Goal: Task Accomplishment & Management: Complete application form

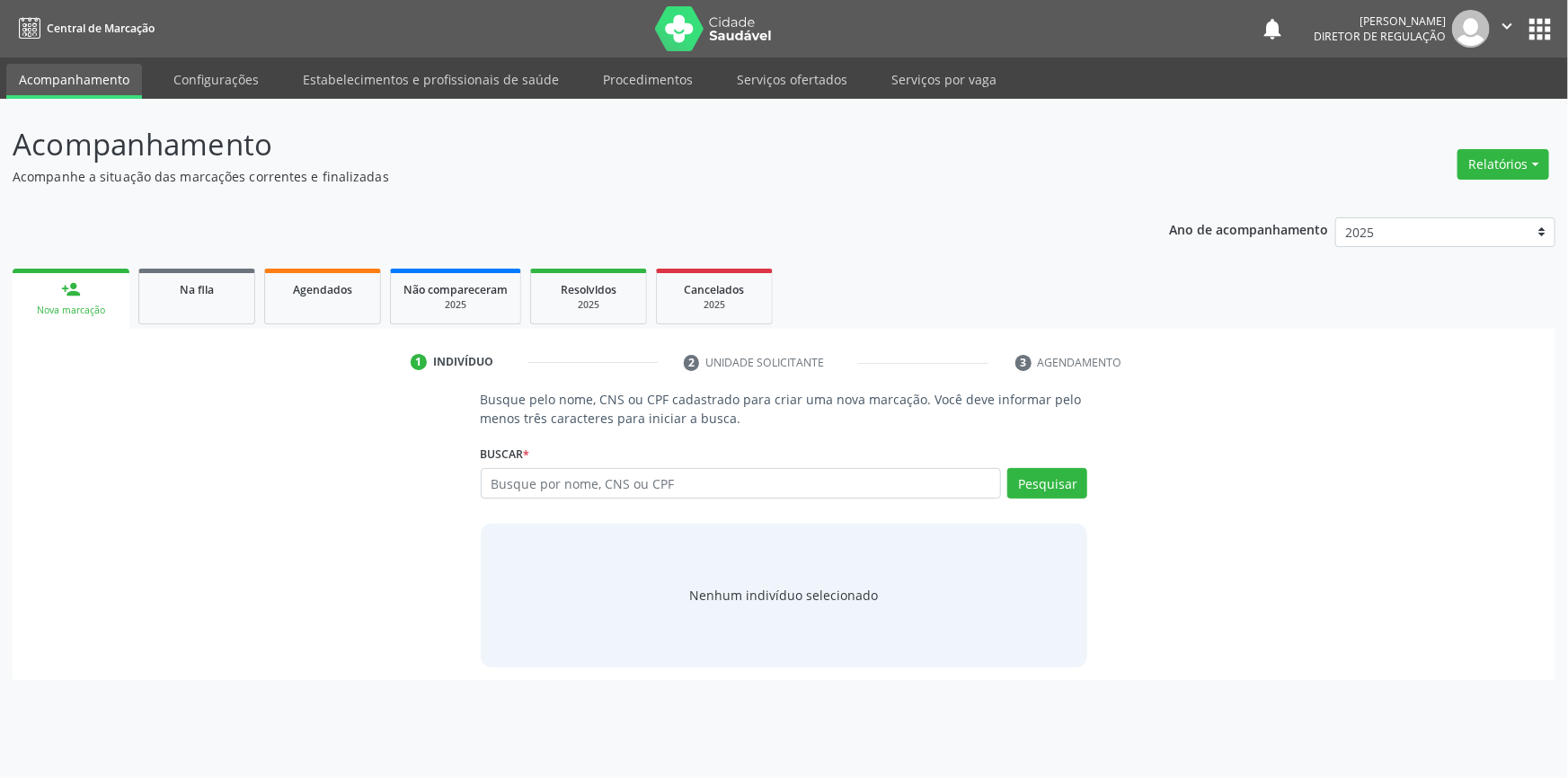
click at [771, 99] on div "Acompanhamento Acompanhe a situação das marcações correntes e finalizadas Relat…" at bounding box center [784, 439] width 1568 height 679
click at [774, 92] on link "Serviços ofertados" at bounding box center [792, 79] width 136 height 32
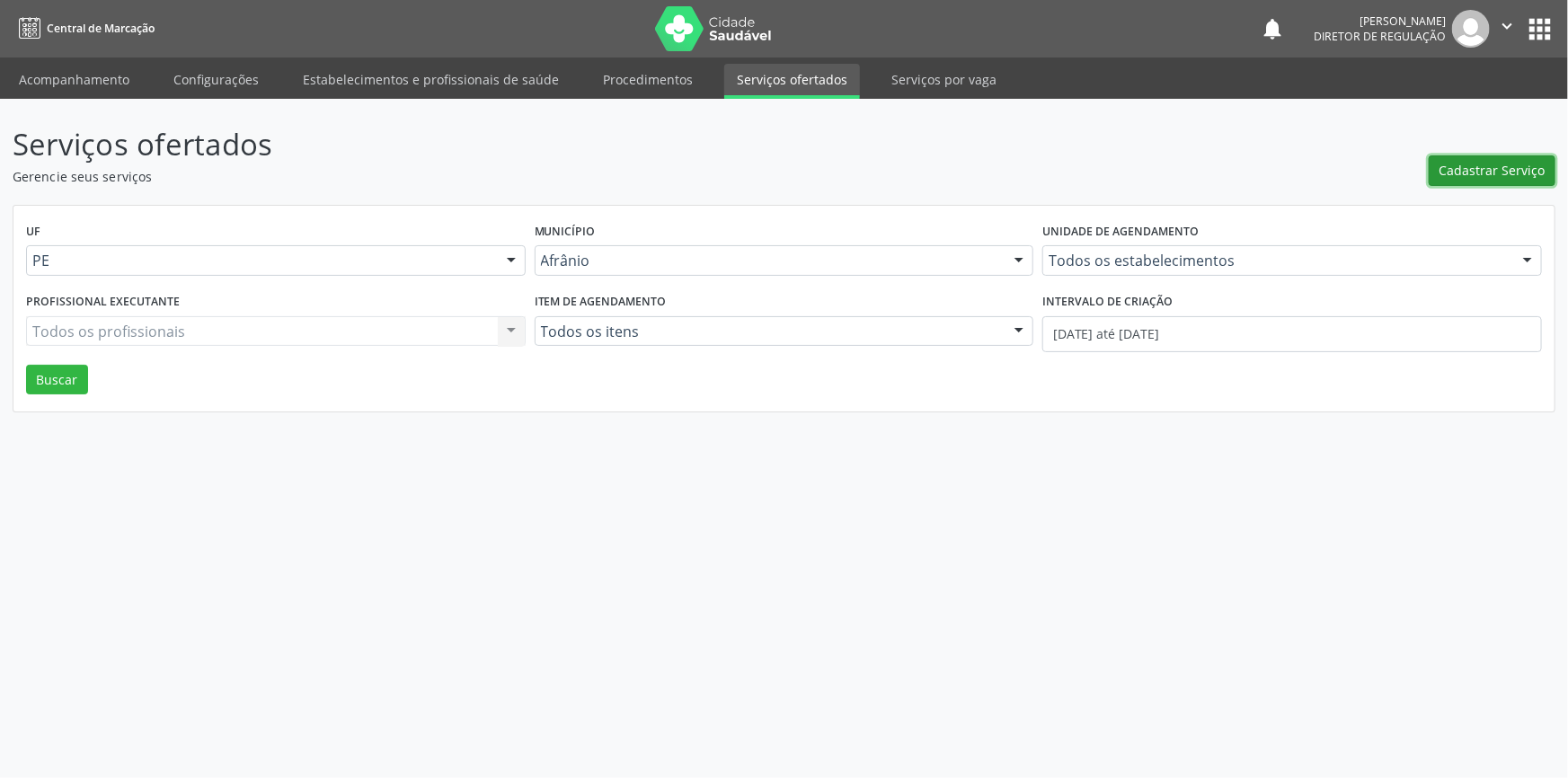
click at [1483, 173] on span "Cadastrar Serviço" at bounding box center [1492, 170] width 106 height 19
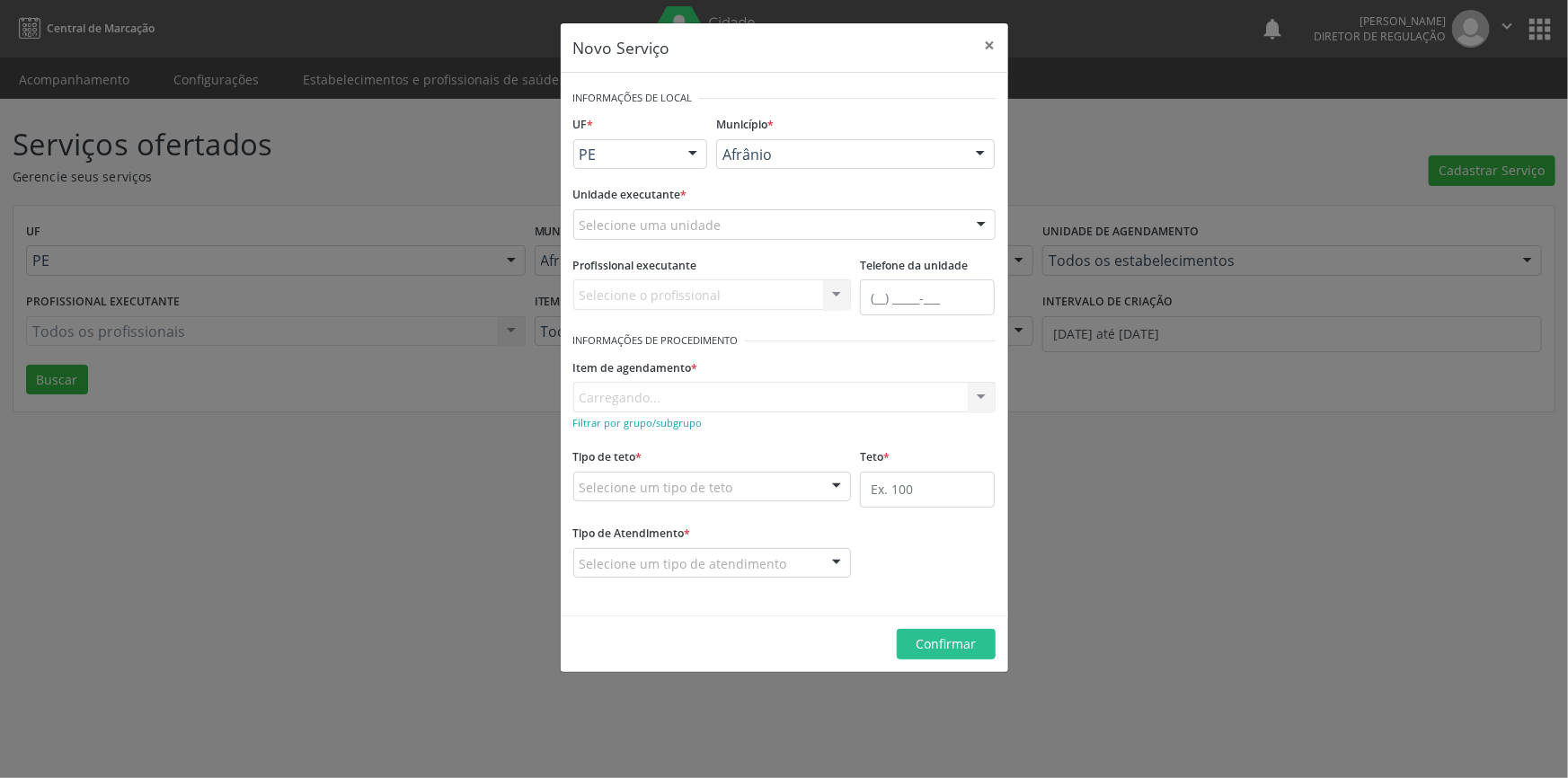
click at [777, 229] on div "Selecione uma unidade" at bounding box center [784, 225] width 422 height 31
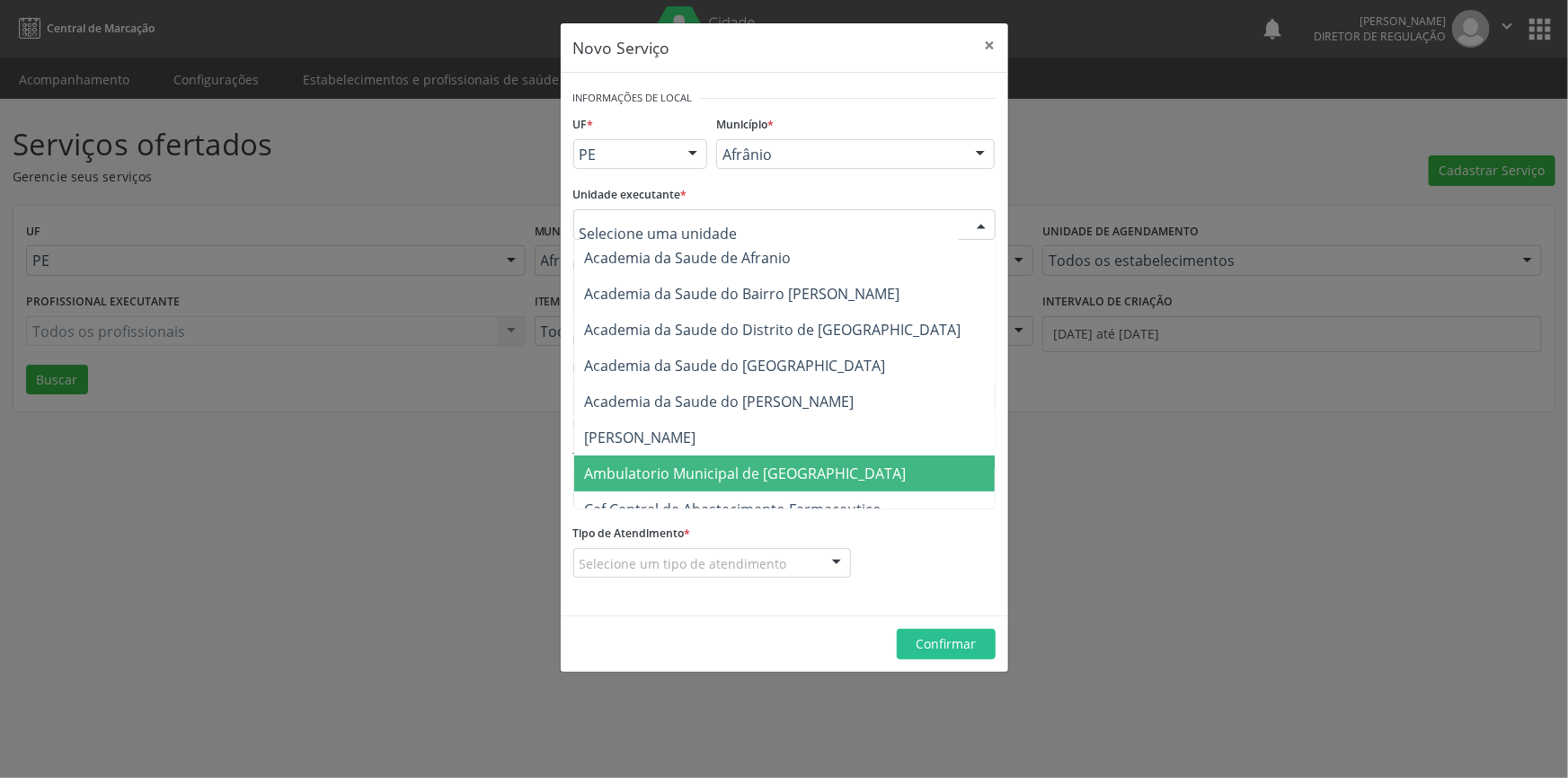
click at [692, 468] on span "Ambulatorio Municipal de [GEOGRAPHIC_DATA]" at bounding box center [746, 473] width 321 height 20
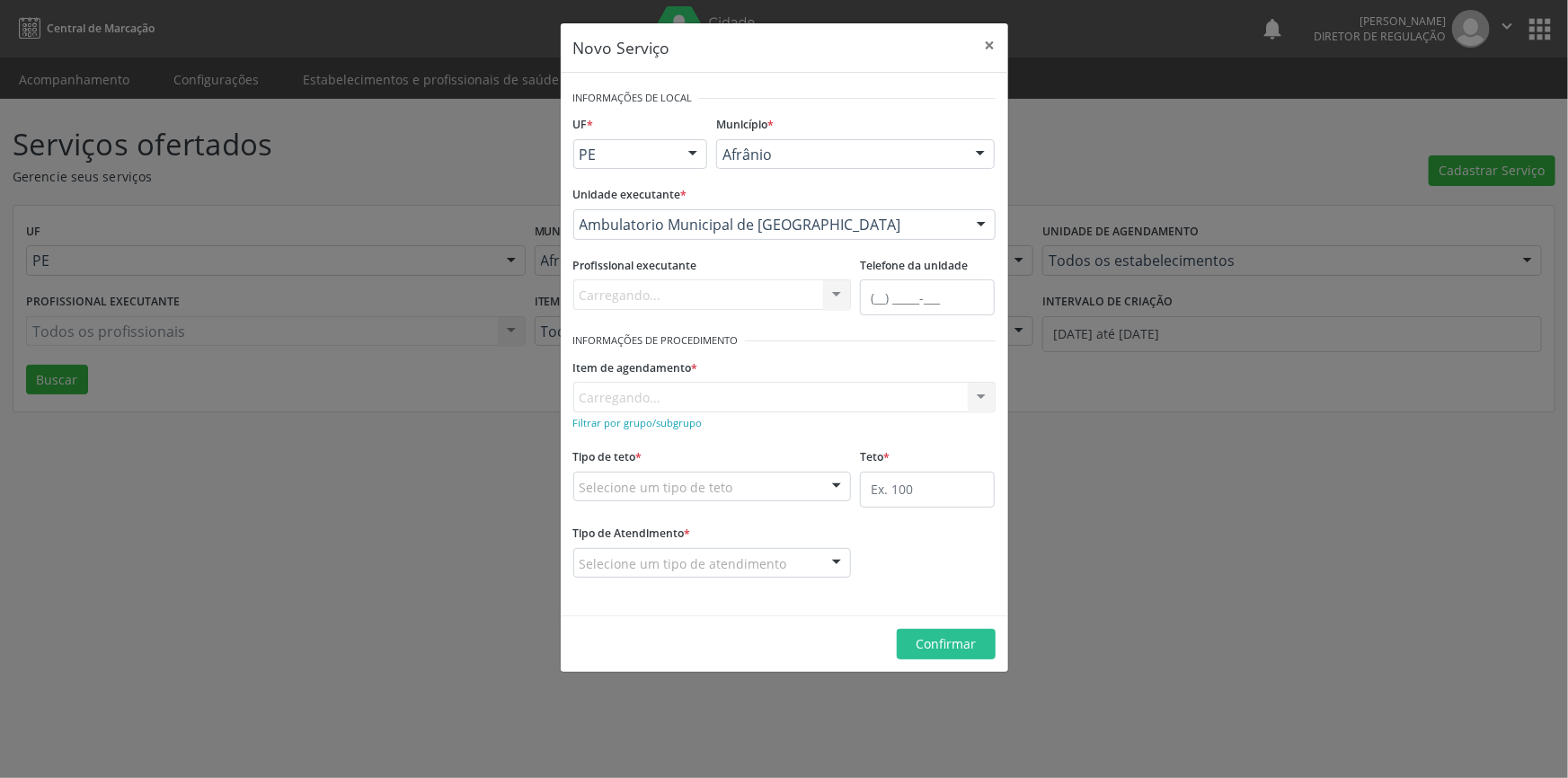
click at [705, 380] on div "Item de agendamento * [GEOGRAPHIC_DATA]... No elements found. Consider changing…" at bounding box center [784, 383] width 422 height 58
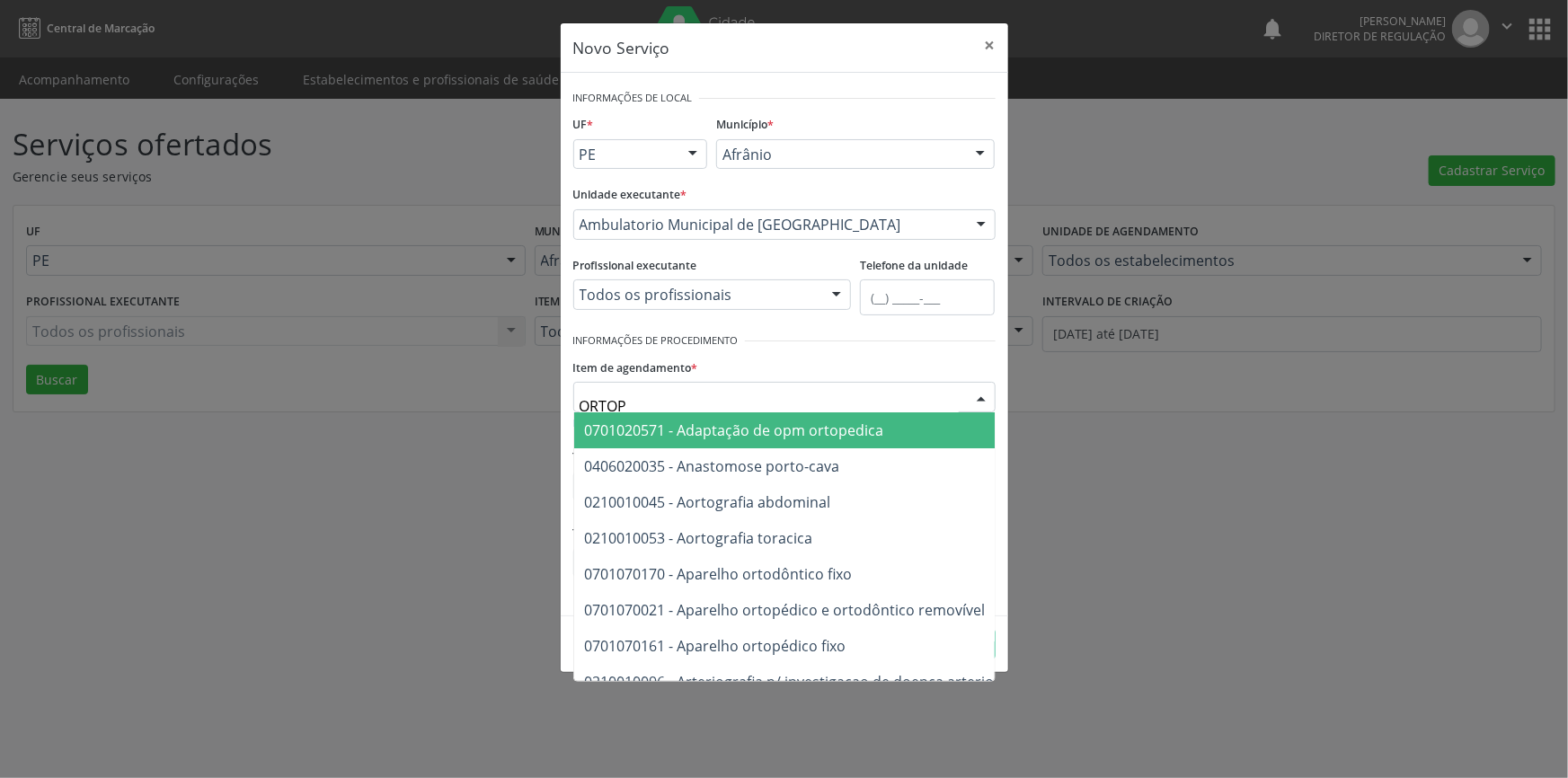
type input "ORTOPE"
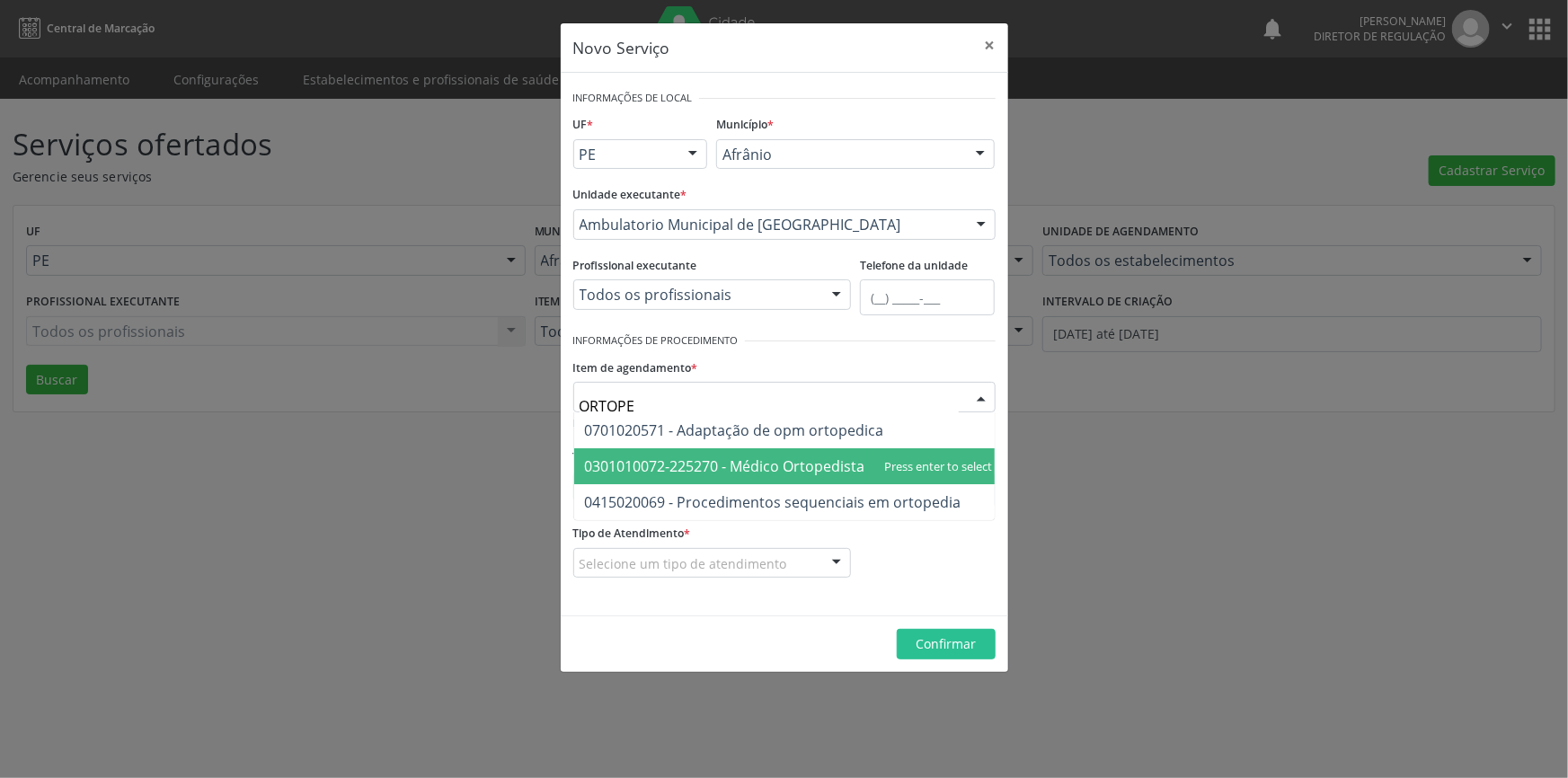
click at [781, 452] on span "0301010072-225270 - Médico Ortopedista e Traumatologista" at bounding box center [789, 465] width 429 height 36
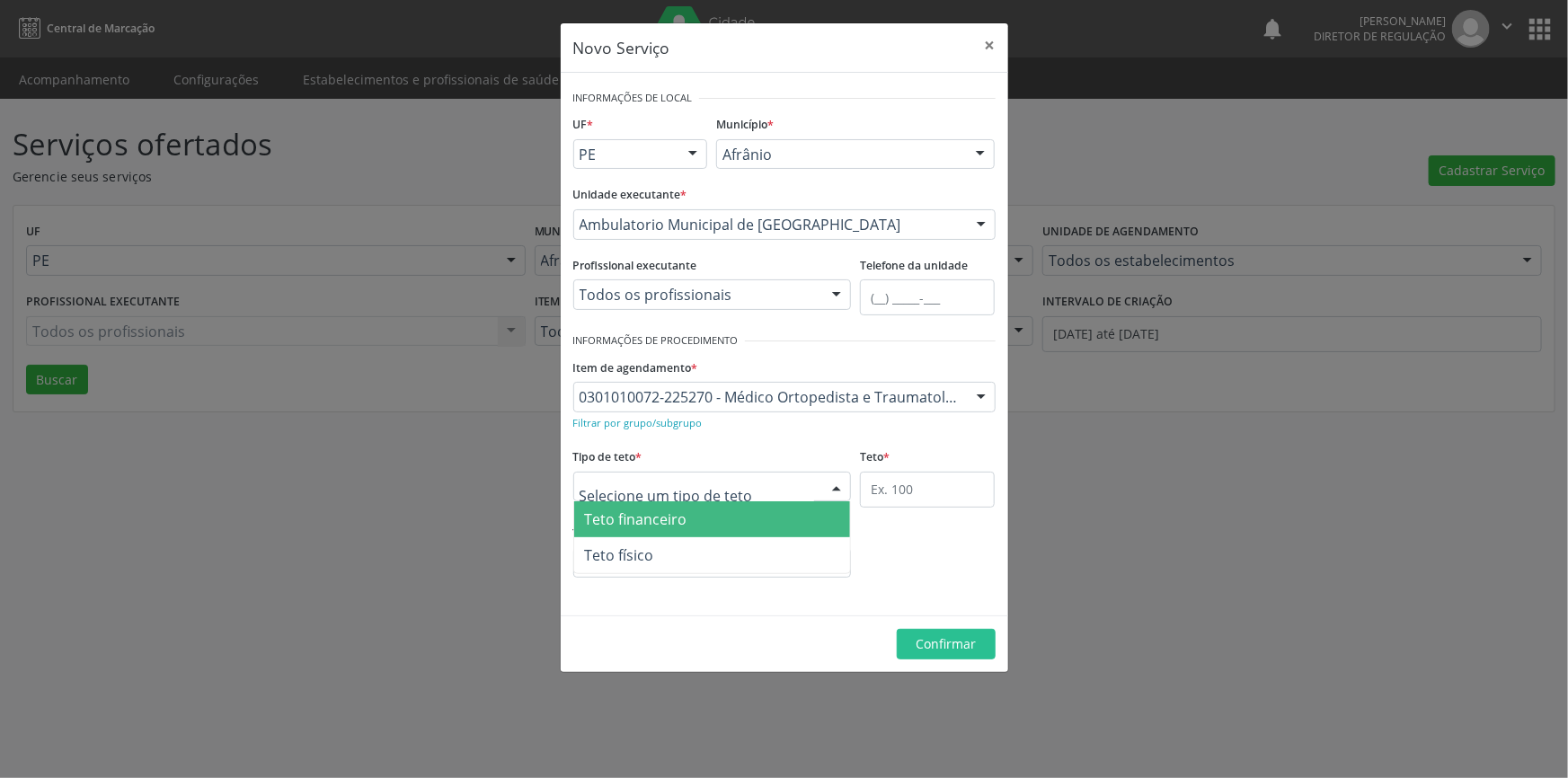
click at [764, 480] on div at bounding box center [712, 487] width 278 height 31
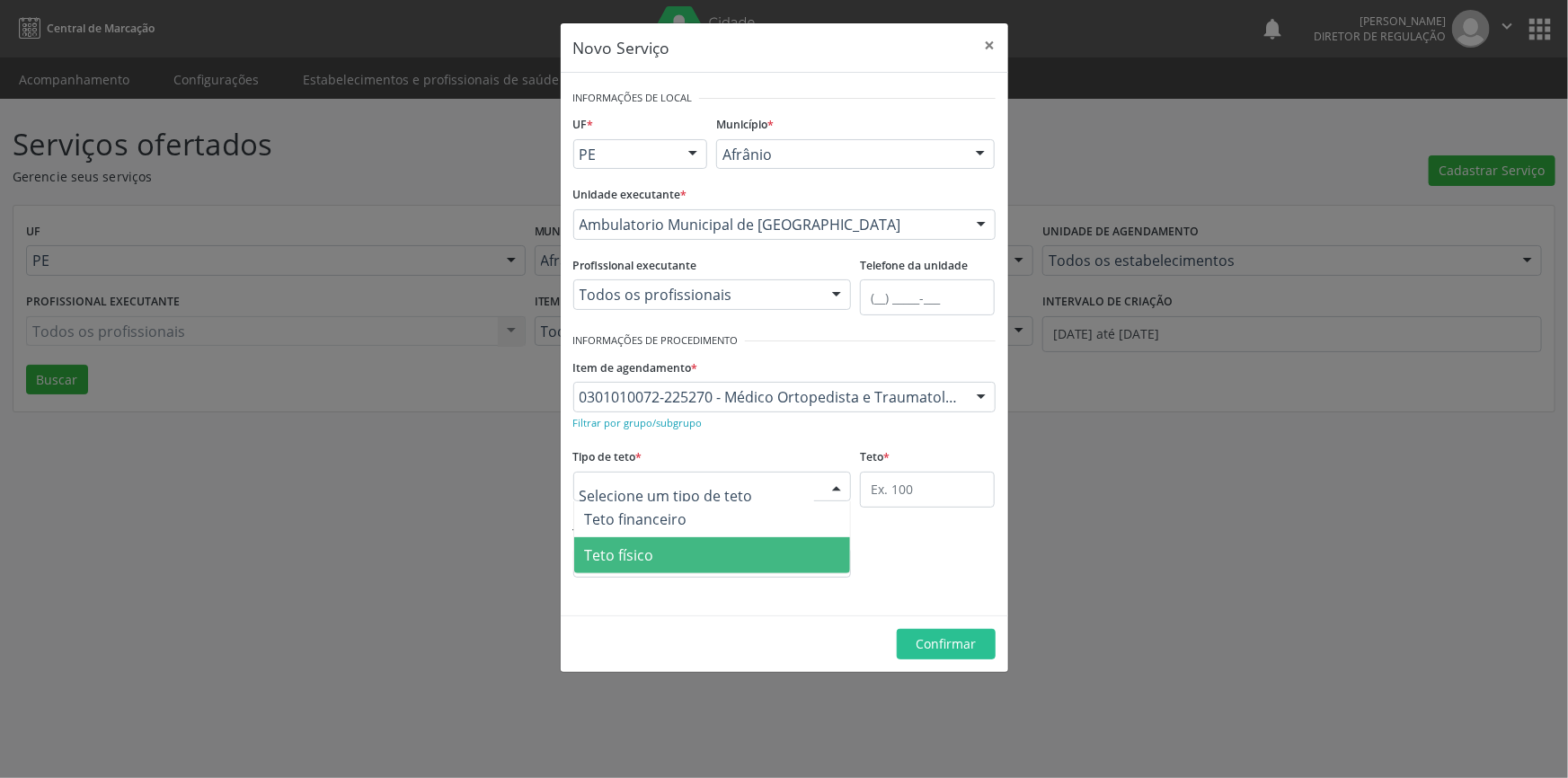
click at [685, 559] on span "Teto físico" at bounding box center [713, 554] width 277 height 36
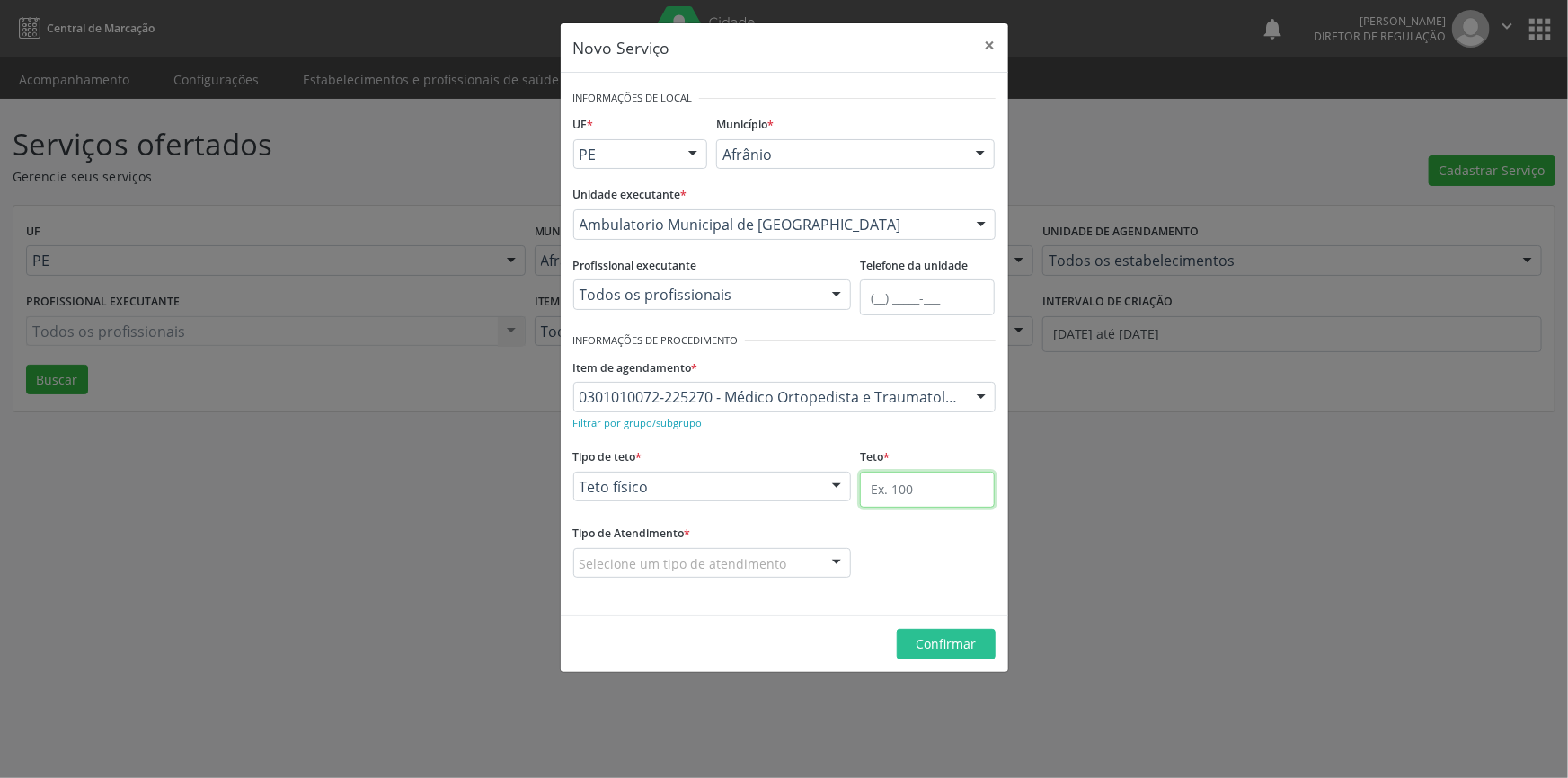
click at [898, 485] on input "text" at bounding box center [927, 489] width 135 height 36
type input "1"
type input "3"
click at [785, 557] on div "Selecione um tipo de atendimento" at bounding box center [712, 564] width 278 height 31
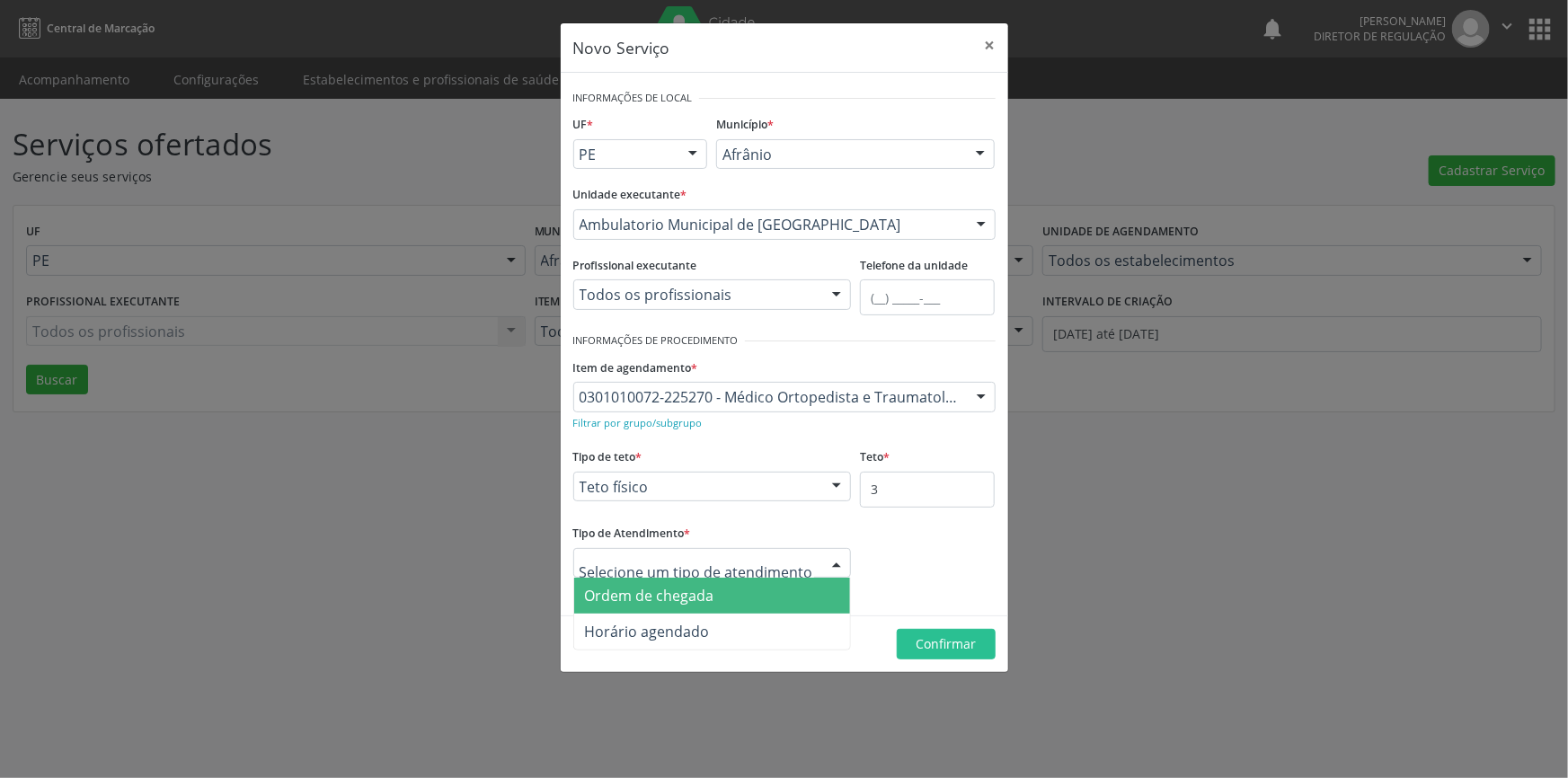
click at [733, 600] on span "Ordem de chegada" at bounding box center [713, 594] width 277 height 36
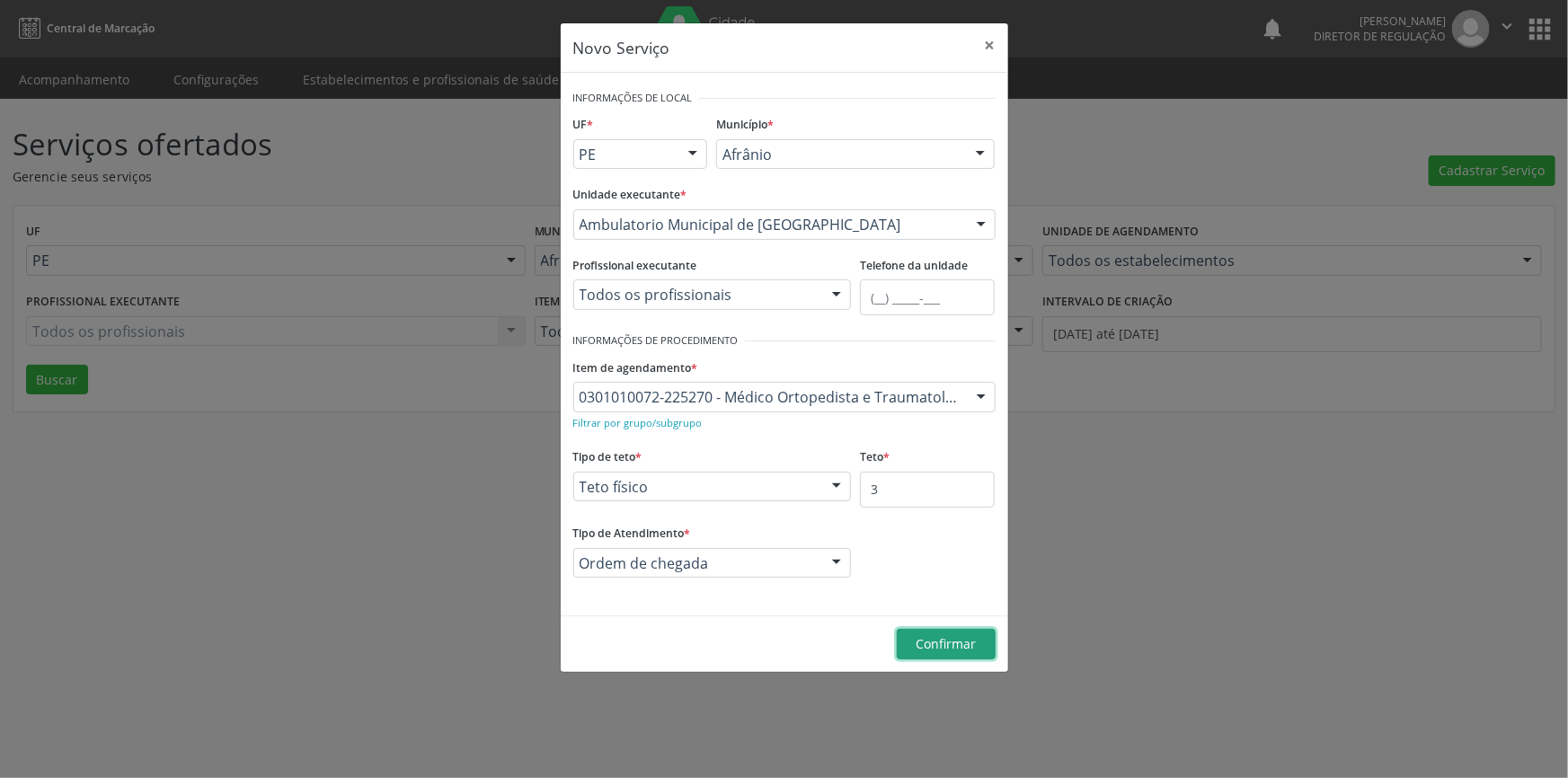
click at [935, 635] on span "Confirmar" at bounding box center [946, 643] width 61 height 17
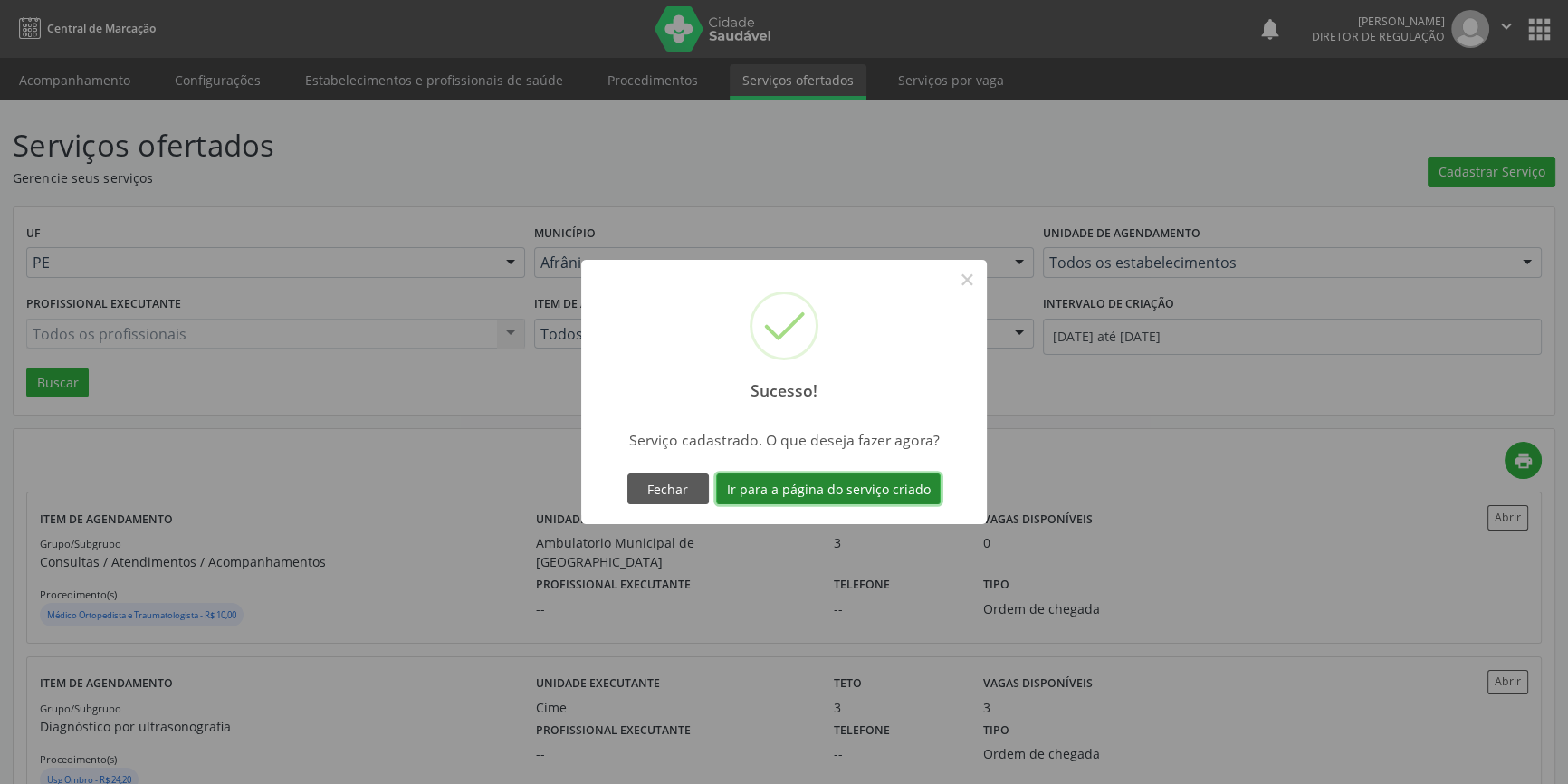
click at [868, 498] on button "Ir para a página do serviço criado" at bounding box center [829, 488] width 225 height 31
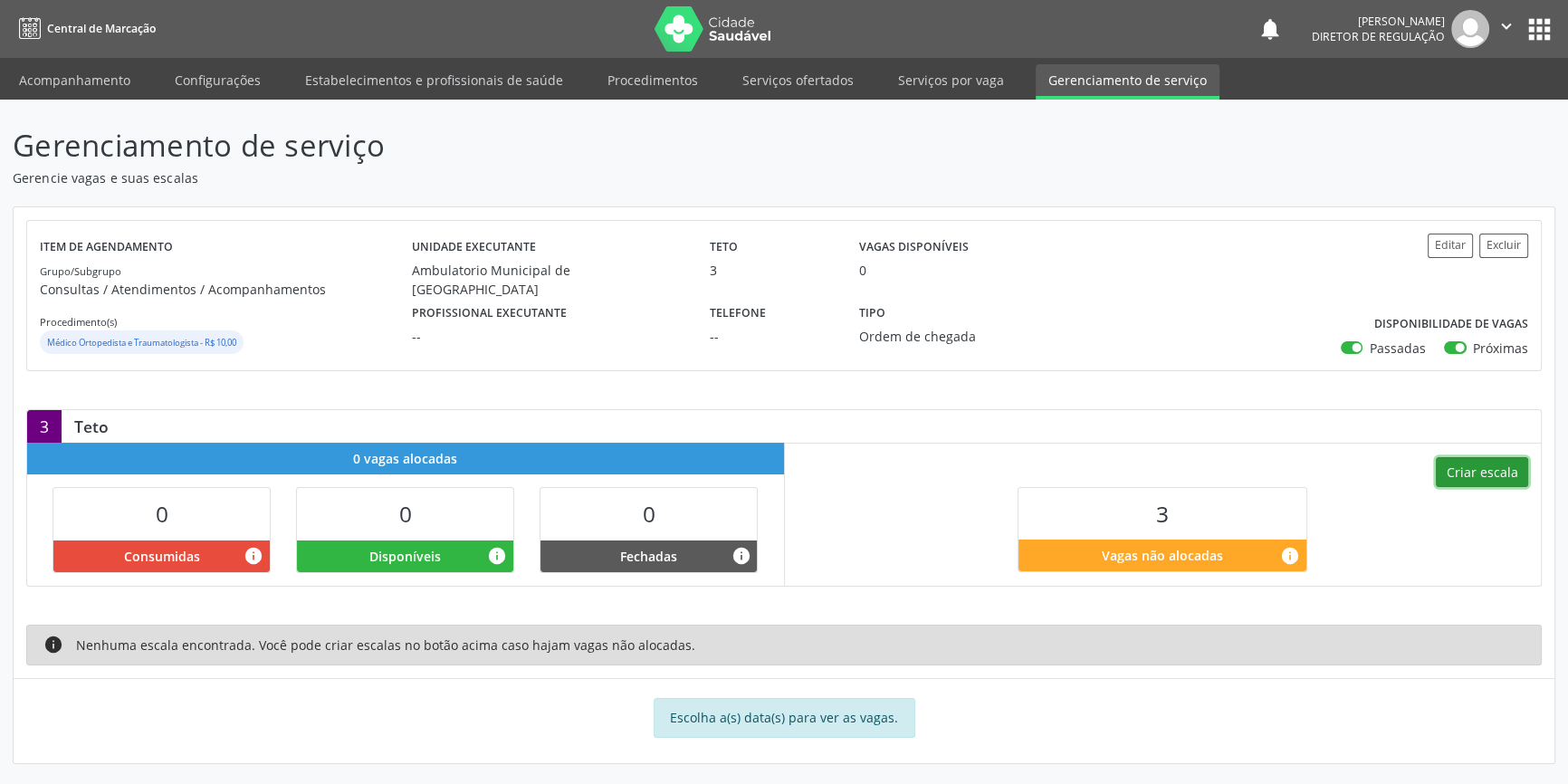
click at [1477, 460] on button "Criar escala" at bounding box center [1482, 473] width 92 height 31
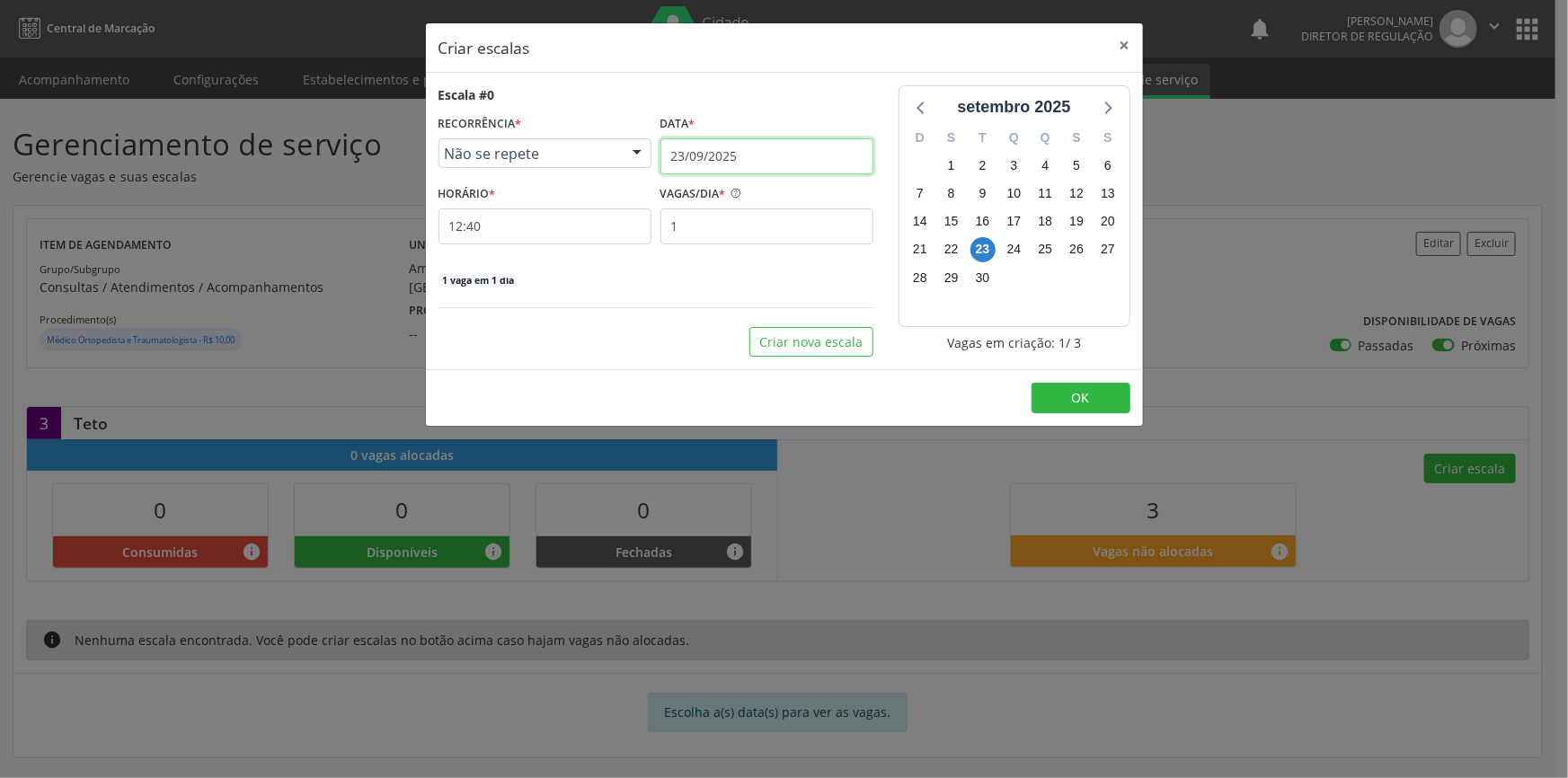
click at [772, 164] on input "23/09/2025" at bounding box center [766, 156] width 213 height 36
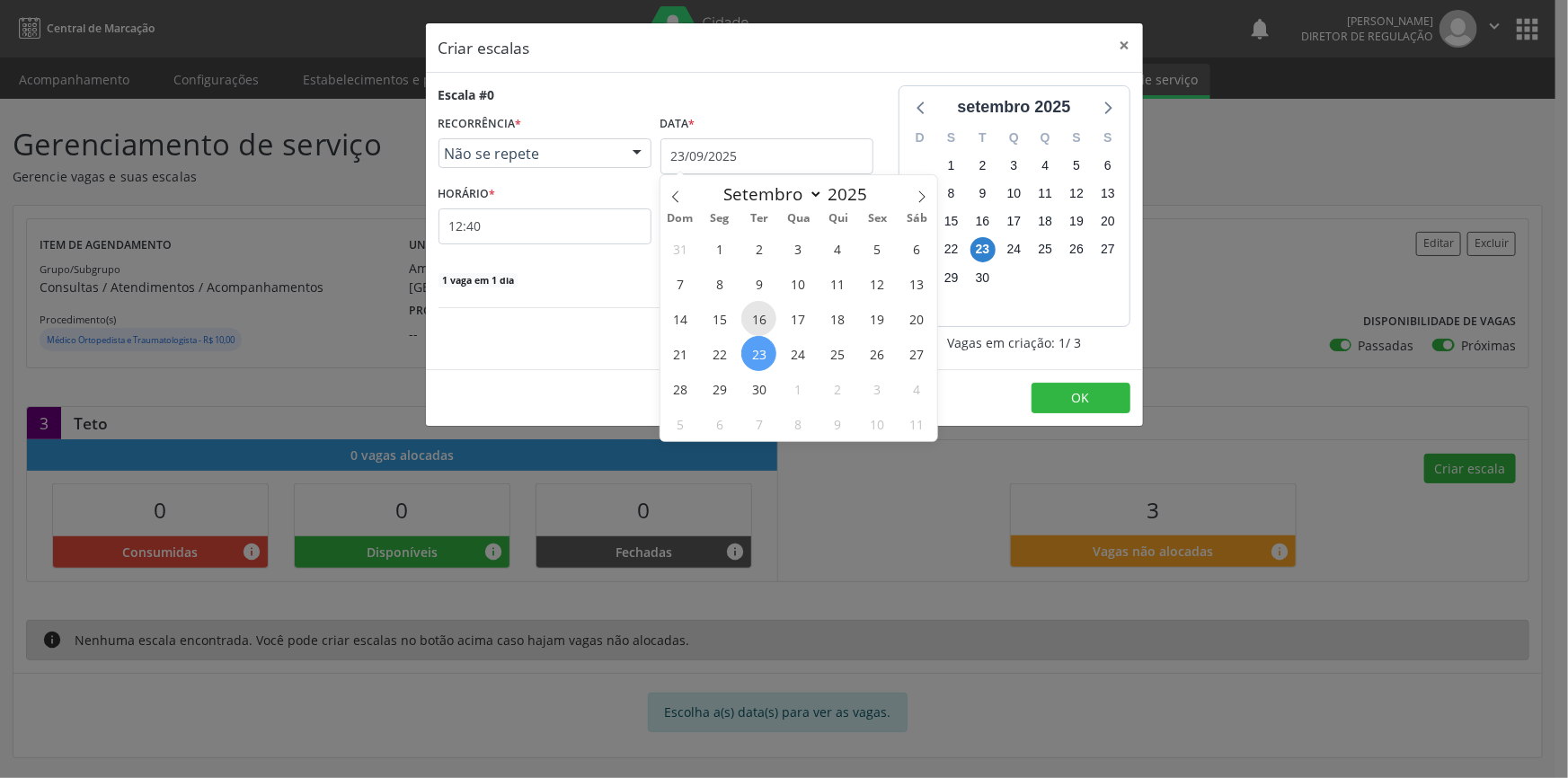
click at [765, 323] on span "16" at bounding box center [758, 318] width 35 height 35
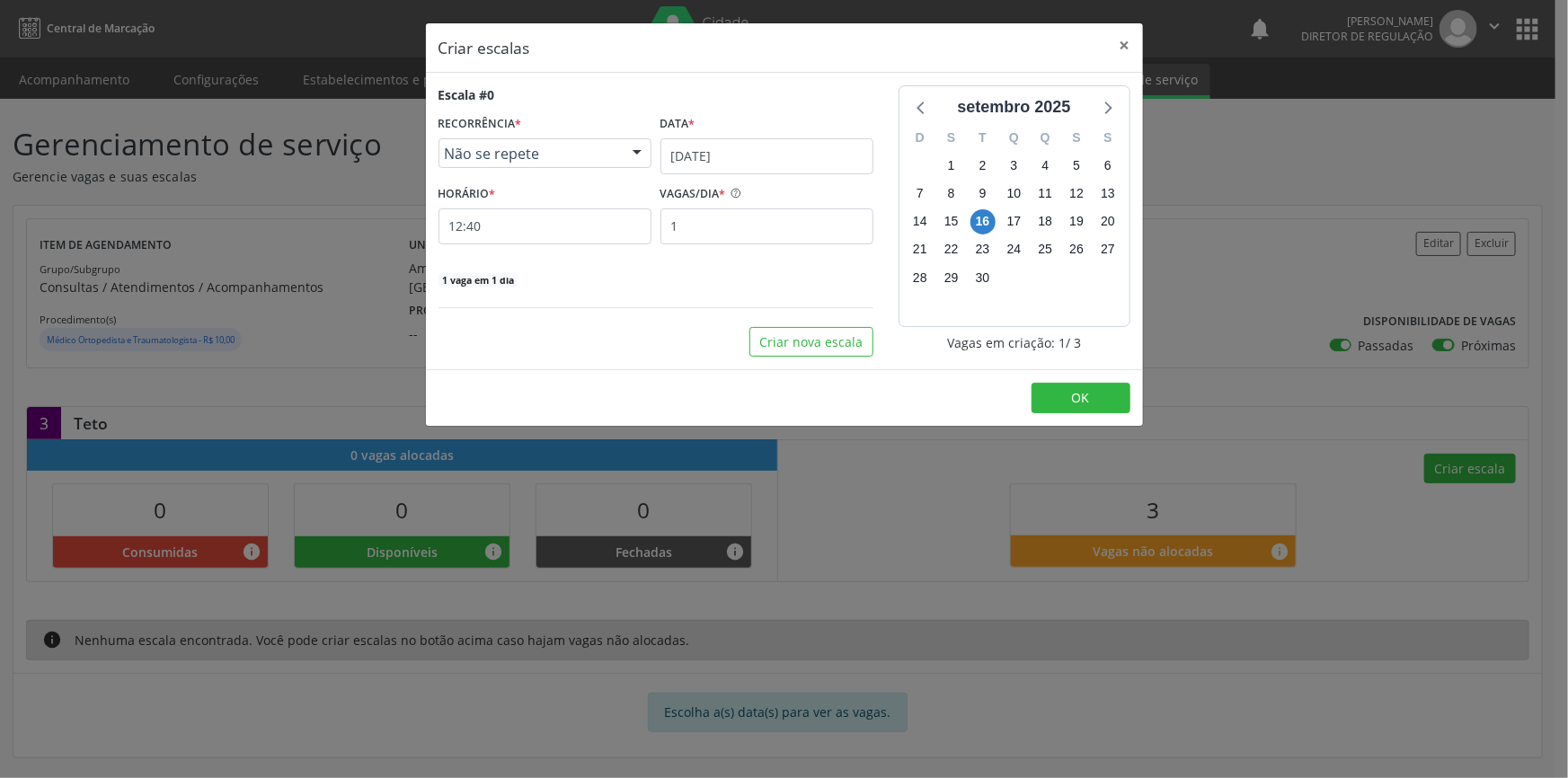
click at [539, 243] on div "Escala #0 RECORRÊNCIA * Não se repete Não se repete Diário/Semanal Mensal Nenhu…" at bounding box center [656, 187] width 435 height 203
click at [546, 225] on input "12:40" at bounding box center [544, 226] width 213 height 36
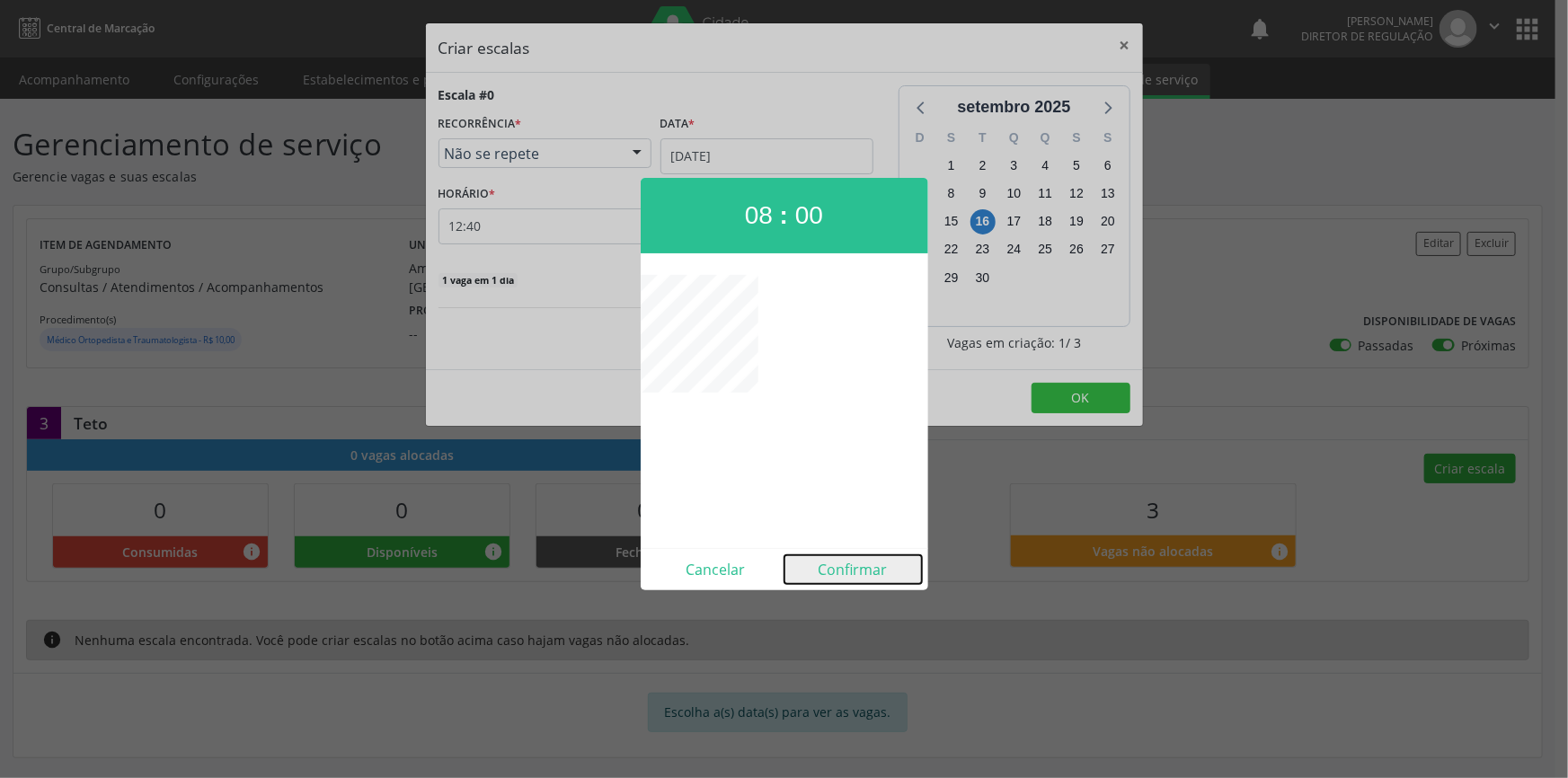
click at [864, 563] on button "Confirmar" at bounding box center [852, 569] width 138 height 29
type input "08:00"
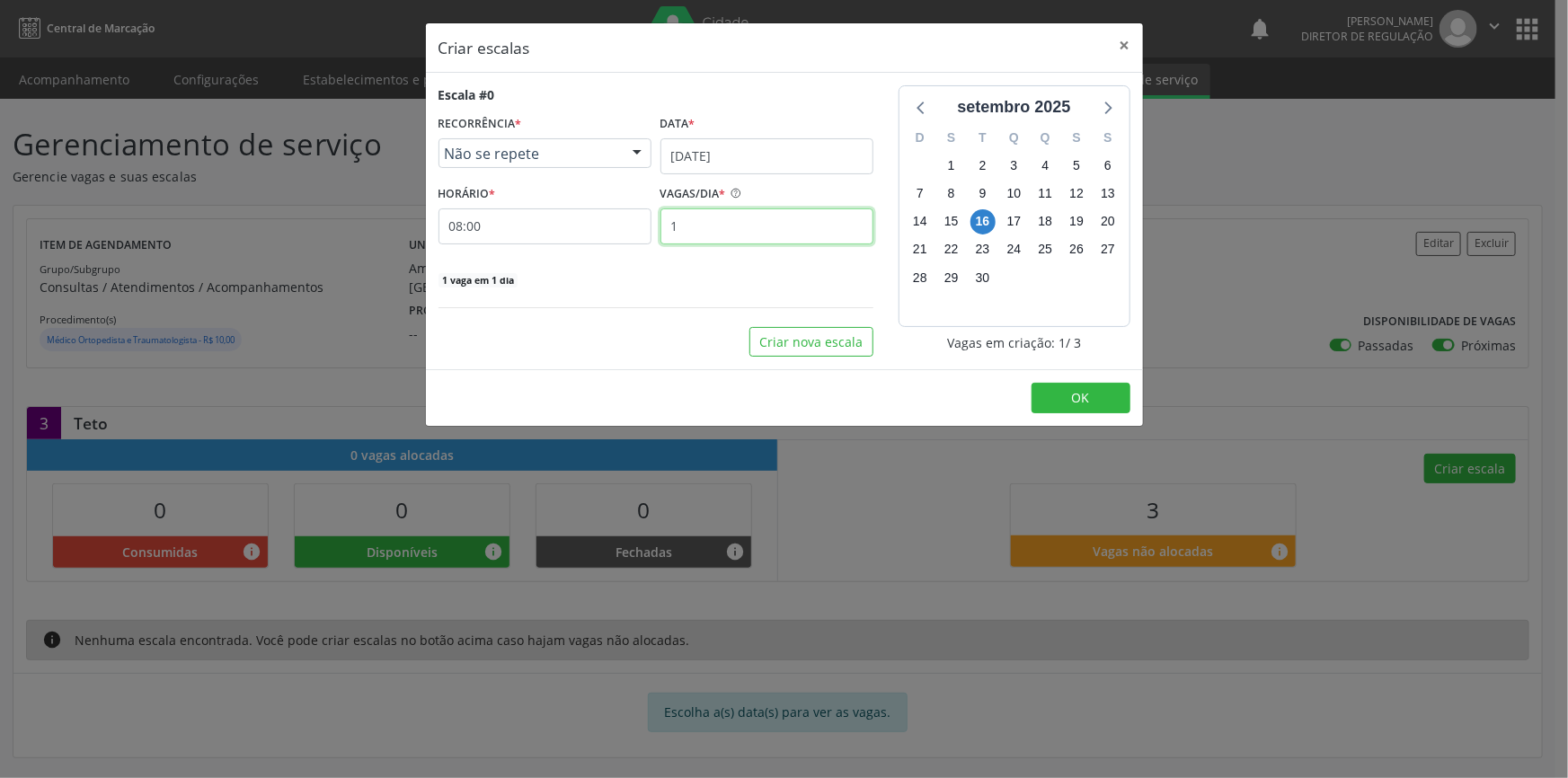
drag, startPoint x: 703, startPoint y: 233, endPoint x: 544, endPoint y: 197, distance: 163.0
click at [599, 220] on div "HORÁRIO * 08:00 VAGAS/DIA * 1" at bounding box center [655, 213] width 443 height 63
type input "3"
click at [1087, 403] on span "OK" at bounding box center [1080, 397] width 18 height 17
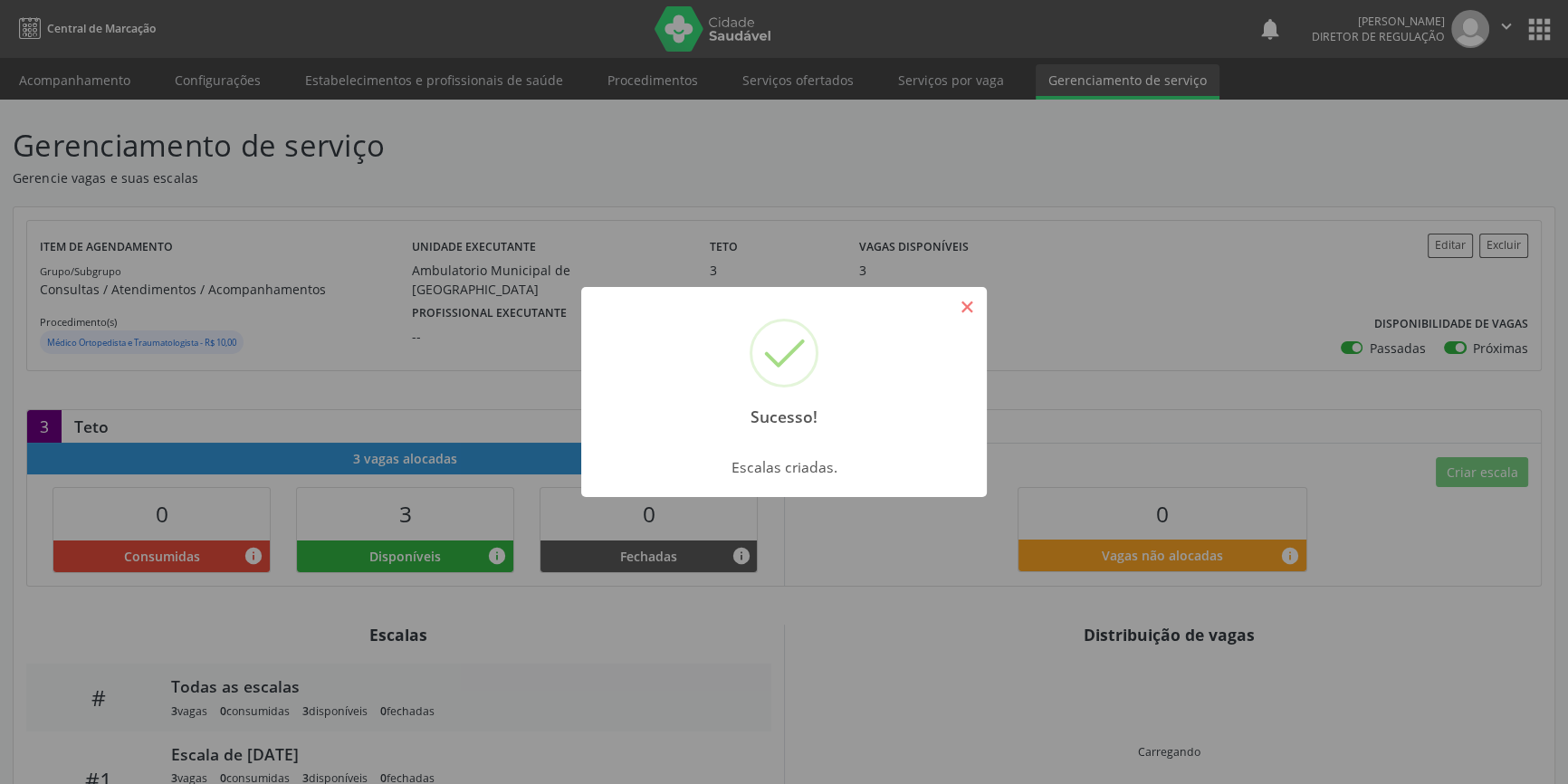
click at [967, 296] on button "×" at bounding box center [967, 307] width 31 height 31
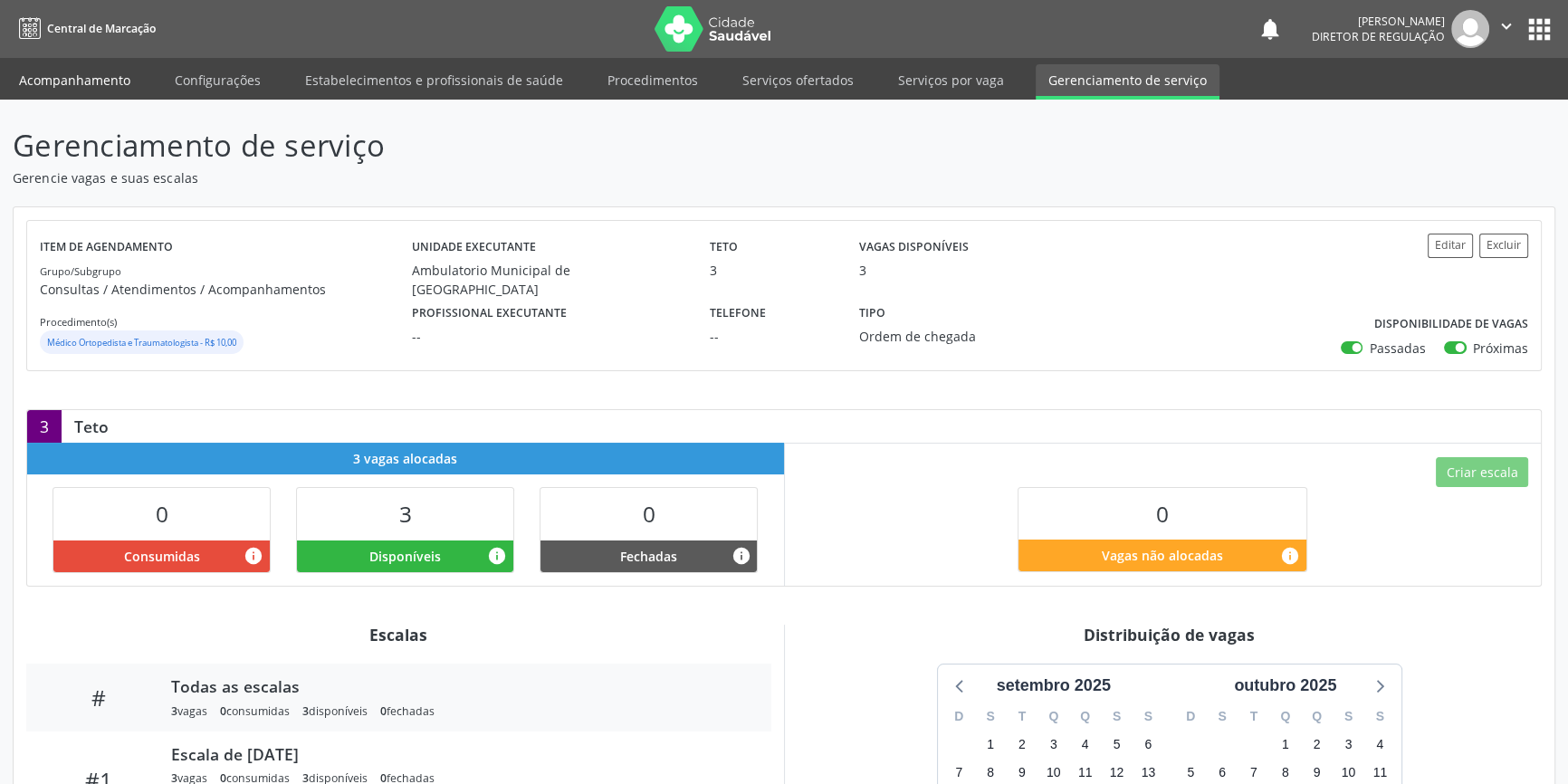
click at [108, 77] on link "Acompanhamento" at bounding box center [75, 79] width 137 height 32
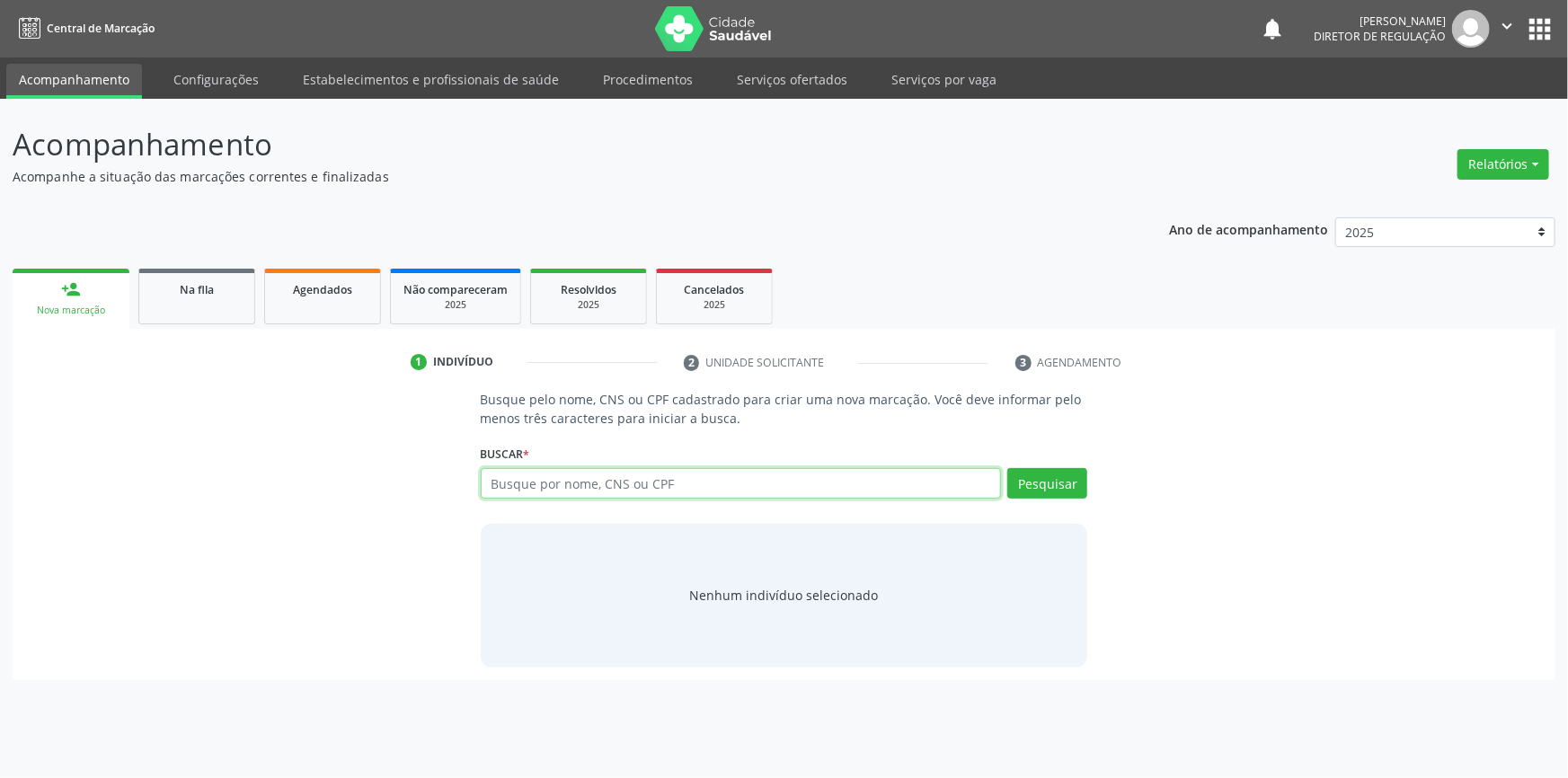
click at [630, 474] on input "text" at bounding box center [742, 484] width 521 height 31
type input "[PERSON_NAME]"
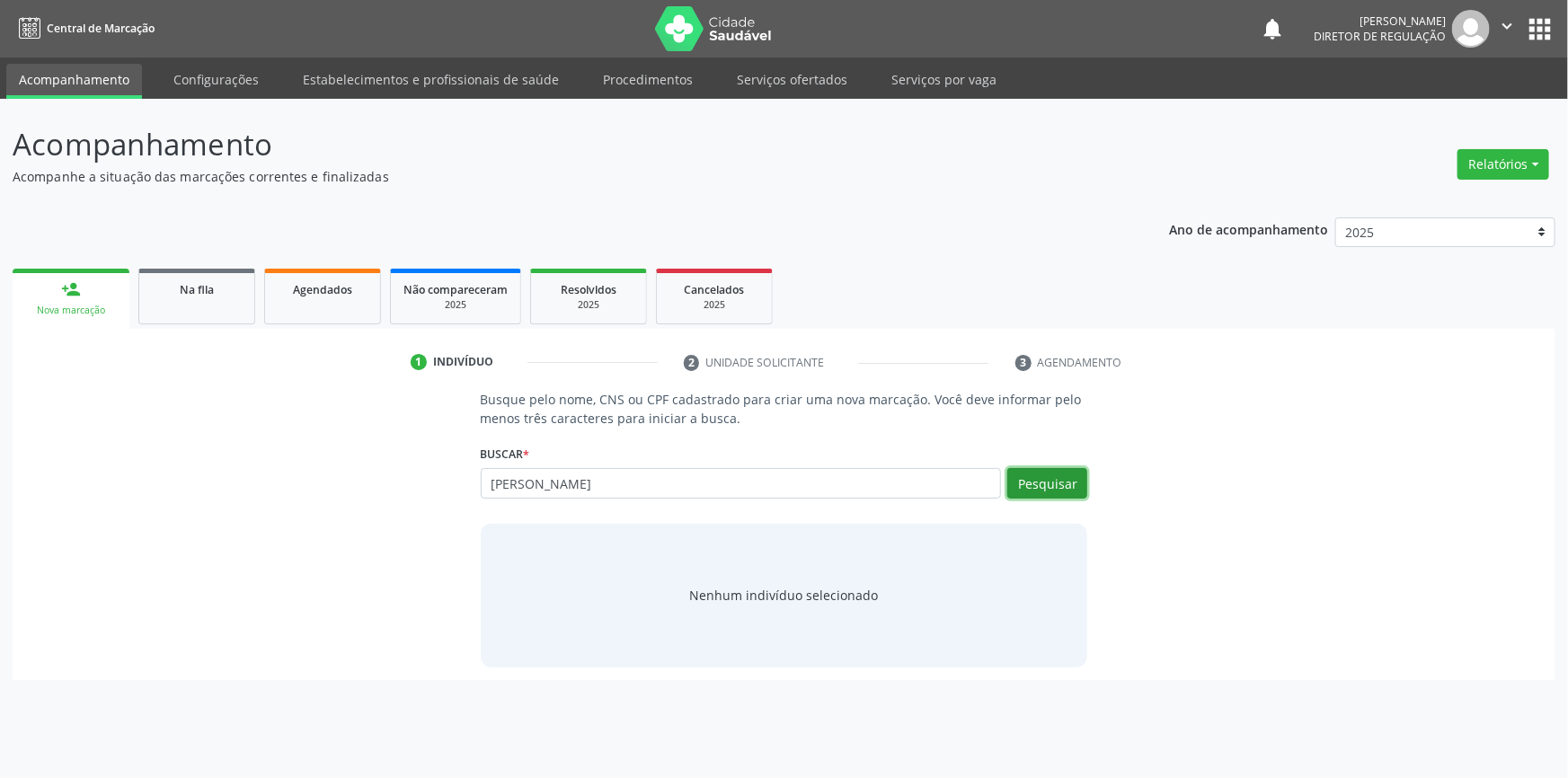
click at [1051, 484] on button "Pesquisar" at bounding box center [1047, 484] width 80 height 31
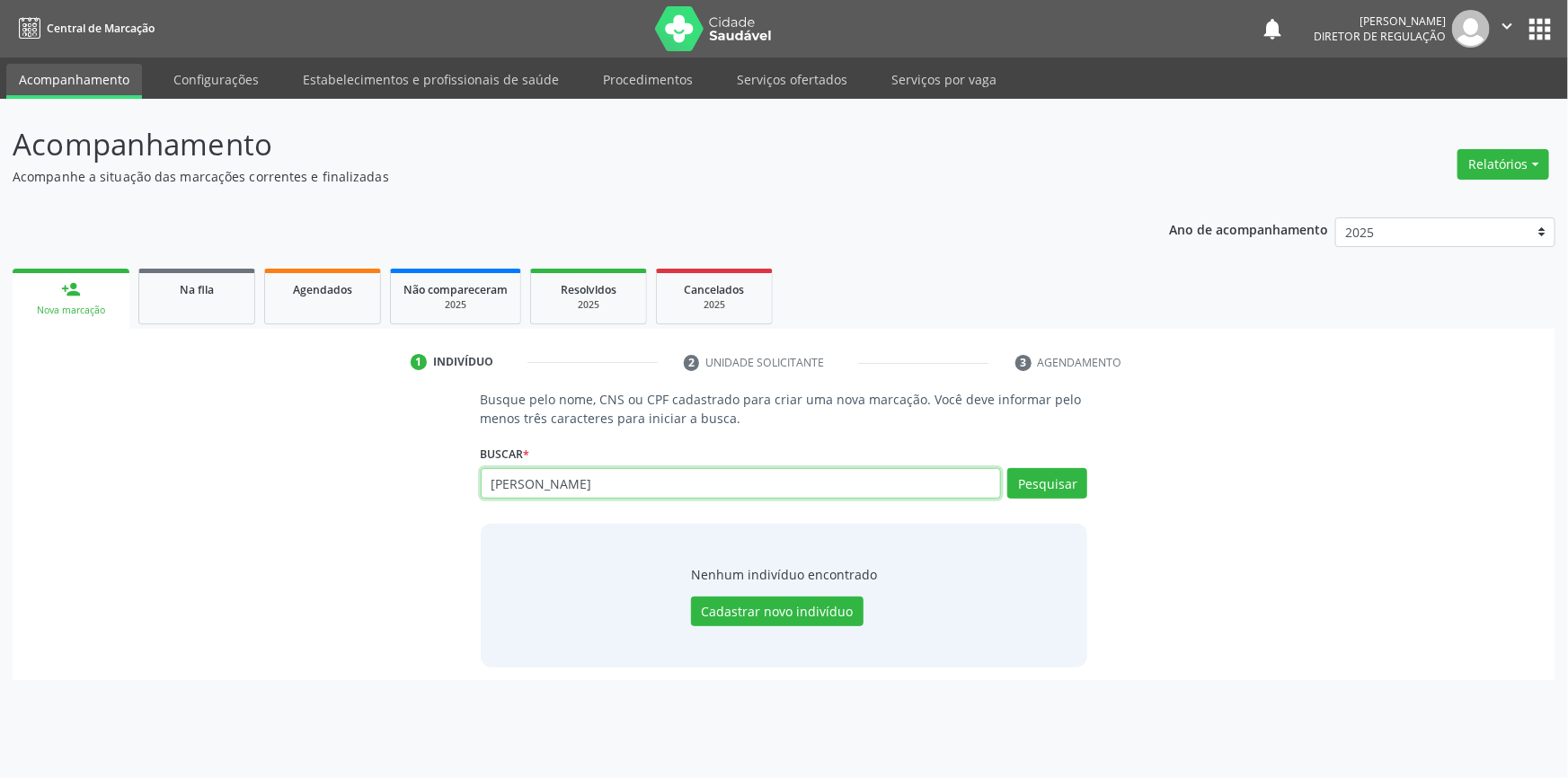
drag, startPoint x: 672, startPoint y: 482, endPoint x: 254, endPoint y: 460, distance: 418.6
click at [254, 460] on div "Busque pelo nome, CNS ou CPF cadastrado para criar uma nova marcação. Você deve…" at bounding box center [783, 528] width 1517 height 277
paste input "061.674.274-61"
type input "061.674.274-61"
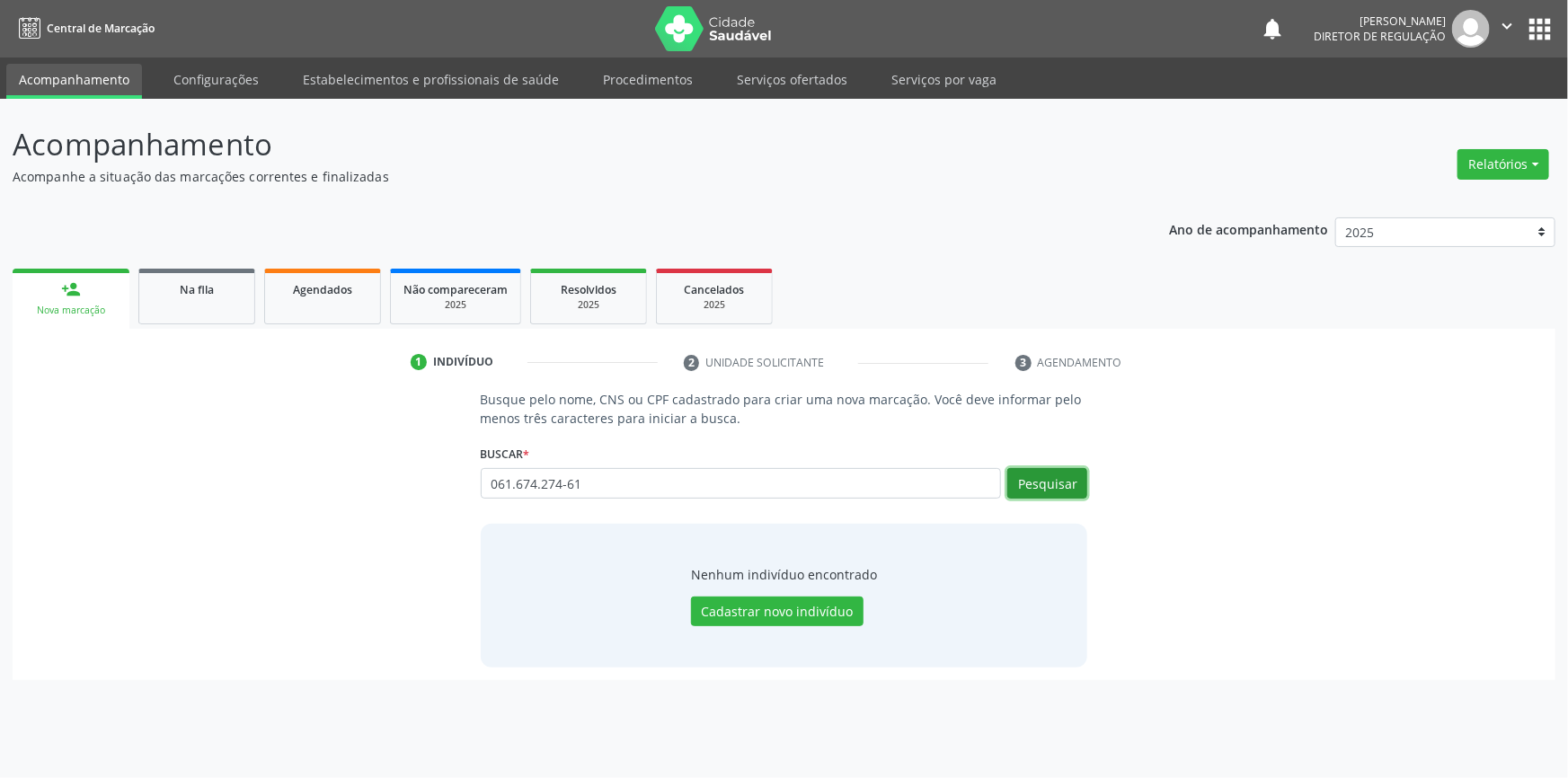
click at [1044, 479] on button "Pesquisar" at bounding box center [1047, 484] width 80 height 31
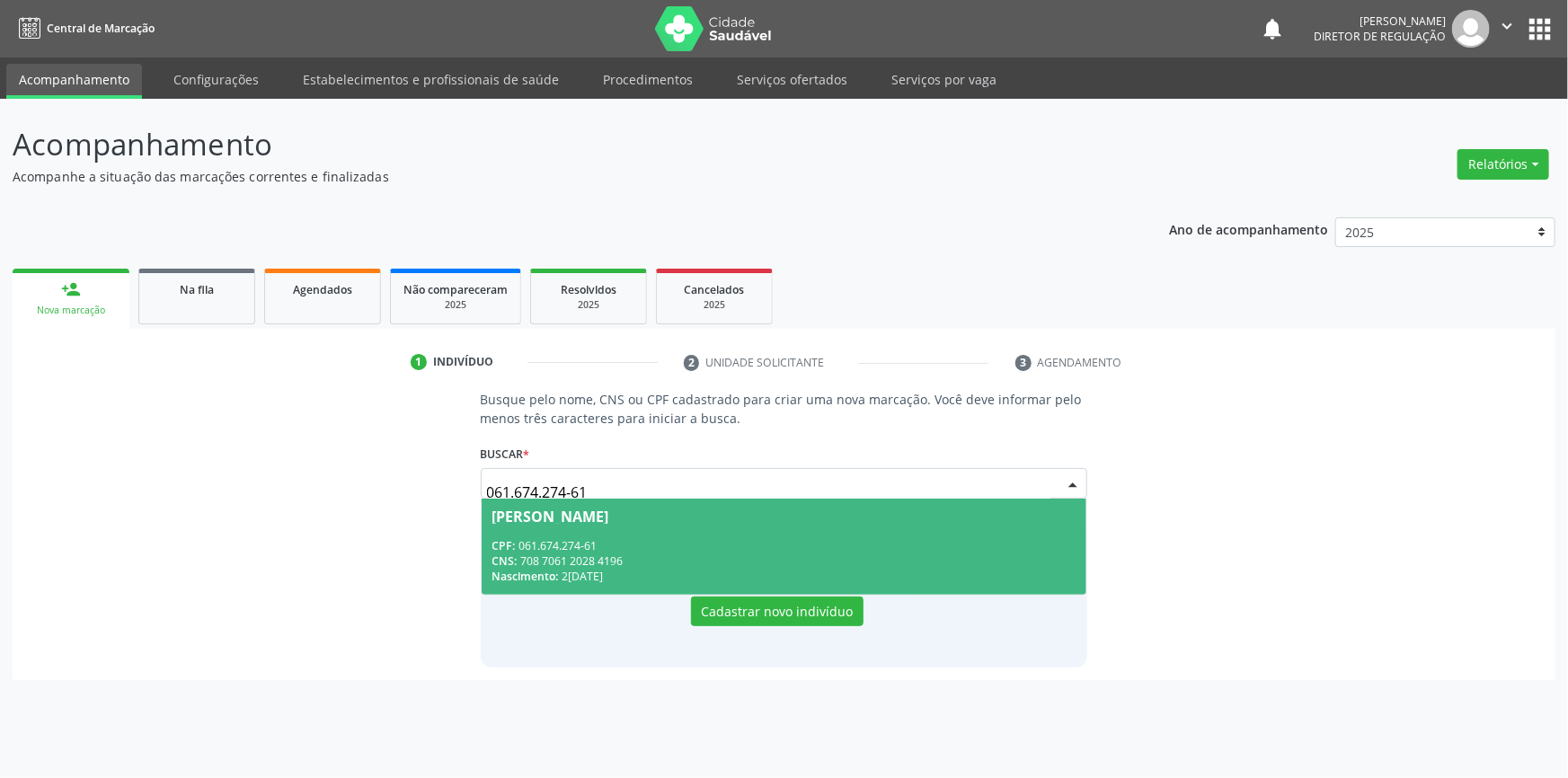
click at [745, 549] on div "CPF: 061.674.274-61" at bounding box center [784, 545] width 584 height 15
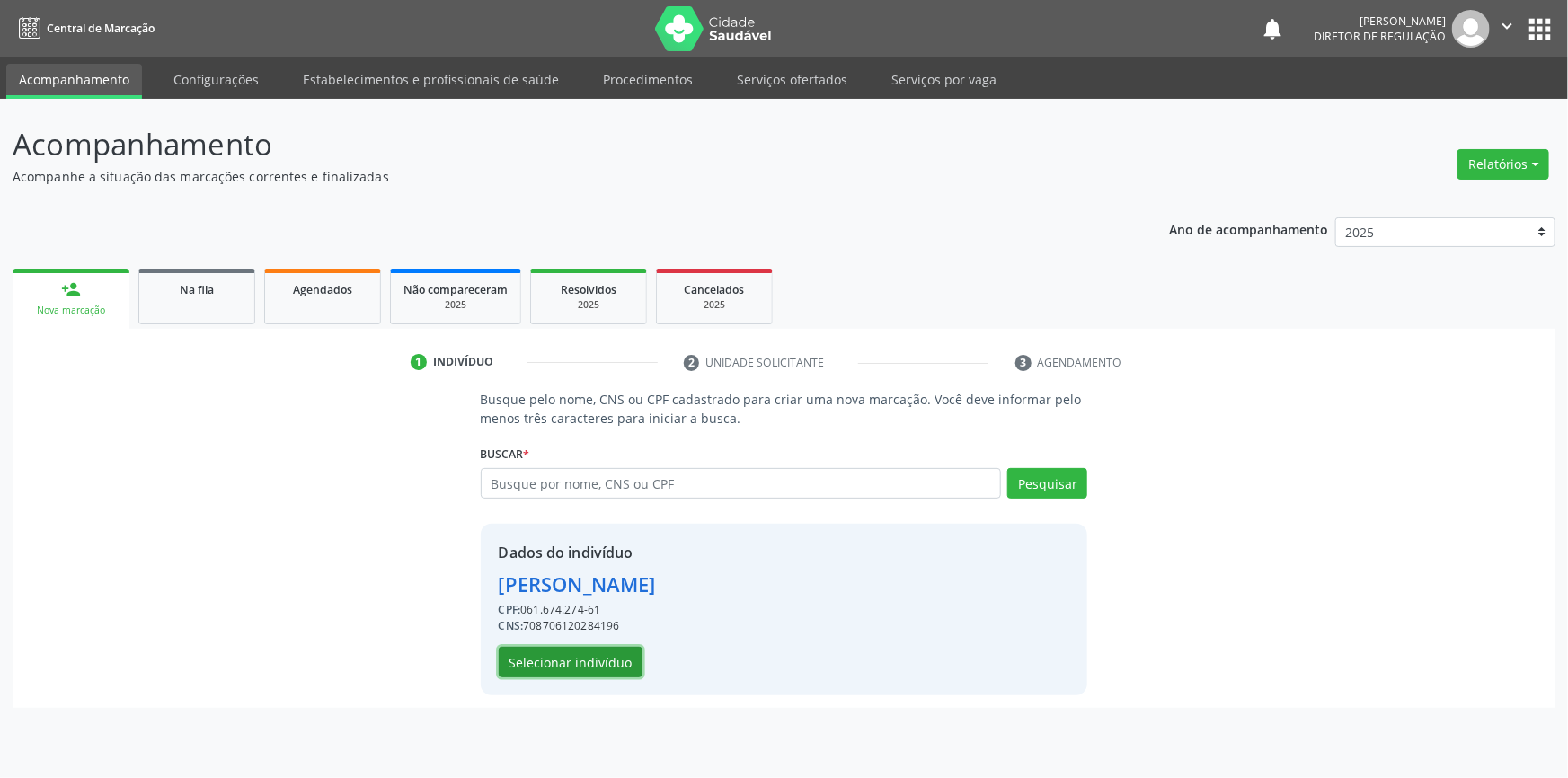
click at [614, 659] on button "Selecionar indivíduo" at bounding box center [569, 662] width 143 height 31
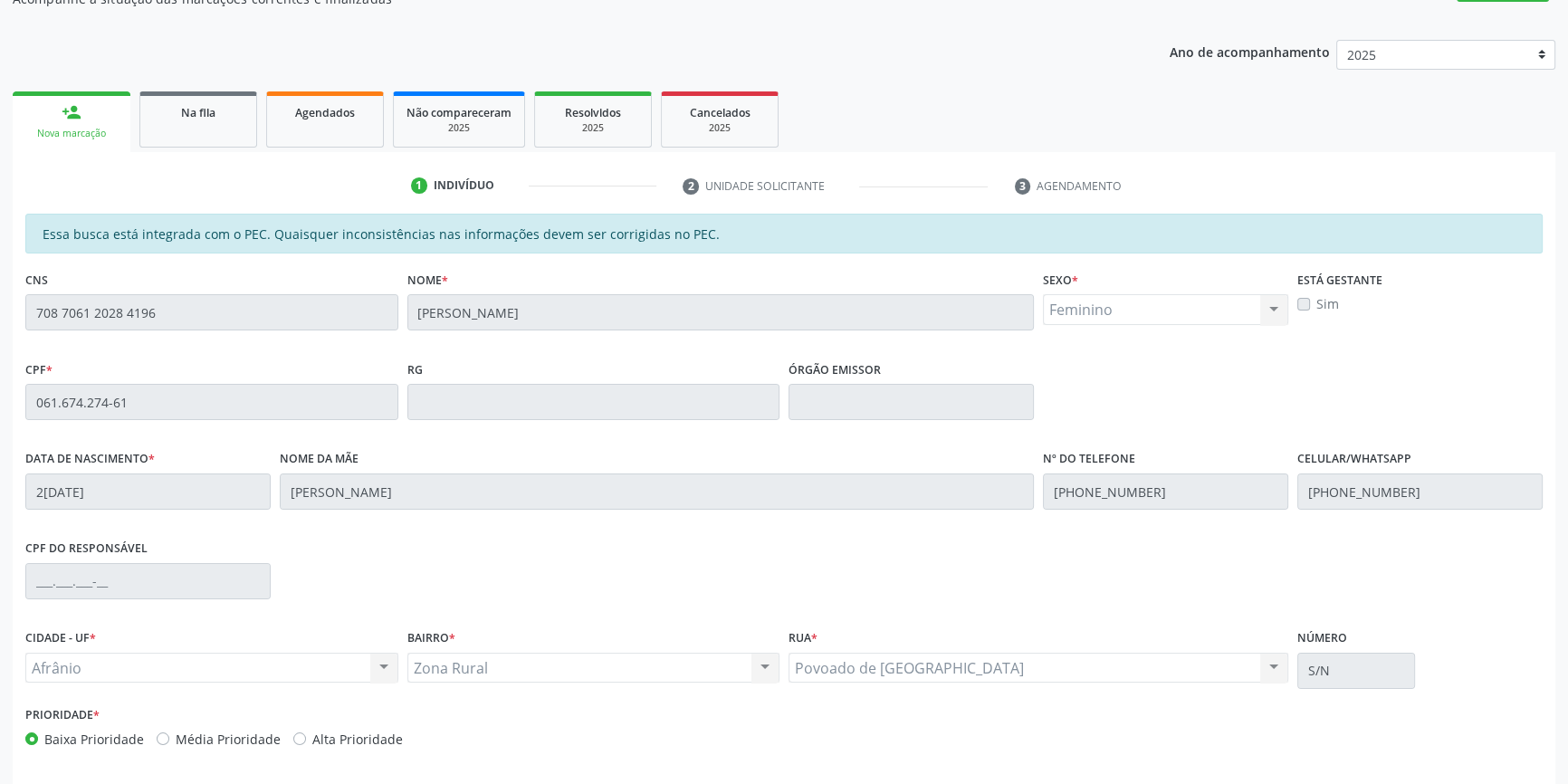
scroll to position [248, 0]
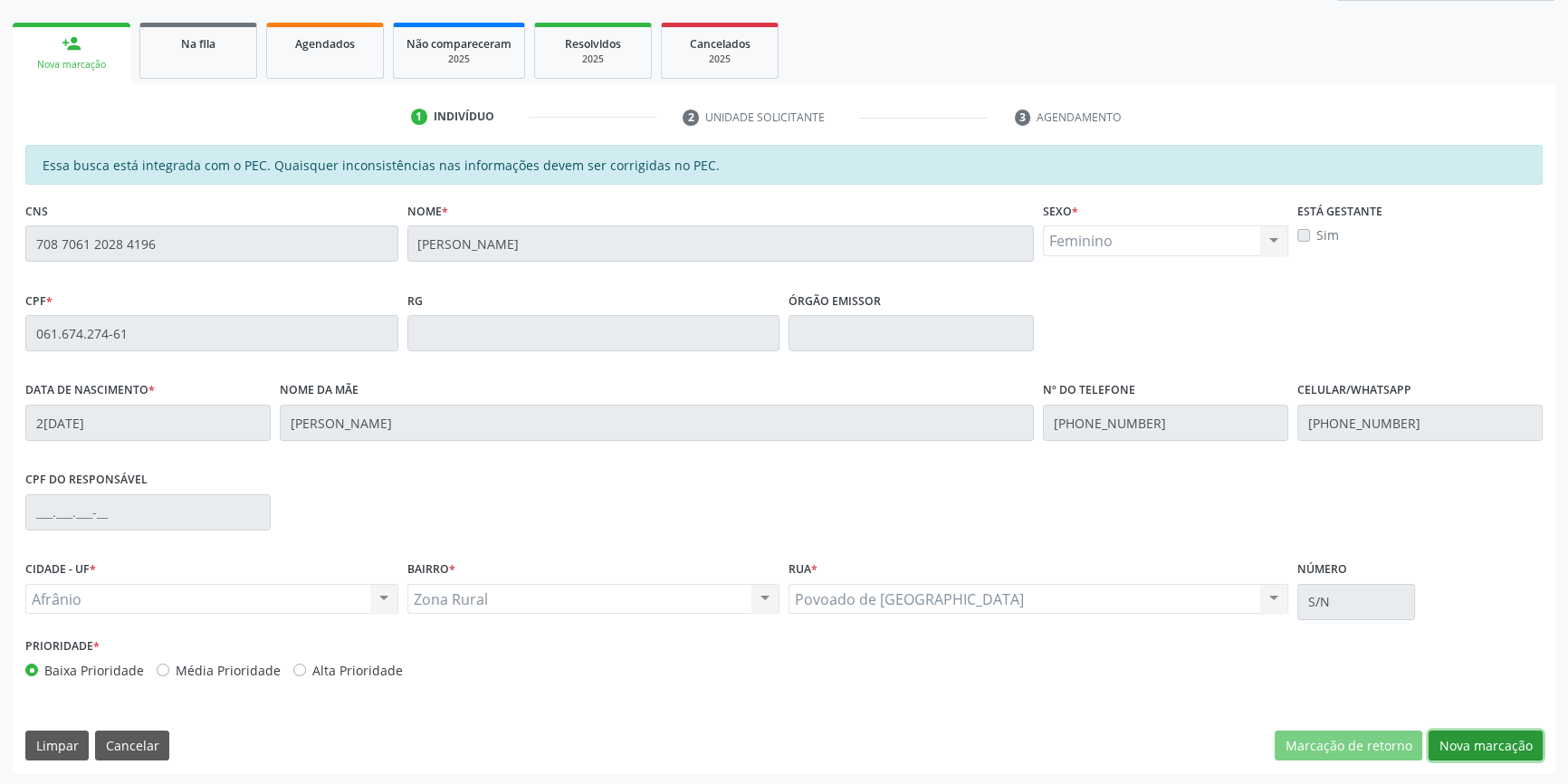
click at [1486, 740] on button "Nova marcação" at bounding box center [1487, 746] width 114 height 31
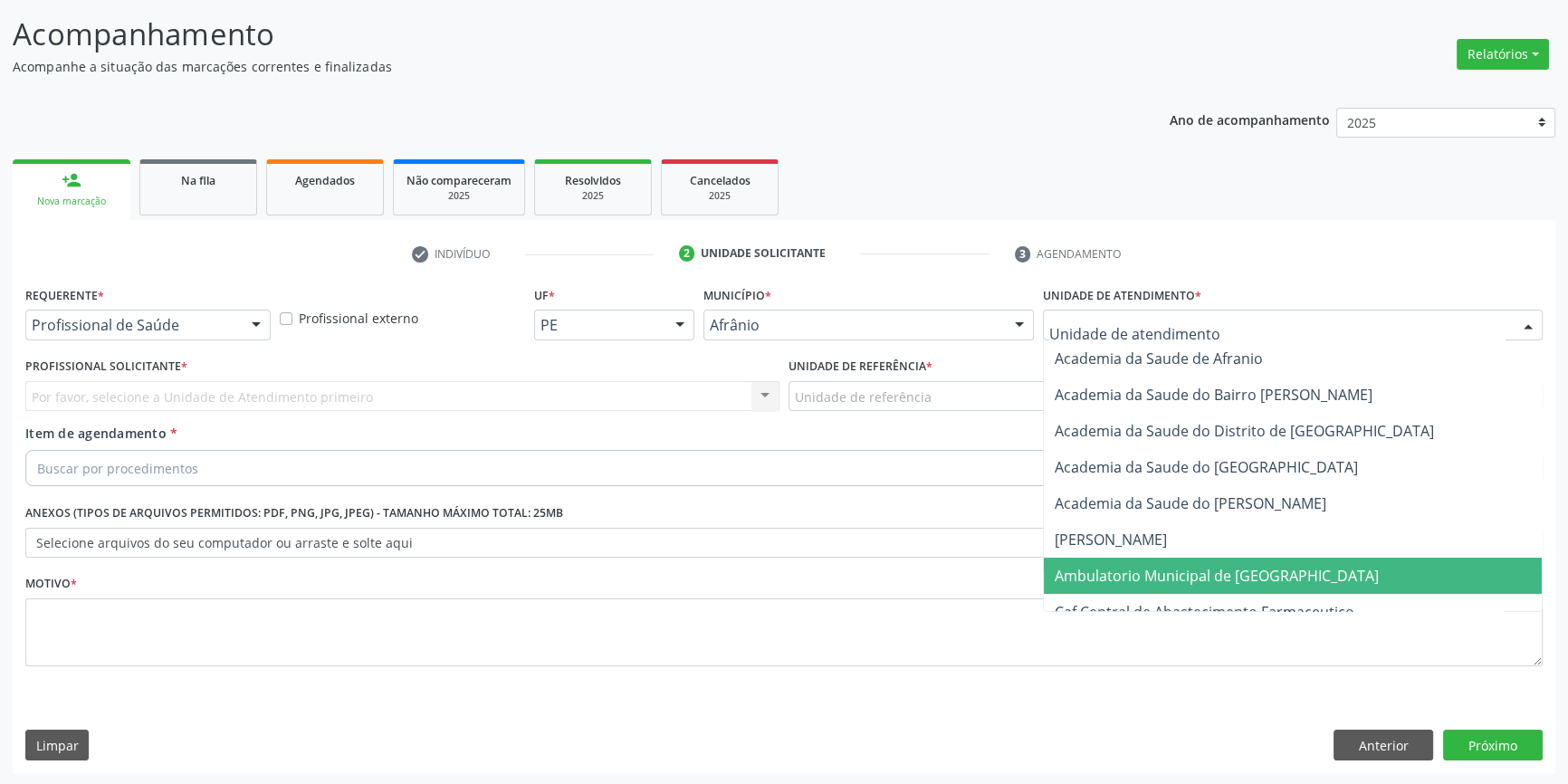
click at [1178, 567] on span "Ambulatorio Municipal de [GEOGRAPHIC_DATA]" at bounding box center [1217, 576] width 324 height 20
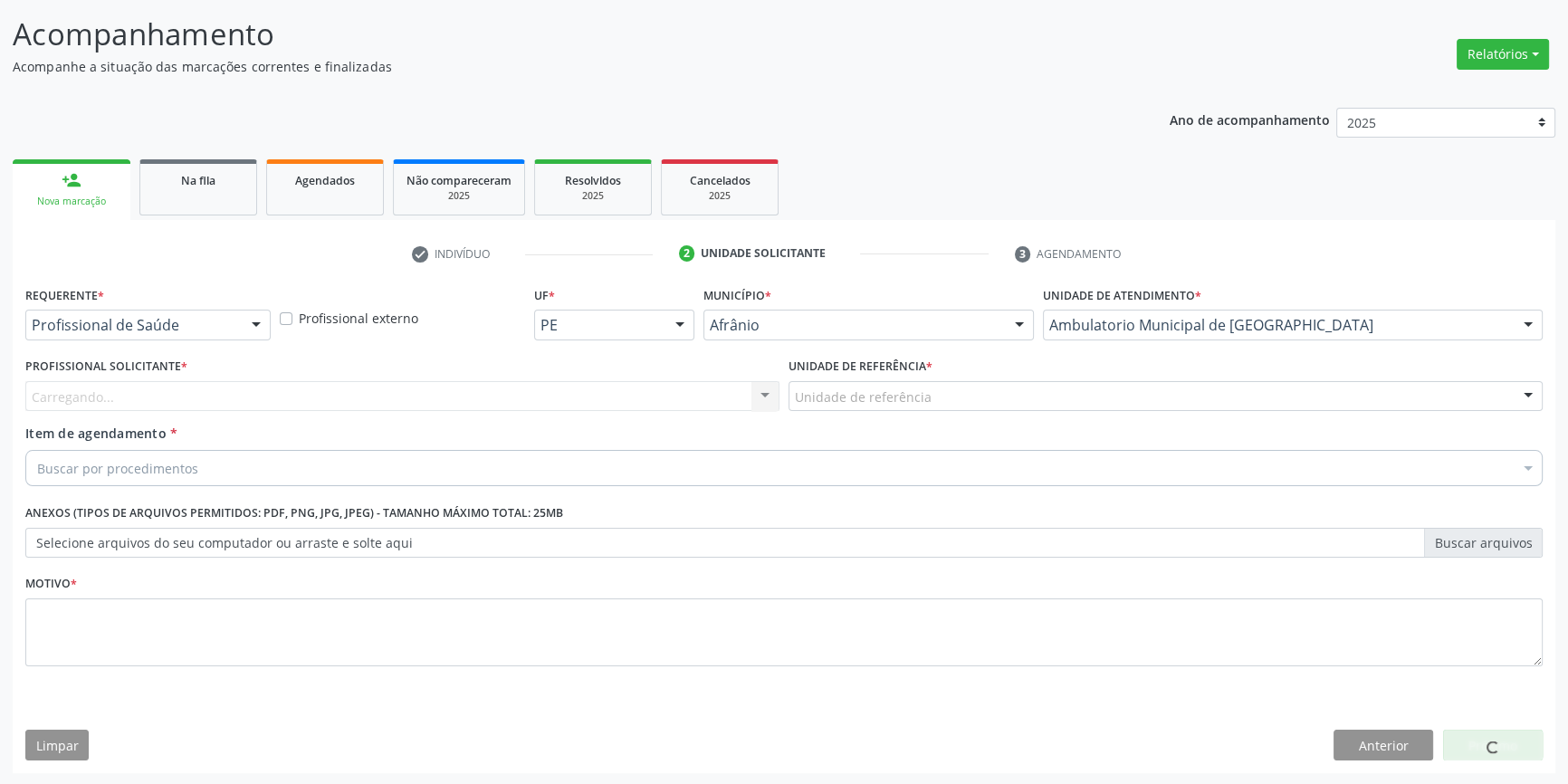
click at [976, 406] on div "Unidade de referência" at bounding box center [1166, 396] width 754 height 31
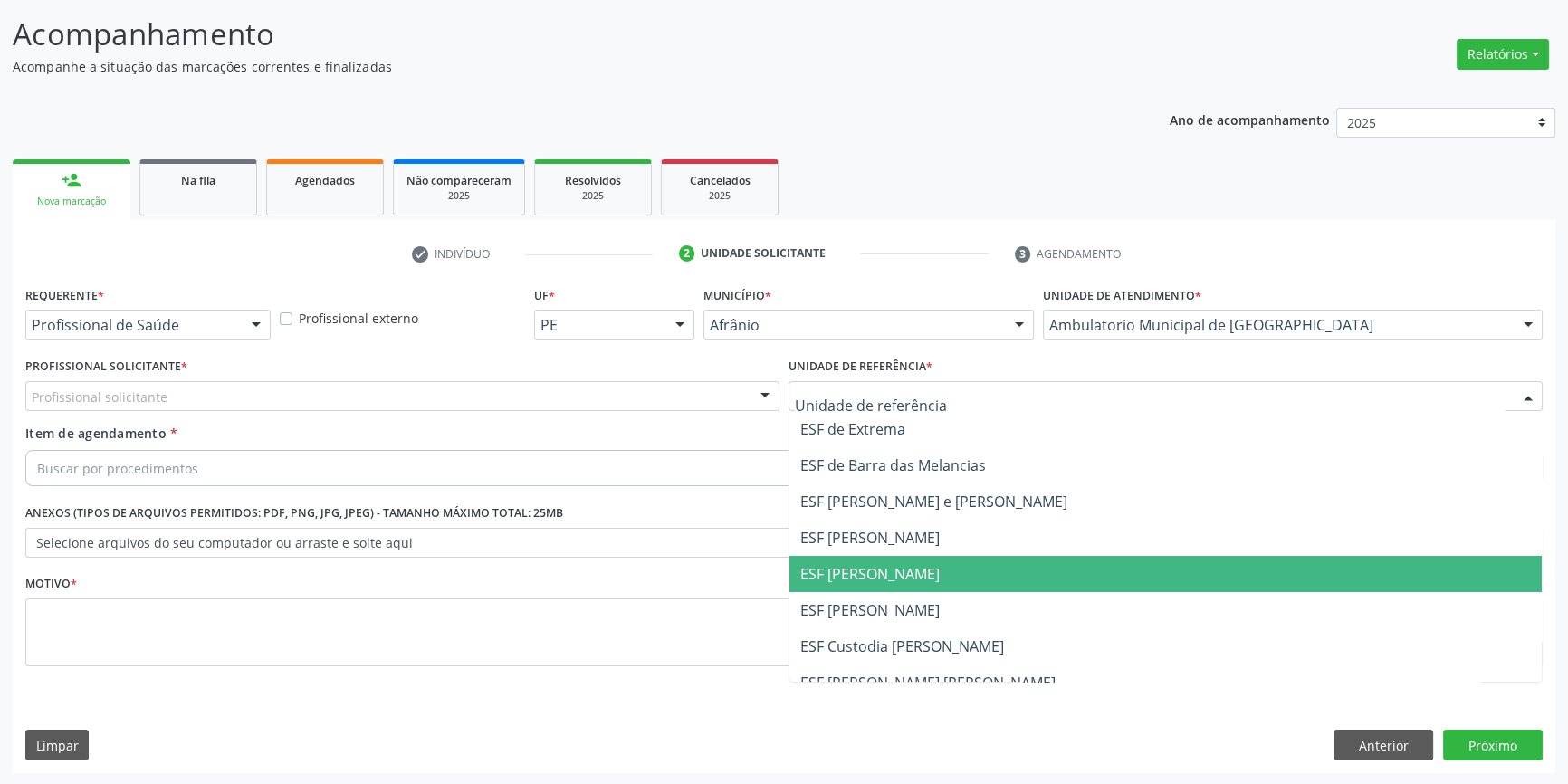
click at [885, 580] on span "ESF [PERSON_NAME]" at bounding box center [871, 574] width 140 height 20
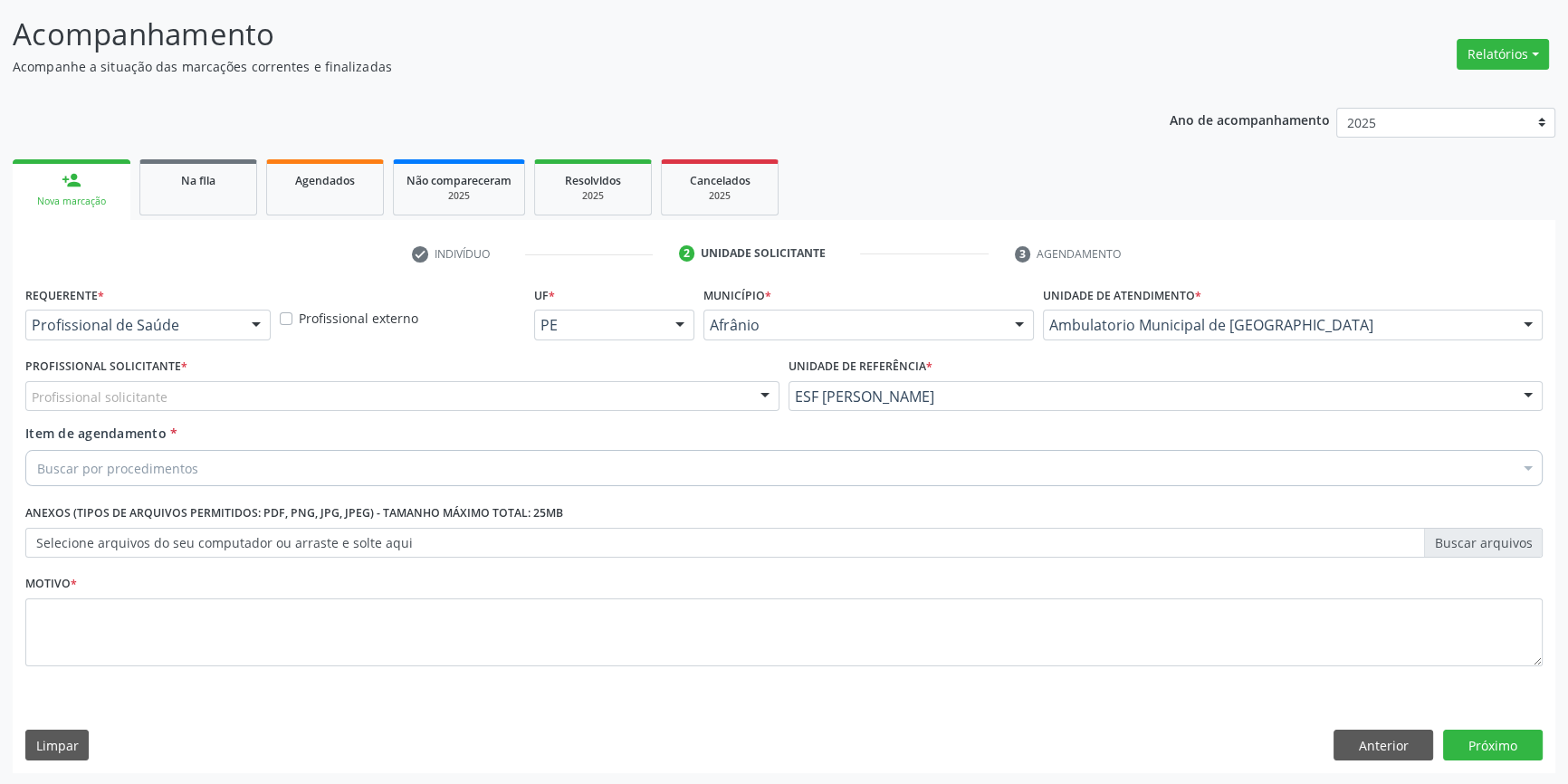
click at [504, 389] on div "Profissional solicitante" at bounding box center [402, 396] width 754 height 31
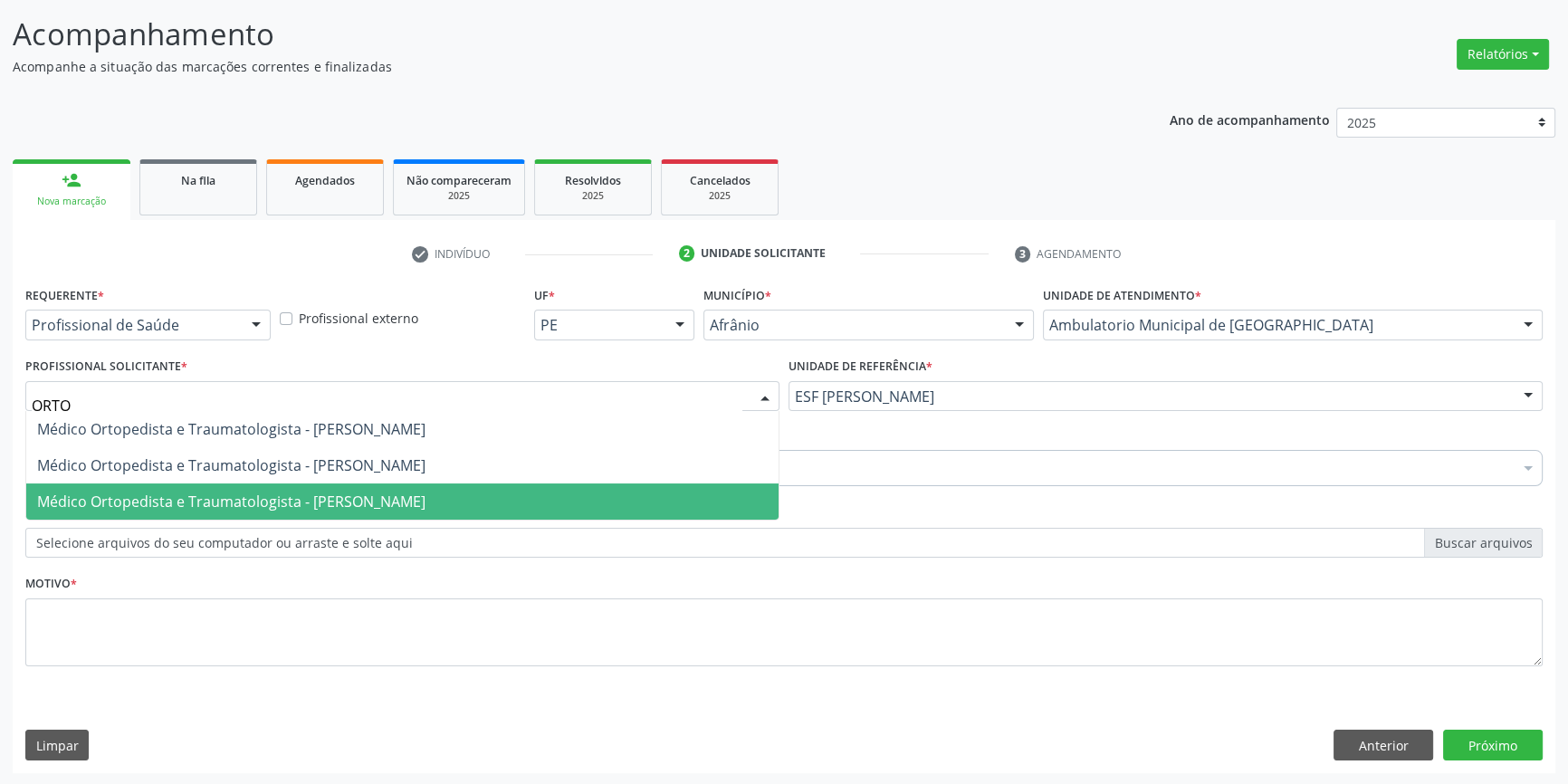
type input "ORTOP"
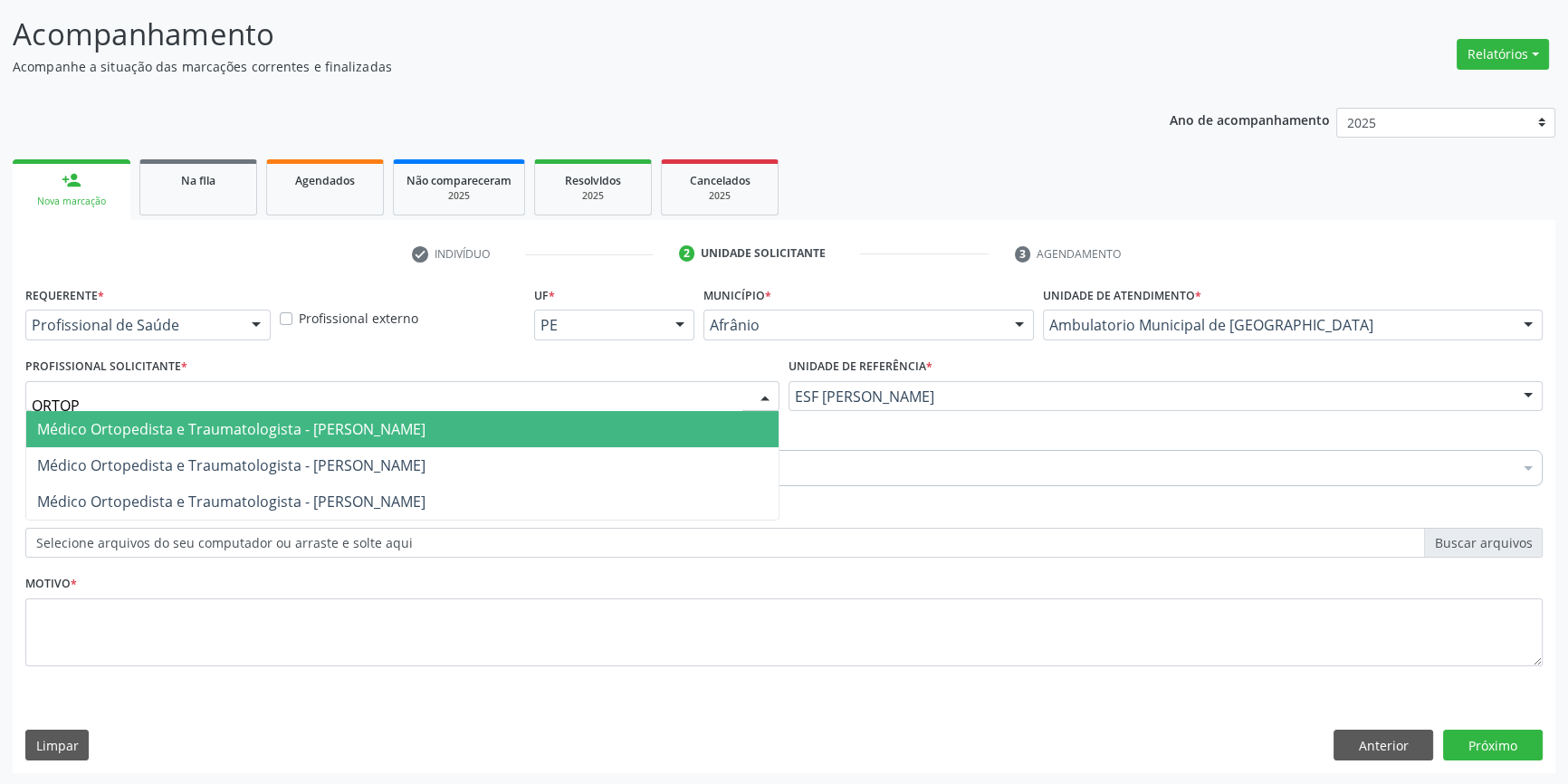
click at [293, 436] on span "Médico Ortopedista e Traumatologista - [PERSON_NAME]" at bounding box center [231, 428] width 389 height 20
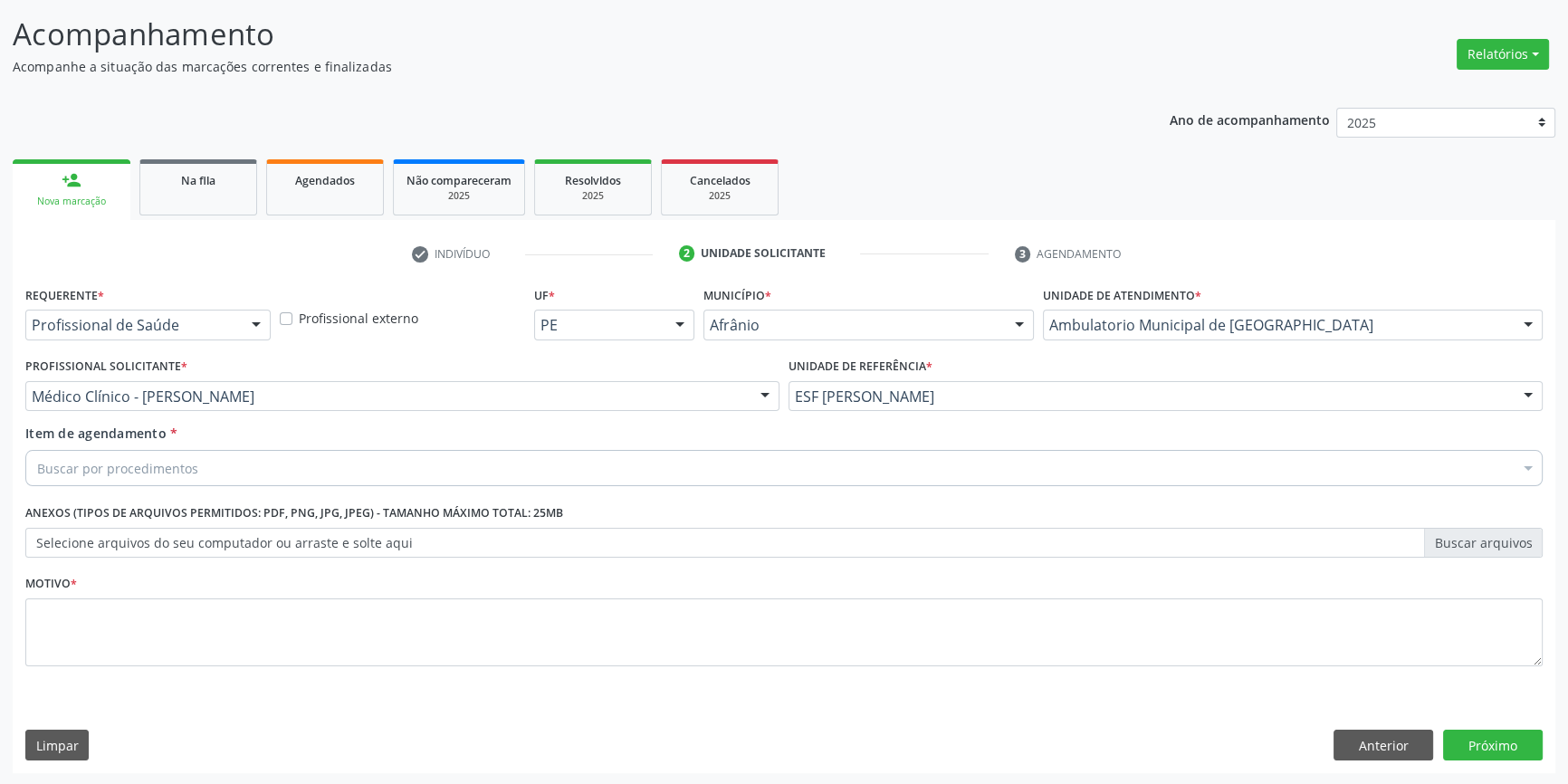
click at [249, 481] on div "Buscar por procedimentos" at bounding box center [784, 467] width 1518 height 36
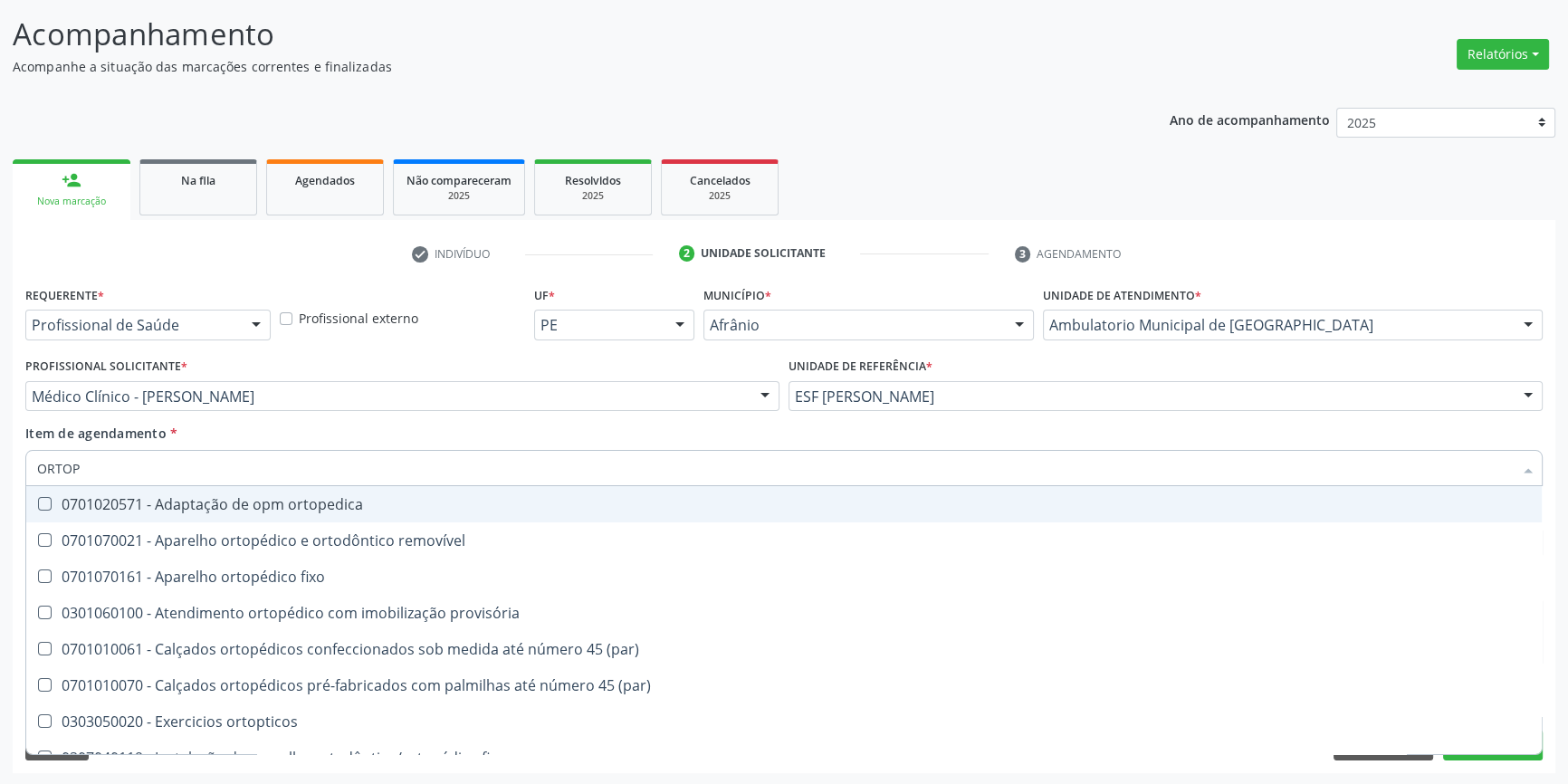
type input "ORTOPE"
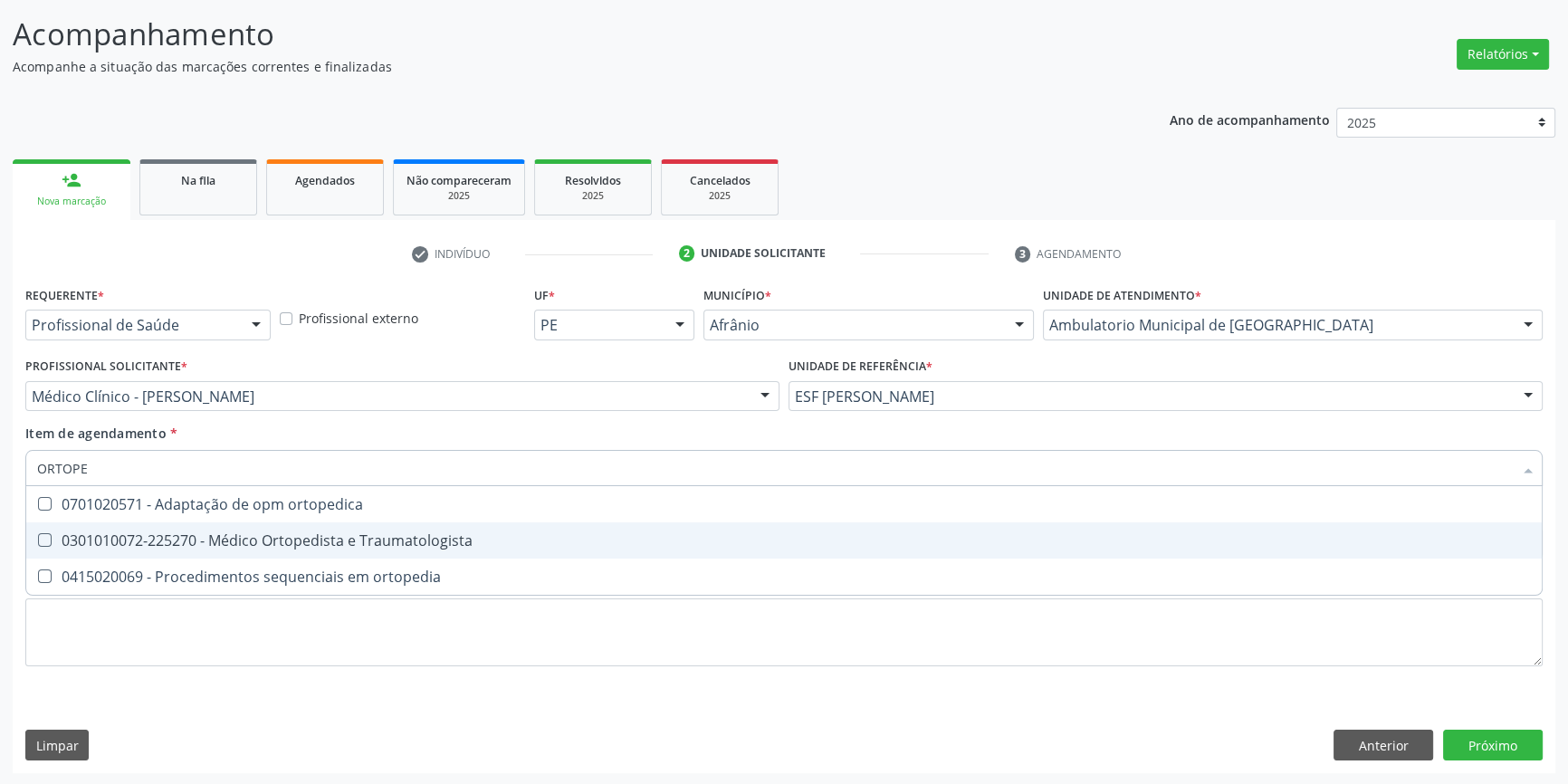
click at [290, 533] on div "0301010072-225270 - Médico Ortopedista e Traumatologista" at bounding box center [784, 540] width 1494 height 15
checkbox Traumatologista "true"
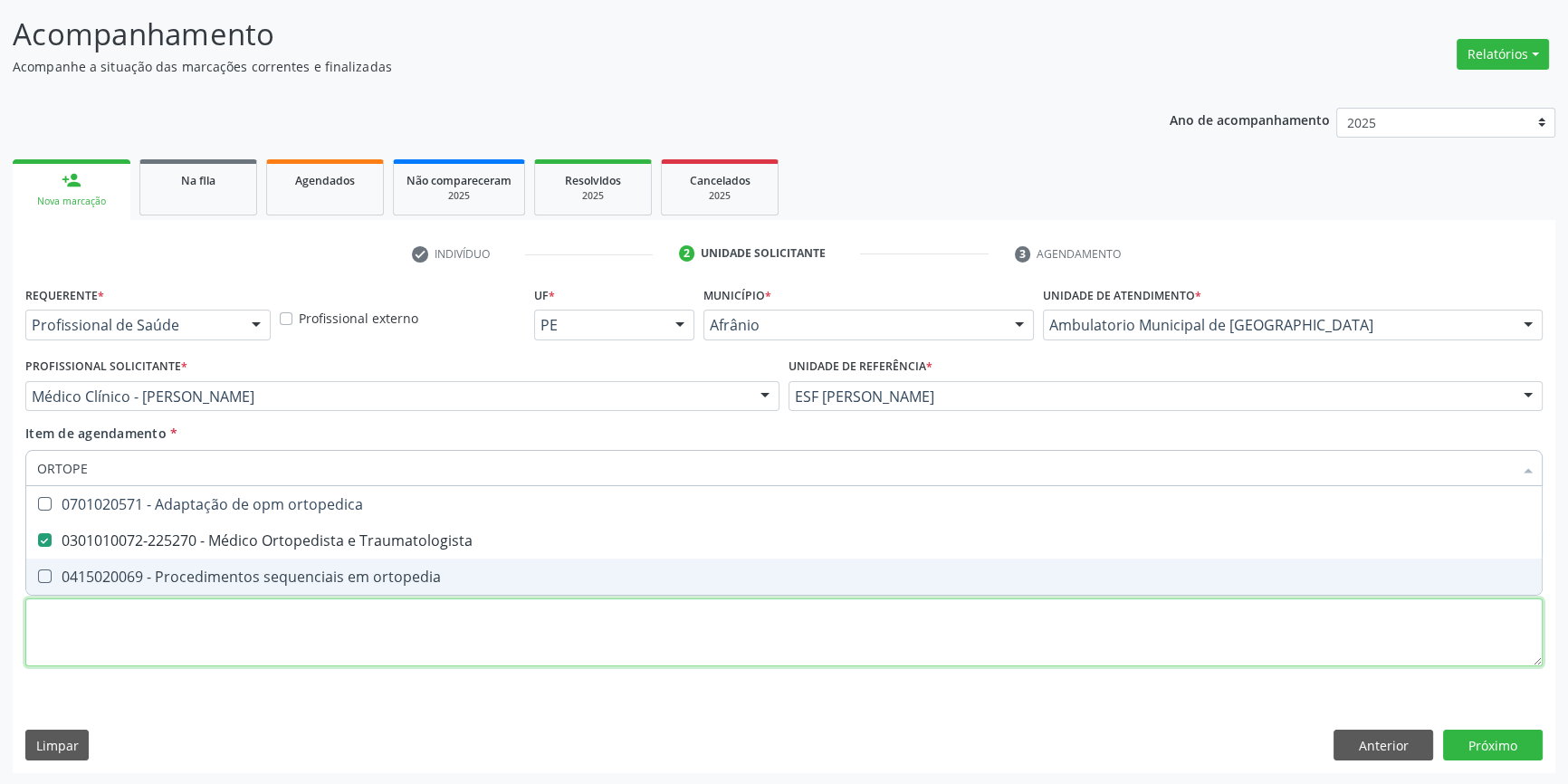
click at [216, 647] on div "Requerente * Profissional de Saúde Profissional de Saúde Paciente Nenhum result…" at bounding box center [784, 486] width 1518 height 410
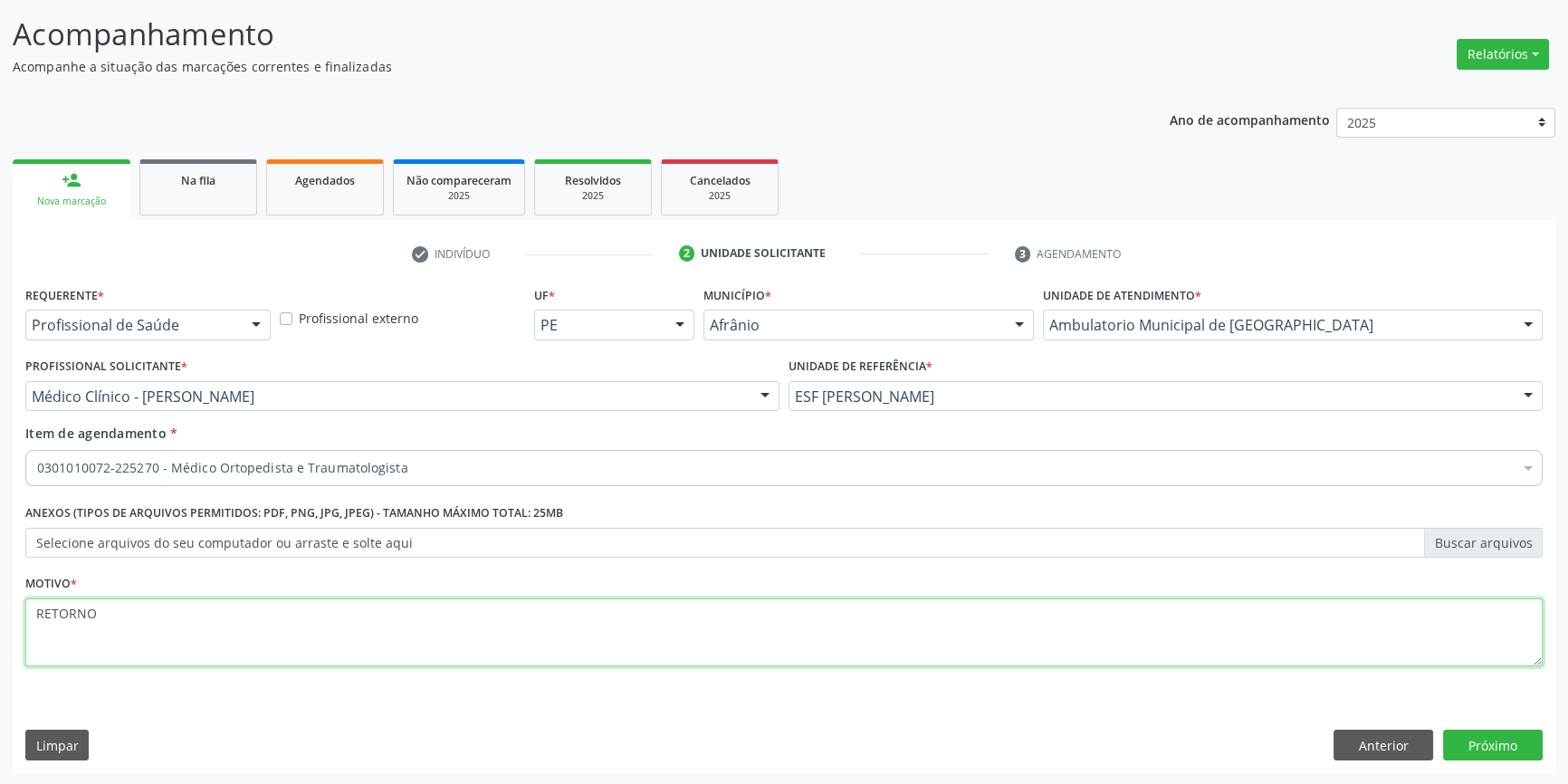
drag, startPoint x: 216, startPoint y: 647, endPoint x: 0, endPoint y: 601, distance: 220.8
click at [0, 601] on div "Acompanhamento Acompanhe a situação das marcações correntes e finalizadas Relat…" at bounding box center [784, 387] width 1568 height 798
type textarea "'"
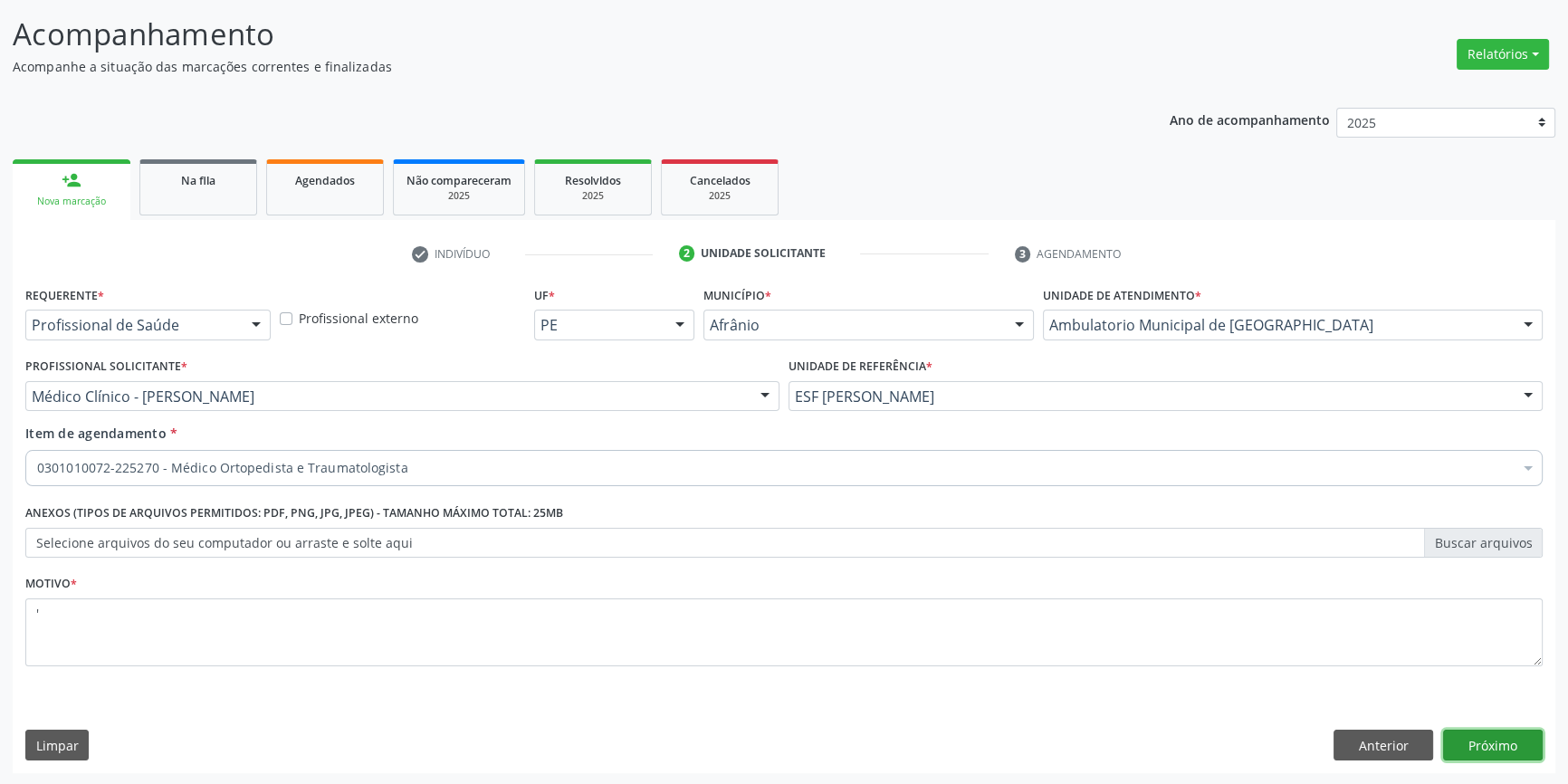
click at [1508, 741] on button "Próximo" at bounding box center [1493, 745] width 100 height 31
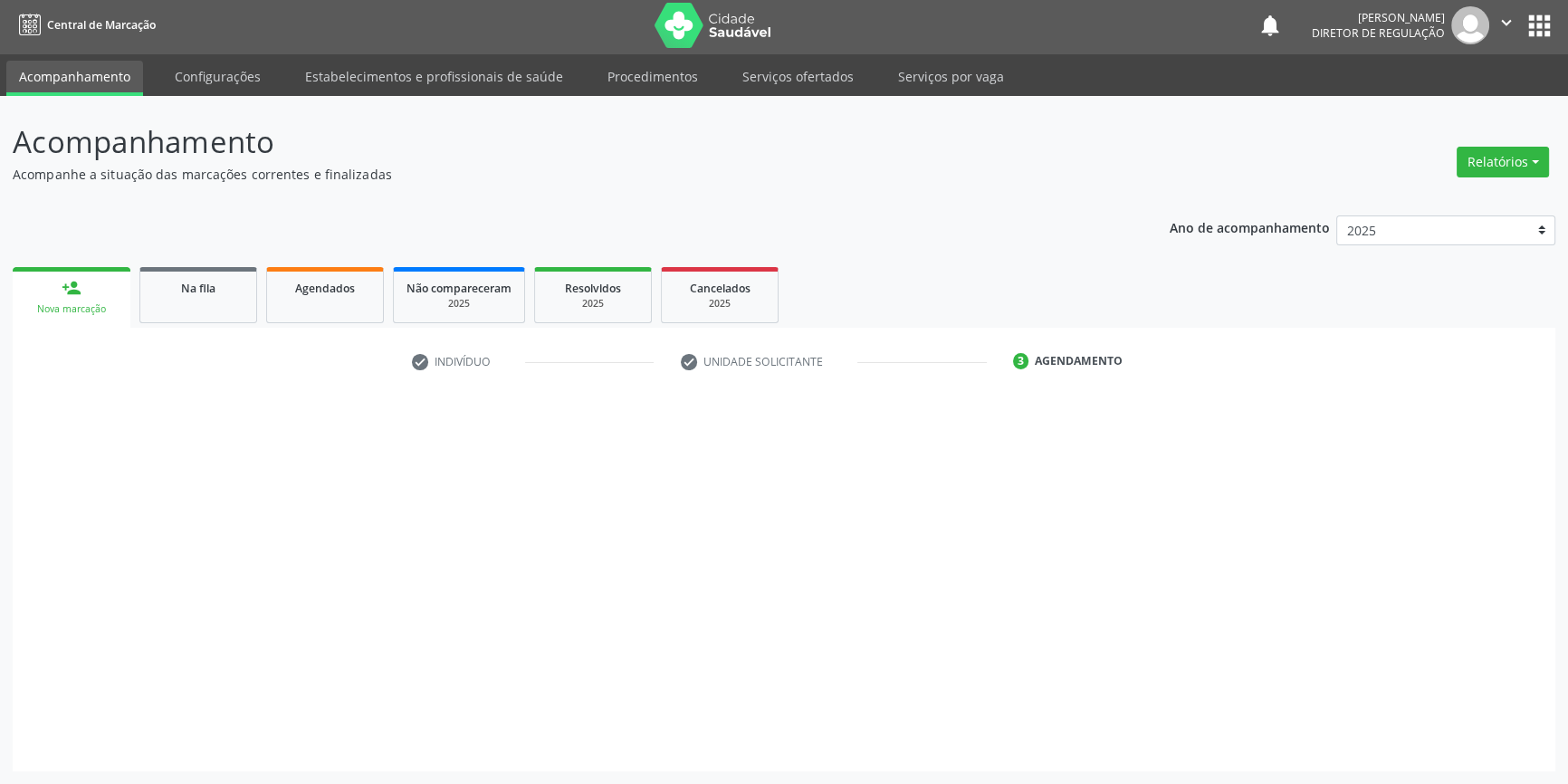
scroll to position [2, 0]
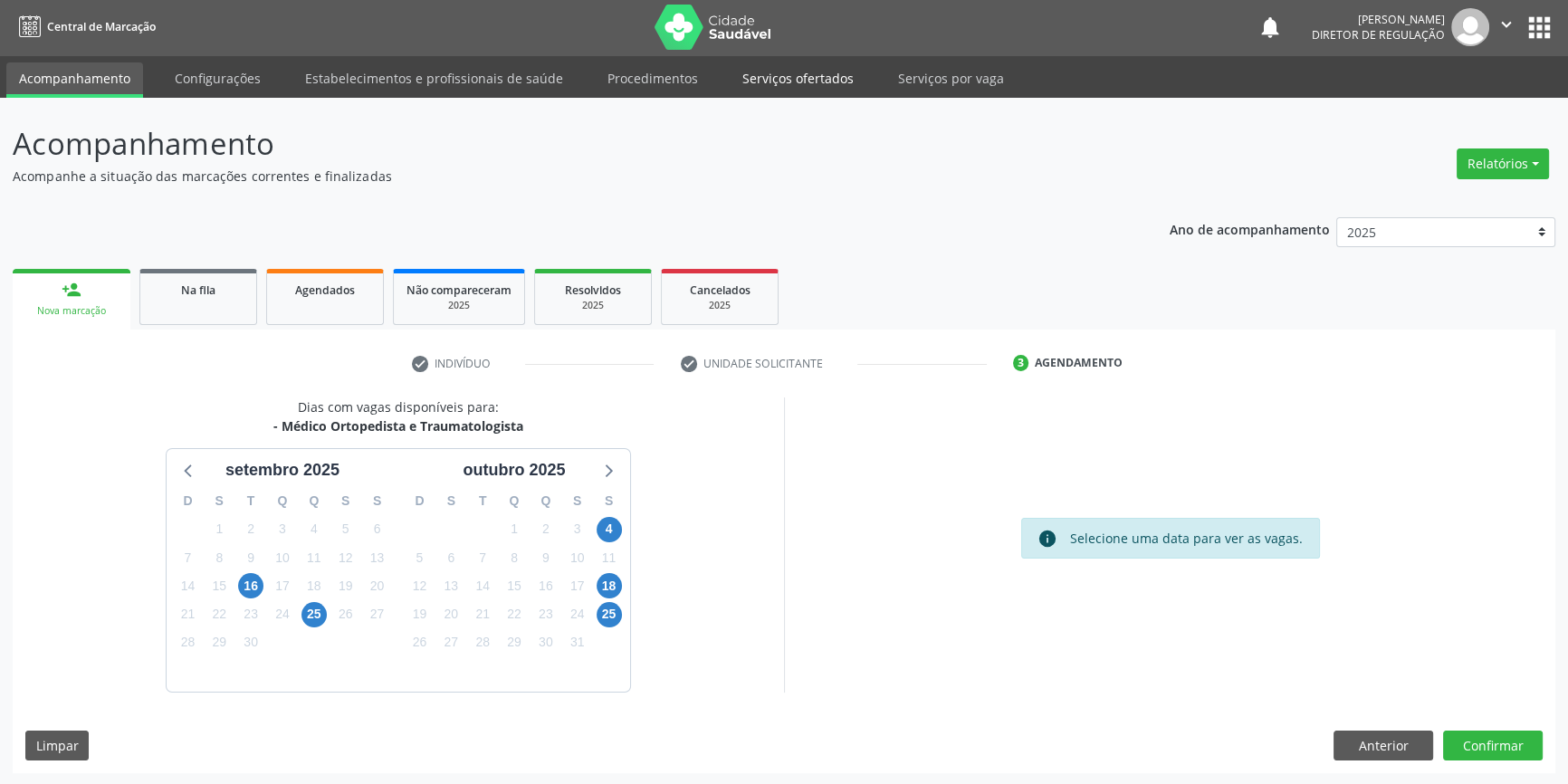
click at [817, 76] on link "Serviços ofertados" at bounding box center [798, 78] width 137 height 32
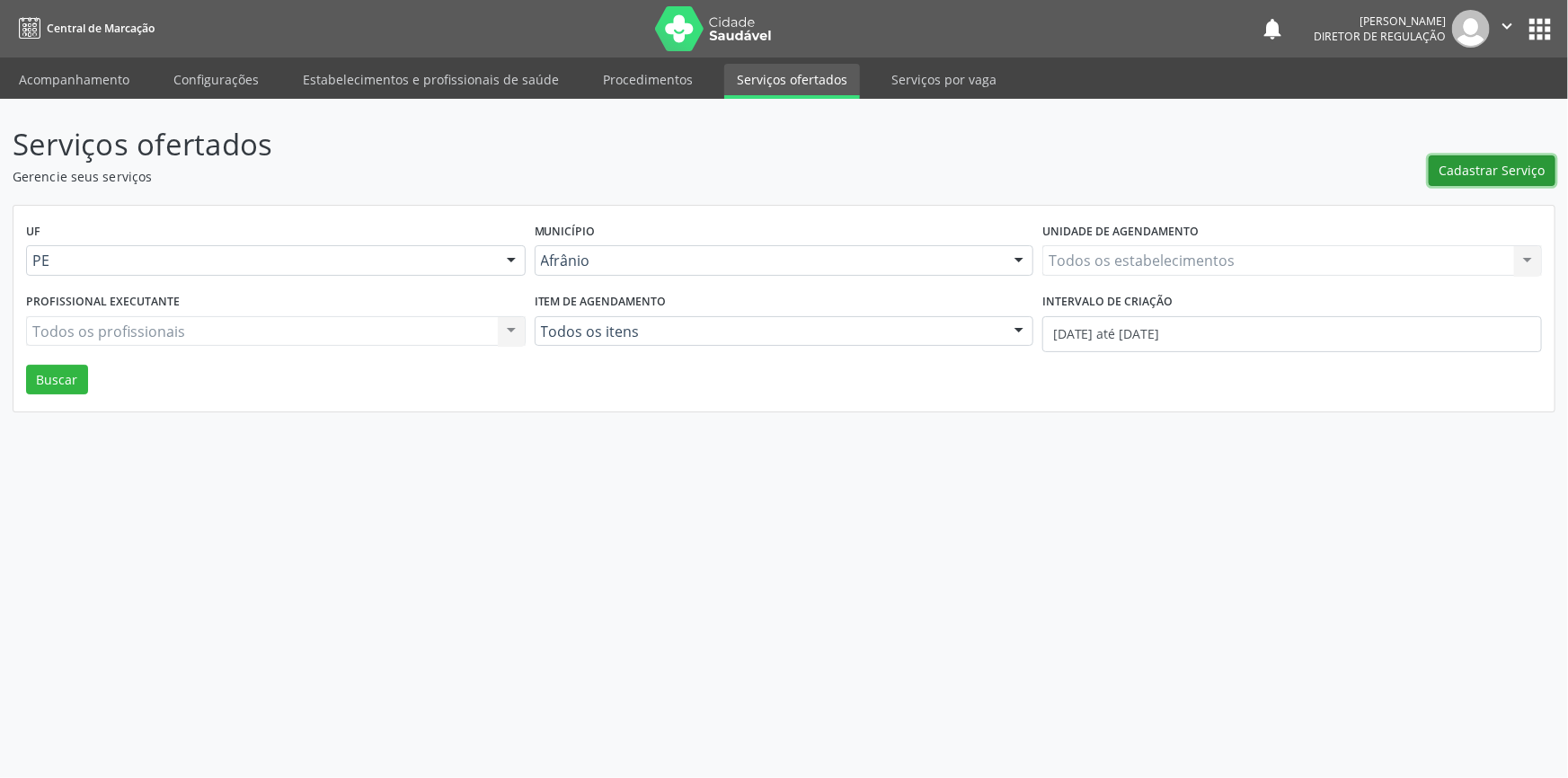
click at [1491, 179] on span "Cadastrar Serviço" at bounding box center [1492, 170] width 106 height 19
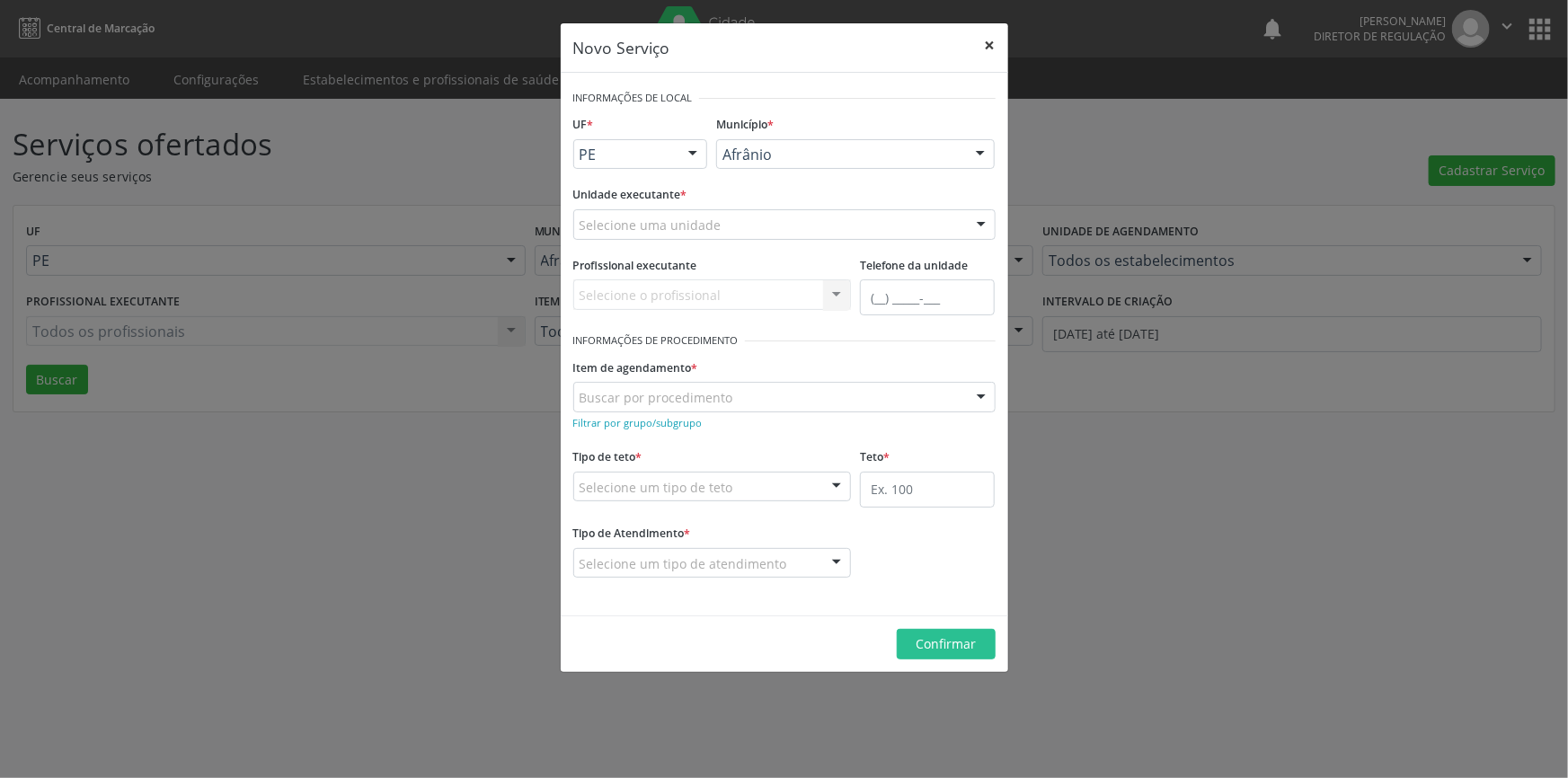
click at [995, 47] on button "×" at bounding box center [989, 45] width 36 height 44
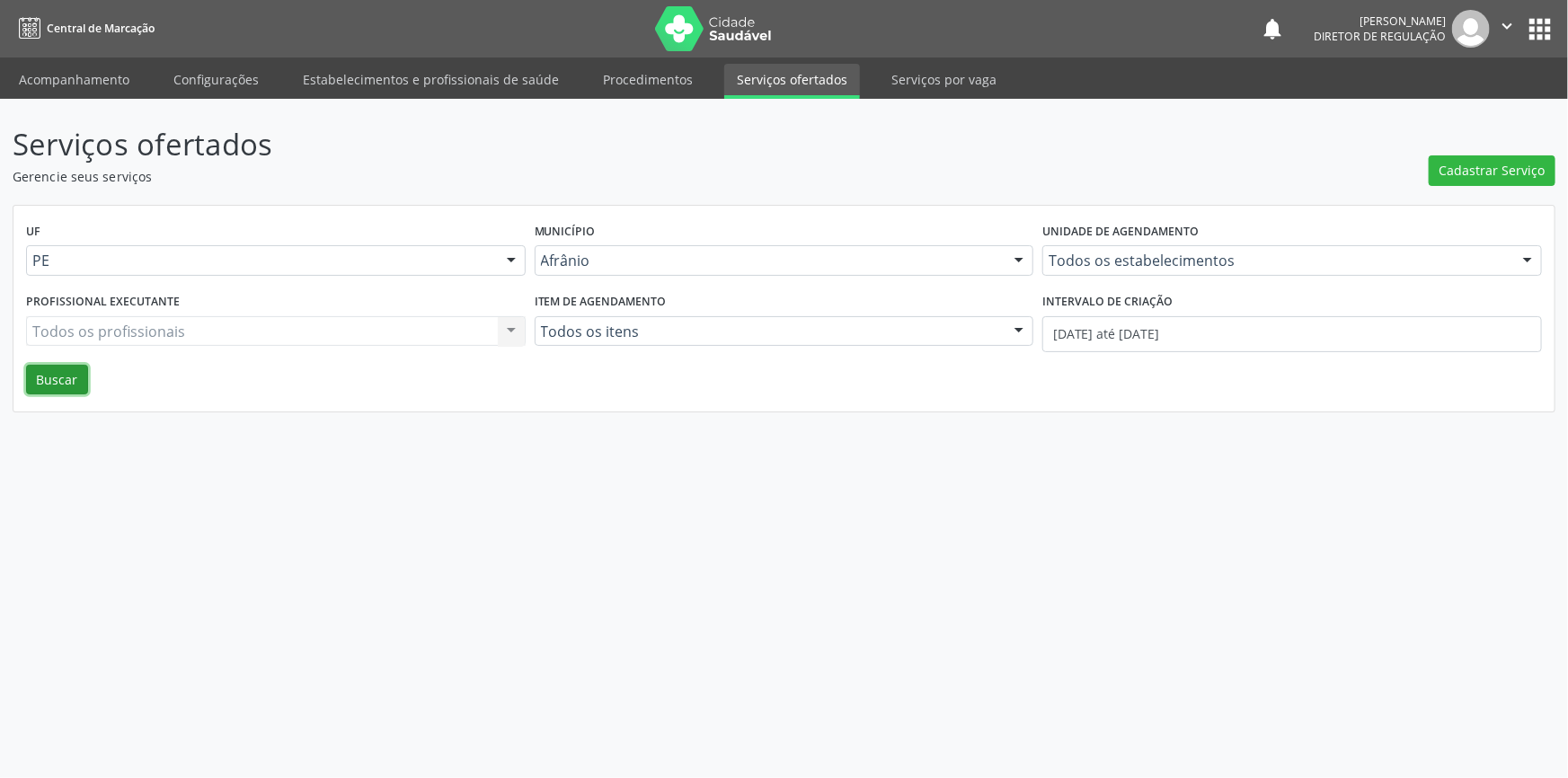
click at [42, 385] on button "Buscar" at bounding box center [57, 380] width 62 height 31
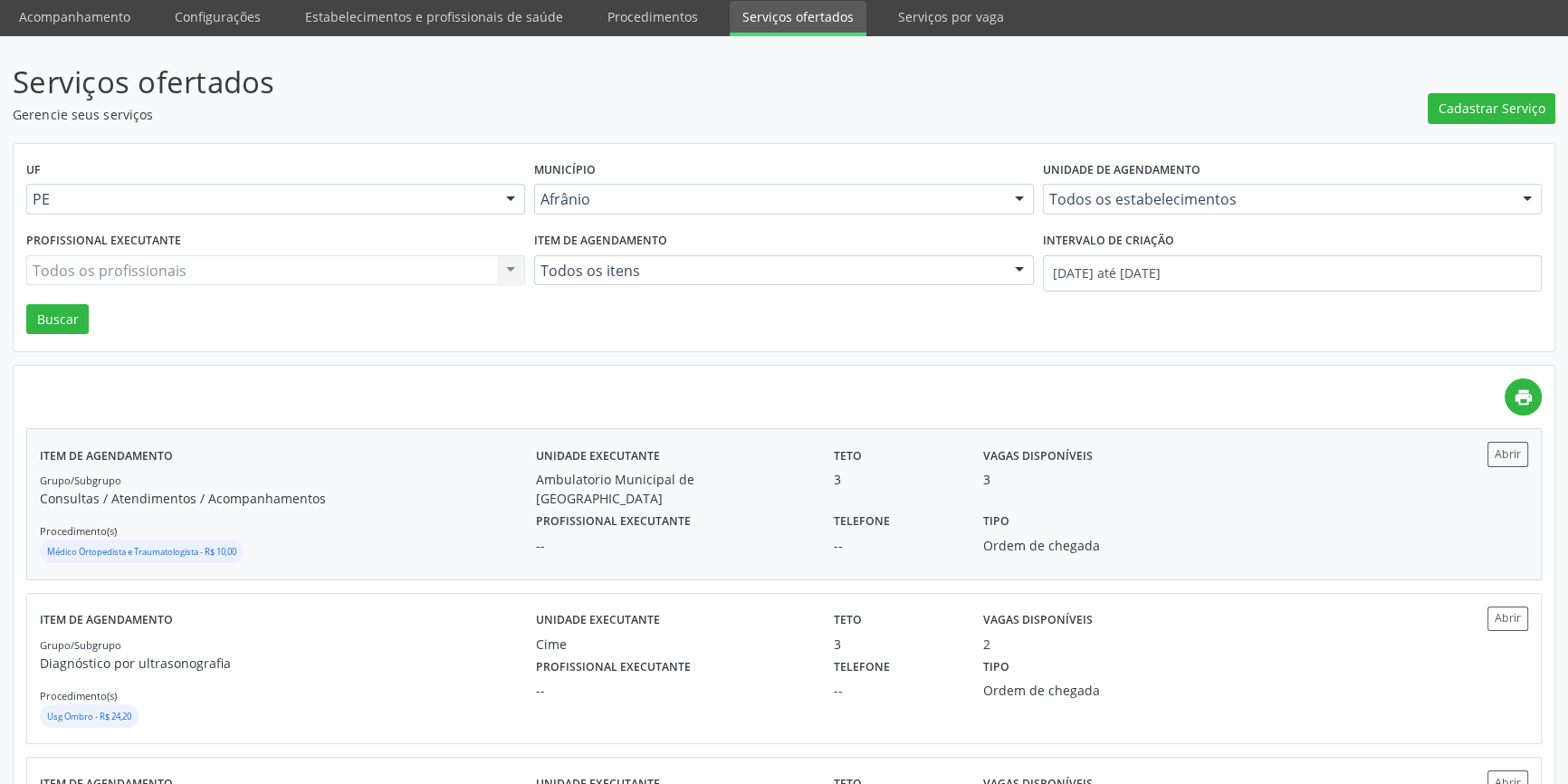
scroll to position [81, 0]
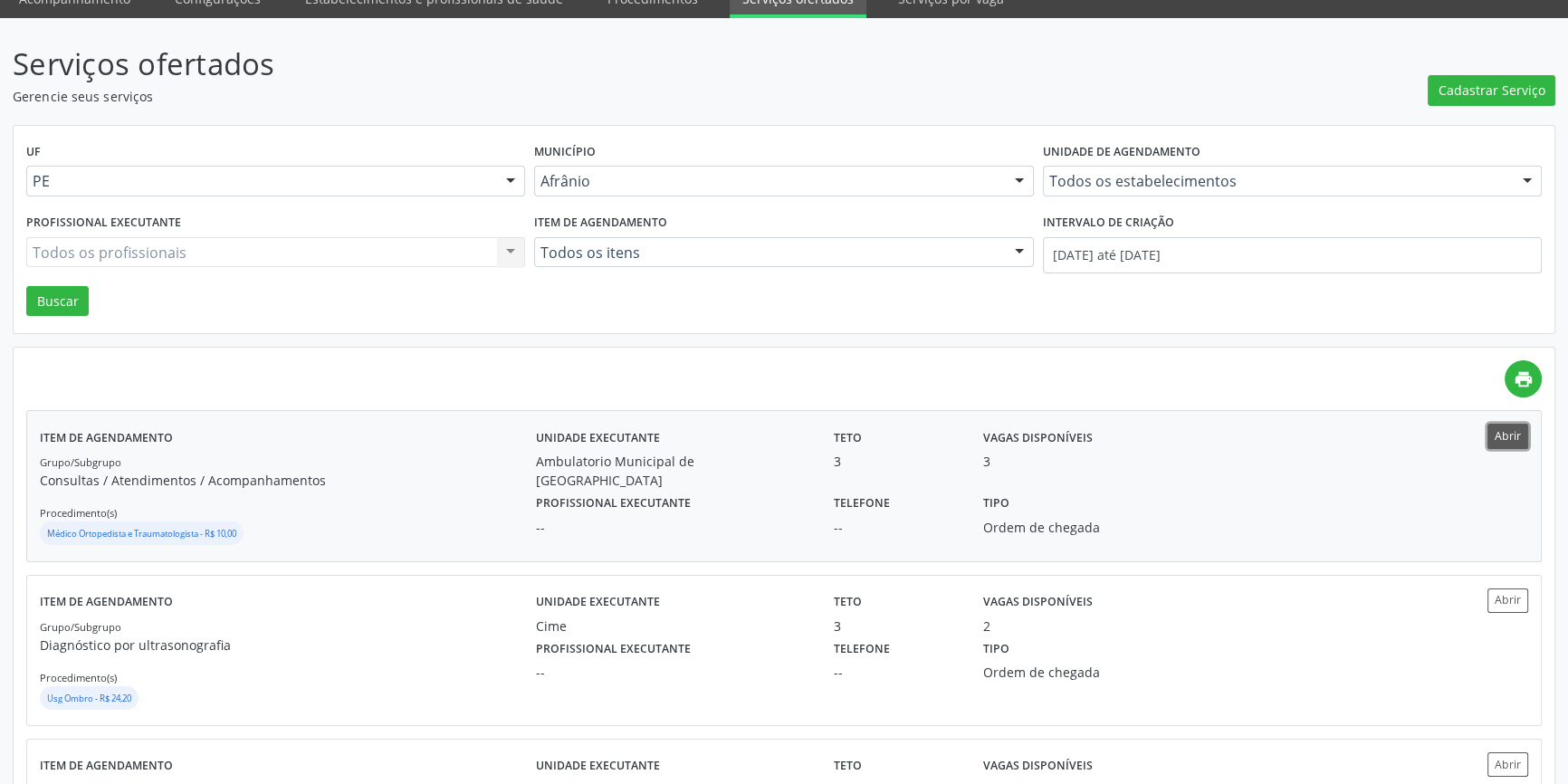
click at [1505, 436] on button "Abrir" at bounding box center [1508, 435] width 41 height 24
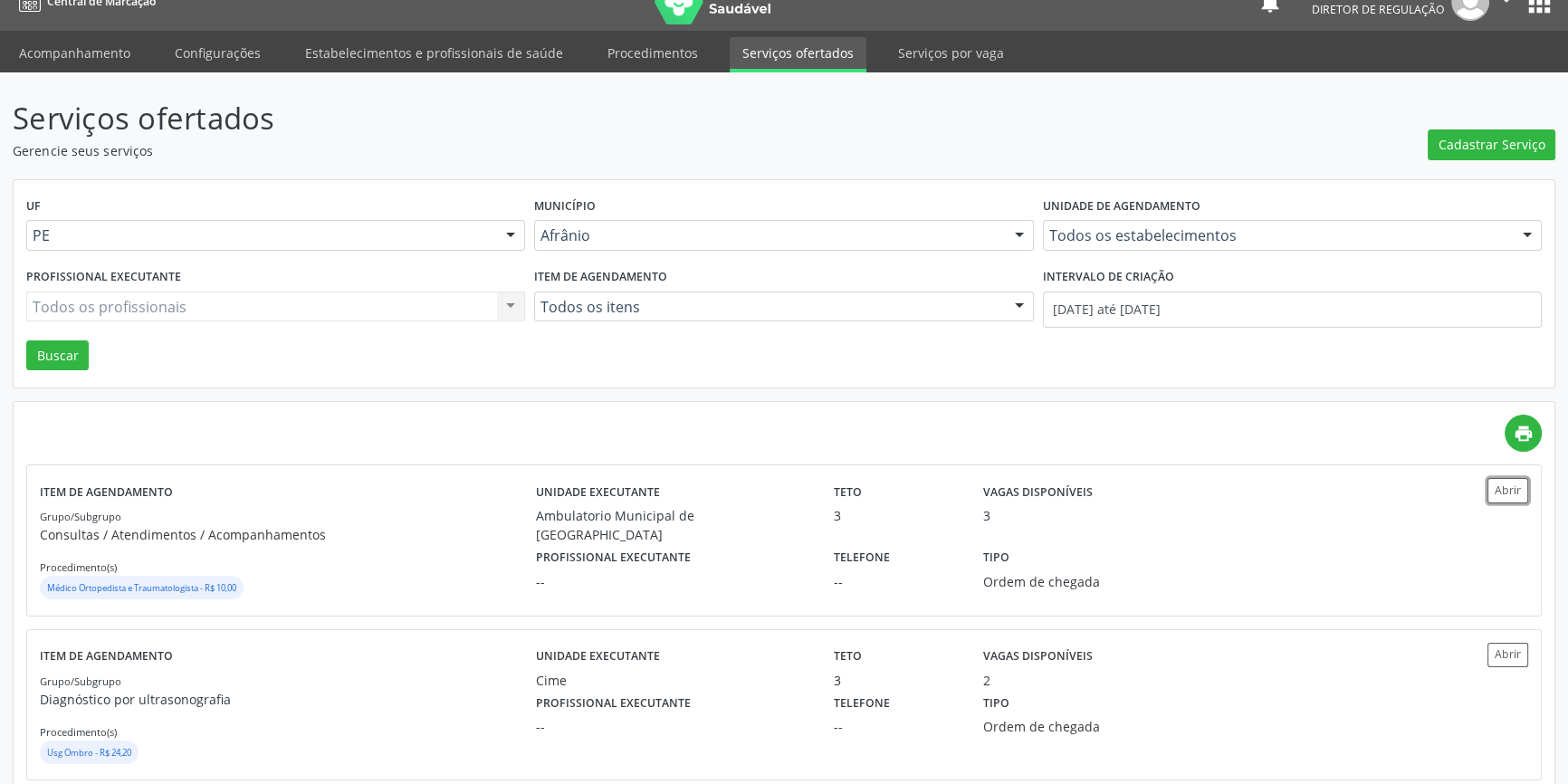
scroll to position [0, 0]
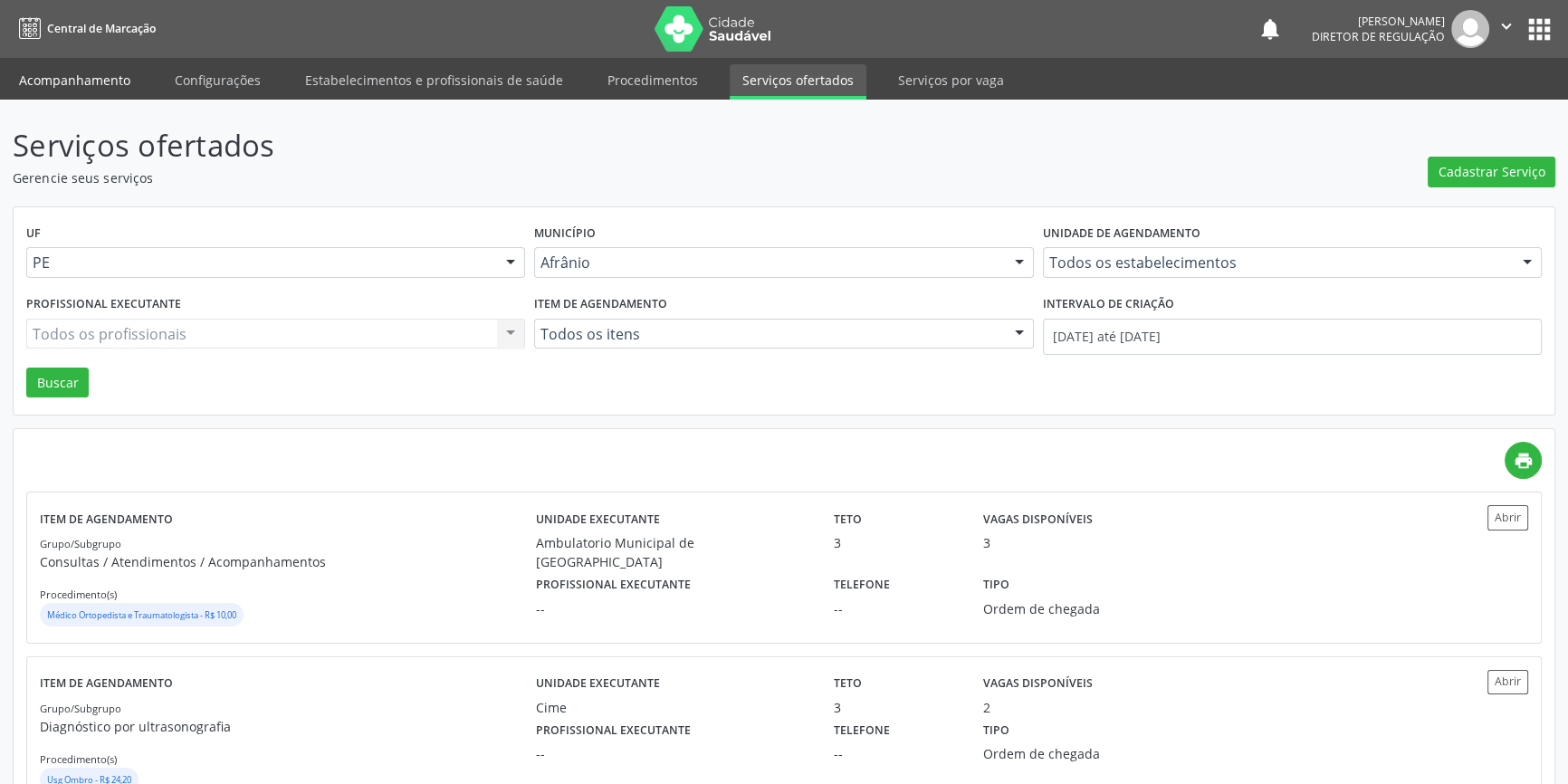
click at [76, 72] on link "Acompanhamento" at bounding box center [75, 79] width 137 height 32
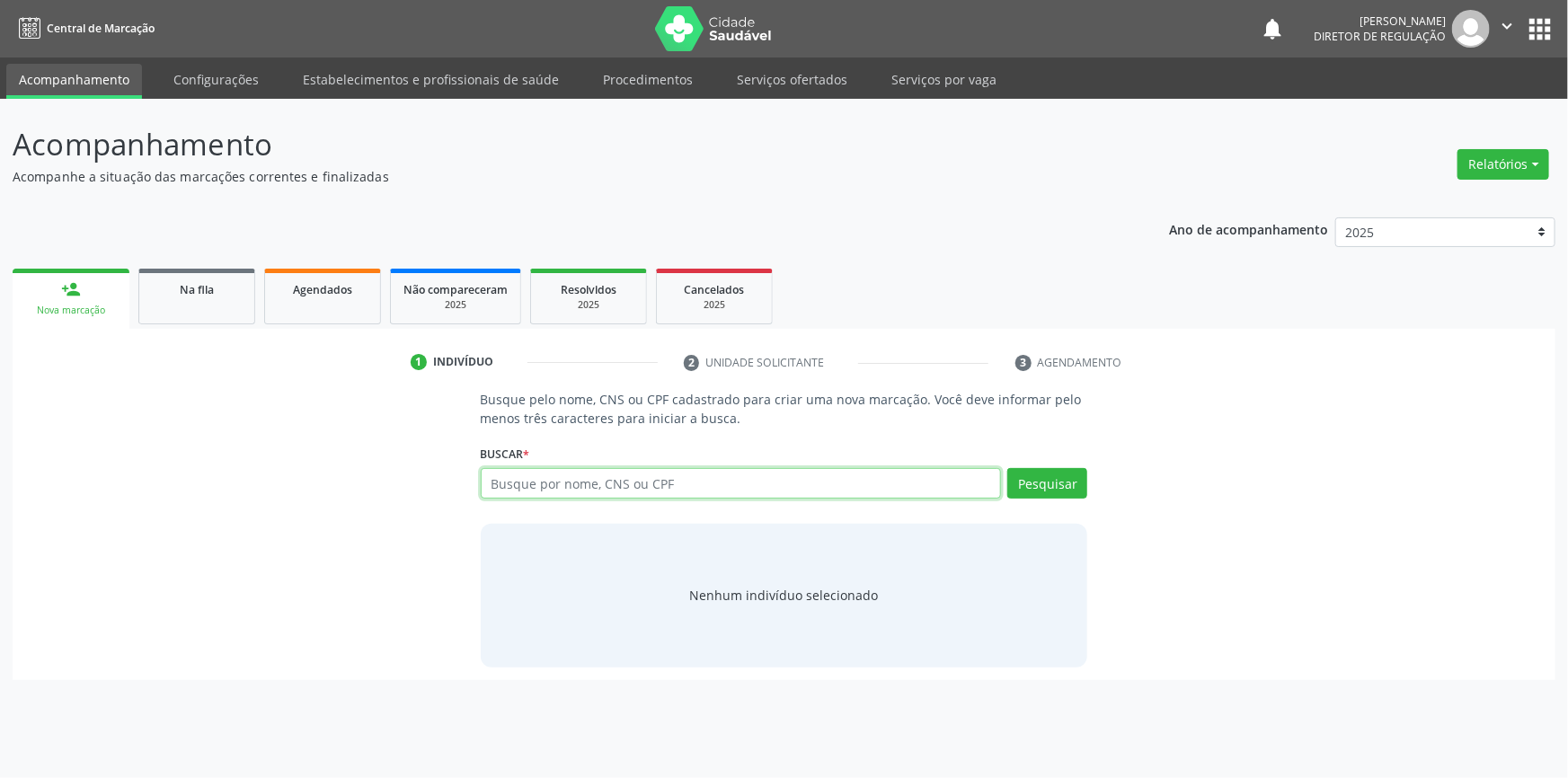
click at [577, 495] on input "text" at bounding box center [742, 484] width 521 height 31
paste input "061.674.274-61"
type input "061.674.274-61"
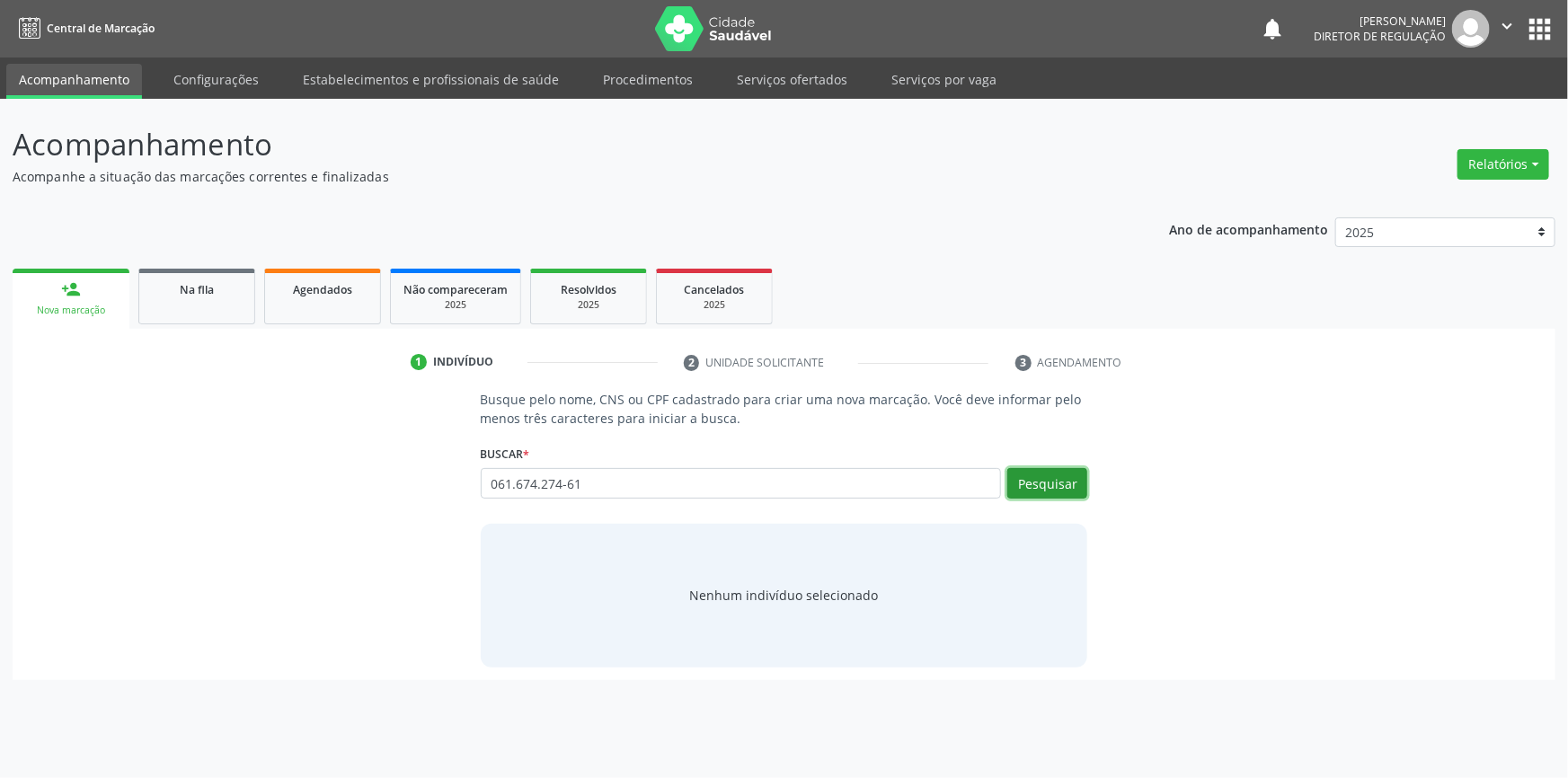
click at [1038, 494] on button "Pesquisar" at bounding box center [1047, 484] width 80 height 31
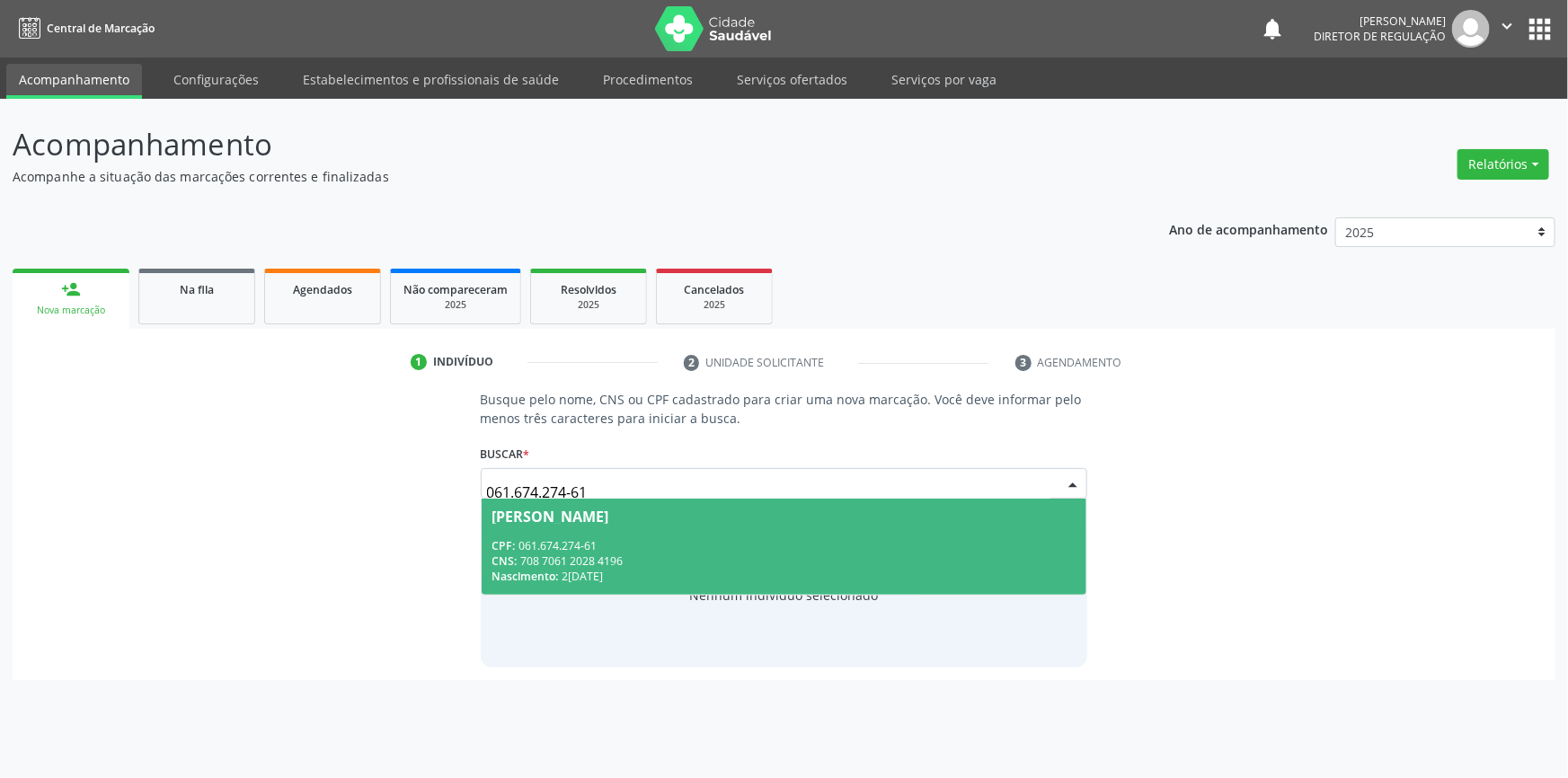
click at [767, 519] on div "[PERSON_NAME]" at bounding box center [784, 515] width 584 height 14
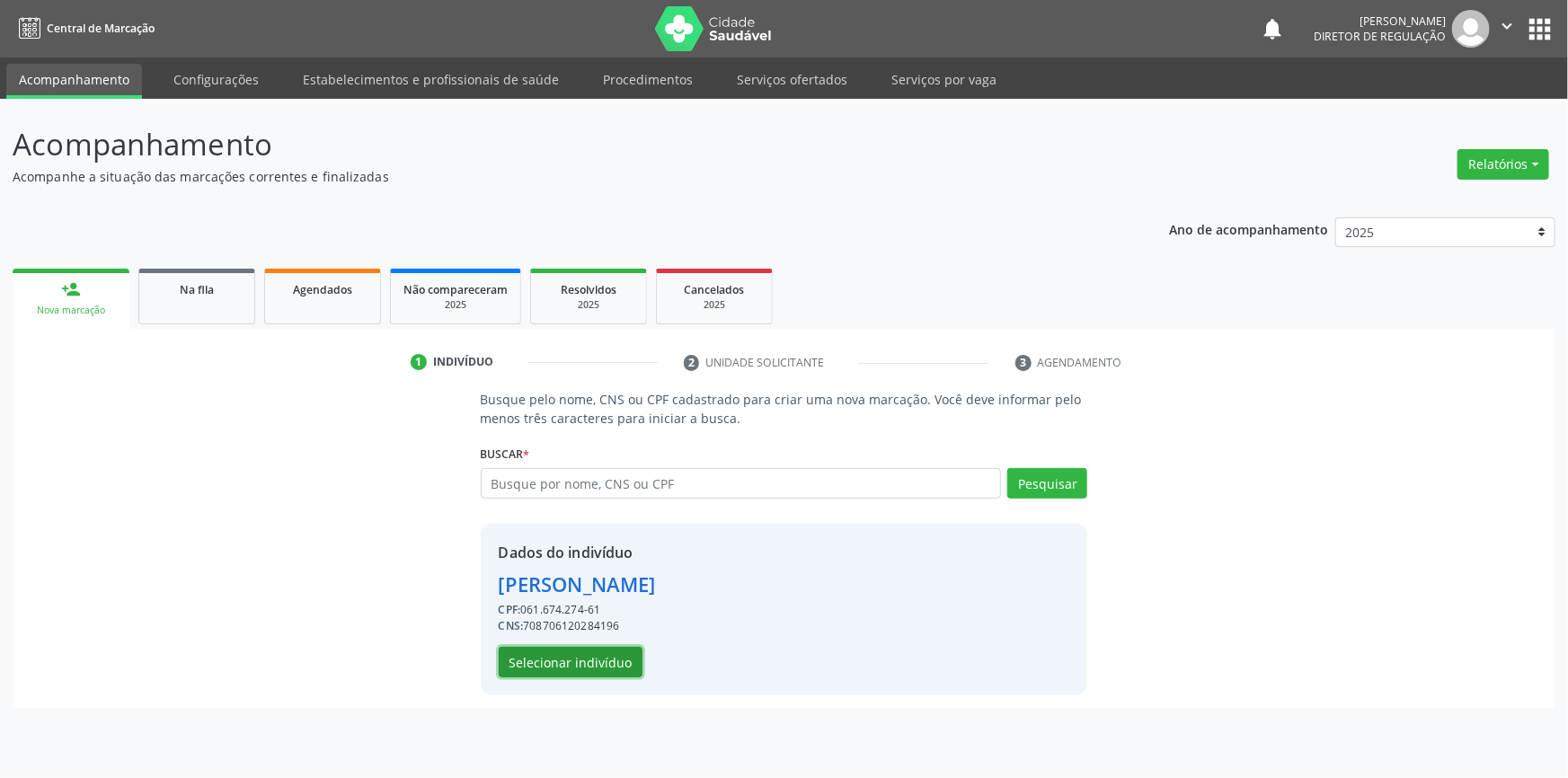
click at [586, 667] on button "Selecionar indivíduo" at bounding box center [569, 662] width 143 height 31
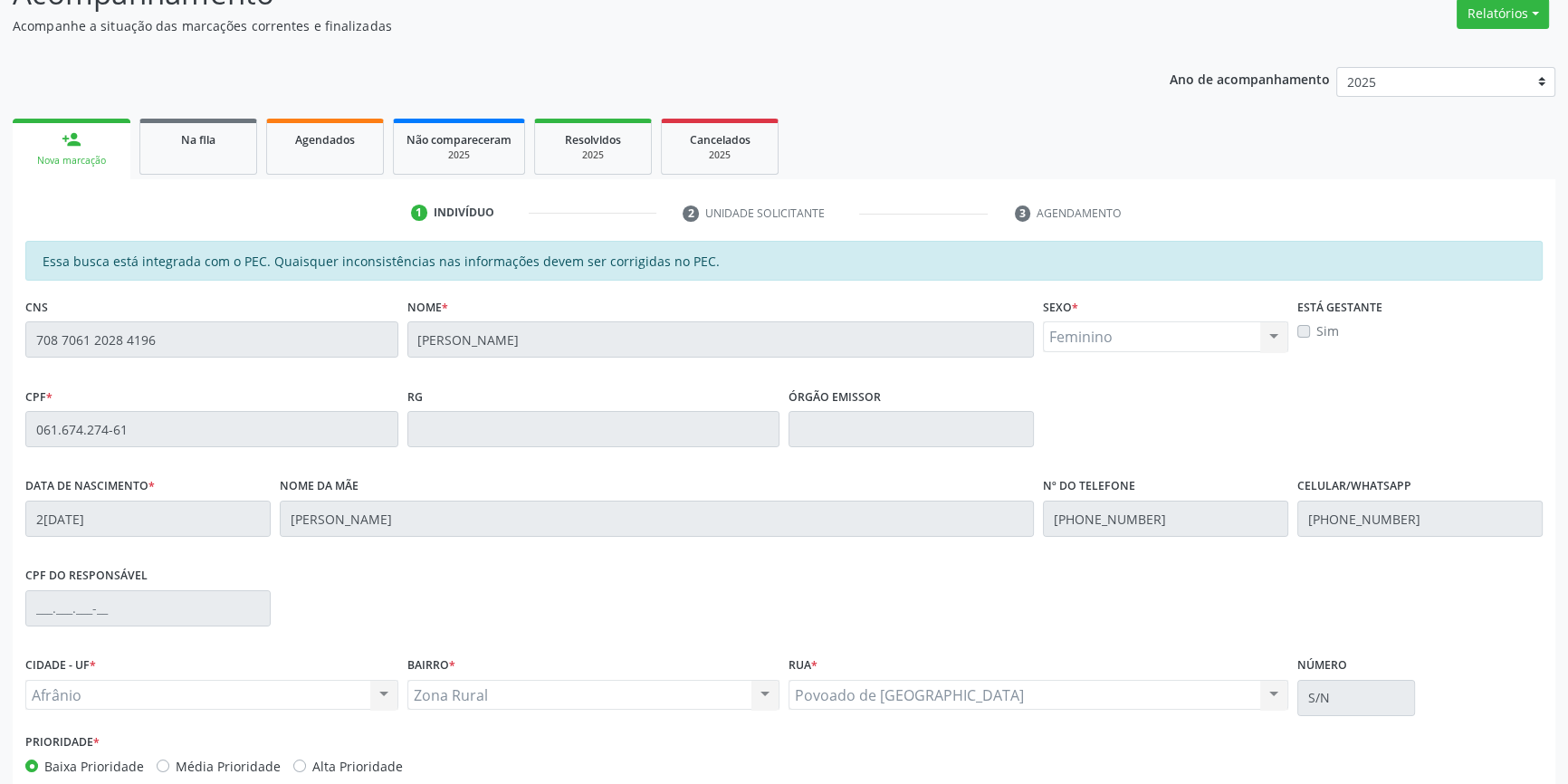
scroll to position [248, 0]
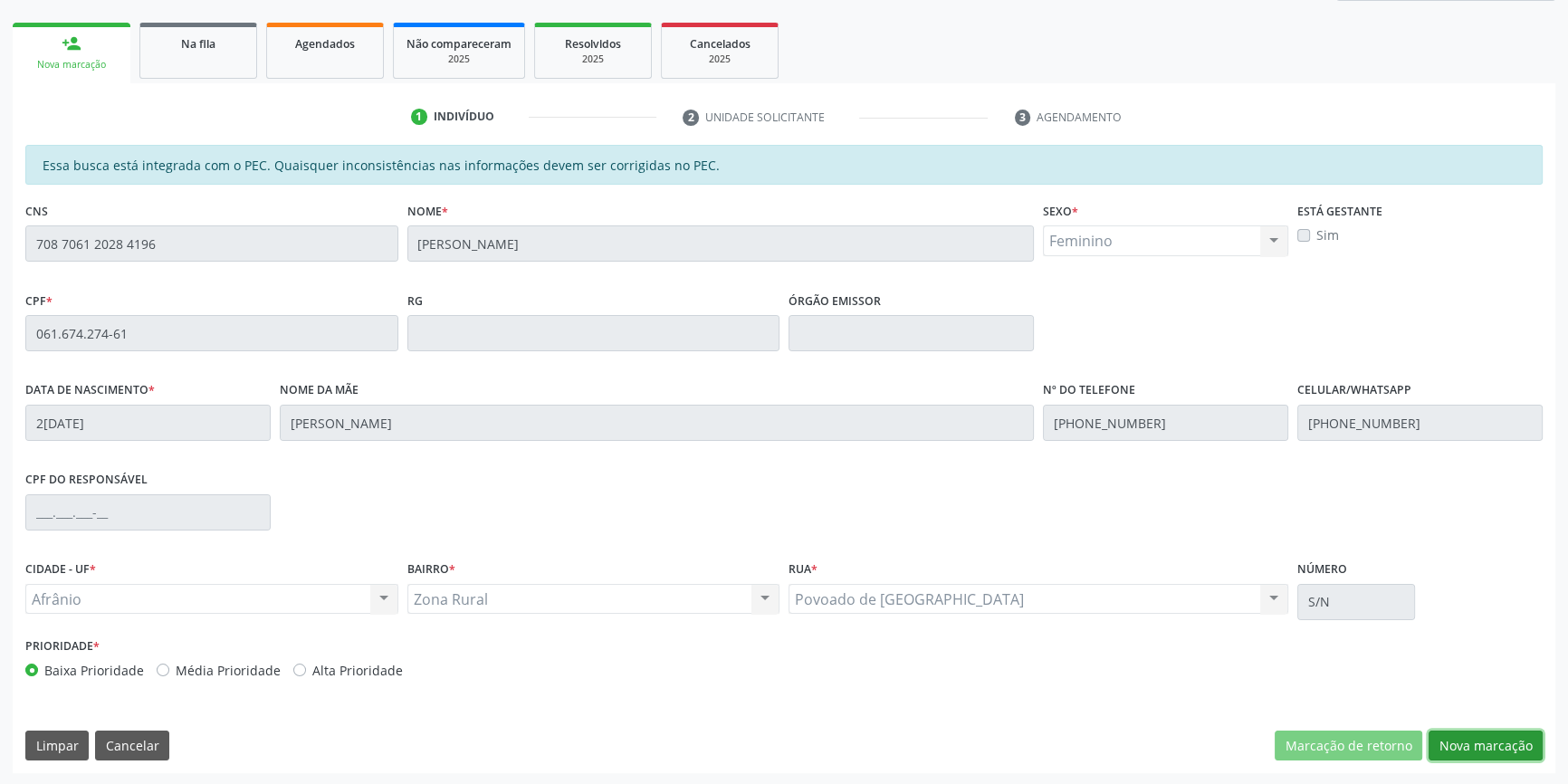
click at [1467, 747] on button "Nova marcação" at bounding box center [1487, 746] width 114 height 31
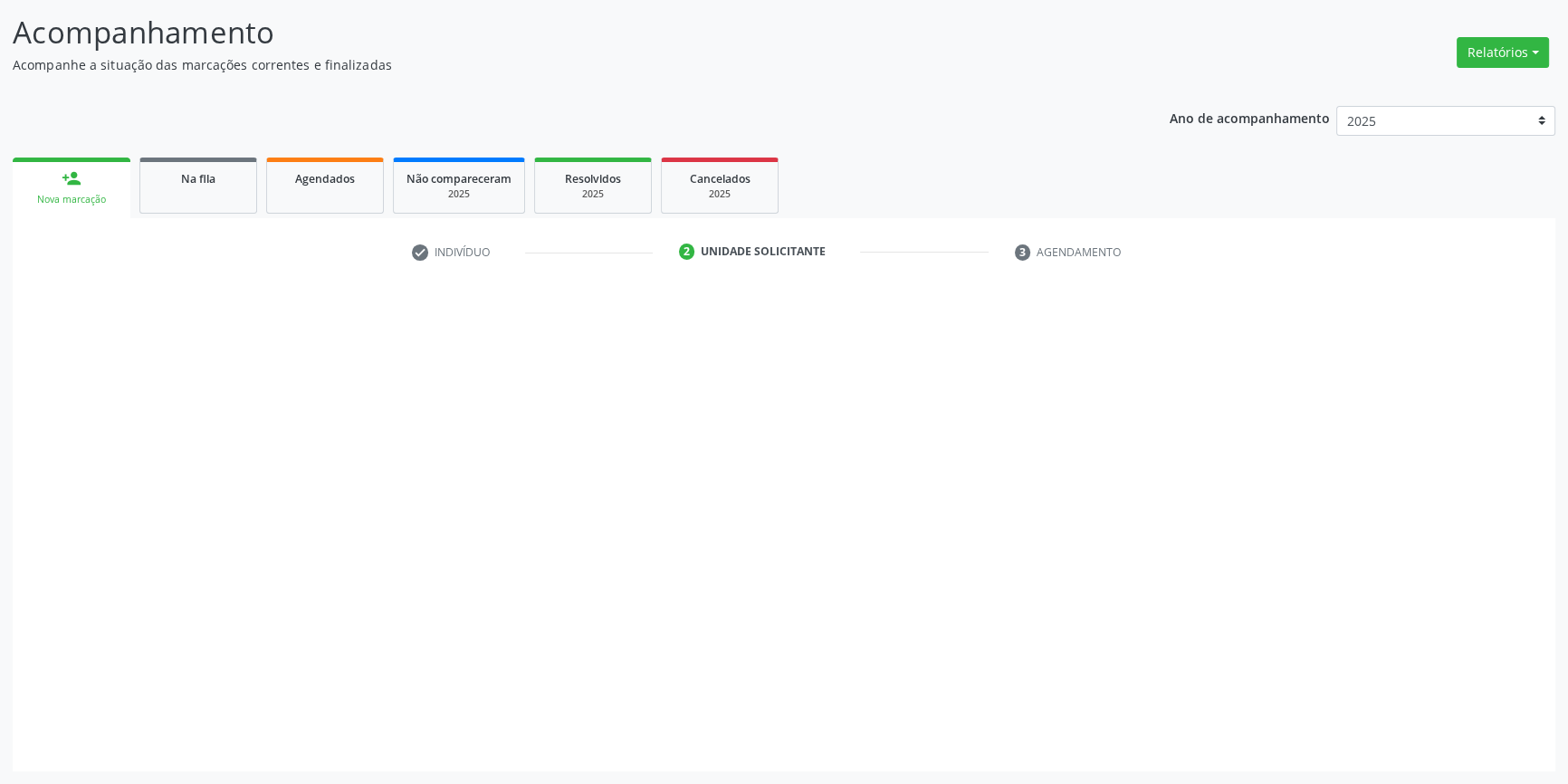
scroll to position [111, 0]
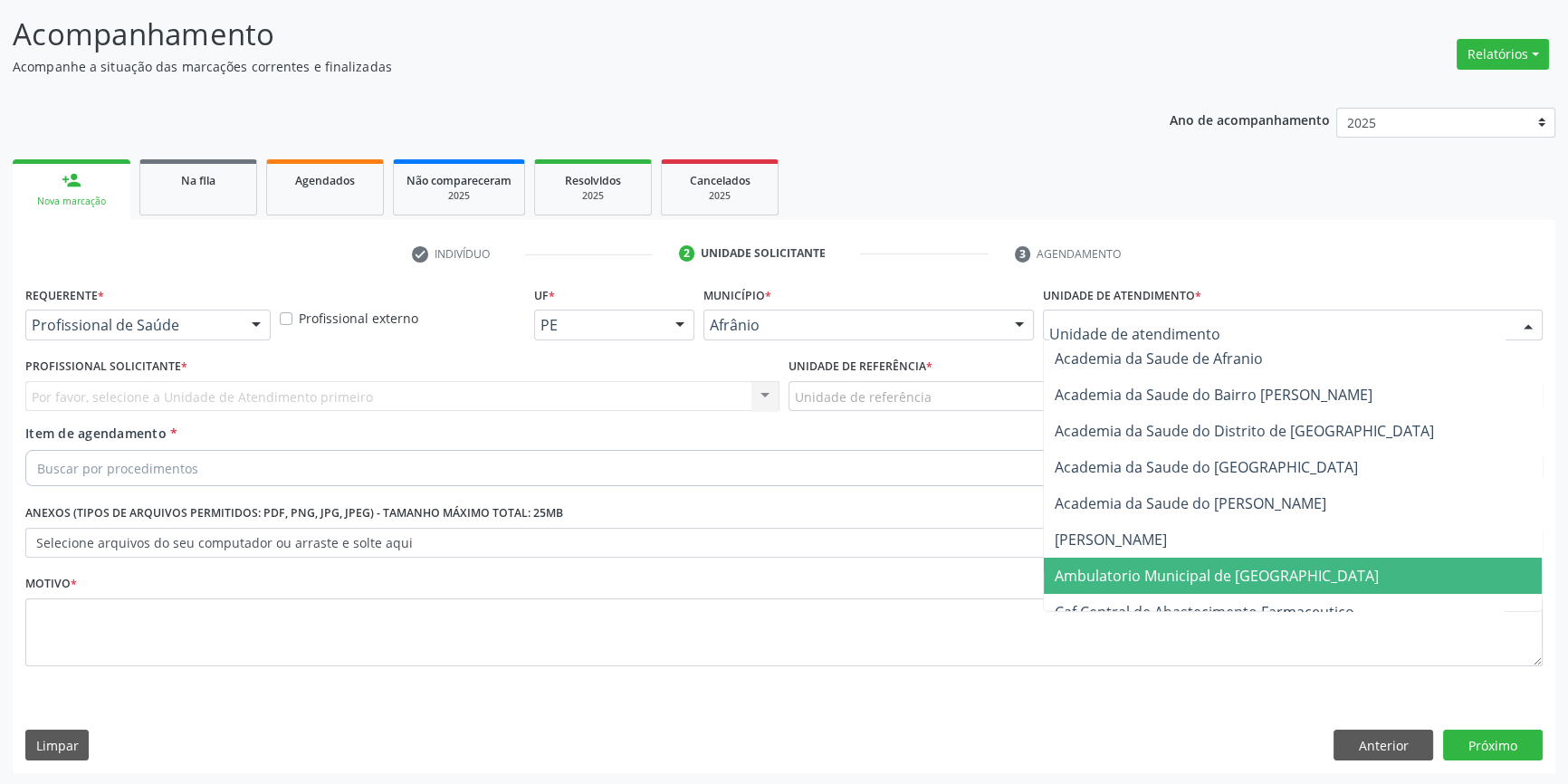
click at [1160, 580] on span "Ambulatorio Municipal de [GEOGRAPHIC_DATA]" at bounding box center [1217, 576] width 324 height 20
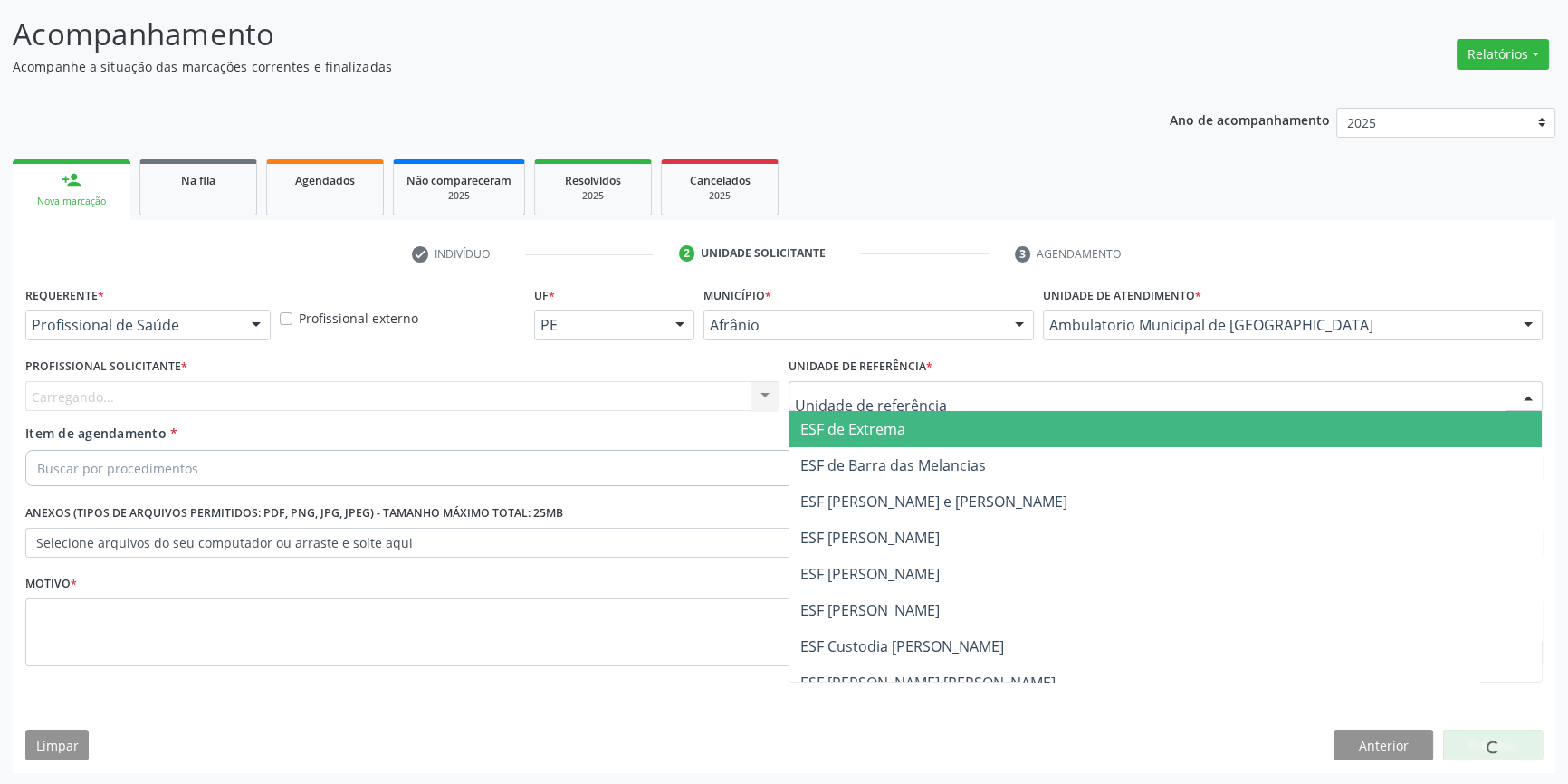
click at [909, 408] on div at bounding box center [1166, 396] width 754 height 31
click at [909, 397] on input "text" at bounding box center [1150, 405] width 711 height 36
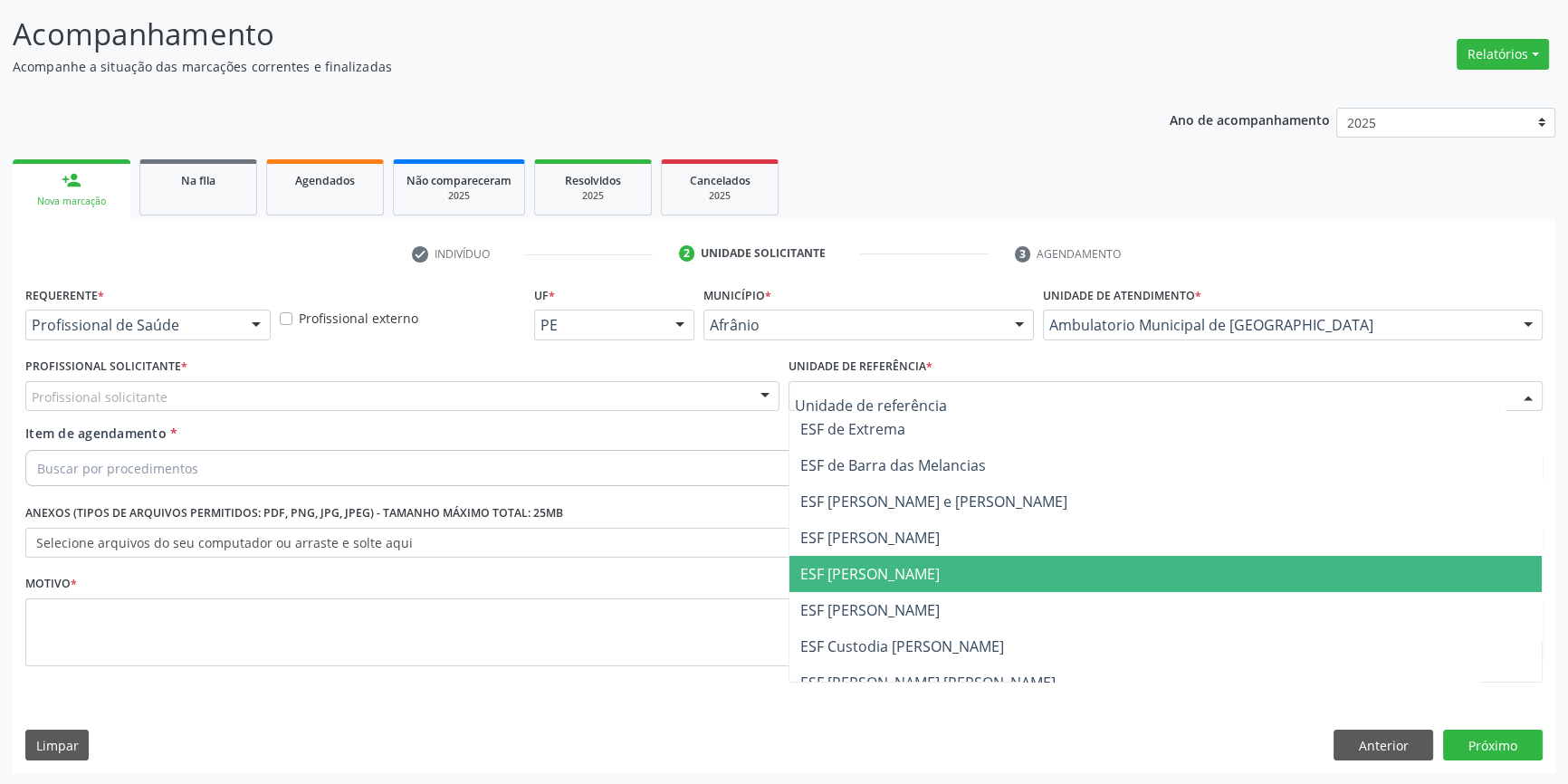
click at [875, 564] on span "ESF [PERSON_NAME]" at bounding box center [871, 574] width 140 height 20
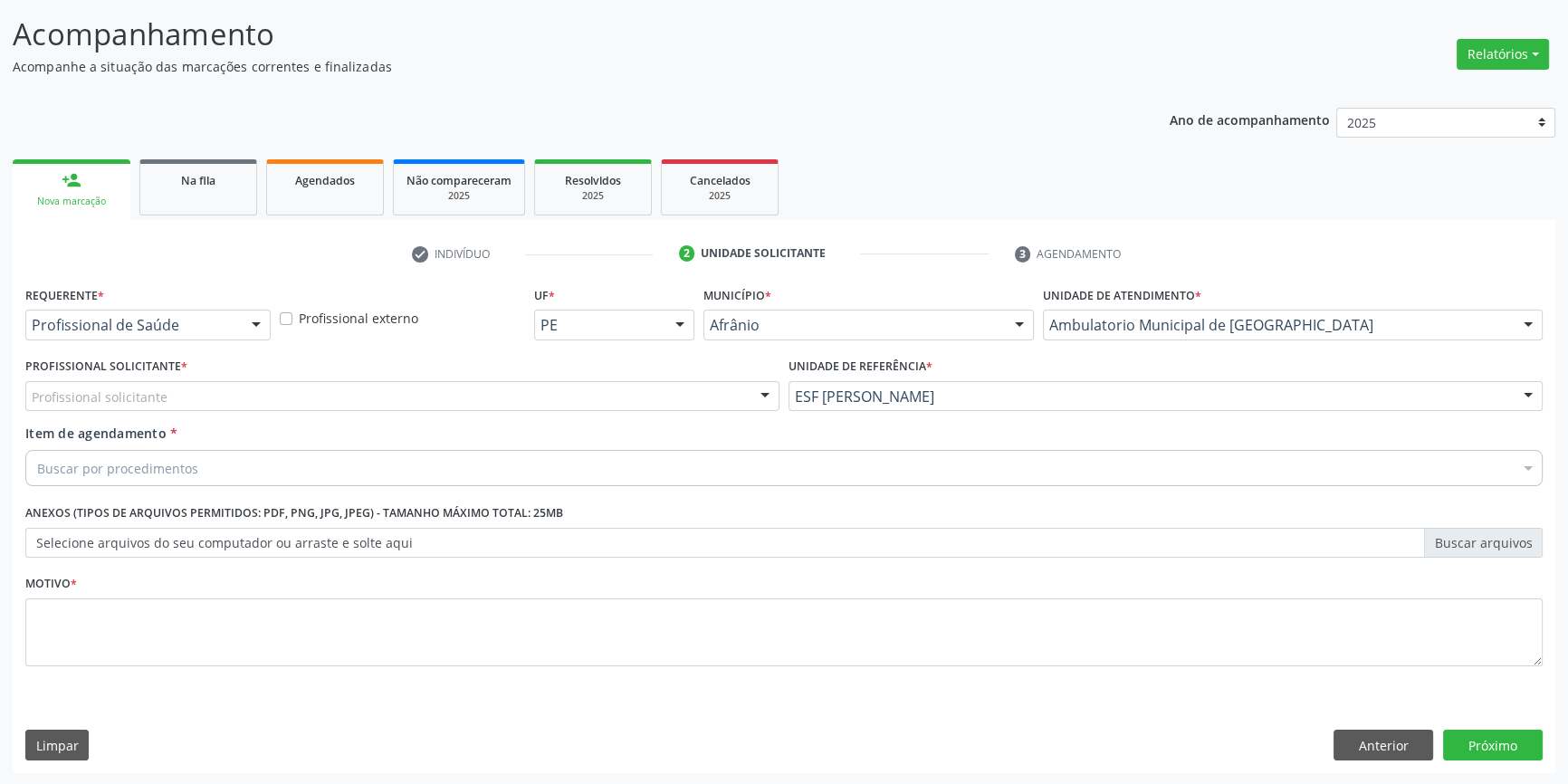
click at [589, 402] on div "Profissional solicitante" at bounding box center [402, 396] width 754 height 31
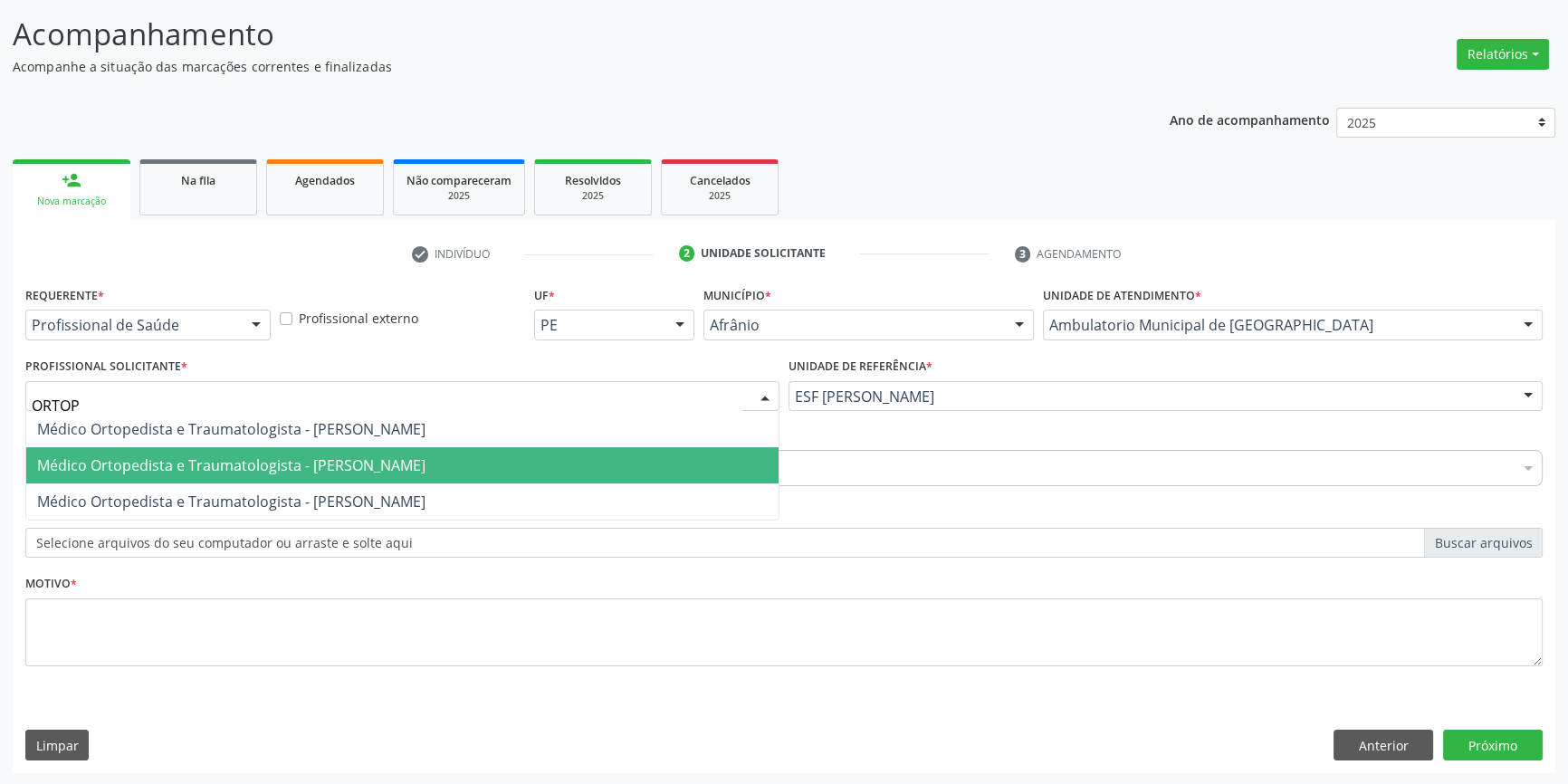
type input "ORTOPE"
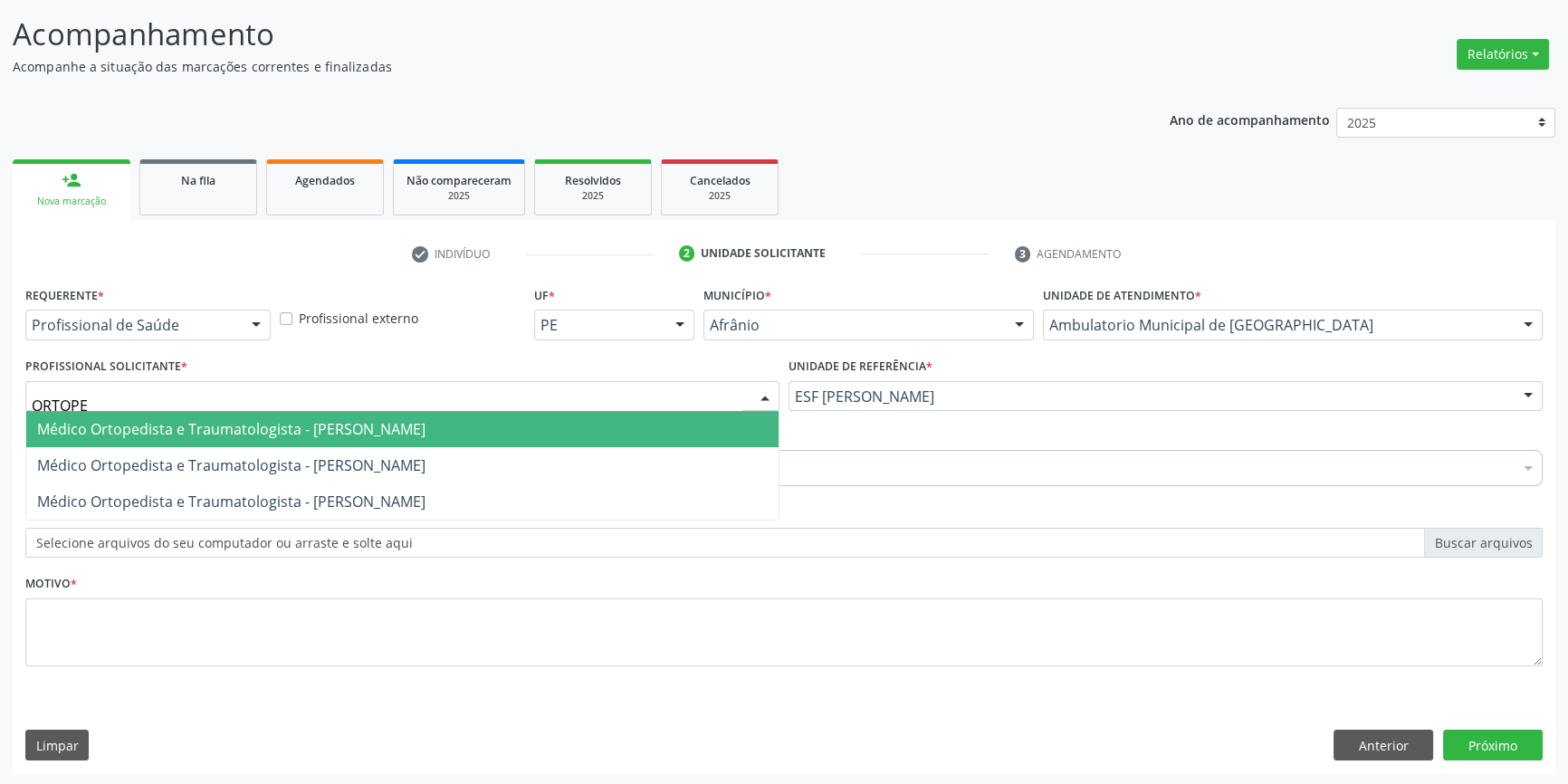
click at [426, 434] on span "Médico Ortopedista e Traumatologista - [PERSON_NAME]" at bounding box center [231, 428] width 389 height 20
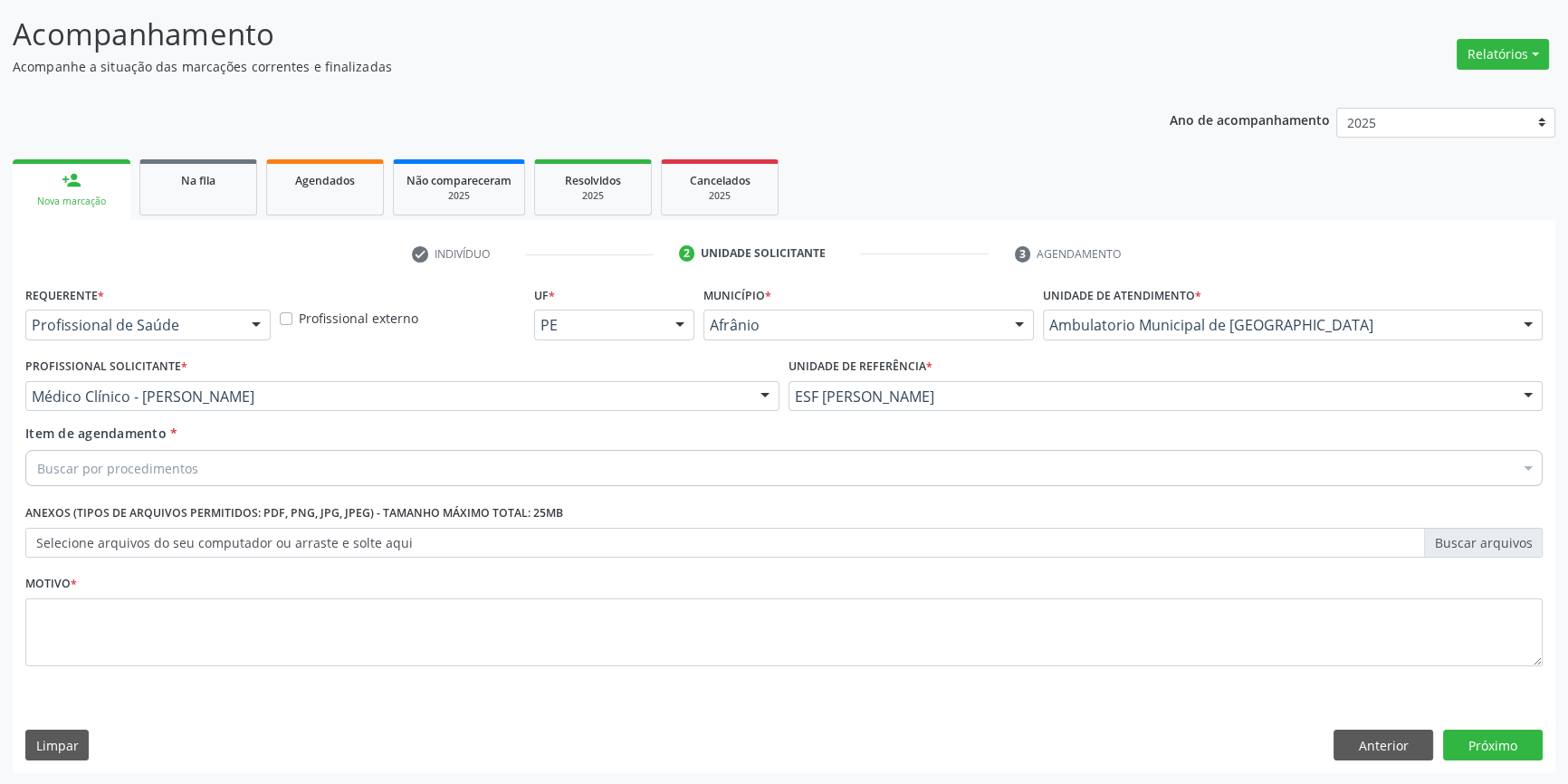
click at [349, 455] on div "Buscar por procedimentos" at bounding box center [784, 467] width 1518 height 36
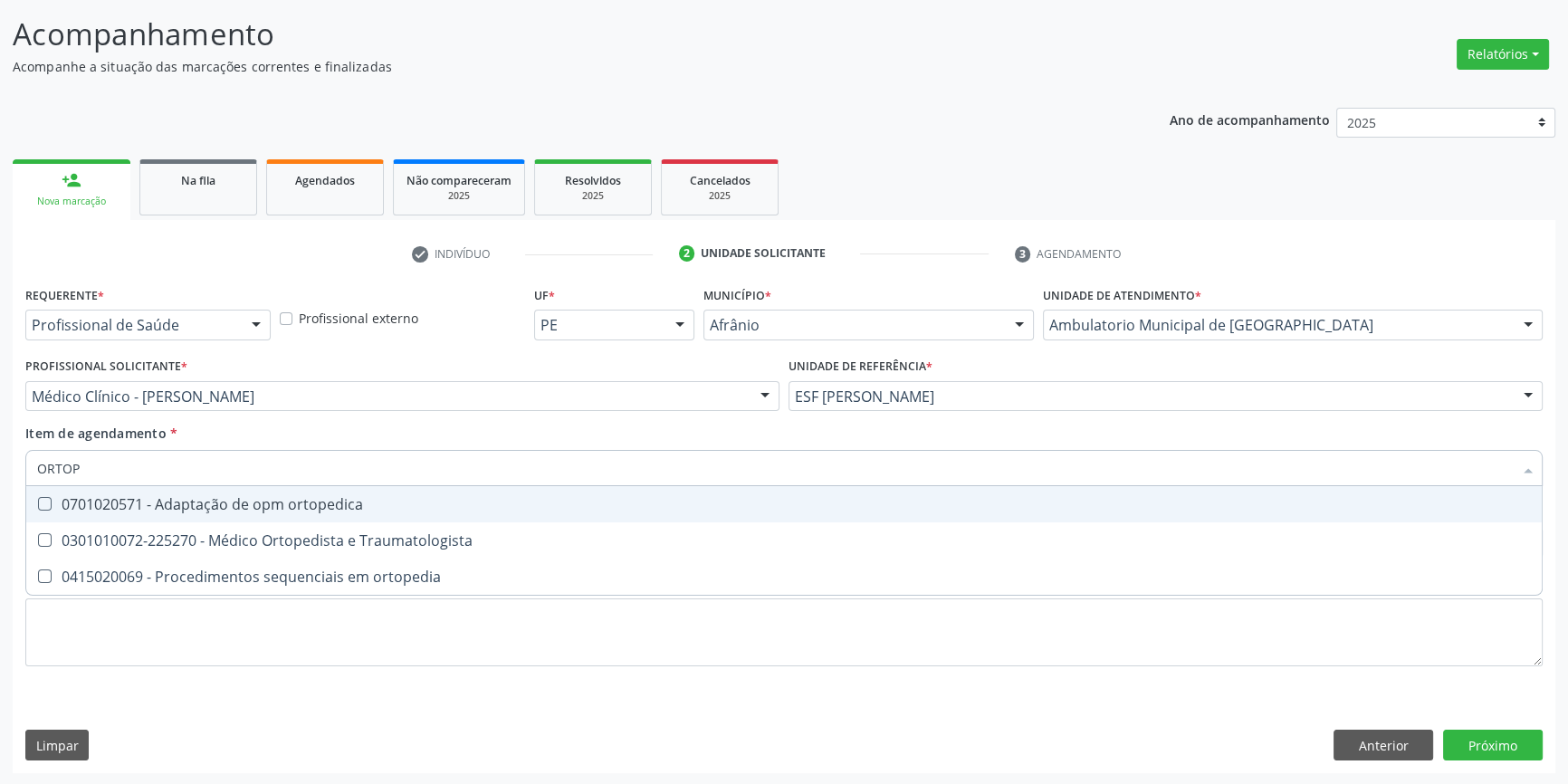
type input "ORTOPE"
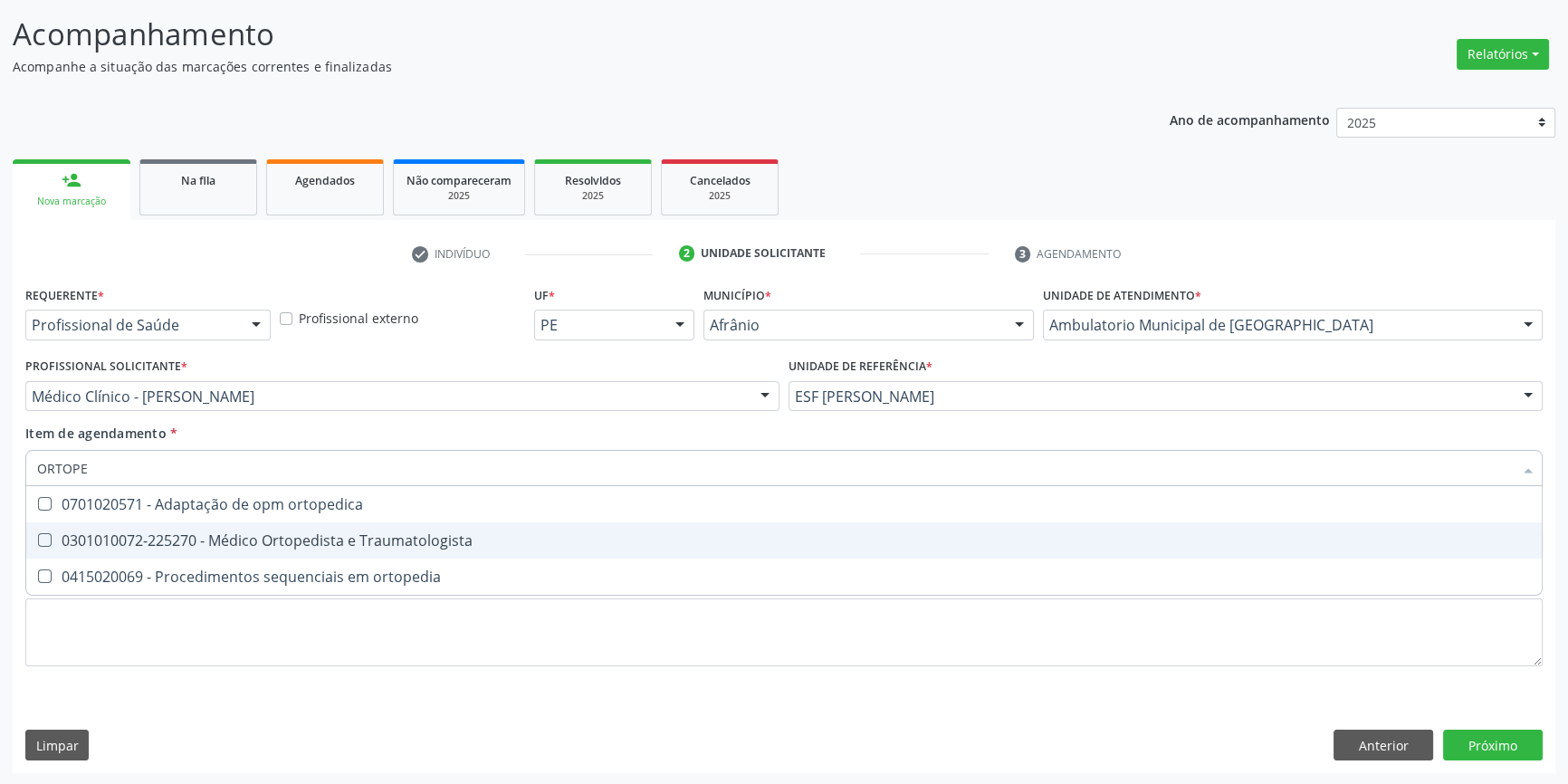
click at [327, 533] on div "0301010072-225270 - Médico Ortopedista e Traumatologista" at bounding box center [784, 540] width 1494 height 15
checkbox Traumatologista "true"
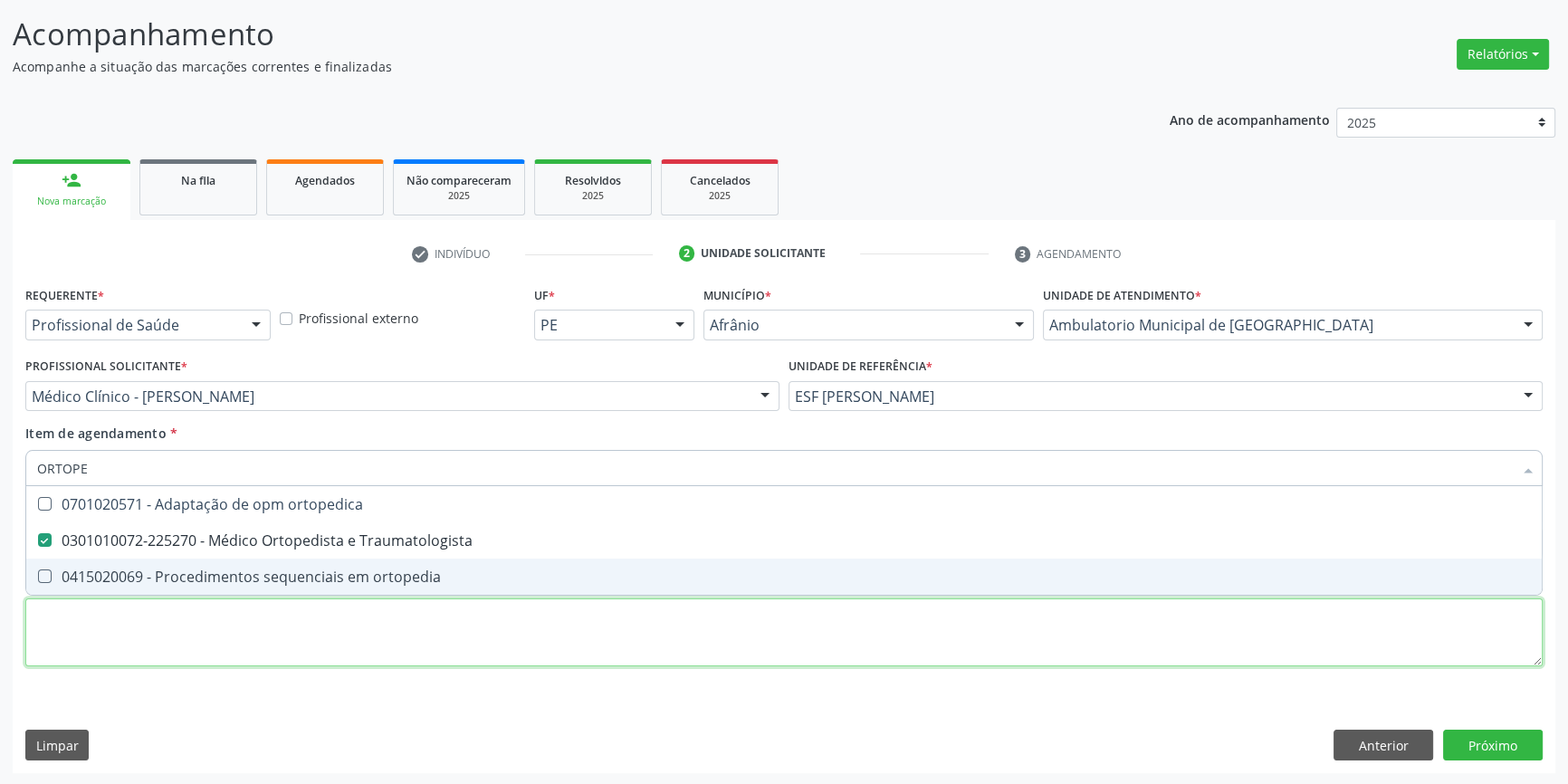
click at [206, 618] on div "Requerente * Profissional de Saúde Profissional de Saúde Paciente Nenhum result…" at bounding box center [784, 486] width 1518 height 410
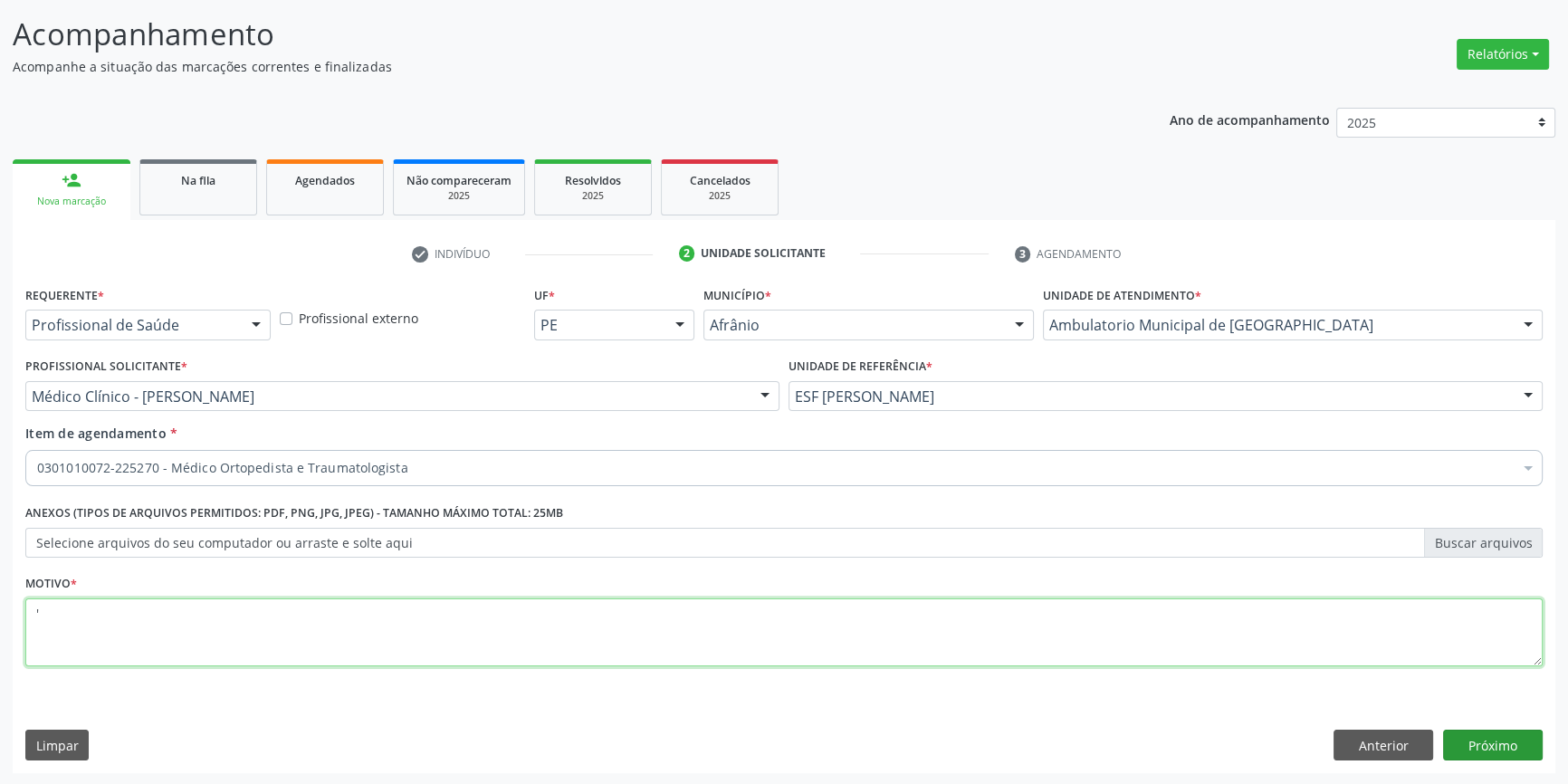
type textarea "'"
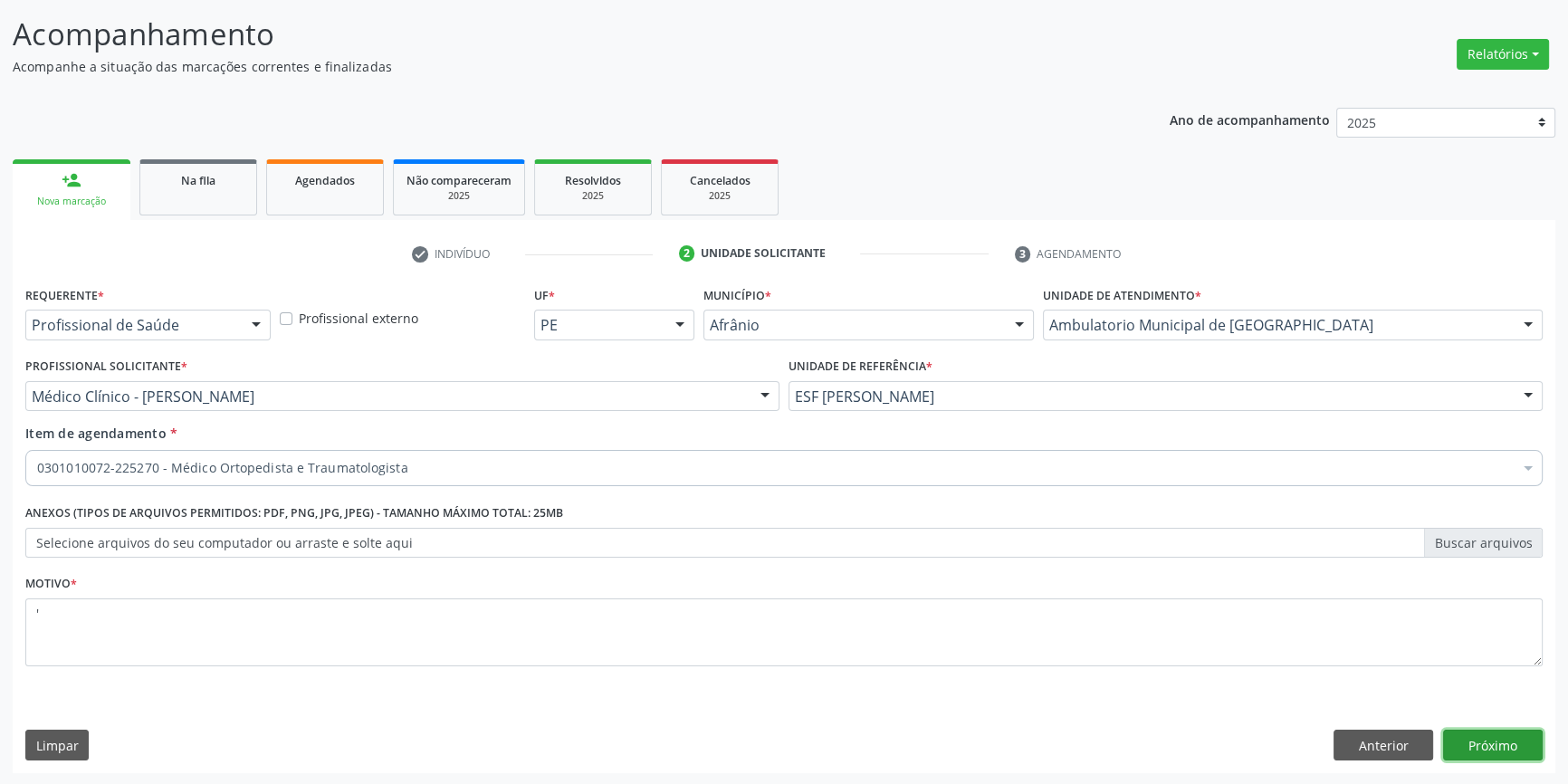
click at [1461, 737] on button "Próximo" at bounding box center [1493, 745] width 100 height 31
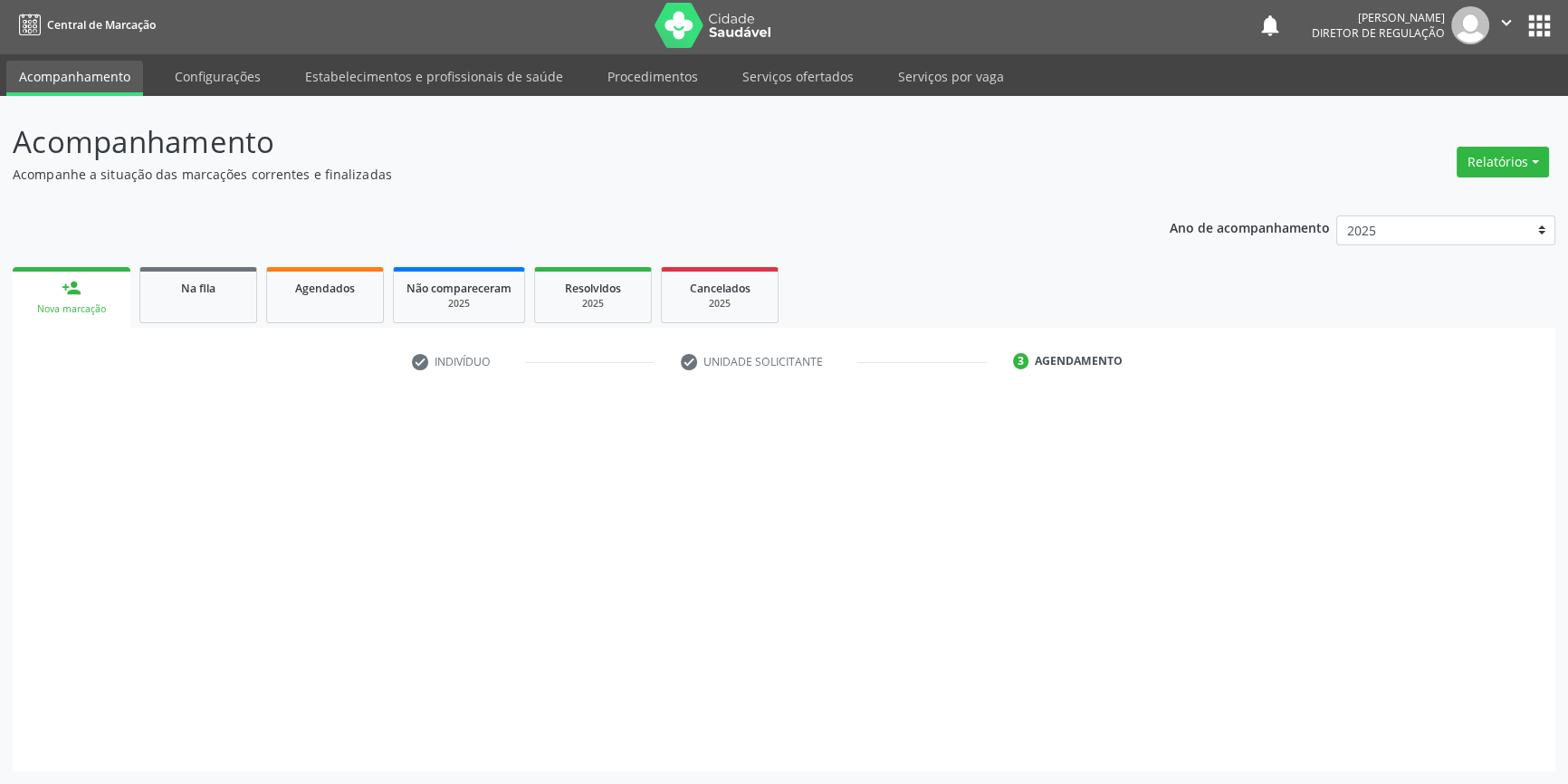
scroll to position [2, 0]
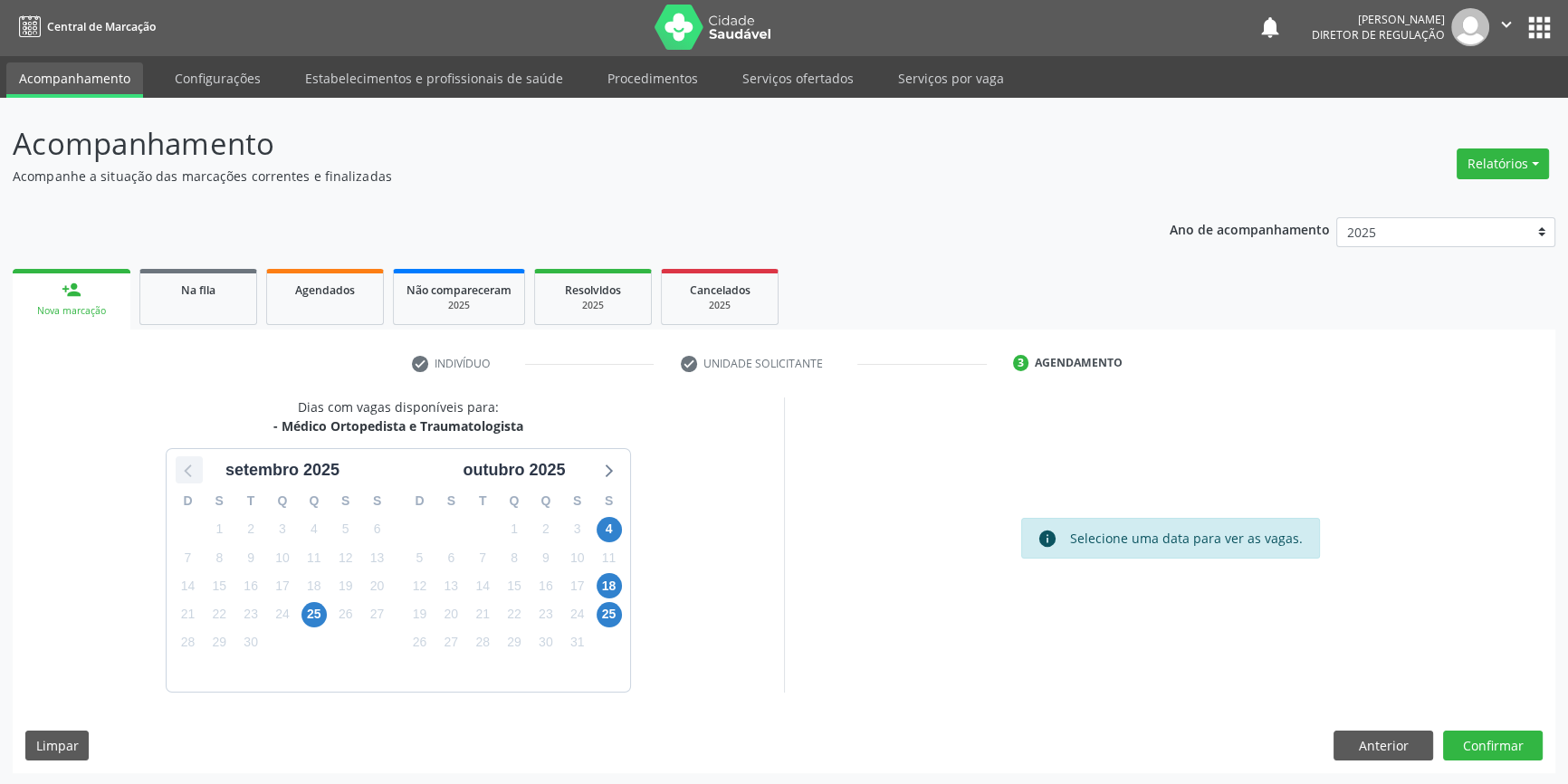
click at [185, 466] on icon at bounding box center [189, 470] width 23 height 23
click at [607, 580] on span "16" at bounding box center [609, 585] width 25 height 25
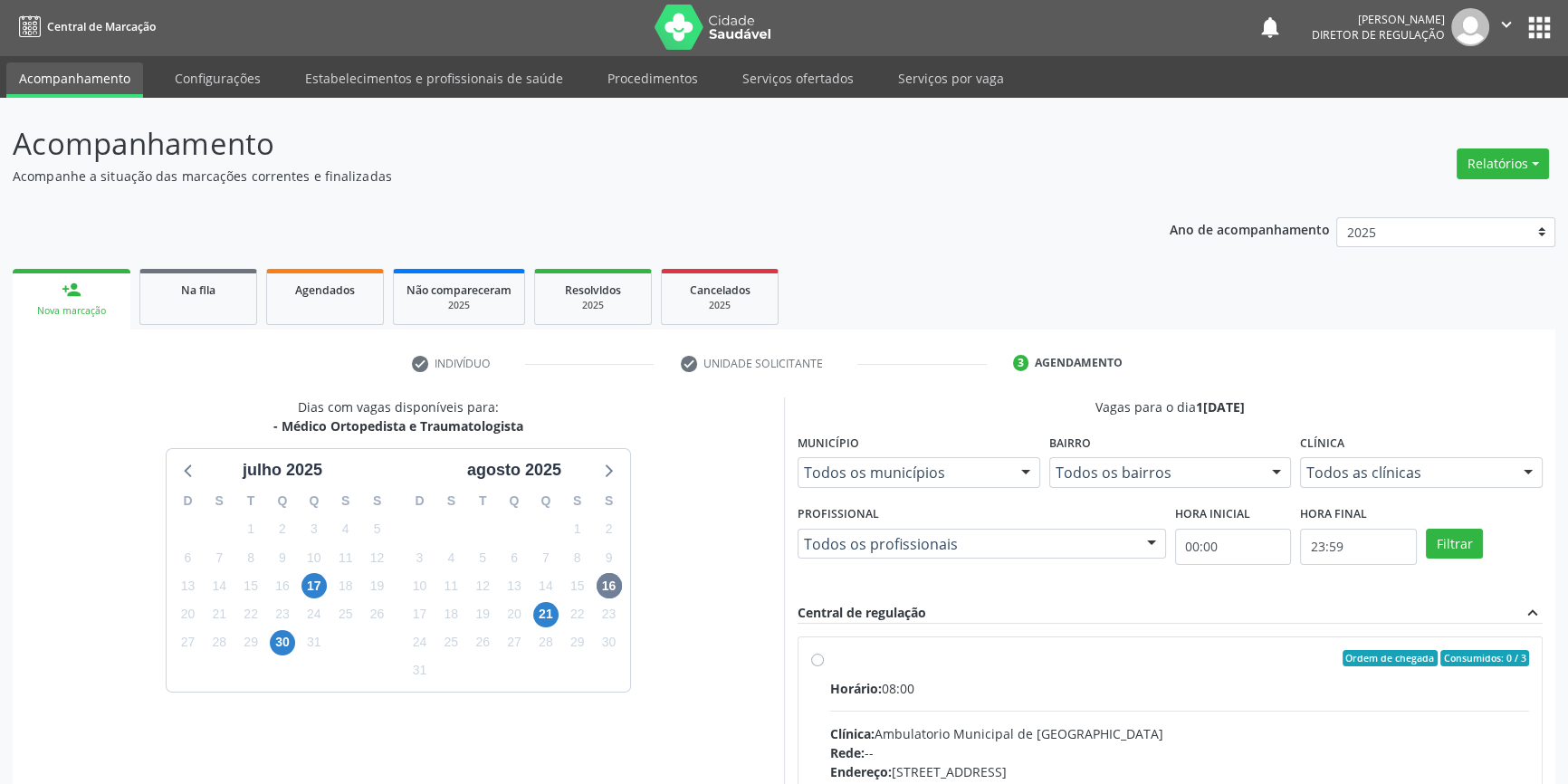
click at [869, 659] on div "Ordem de chegada Consumidos: 0 / 3" at bounding box center [1179, 658] width 699 height 16
click at [824, 659] on input "Ordem de chegada Consumidos: 0 / 3 Horário: 08:00 Clínica: Ambulatorio Municipa…" at bounding box center [817, 658] width 13 height 16
radio input "true"
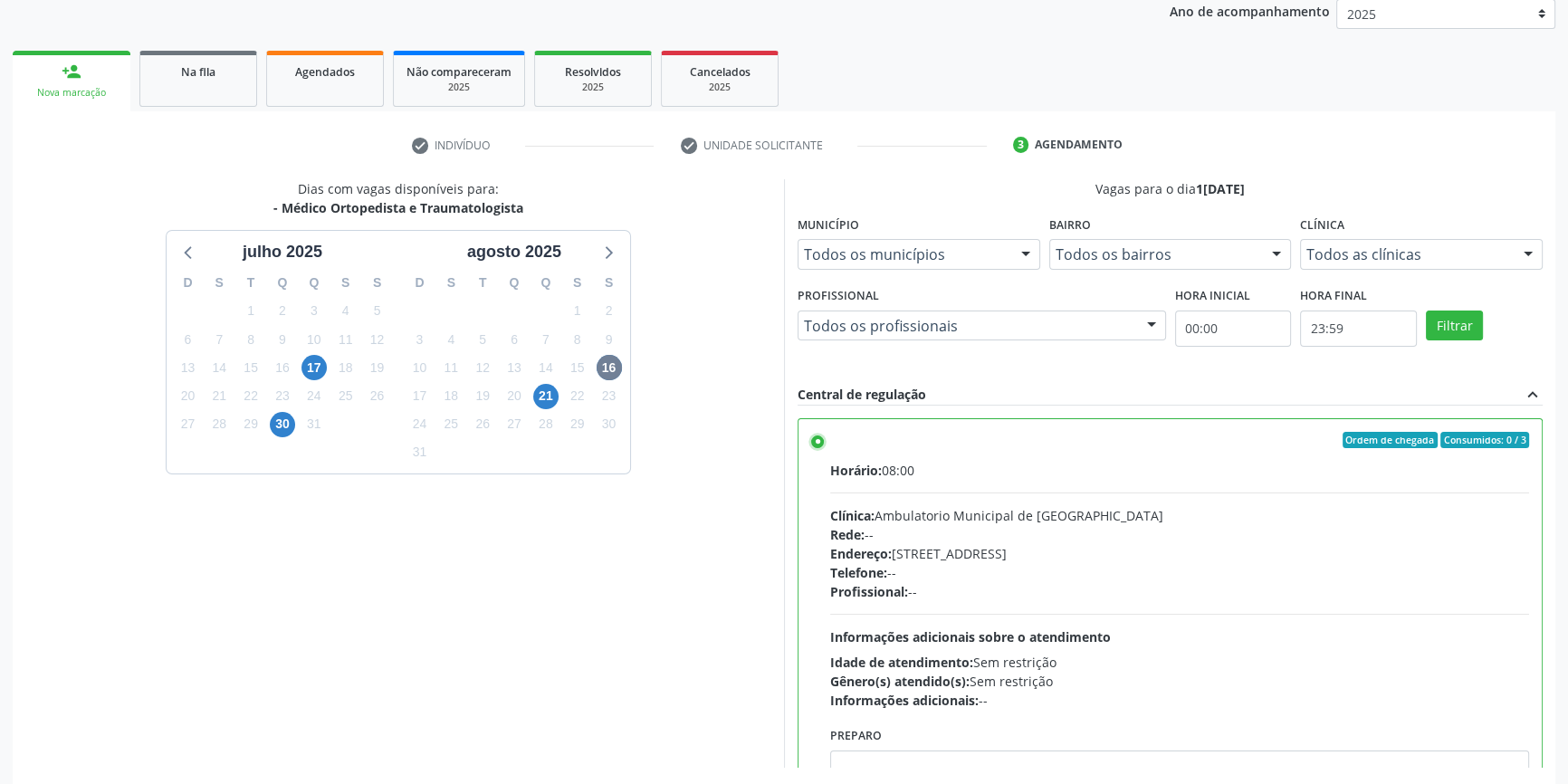
scroll to position [296, 0]
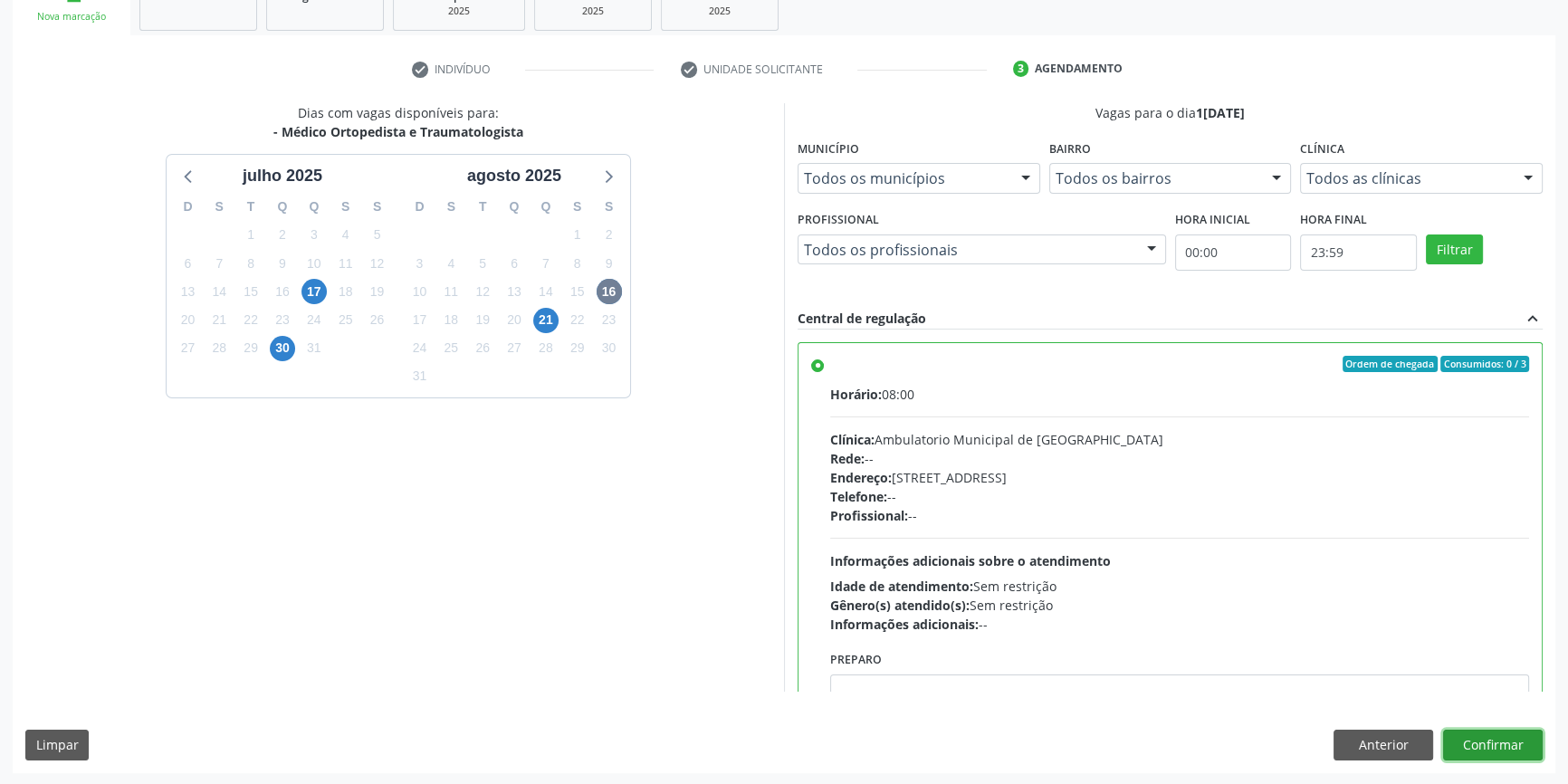
click at [1518, 747] on button "Confirmar" at bounding box center [1493, 745] width 100 height 31
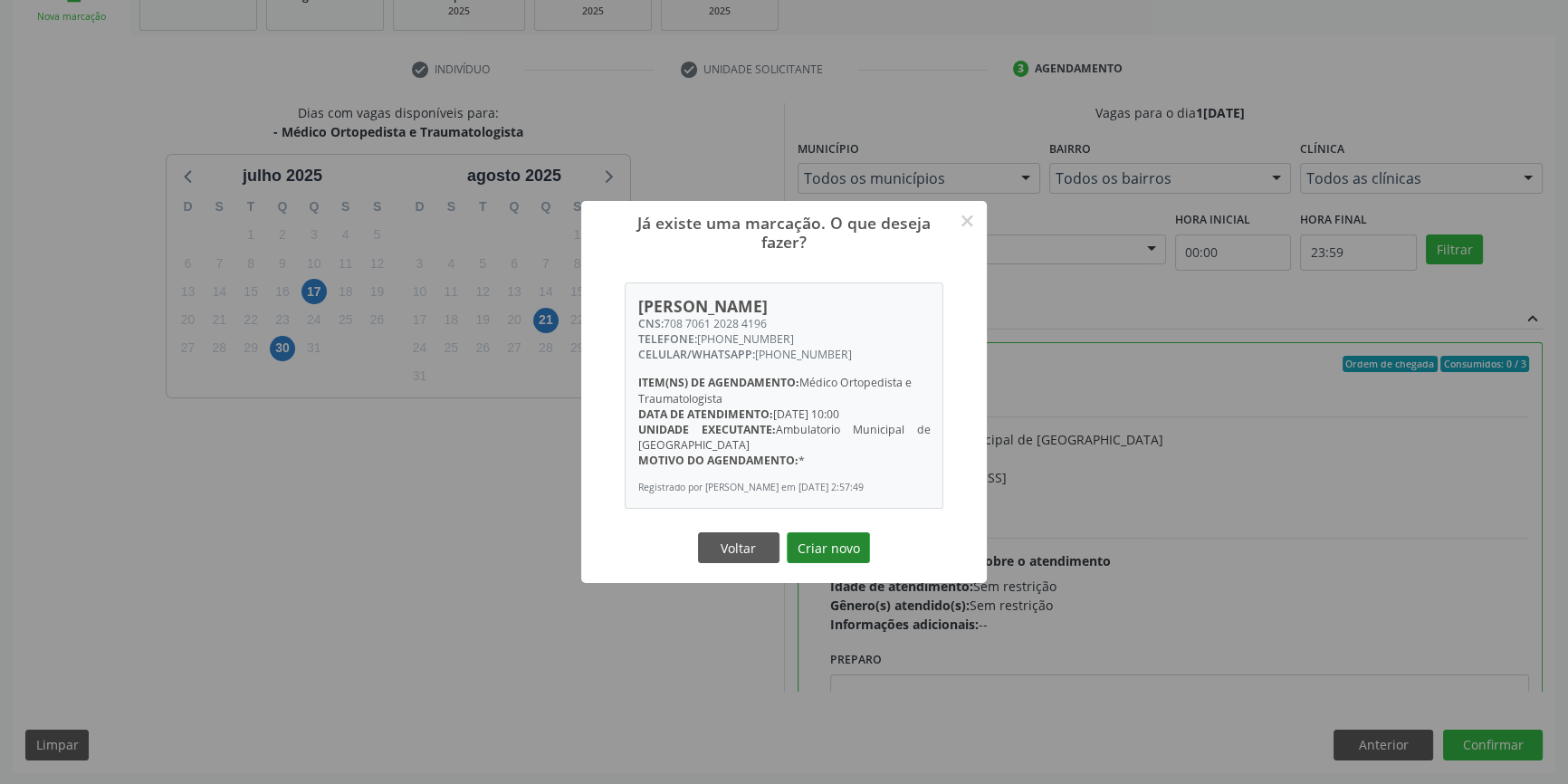
click at [834, 551] on button "Criar novo" at bounding box center [829, 548] width 83 height 31
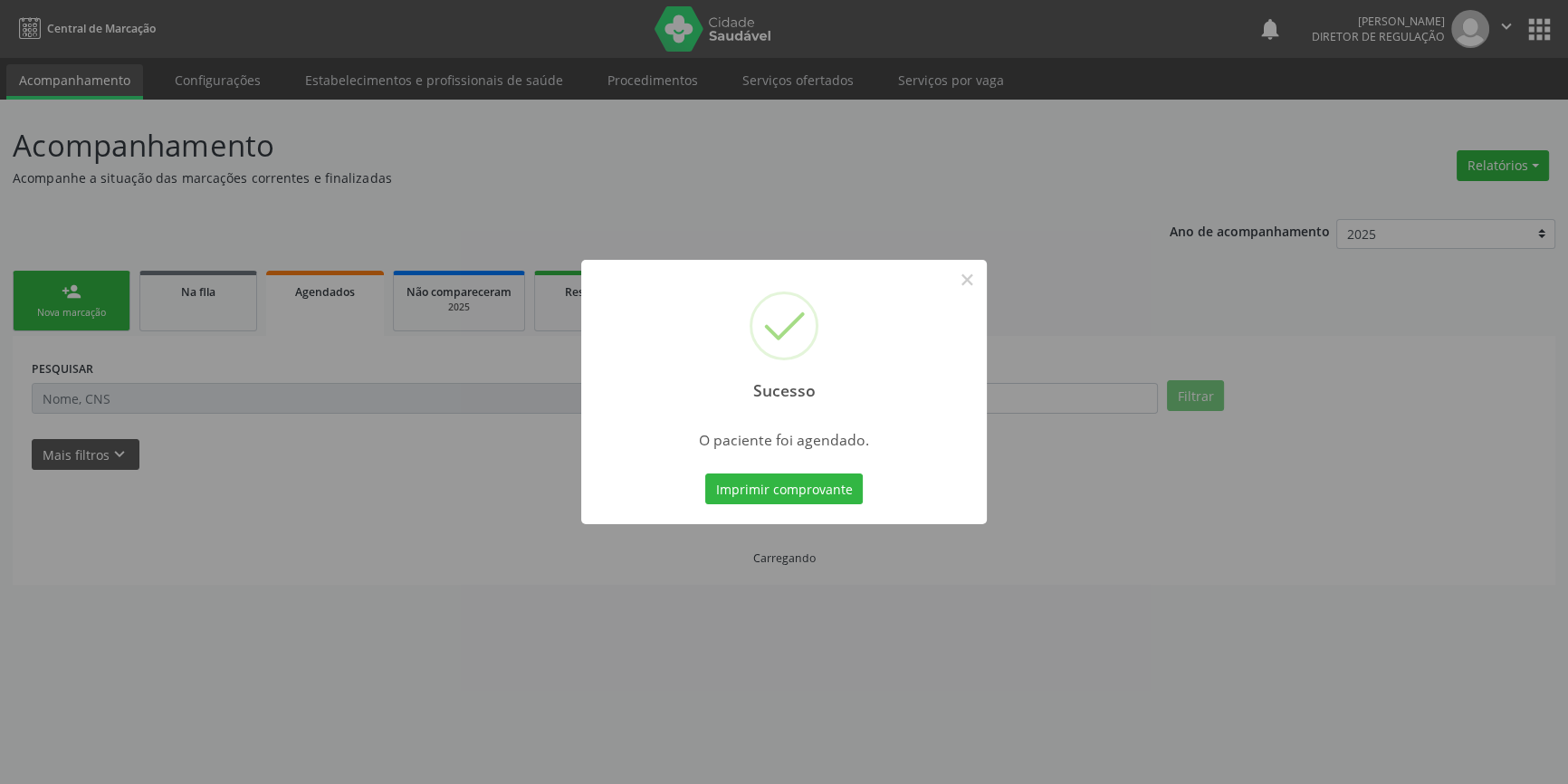
scroll to position [0, 0]
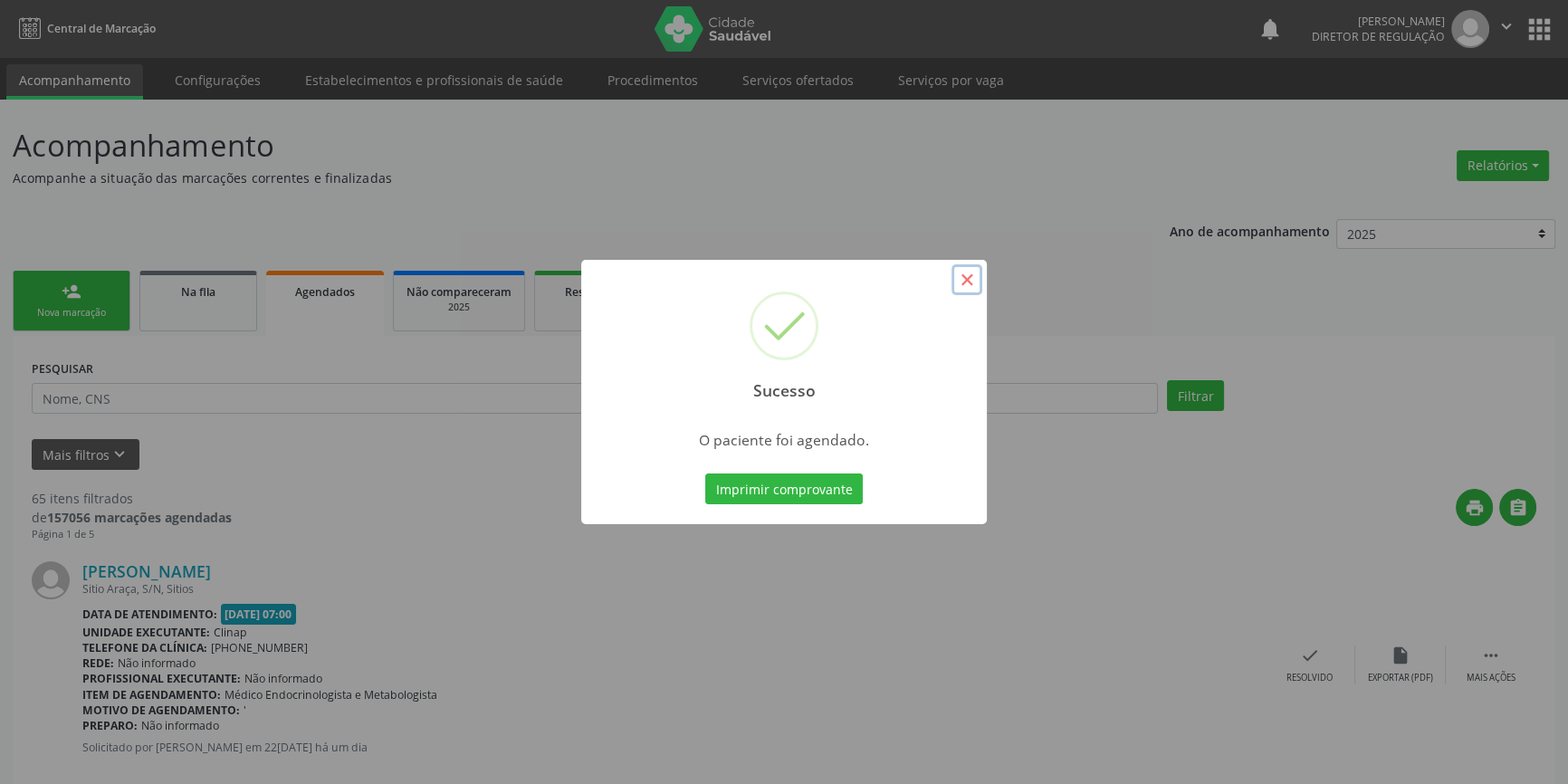
click at [964, 274] on button "×" at bounding box center [967, 280] width 31 height 31
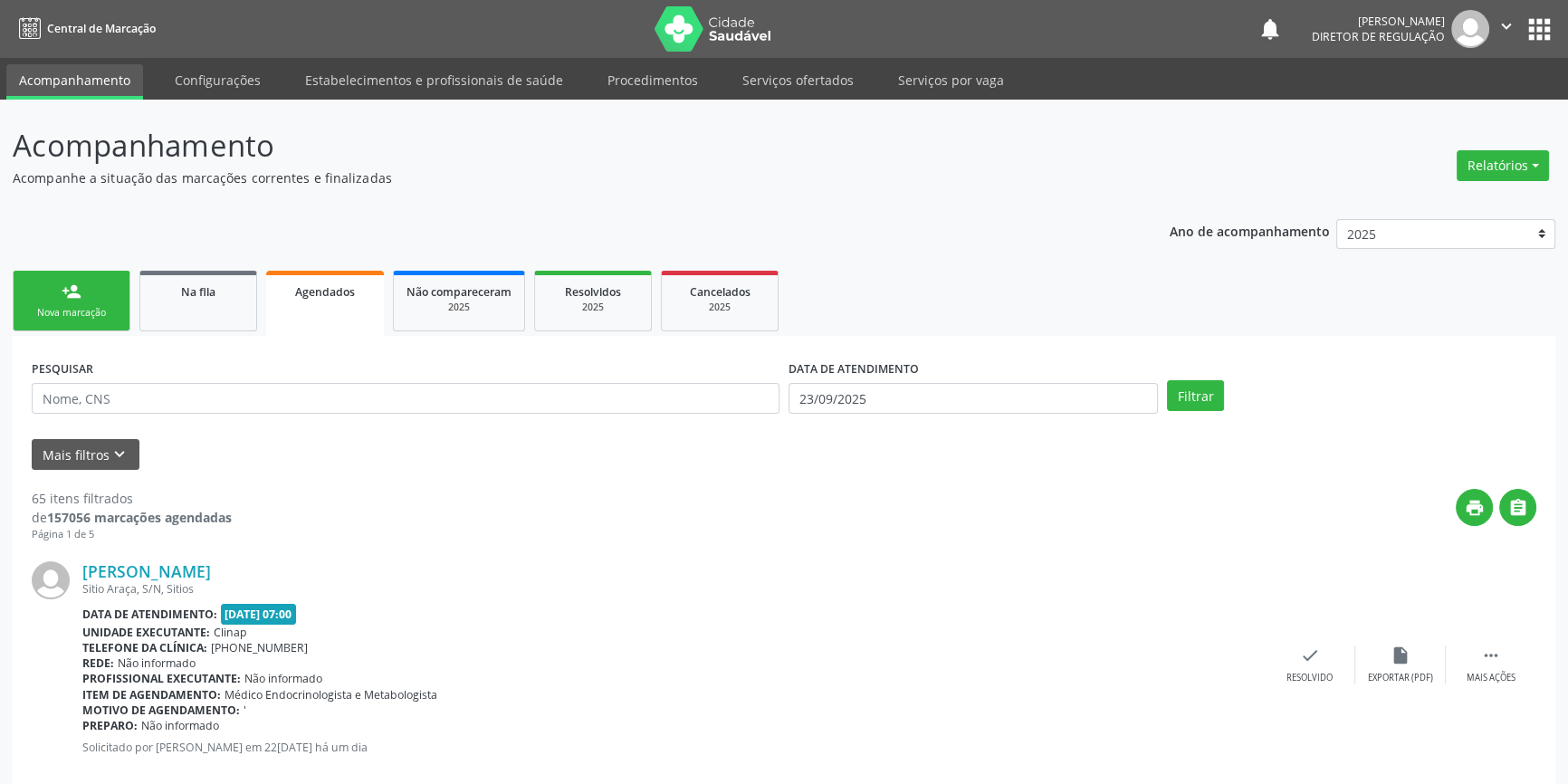
click at [83, 301] on link "person_add Nova marcação" at bounding box center [71, 300] width 117 height 61
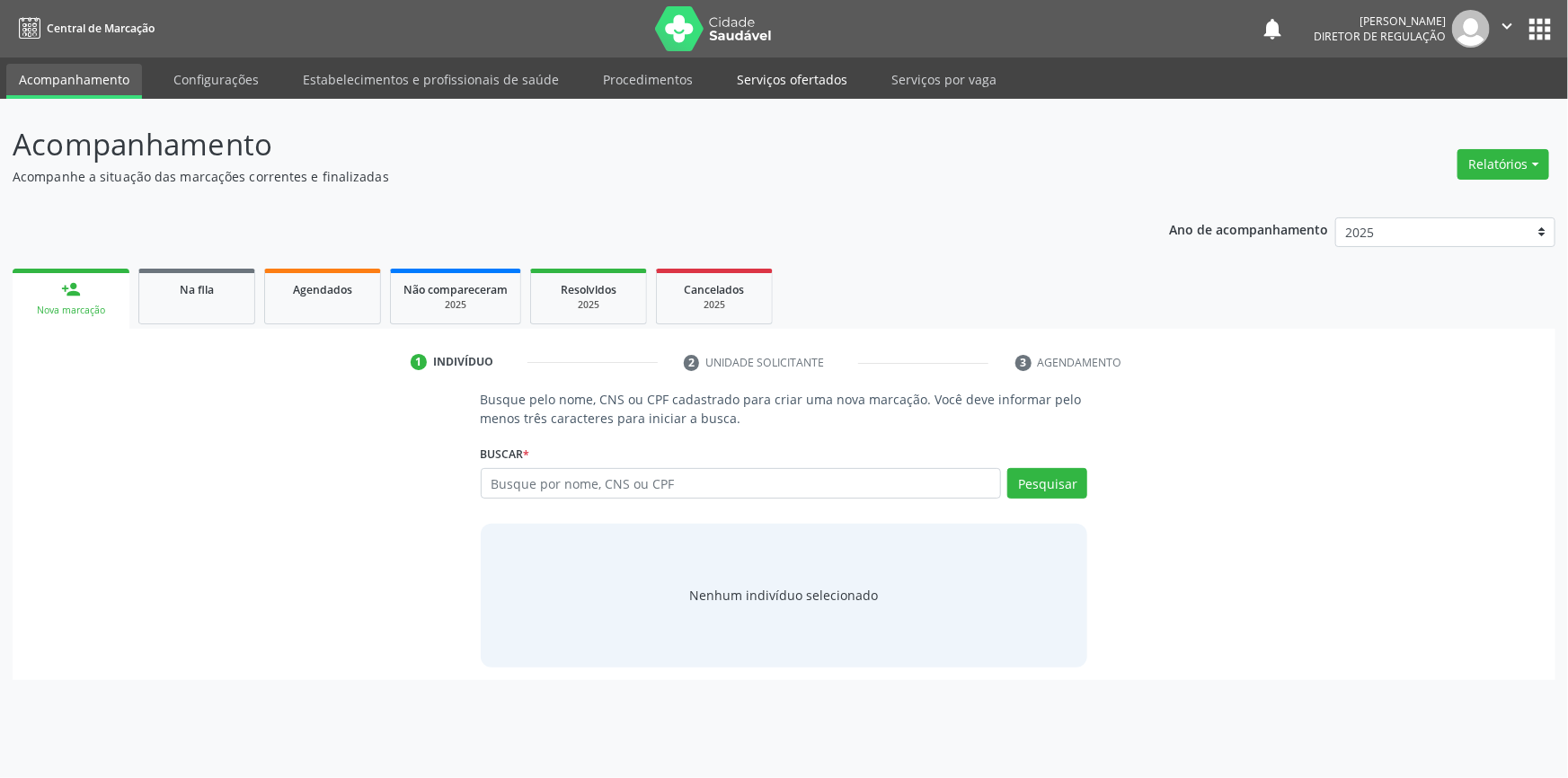
click at [760, 83] on link "Serviços ofertados" at bounding box center [792, 79] width 136 height 32
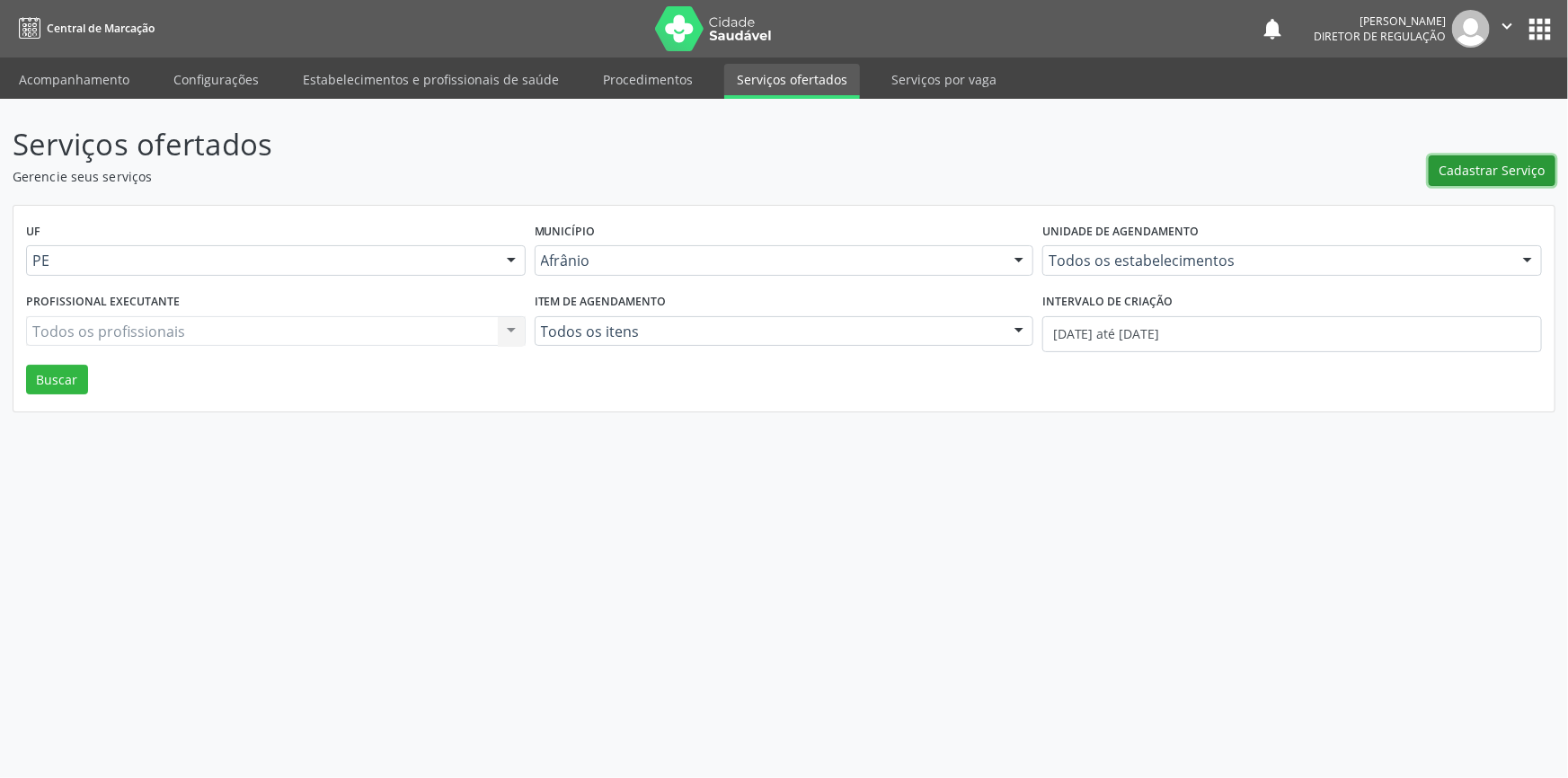
click at [1500, 172] on span "Cadastrar Serviço" at bounding box center [1492, 170] width 106 height 19
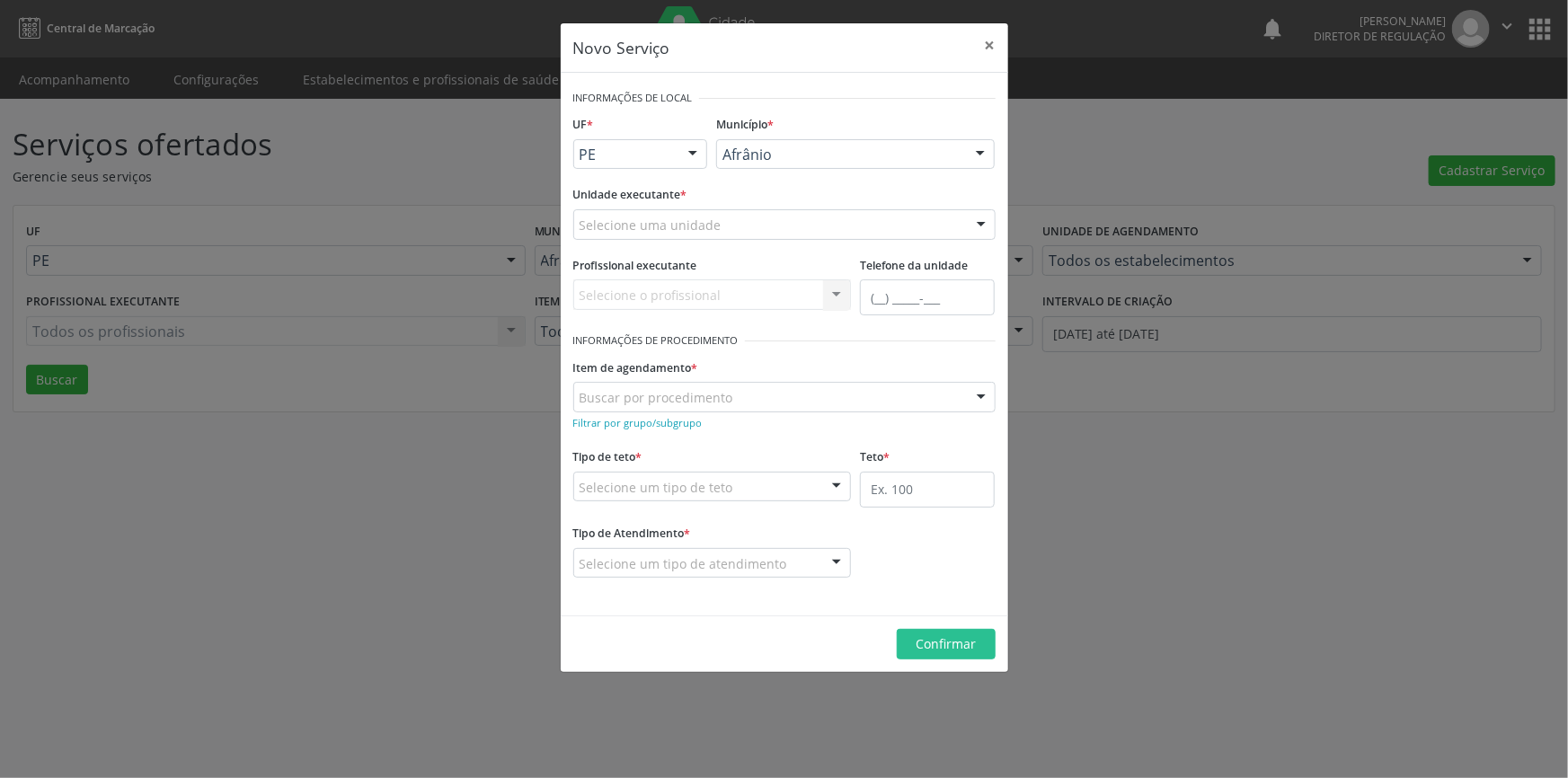
click at [723, 217] on div "Selecione uma unidade" at bounding box center [784, 225] width 422 height 31
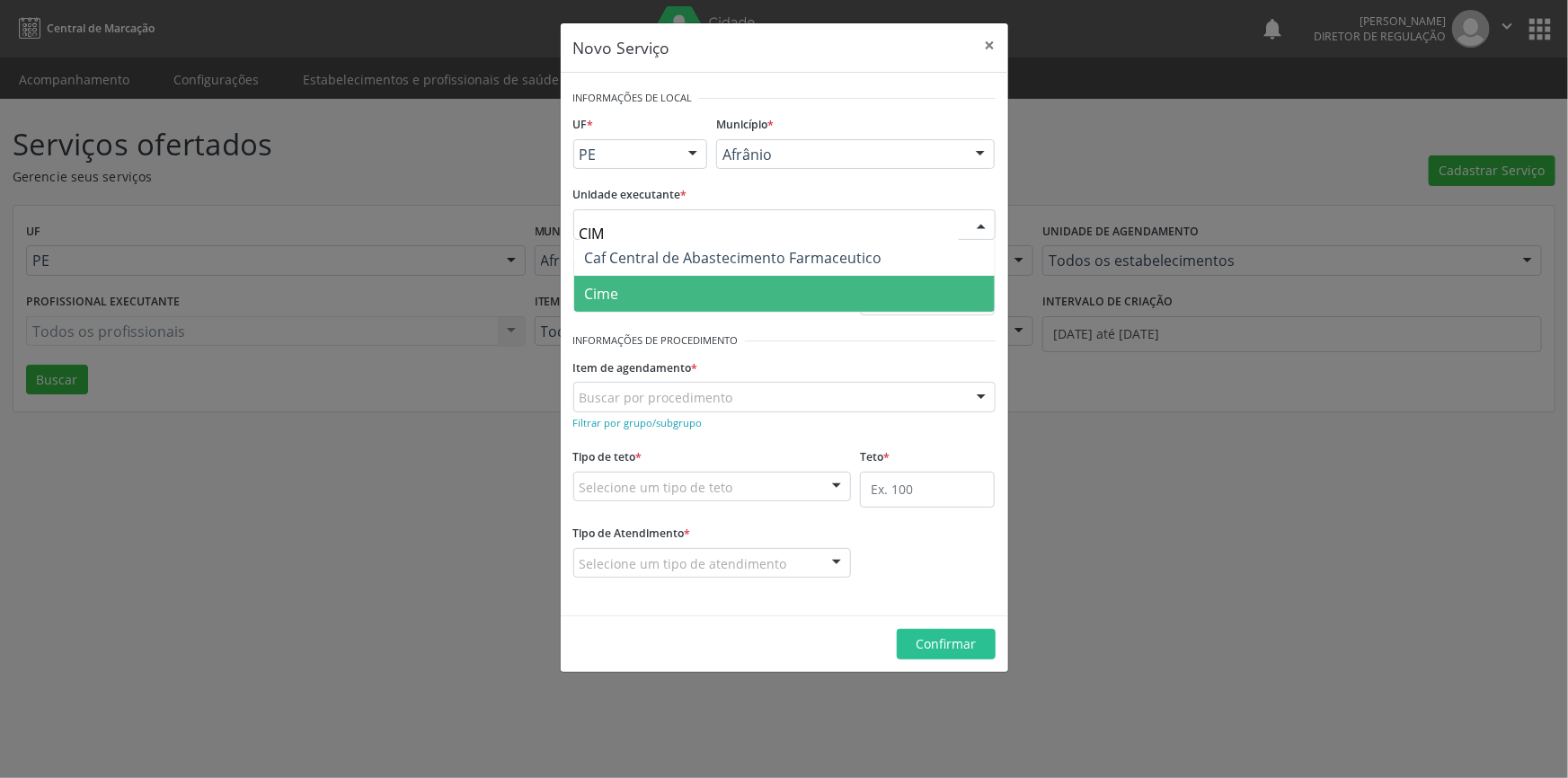
type input "CIME"
click at [629, 304] on span "Cime" at bounding box center [784, 293] width 420 height 36
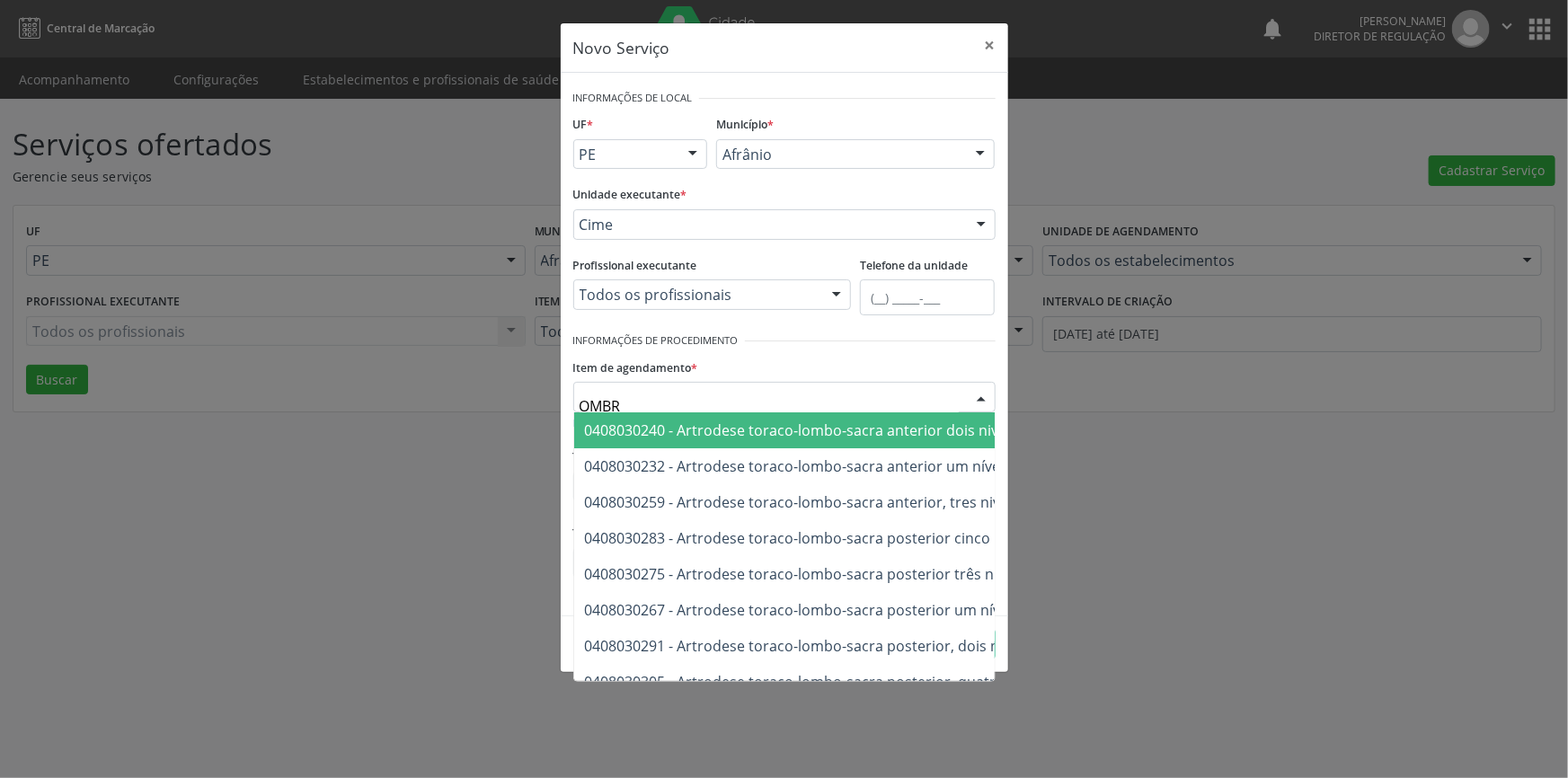
type input "OMBRO"
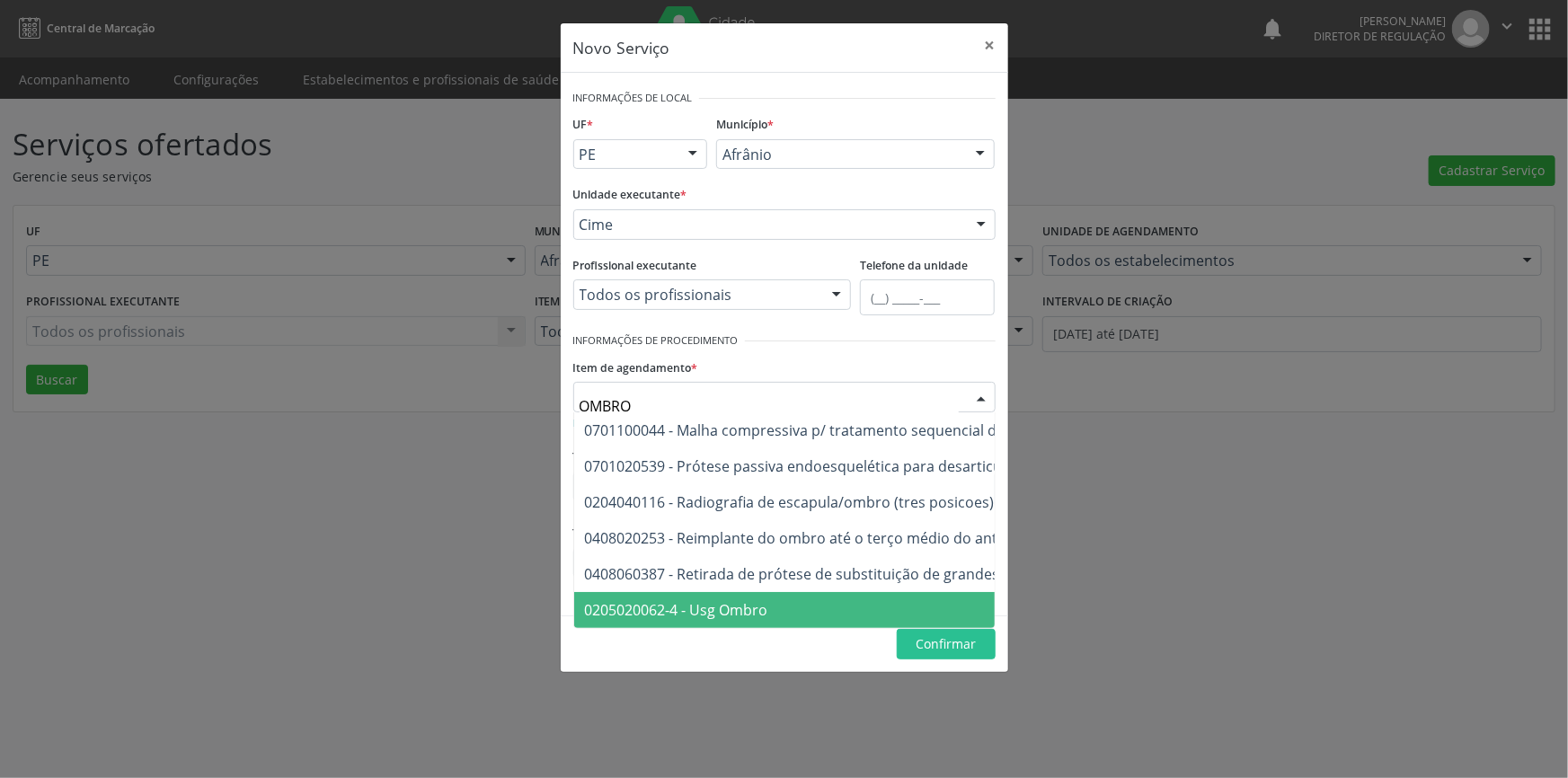
click at [741, 595] on span "0205020062-4 - Usg Ombro" at bounding box center [961, 609] width 774 height 36
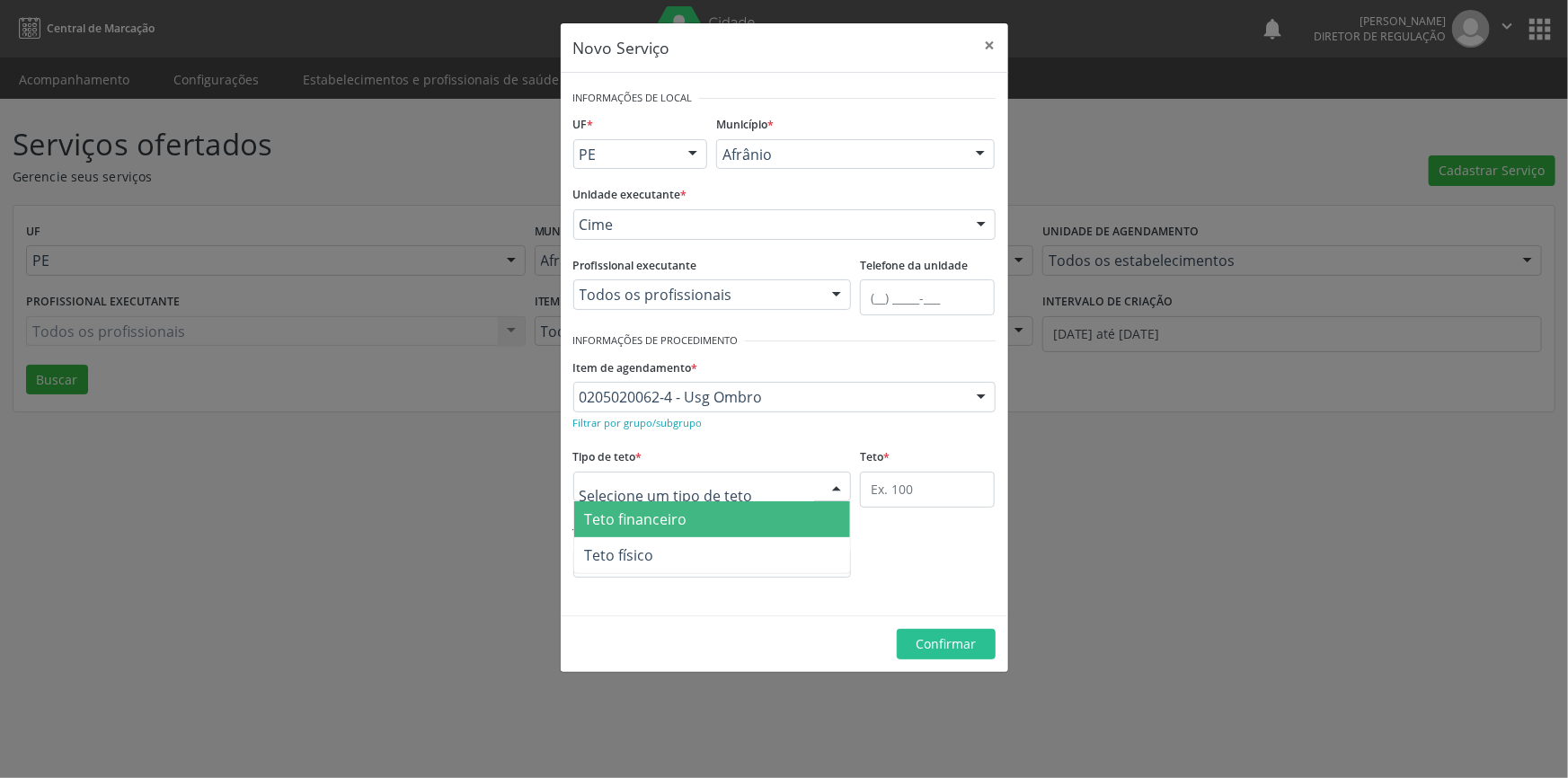
click at [746, 485] on div at bounding box center [712, 487] width 278 height 31
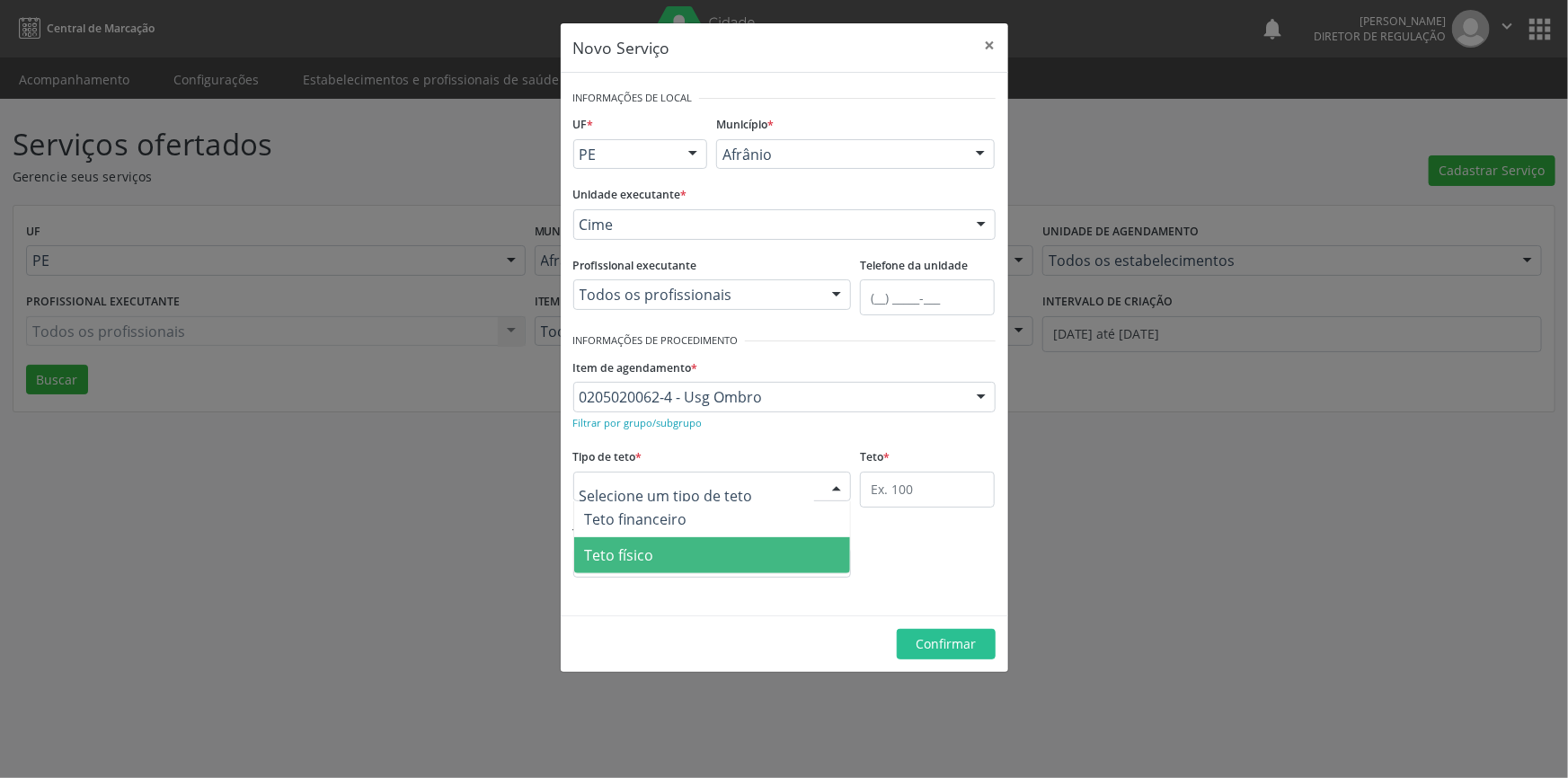
click at [721, 549] on span "Teto físico" at bounding box center [713, 554] width 277 height 36
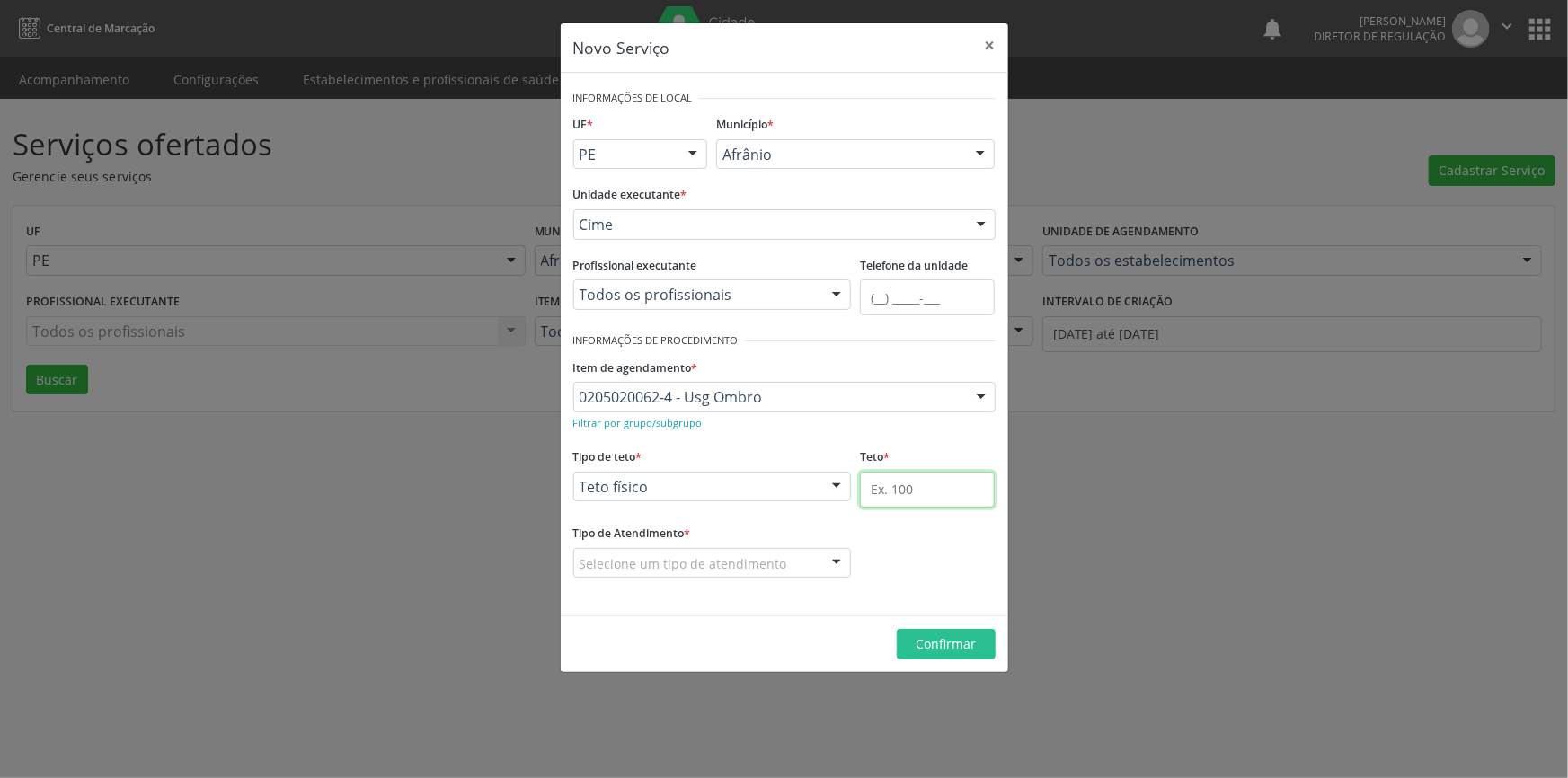
click at [889, 487] on input "text" at bounding box center [927, 489] width 135 height 36
type input "1"
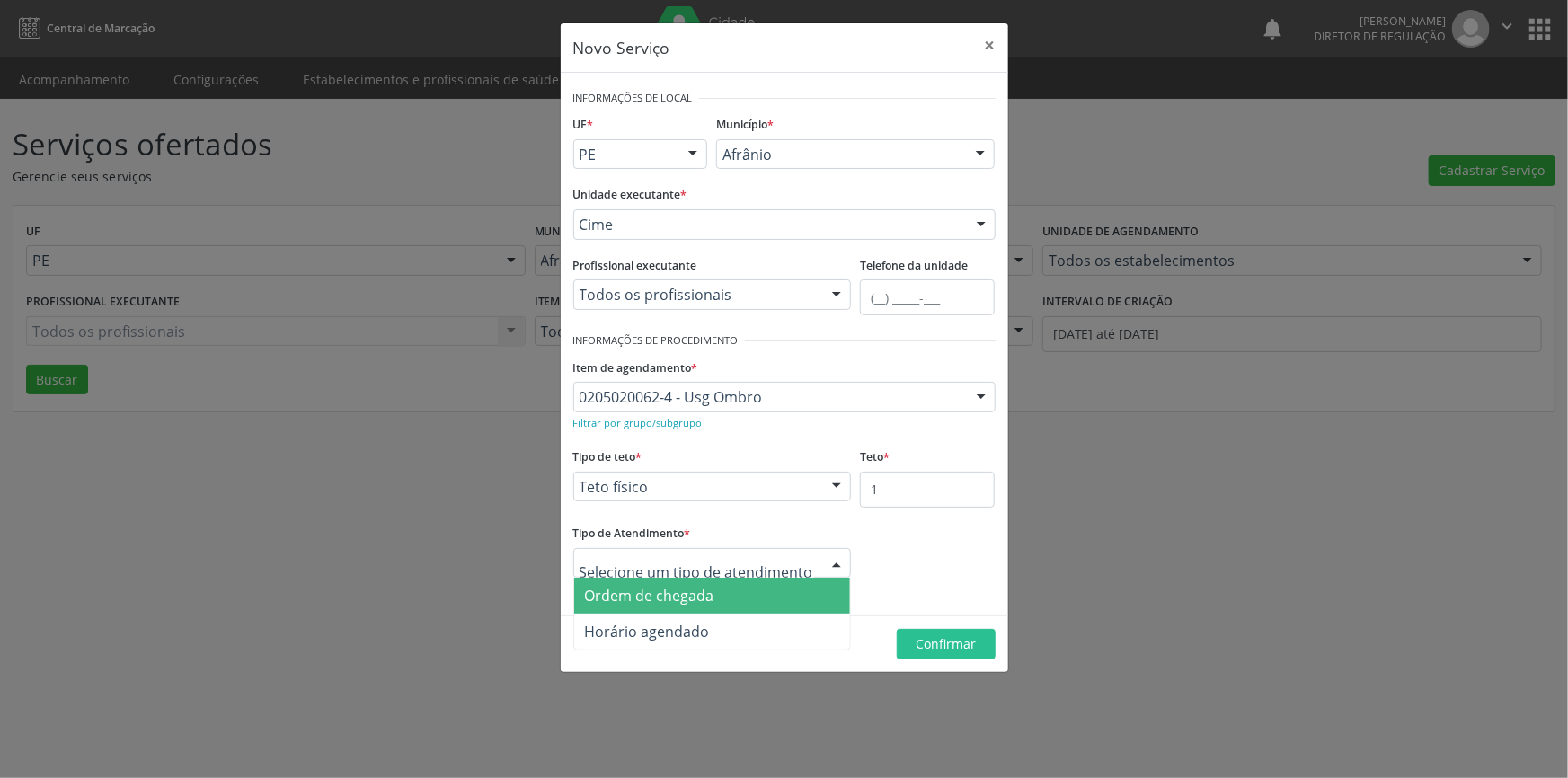
click at [712, 586] on span "Ordem de chegada" at bounding box center [649, 595] width 129 height 20
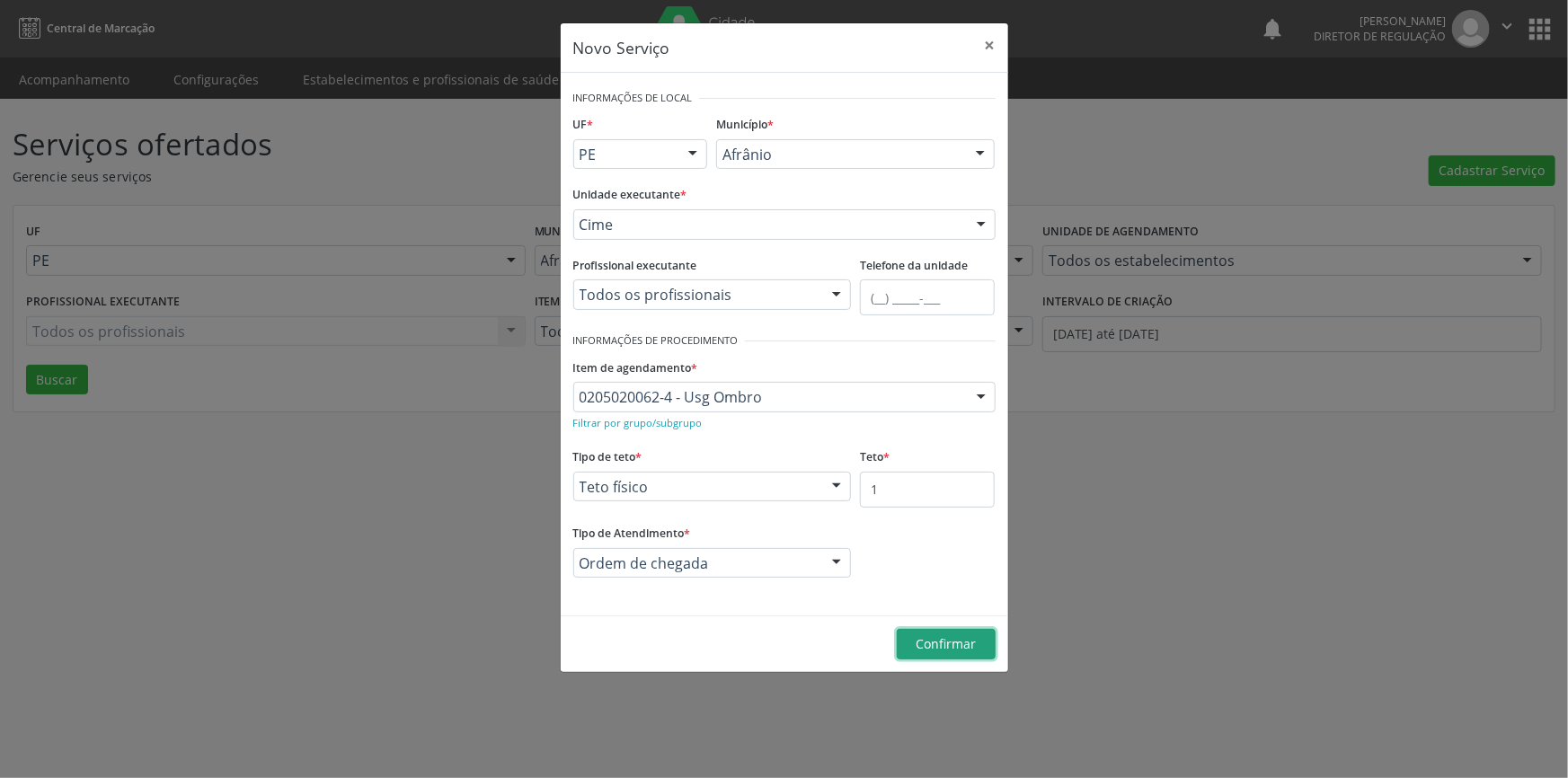
click at [905, 637] on button "Confirmar" at bounding box center [946, 644] width 99 height 31
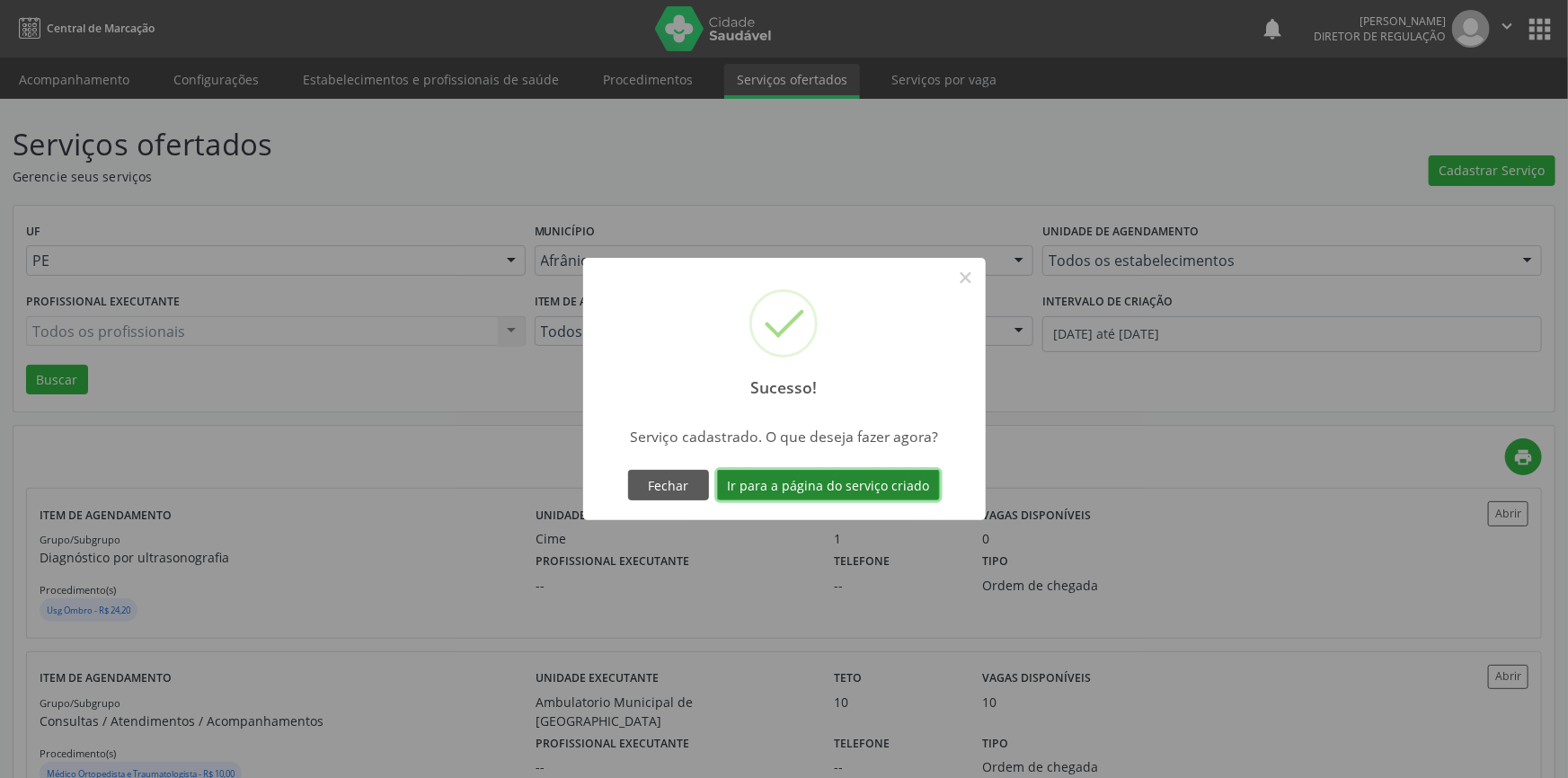
click at [822, 487] on button "Ir para a página do serviço criado" at bounding box center [828, 485] width 223 height 31
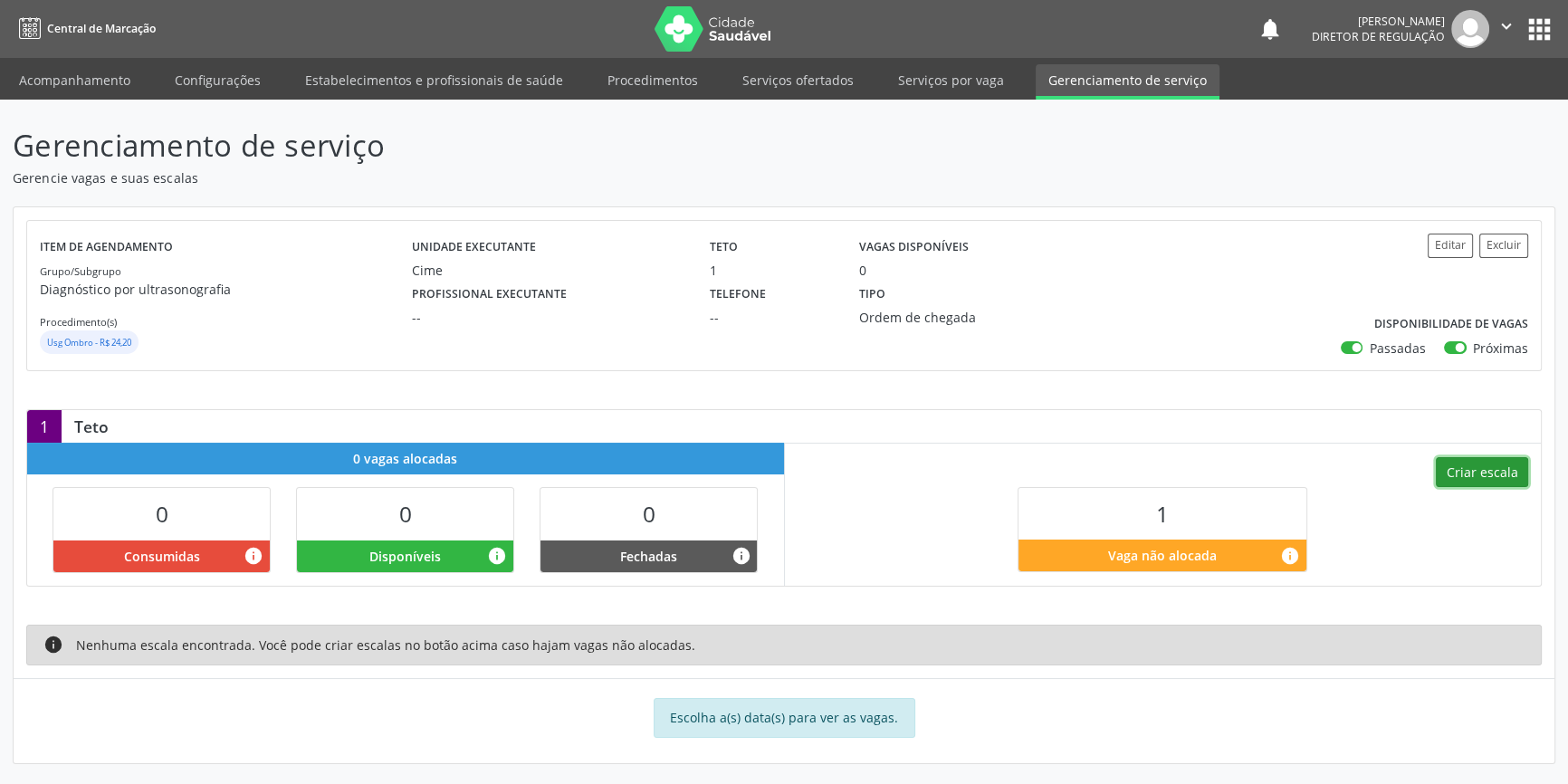
click at [1461, 466] on button "Criar escala" at bounding box center [1482, 473] width 92 height 31
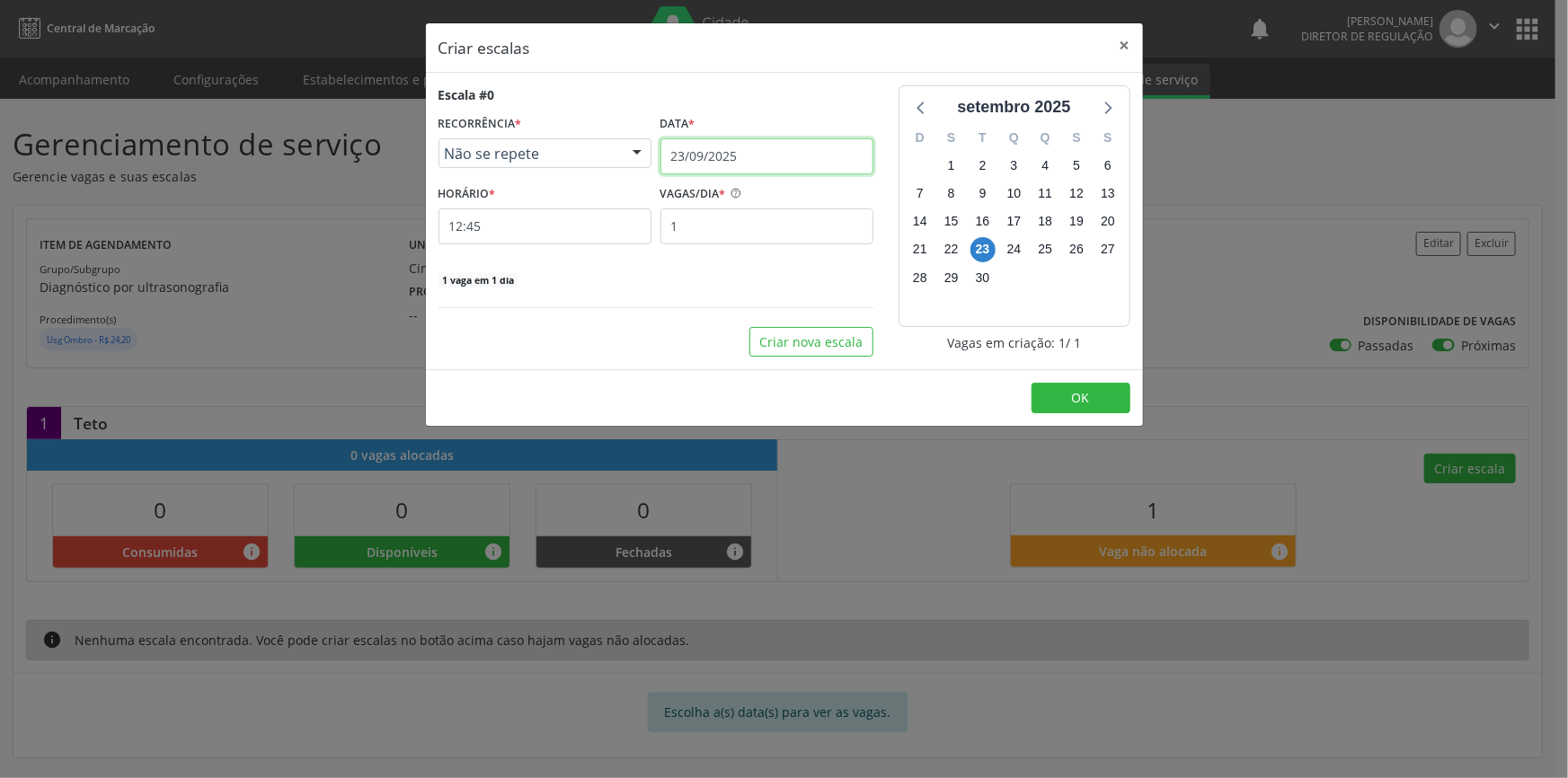
click at [790, 143] on input "23/09/2025" at bounding box center [766, 156] width 213 height 36
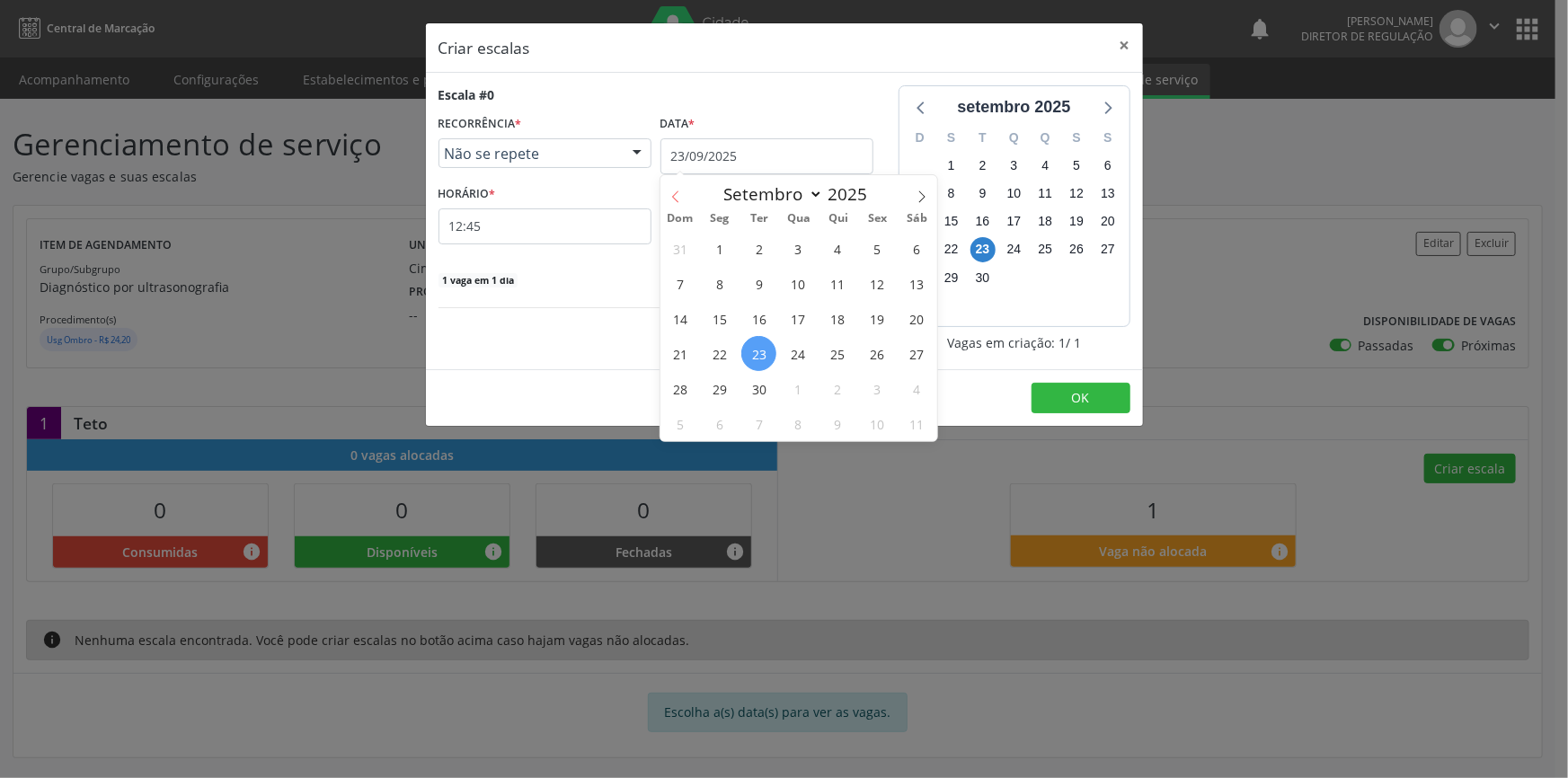
click at [662, 195] on span at bounding box center [675, 190] width 31 height 31
select select "7"
click at [839, 360] on span "21" at bounding box center [838, 353] width 35 height 35
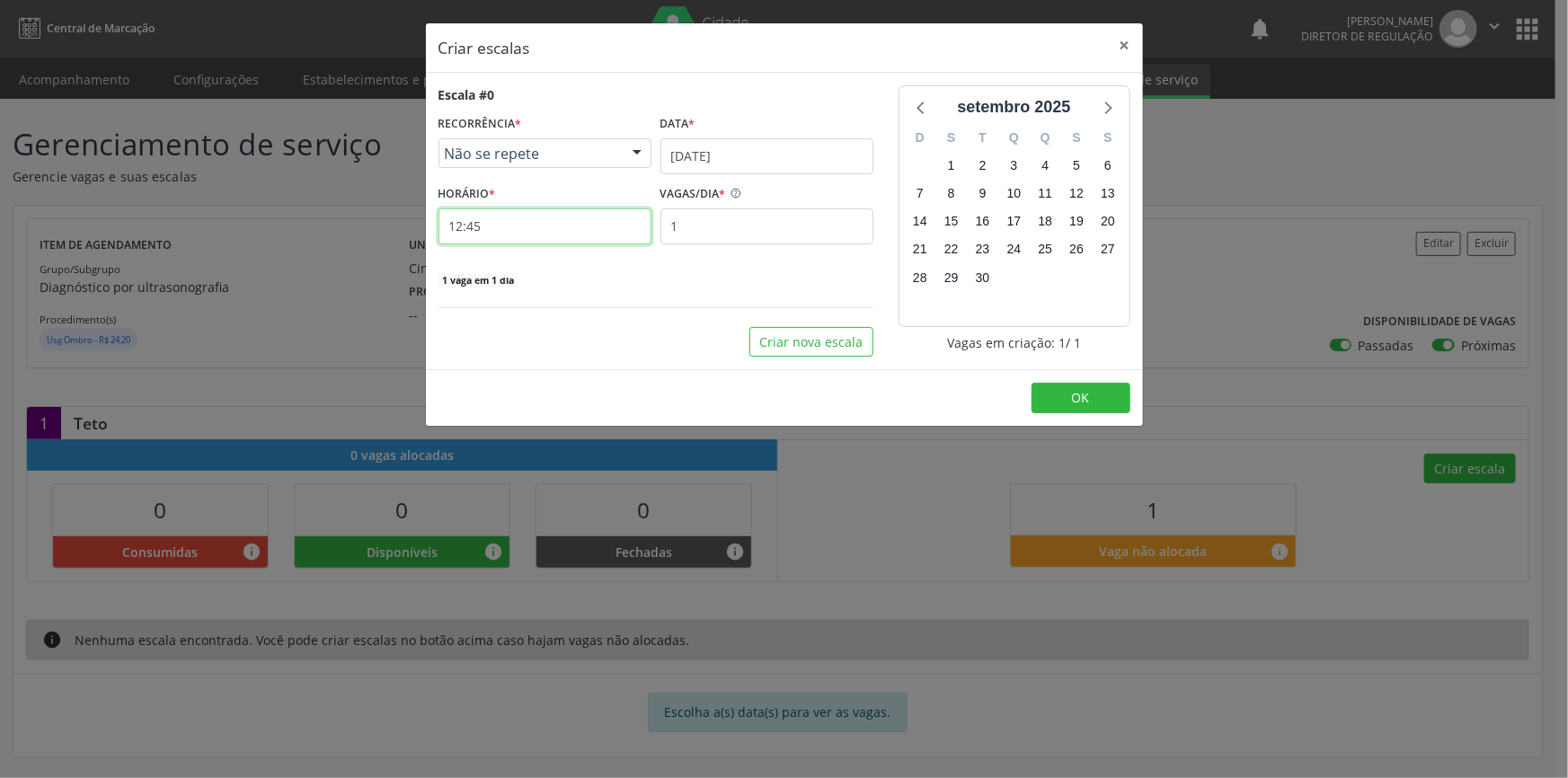
click at [567, 233] on input "12:45" at bounding box center [544, 226] width 213 height 36
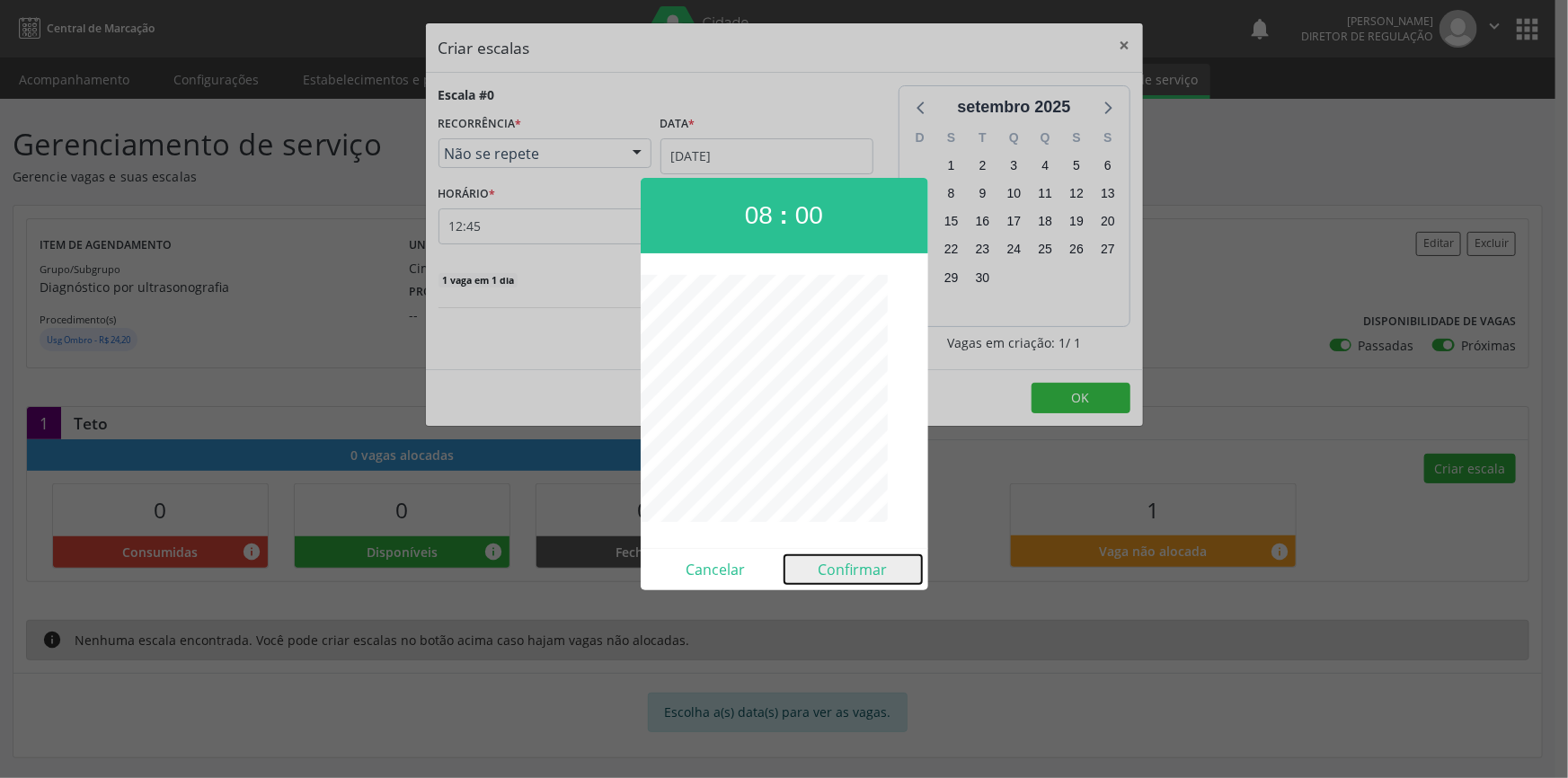
click at [867, 577] on button "Confirmar" at bounding box center [852, 569] width 138 height 29
type input "08:00"
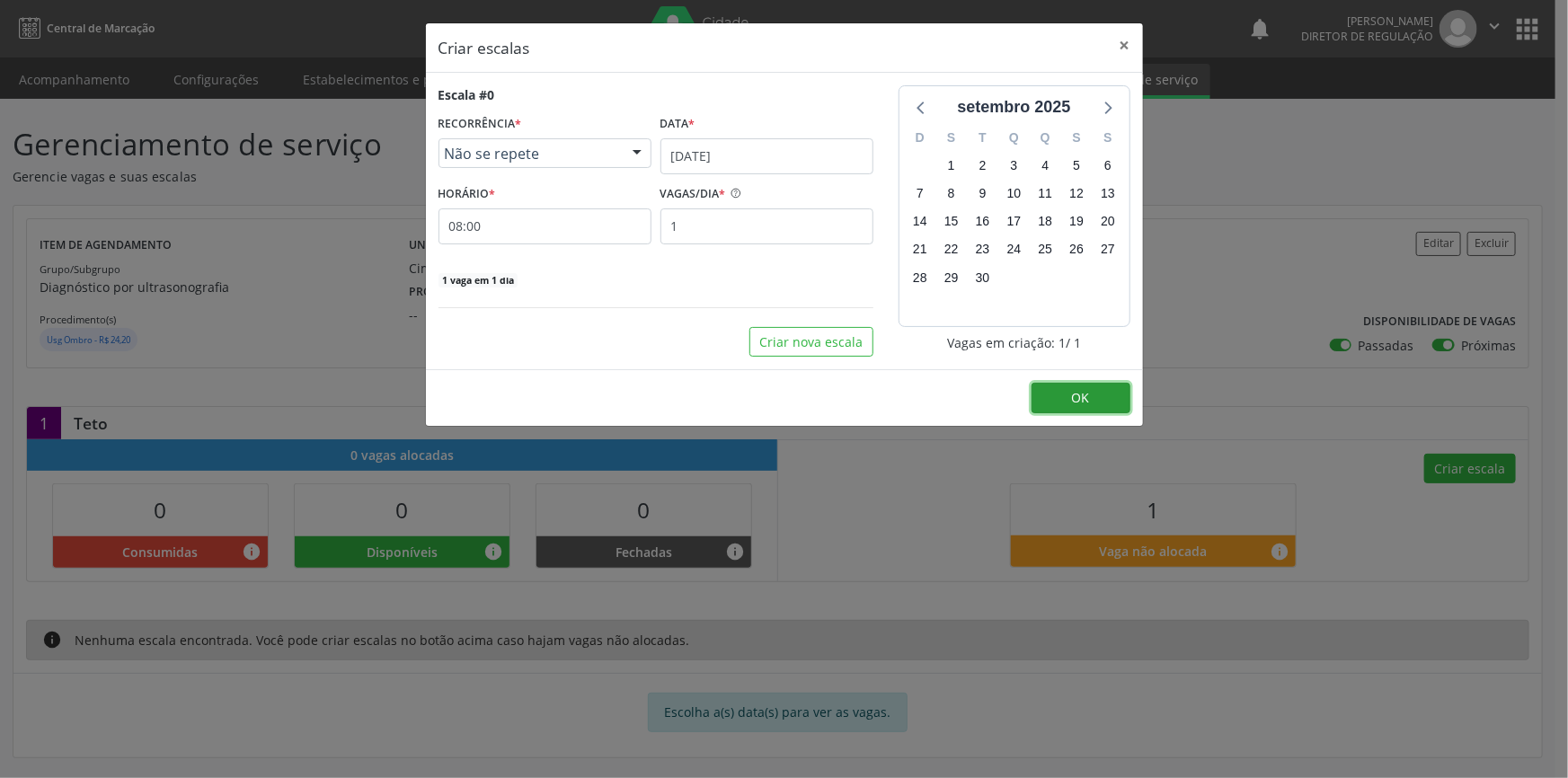
click at [1064, 387] on button "OK" at bounding box center [1080, 398] width 99 height 31
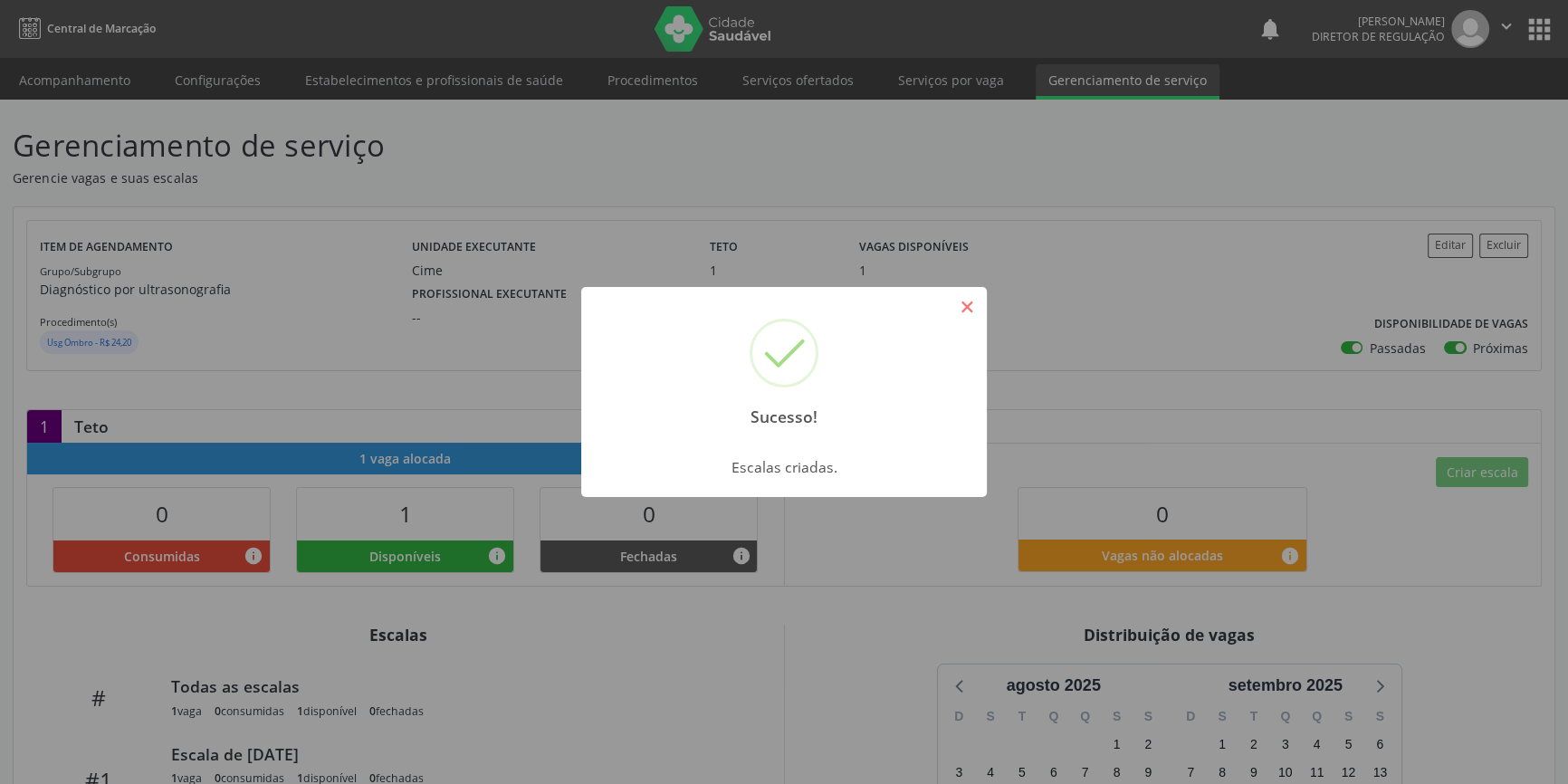
click at [966, 321] on button "×" at bounding box center [967, 307] width 31 height 31
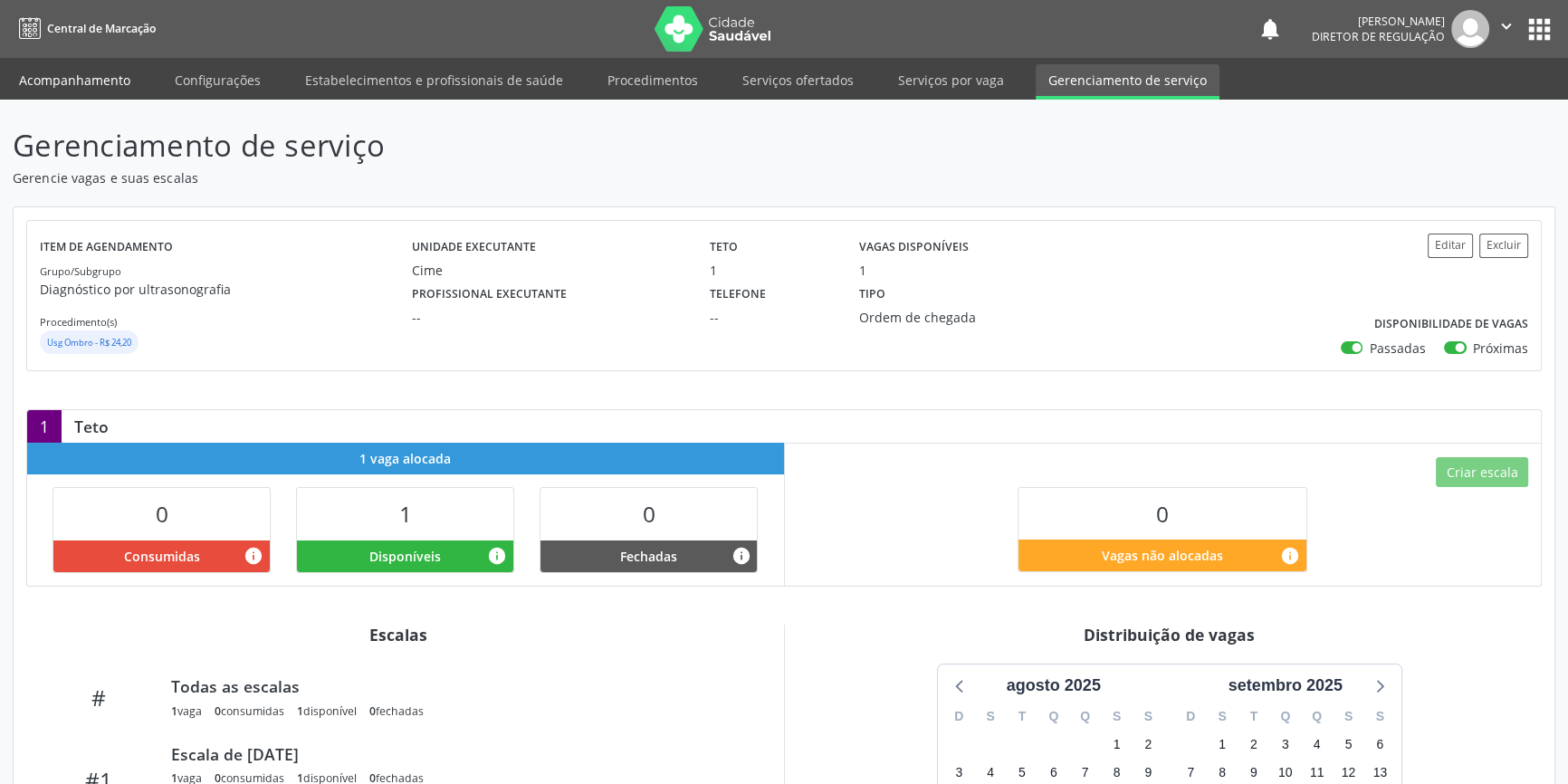
click at [83, 76] on link "Acompanhamento" at bounding box center [75, 79] width 137 height 32
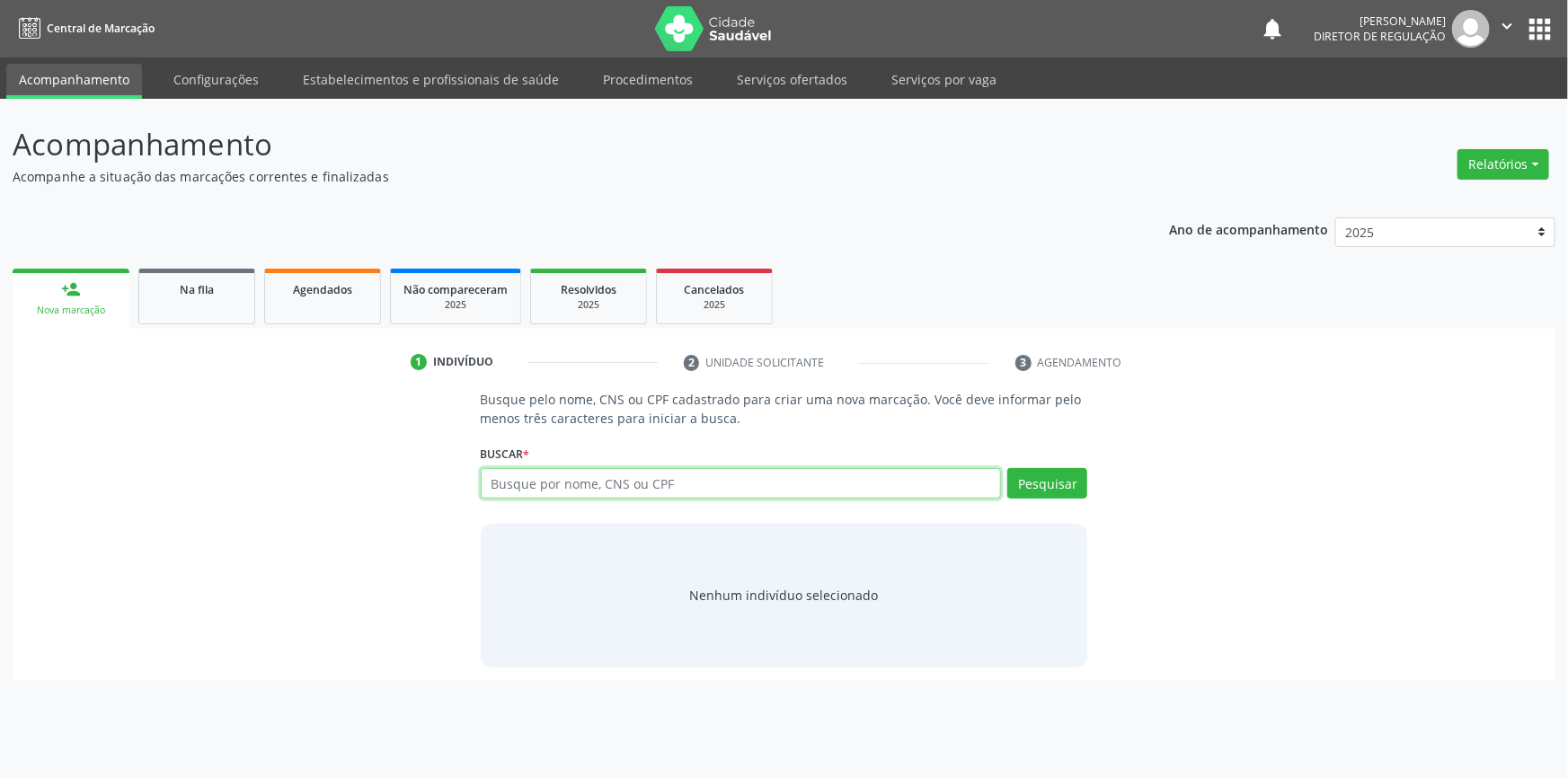
click at [595, 483] on input "text" at bounding box center [742, 484] width 521 height 31
paste input "061.674.274-61"
type input "061.674.274-61"
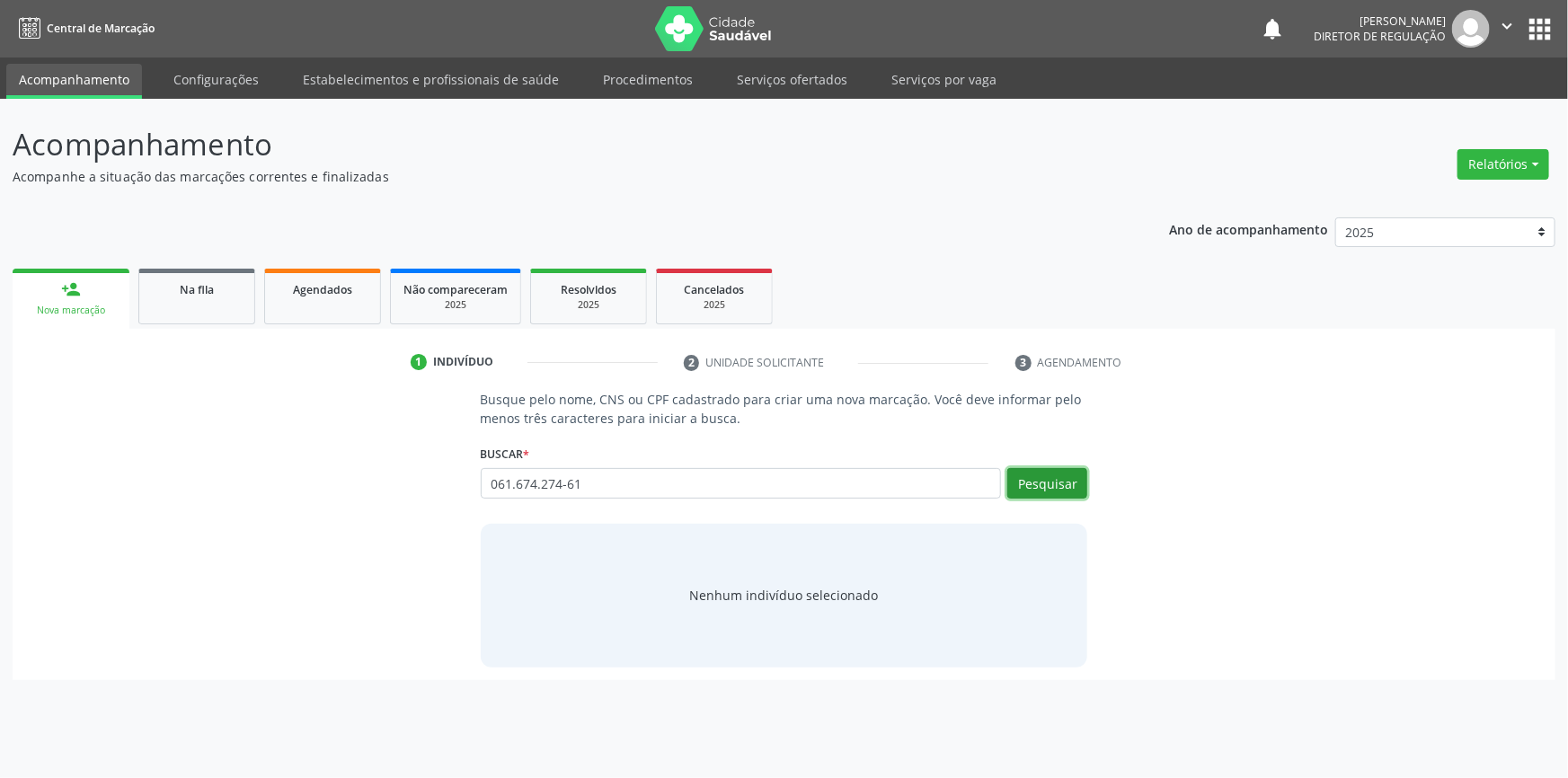
click at [1057, 476] on button "Pesquisar" at bounding box center [1047, 484] width 80 height 31
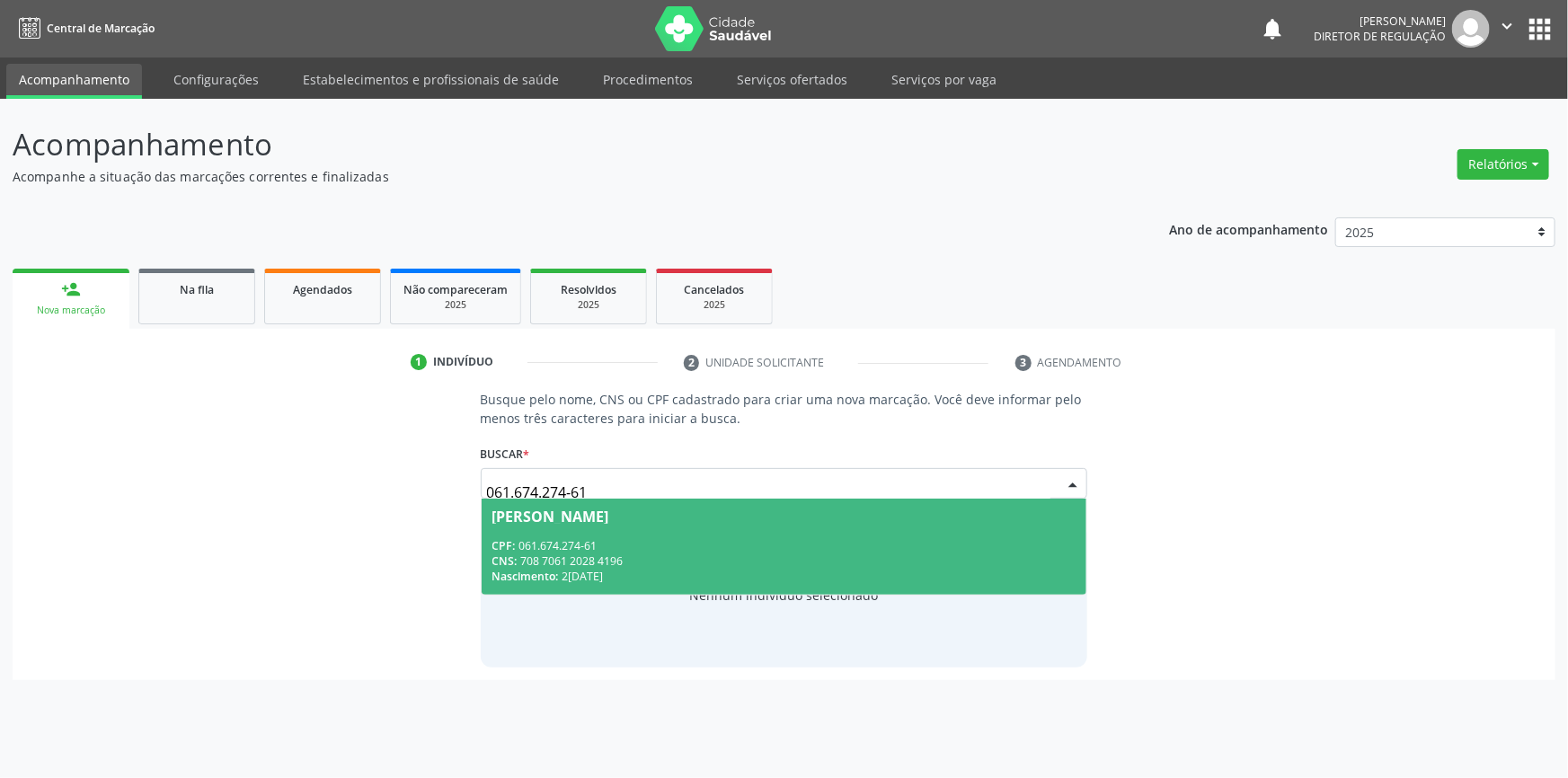
click at [631, 557] on div "CNS: 708 7061 2028 4196" at bounding box center [784, 561] width 584 height 15
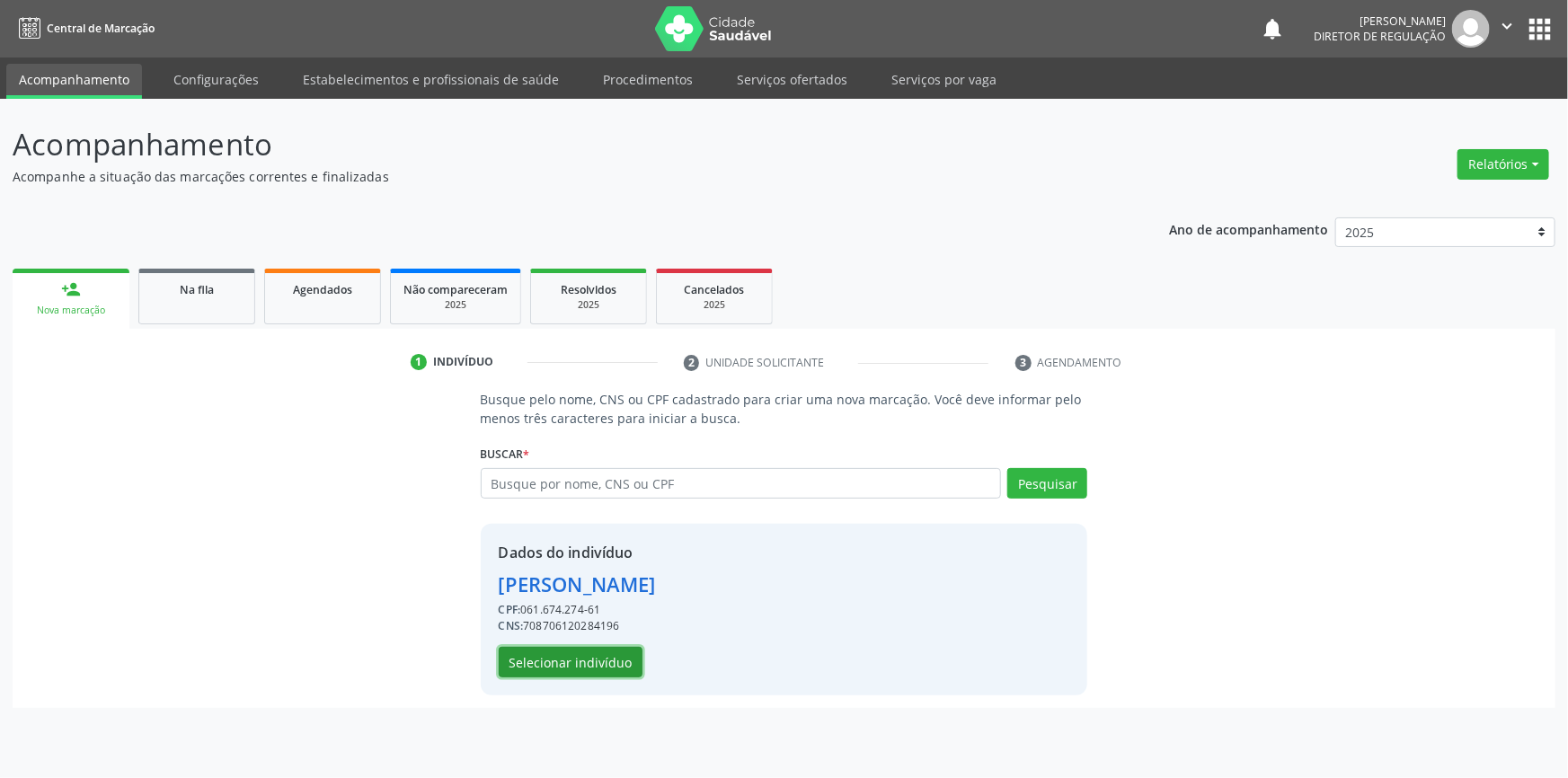
click at [594, 659] on button "Selecionar indivíduo" at bounding box center [569, 662] width 143 height 31
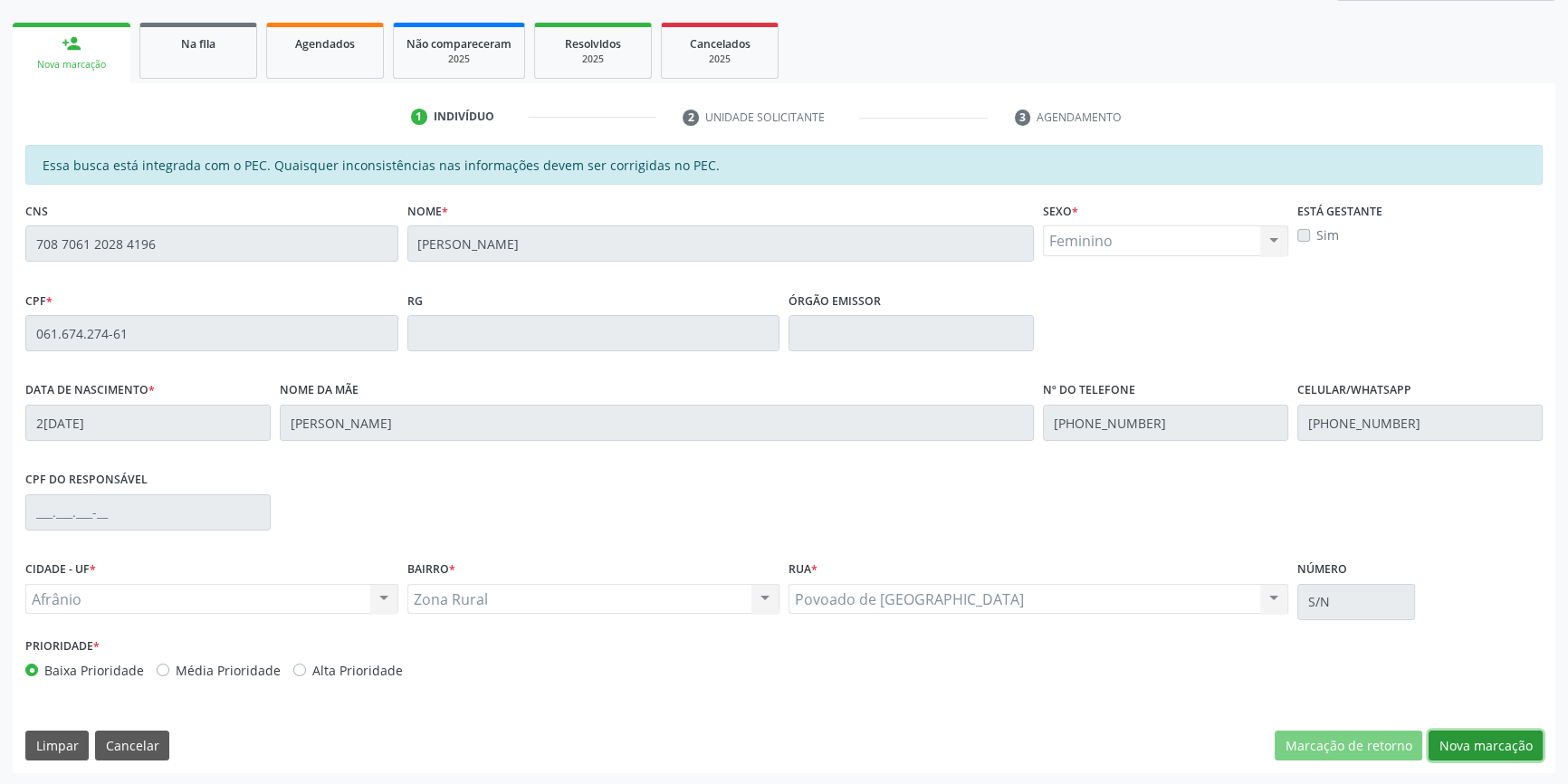
click at [1493, 749] on button "Nova marcação" at bounding box center [1487, 746] width 114 height 31
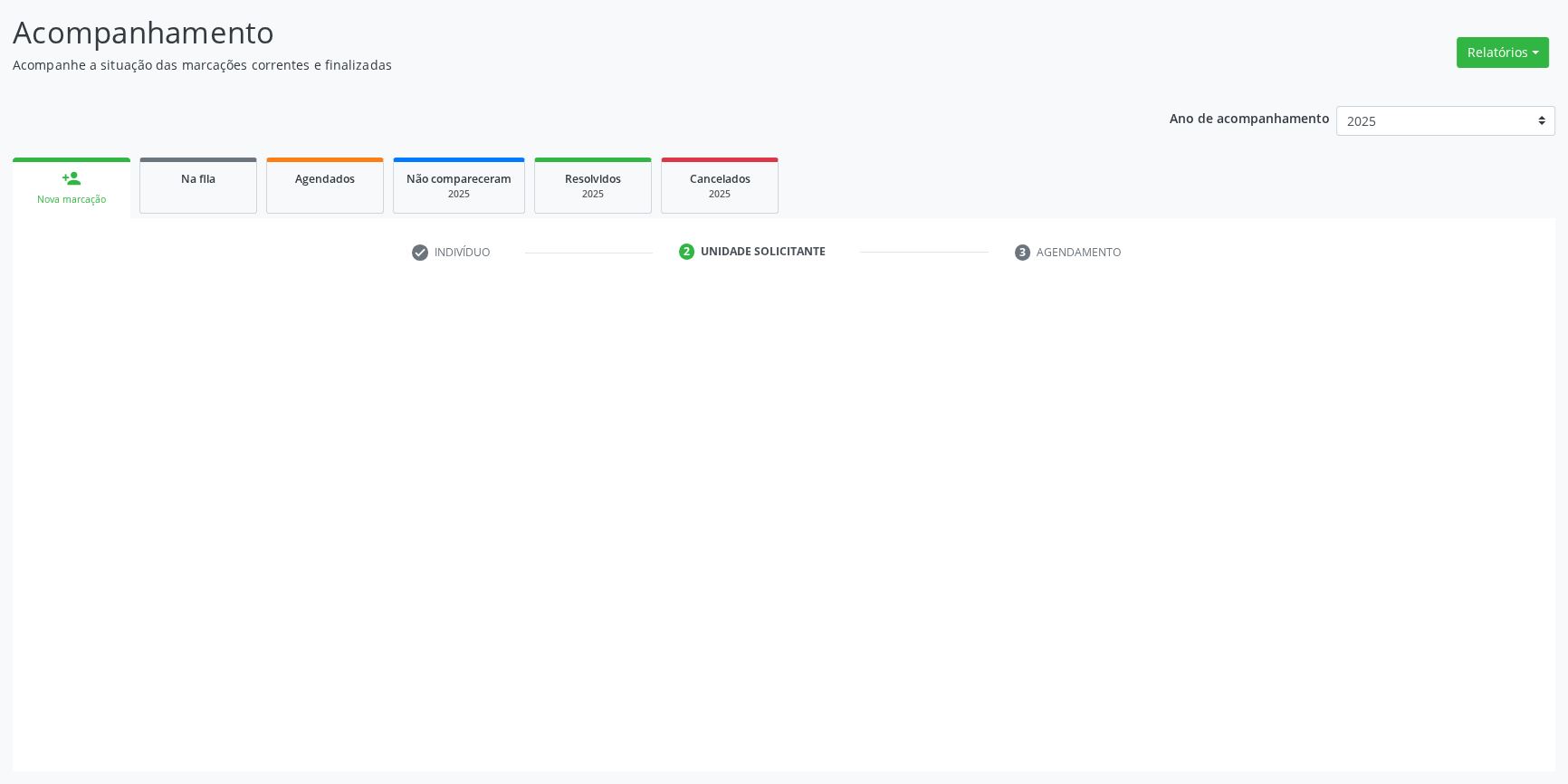
scroll to position [111, 0]
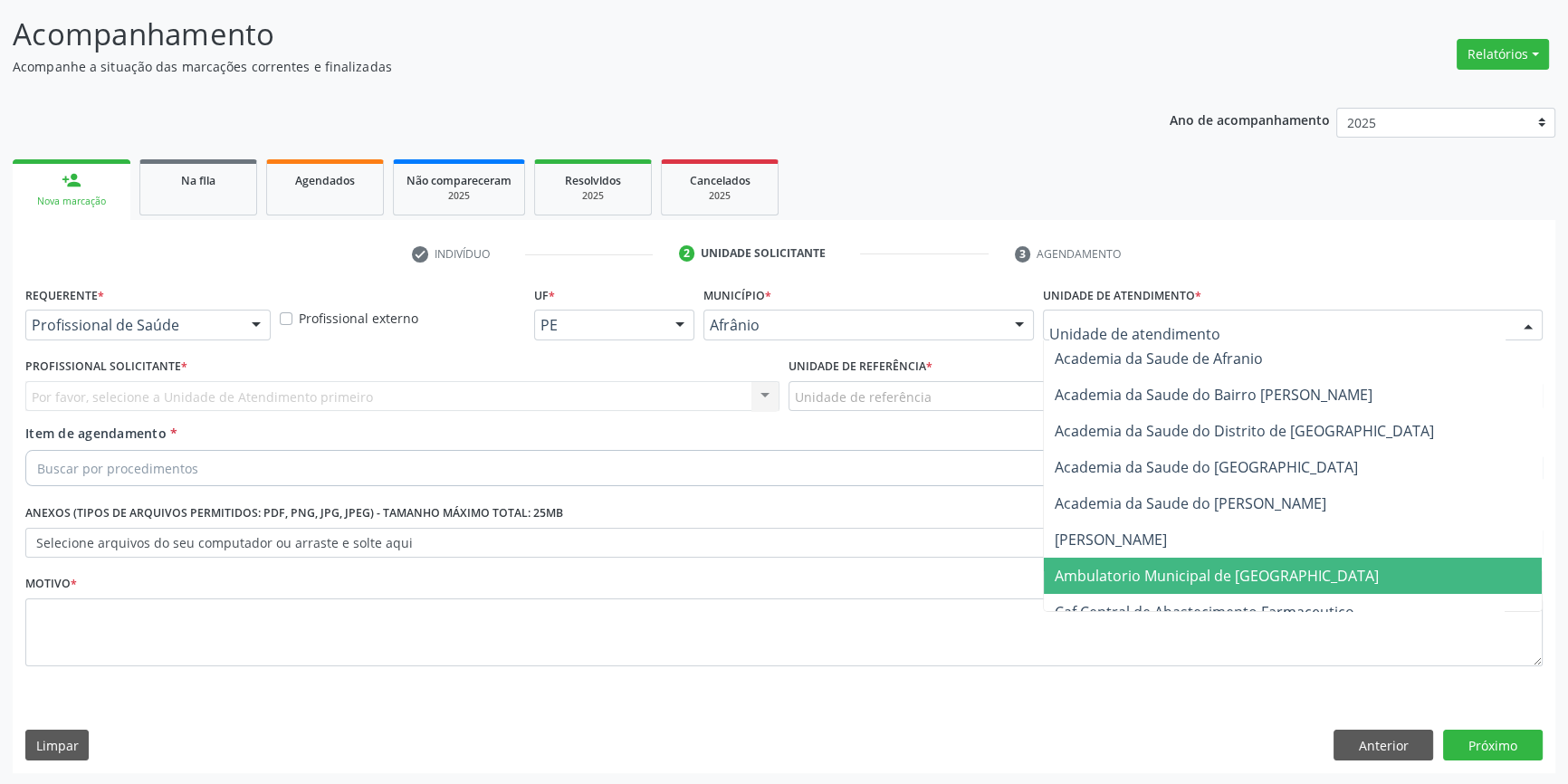
click at [1151, 570] on span "Ambulatorio Municipal de [GEOGRAPHIC_DATA]" at bounding box center [1217, 576] width 324 height 20
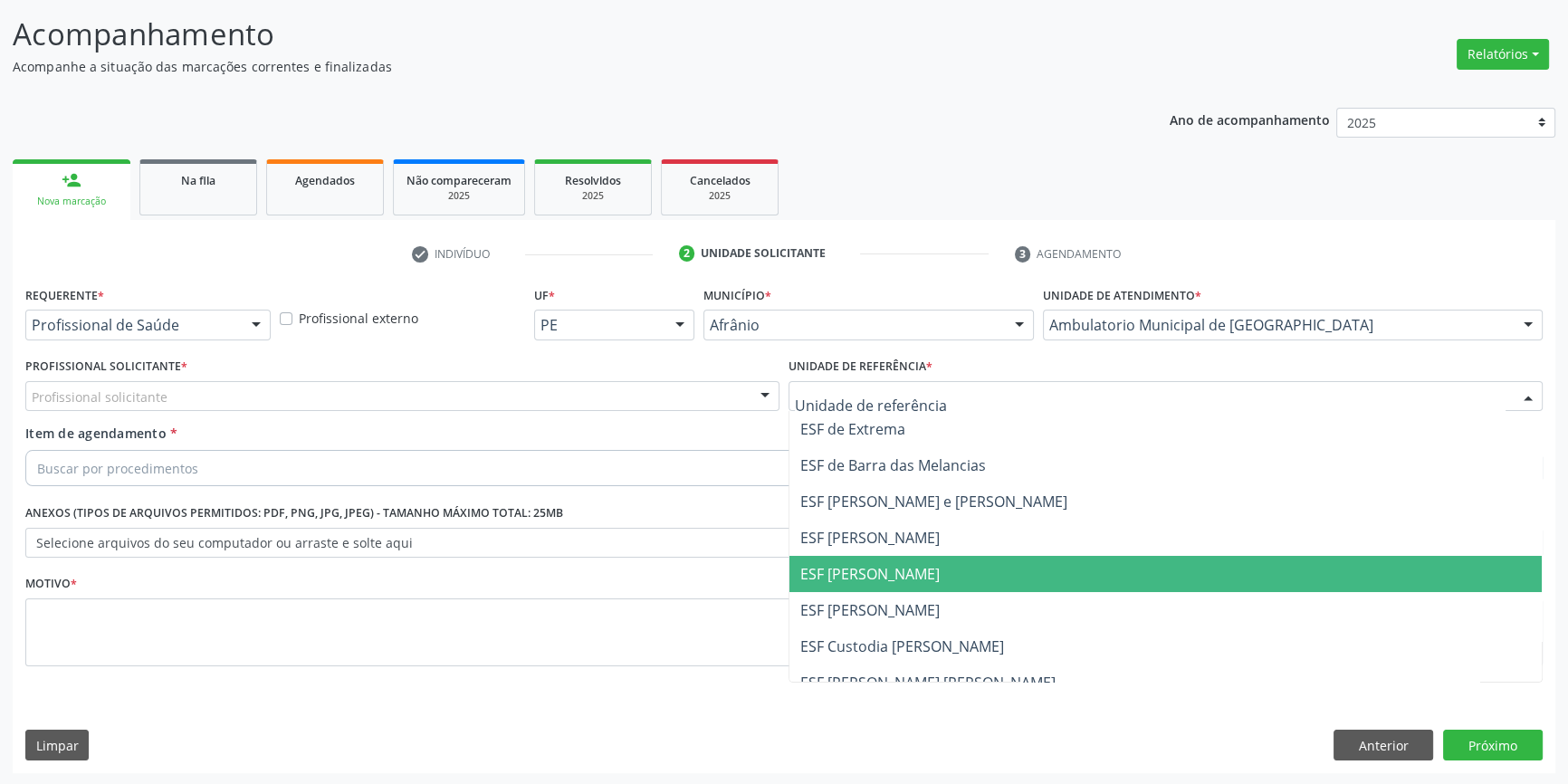
click at [880, 565] on span "ESF [PERSON_NAME]" at bounding box center [871, 574] width 140 height 20
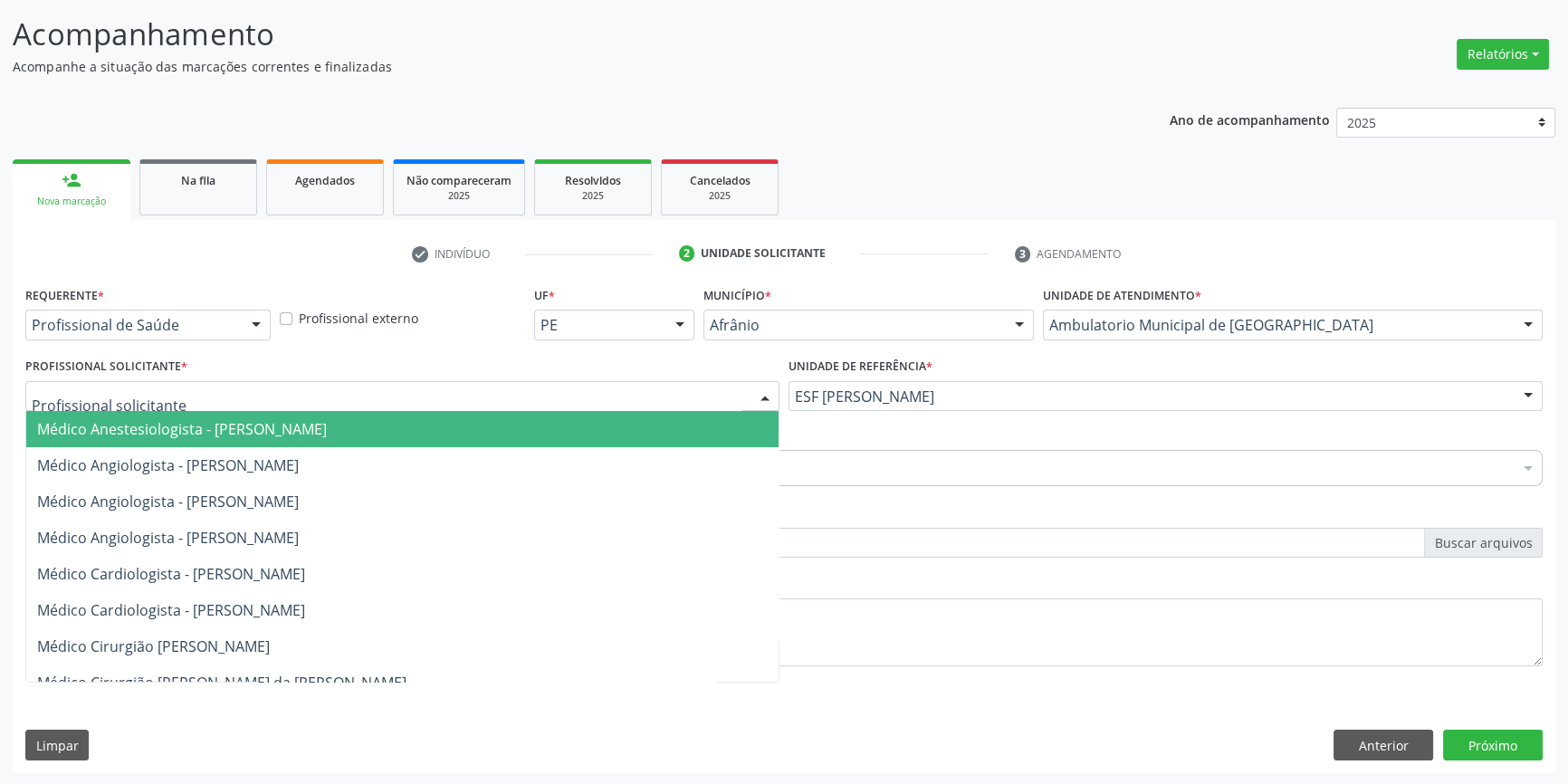
click at [580, 391] on div at bounding box center [402, 396] width 754 height 31
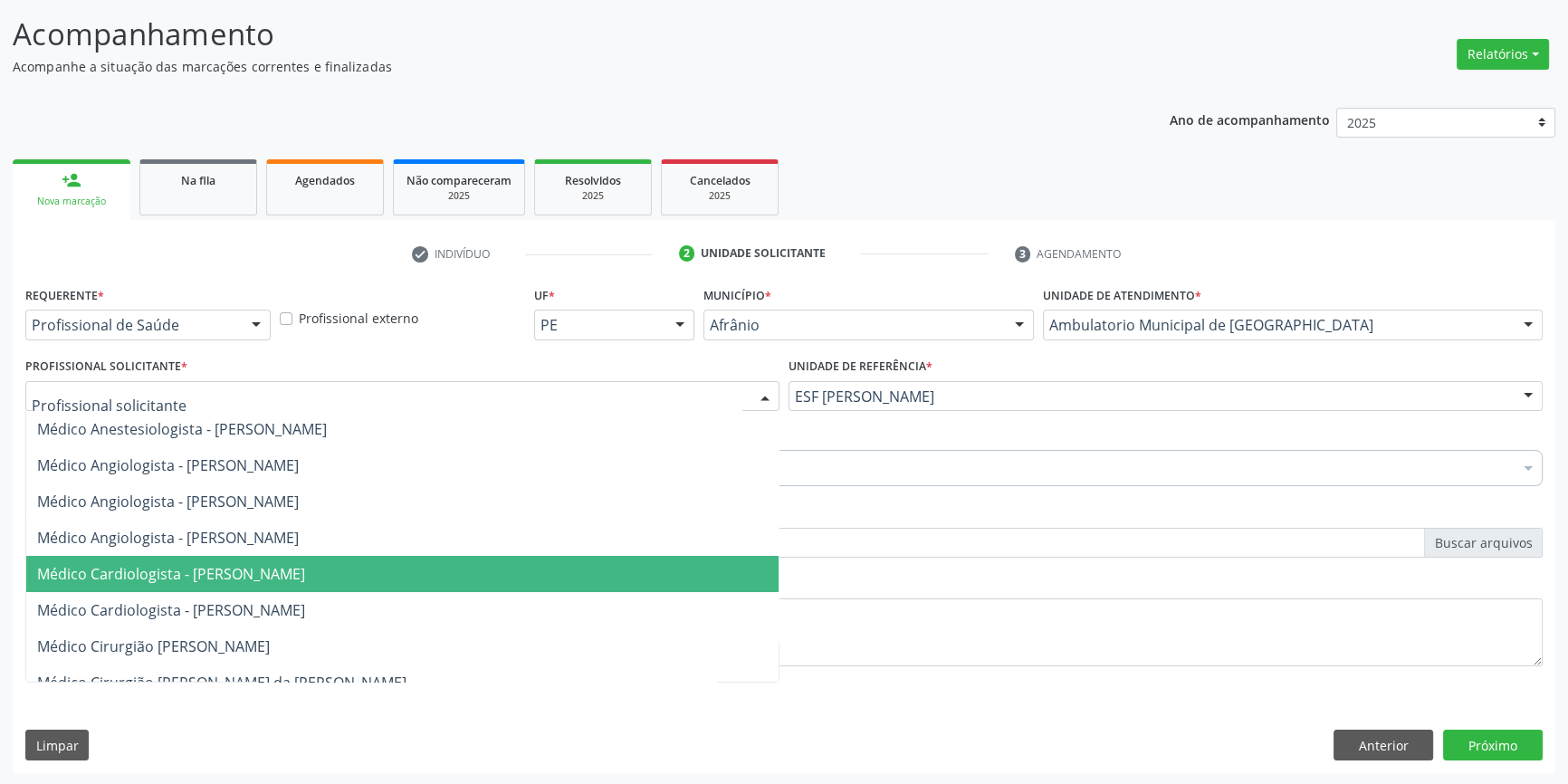
click at [276, 560] on span "Médico Cardiologista - [PERSON_NAME]" at bounding box center [402, 573] width 752 height 36
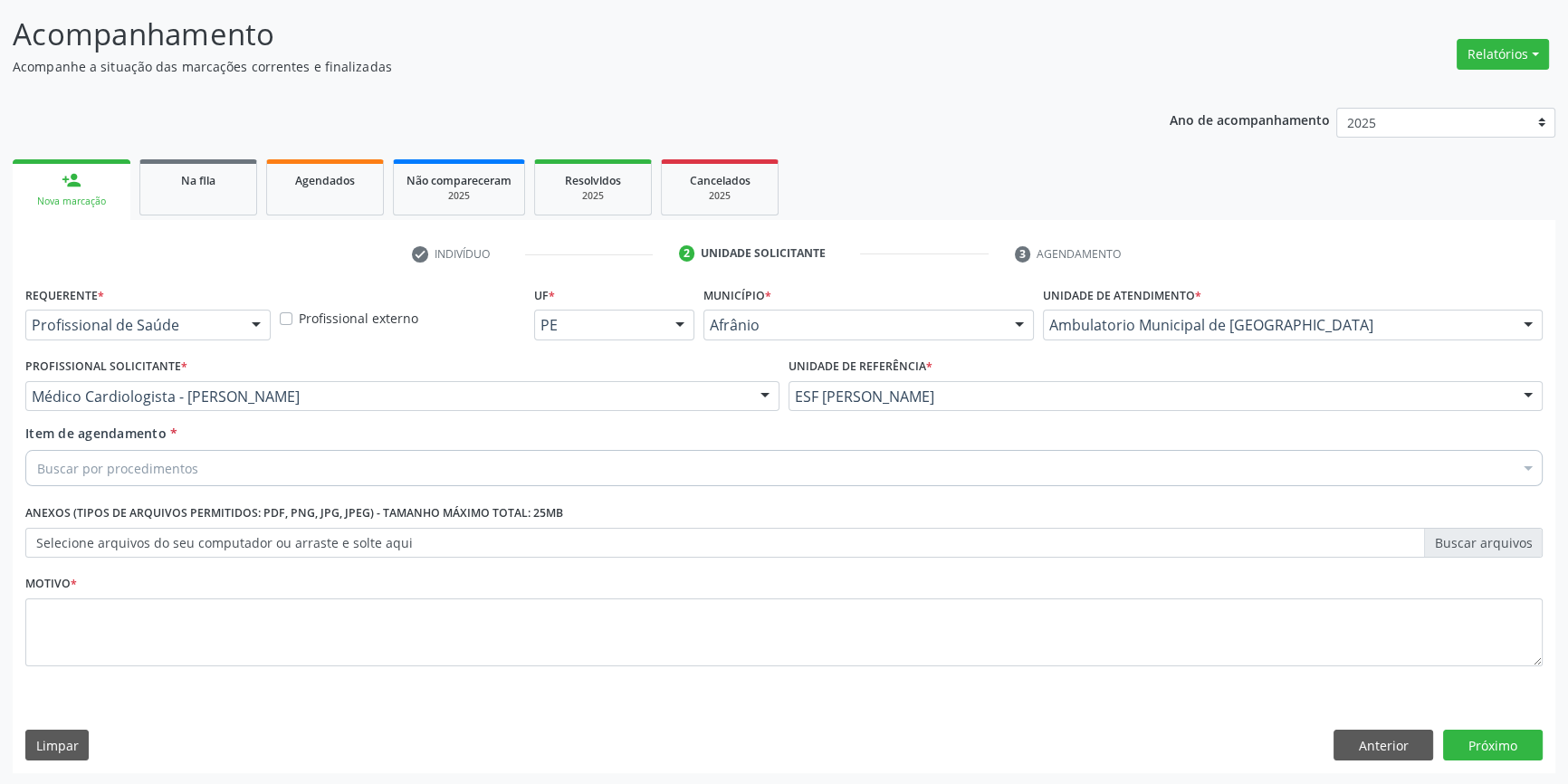
click at [305, 466] on div "Buscar por procedimentos" at bounding box center [784, 467] width 1518 height 36
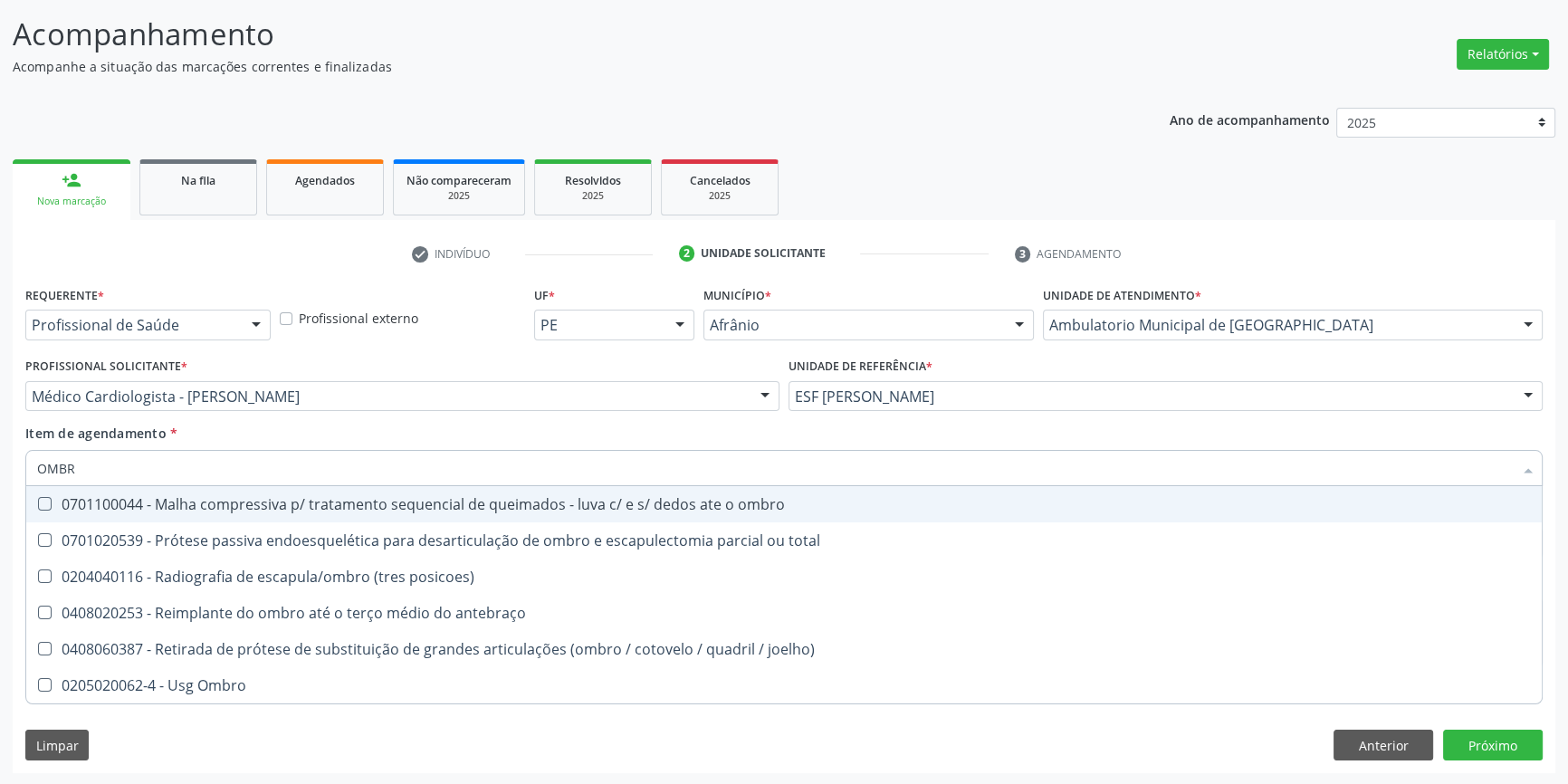
type input "OMBRO"
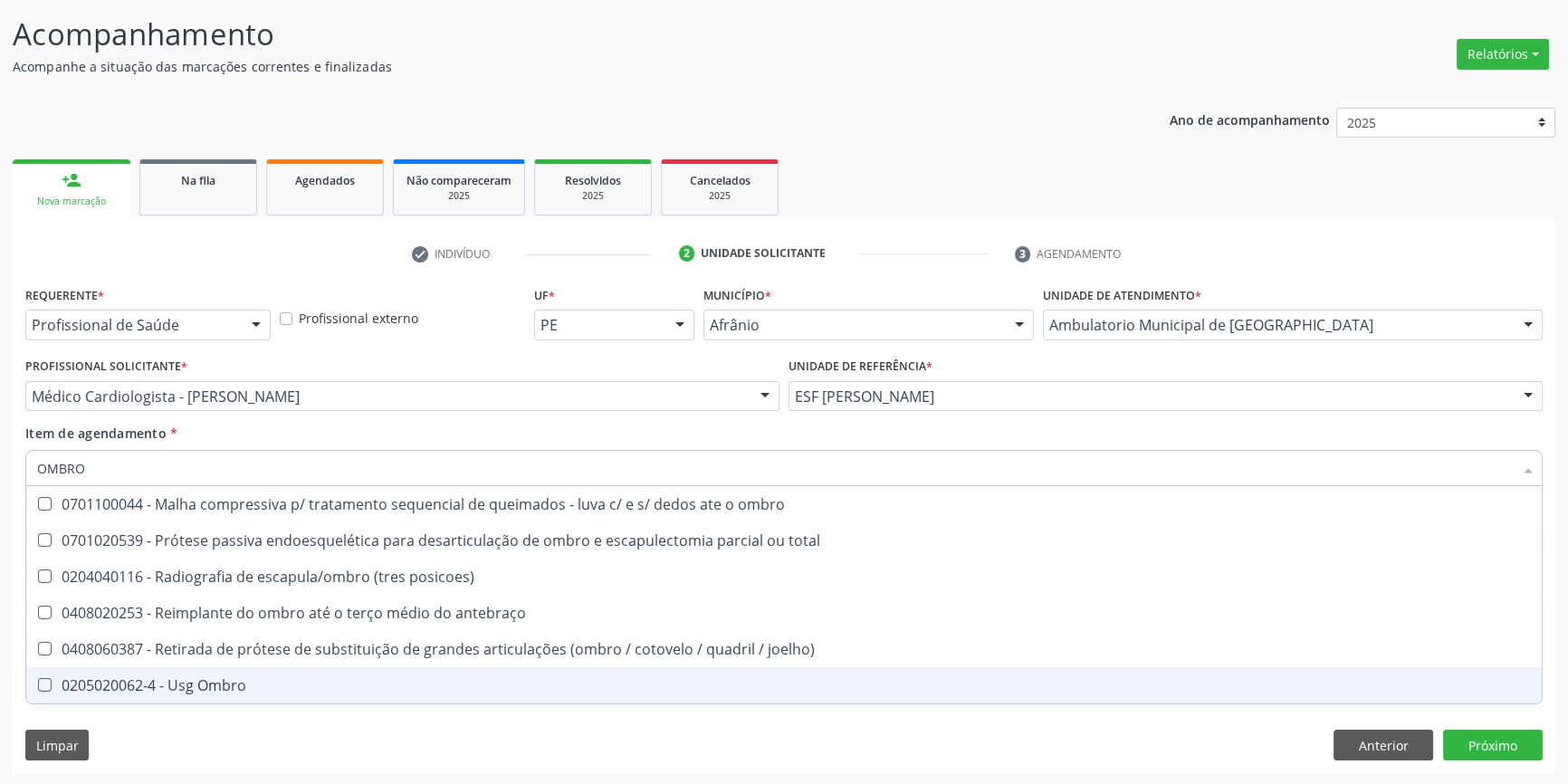
click at [255, 697] on span "0205020062-4 - Usg Ombro" at bounding box center [784, 684] width 1516 height 36
checkbox Ombro "true"
click at [224, 718] on div "Requerente * Profissional de Saúde Profissional de Saúde Paciente Nenhum result…" at bounding box center [784, 526] width 1543 height 491
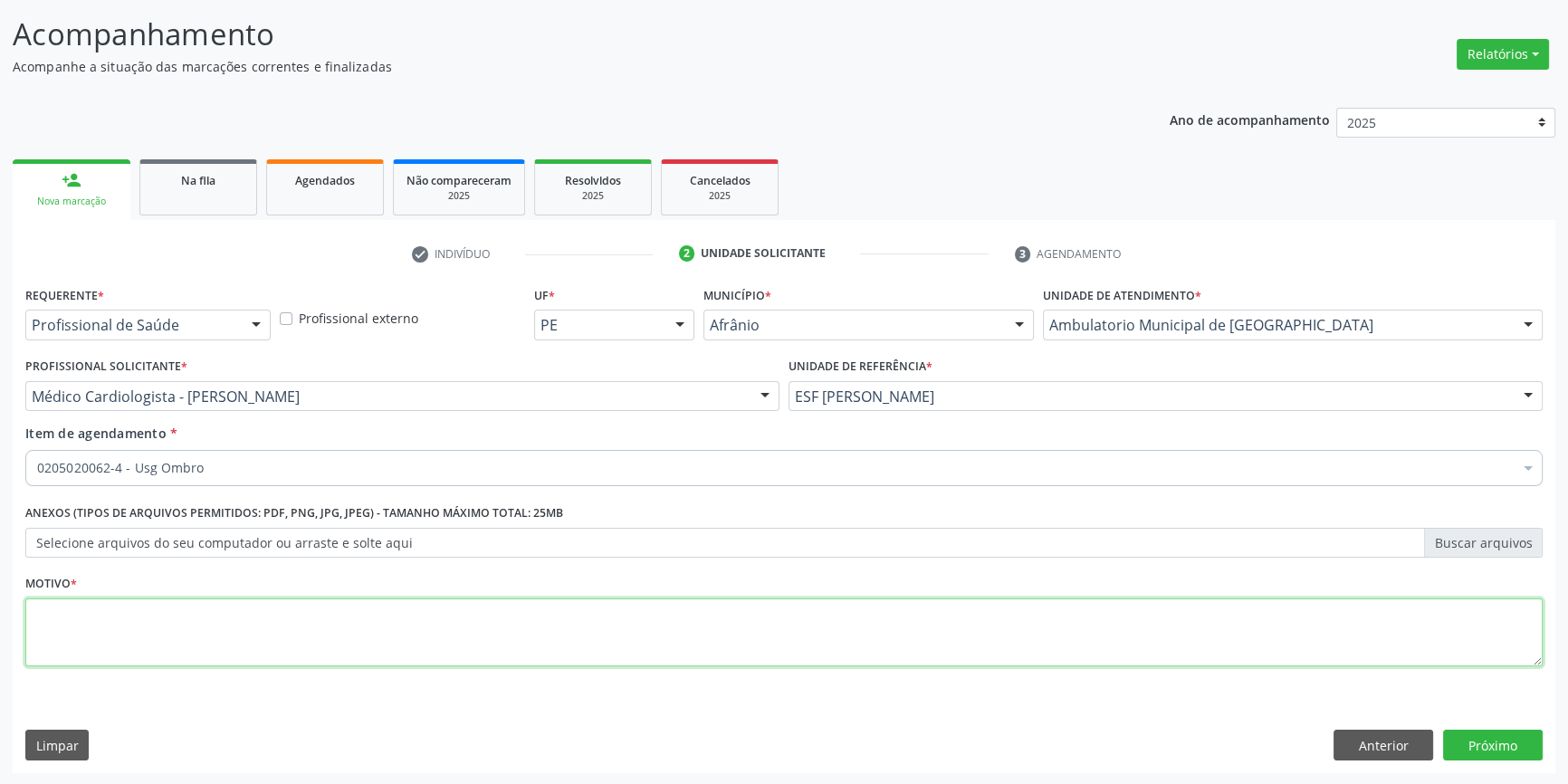
click at [236, 618] on textarea at bounding box center [784, 632] width 1518 height 69
type textarea "'"
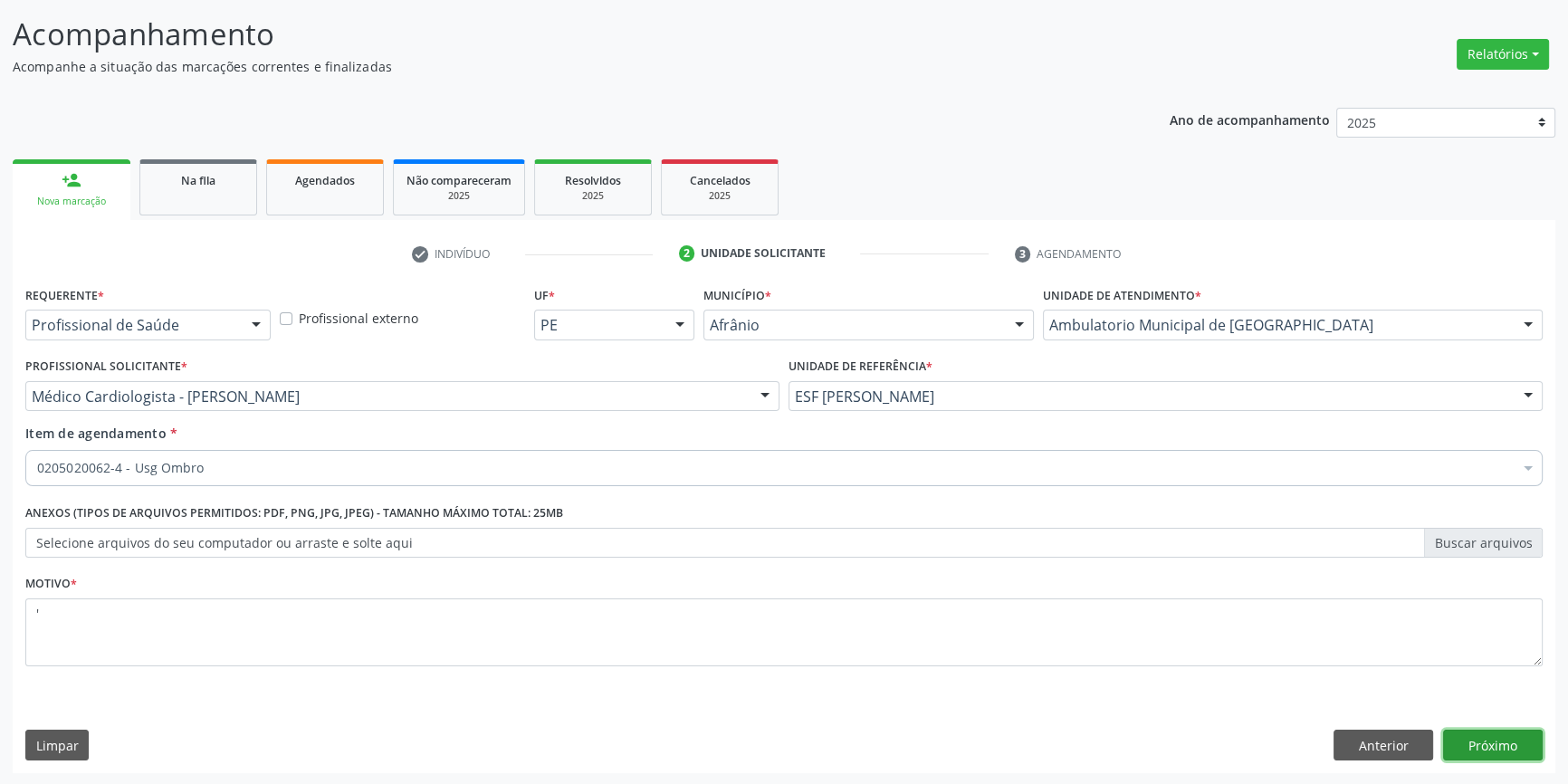
click at [1505, 752] on button "Próximo" at bounding box center [1493, 745] width 100 height 31
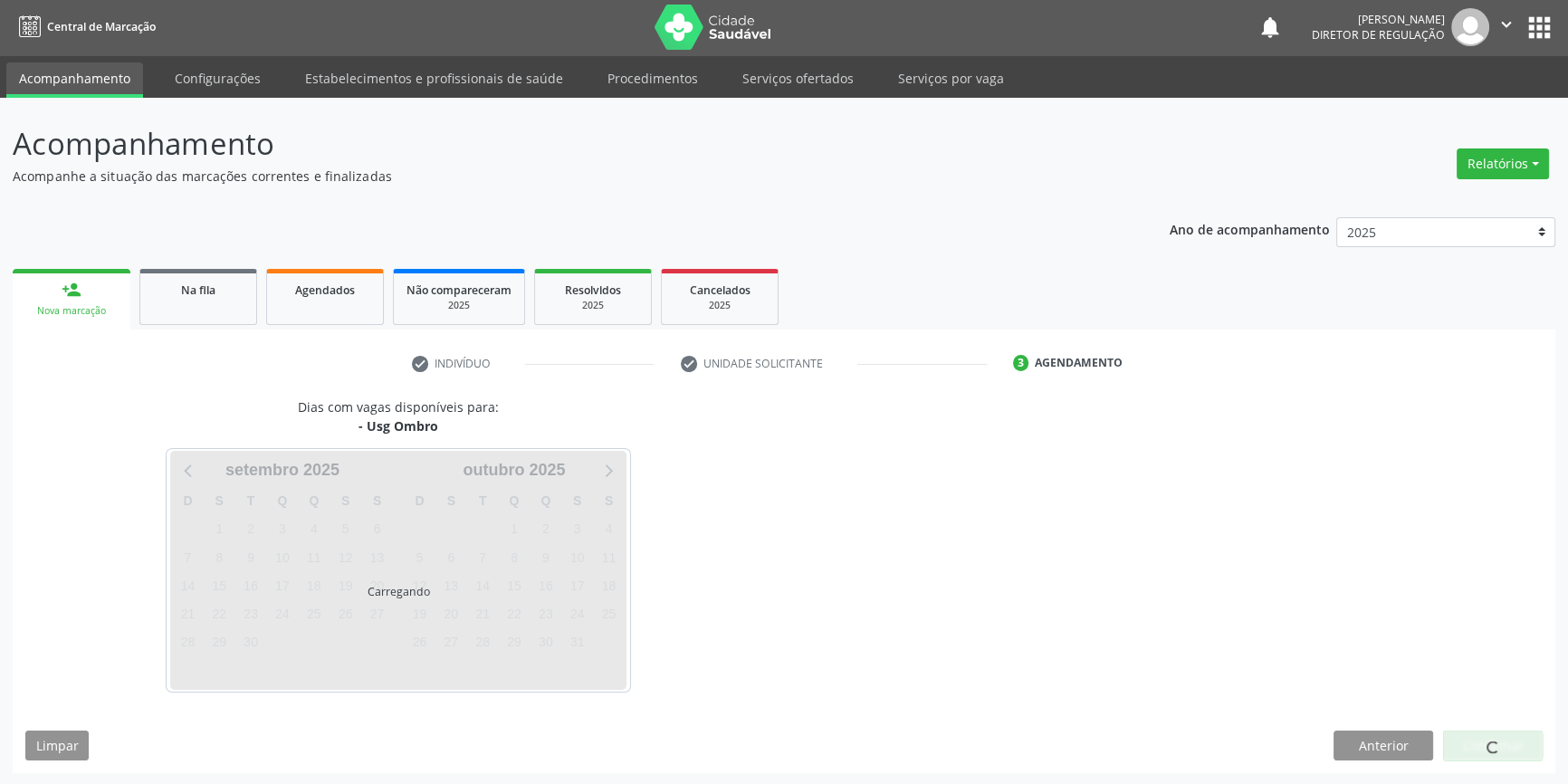
scroll to position [55, 0]
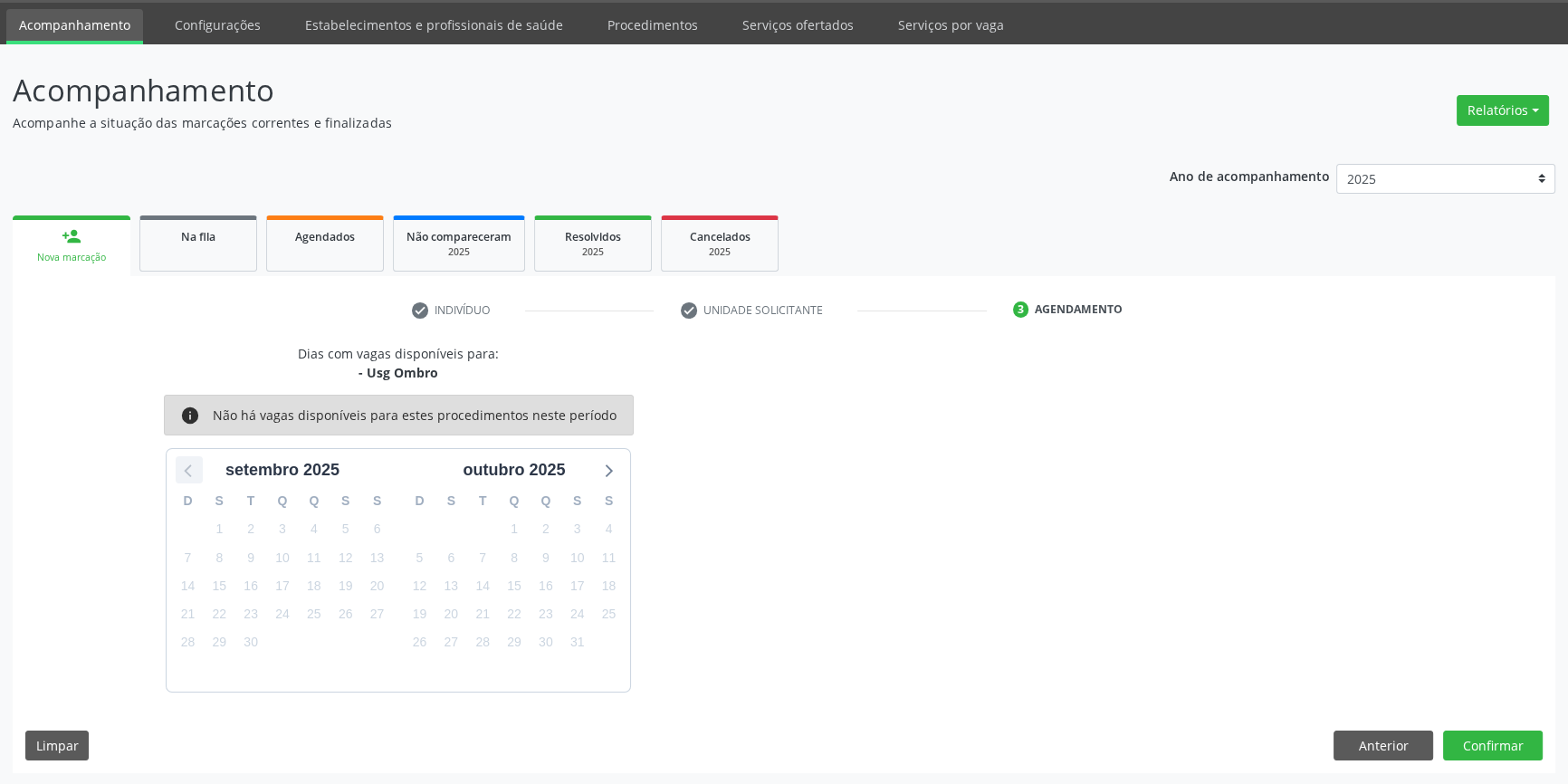
click at [199, 472] on div at bounding box center [189, 470] width 27 height 27
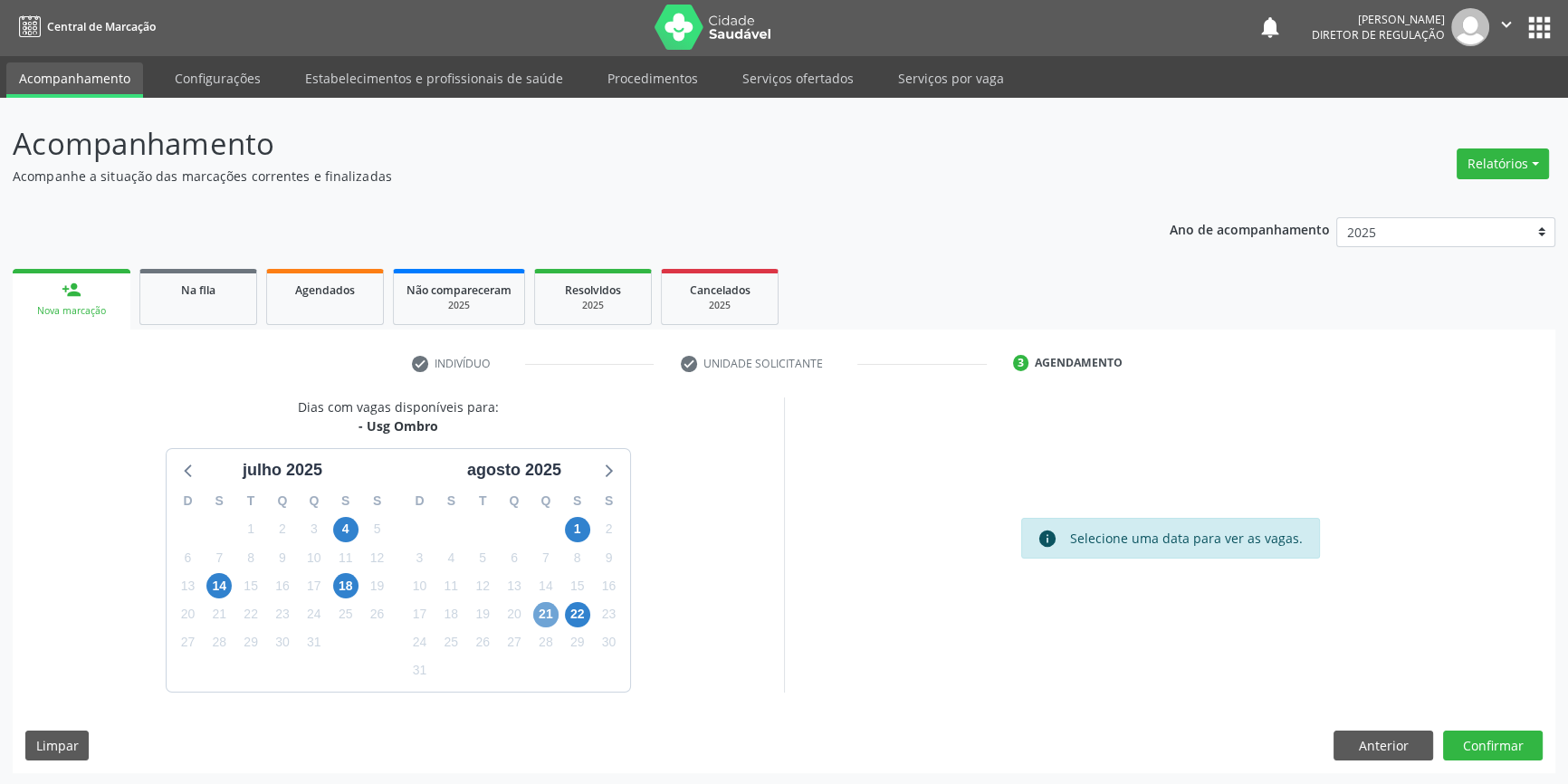
click at [550, 615] on span "21" at bounding box center [546, 614] width 25 height 25
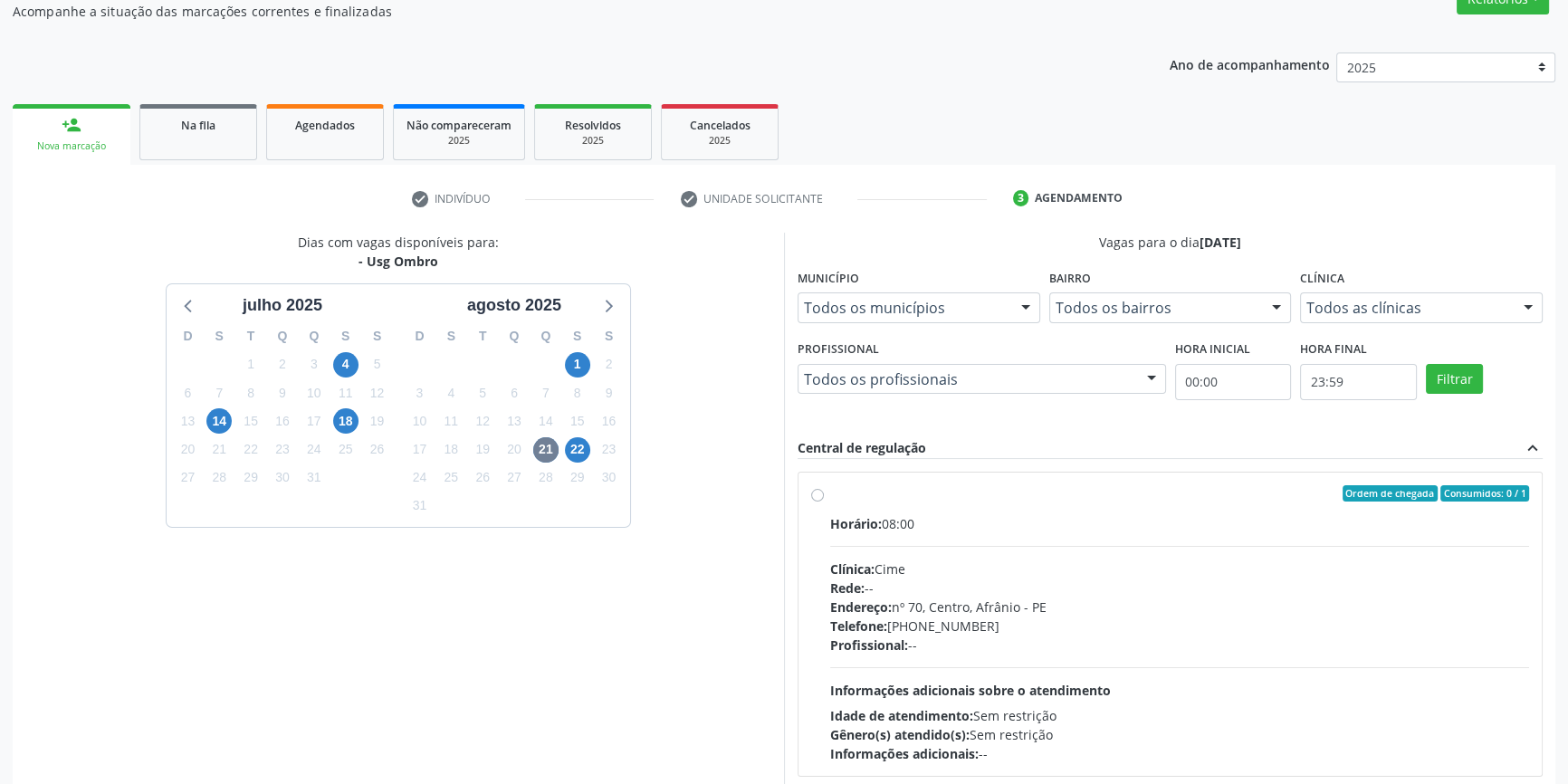
click at [830, 490] on label "Ordem de chegada Consumidos: 0 / 1 Horário: 08:00 Clínica: Cime Rede: -- Endere…" at bounding box center [1179, 624] width 699 height 278
click at [813, 490] on input "Ordem de chegada Consumidos: 0 / 1 Horário: 08:00 Clínica: Cime Rede: -- Endere…" at bounding box center [817, 493] width 13 height 16
radio input "true"
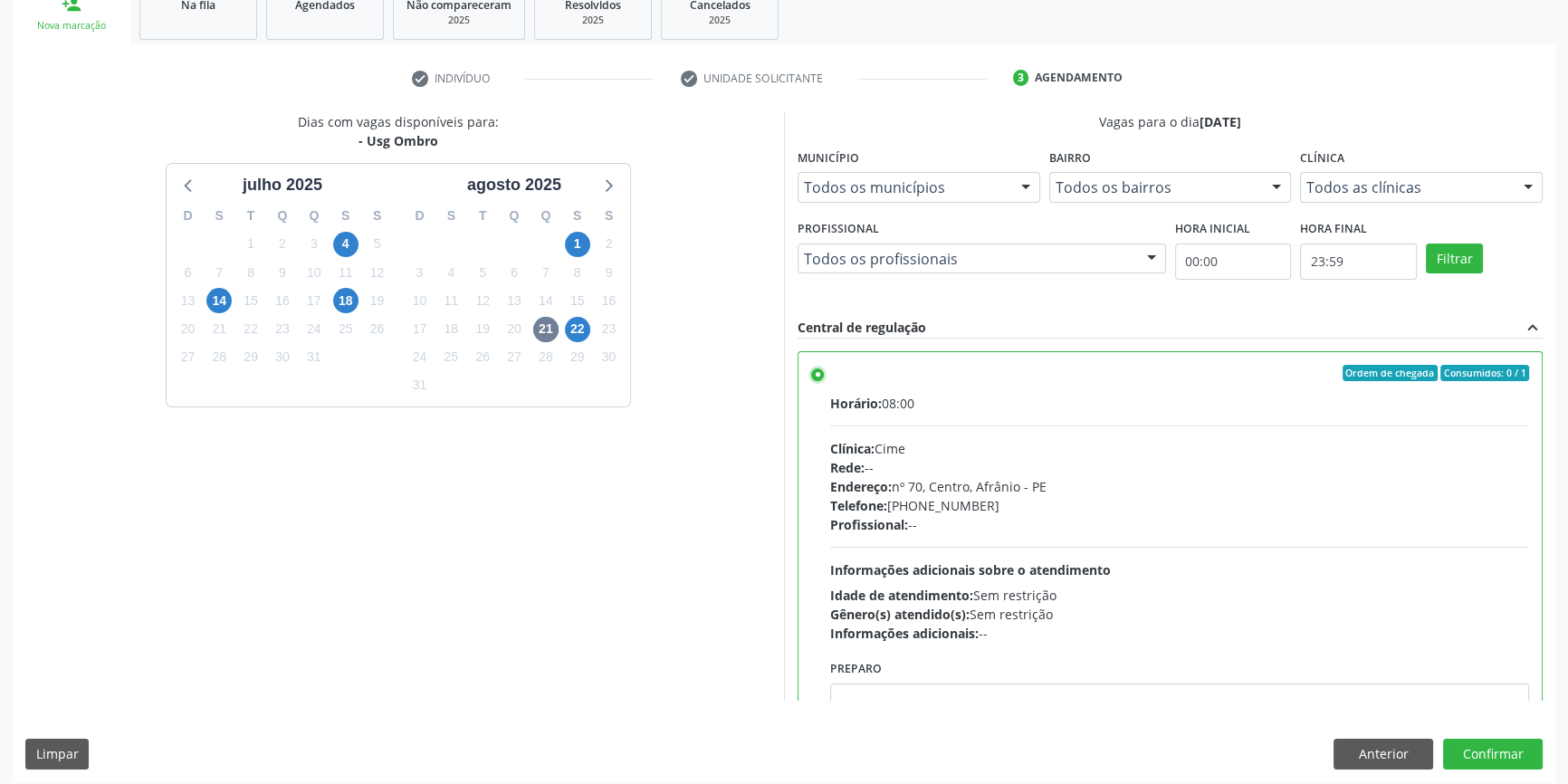
scroll to position [296, 0]
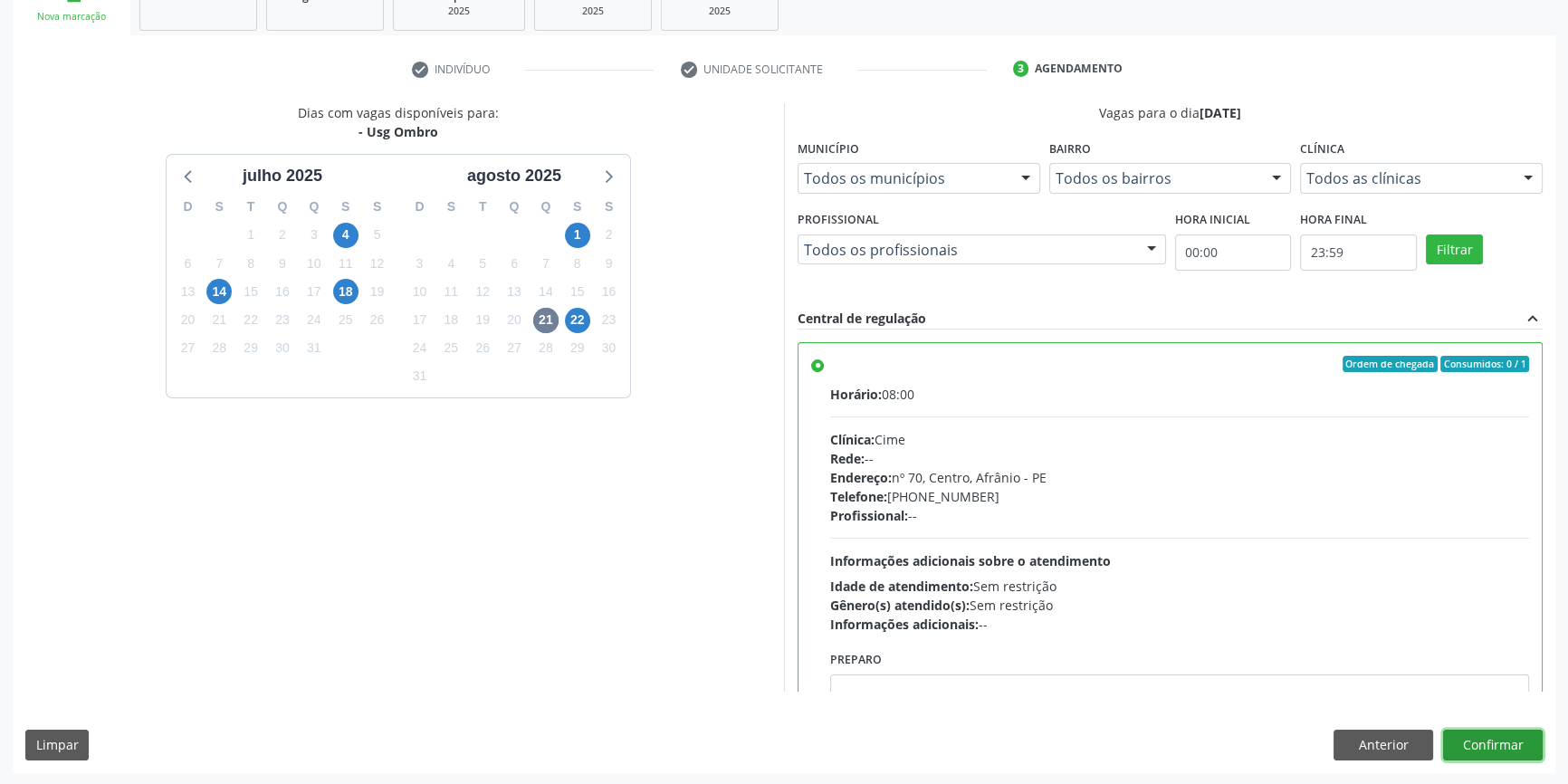
click at [1504, 745] on button "Confirmar" at bounding box center [1493, 745] width 100 height 31
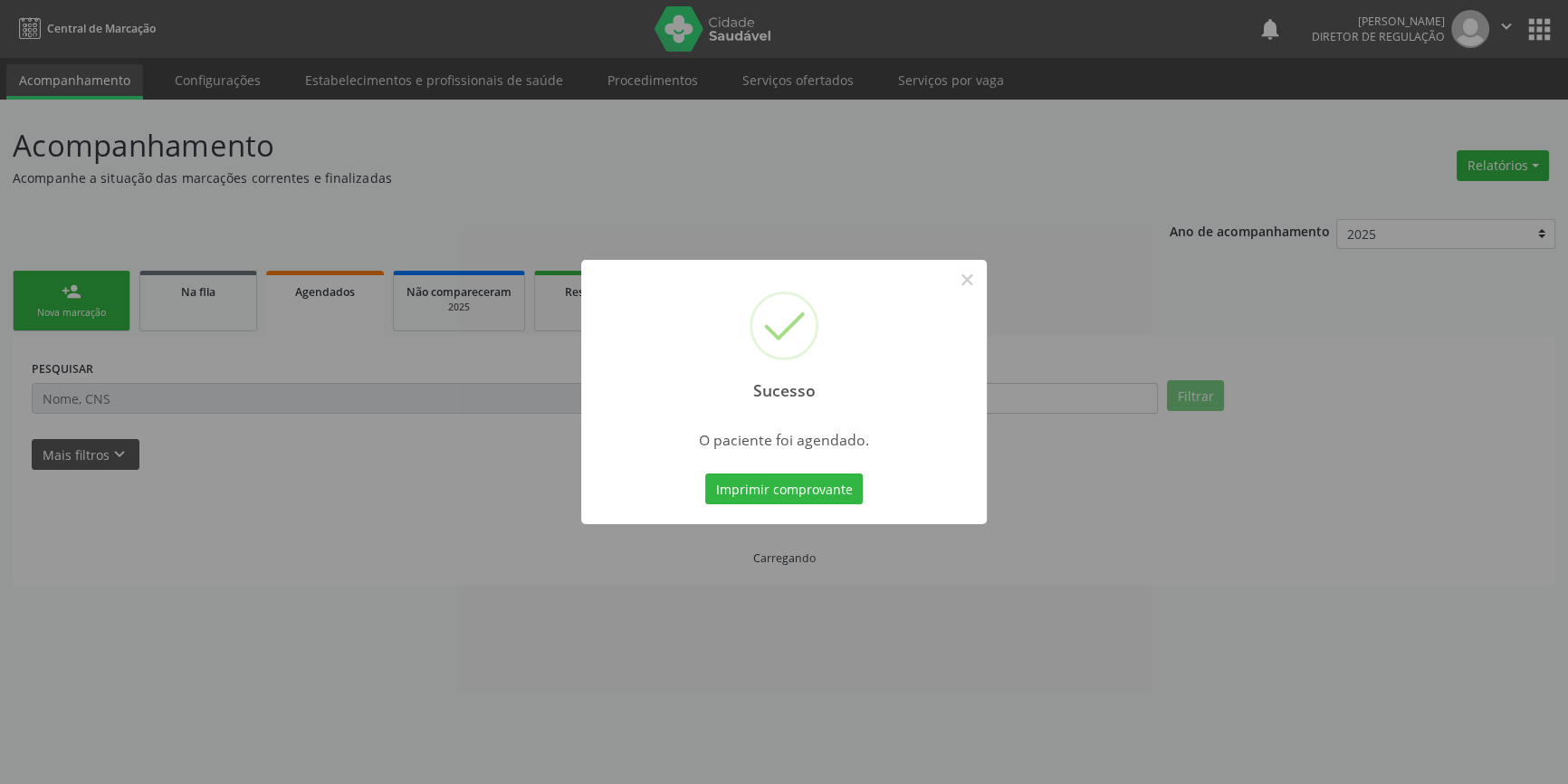
scroll to position [0, 0]
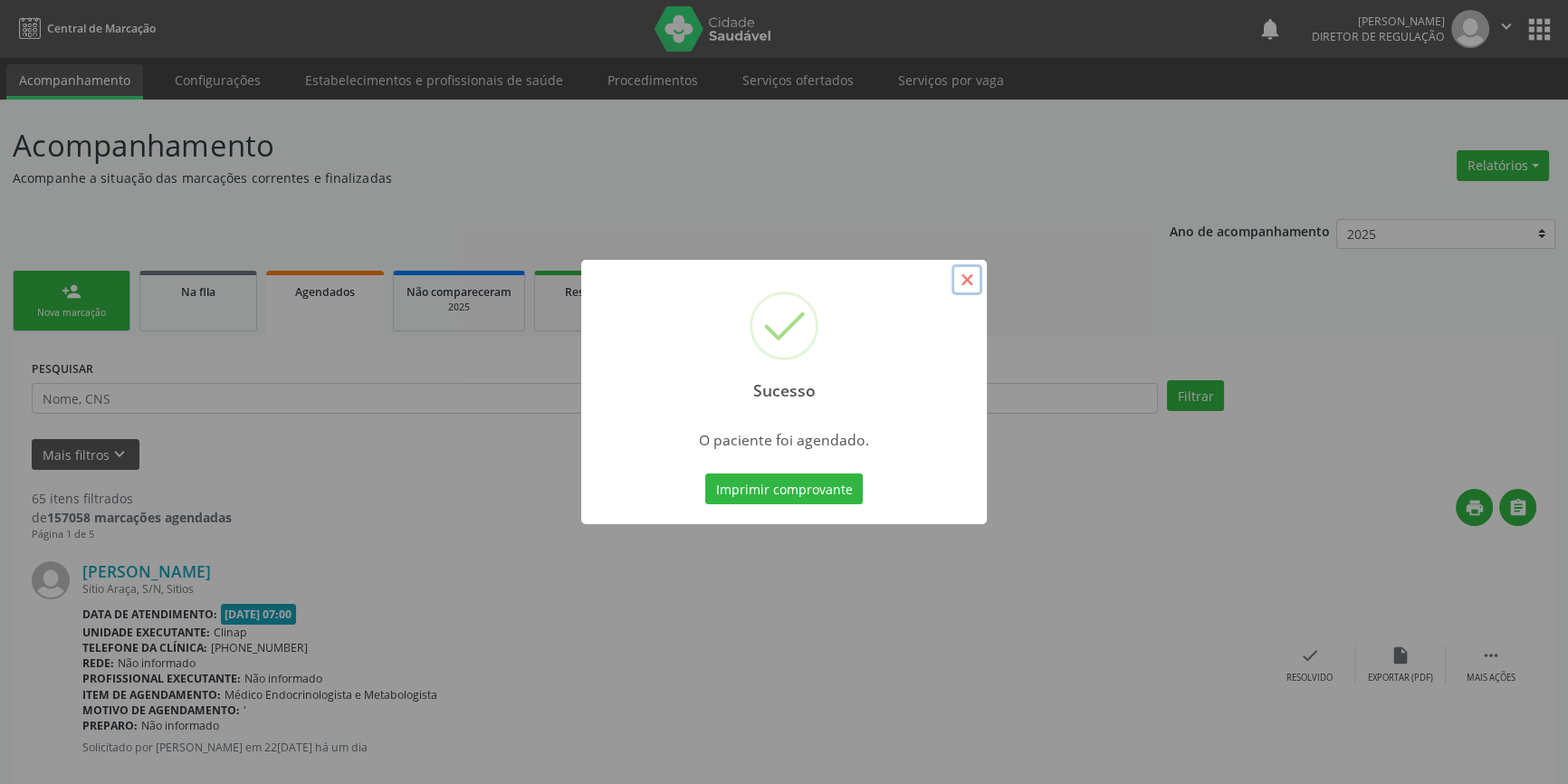
click at [965, 274] on button "×" at bounding box center [967, 280] width 31 height 31
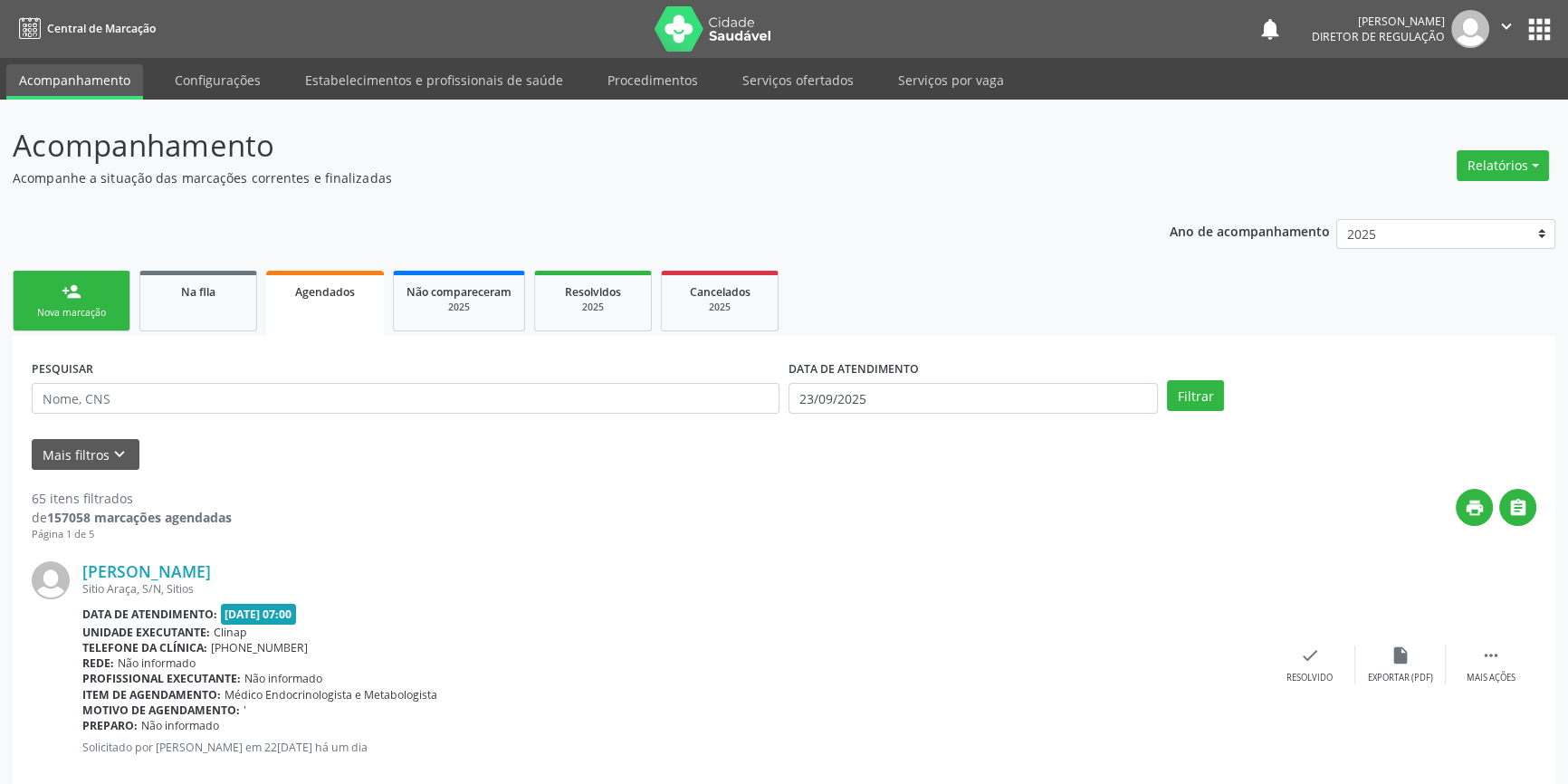
click at [103, 313] on div "Nova marcação" at bounding box center [71, 313] width 90 height 14
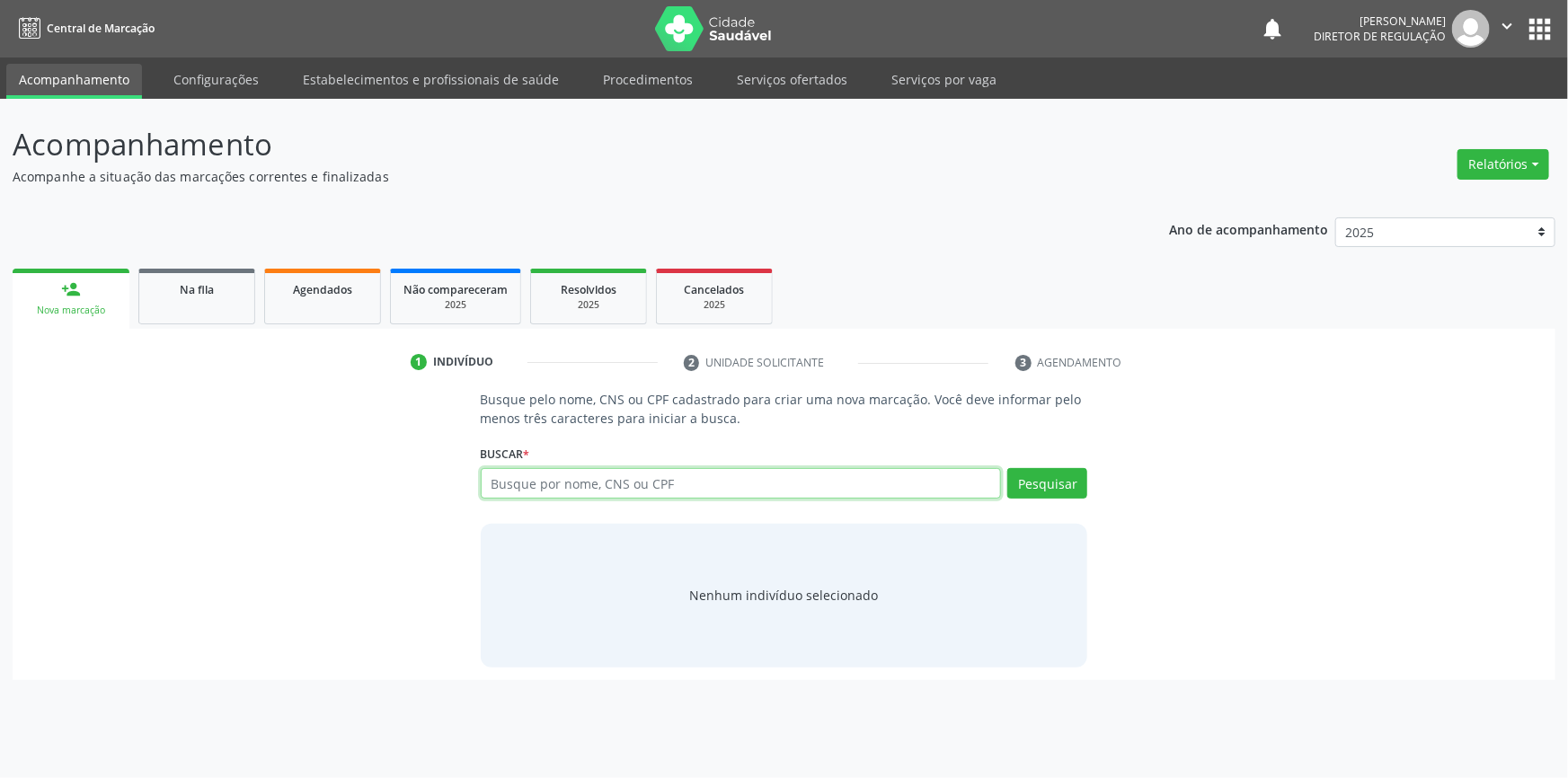
click at [707, 495] on input "text" at bounding box center [742, 484] width 521 height 31
type input "[PERSON_NAME]"
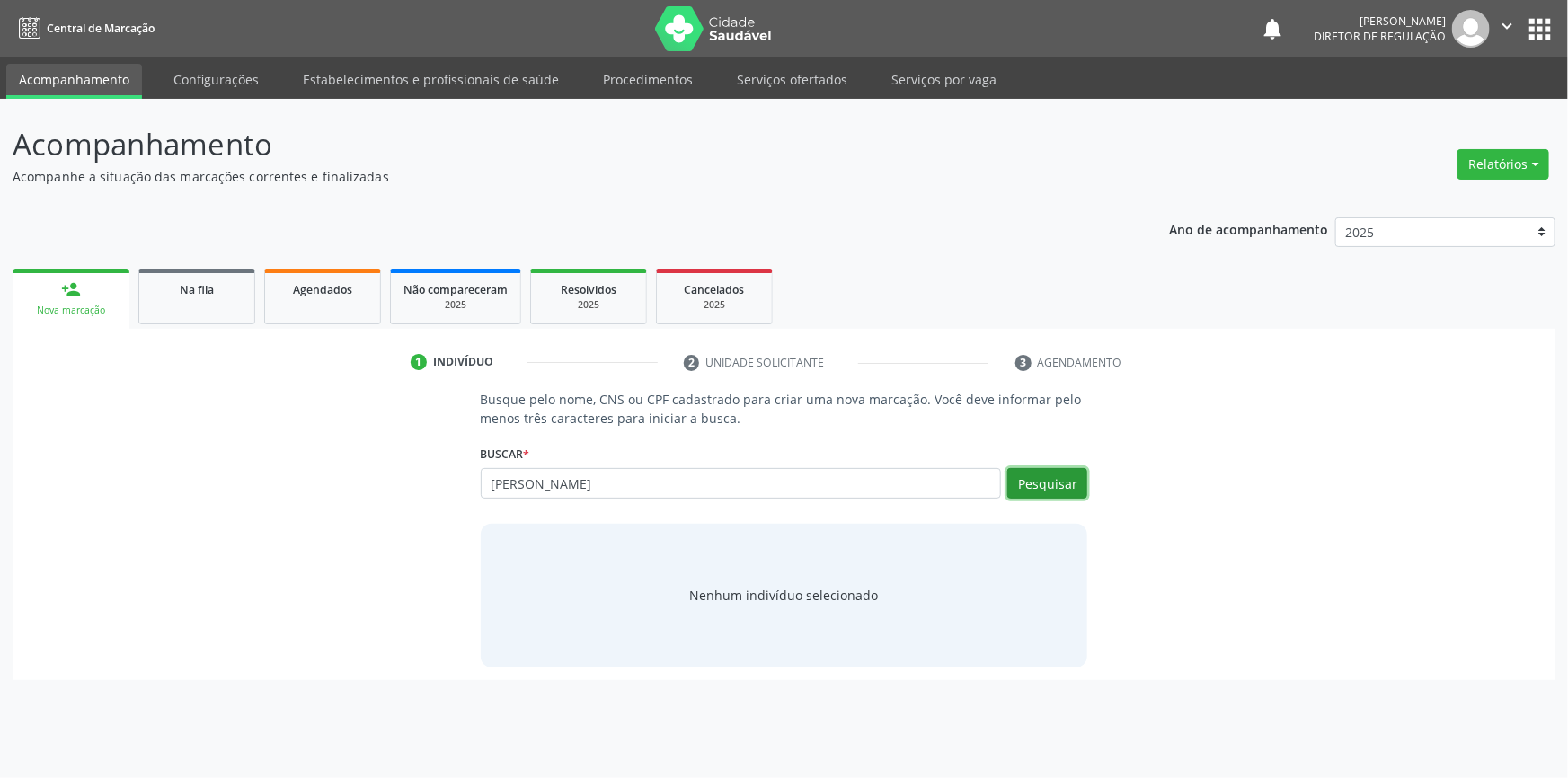
click at [1073, 485] on button "Pesquisar" at bounding box center [1047, 484] width 80 height 31
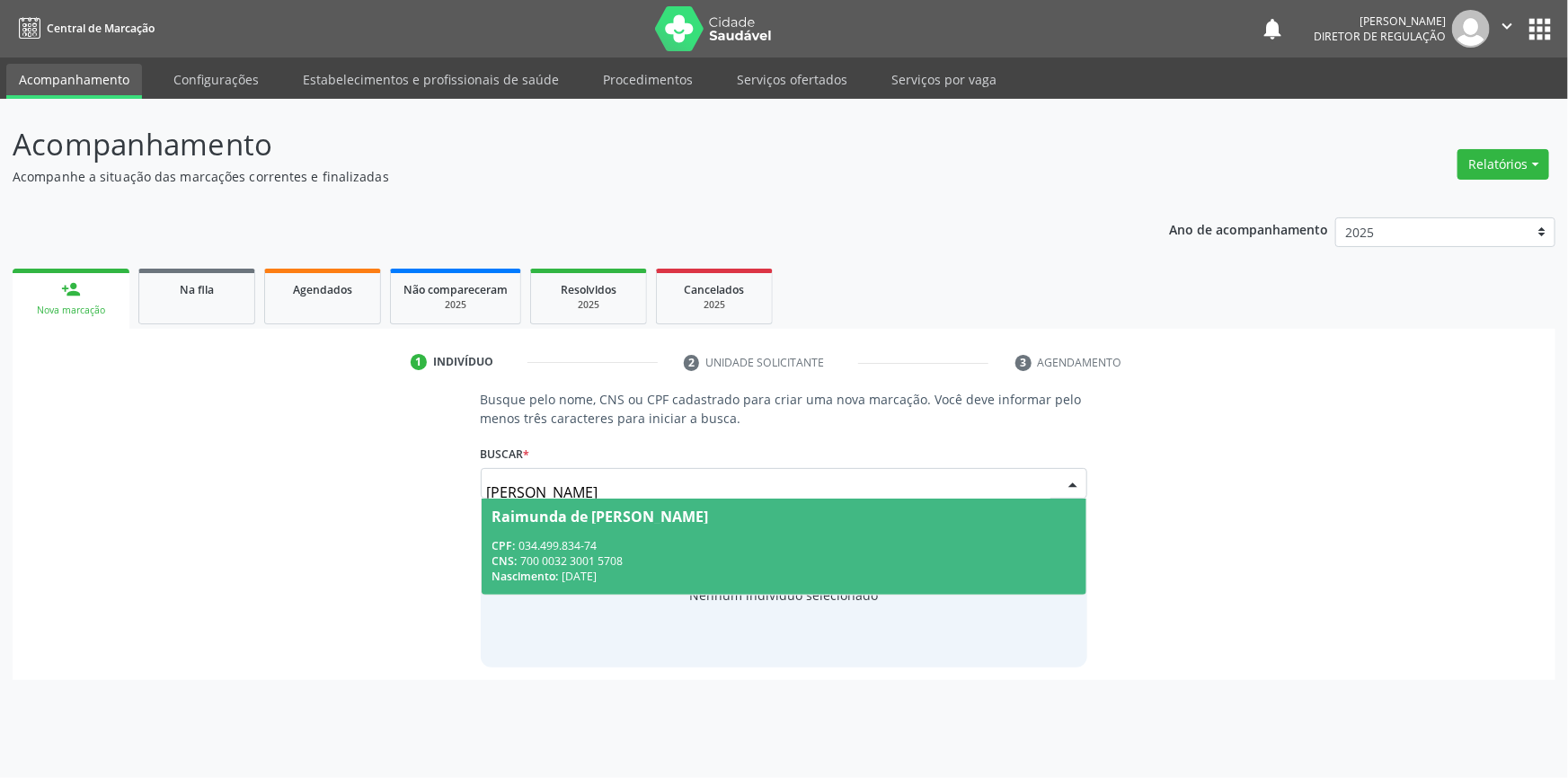
click at [640, 565] on div "CNS: 700 0032 3001 5708" at bounding box center [784, 561] width 584 height 15
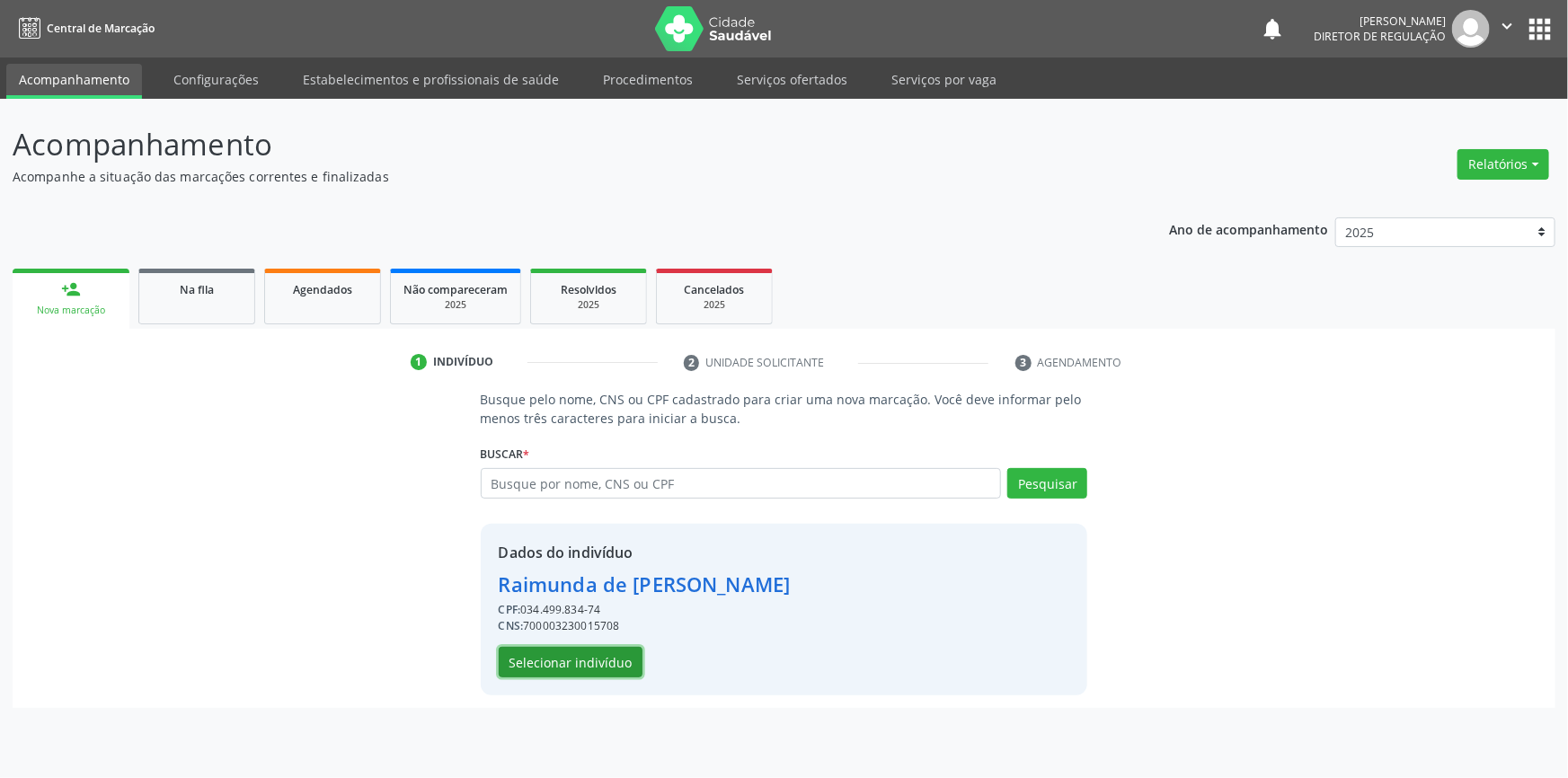
click at [603, 671] on button "Selecionar indivíduo" at bounding box center [569, 662] width 143 height 31
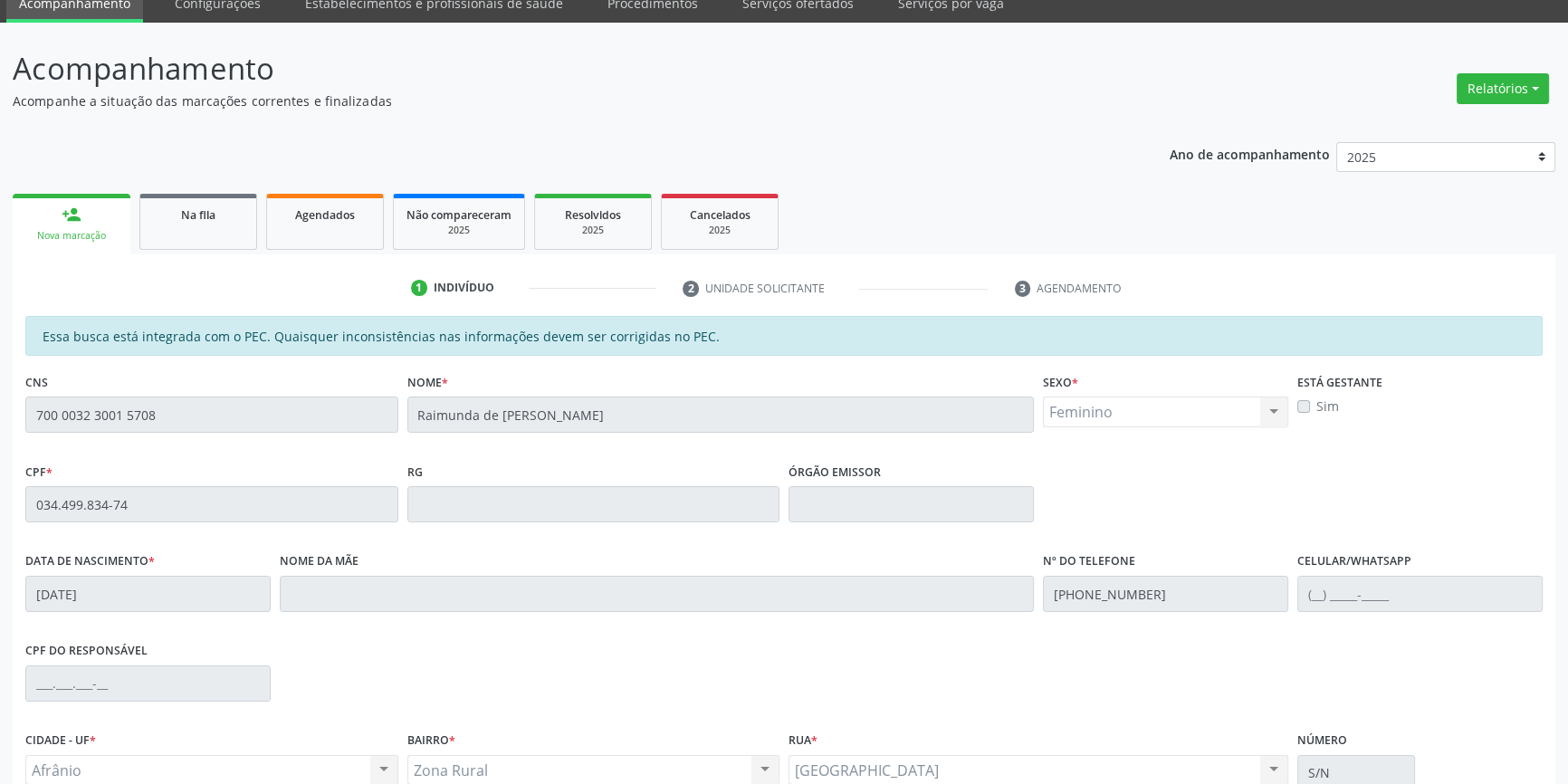
scroll to position [164, 0]
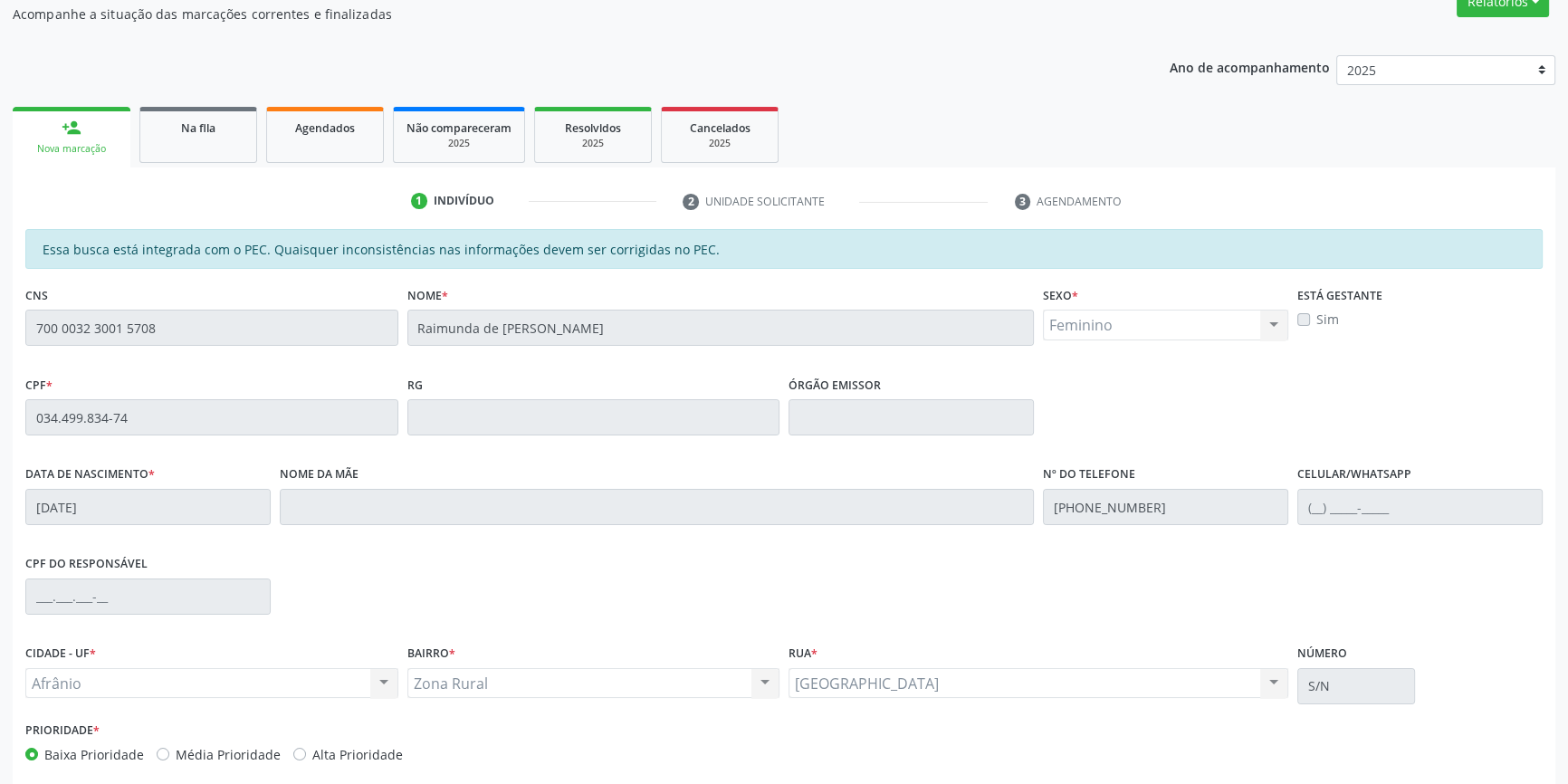
click at [543, 350] on fieldset "Nome * [PERSON_NAME]" at bounding box center [720, 319] width 627 height 77
click at [0, 341] on div "Acompanhamento Acompanhe a situação das marcações correntes e finalizadas Relat…" at bounding box center [784, 403] width 1568 height 934
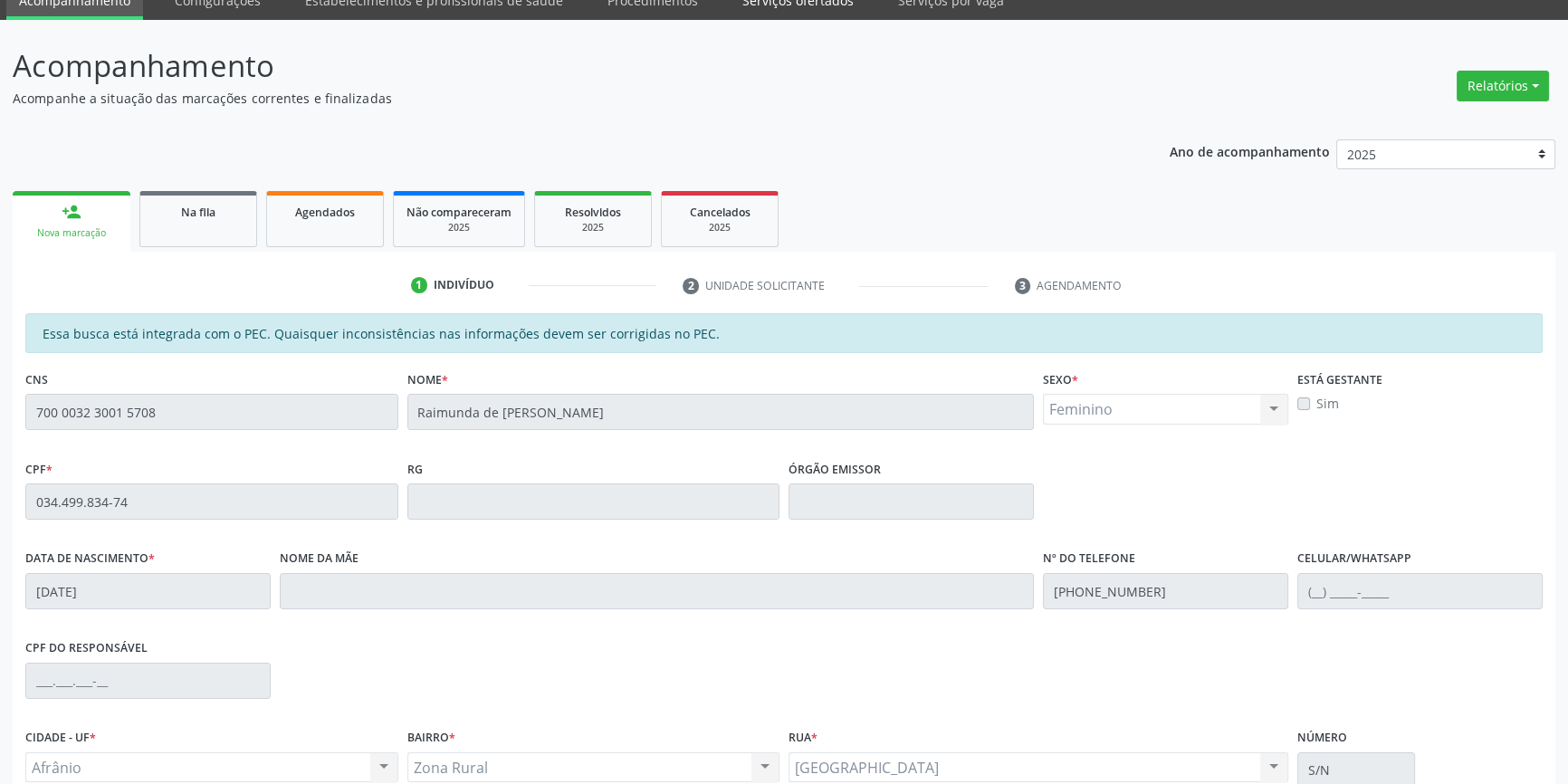
scroll to position [0, 0]
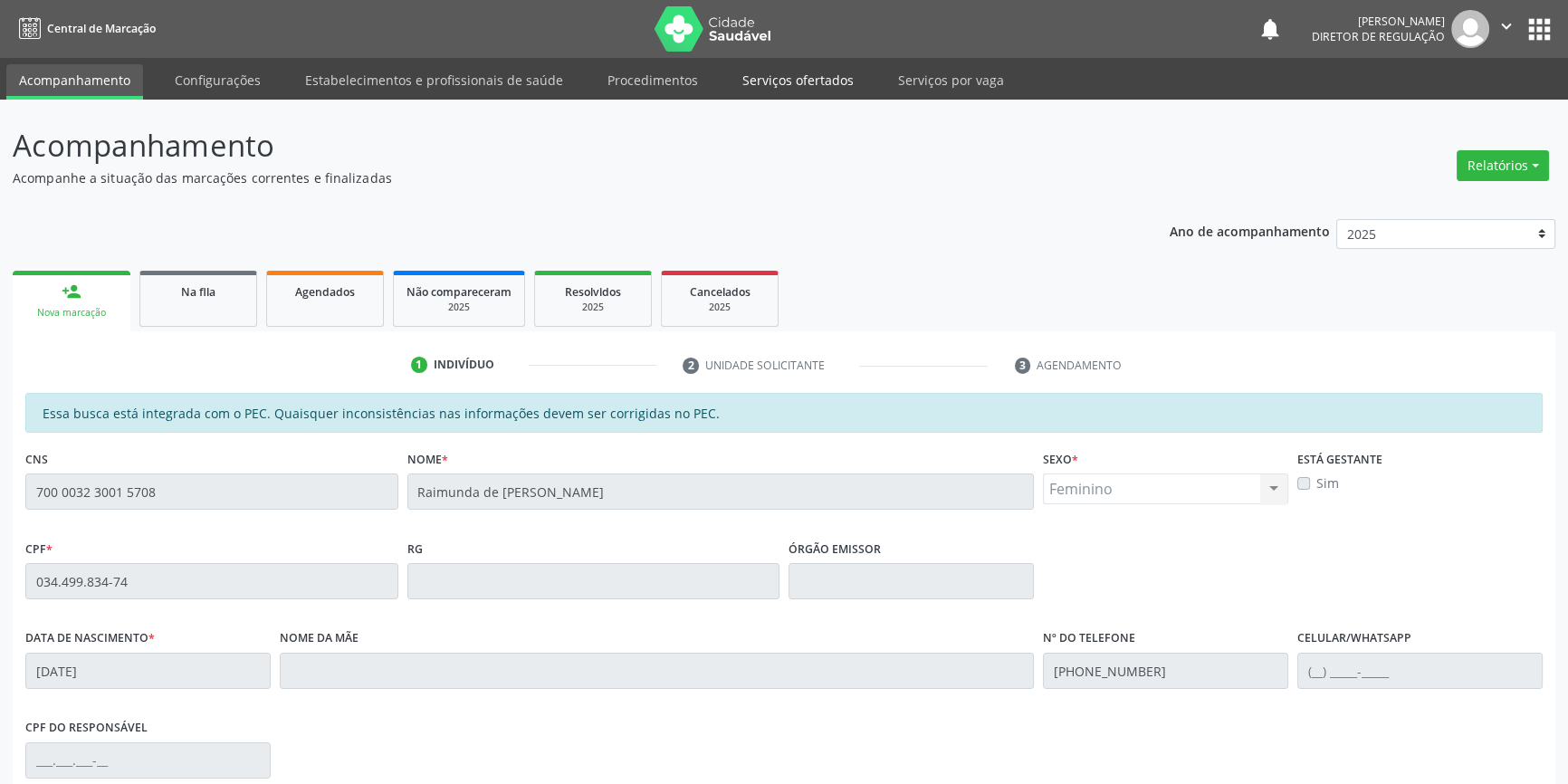
click at [823, 89] on link "Serviços ofertados" at bounding box center [798, 79] width 137 height 32
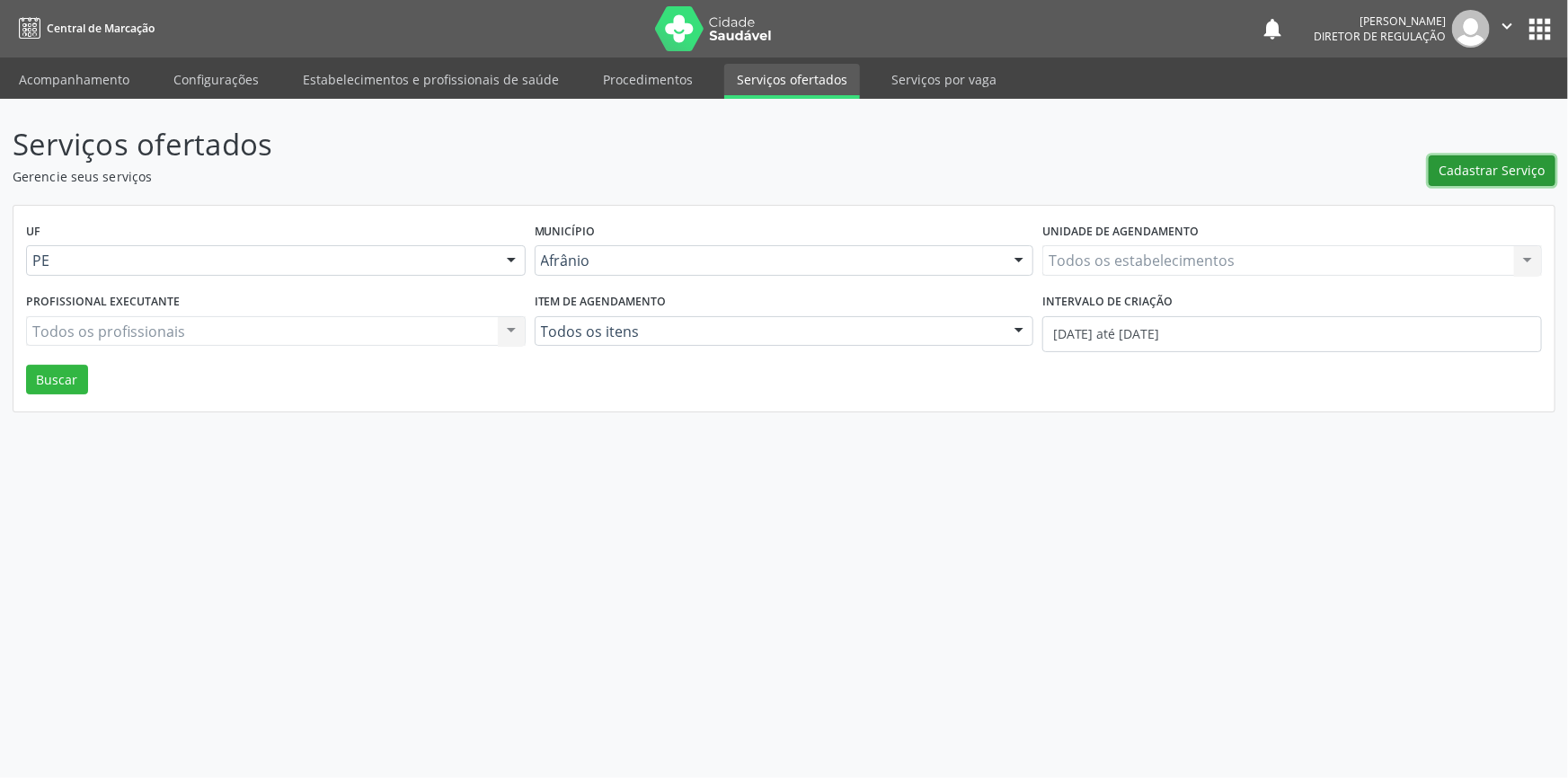
click at [1474, 176] on span "Cadastrar Serviço" at bounding box center [1492, 170] width 106 height 19
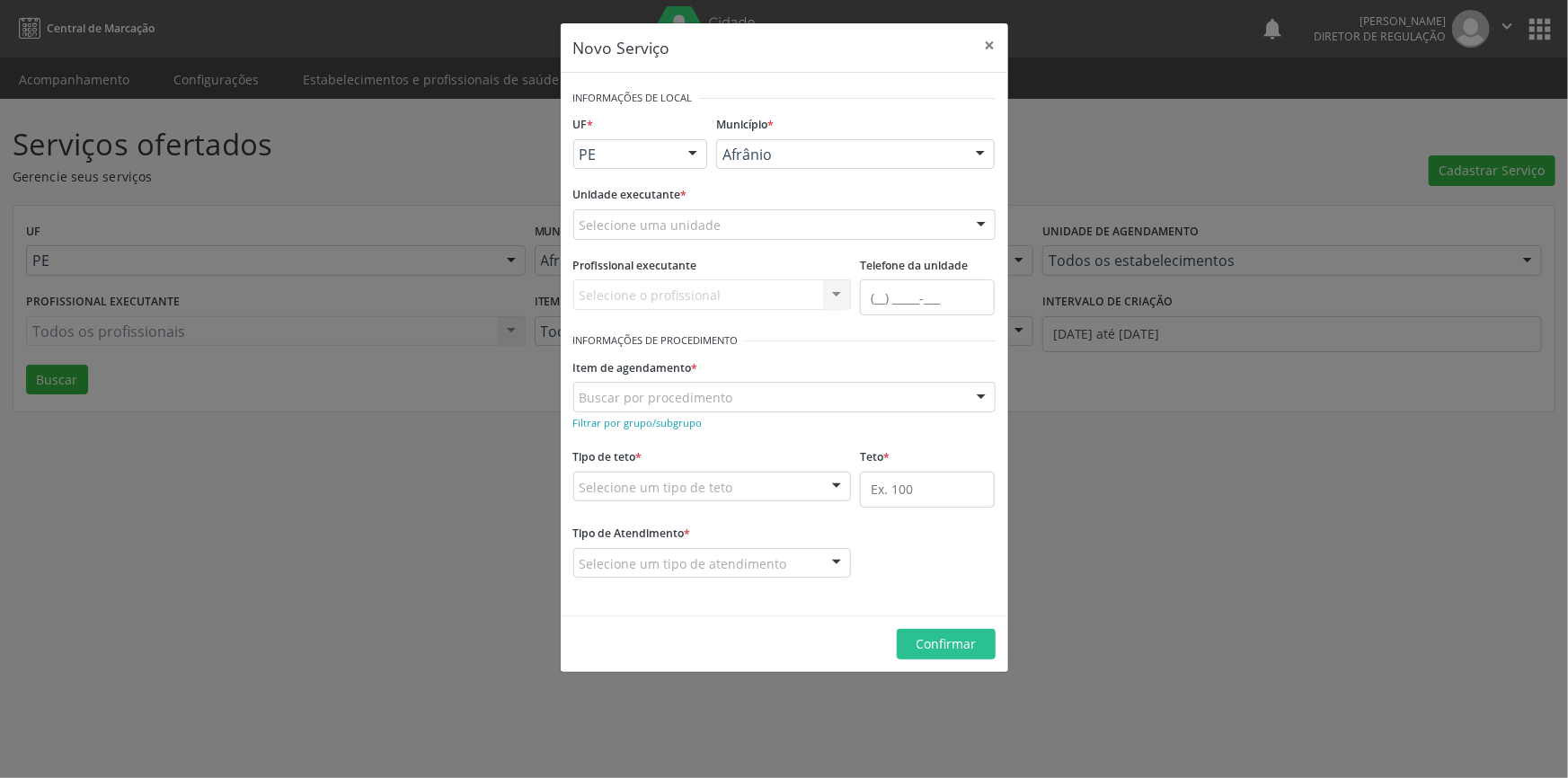
click at [712, 210] on div "Selecione uma unidade" at bounding box center [784, 225] width 422 height 31
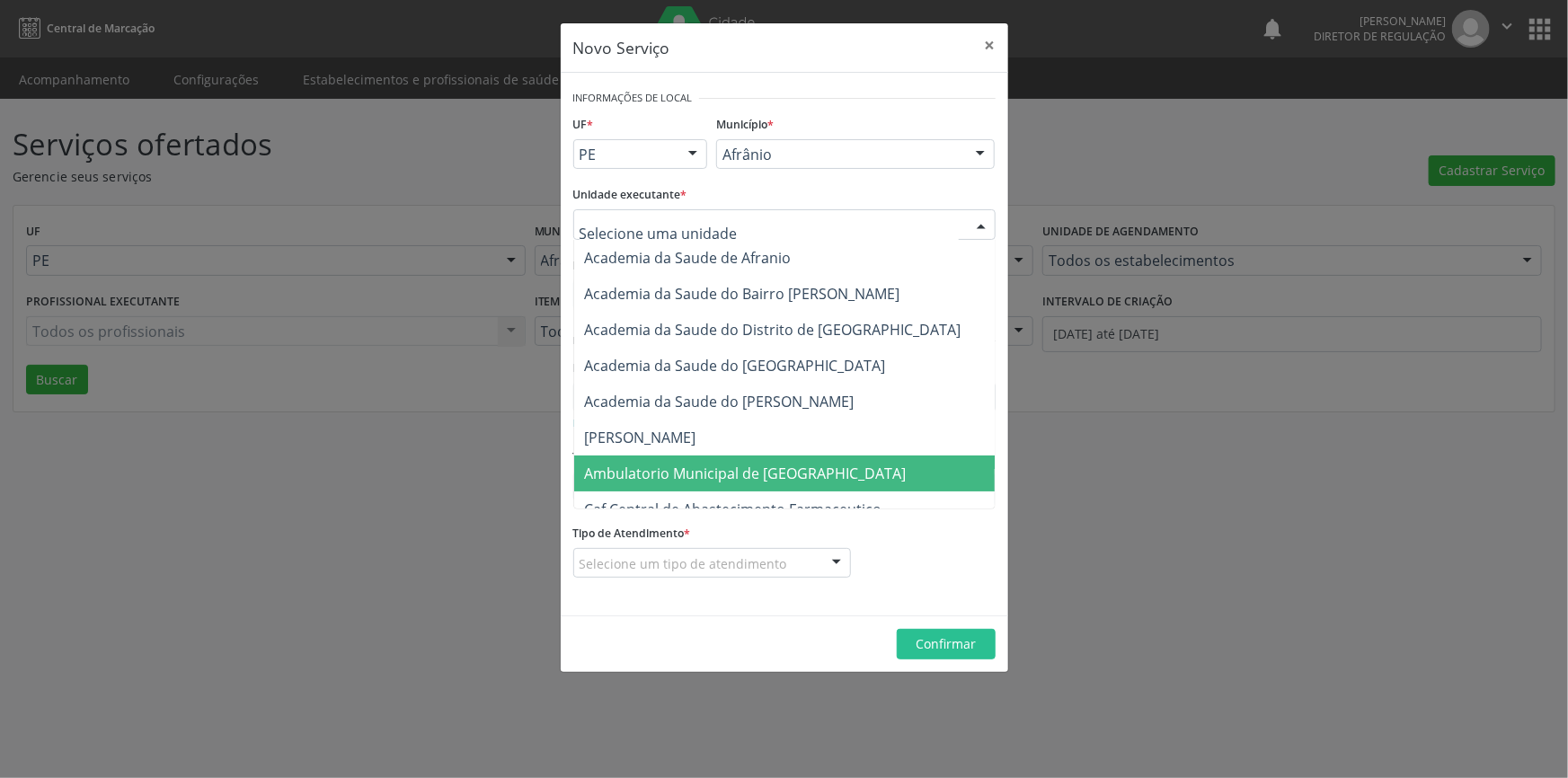
click at [714, 458] on span "Ambulatorio Municipal de [GEOGRAPHIC_DATA]" at bounding box center [794, 472] width 439 height 36
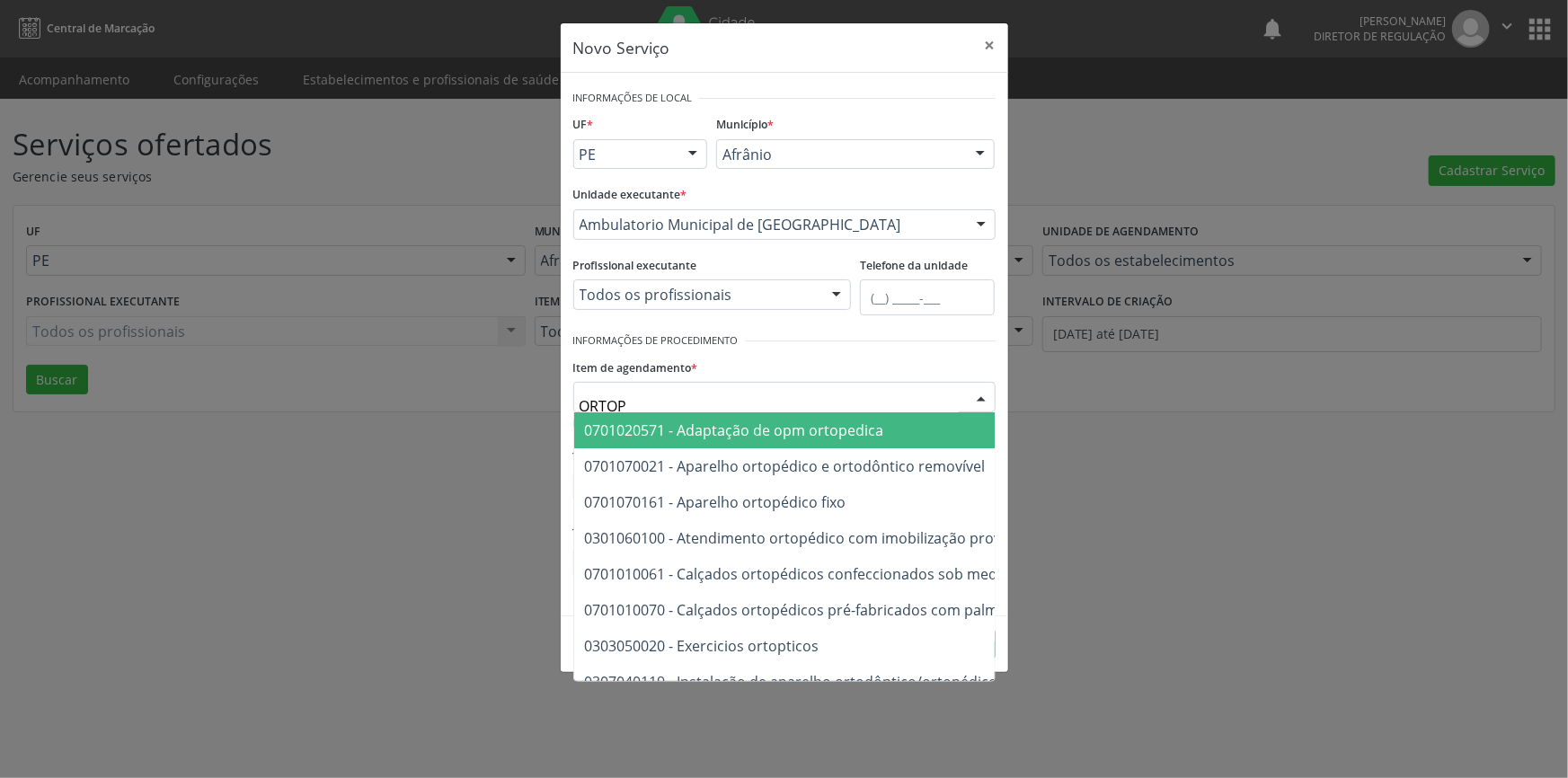
type input "ORTOPE"
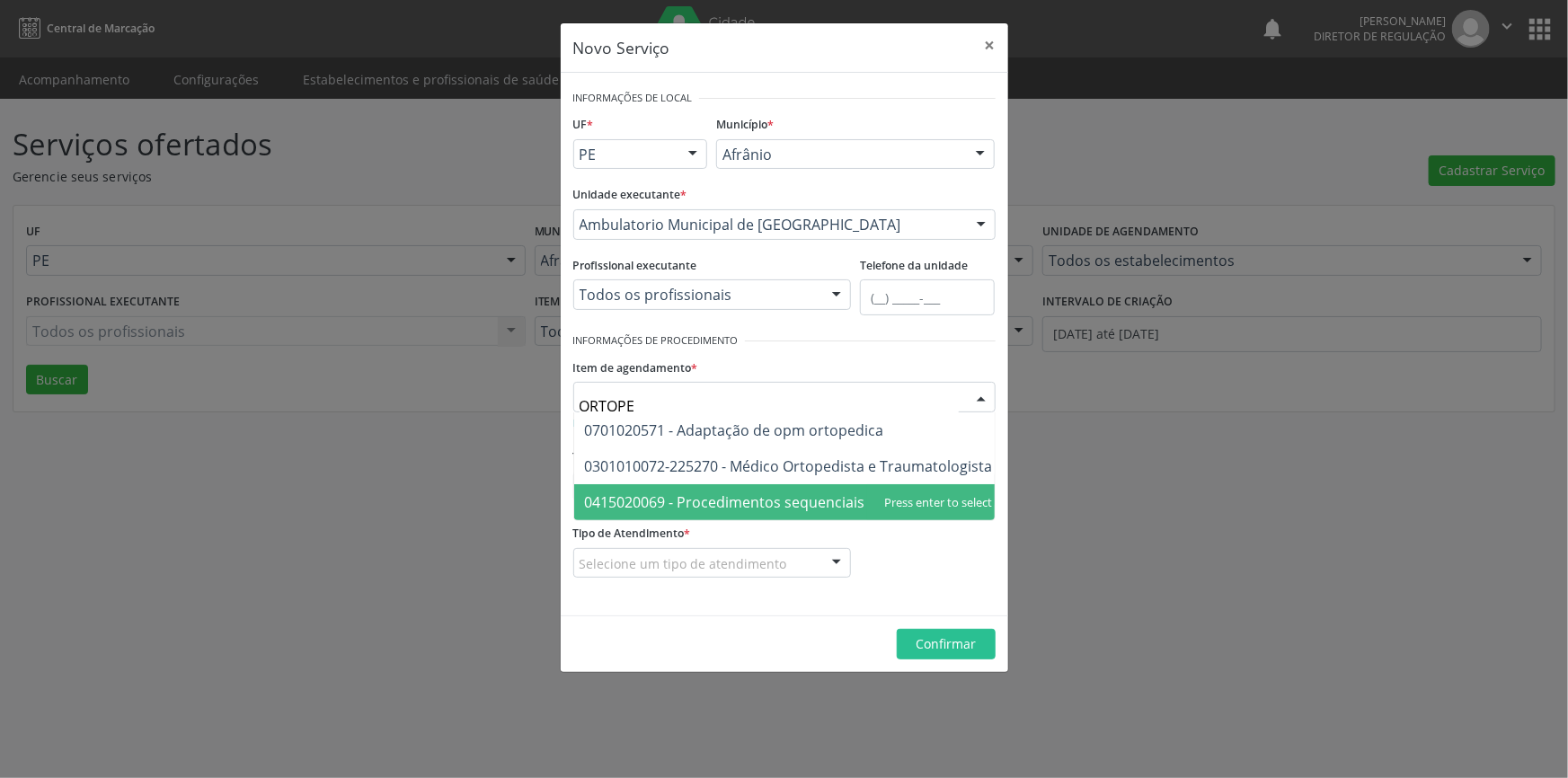
click at [796, 470] on span "0301010072-225270 - Médico Ortopedista e Traumatologista" at bounding box center [789, 465] width 408 height 20
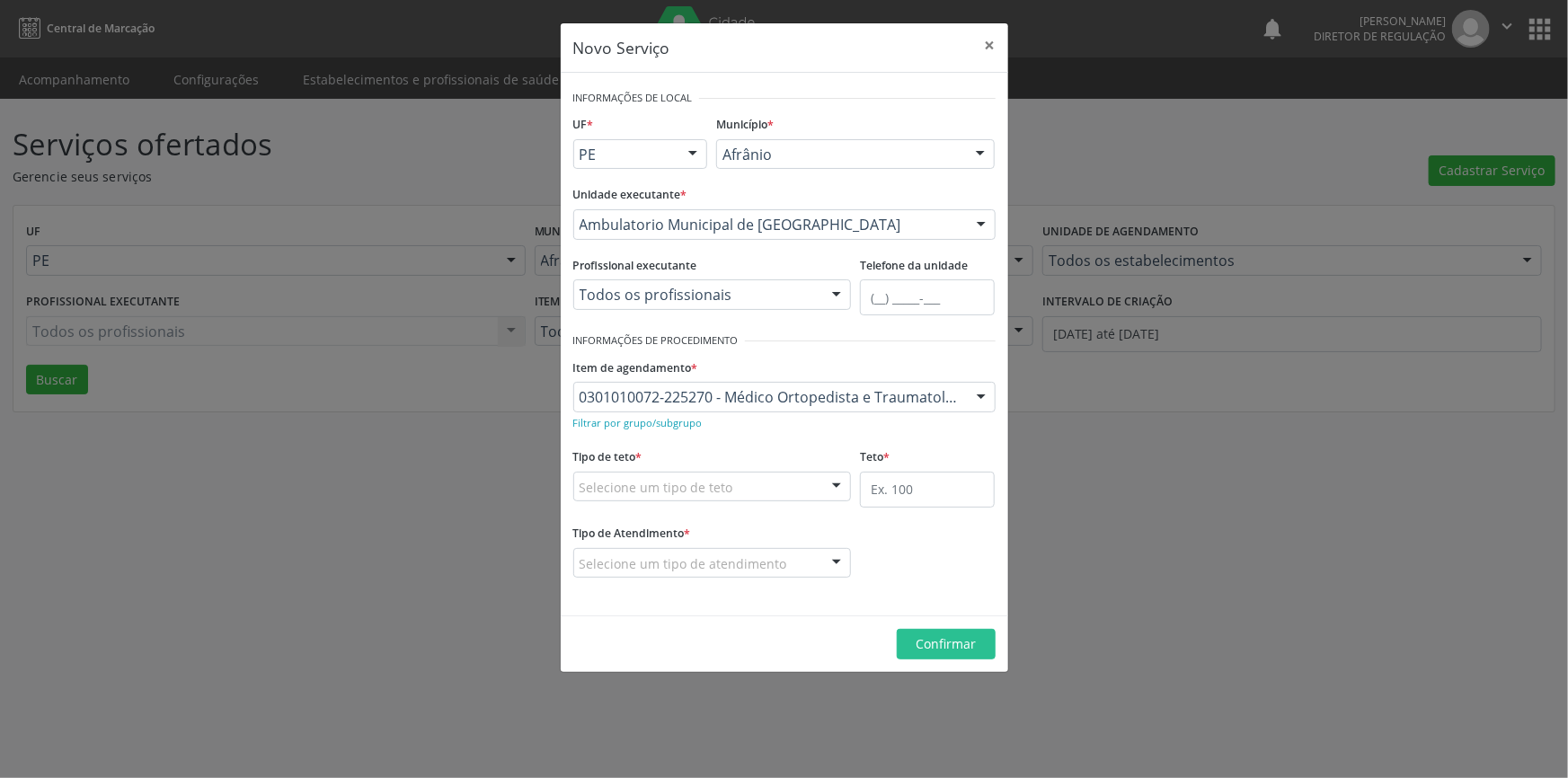
click at [755, 473] on div "Selecione um tipo de teto" at bounding box center [712, 487] width 278 height 31
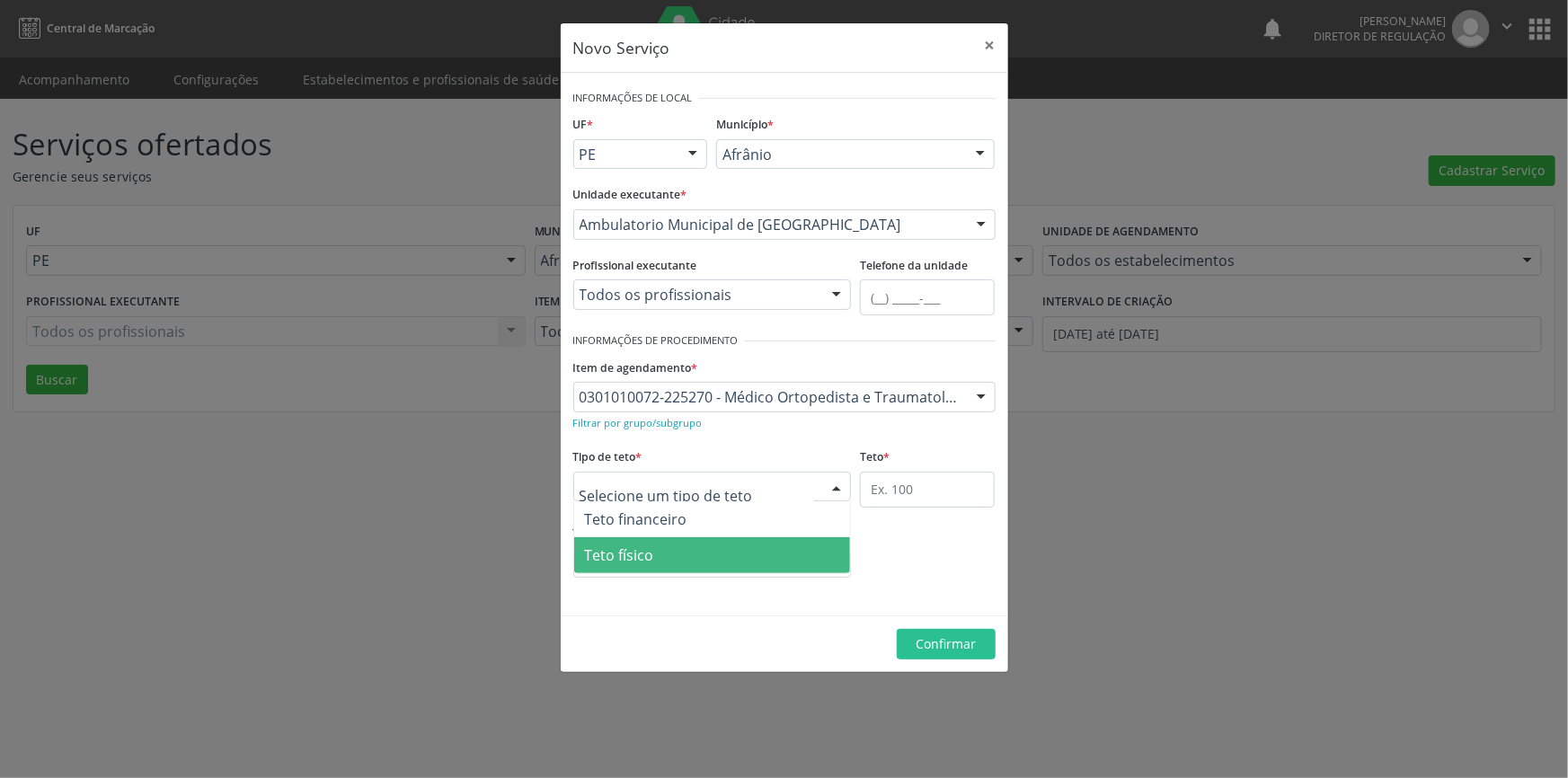
click at [662, 549] on span "Teto físico" at bounding box center [713, 554] width 277 height 36
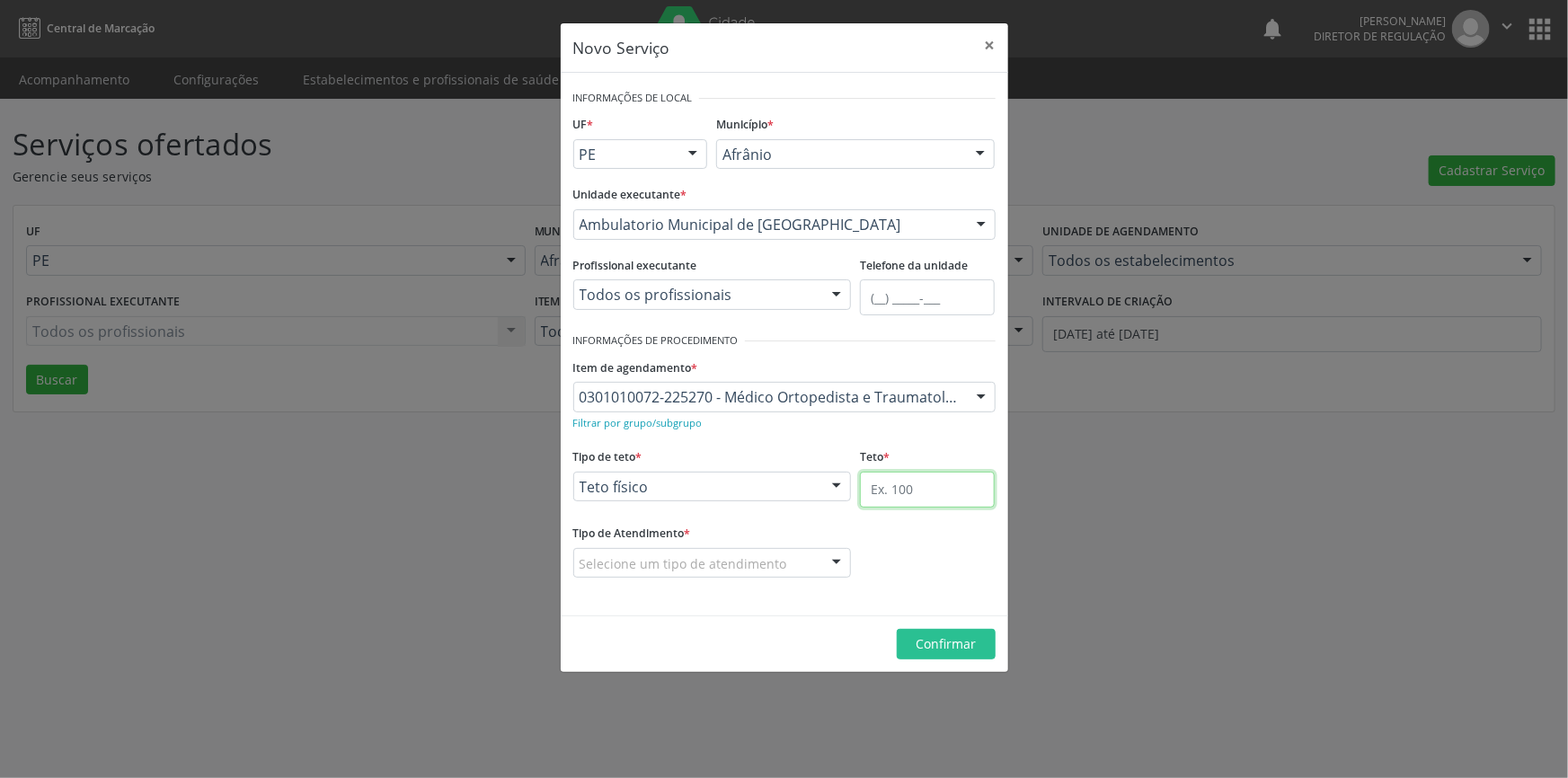
click at [916, 489] on input "text" at bounding box center [927, 489] width 135 height 36
type input "4"
click at [676, 550] on div at bounding box center [712, 564] width 278 height 31
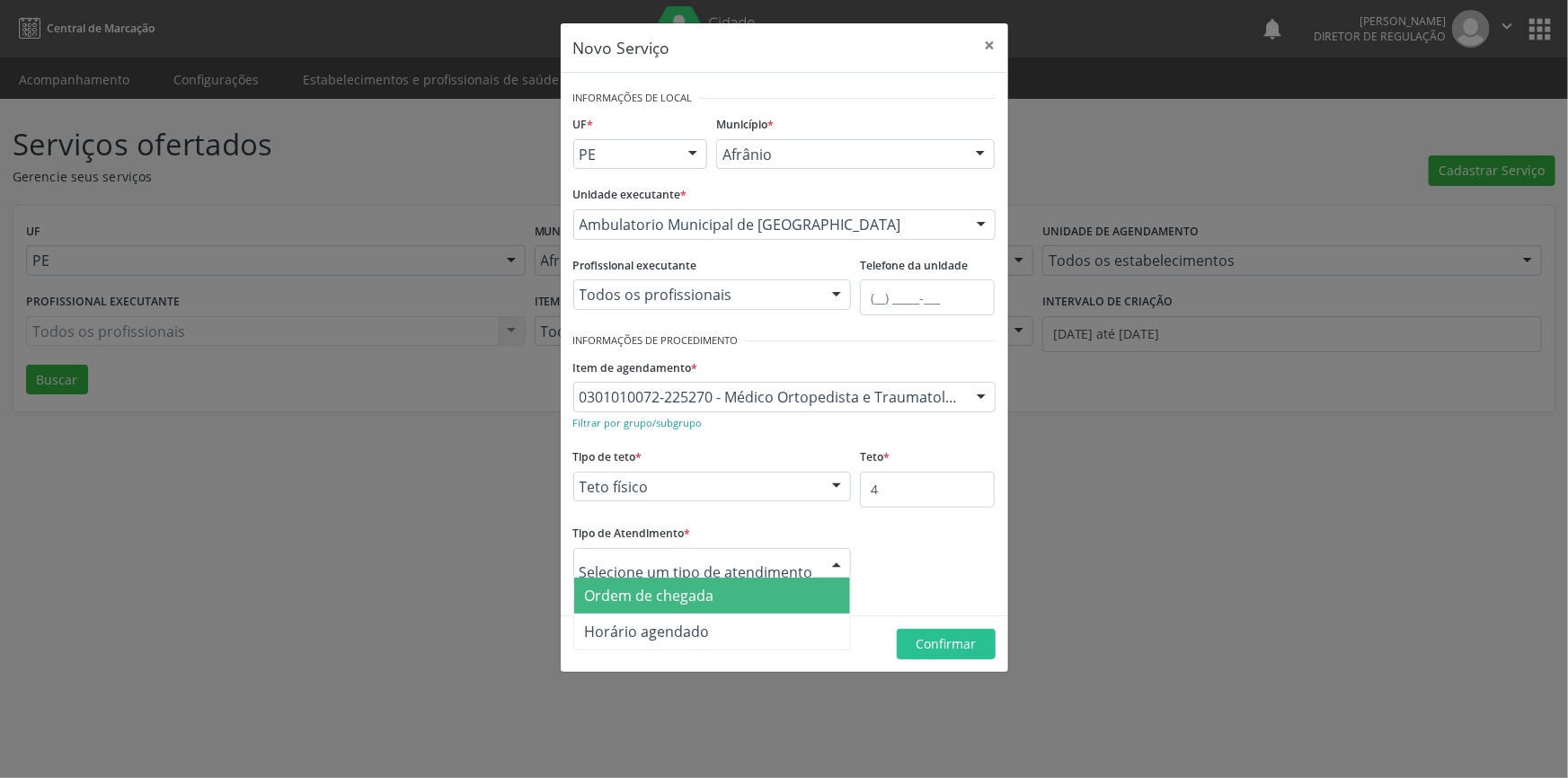
click at [672, 587] on span "Ordem de chegada" at bounding box center [649, 595] width 129 height 20
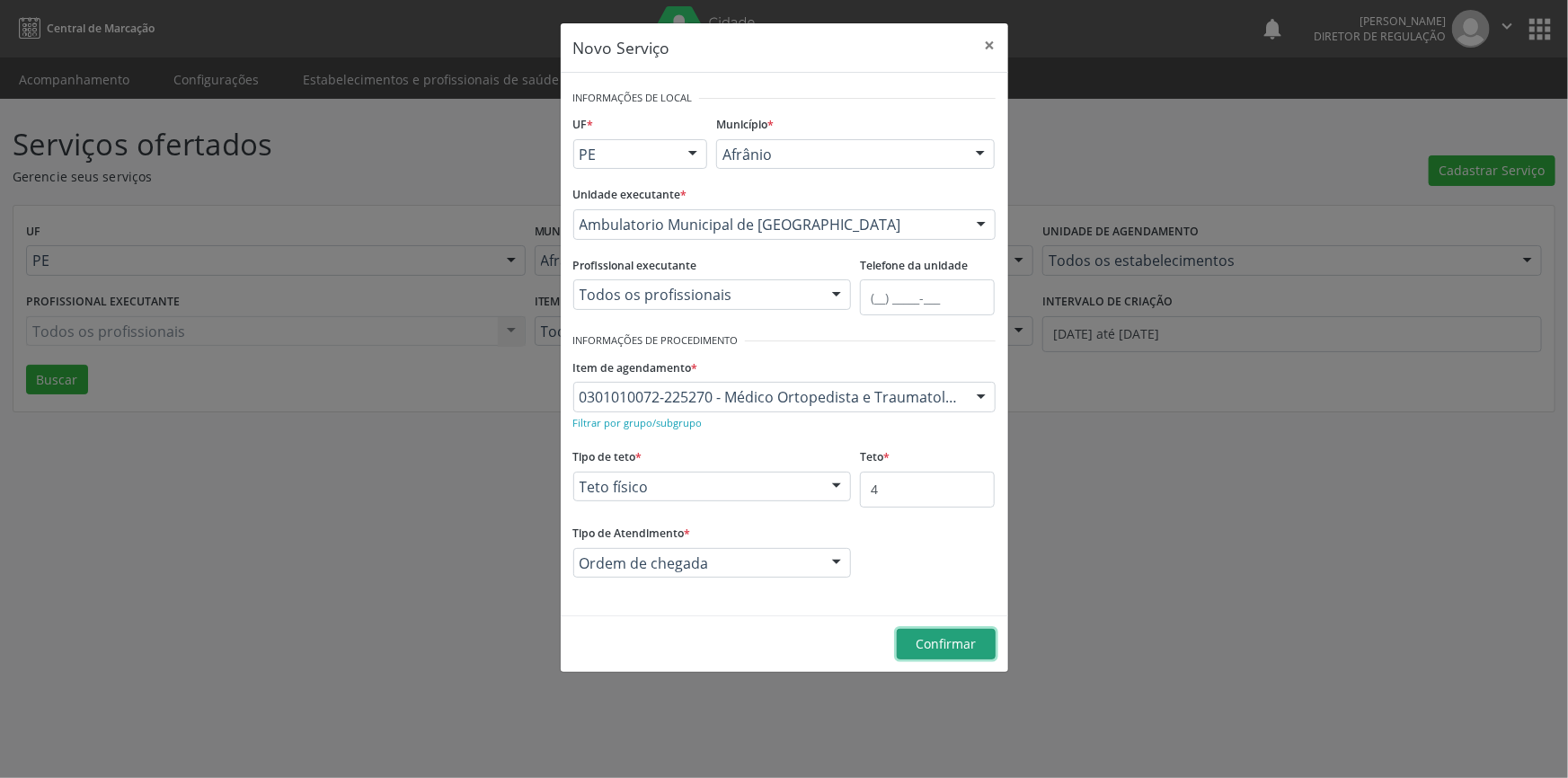
click at [928, 646] on span "Confirmar" at bounding box center [946, 643] width 61 height 17
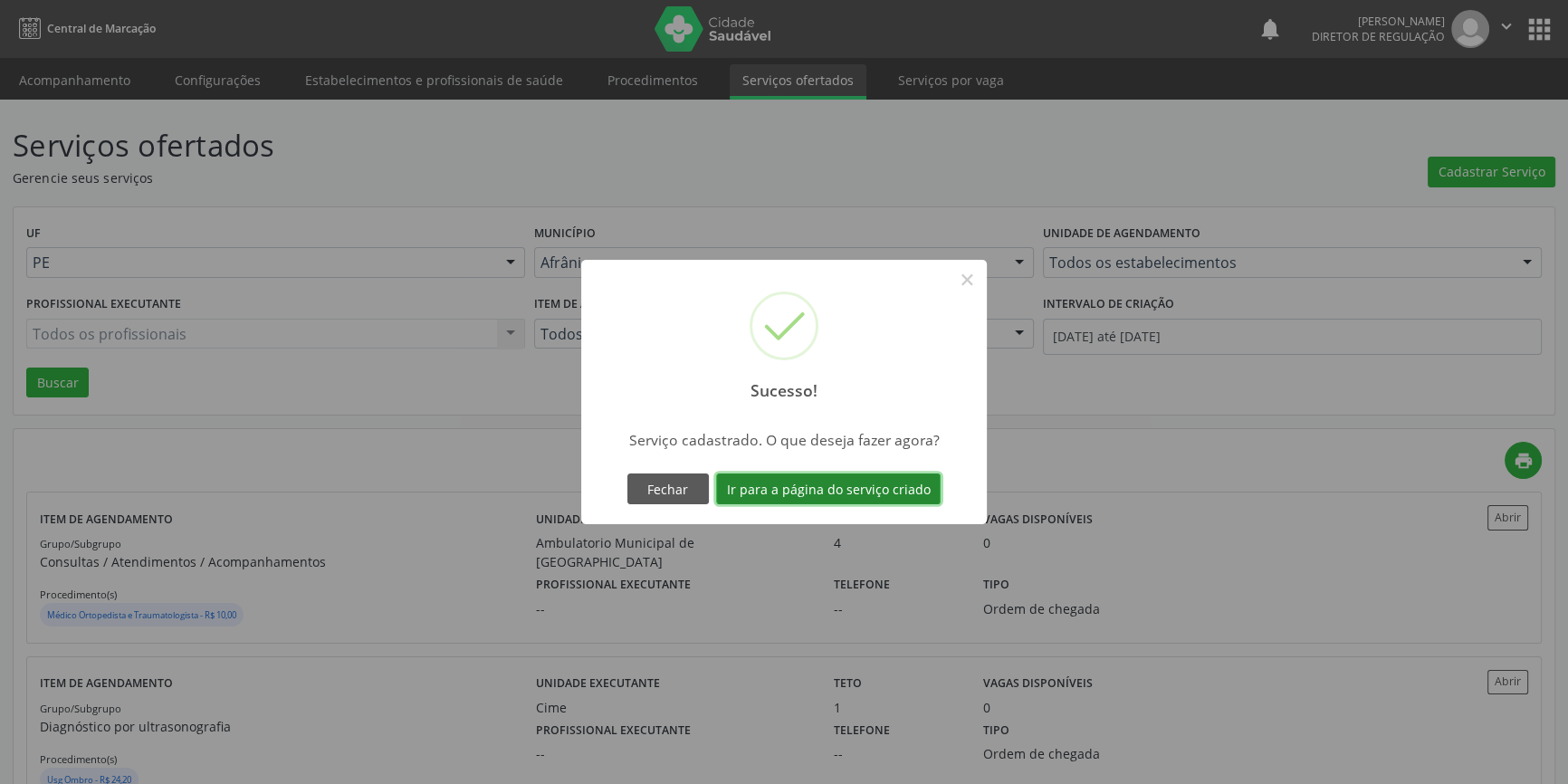
click at [856, 499] on button "Ir para a página do serviço criado" at bounding box center [829, 488] width 225 height 31
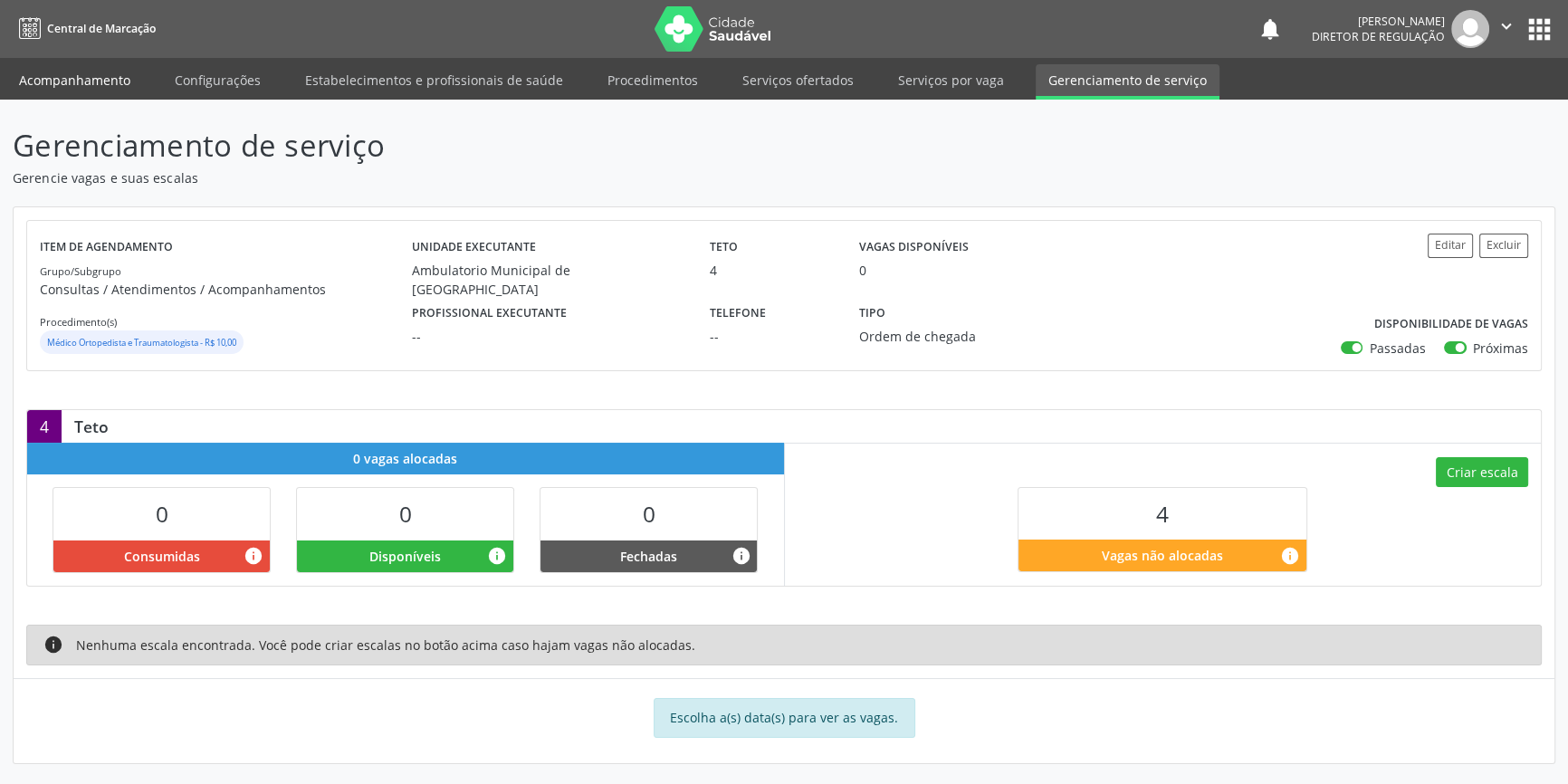
click at [86, 78] on link "Acompanhamento" at bounding box center [75, 79] width 137 height 32
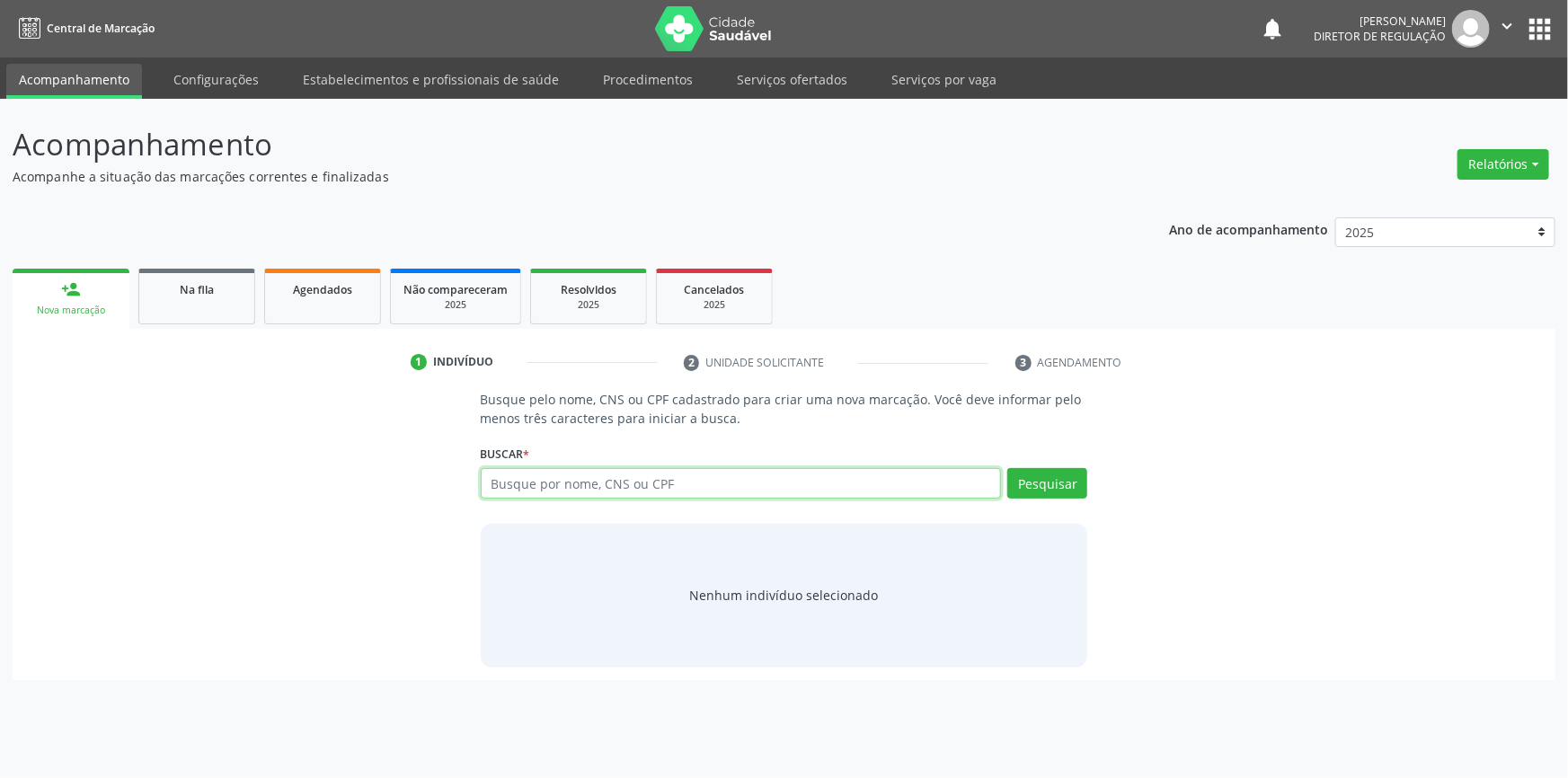
click at [558, 486] on input "text" at bounding box center [742, 484] width 521 height 31
type input "700003230015708"
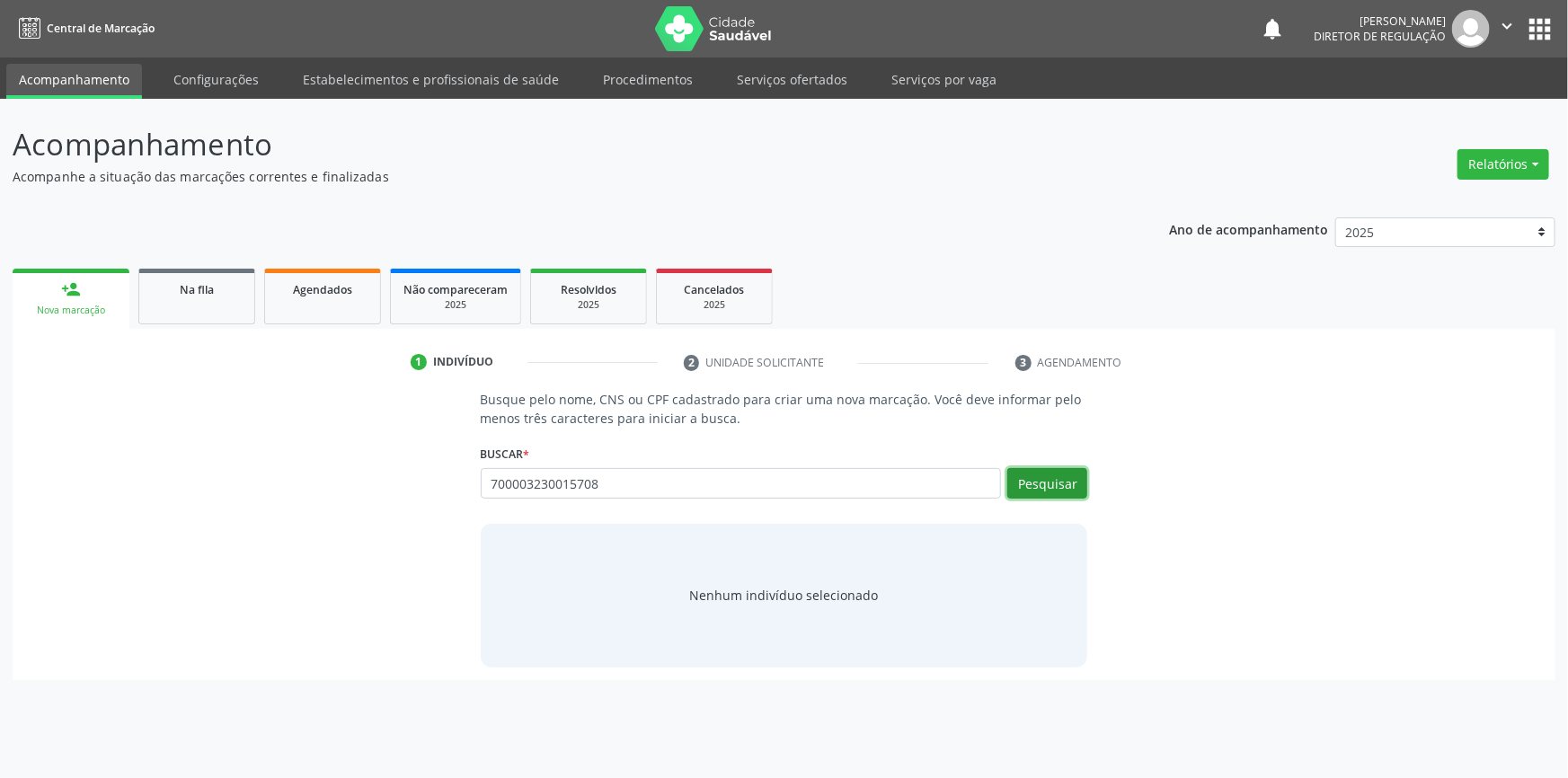
click at [1062, 476] on button "Pesquisar" at bounding box center [1047, 484] width 80 height 31
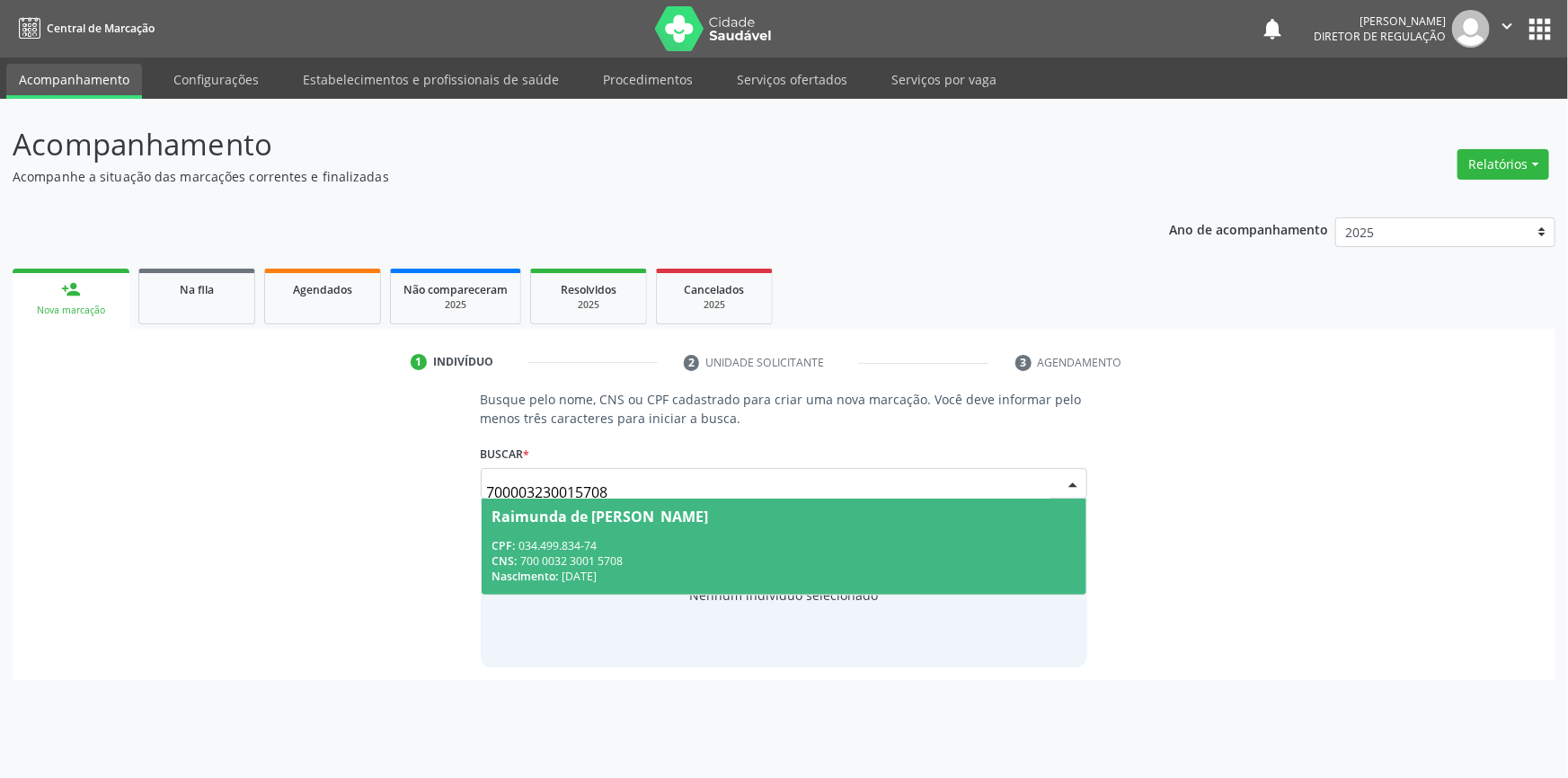
click at [617, 530] on span "Raimunda de [PERSON_NAME] CPF: 034.499.834-74 CNS: 700 0032 3001 5708 Nasciment…" at bounding box center [784, 546] width 605 height 96
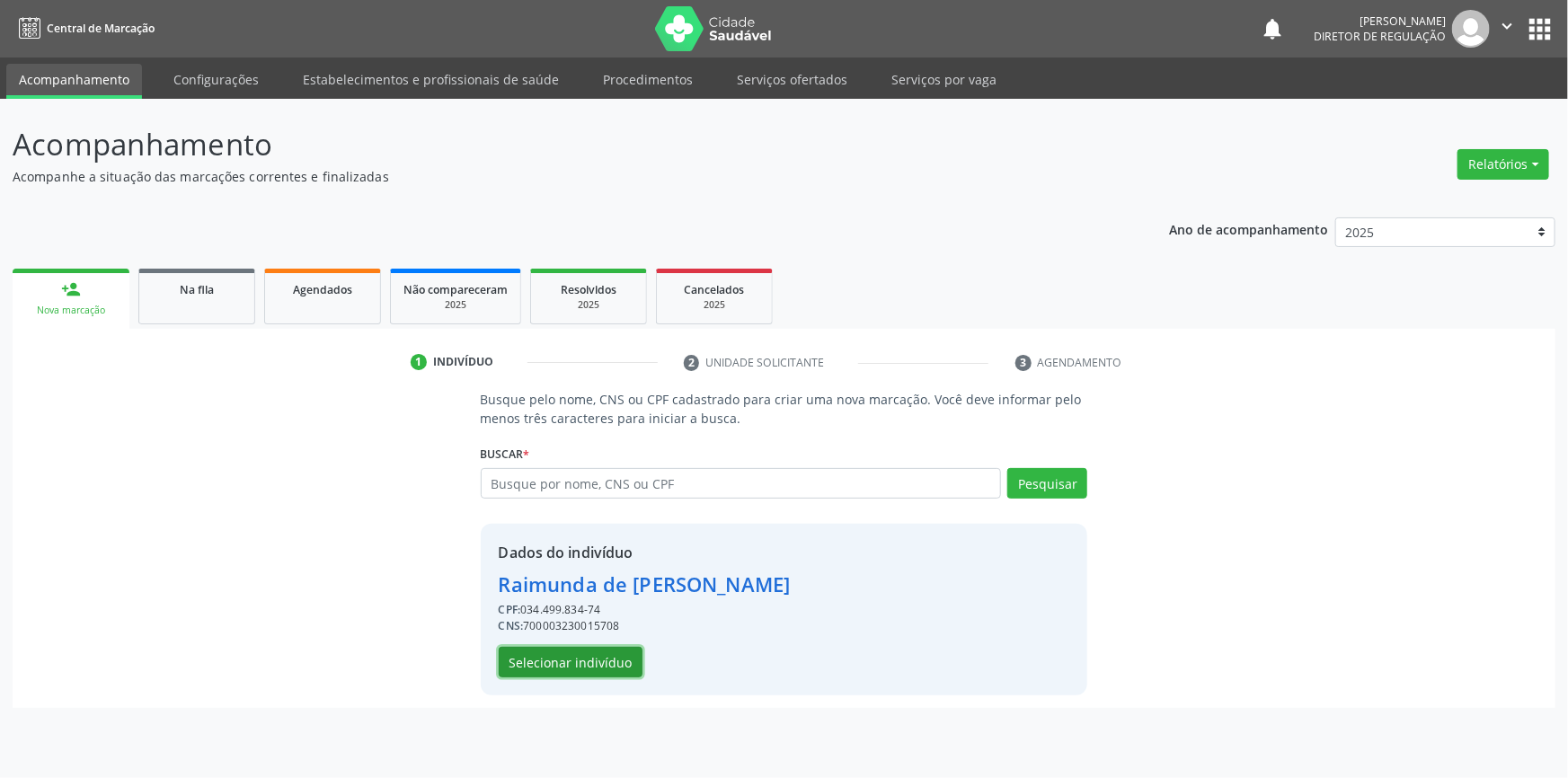
click at [594, 658] on button "Selecionar indivíduo" at bounding box center [569, 662] width 143 height 31
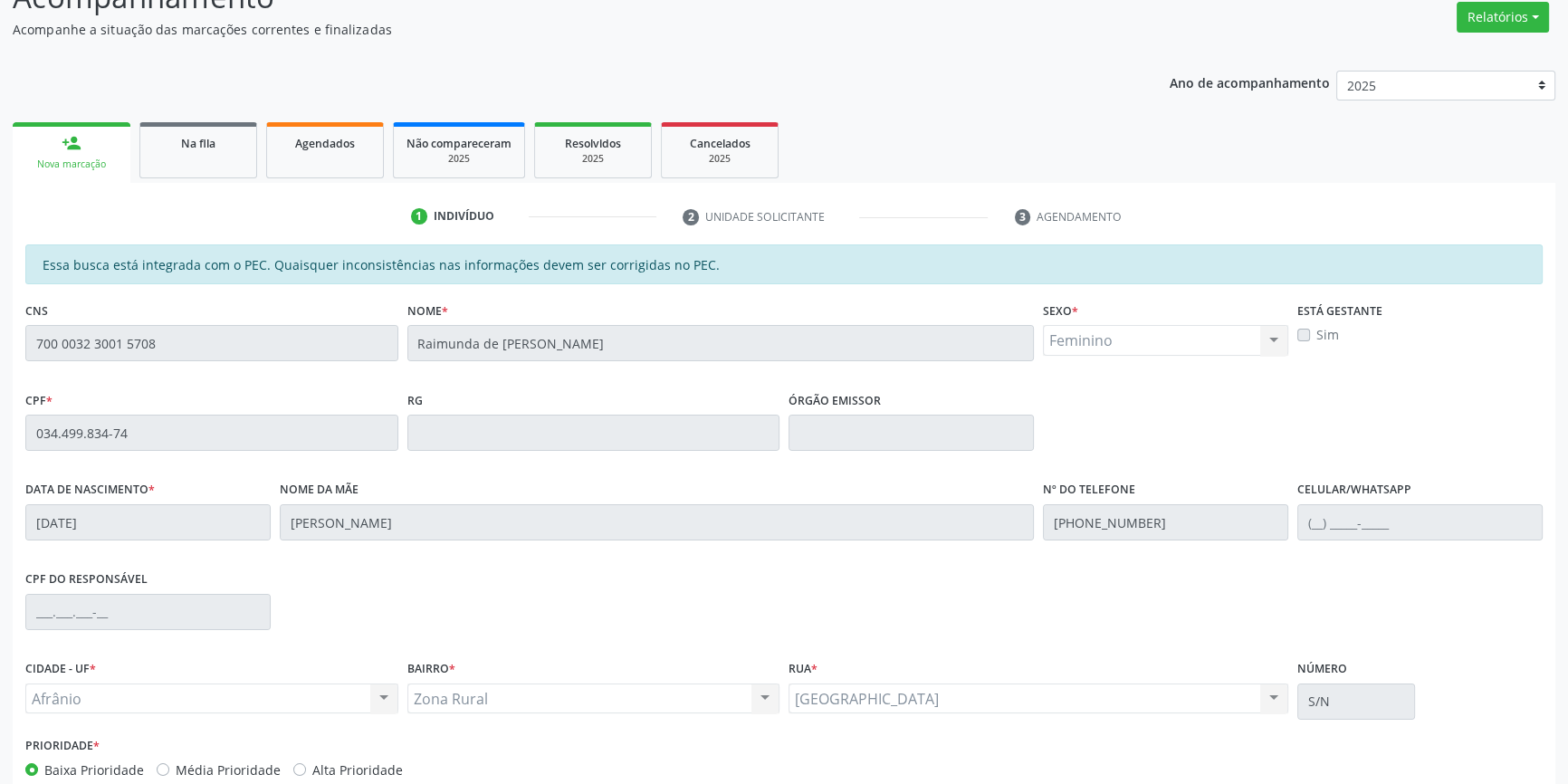
scroll to position [248, 0]
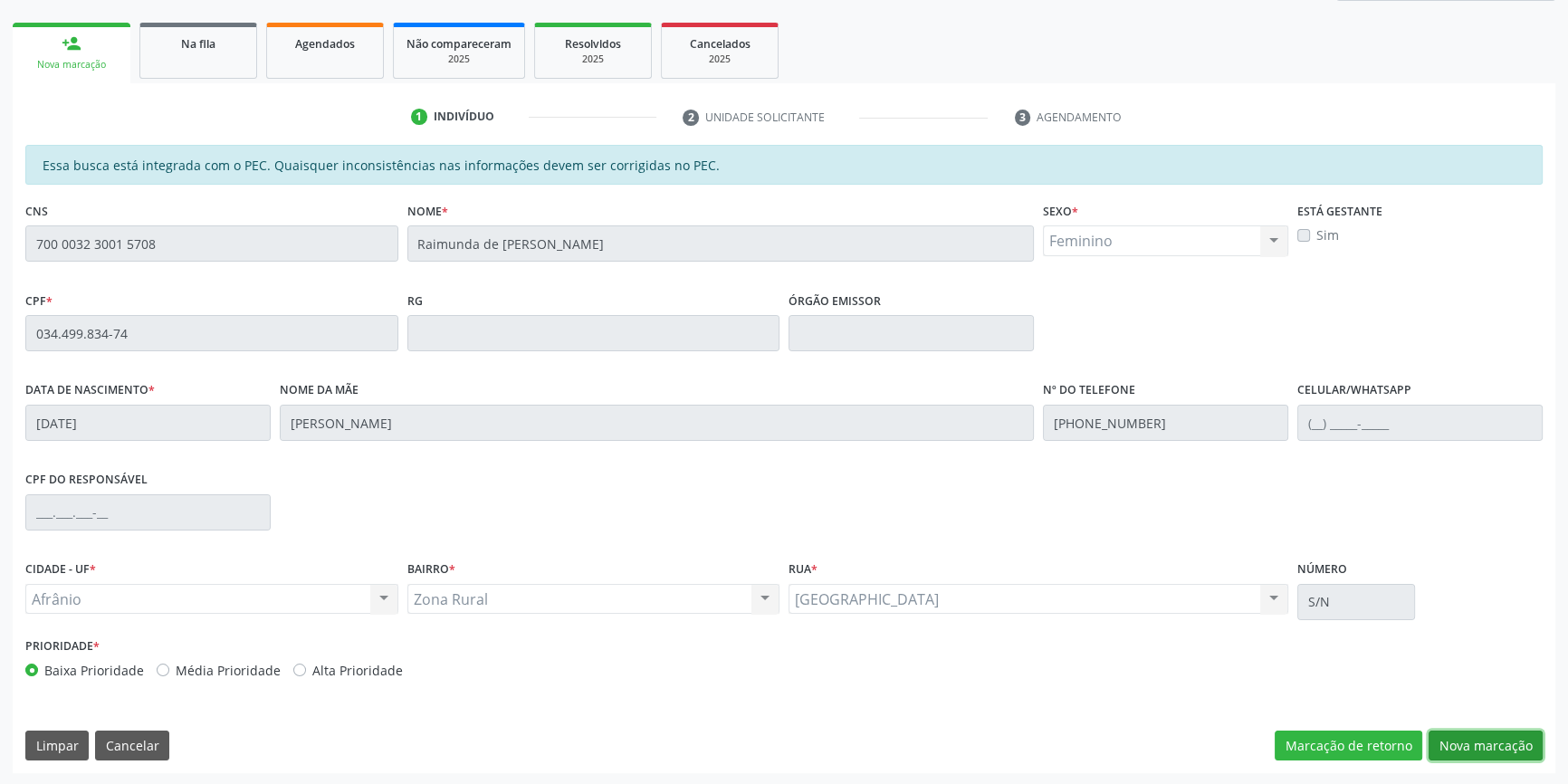
click at [1482, 737] on button "Nova marcação" at bounding box center [1487, 746] width 114 height 31
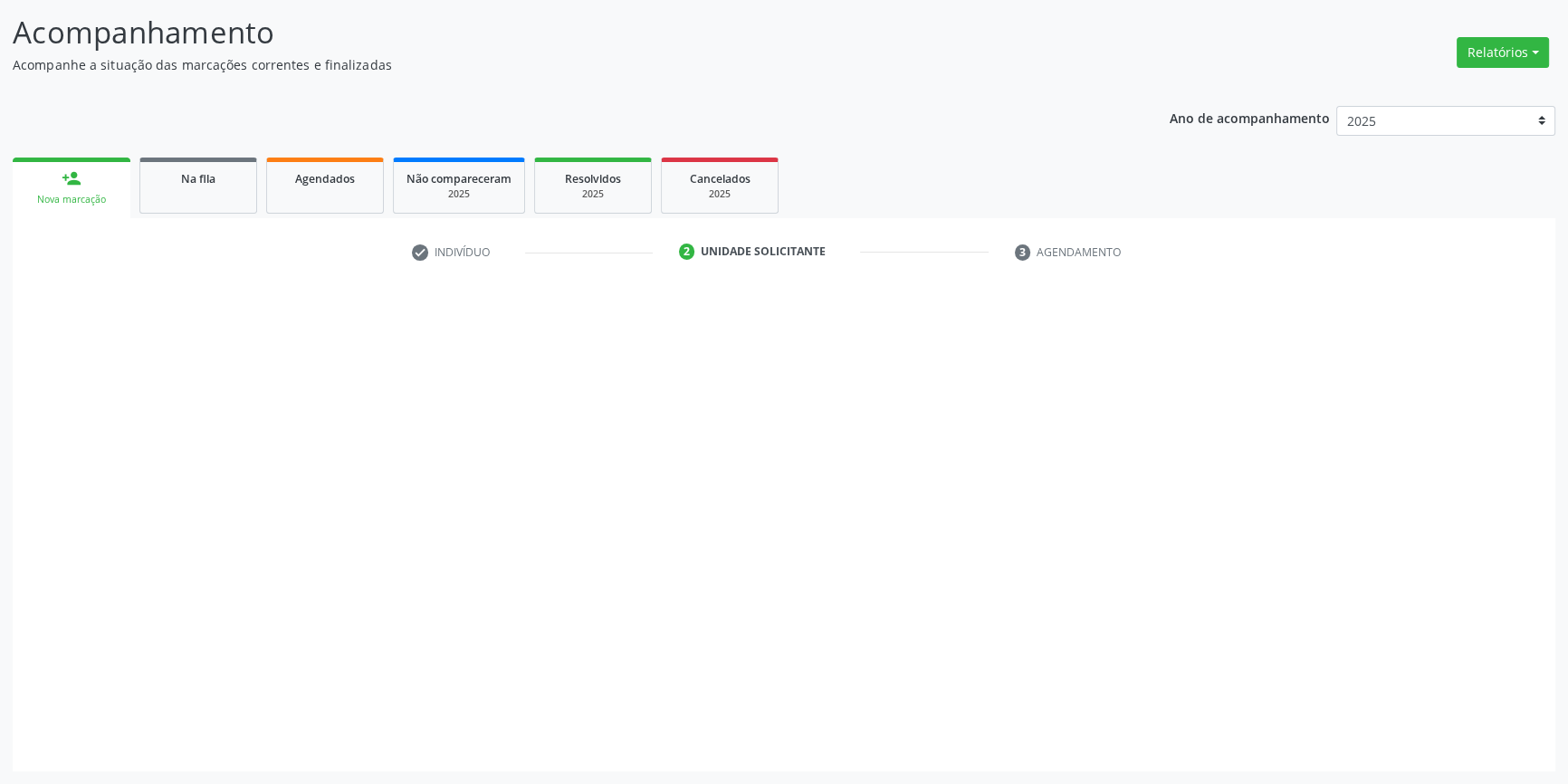
scroll to position [111, 0]
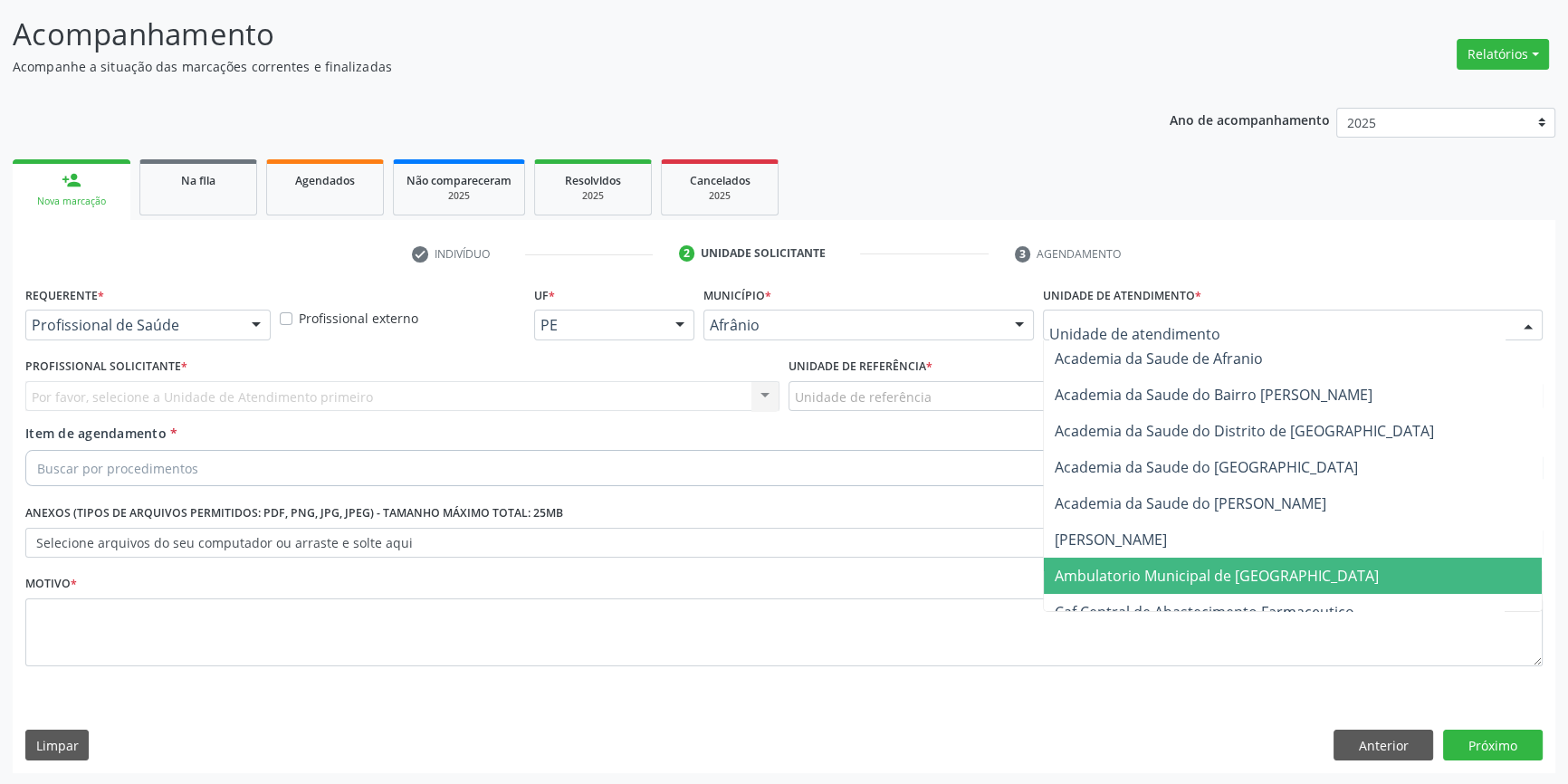
click at [1142, 569] on span "Ambulatorio Municipal de [GEOGRAPHIC_DATA]" at bounding box center [1217, 576] width 324 height 20
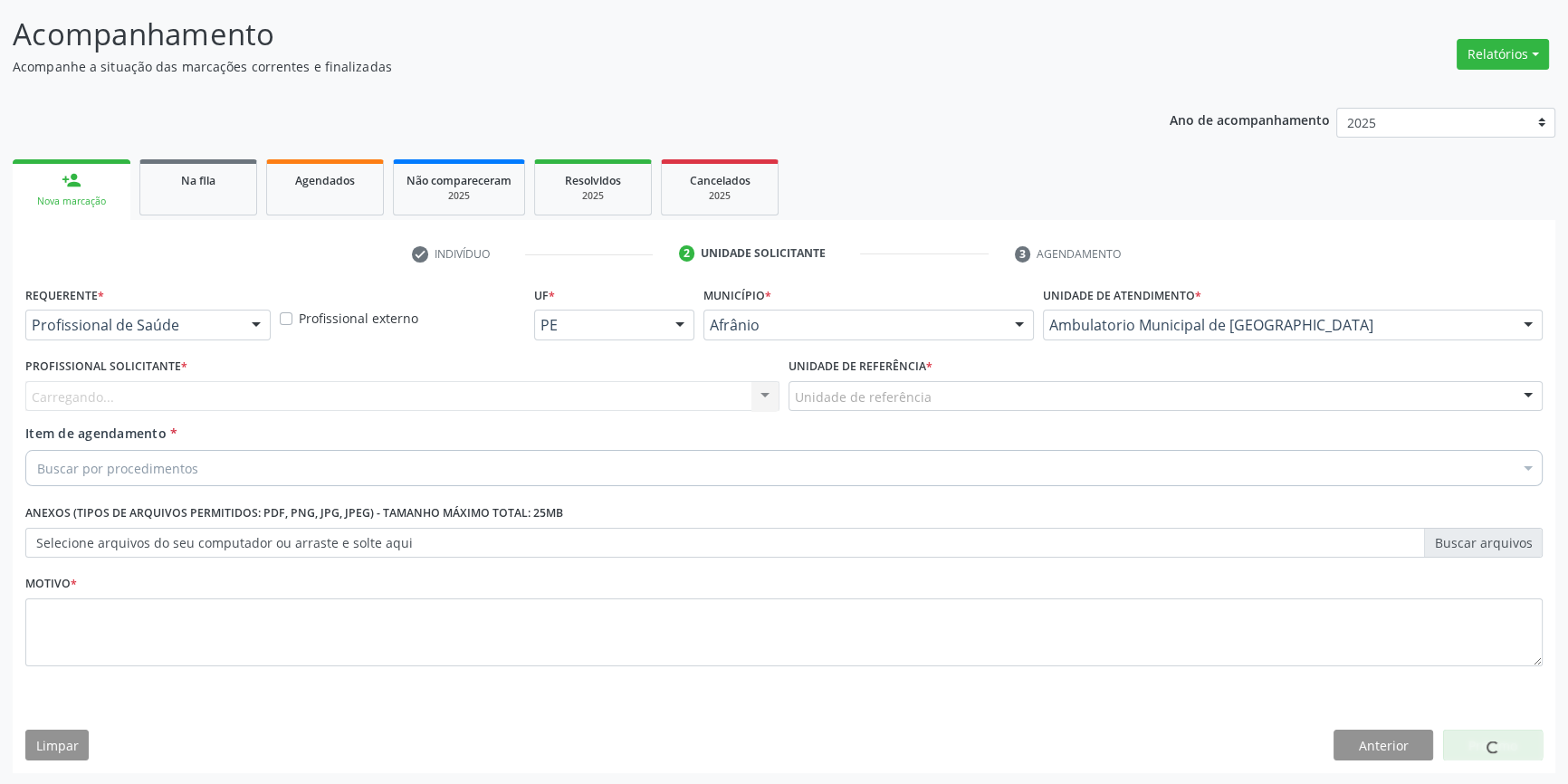
click at [939, 394] on div "Unidade de referência" at bounding box center [1166, 396] width 754 height 31
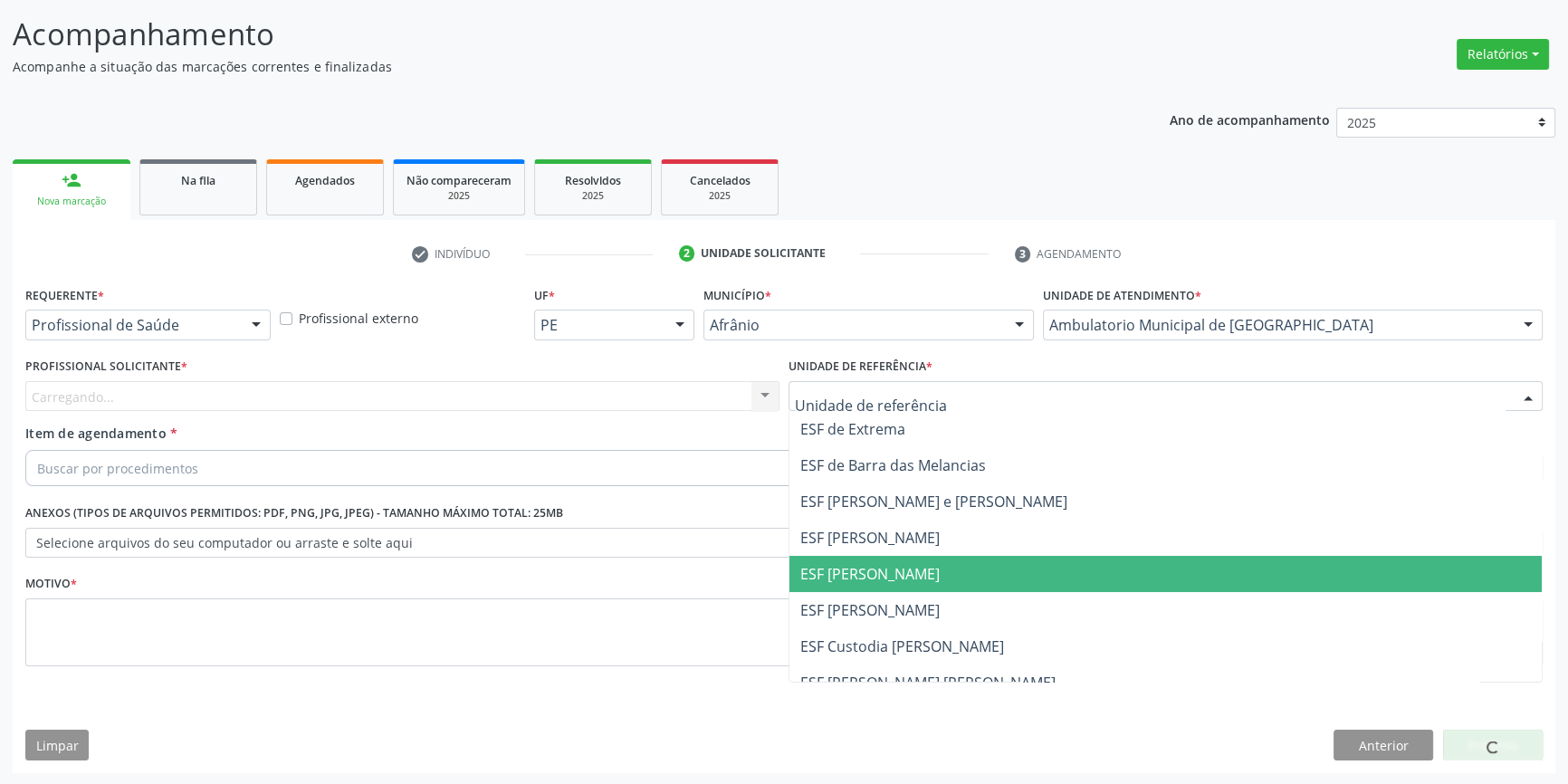
click at [940, 556] on span "ESF [PERSON_NAME]" at bounding box center [1166, 573] width 752 height 36
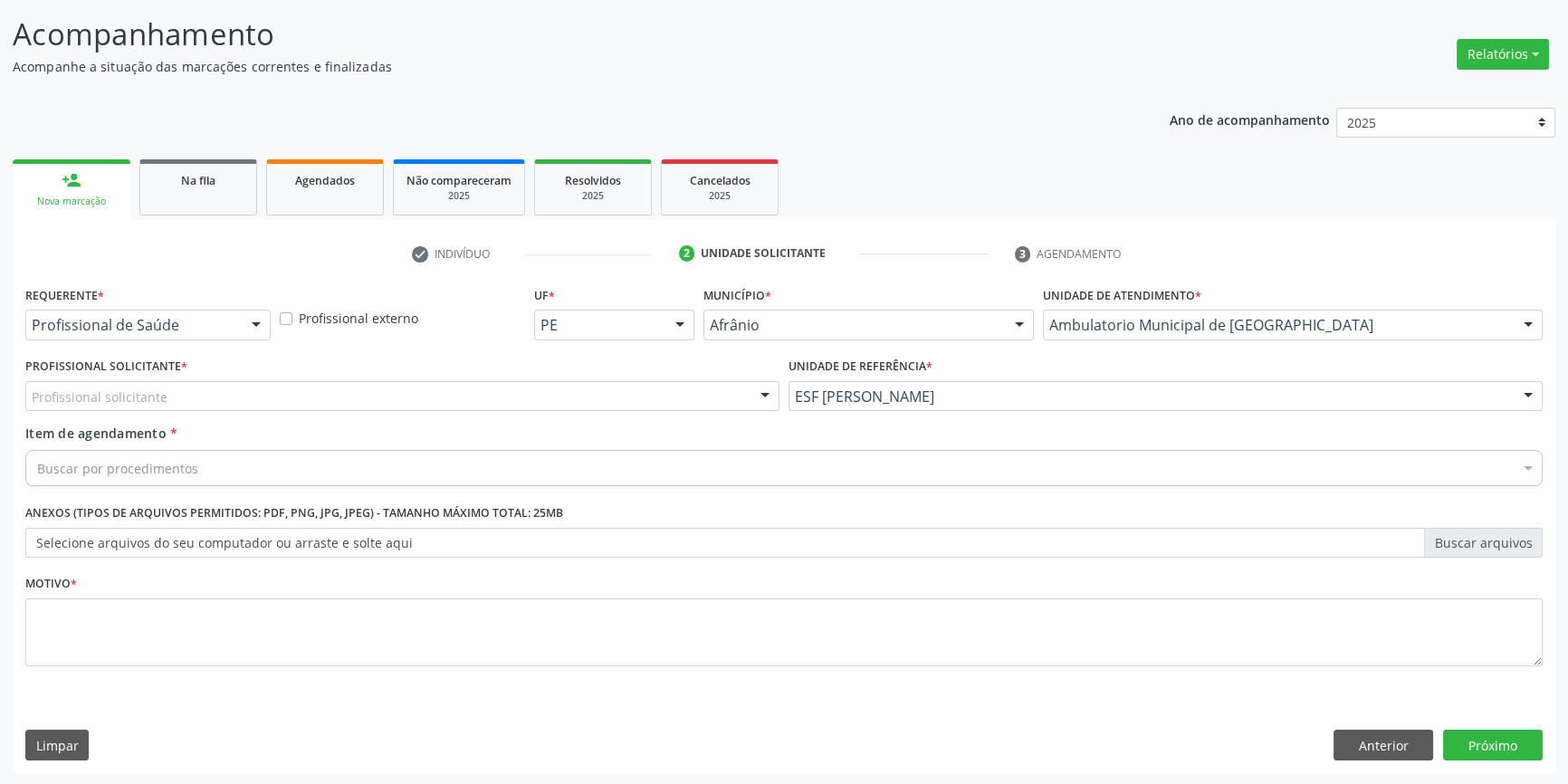
click at [621, 381] on div "Profissional solicitante" at bounding box center [402, 396] width 754 height 31
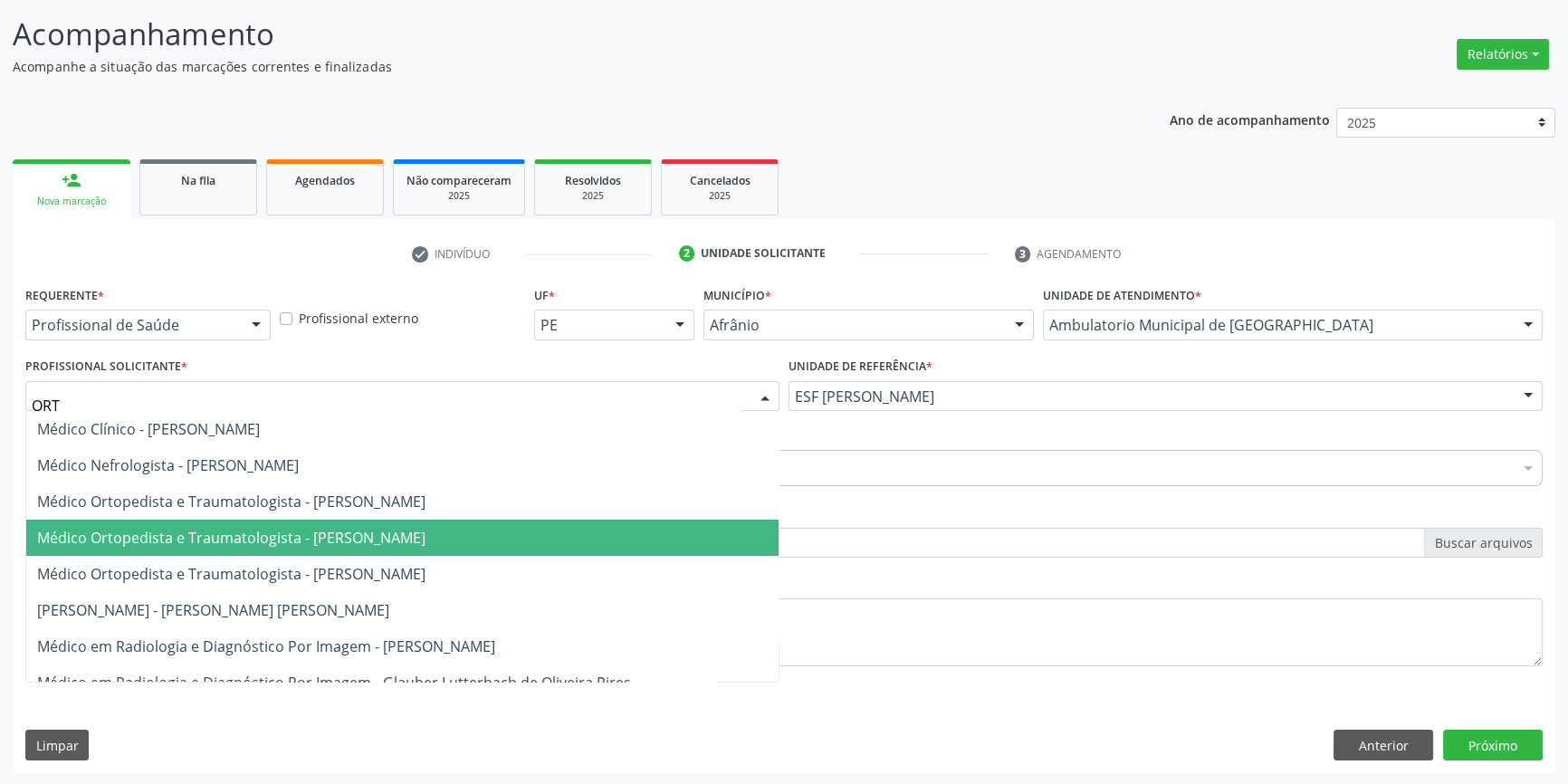
type input "ORTO"
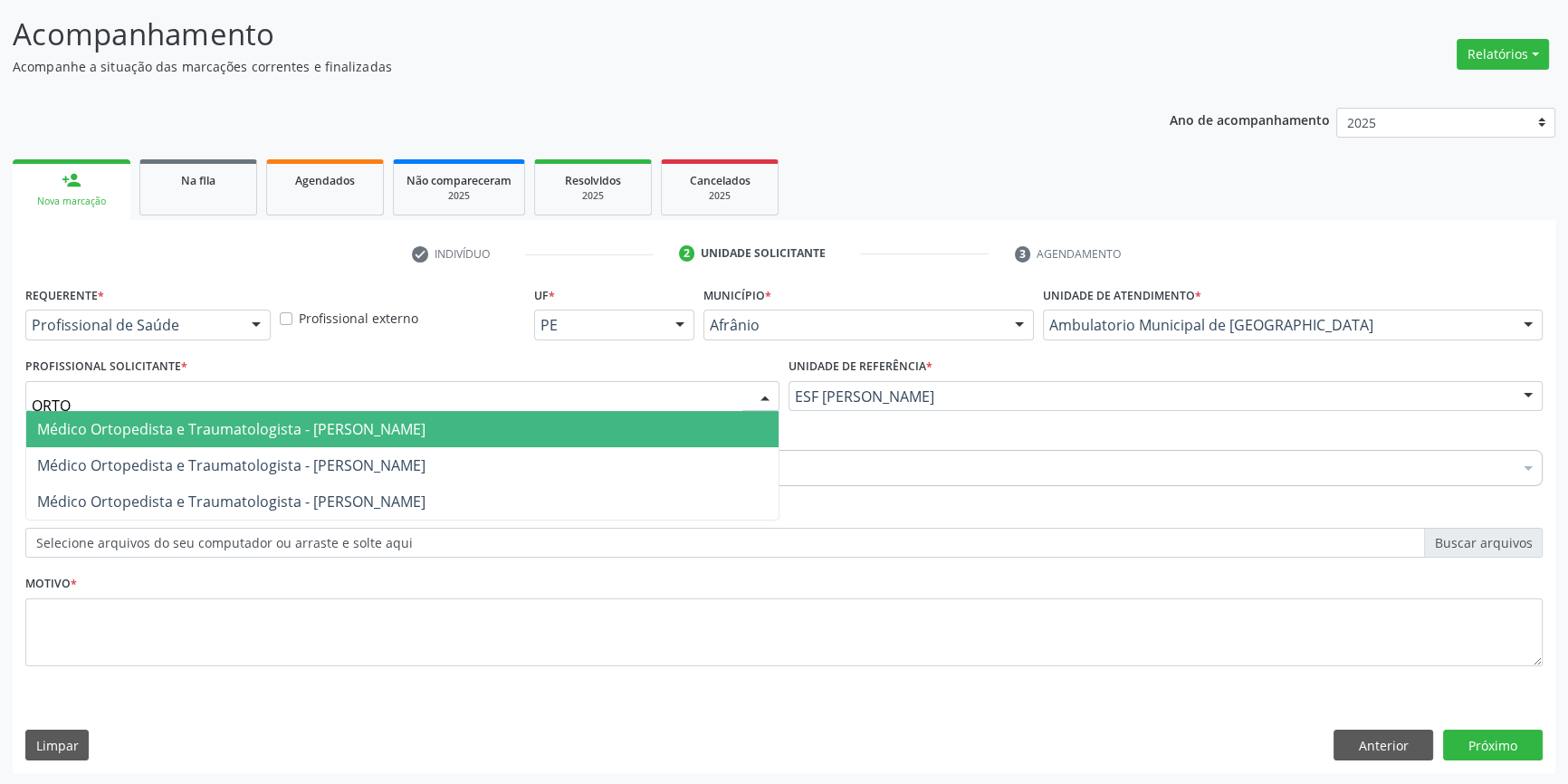
click at [401, 436] on span "Médico Ortopedista e Traumatologista - [PERSON_NAME]" at bounding box center [231, 428] width 389 height 20
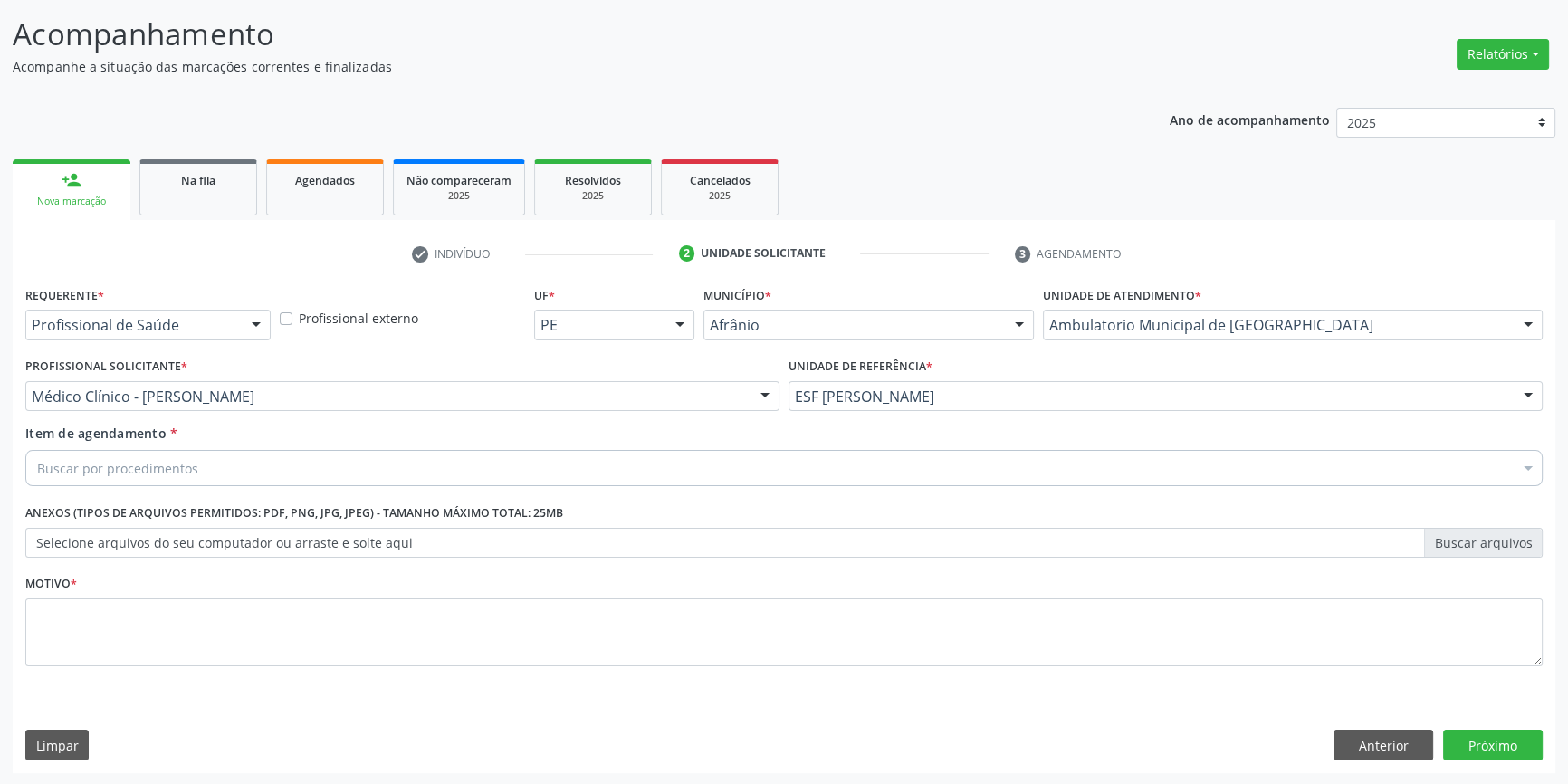
click at [342, 475] on div "Buscar por procedimentos" at bounding box center [784, 467] width 1518 height 36
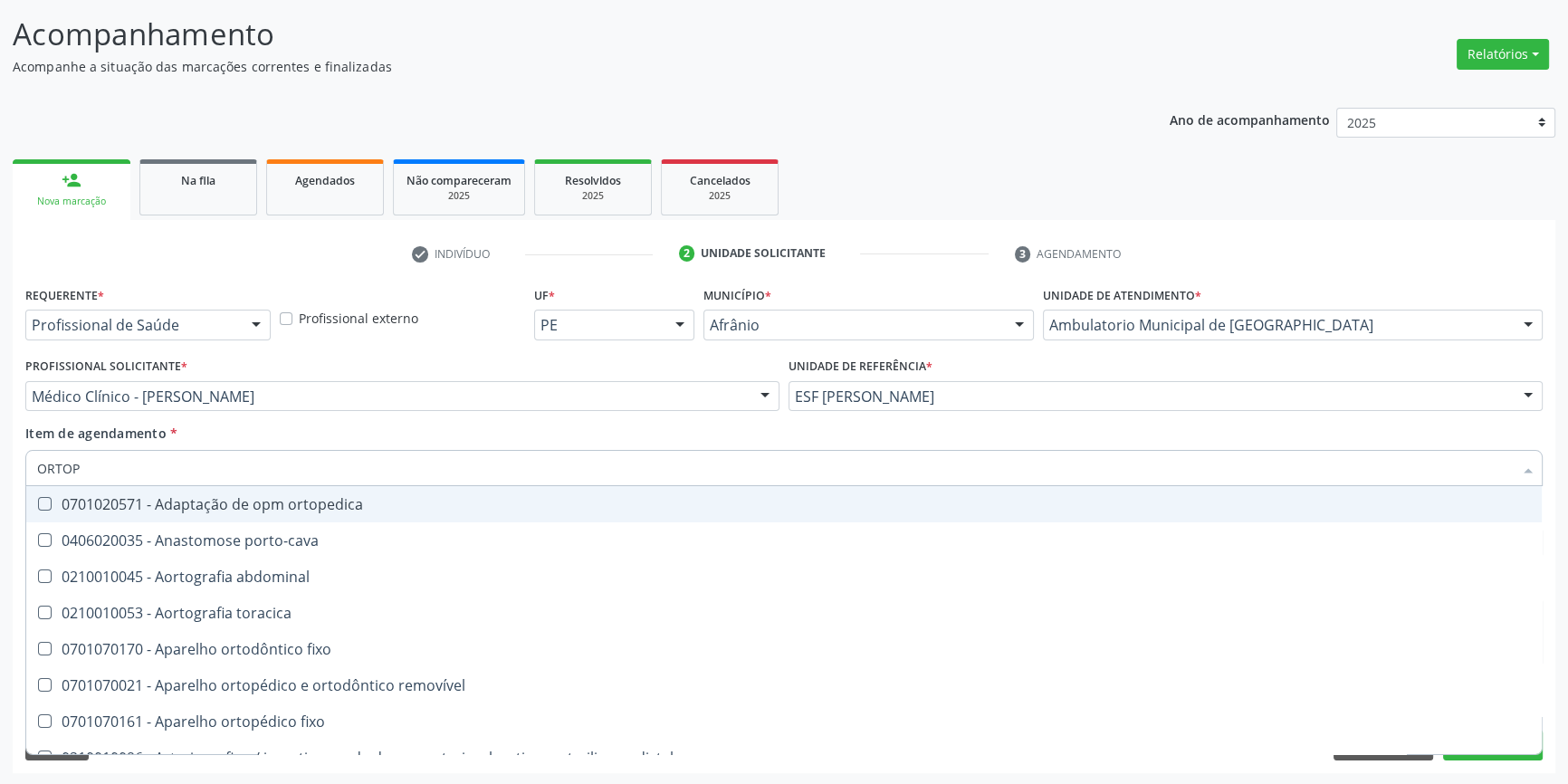
type input "ORTOPE"
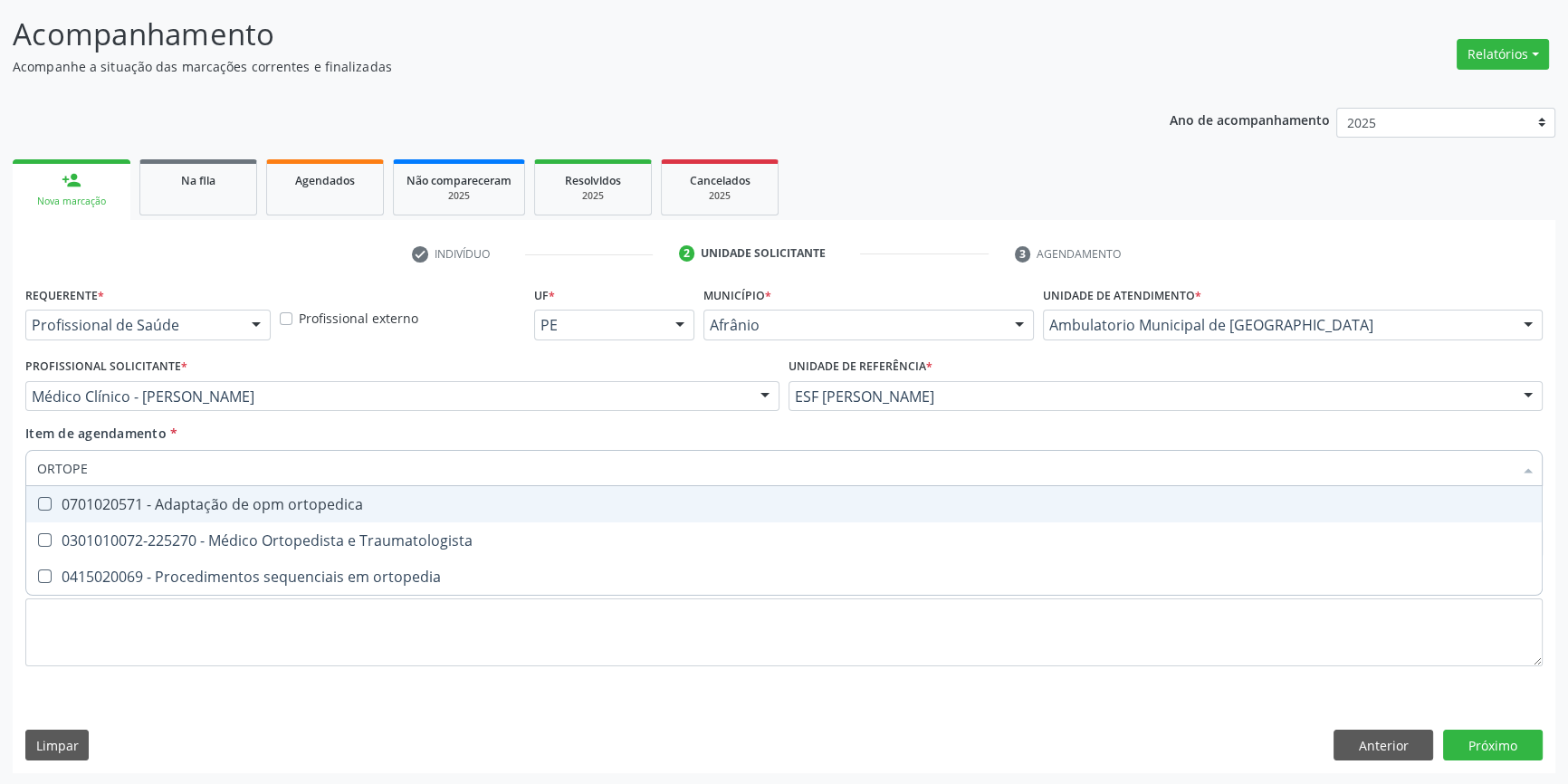
click at [339, 513] on span "0701020571 - Adaptação de opm ortopedica" at bounding box center [784, 503] width 1516 height 36
checkbox ortopedica "false"
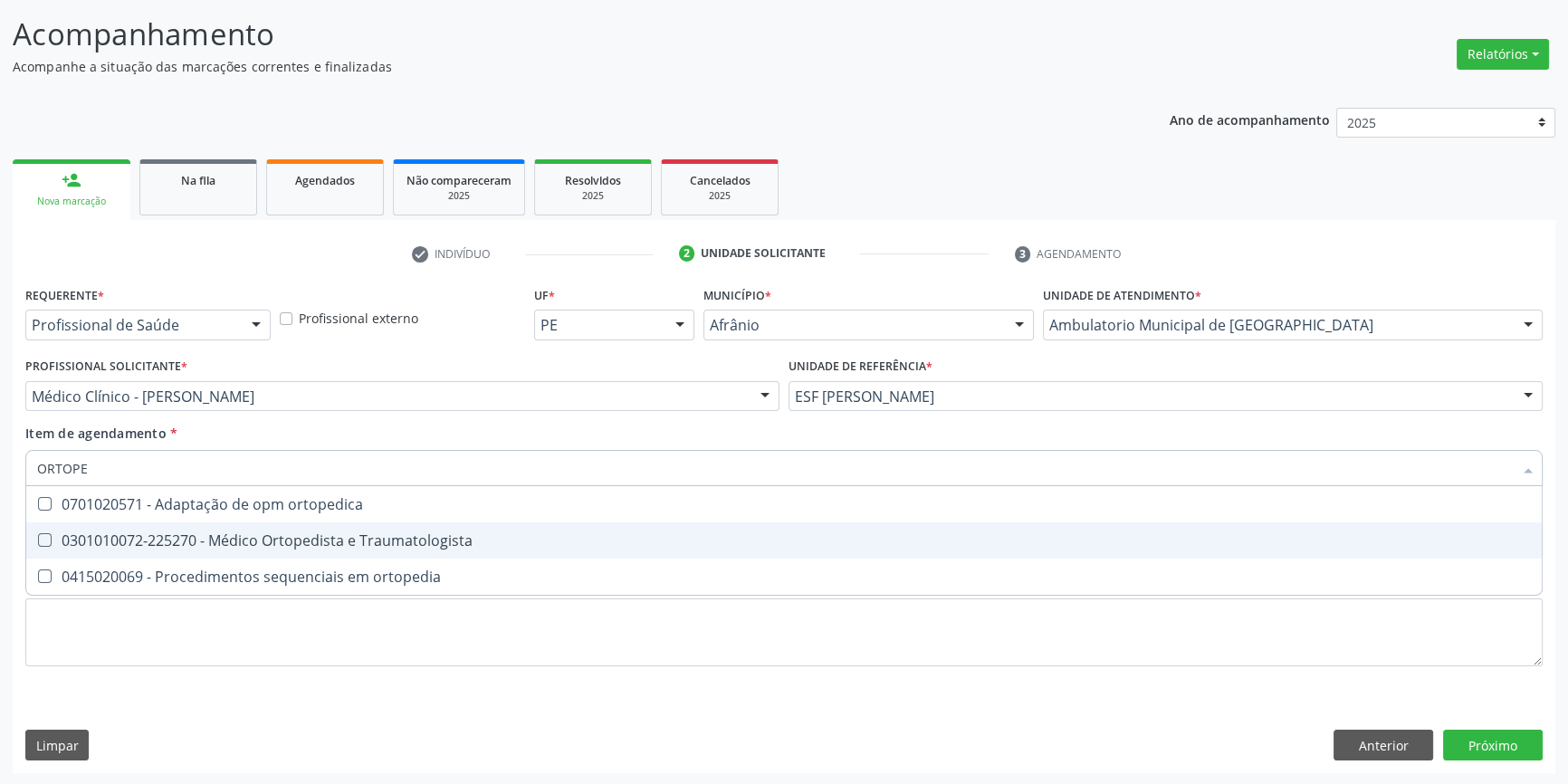
click at [336, 536] on div "0301010072-225270 - Médico Ortopedista e Traumatologista" at bounding box center [784, 540] width 1494 height 15
checkbox Traumatologista "true"
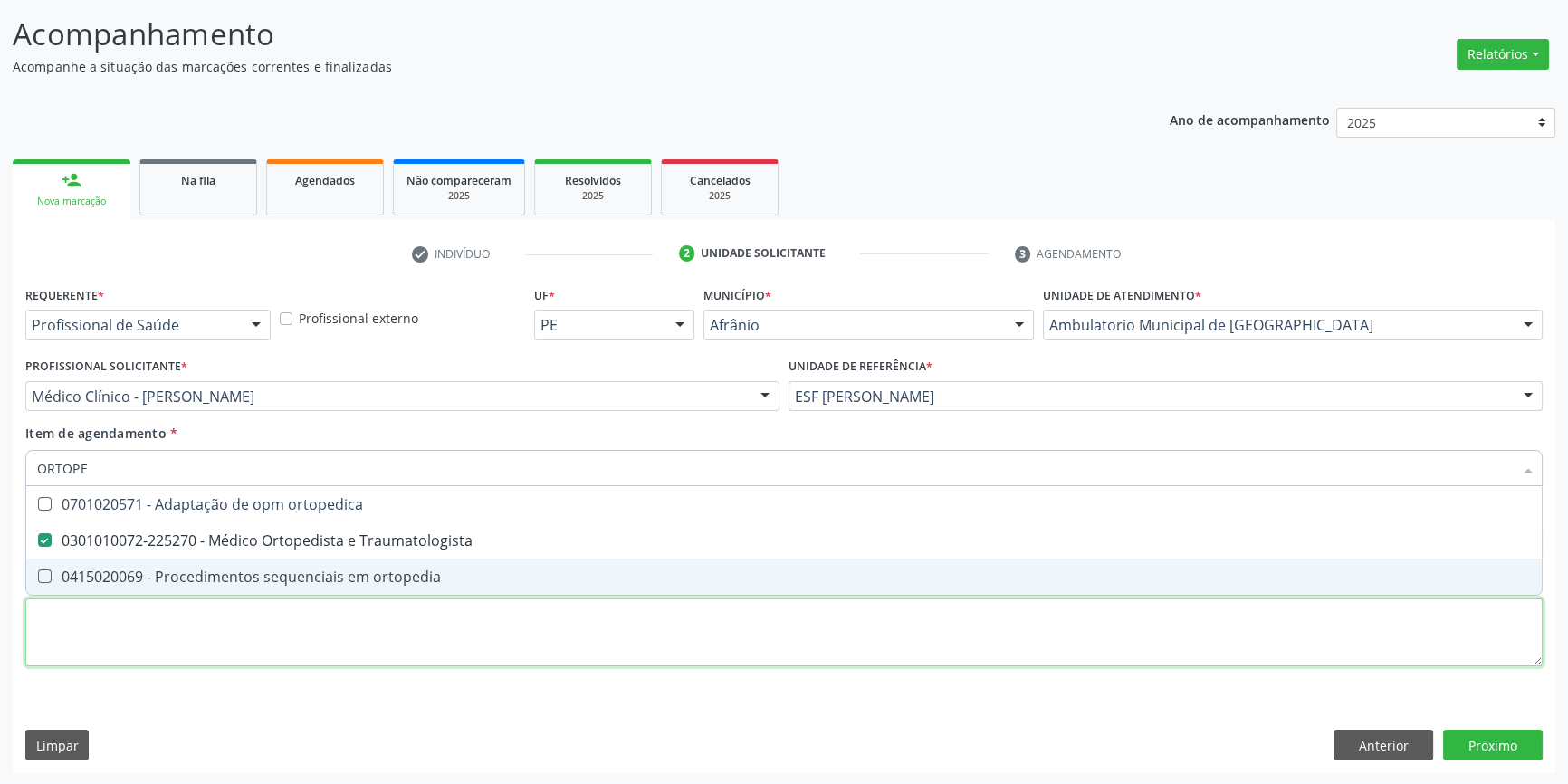
click at [307, 634] on div "Requerente * Profissional de Saúde Profissional de Saúde Paciente Nenhum result…" at bounding box center [784, 486] width 1518 height 410
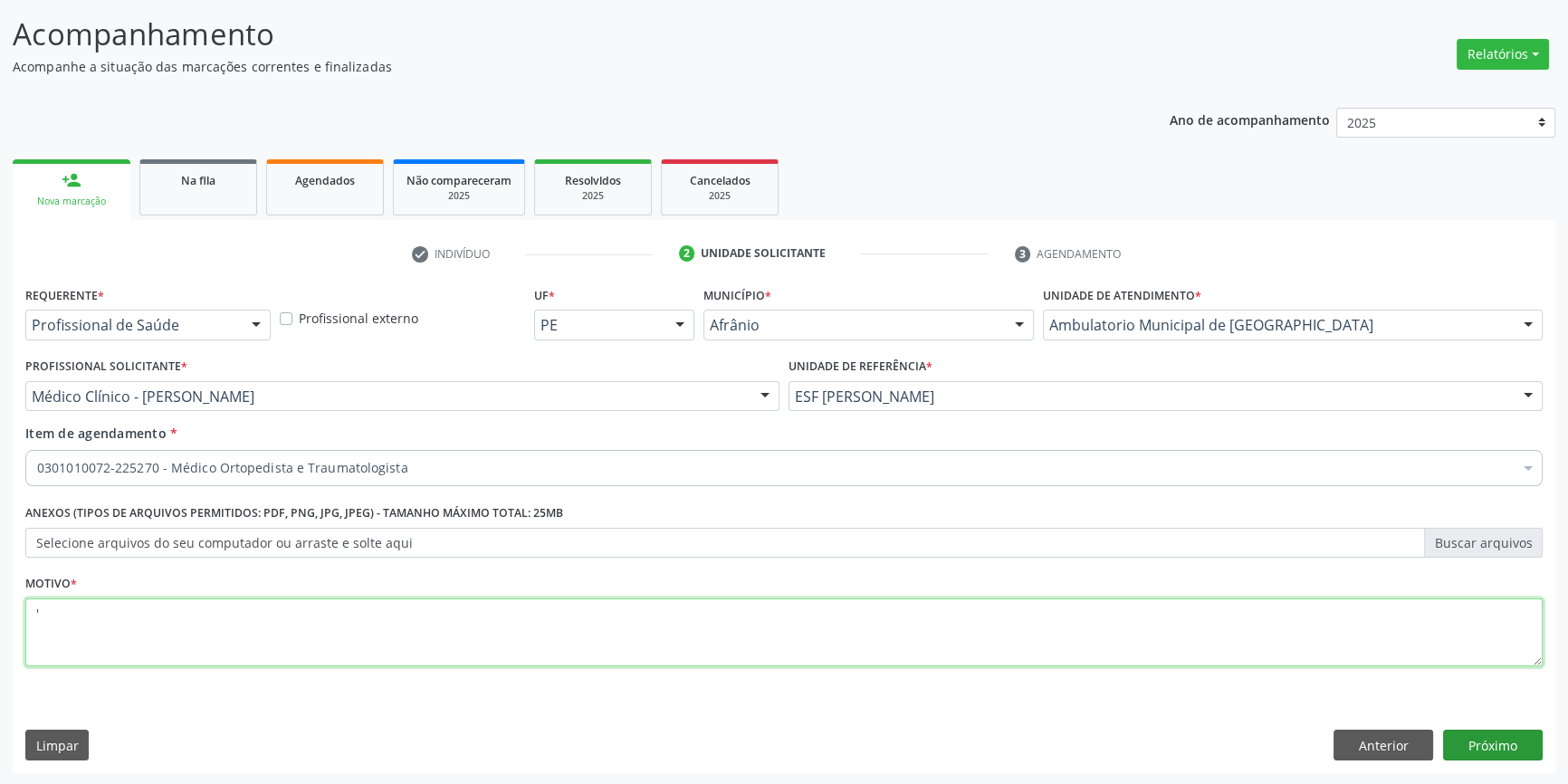
type textarea "'"
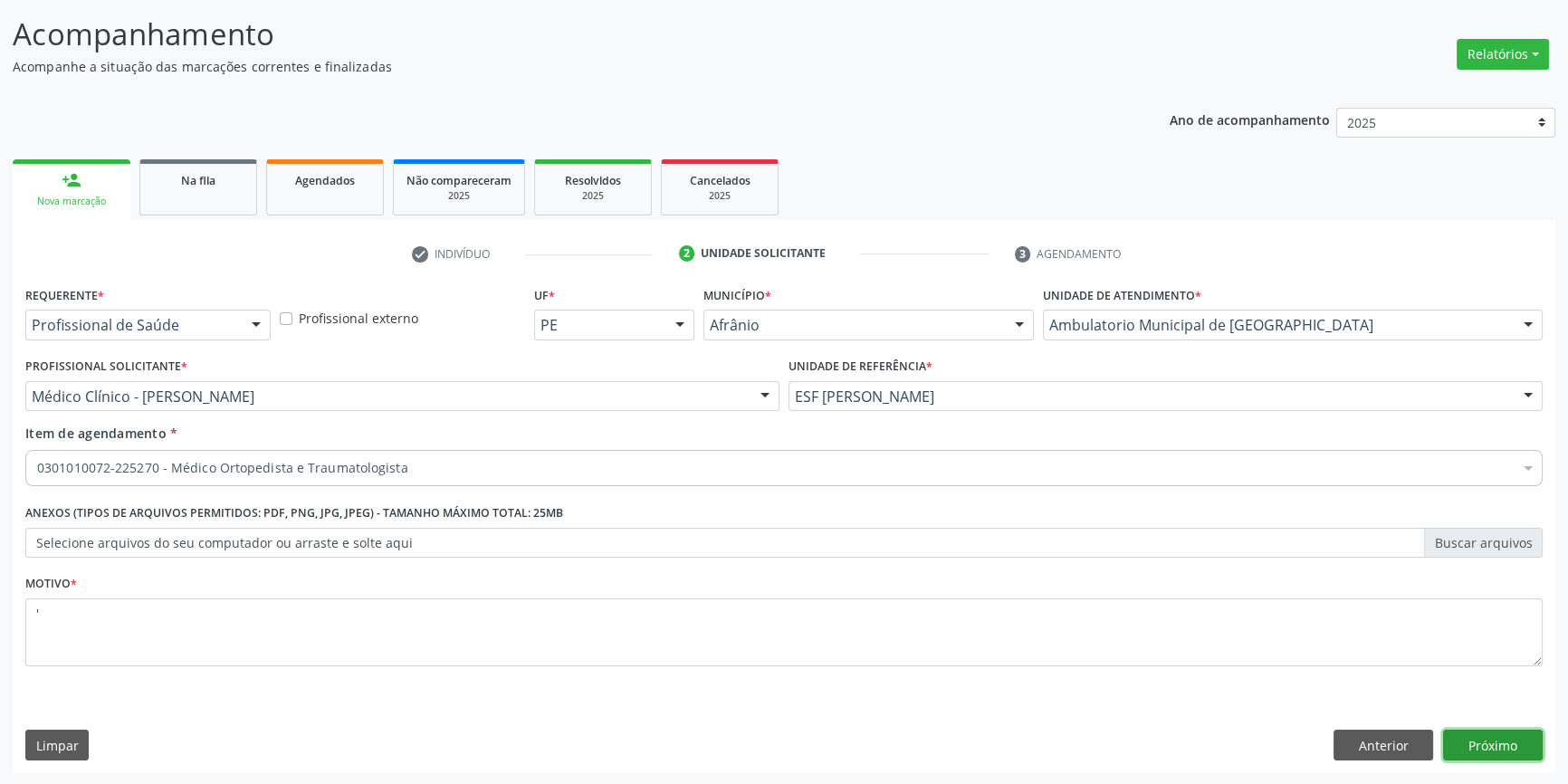
click at [1469, 730] on button "Próximo" at bounding box center [1493, 745] width 100 height 31
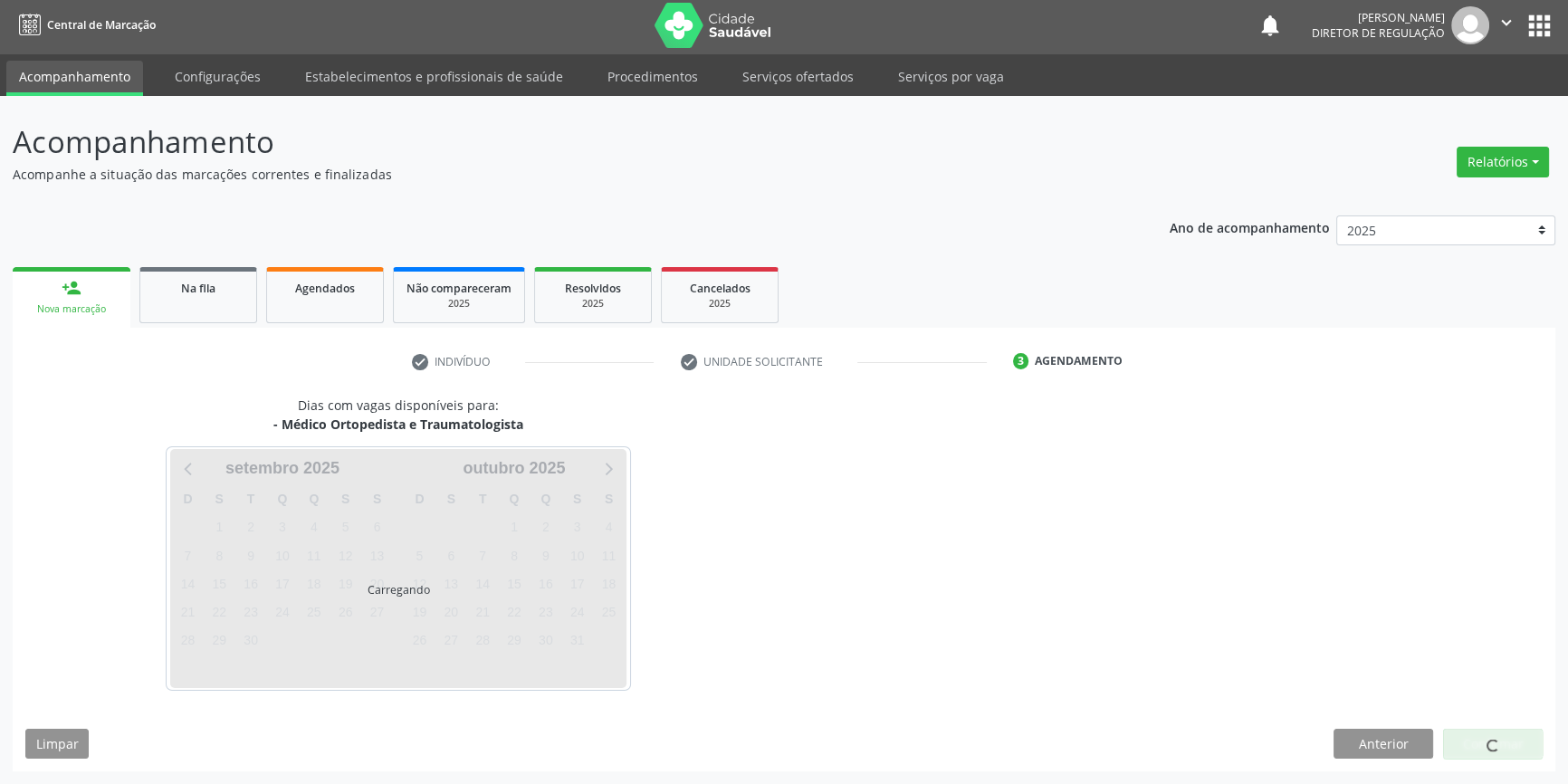
scroll to position [2, 0]
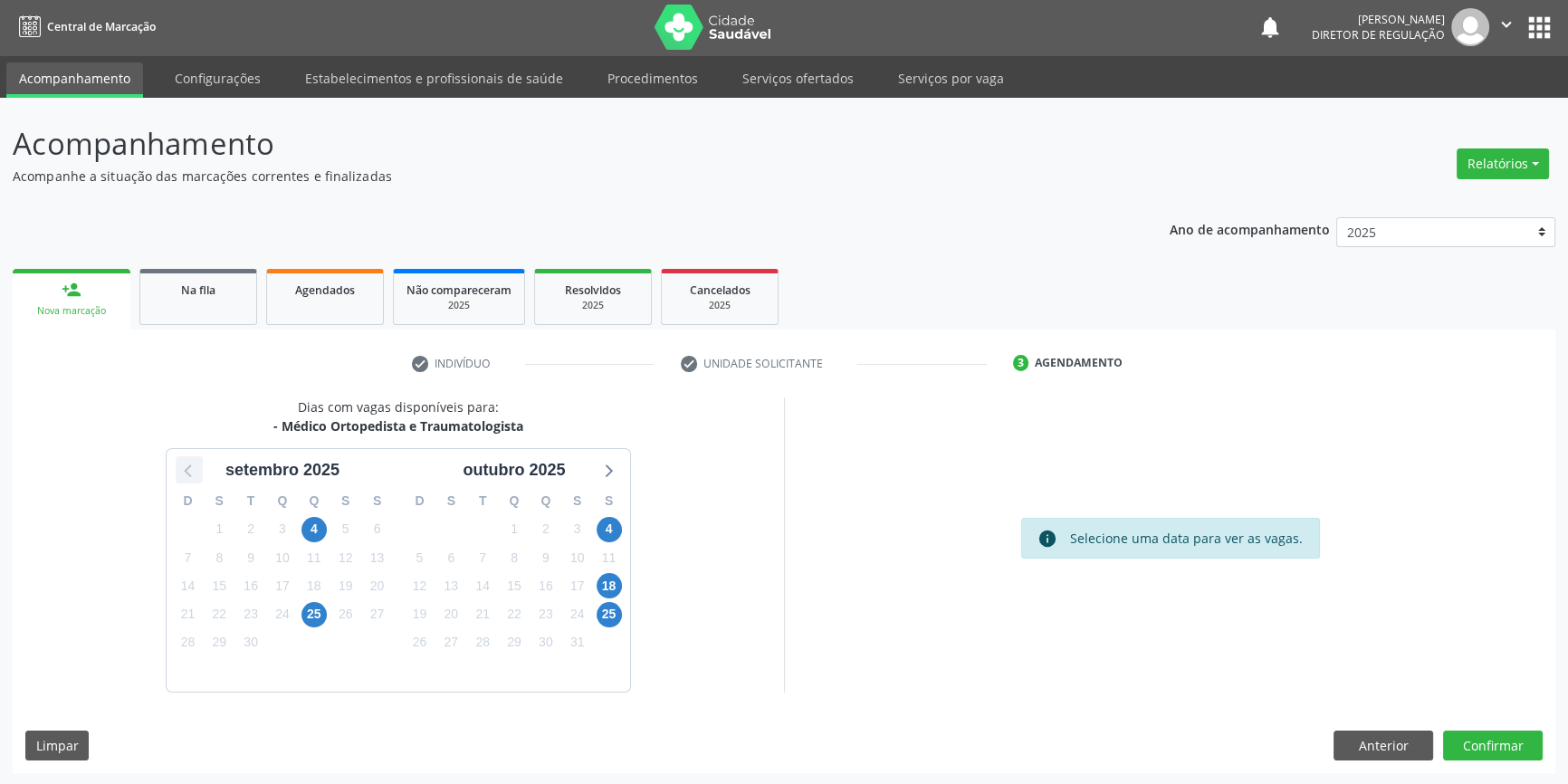
click at [191, 471] on icon at bounding box center [189, 470] width 23 height 23
click at [597, 588] on span "16" at bounding box center [609, 585] width 25 height 25
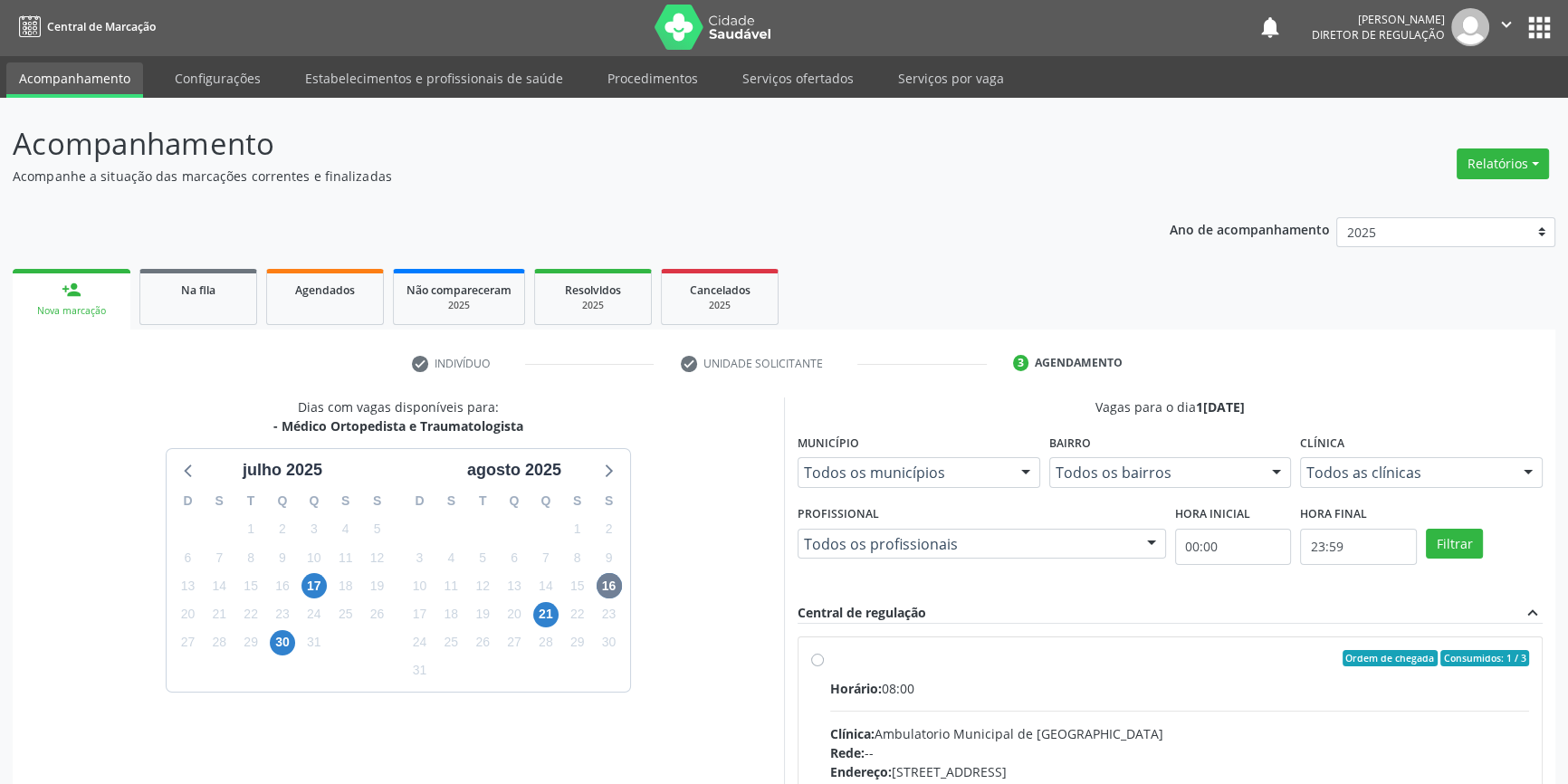
click at [886, 678] on div "Horário: 08:00" at bounding box center [1179, 688] width 699 height 19
click at [824, 666] on input "Ordem de chegada Consumidos: 1 / 3 Horário: 08:00 Clínica: Ambulatorio Municipa…" at bounding box center [817, 658] width 13 height 16
radio input "true"
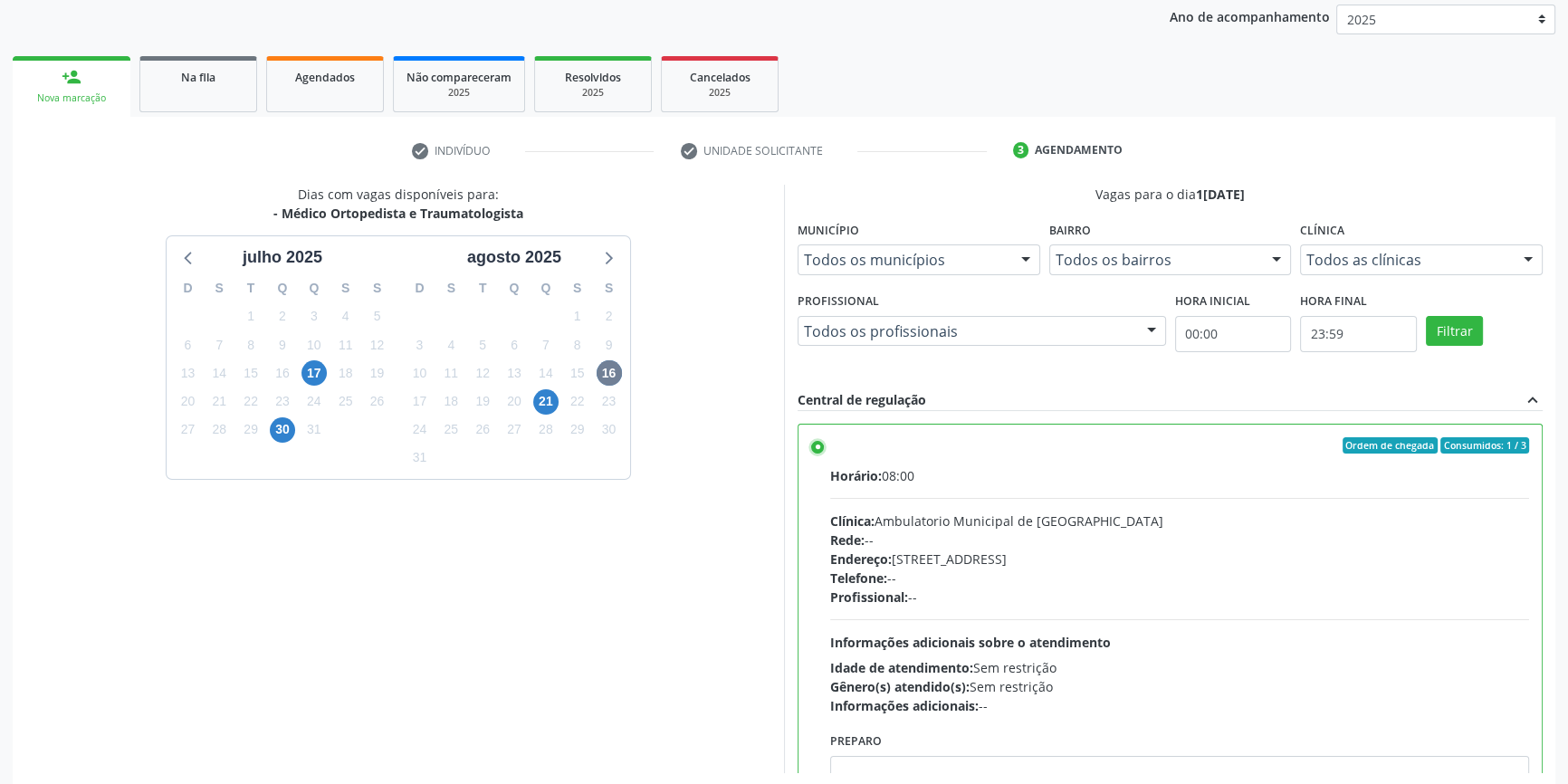
scroll to position [296, 0]
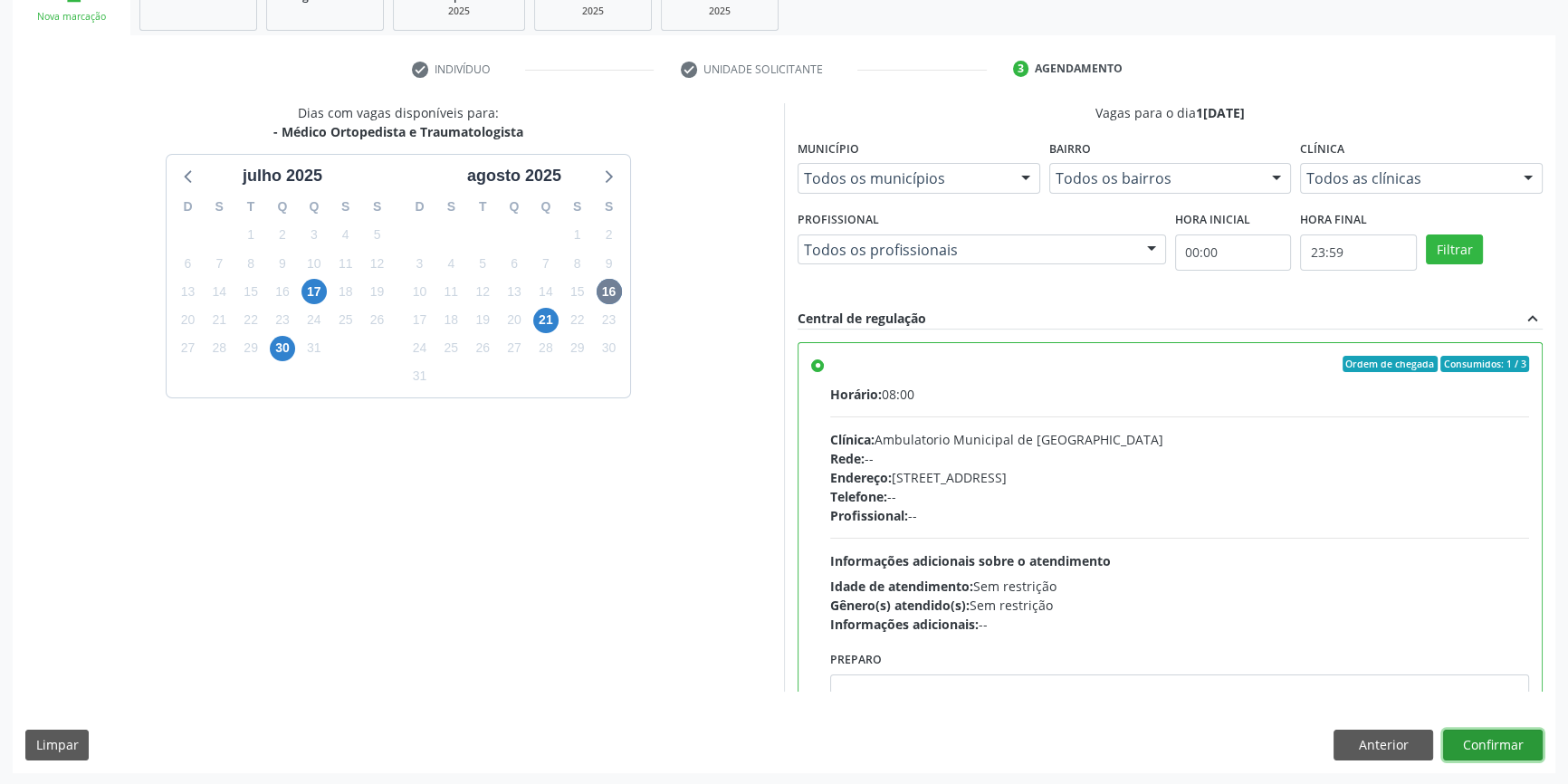
click at [1493, 746] on button "Confirmar" at bounding box center [1493, 745] width 100 height 31
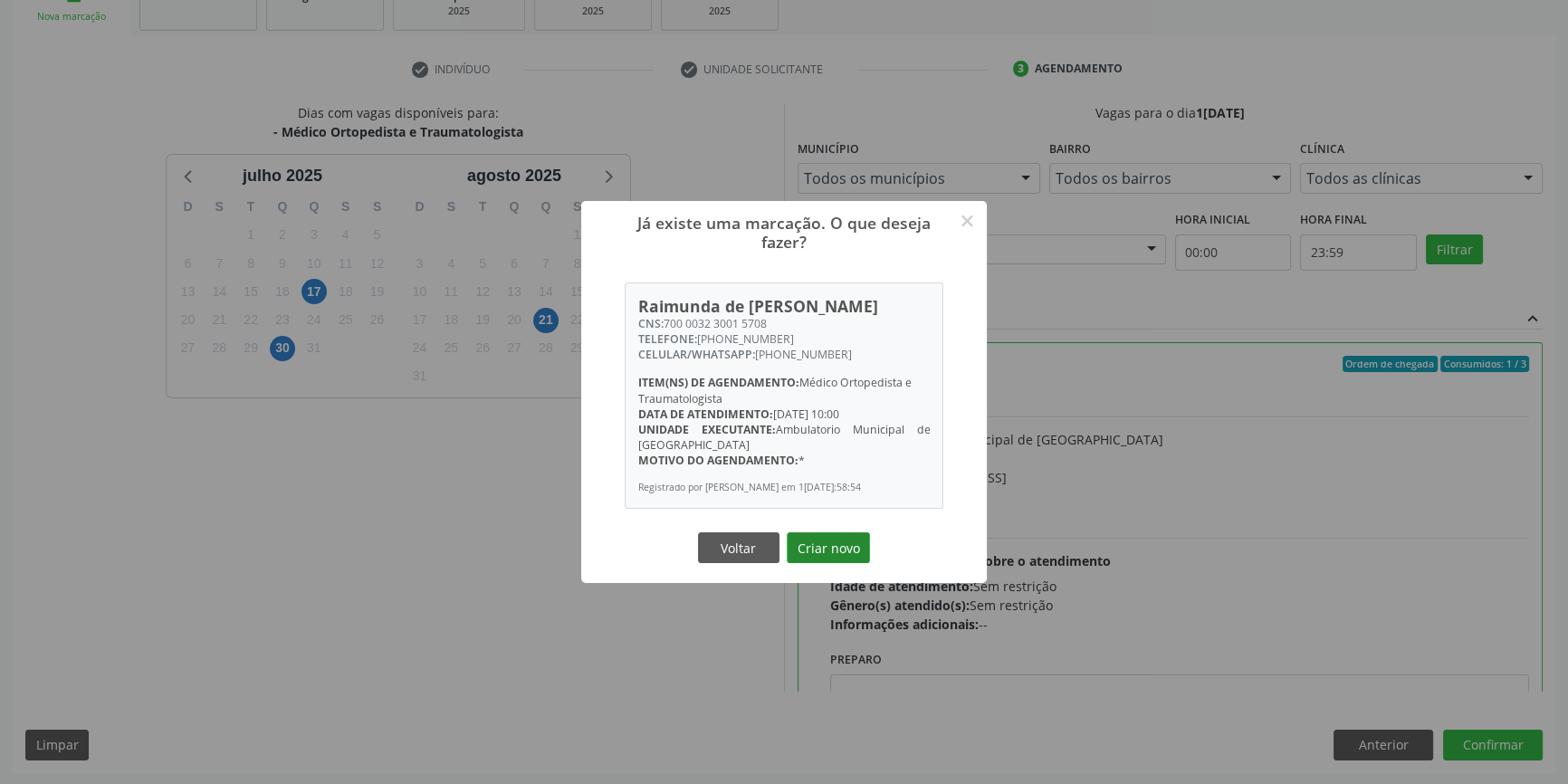
click at [815, 548] on button "Criar novo" at bounding box center [829, 548] width 83 height 31
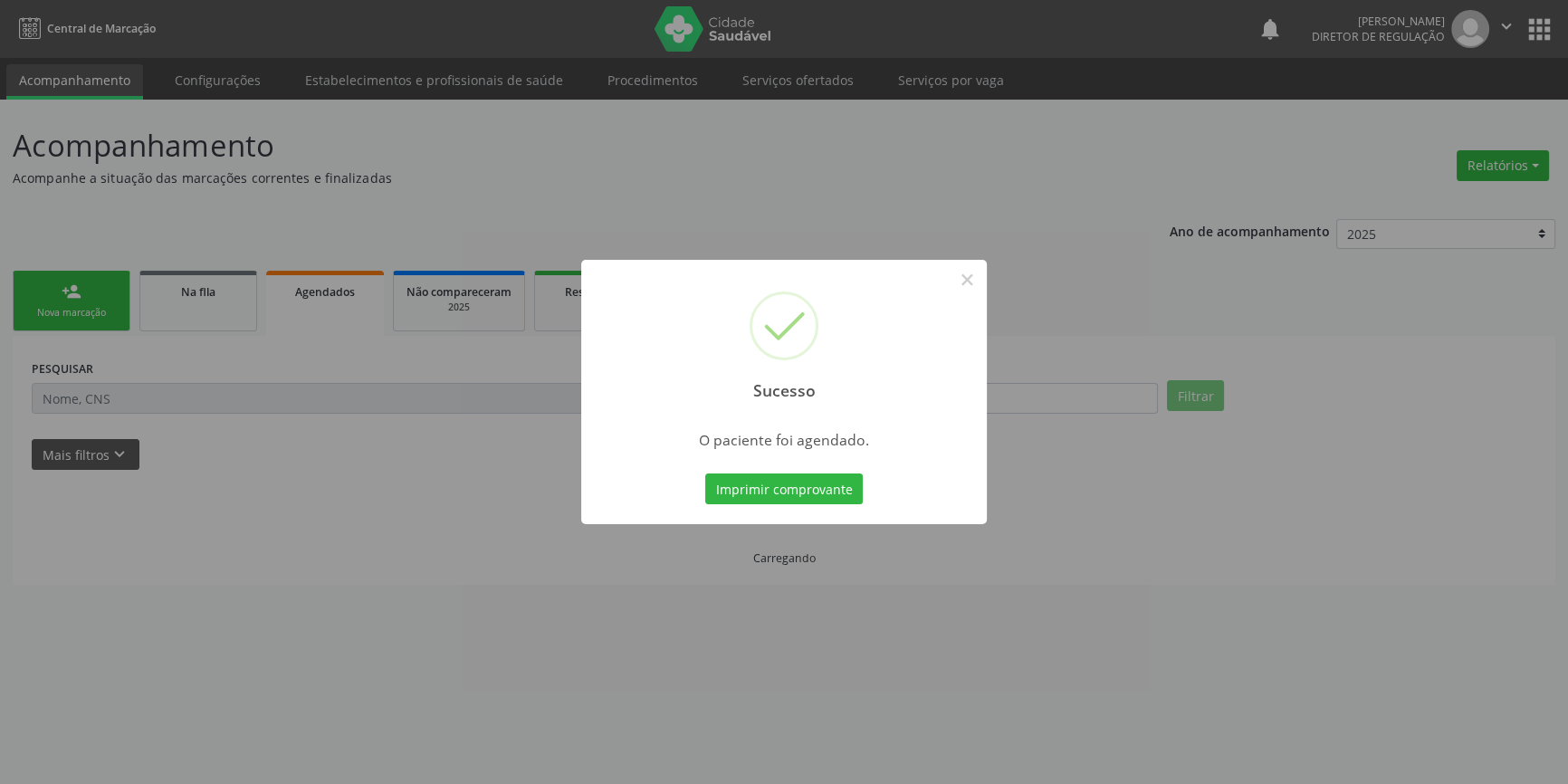
scroll to position [0, 0]
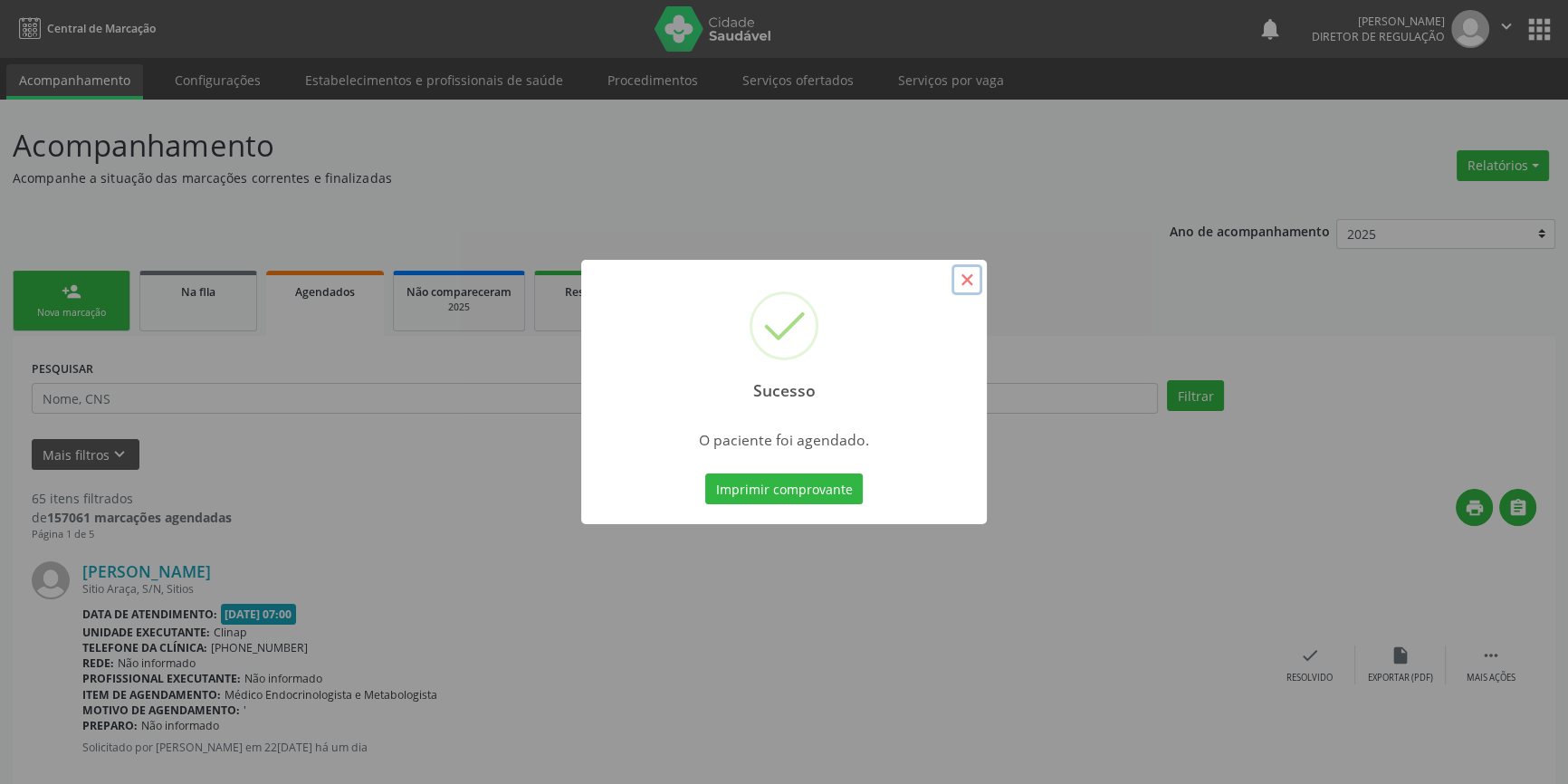
click at [972, 283] on button "×" at bounding box center [967, 280] width 31 height 31
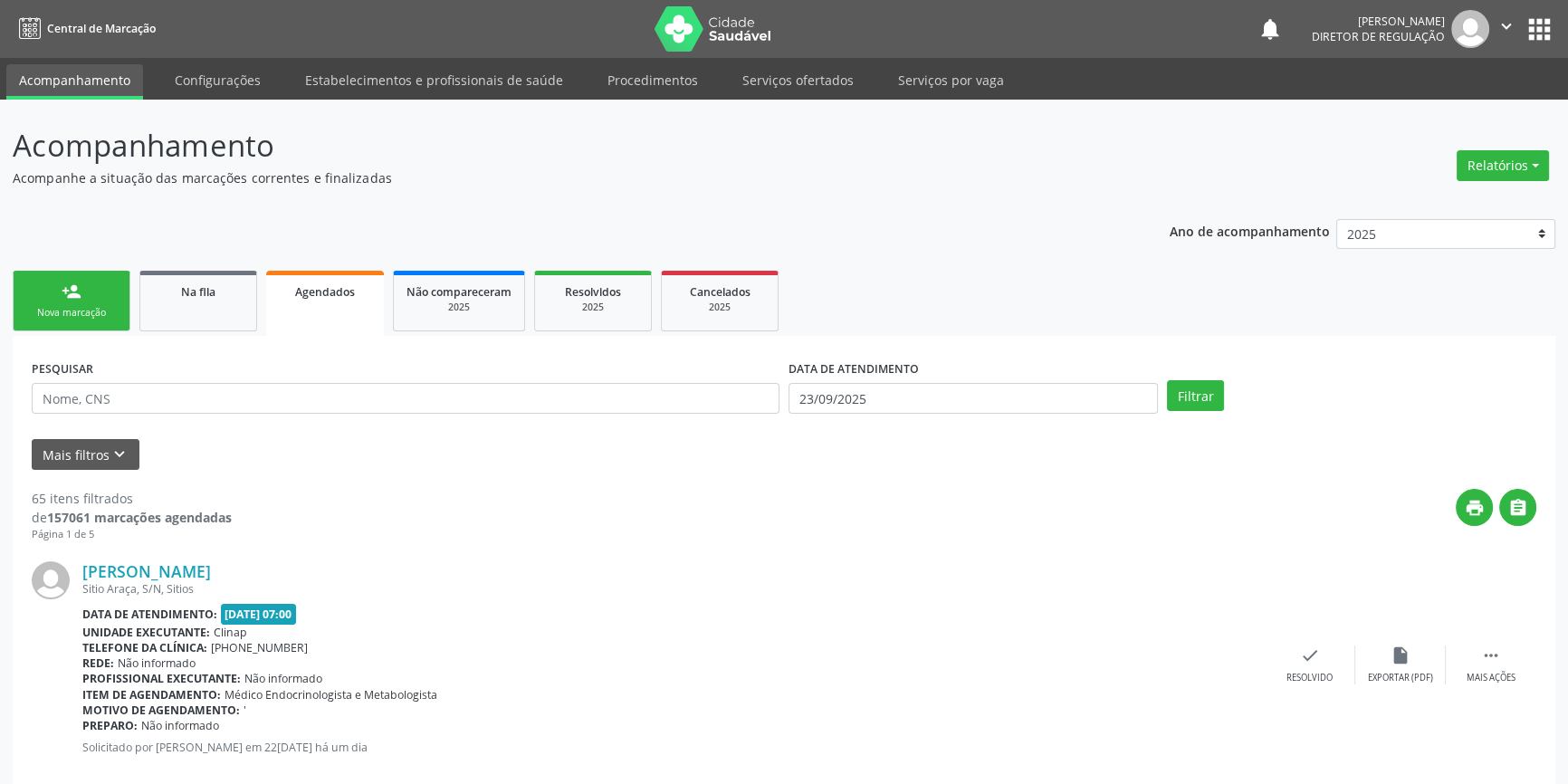
click at [38, 298] on link "person_add Nova marcação" at bounding box center [71, 300] width 117 height 61
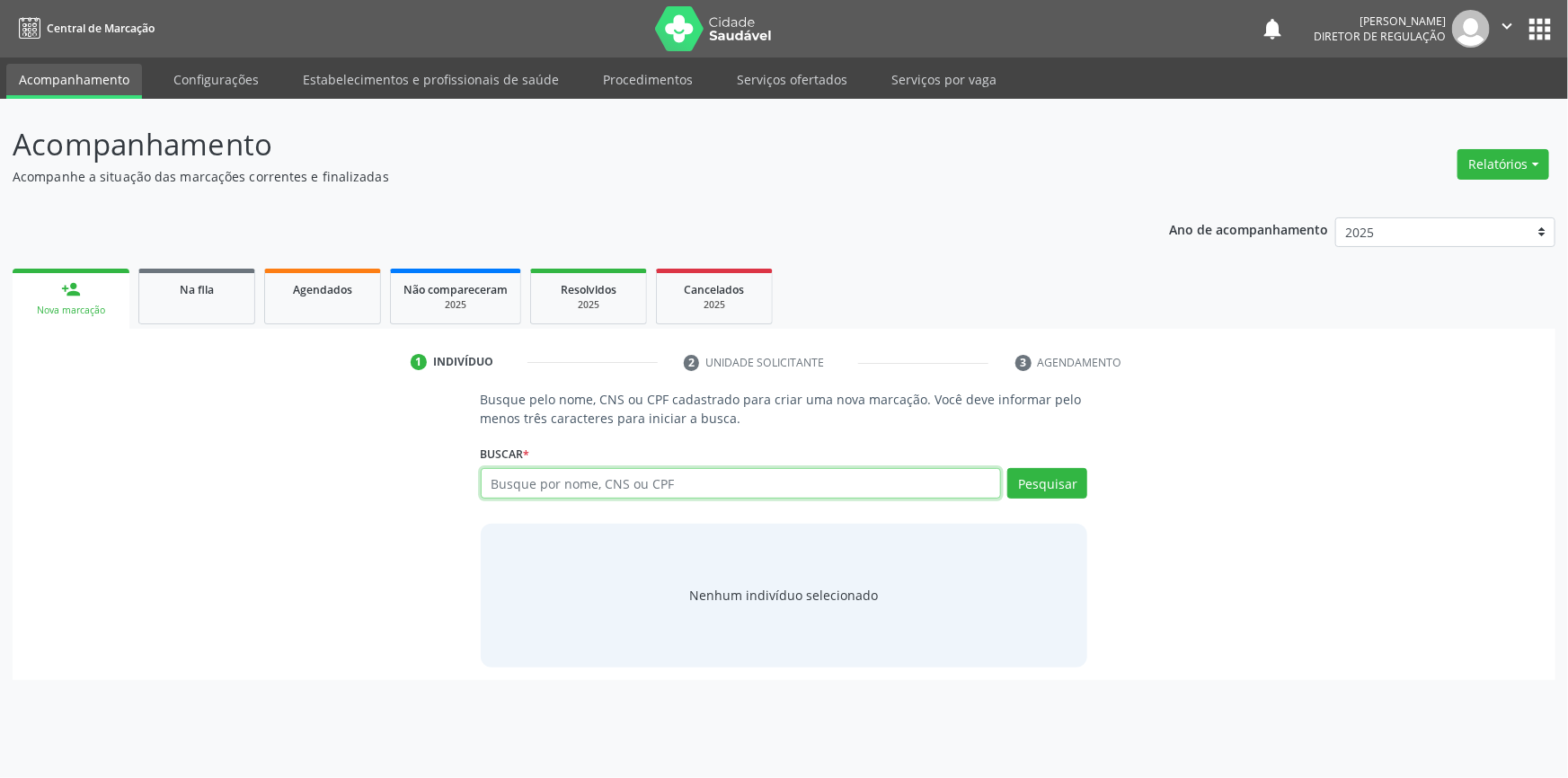
click at [563, 484] on input "text" at bounding box center [742, 484] width 521 height 31
paste input "700 0032 3001 5708"
type input "700 0032 3001 5708"
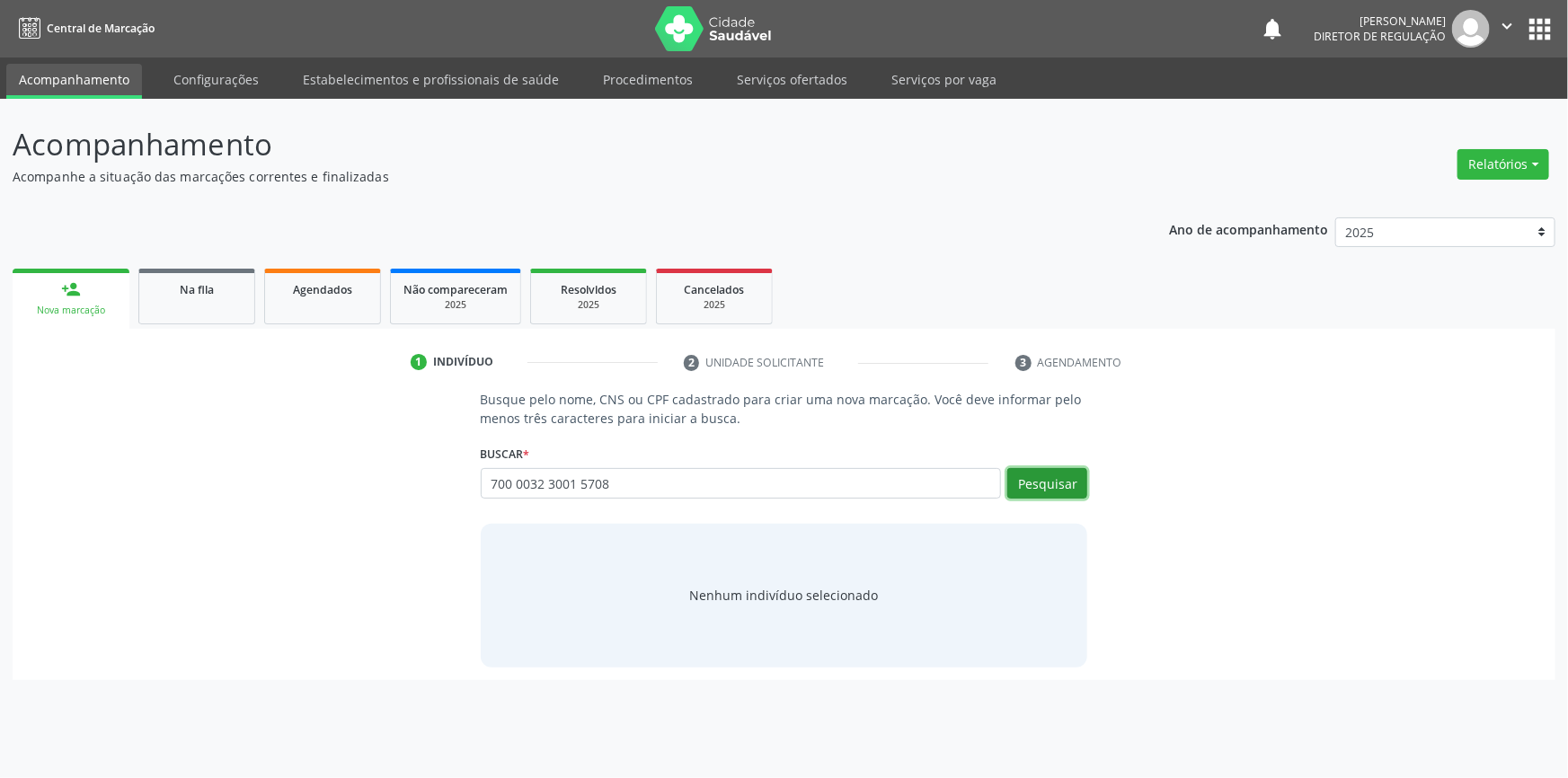
click at [1060, 487] on button "Pesquisar" at bounding box center [1047, 484] width 80 height 31
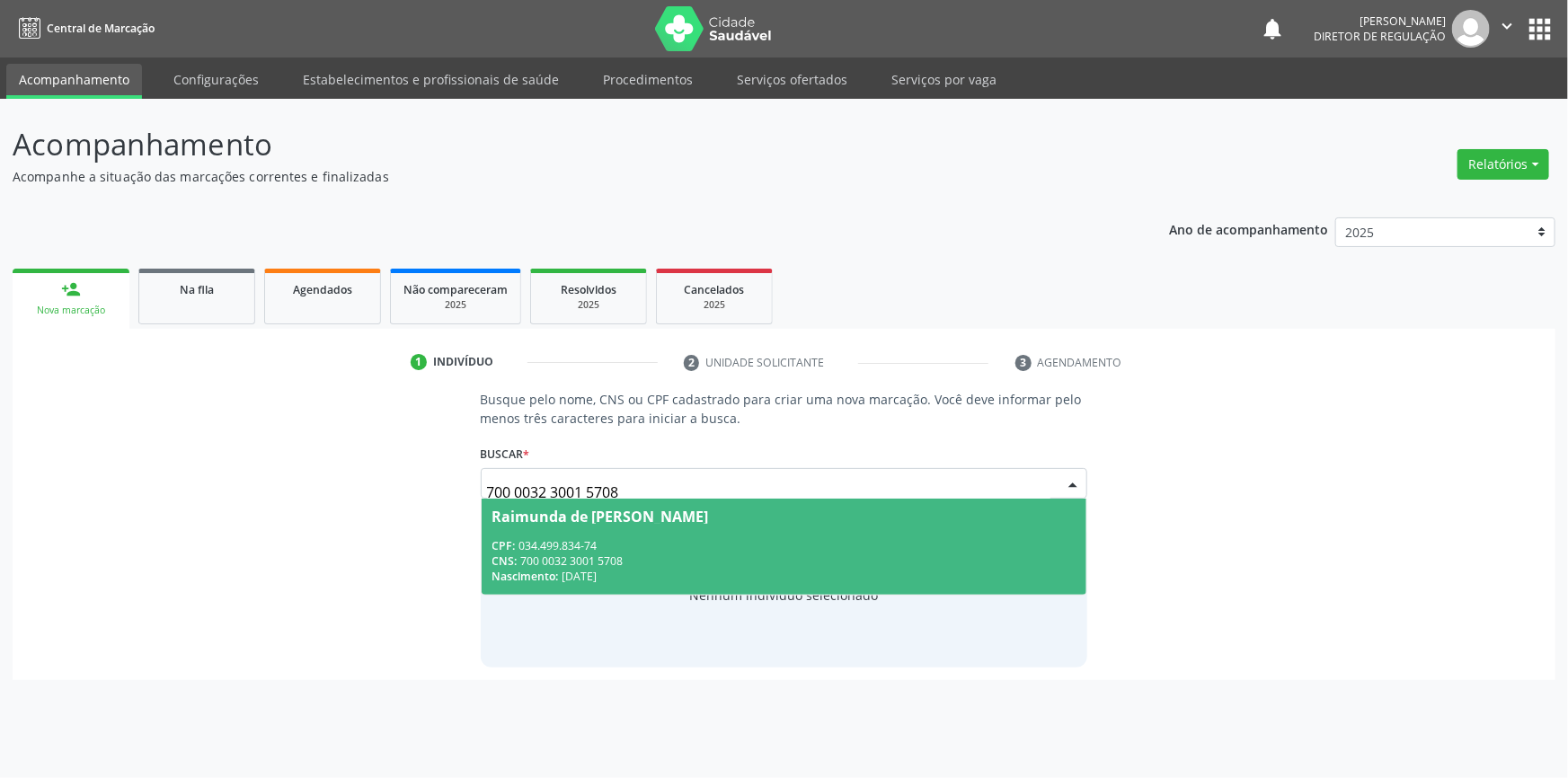
click at [781, 536] on span "Raimunda de [PERSON_NAME] CPF: 034.499.834-74 CNS: 700 0032 3001 5708 Nasciment…" at bounding box center [784, 546] width 605 height 96
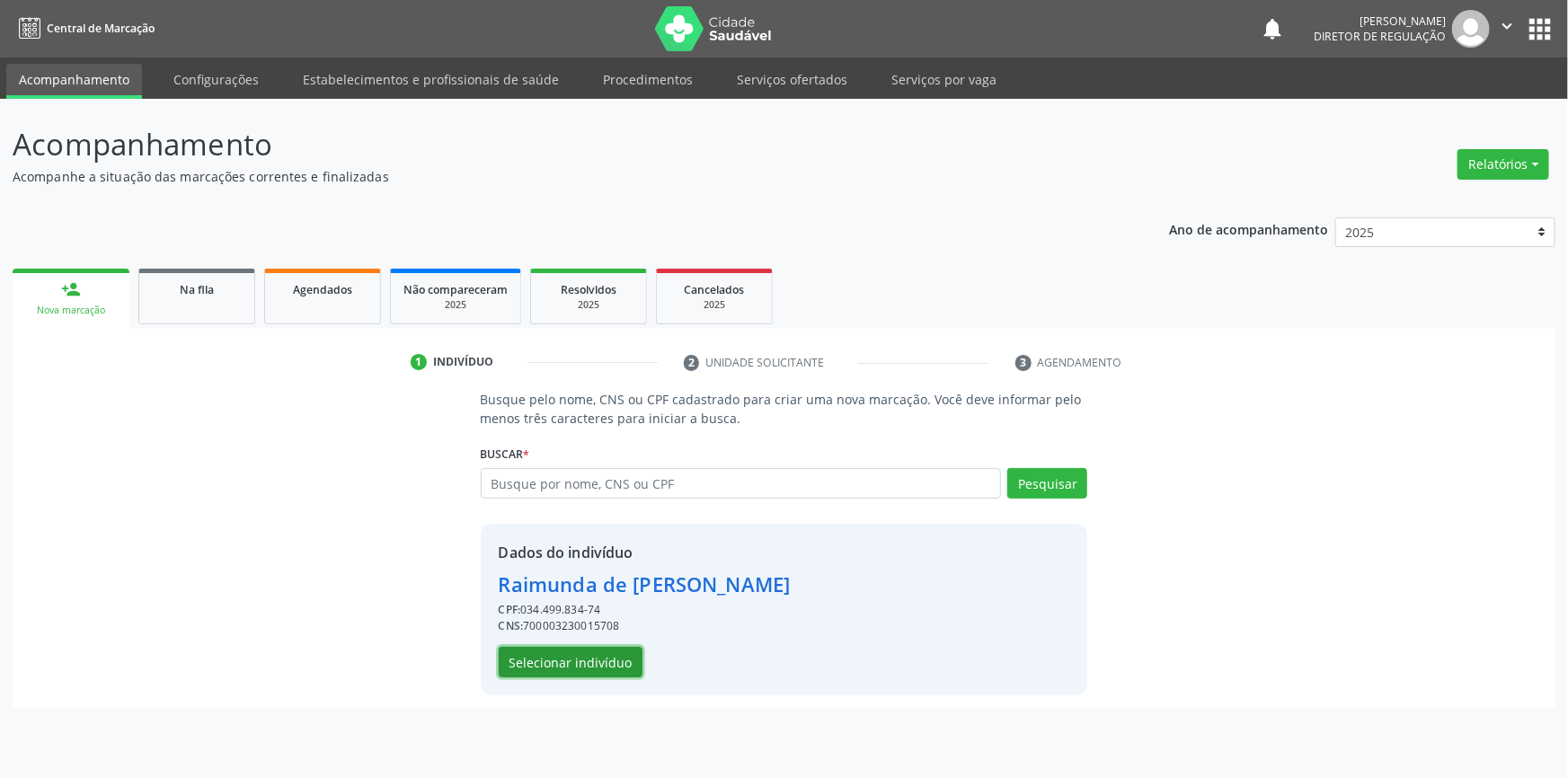
click at [589, 661] on button "Selecionar indivíduo" at bounding box center [569, 662] width 143 height 31
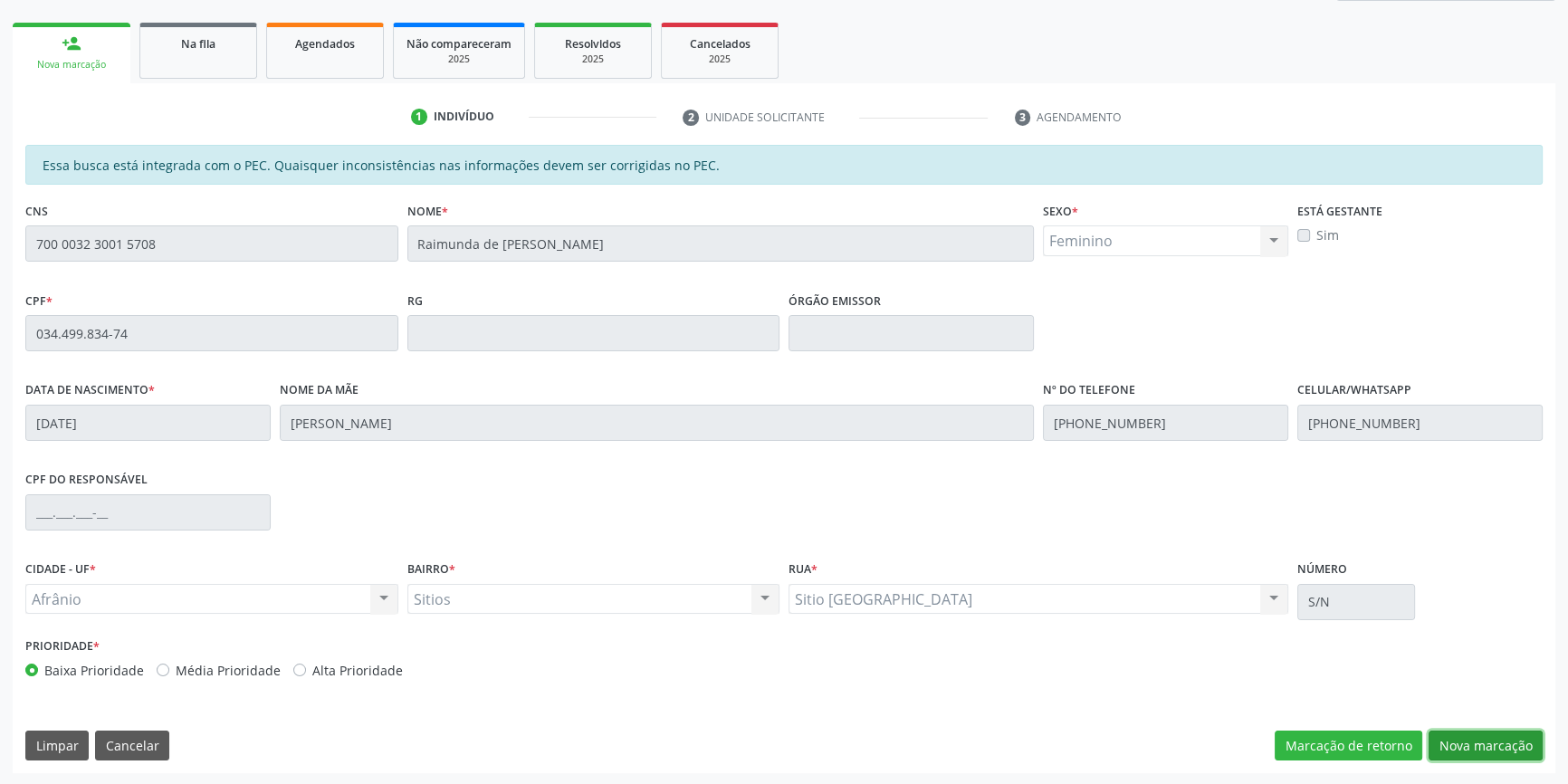
click at [1481, 739] on button "Nova marcação" at bounding box center [1487, 746] width 114 height 31
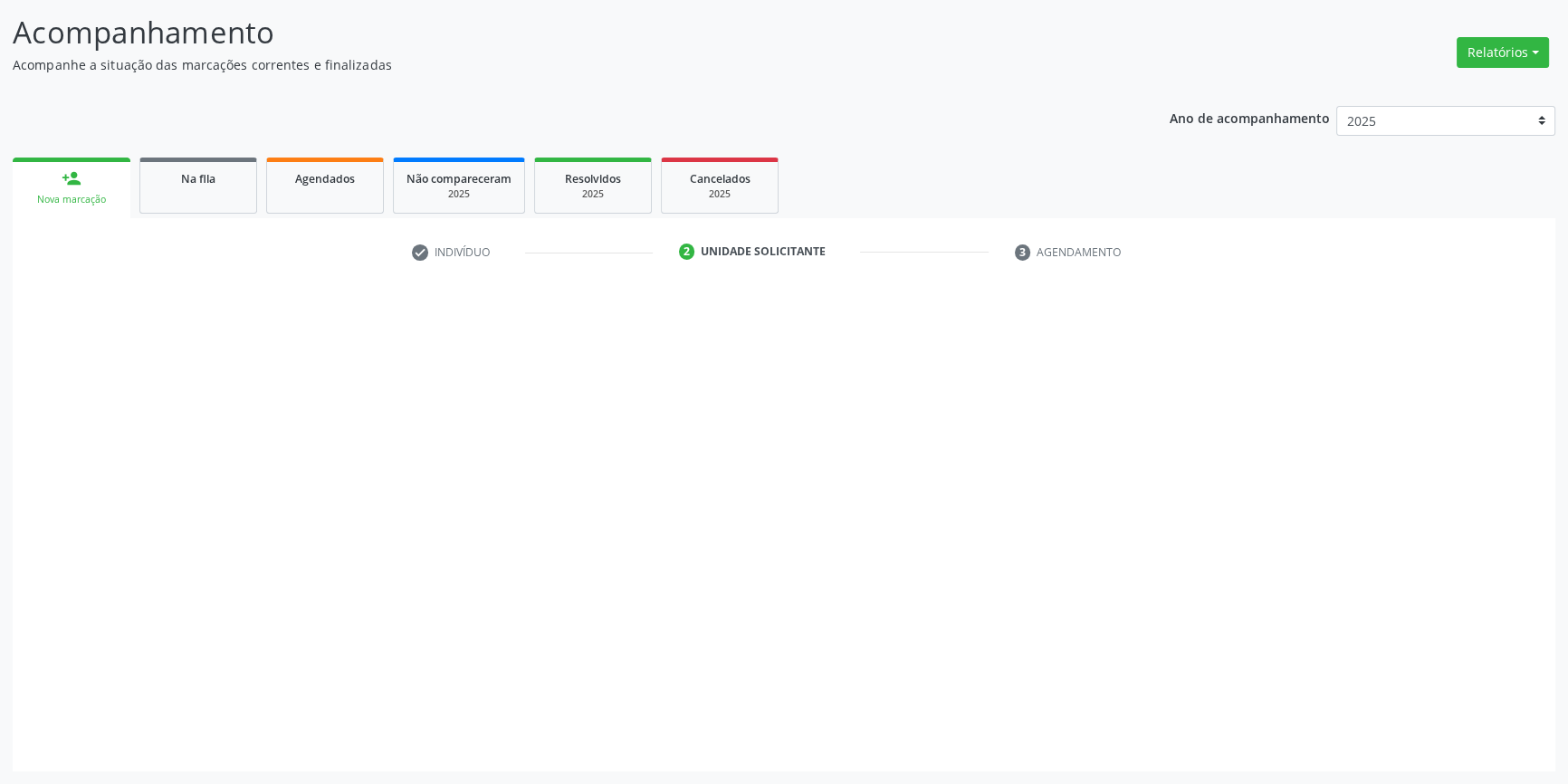
scroll to position [111, 0]
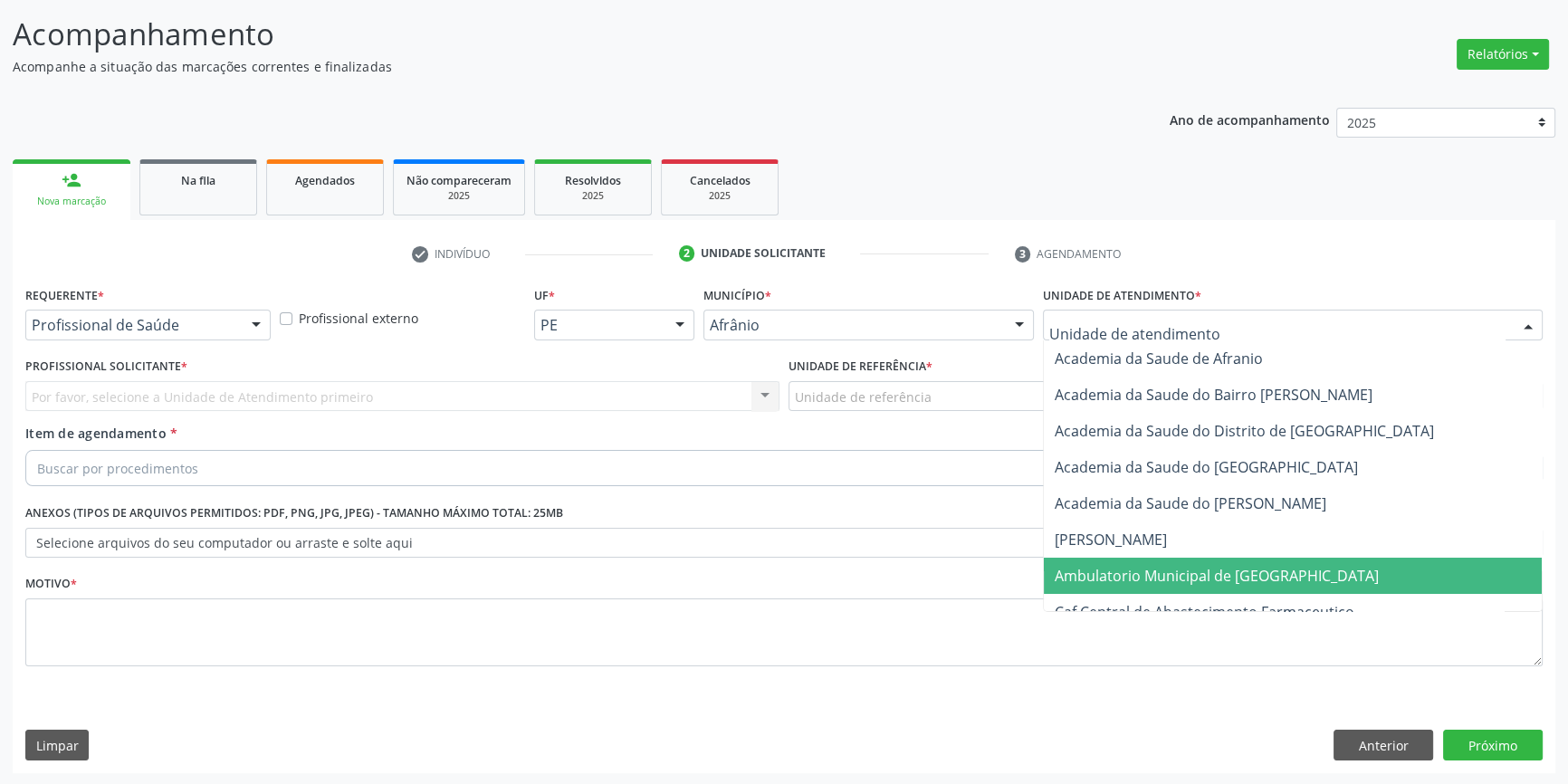
click at [1149, 570] on span "Ambulatorio Municipal de [GEOGRAPHIC_DATA]" at bounding box center [1217, 576] width 324 height 20
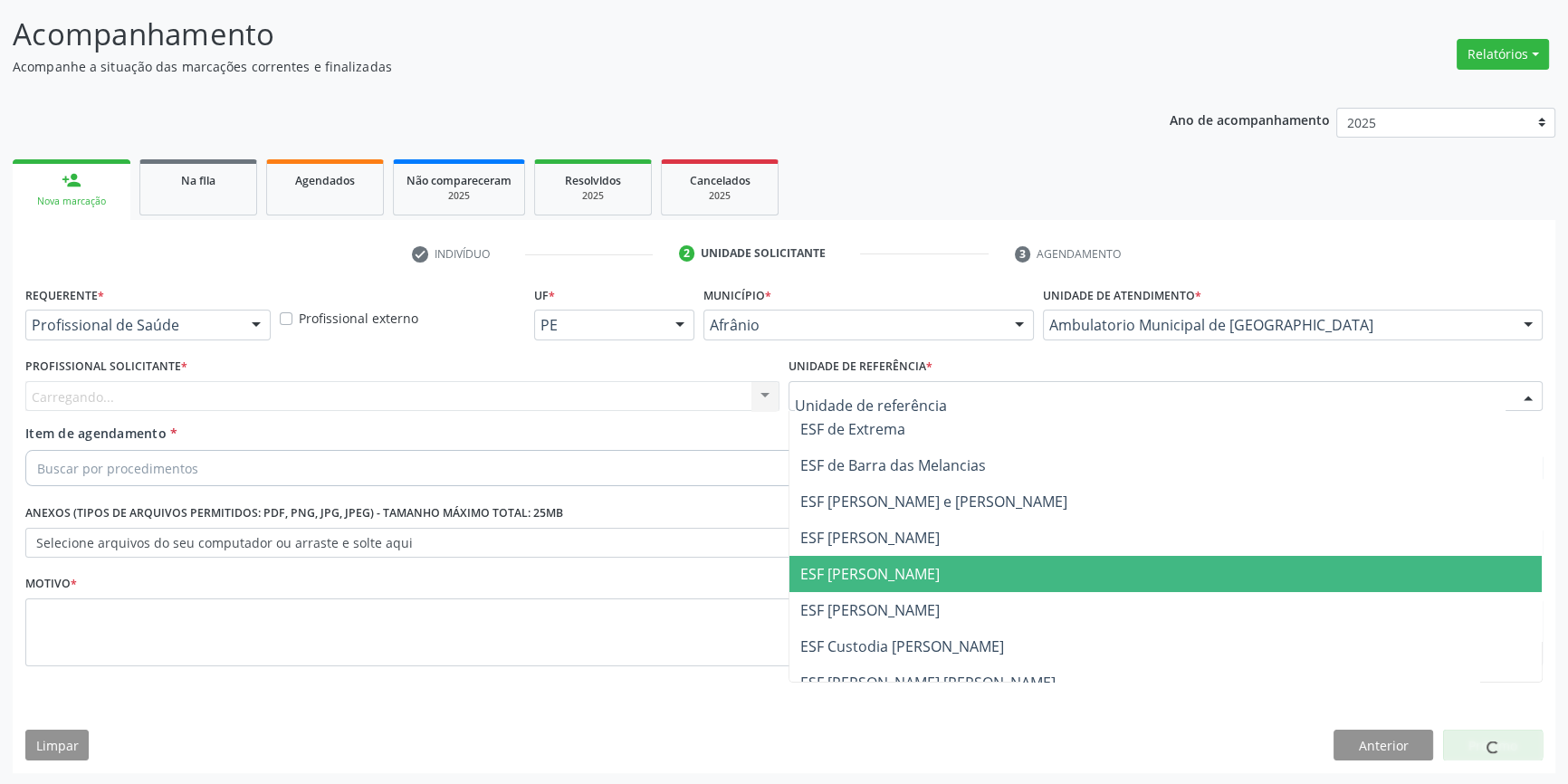
drag, startPoint x: 883, startPoint y: 607, endPoint x: 871, endPoint y: 600, distance: 13.9
click at [879, 605] on span "ESF [PERSON_NAME]" at bounding box center [871, 610] width 140 height 20
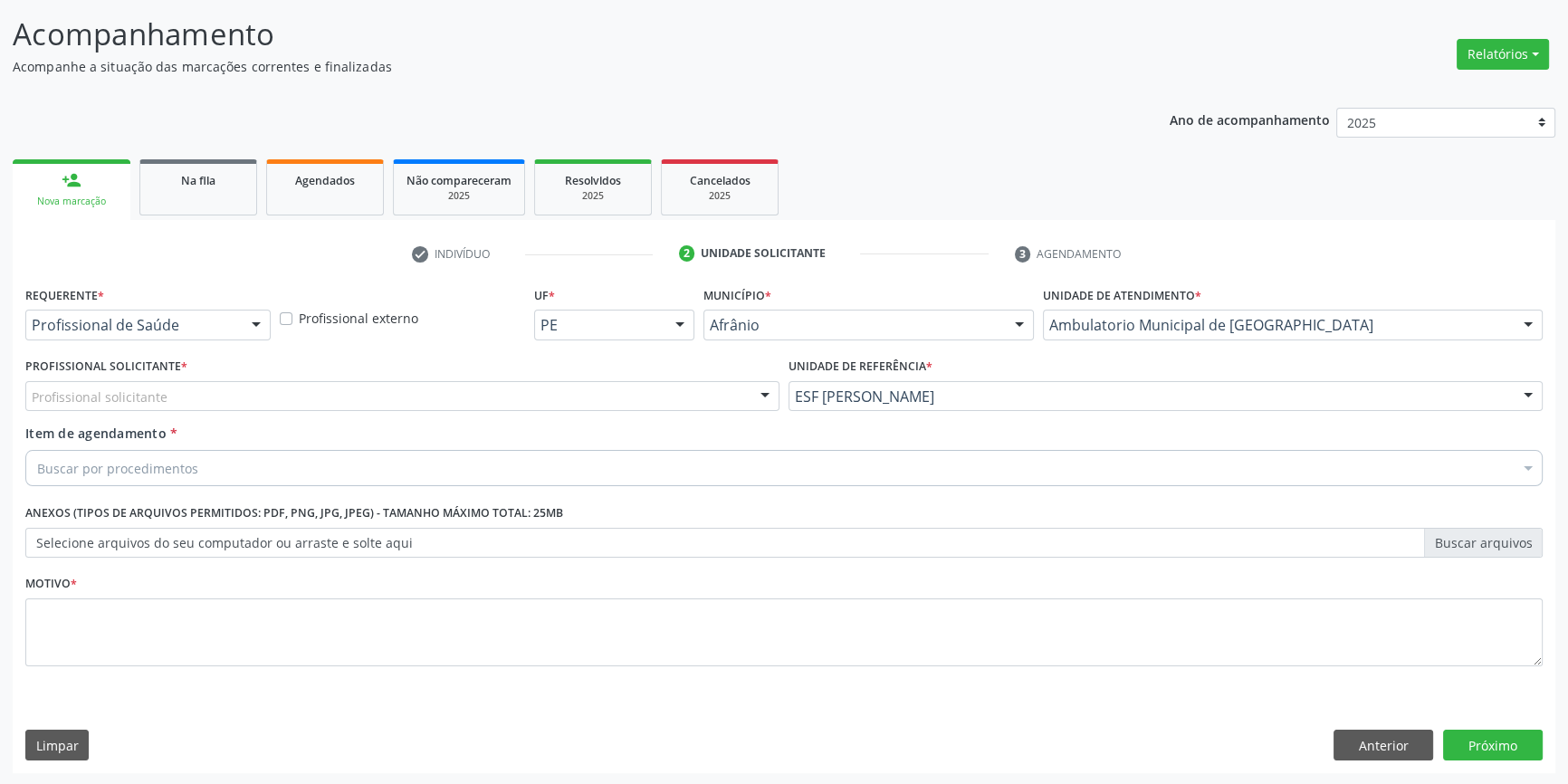
click at [472, 393] on div "Profissional solicitante" at bounding box center [402, 396] width 754 height 31
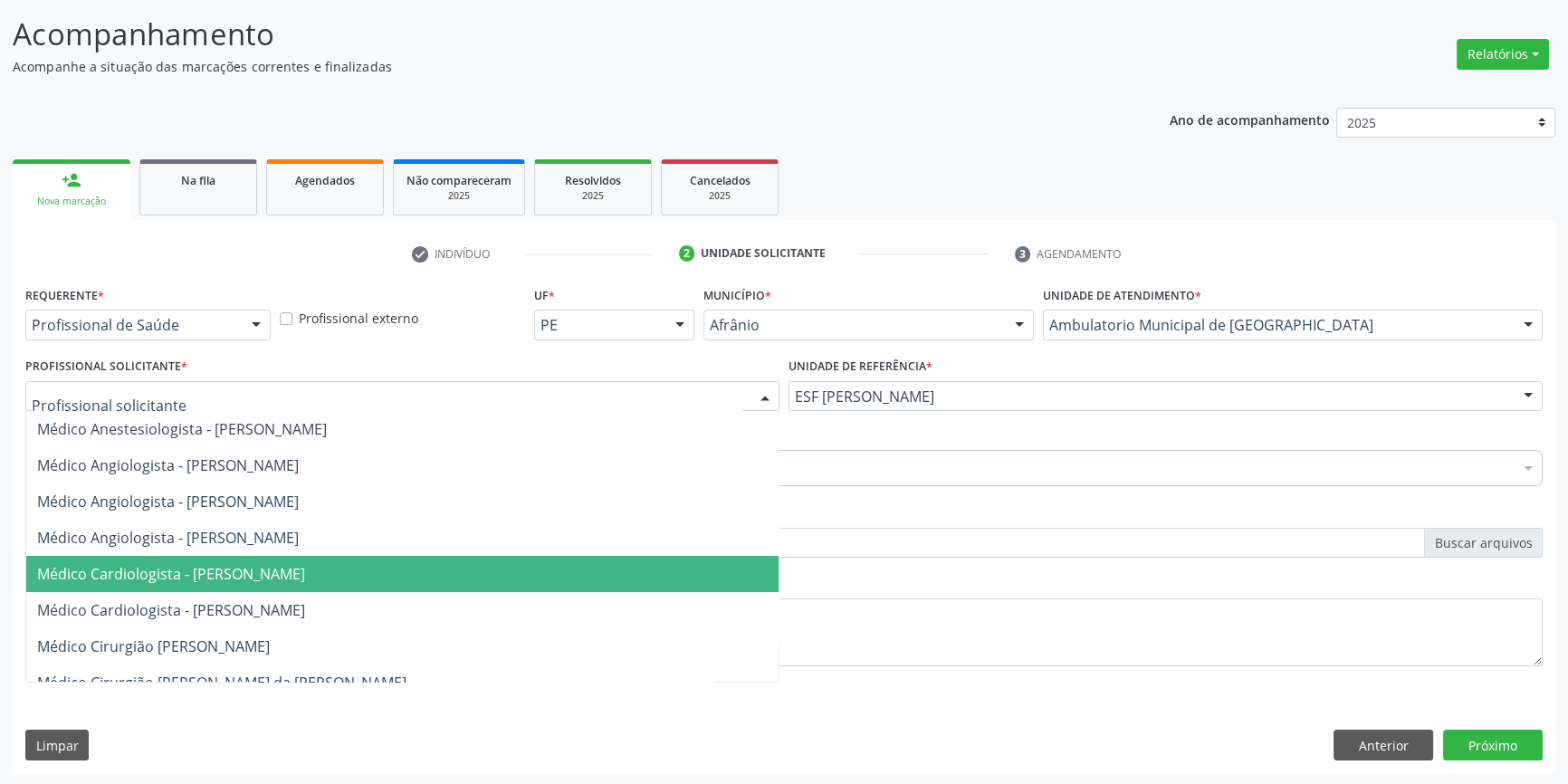
click at [305, 569] on span "Médico Cardiologista - [PERSON_NAME]" at bounding box center [171, 574] width 268 height 20
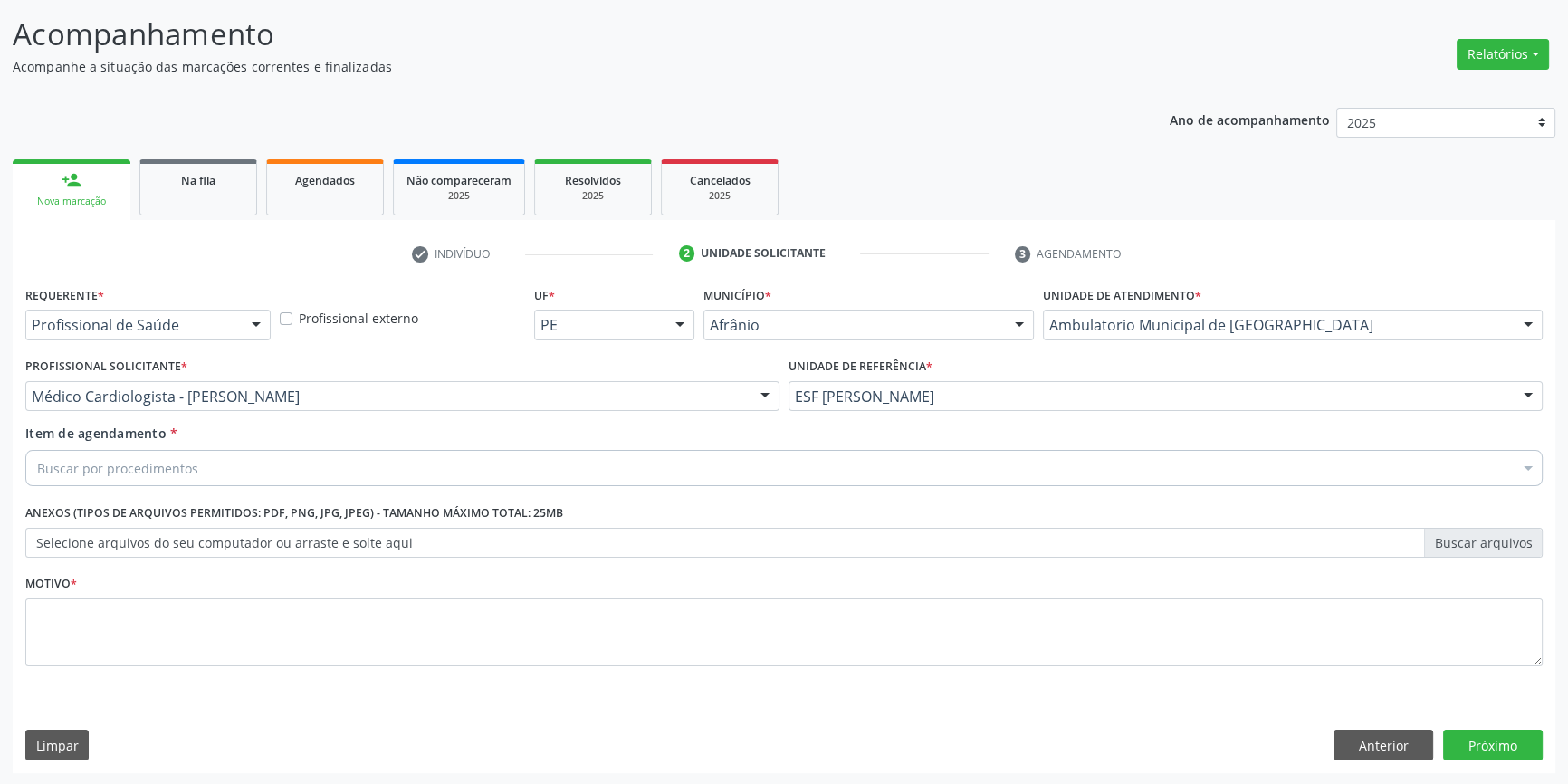
click at [237, 467] on div "Buscar por procedimentos" at bounding box center [784, 467] width 1518 height 36
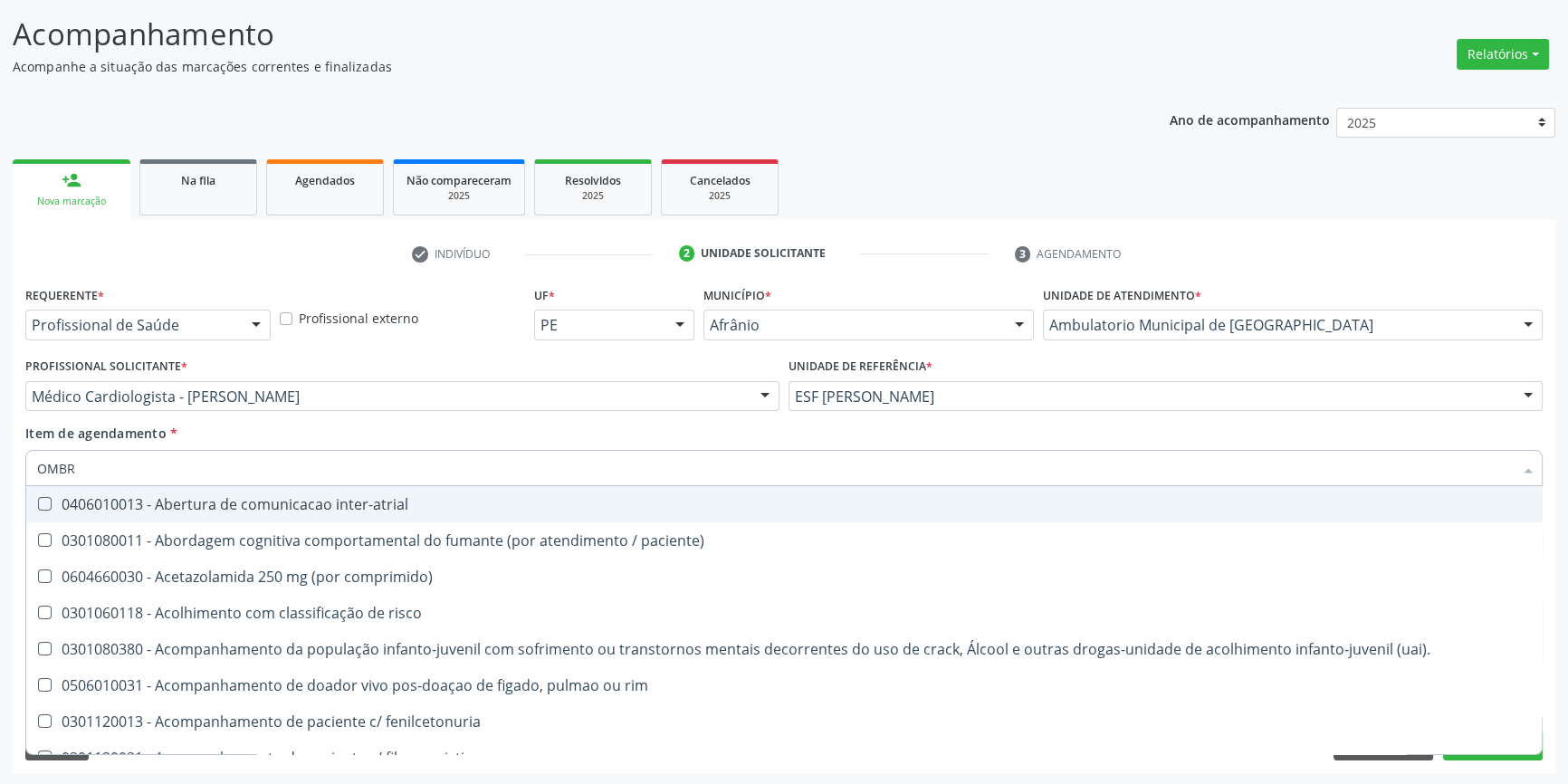
type input "OMBRO"
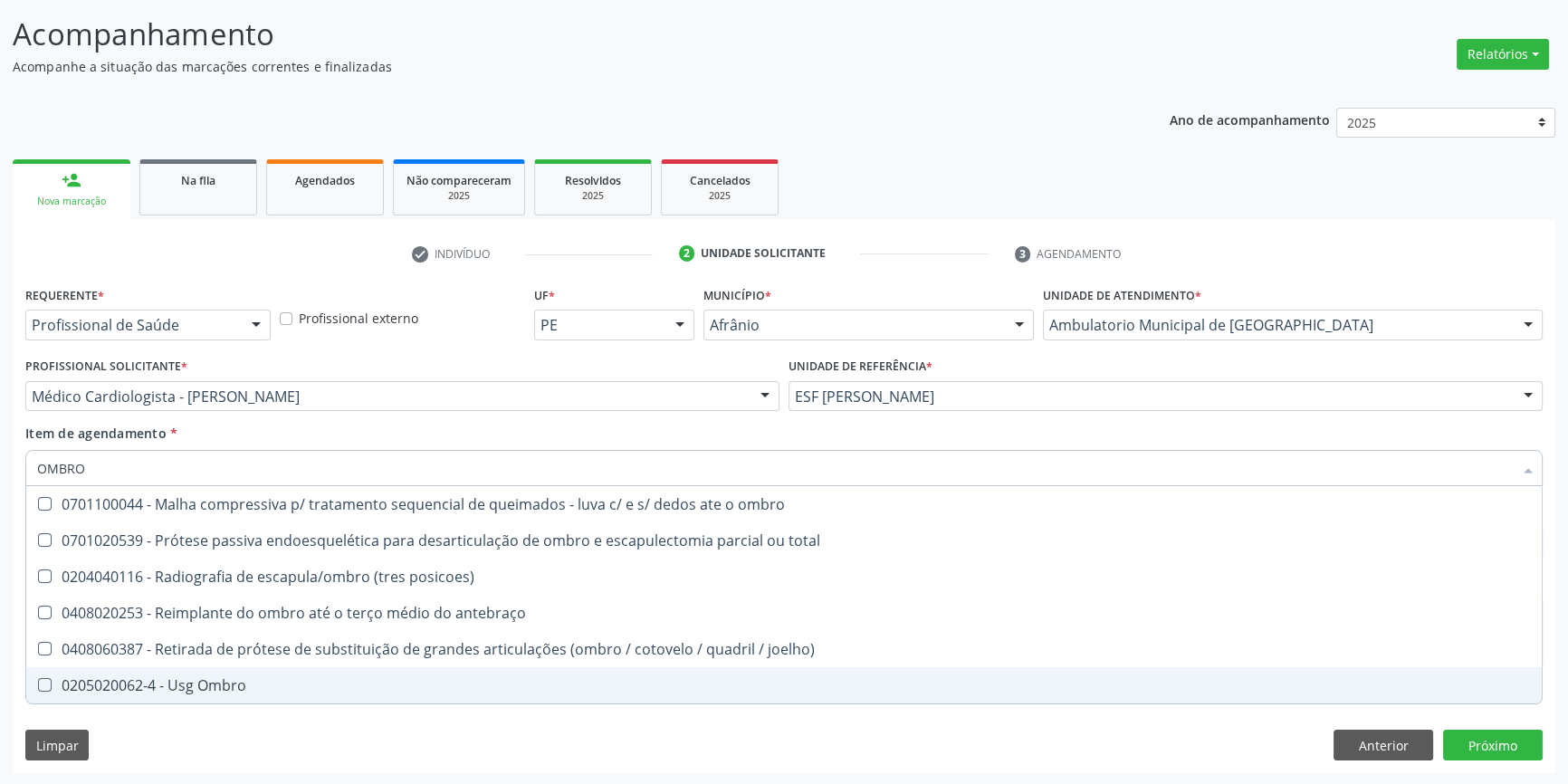
click at [200, 677] on div "0205020062-4 - Usg Ombro" at bounding box center [784, 684] width 1494 height 15
checkbox Ombro "true"
click at [197, 732] on div "Requerente * Profissional de Saúde Profissional de Saúde Paciente Nenhum result…" at bounding box center [784, 526] width 1543 height 491
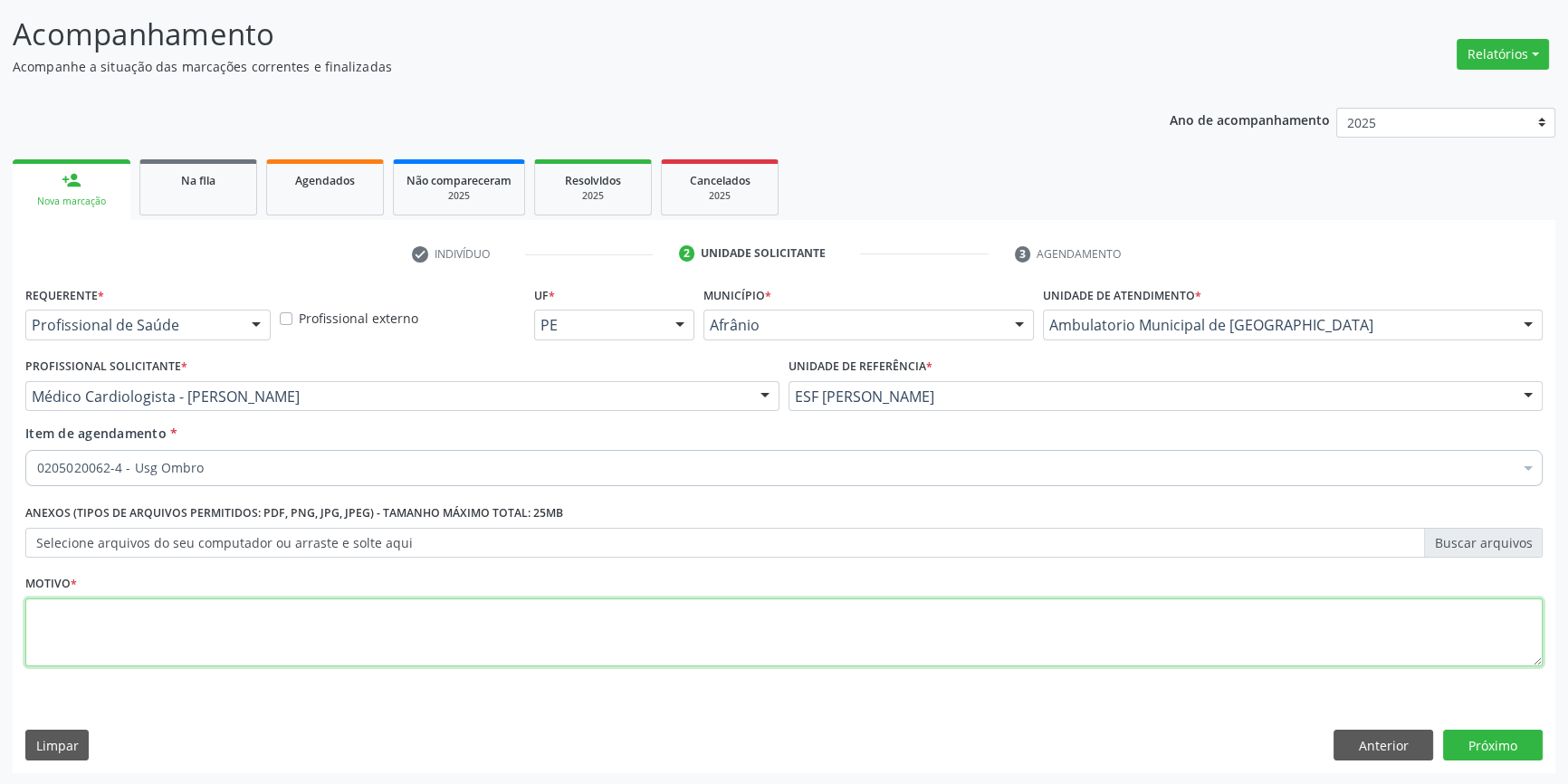
click at [196, 617] on textarea at bounding box center [784, 632] width 1518 height 69
type textarea "'"
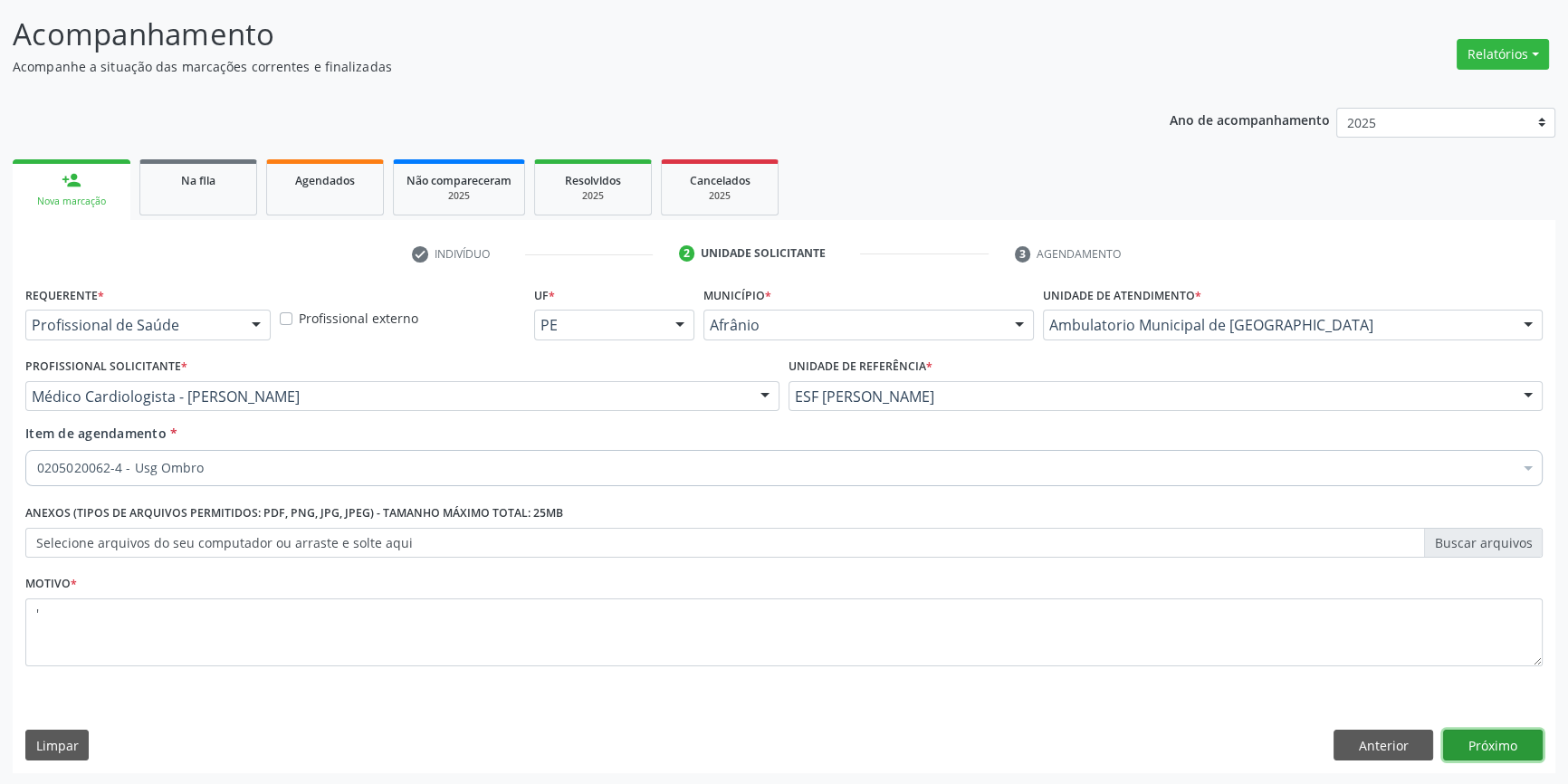
click at [1532, 733] on button "Próximo" at bounding box center [1493, 745] width 100 height 31
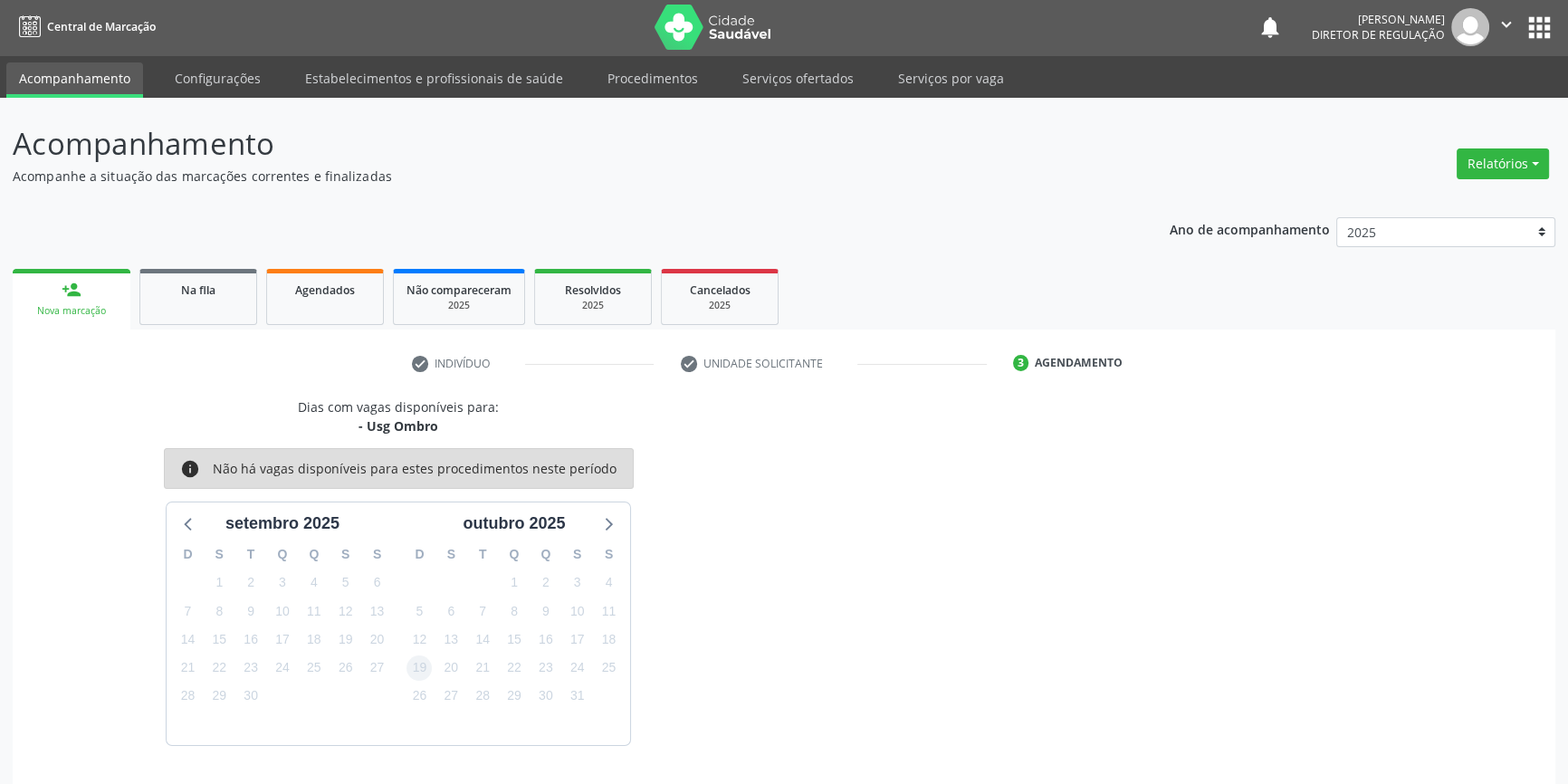
scroll to position [55, 0]
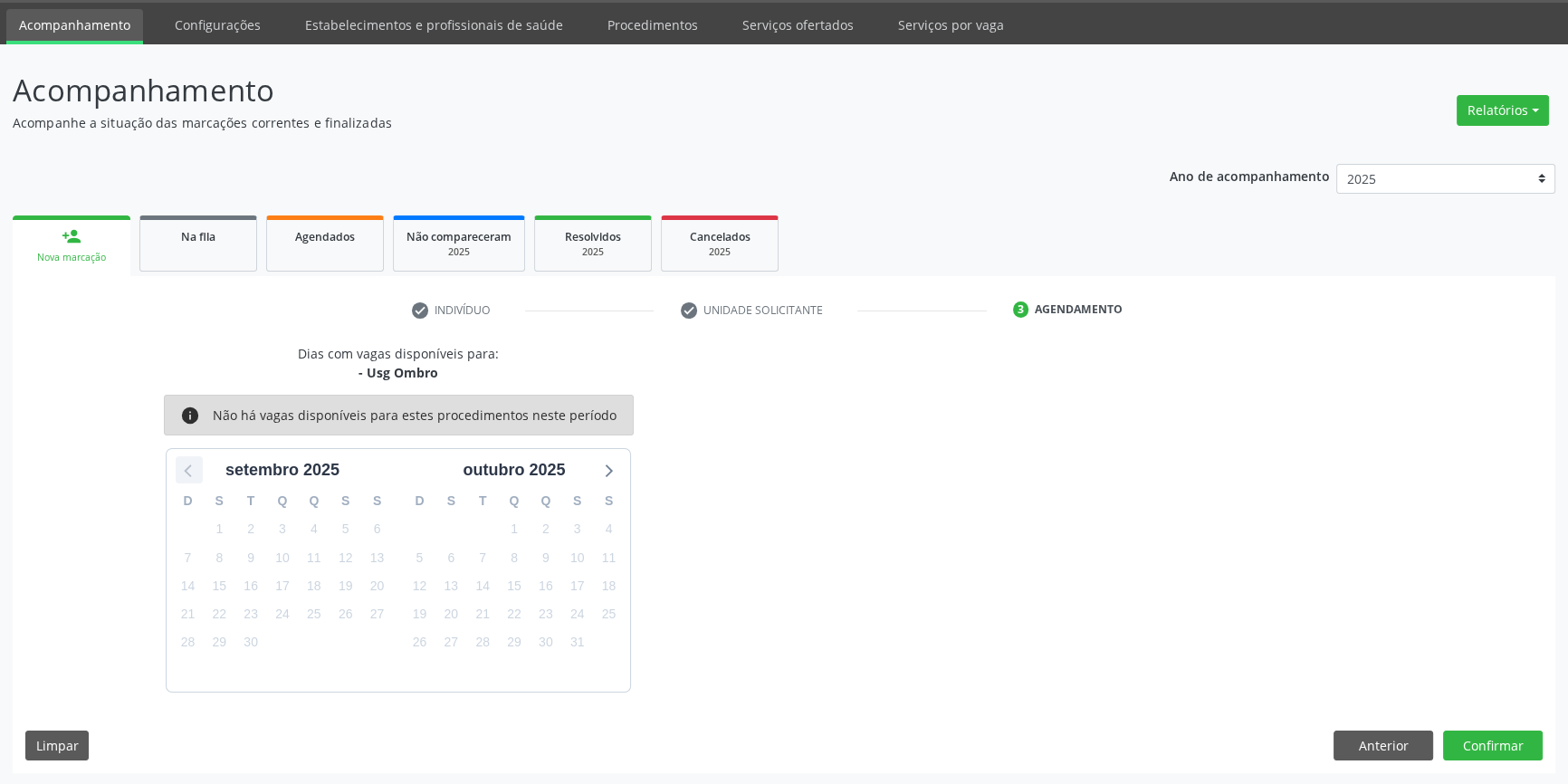
click at [186, 467] on icon at bounding box center [187, 471] width 7 height 13
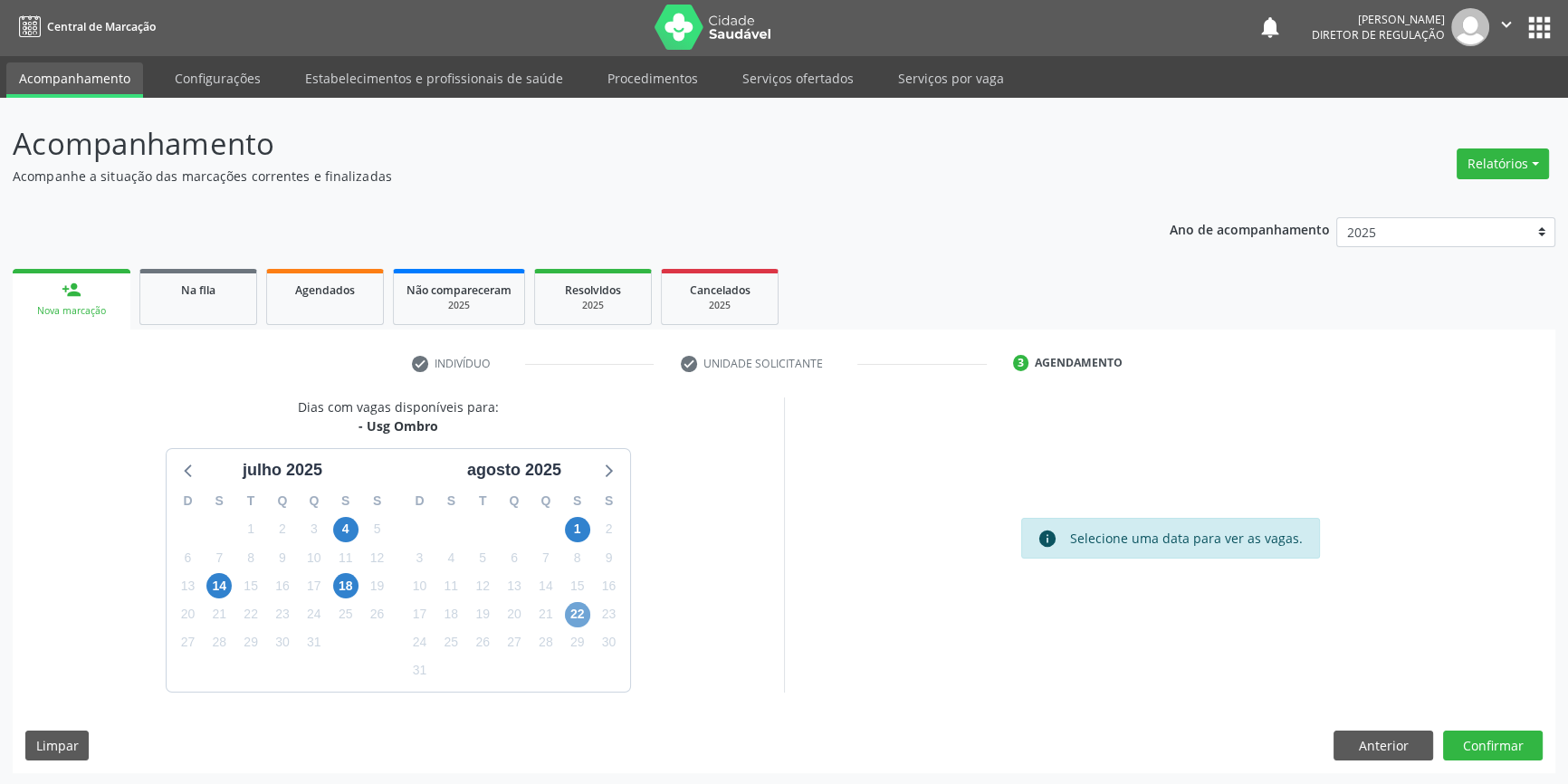
click at [573, 607] on span "22" at bounding box center [578, 614] width 25 height 25
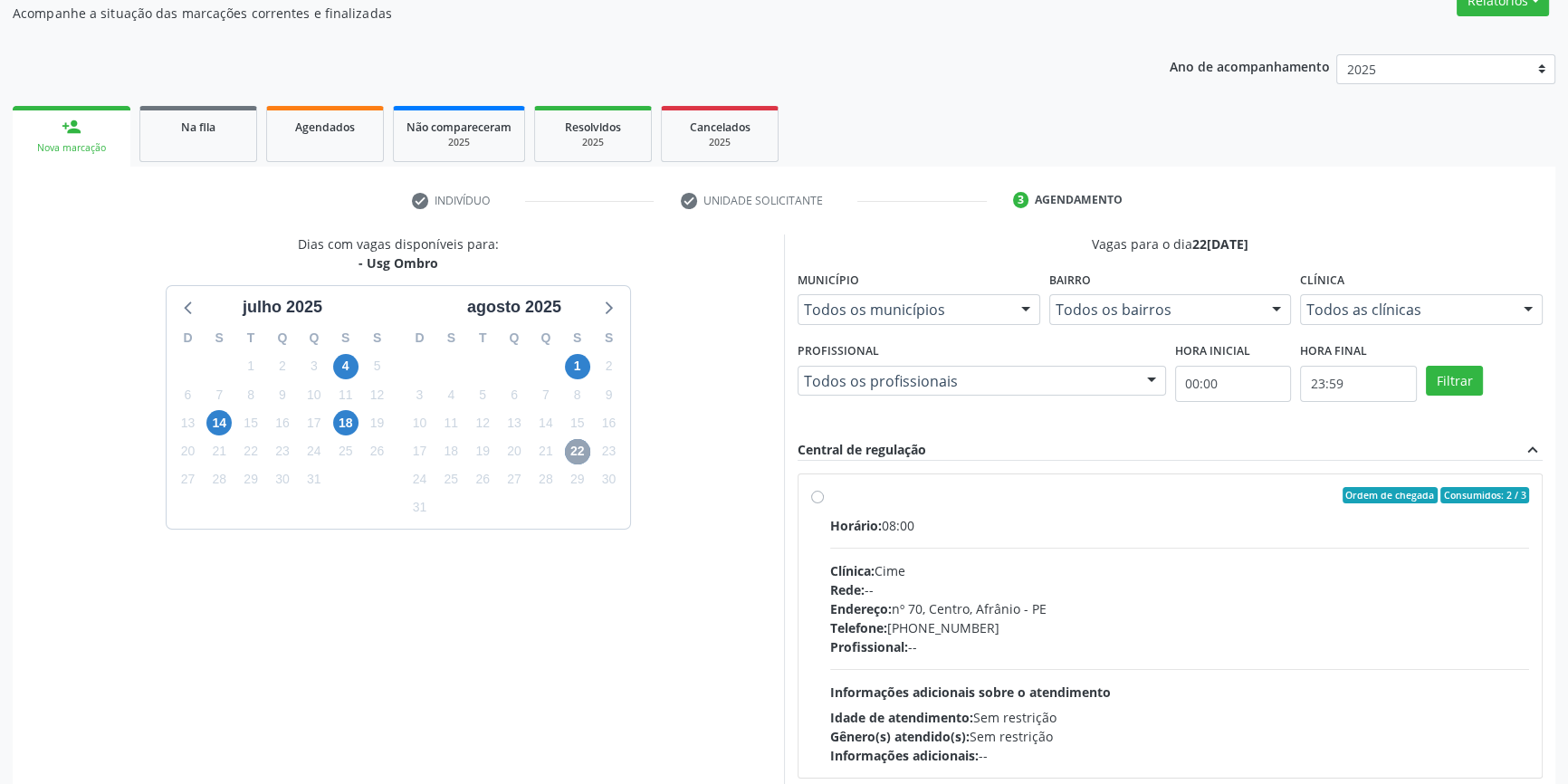
scroll to position [167, 0]
click at [839, 498] on div "Ordem de chegada Consumidos: 2 / 3" at bounding box center [1179, 493] width 699 height 16
click at [824, 498] on input "Ordem de chegada Consumidos: 2 / 3 Horário: 08:00 Clínica: Cime Rede: -- Endere…" at bounding box center [817, 493] width 13 height 16
radio input "true"
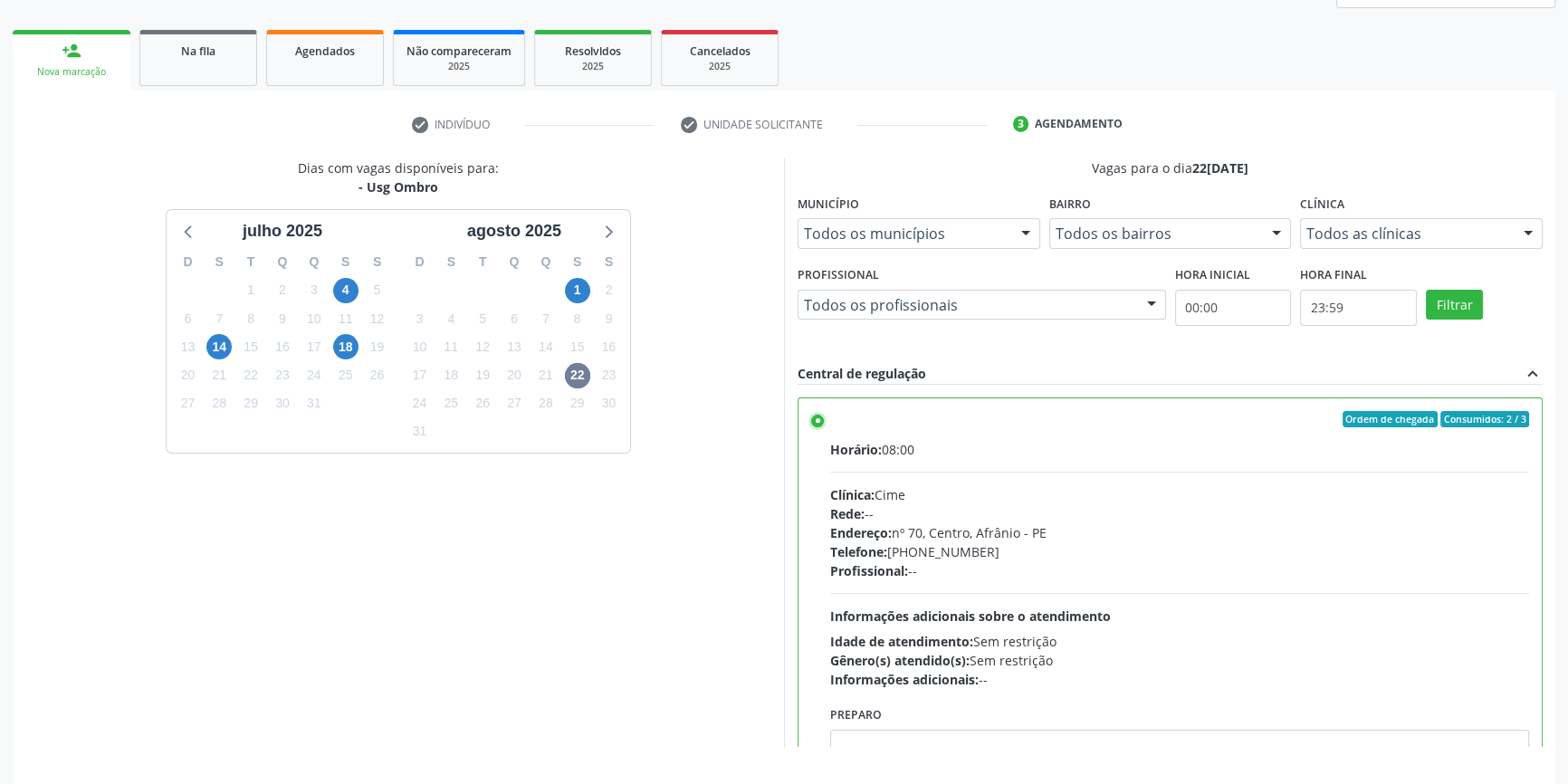
scroll to position [213, 0]
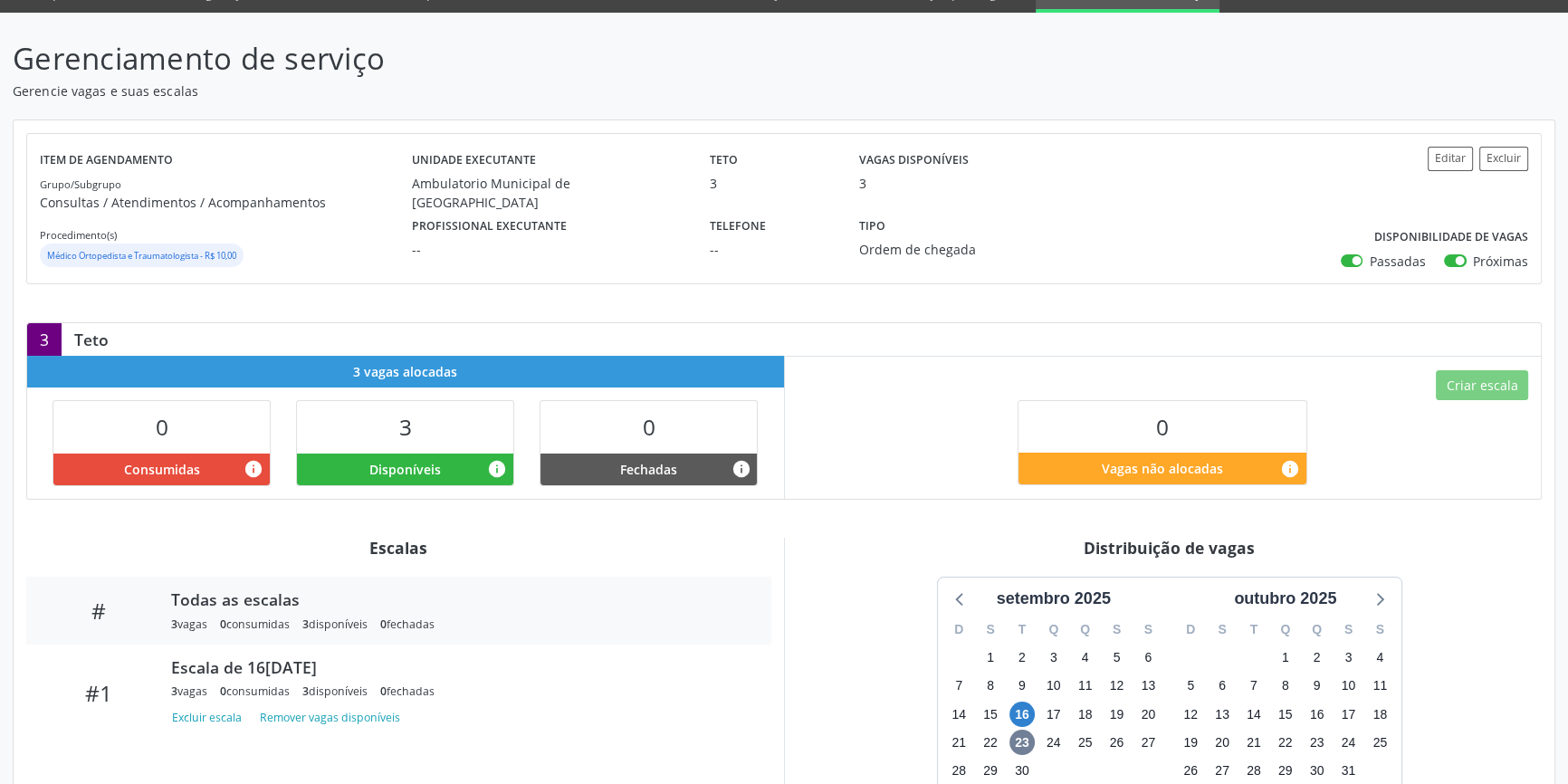
scroll to position [238, 0]
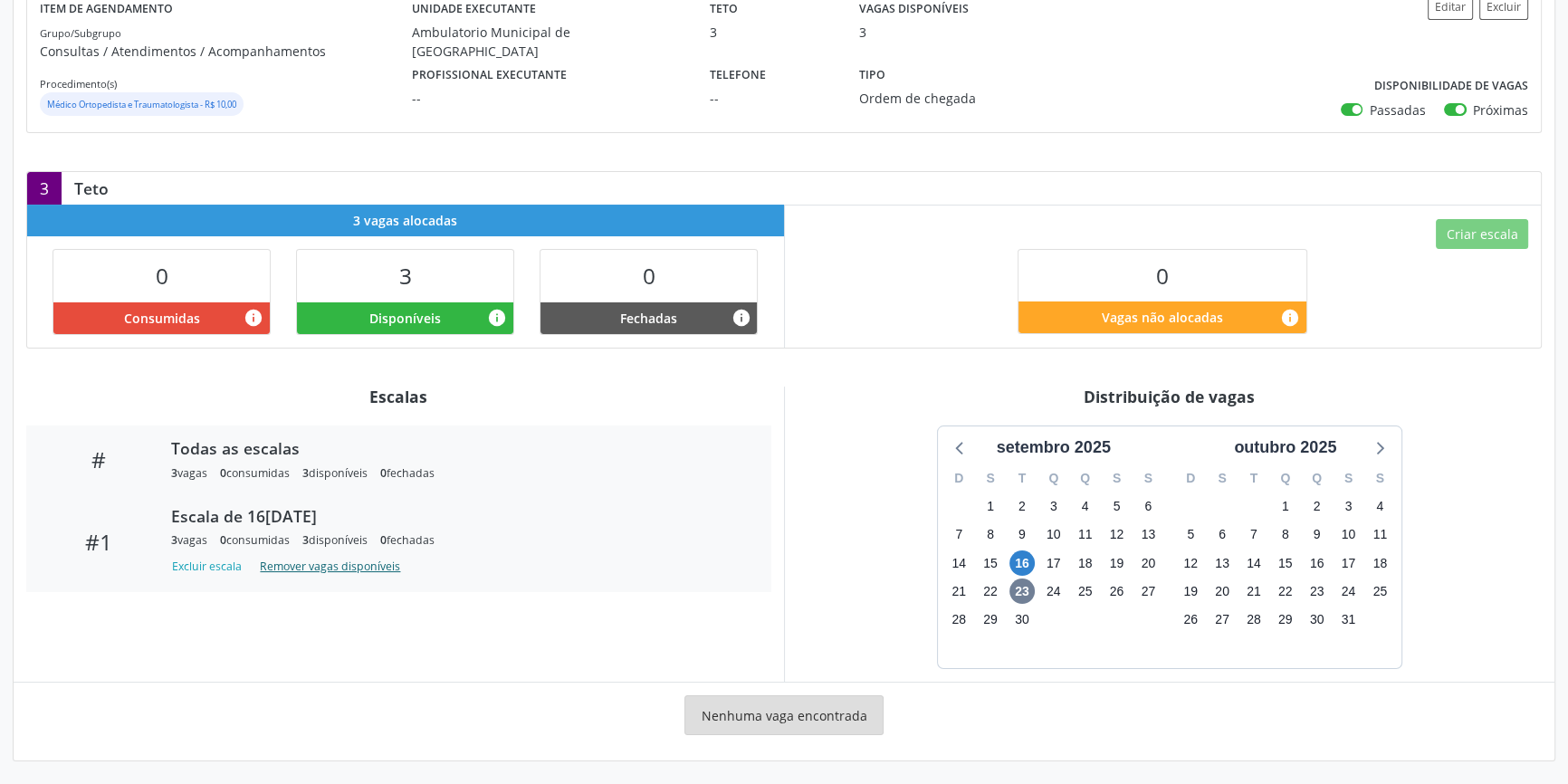
click at [281, 564] on button "Remover vagas disponíveis" at bounding box center [331, 566] width 155 height 24
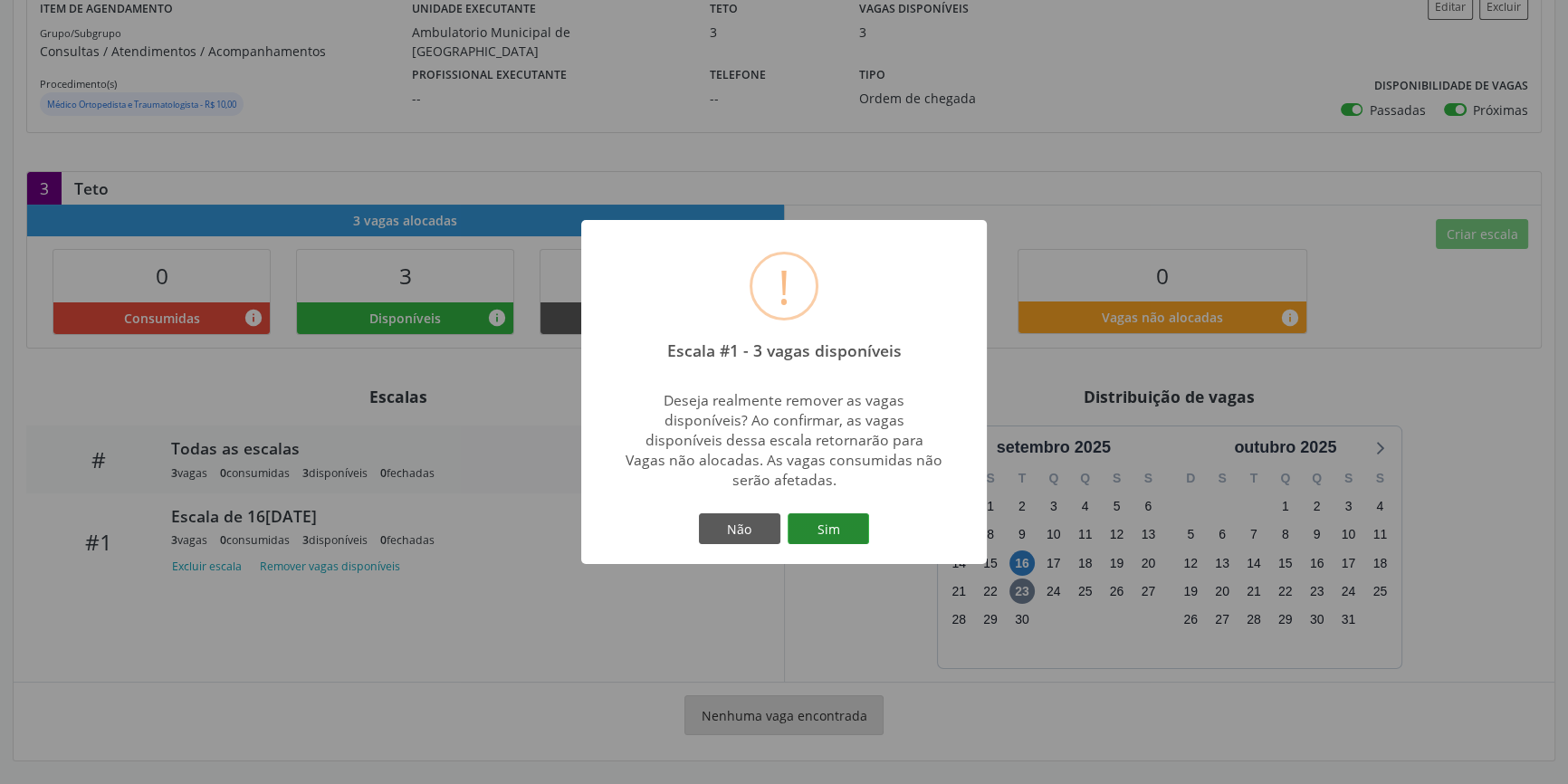
click at [820, 513] on button "Sim" at bounding box center [828, 528] width 81 height 31
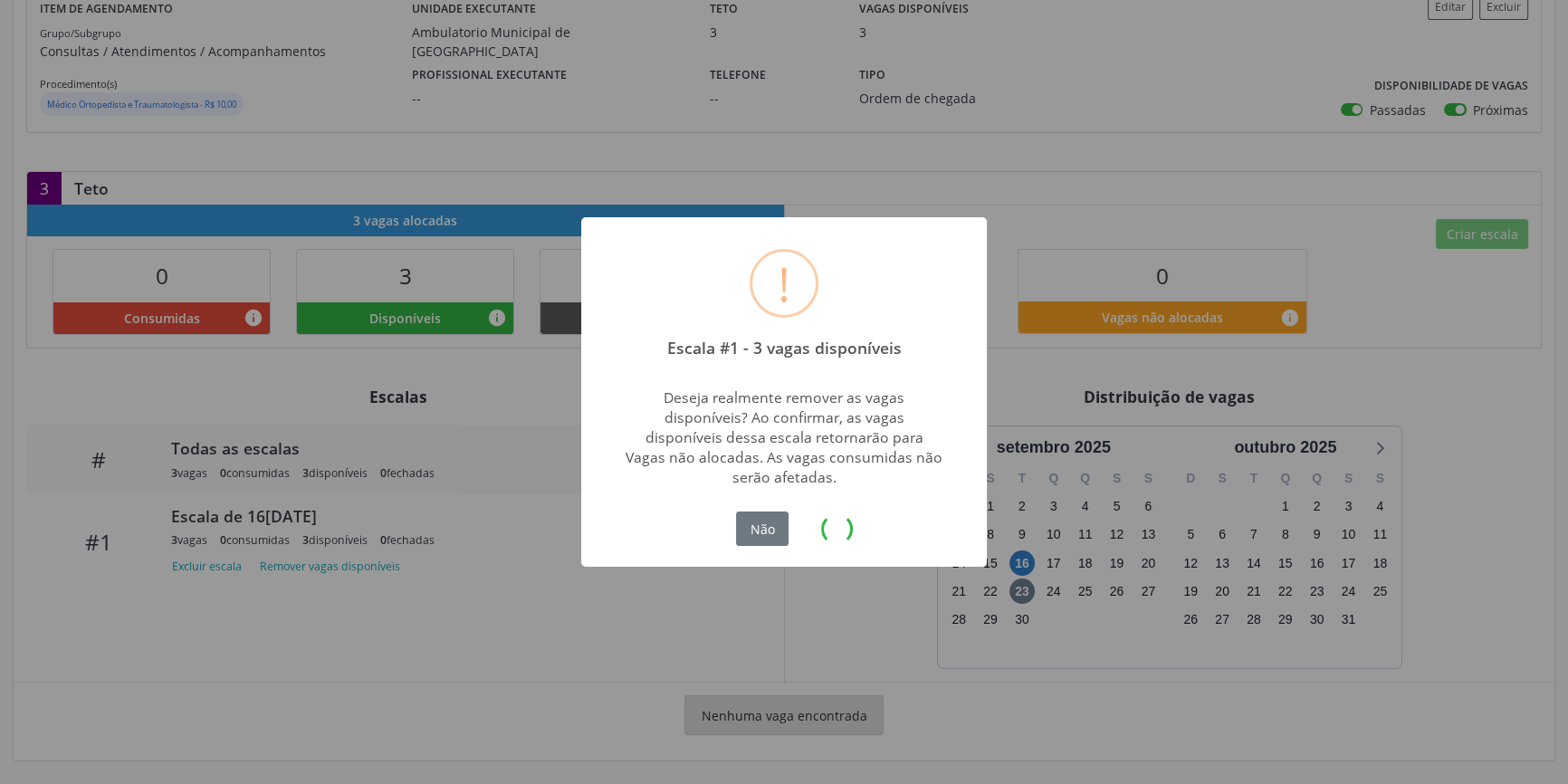
scroll to position [0, 0]
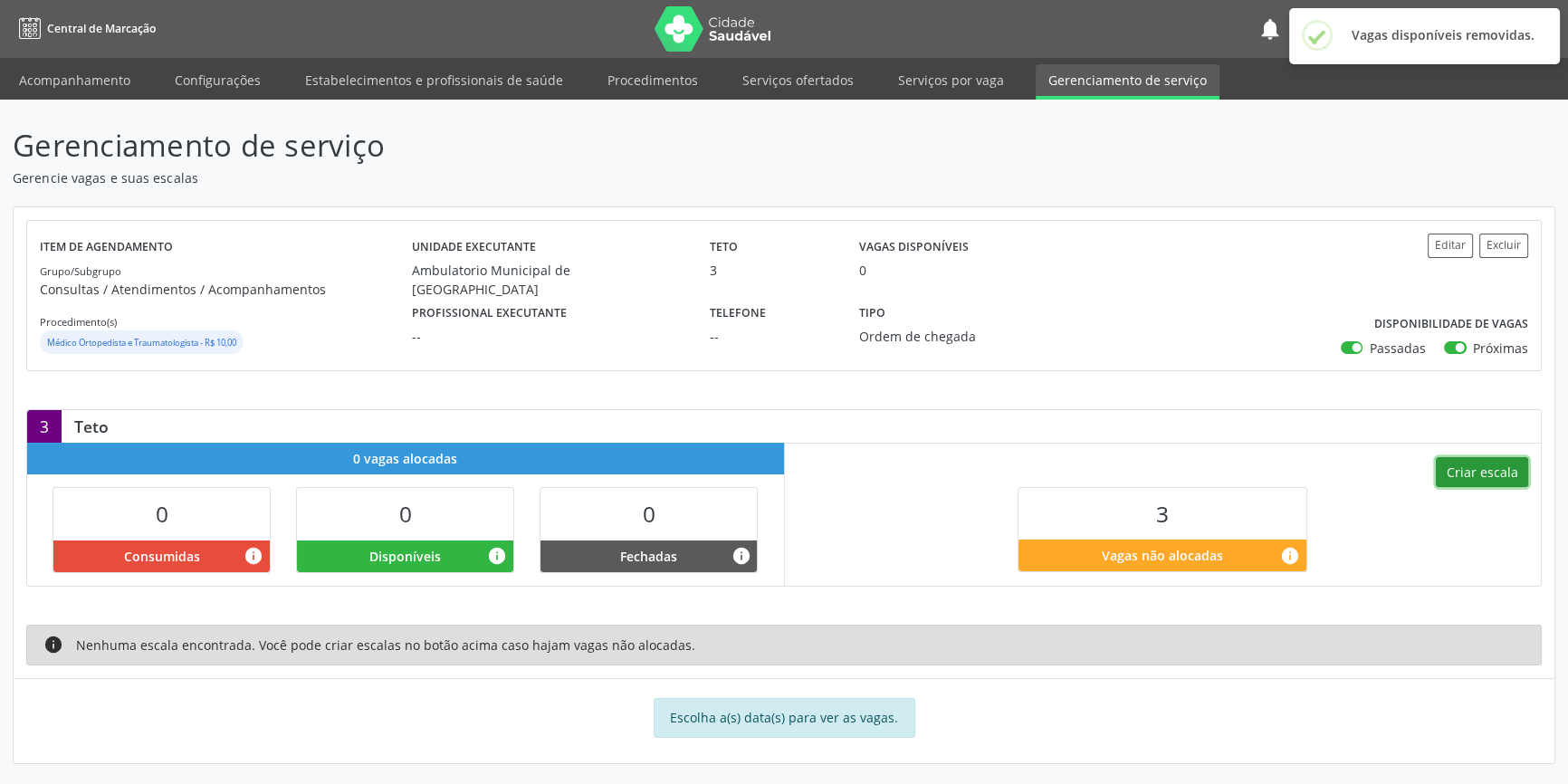
click at [1476, 470] on button "Criar escala" at bounding box center [1482, 473] width 92 height 31
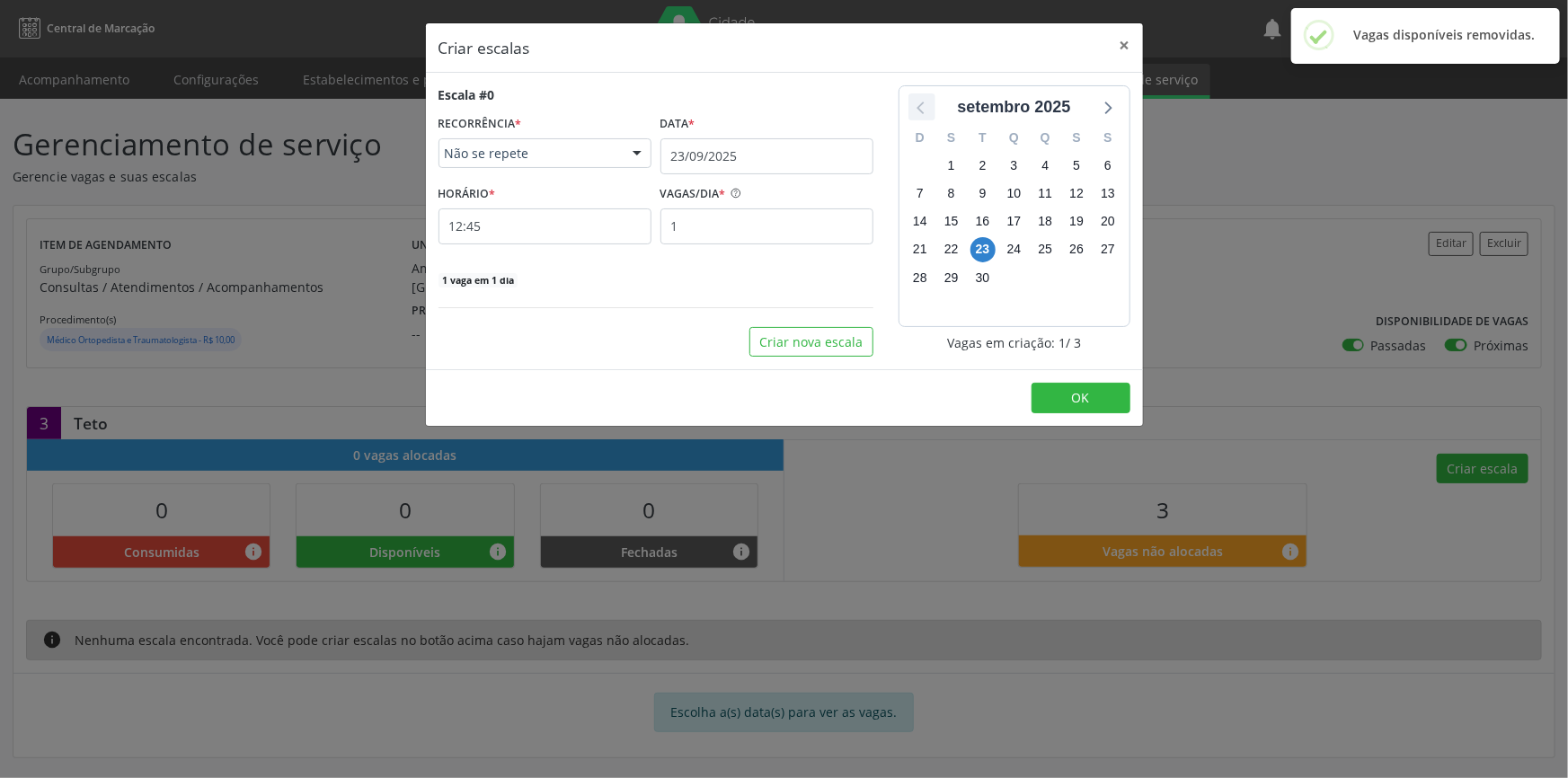
click at [920, 107] on icon at bounding box center [922, 107] width 23 height 23
click at [1114, 115] on icon at bounding box center [1106, 107] width 23 height 23
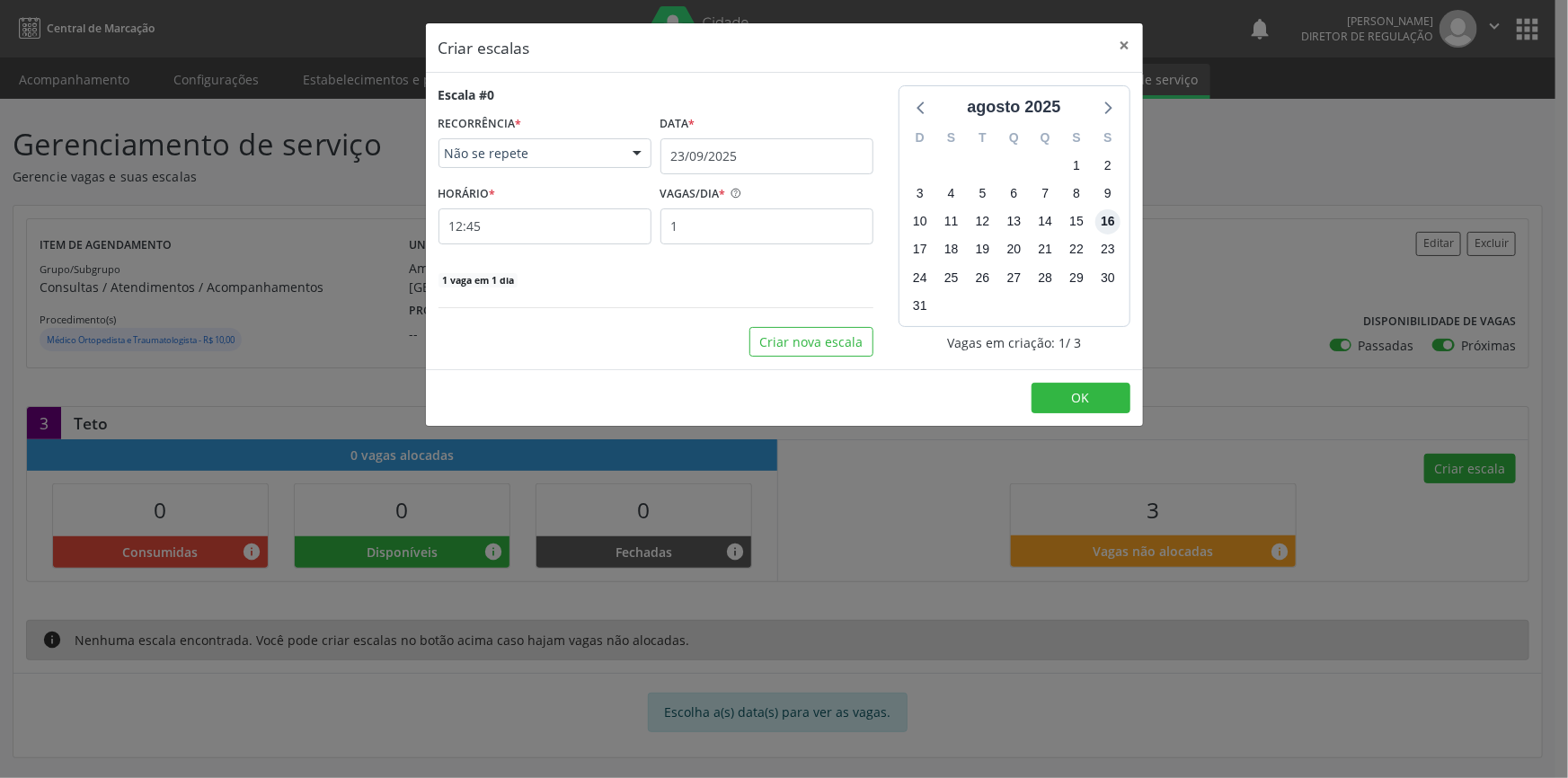
click at [1102, 226] on span "16" at bounding box center [1107, 222] width 25 height 25
click at [757, 155] on input "23/09/2025" at bounding box center [766, 156] width 213 height 36
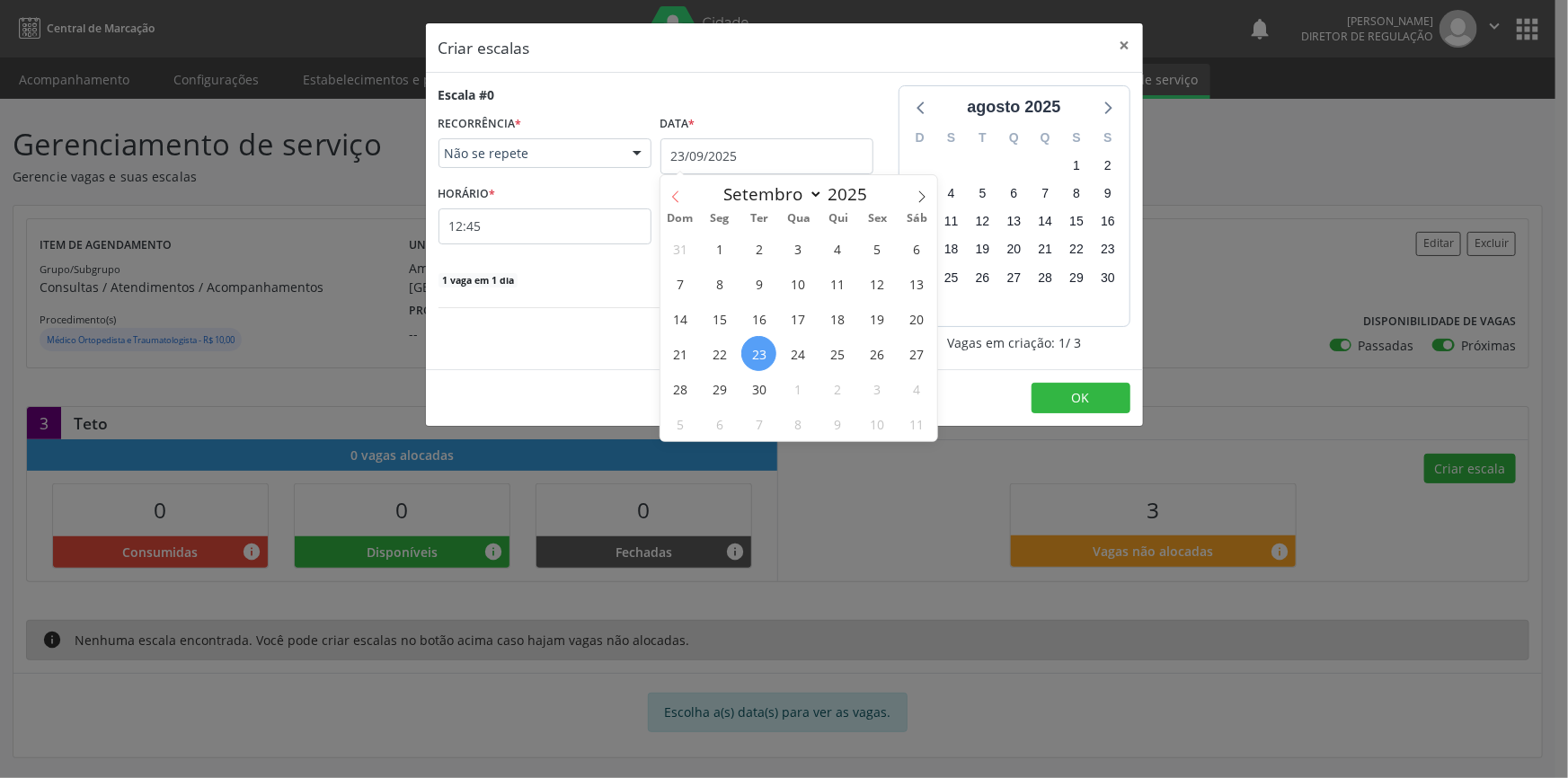
click at [671, 191] on icon at bounding box center [675, 196] width 13 height 13
select select "7"
click at [917, 318] on span "16" at bounding box center [917, 318] width 35 height 35
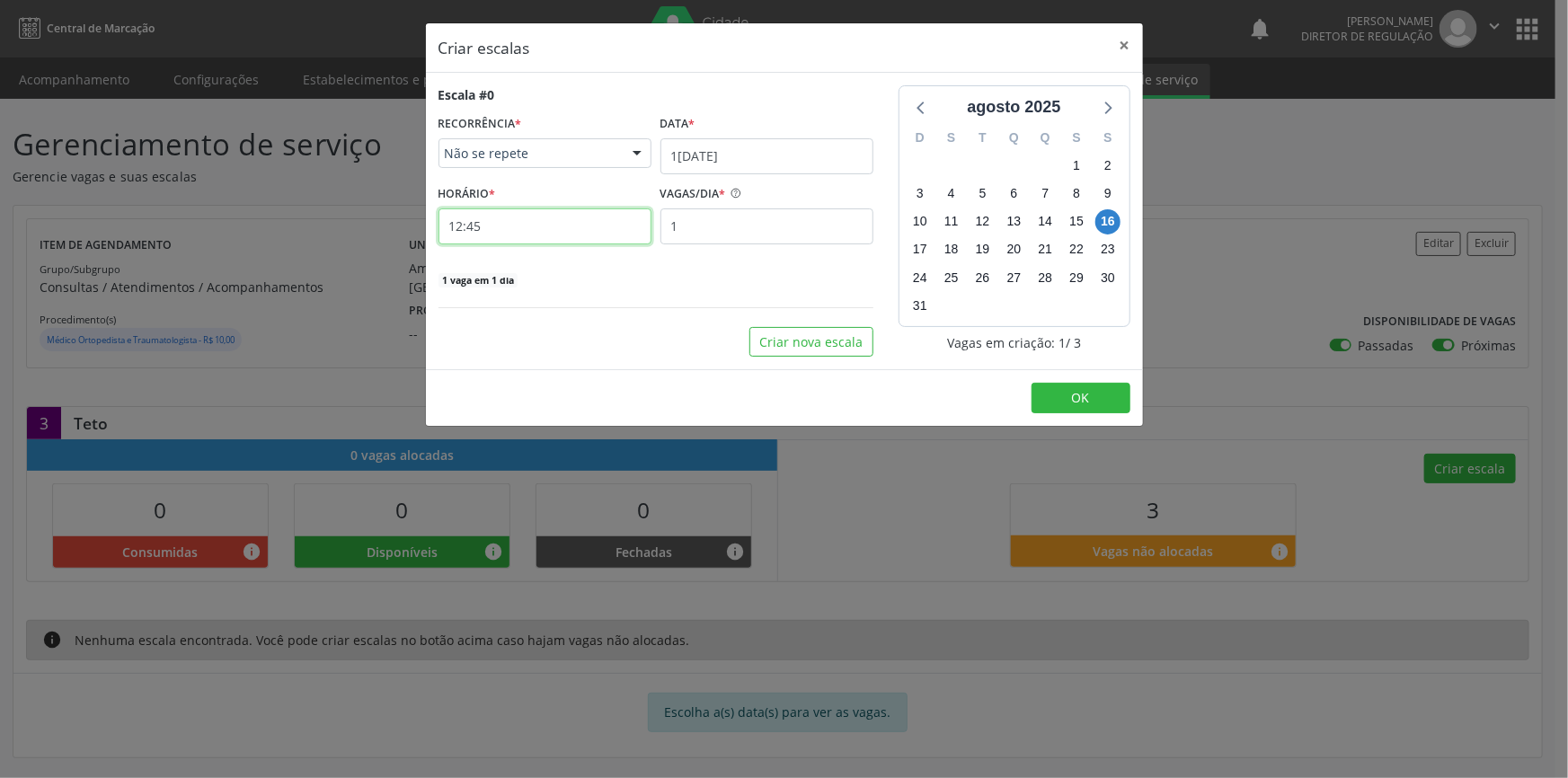
click at [582, 235] on input "12:45" at bounding box center [544, 226] width 213 height 36
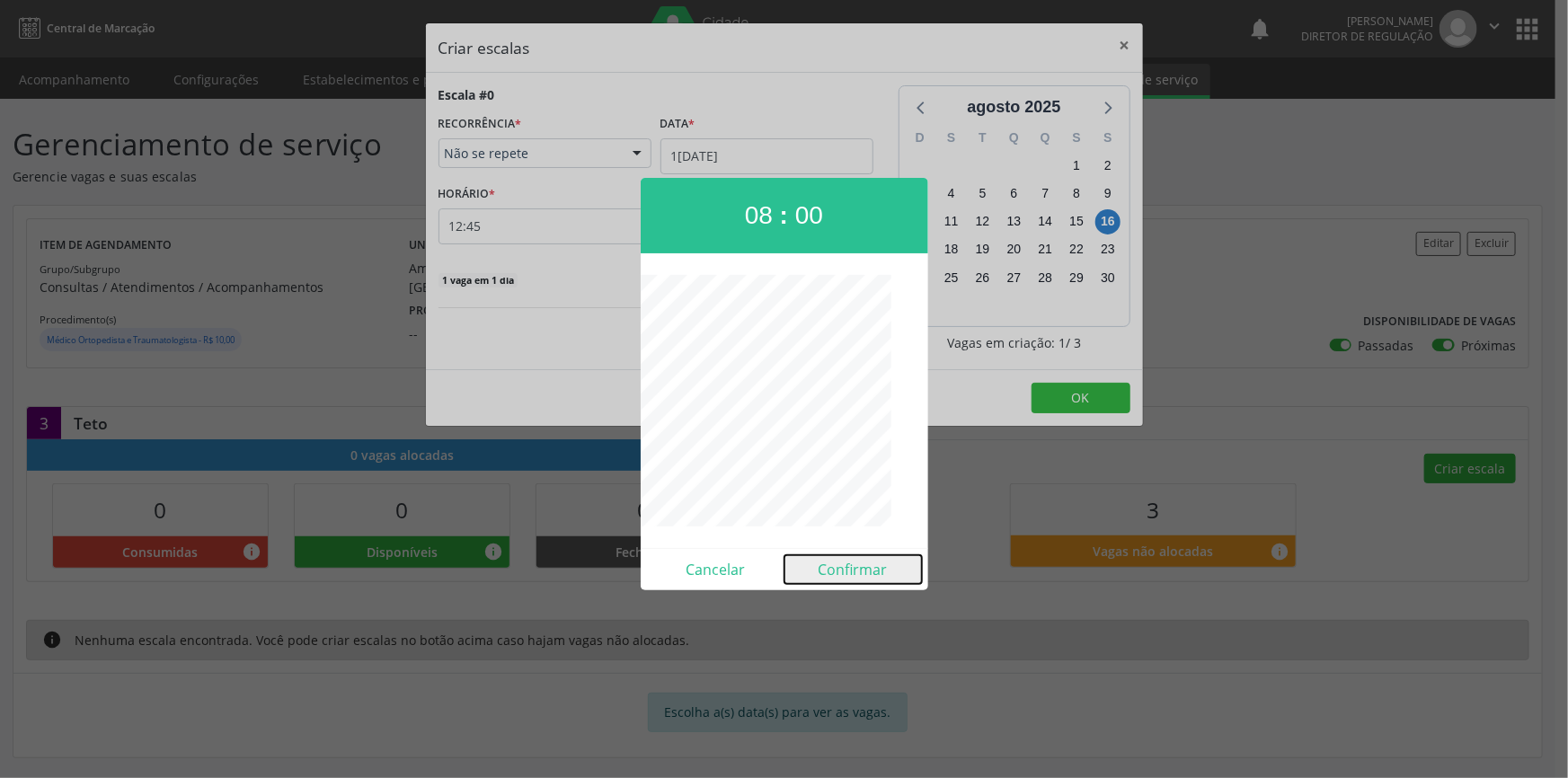
click at [853, 582] on button "Confirmar" at bounding box center [852, 569] width 138 height 29
type input "08:00"
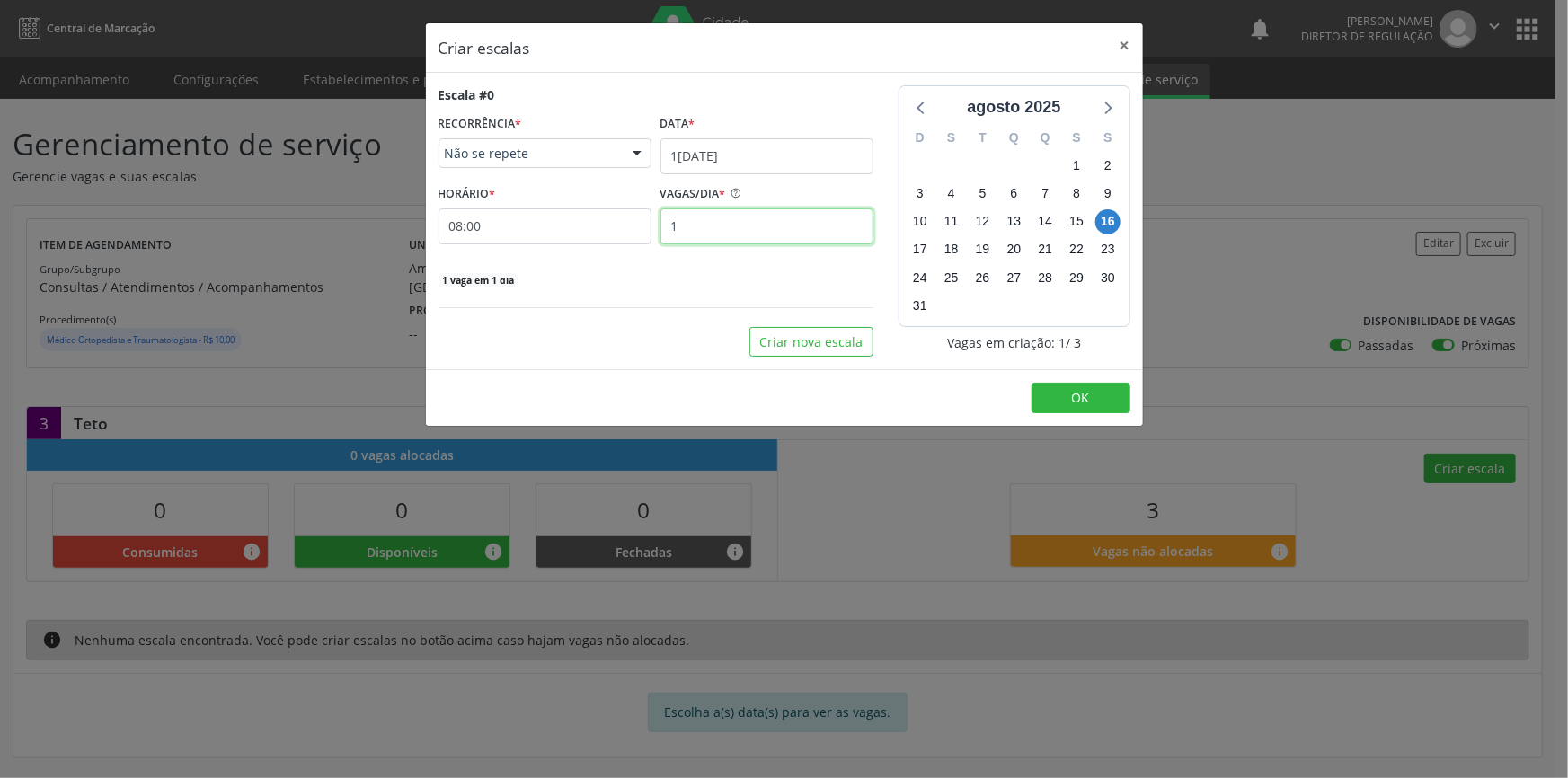
click at [636, 217] on div "HORÁRIO * 08:00 VAGAS/DIA * 1" at bounding box center [655, 213] width 443 height 63
type input "3"
click at [1082, 390] on span "OK" at bounding box center [1080, 397] width 18 height 17
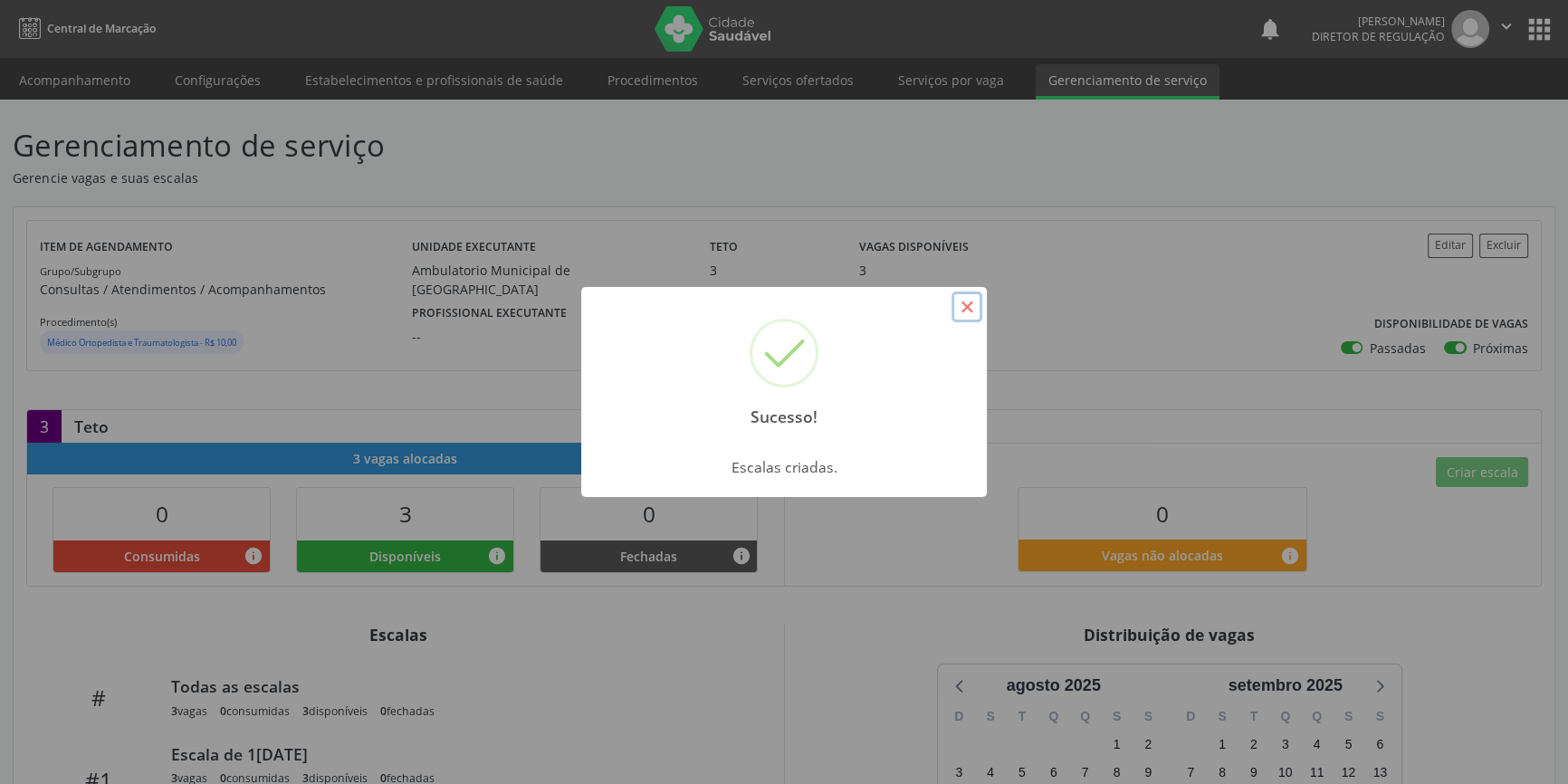
click at [960, 308] on button "×" at bounding box center [967, 307] width 31 height 31
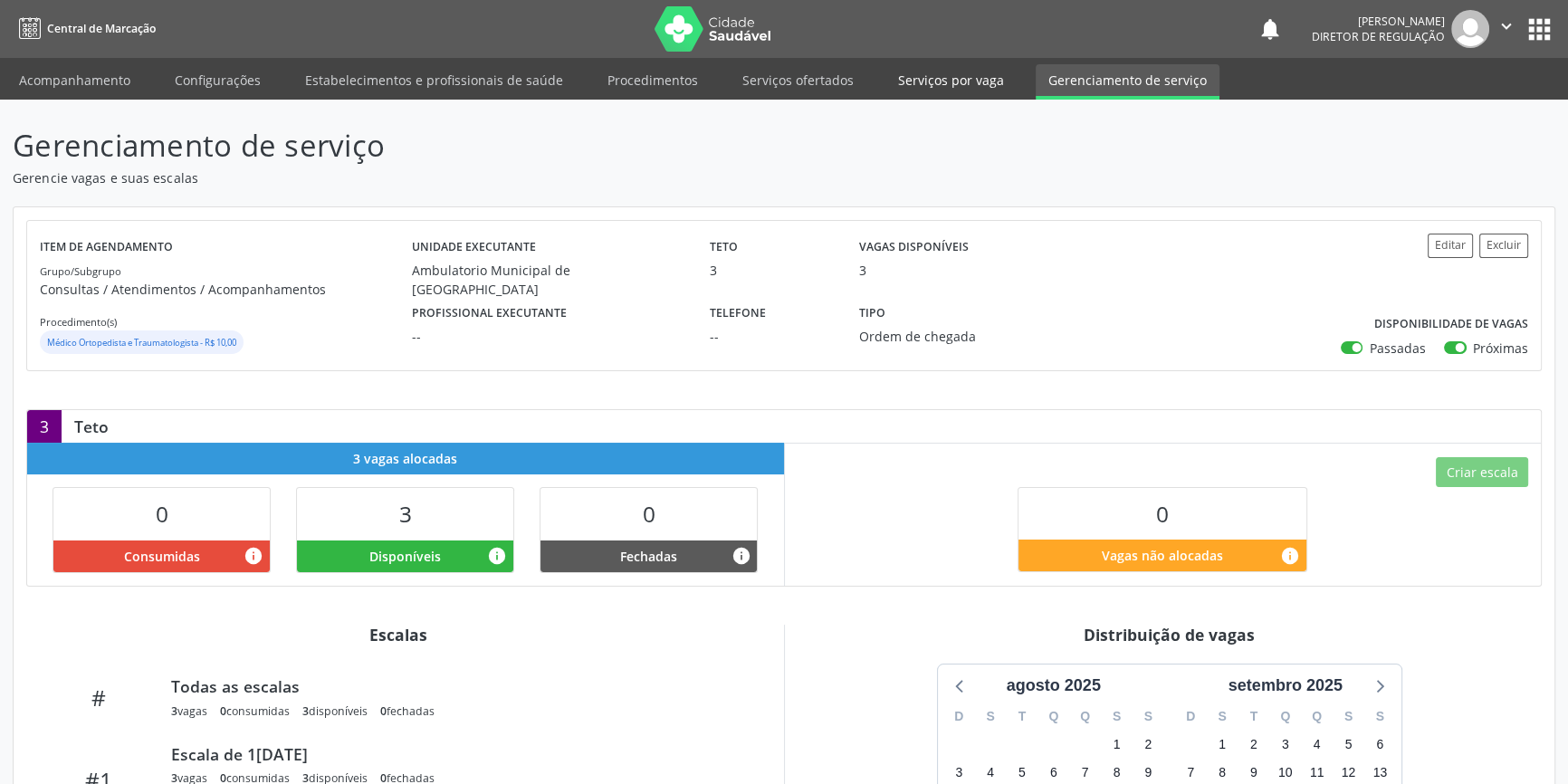
click at [906, 81] on link "Serviços por vaga" at bounding box center [950, 79] width 131 height 32
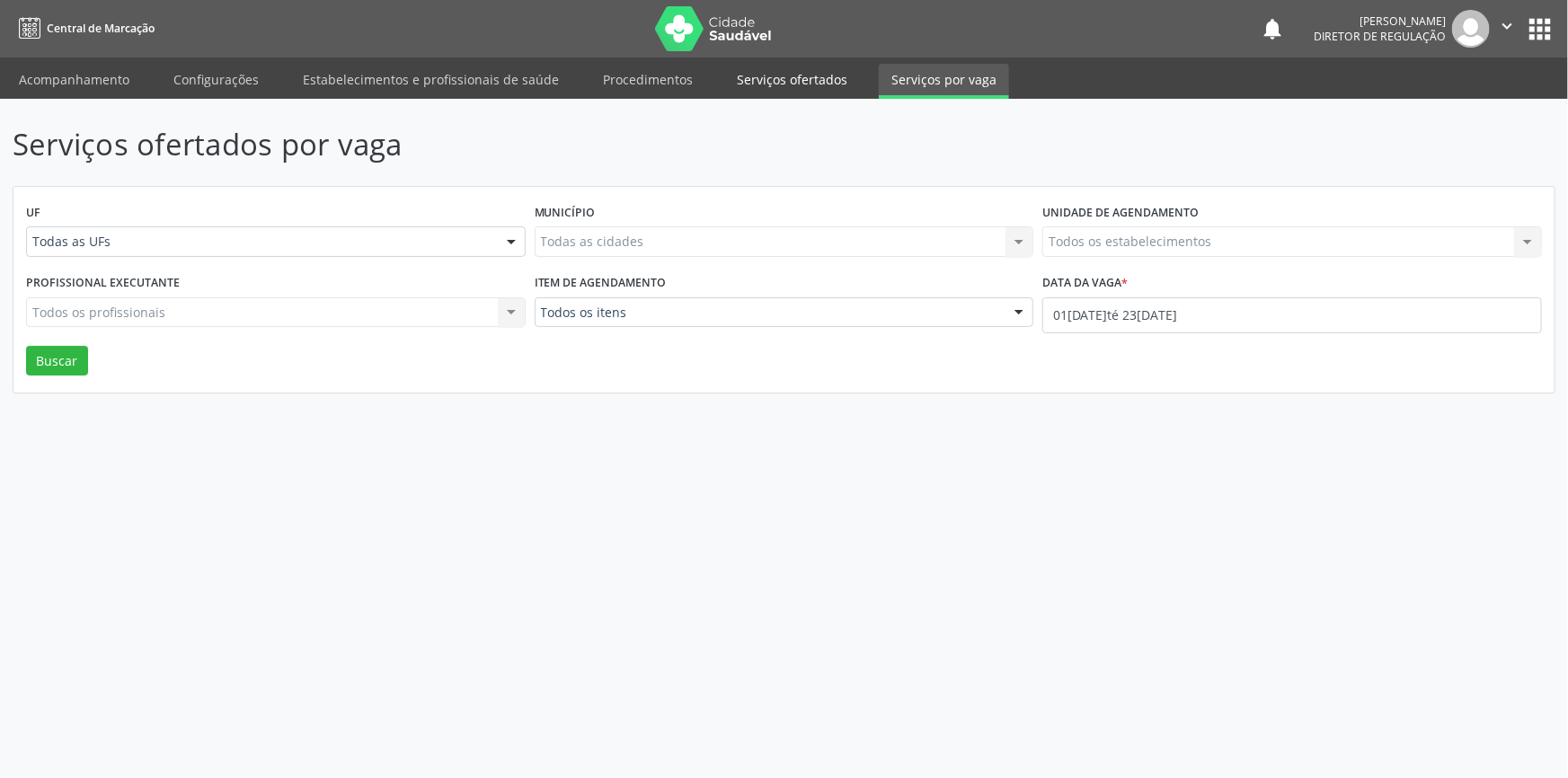
click at [803, 81] on link "Serviços ofertados" at bounding box center [792, 79] width 136 height 32
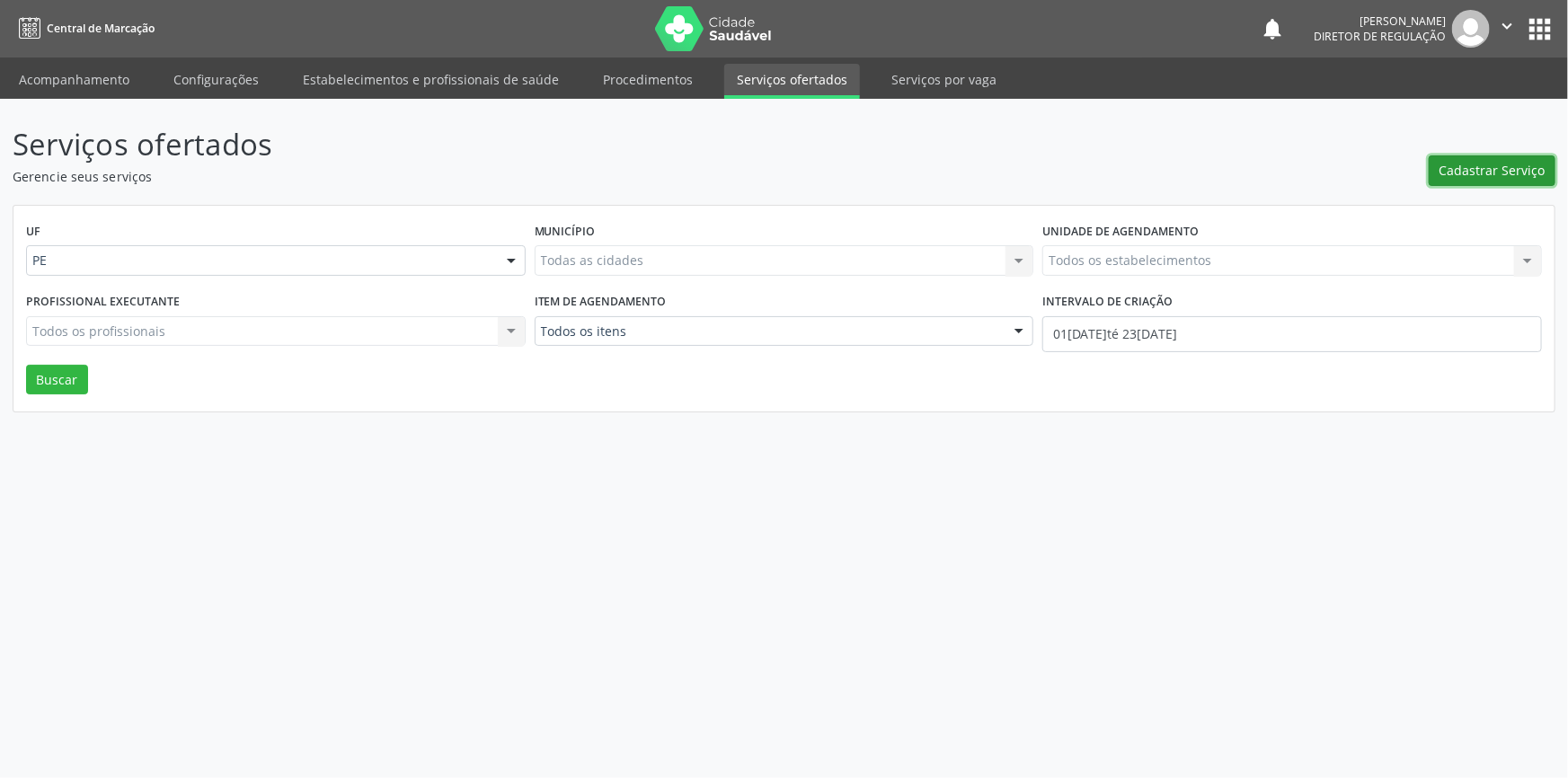
click at [1485, 184] on button "Cadastrar Serviço" at bounding box center [1492, 171] width 127 height 31
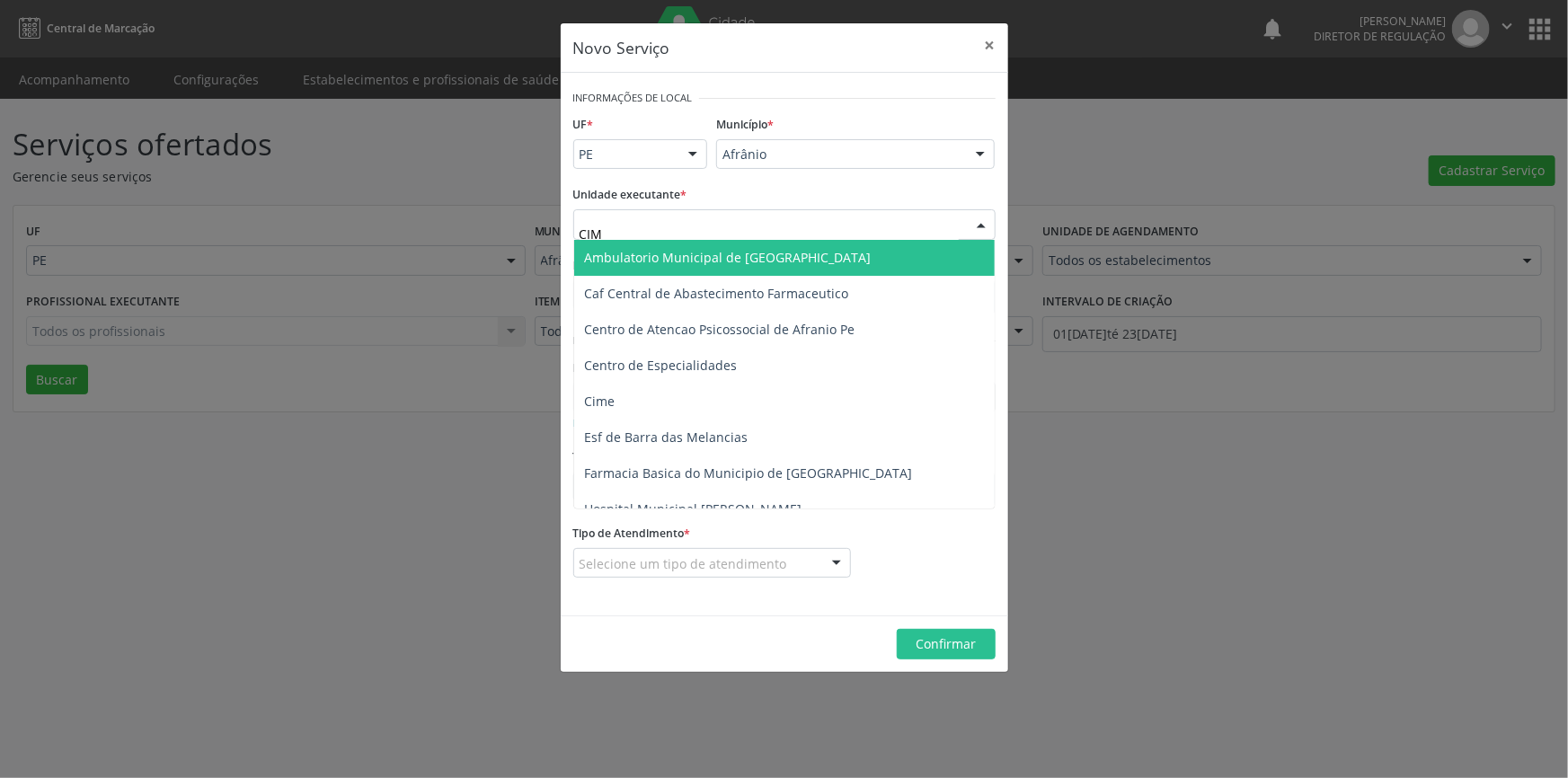
type input "CIME"
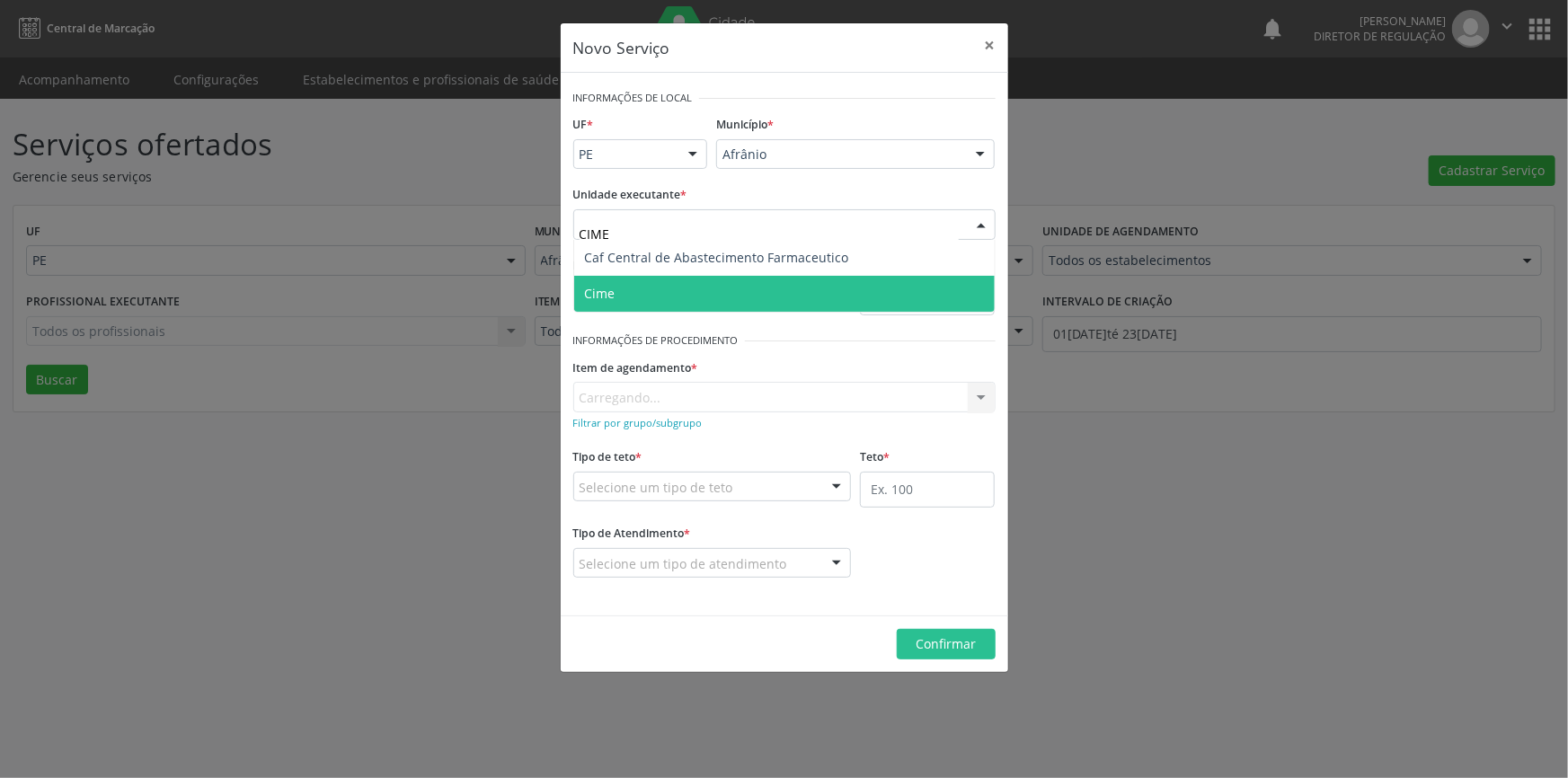
click at [755, 296] on span "Cime" at bounding box center [784, 293] width 420 height 36
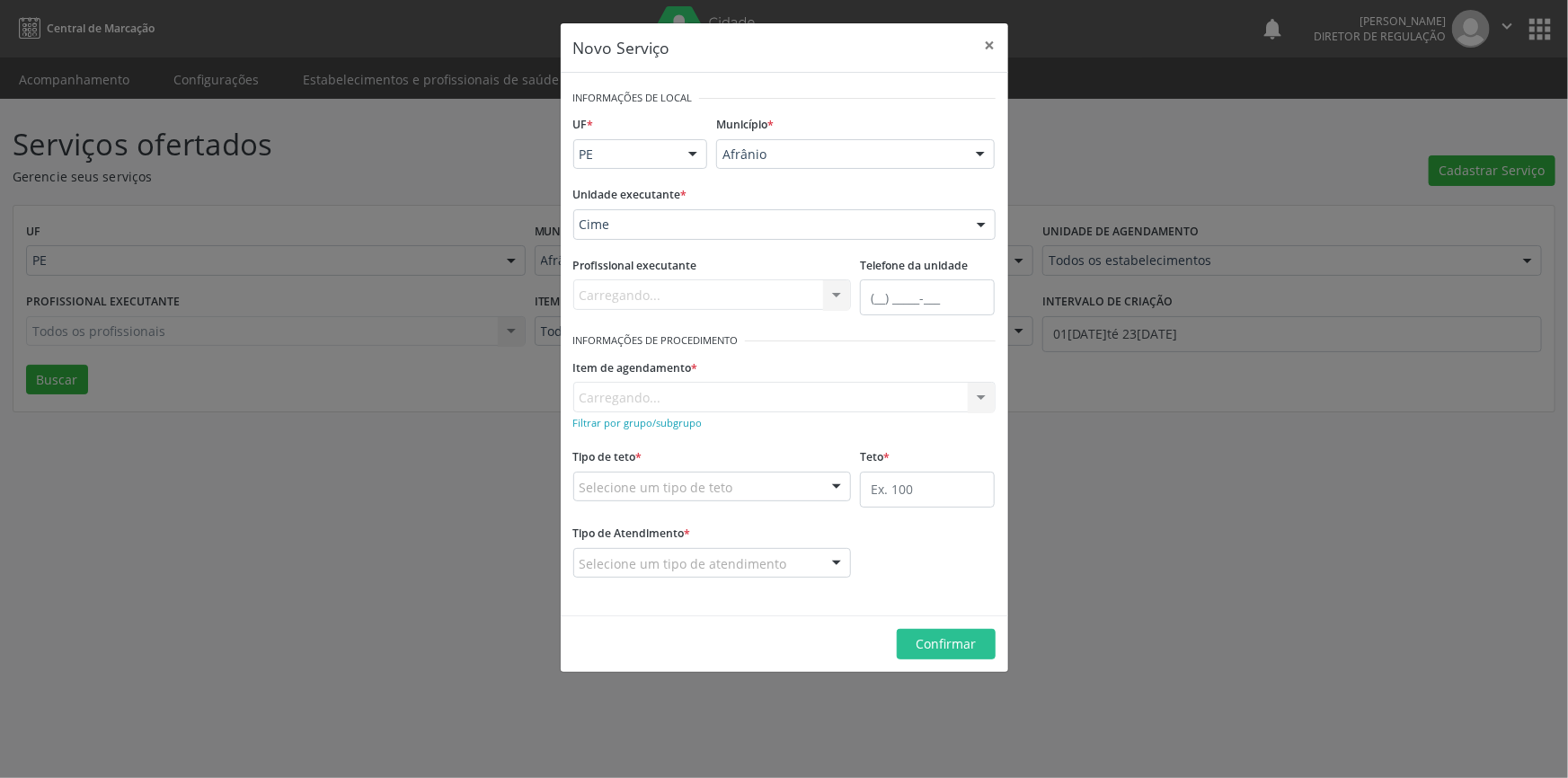
click at [702, 386] on div "Carregando..." at bounding box center [784, 397] width 422 height 31
click at [579, 394] on input "text" at bounding box center [579, 405] width 0 height 36
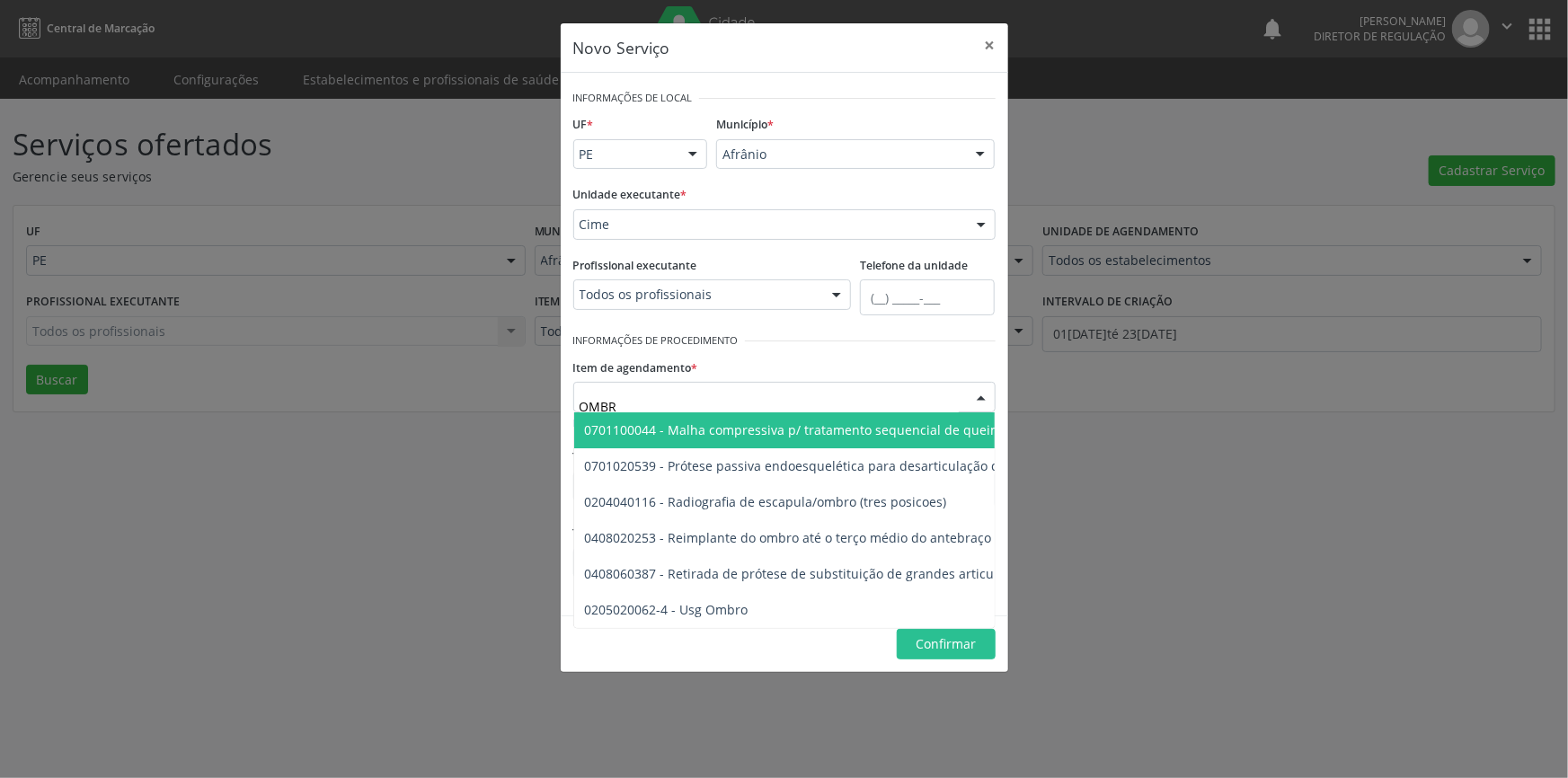
type input "OMBRO"
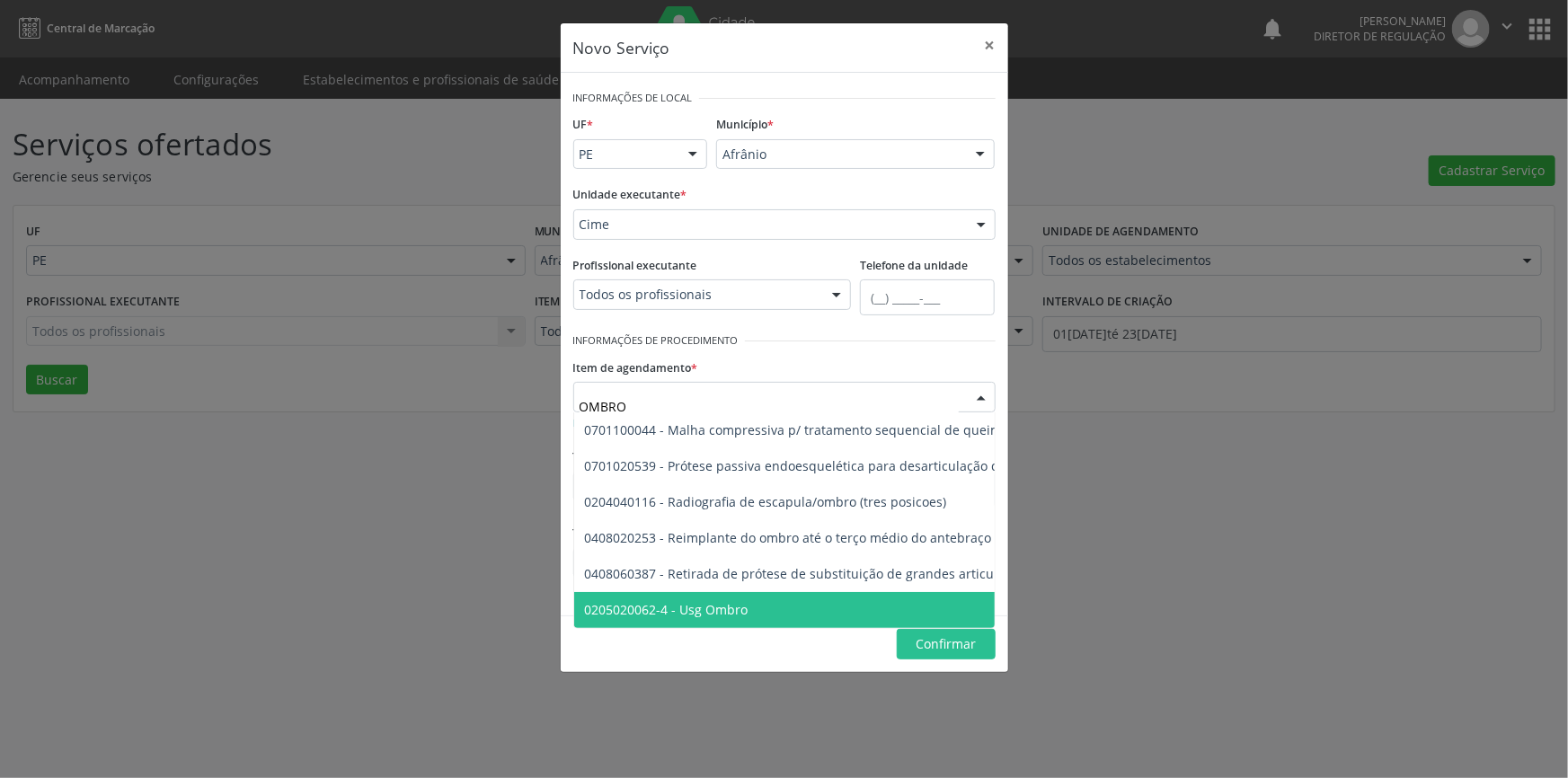
click at [745, 602] on span "0205020062-4 - Usg Ombro" at bounding box center [667, 610] width 164 height 17
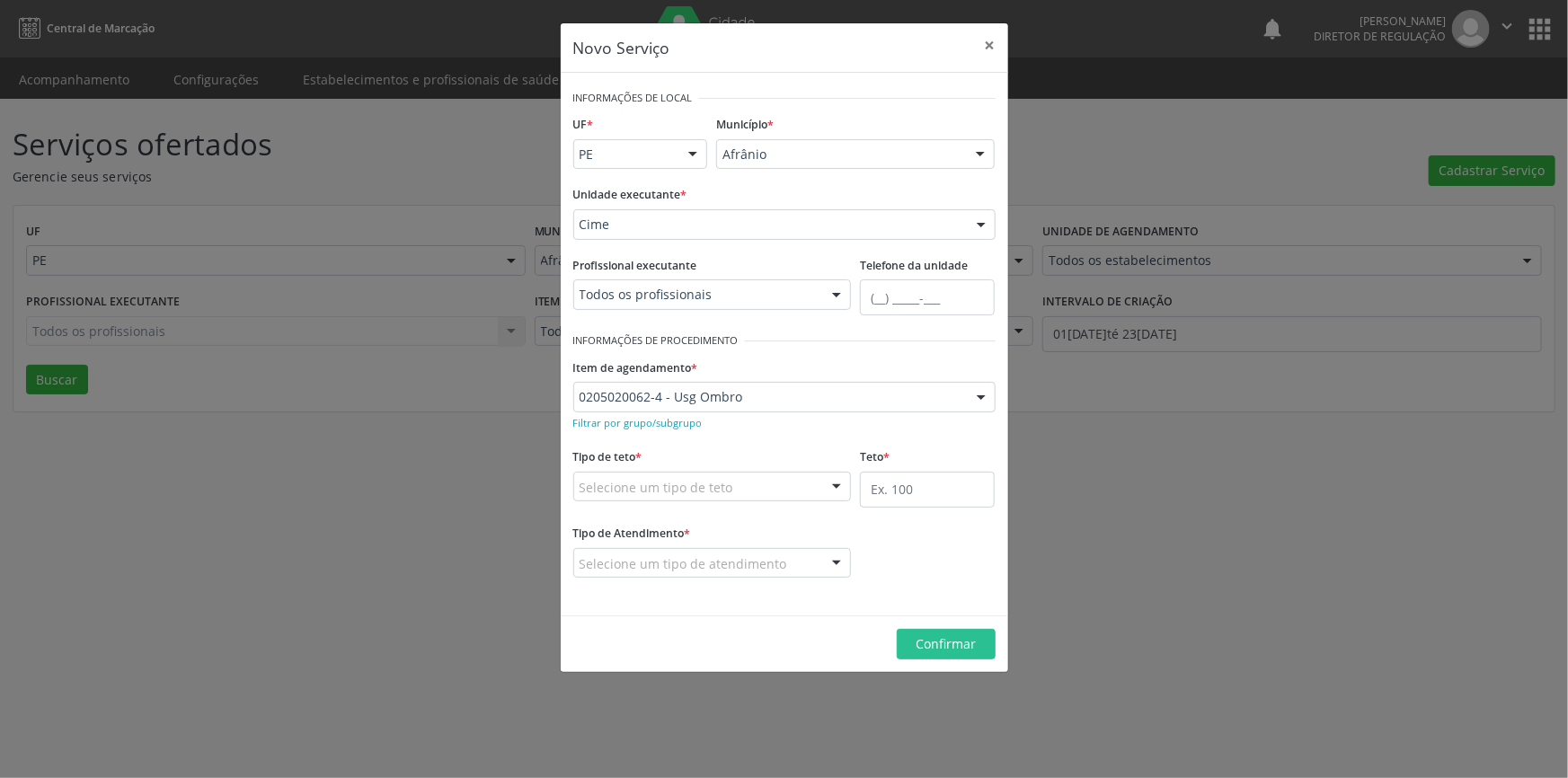
click at [729, 489] on div "Selecione um tipo de teto" at bounding box center [712, 487] width 278 height 31
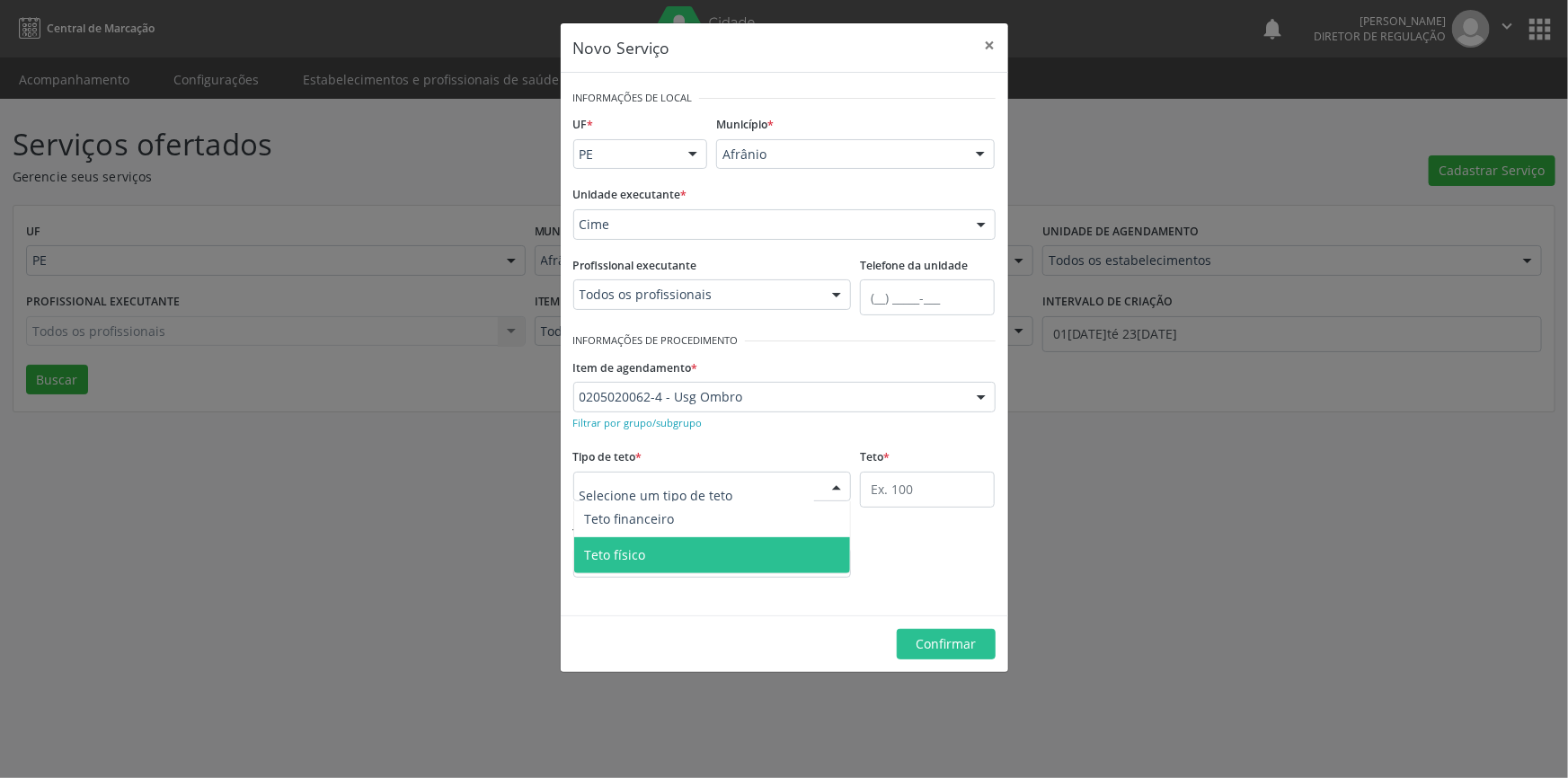
click at [790, 543] on span "Teto físico" at bounding box center [713, 554] width 277 height 36
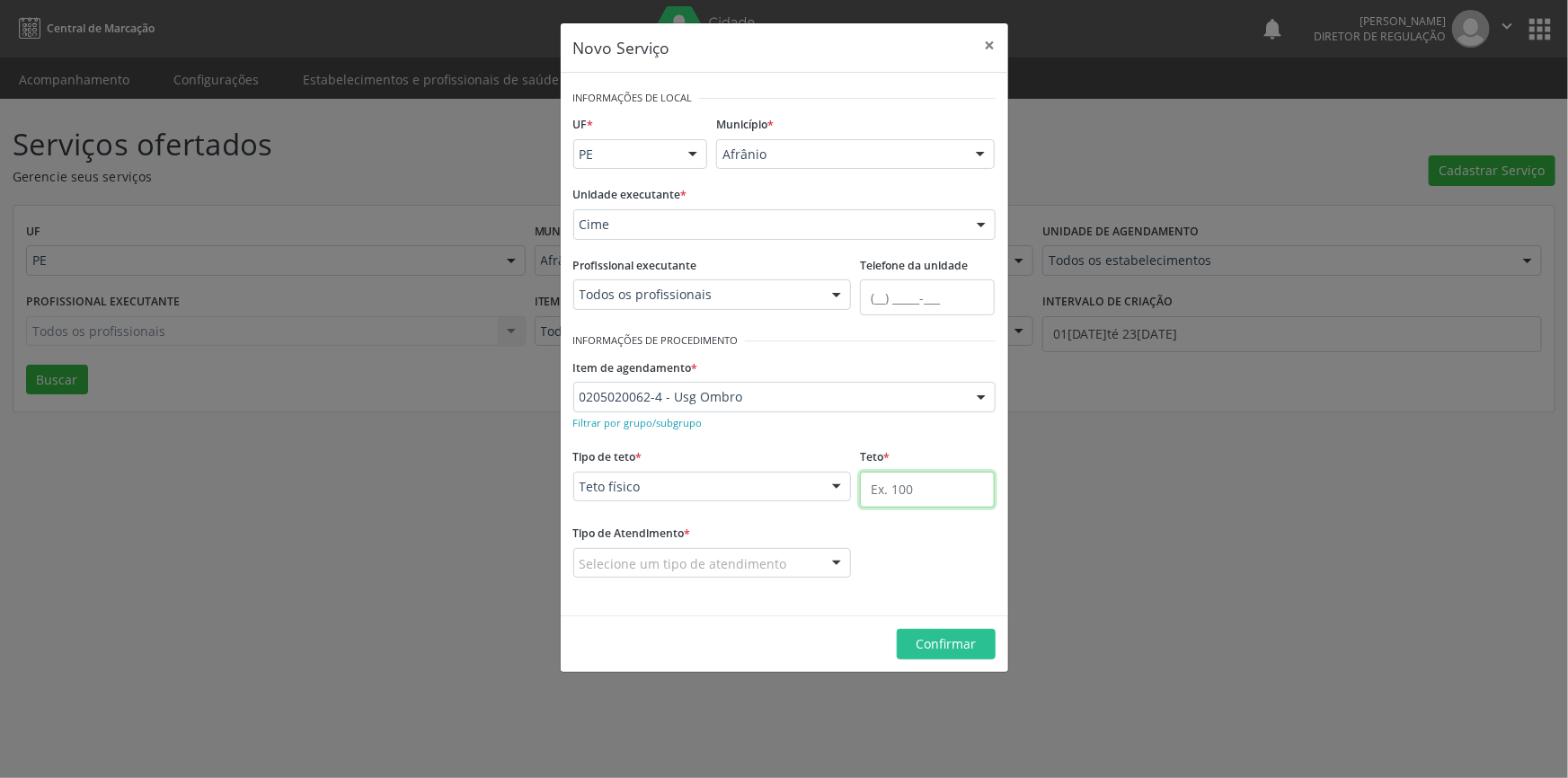
click at [907, 489] on input "text" at bounding box center [927, 489] width 135 height 36
type input "1"
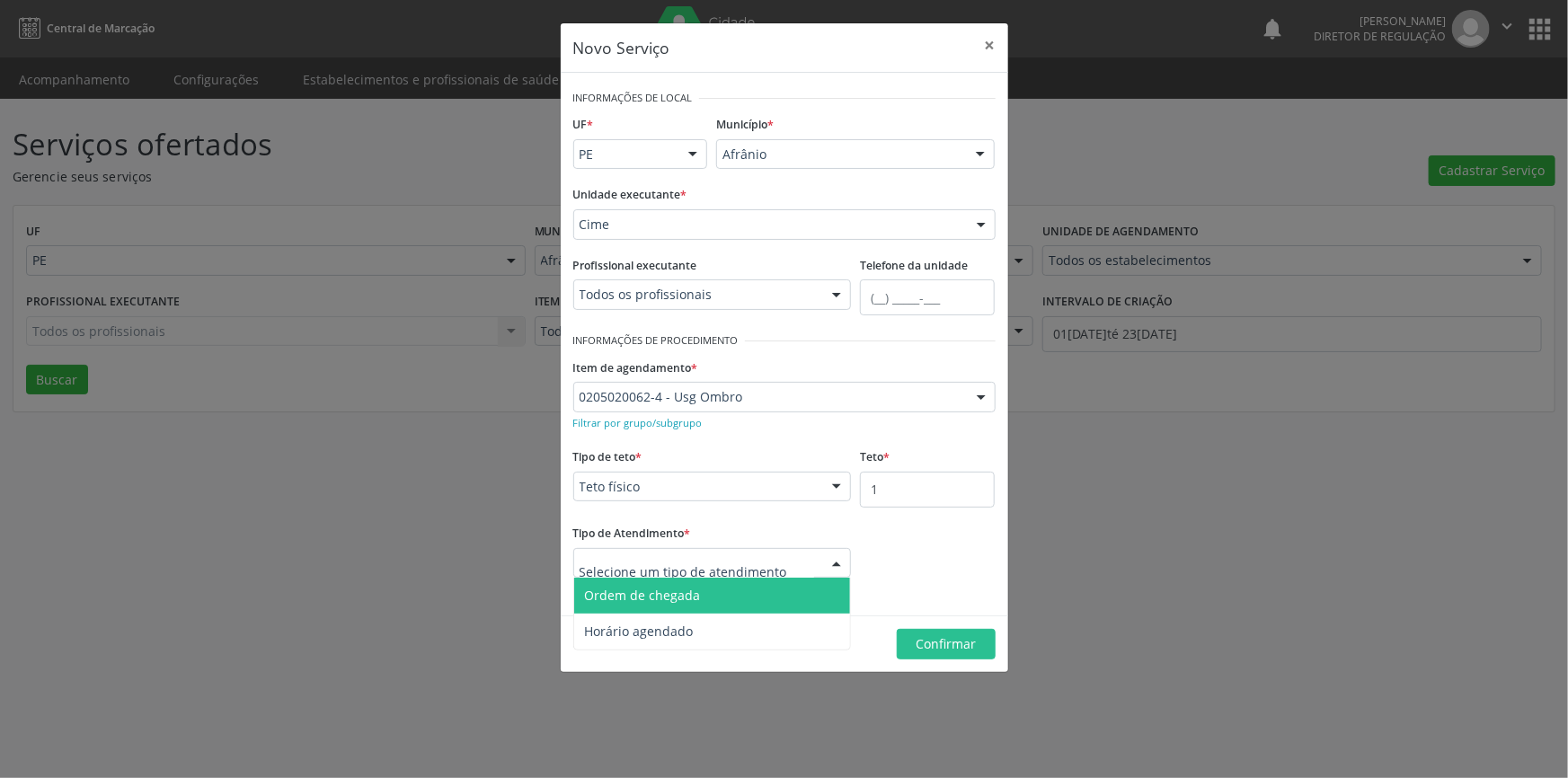
click at [666, 591] on span "Ordem de chegada" at bounding box center [643, 595] width 115 height 17
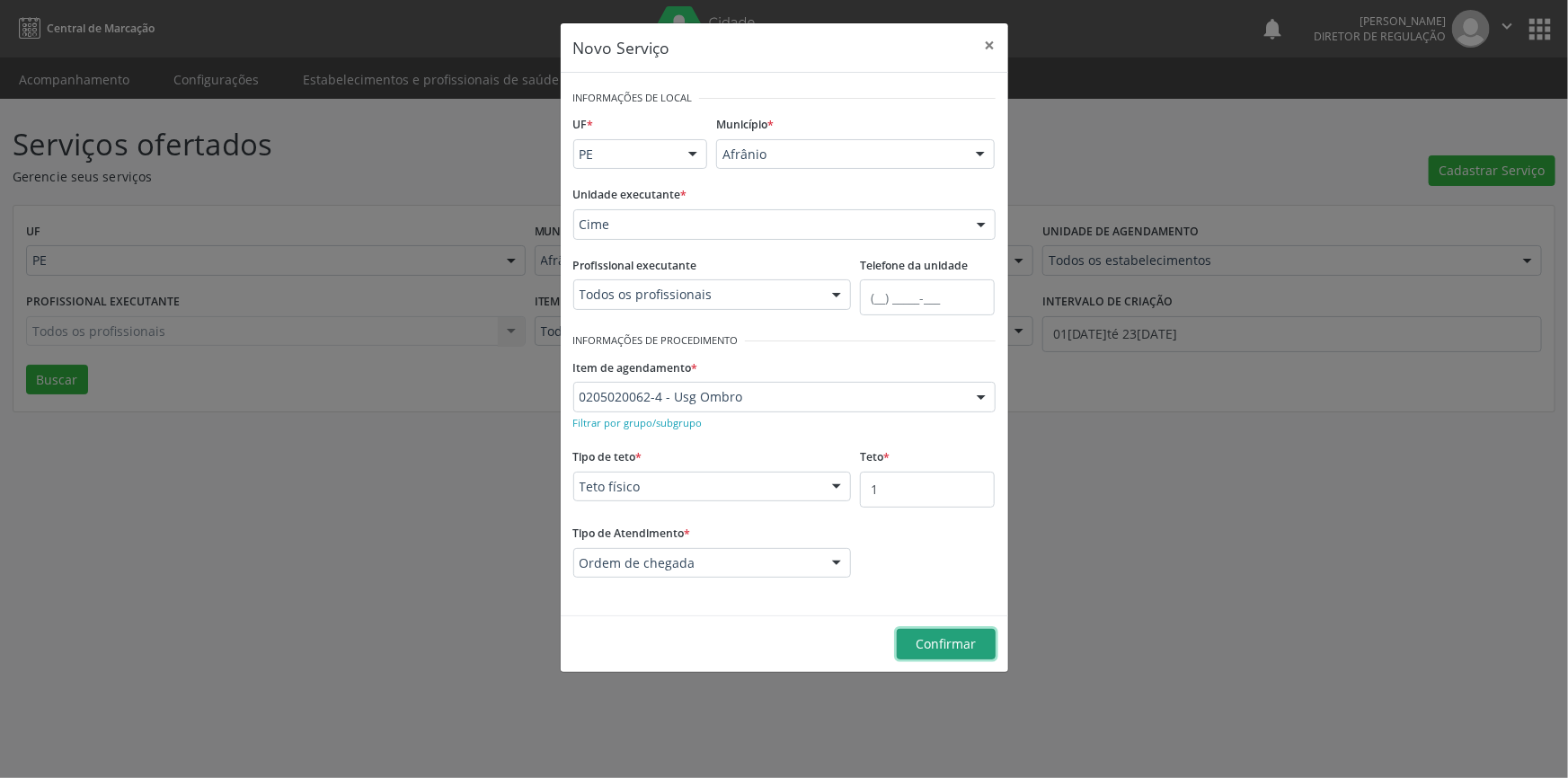
click at [988, 640] on button "Confirmar" at bounding box center [946, 644] width 99 height 31
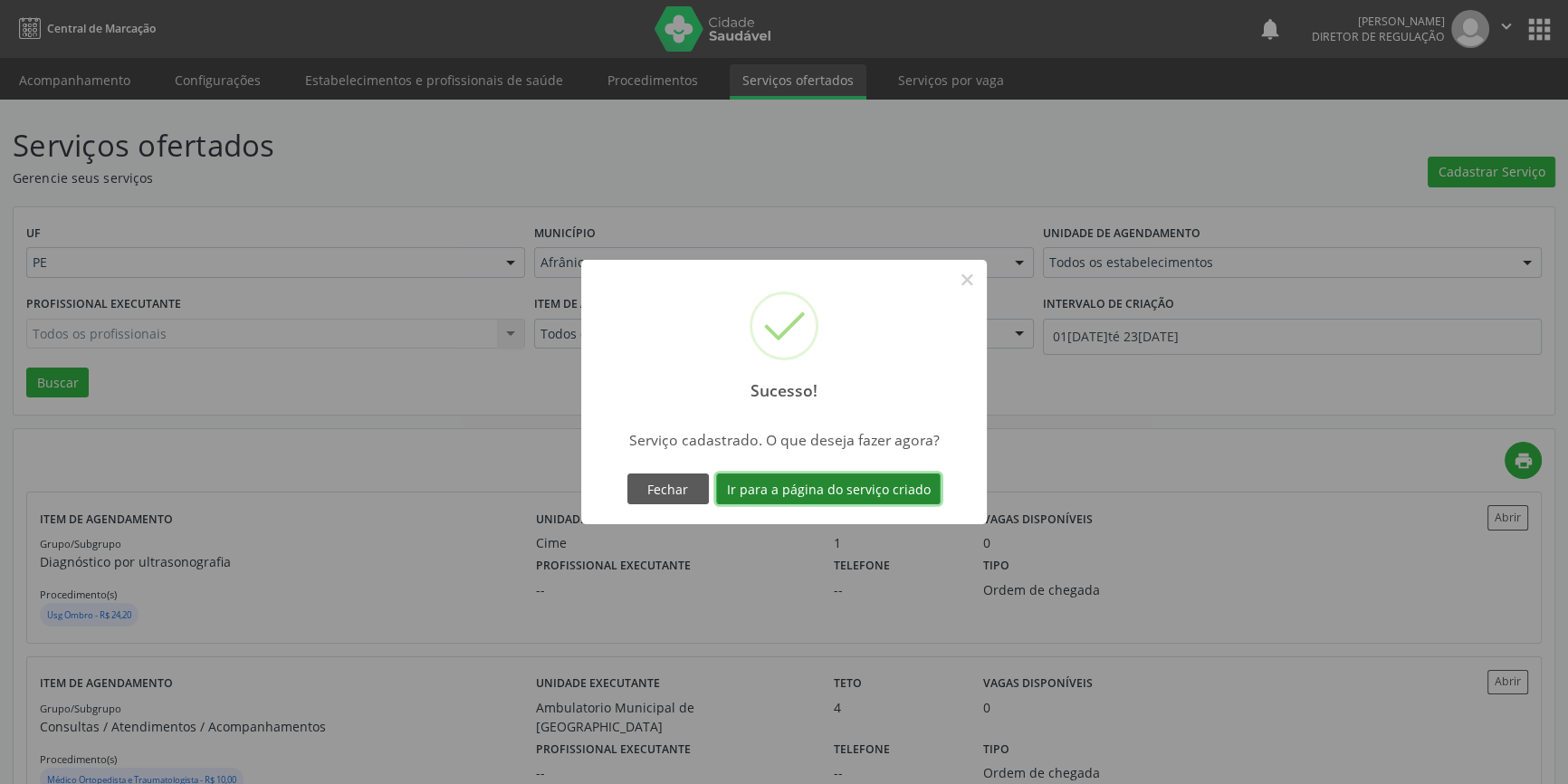
click at [887, 495] on button "Ir para a página do serviço criado" at bounding box center [829, 488] width 225 height 31
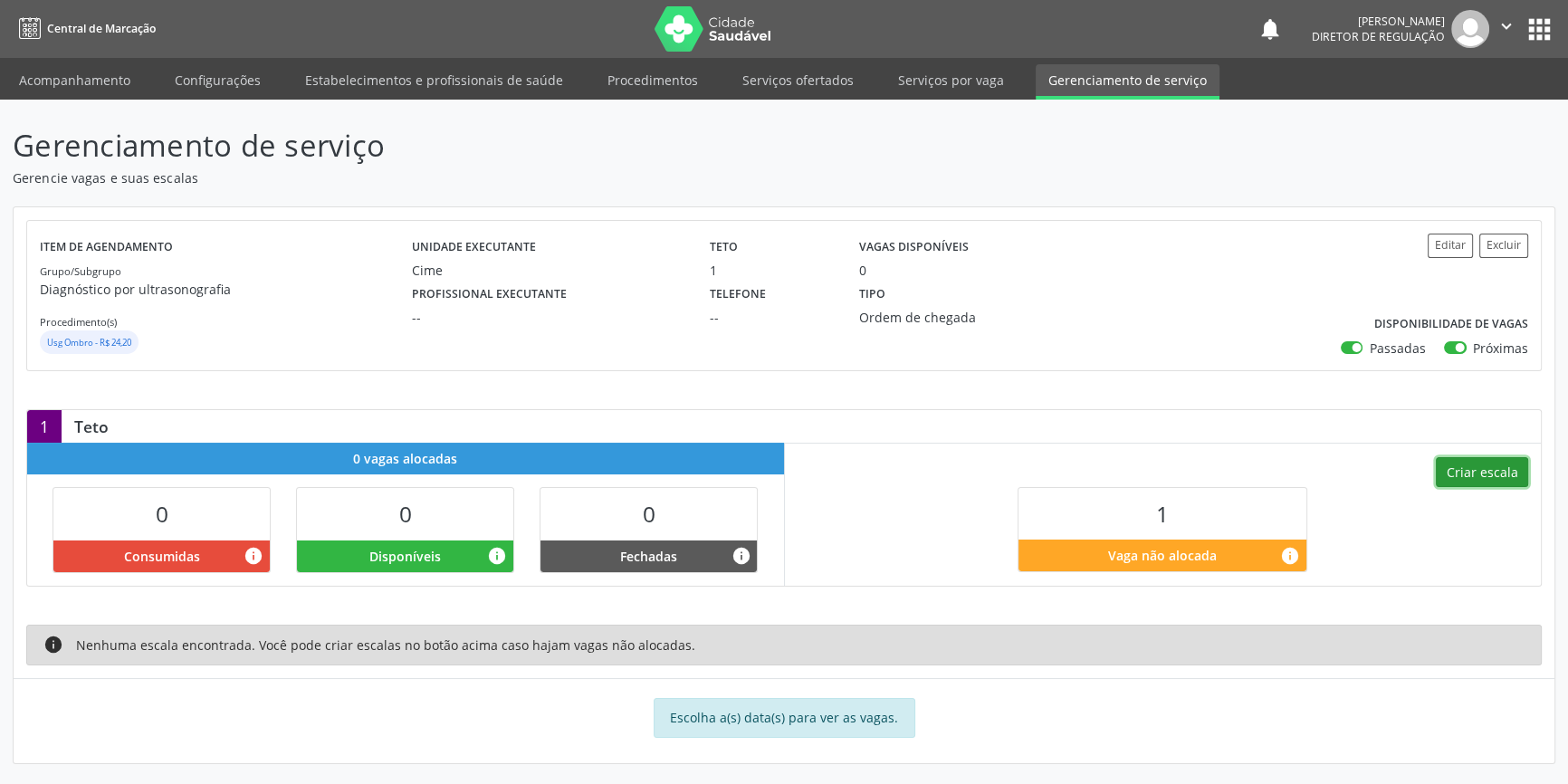
click at [1465, 466] on button "Criar escala" at bounding box center [1482, 473] width 92 height 31
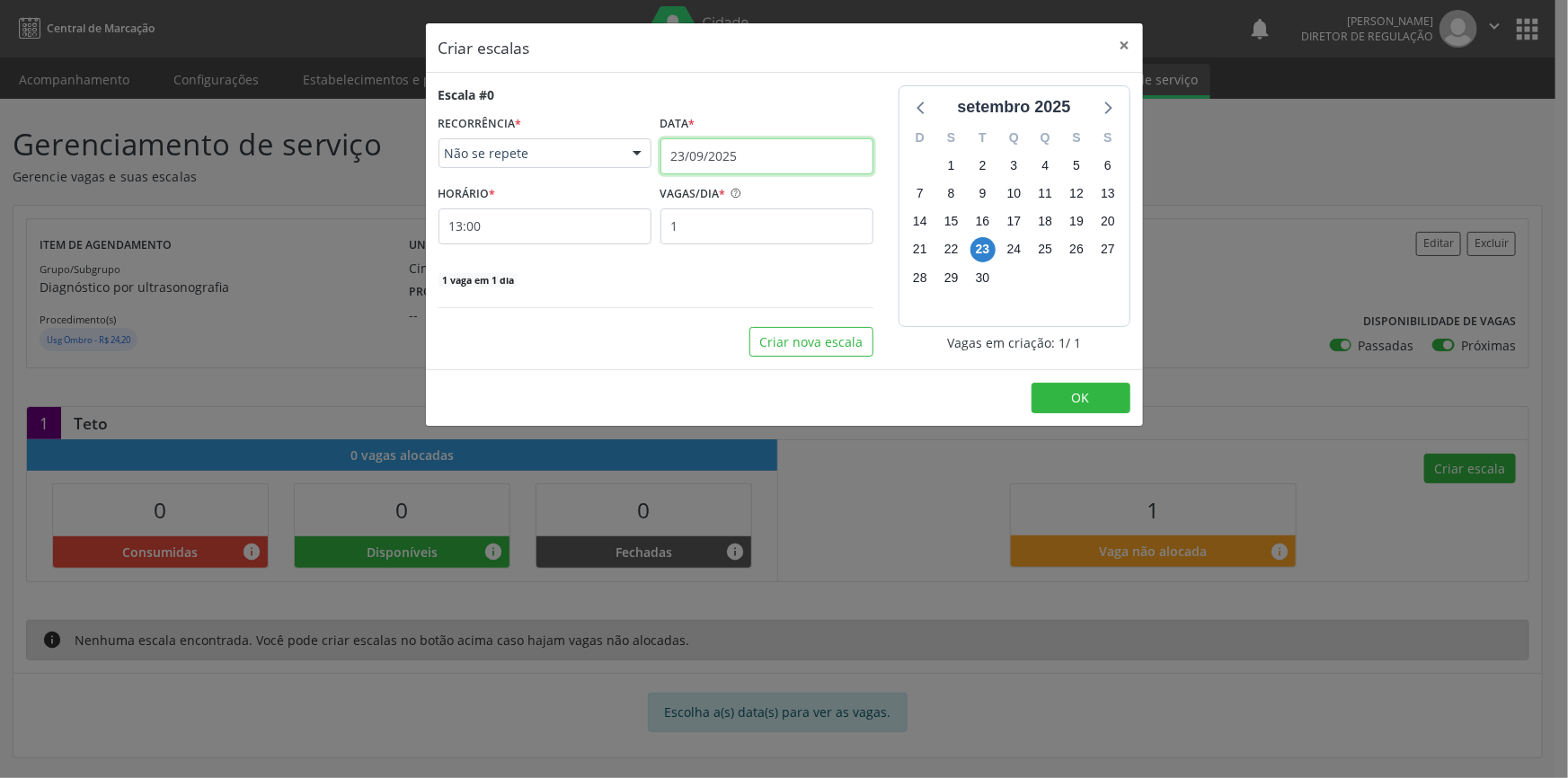
click at [733, 164] on input "23/09/2025" at bounding box center [766, 156] width 213 height 36
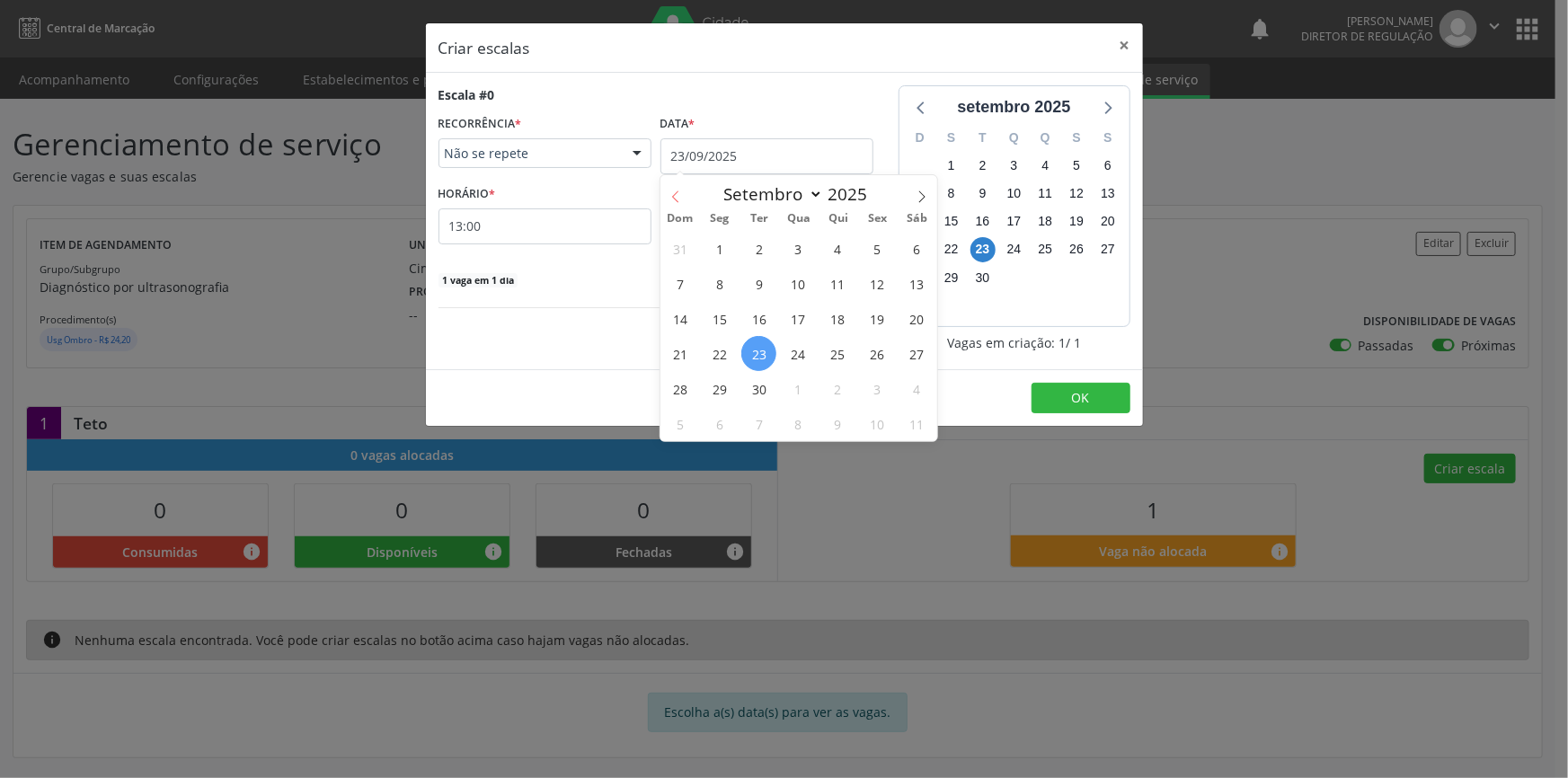
click at [670, 191] on icon at bounding box center [675, 196] width 13 height 13
select select "7"
click at [755, 360] on span "19" at bounding box center [758, 353] width 35 height 35
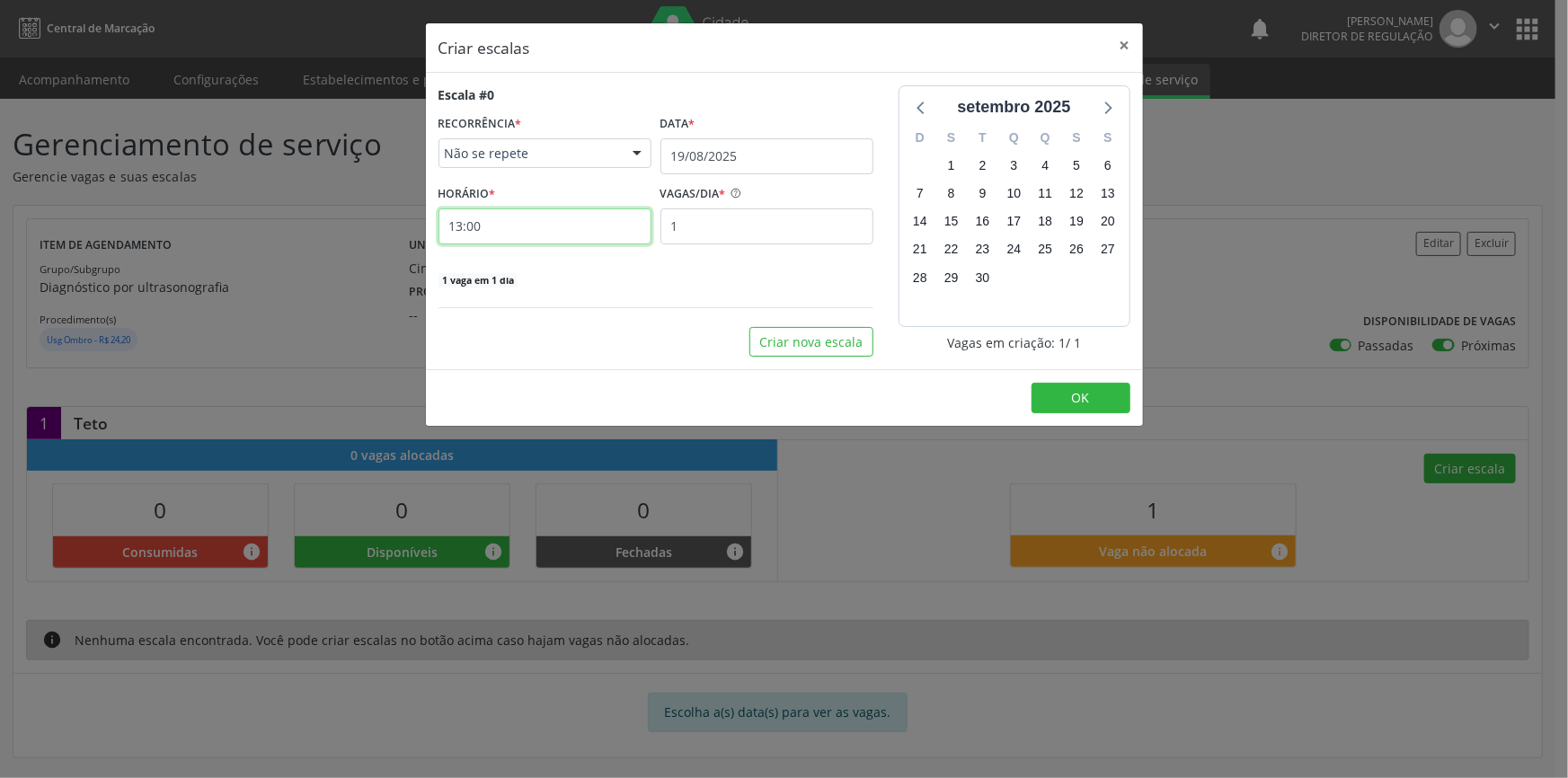
click at [468, 227] on input "13:00" at bounding box center [544, 226] width 213 height 36
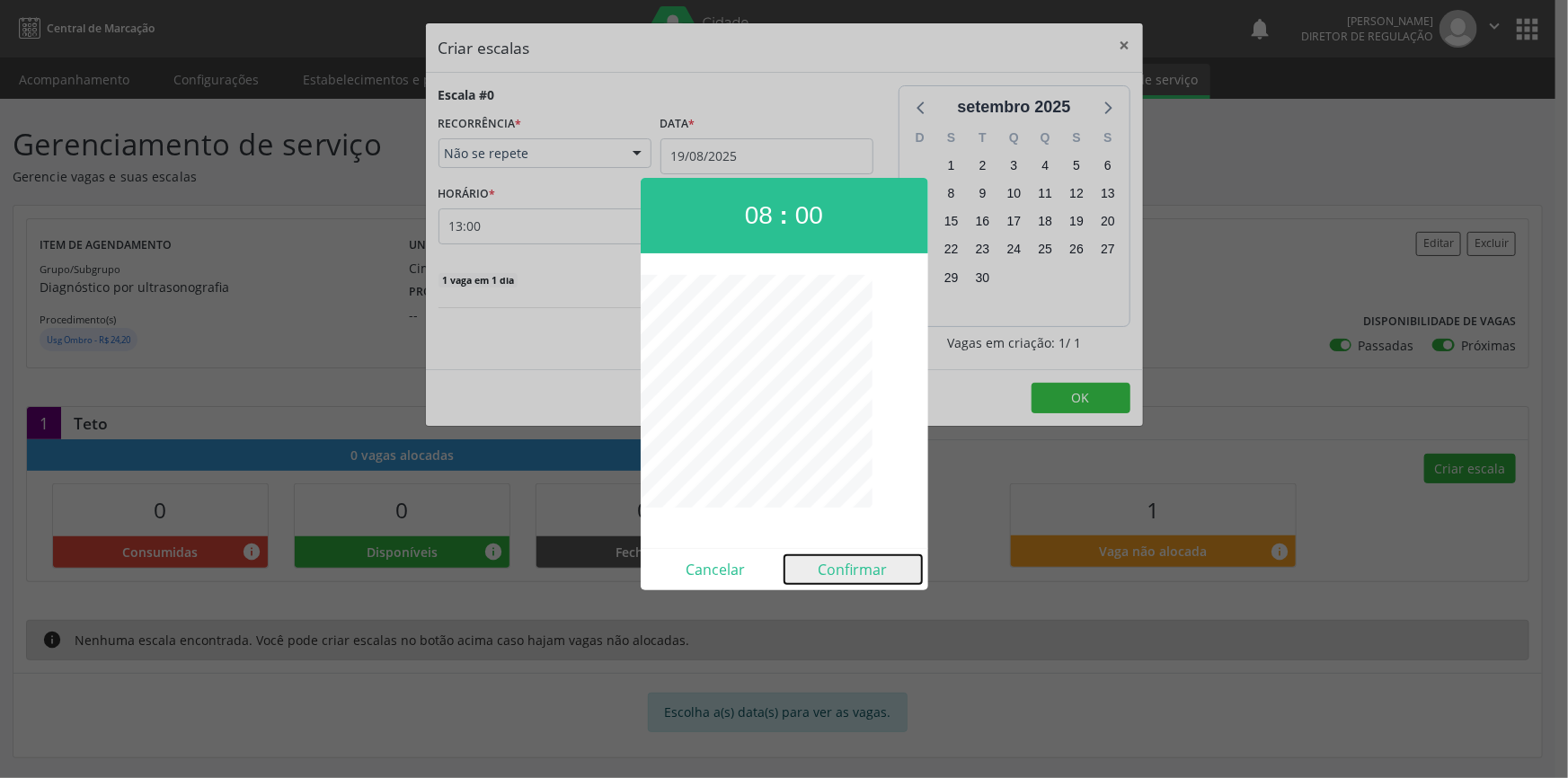
click at [855, 558] on button "Confirmar" at bounding box center [852, 569] width 138 height 29
type input "08:00"
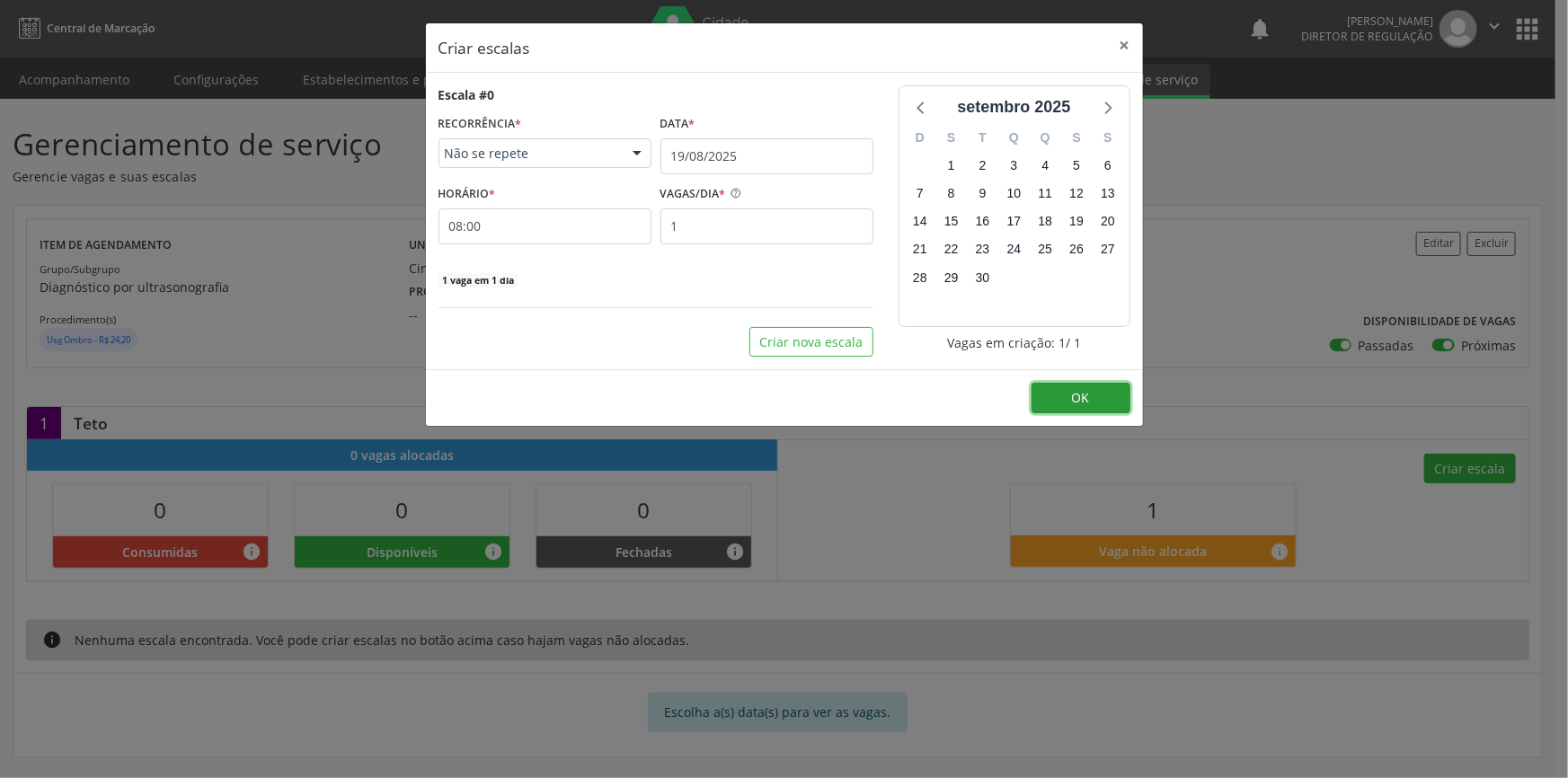
click at [1059, 387] on button "OK" at bounding box center [1080, 398] width 99 height 31
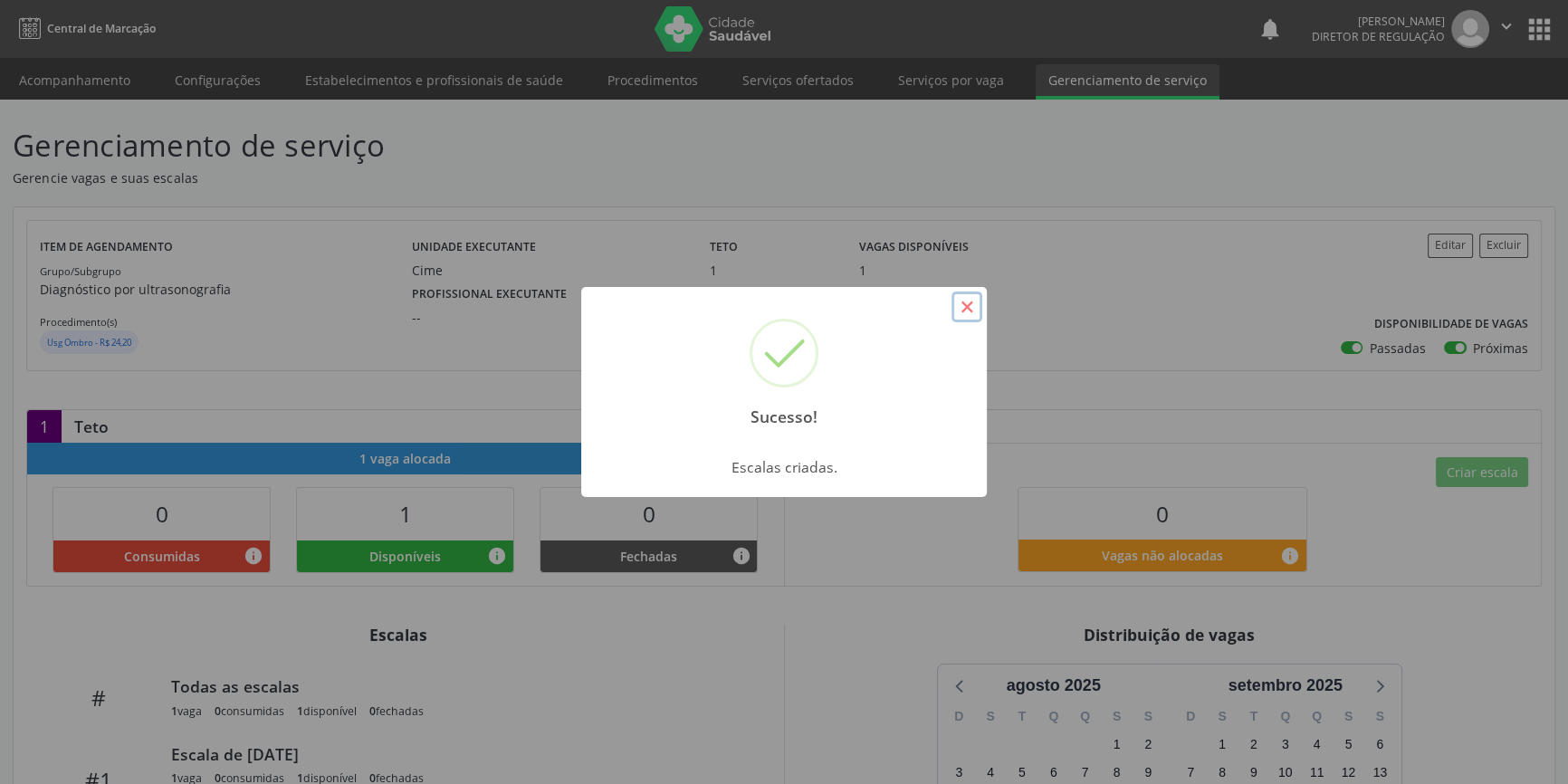
click at [965, 296] on button "×" at bounding box center [967, 307] width 31 height 31
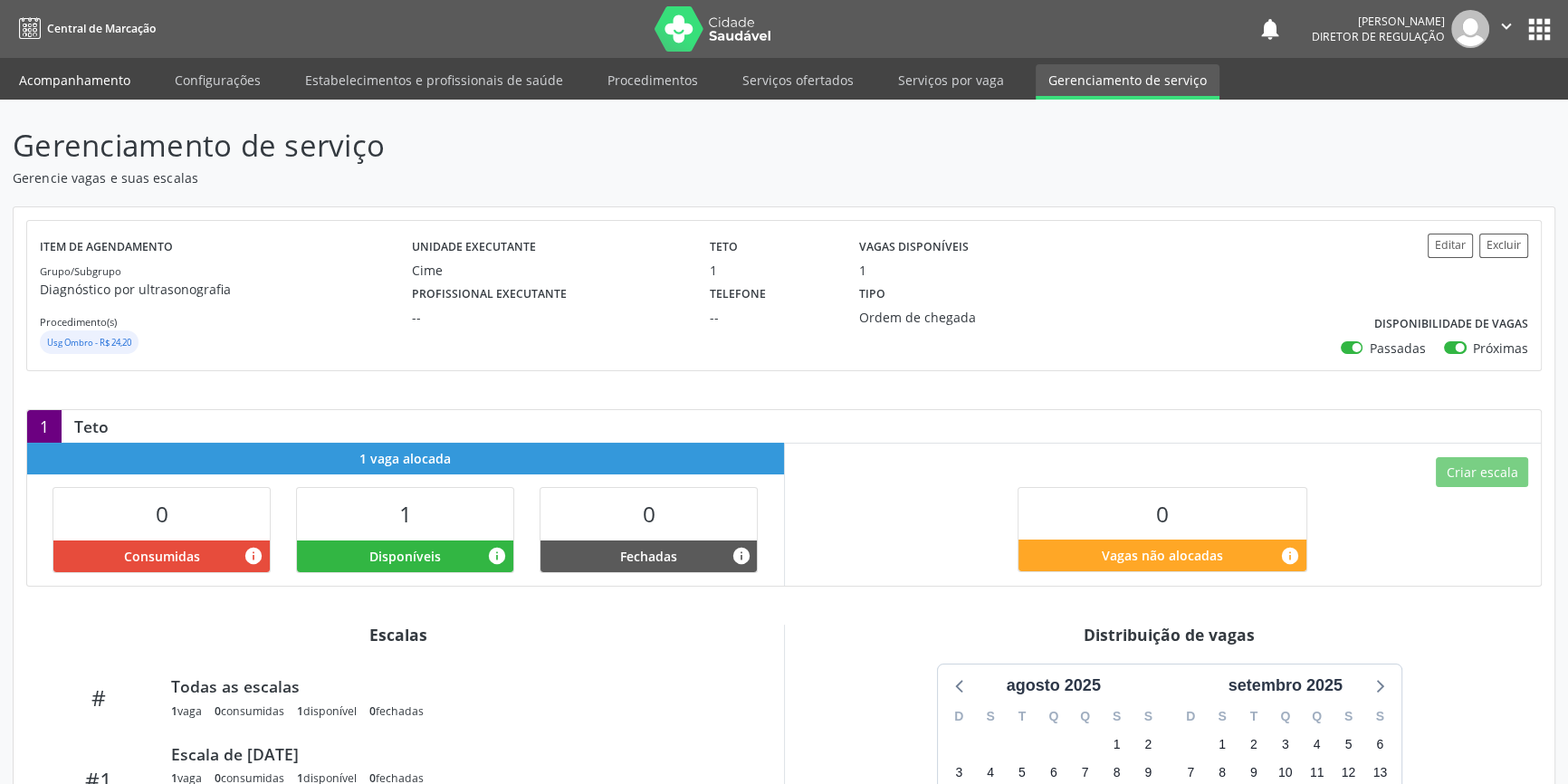
click at [89, 93] on link "Acompanhamento" at bounding box center [75, 79] width 137 height 32
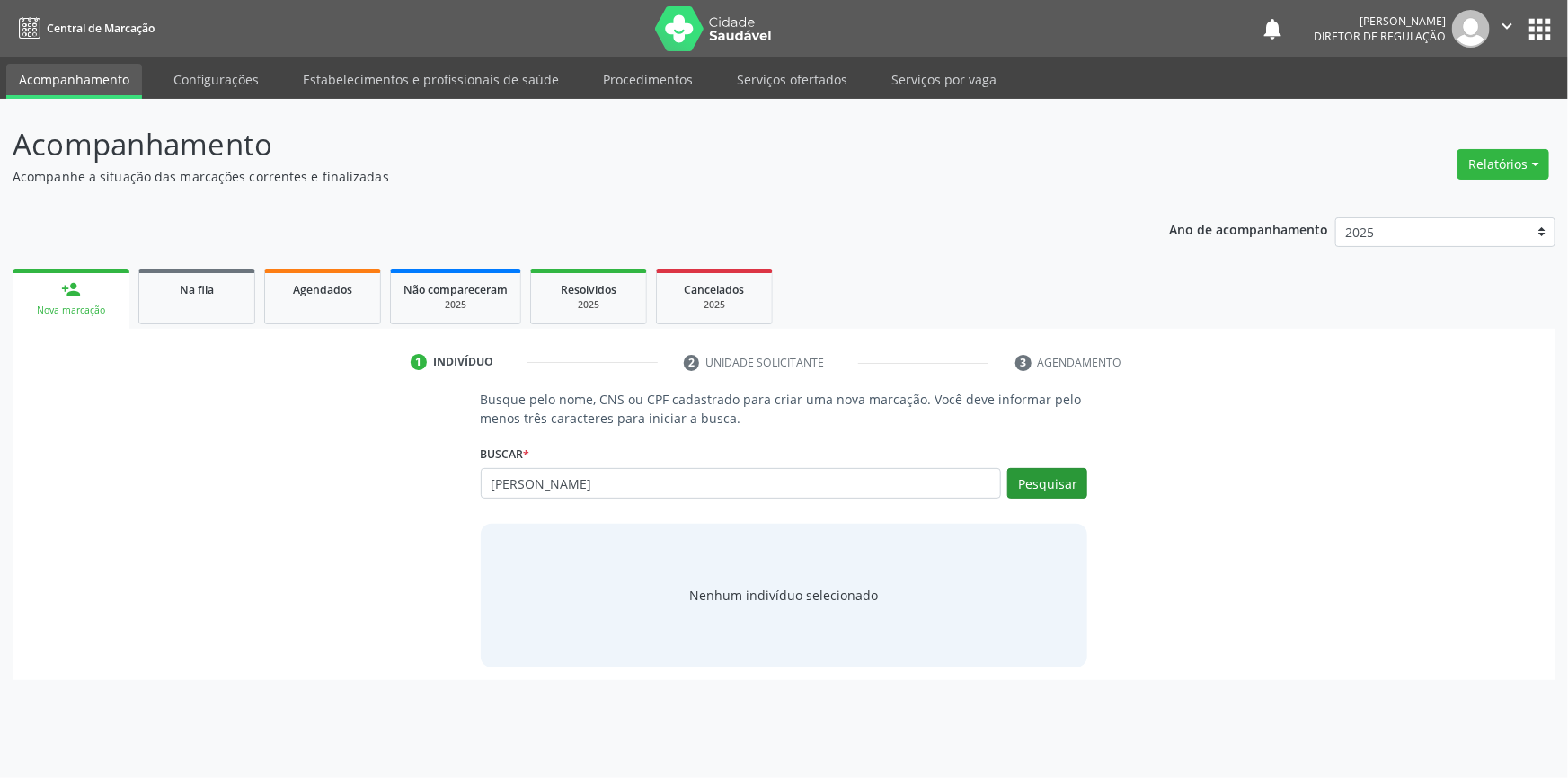
type input "HELENA SANTANA DE SOUSA"
click at [1032, 476] on button "Pesquisar" at bounding box center [1047, 484] width 80 height 31
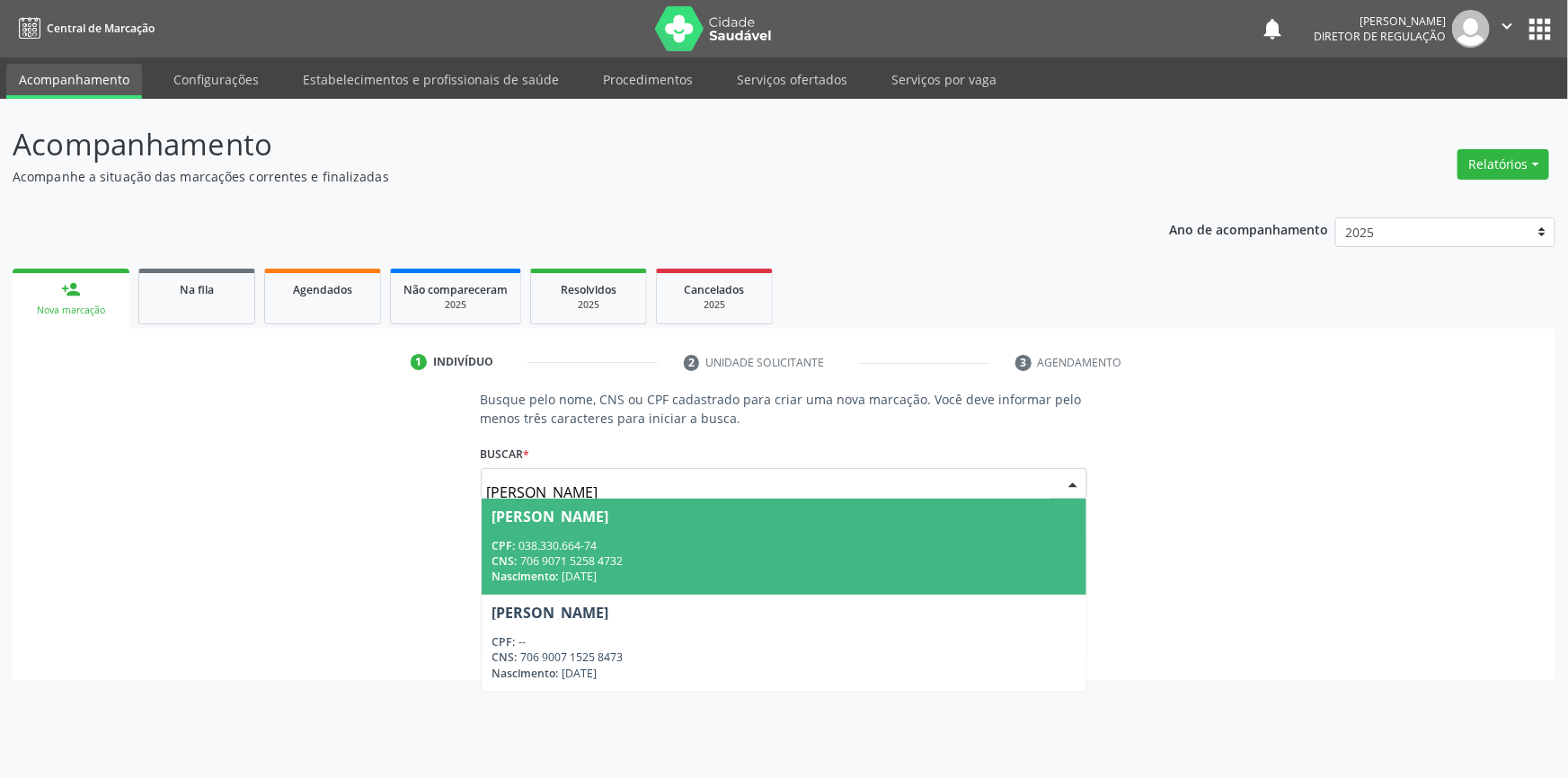
click at [678, 553] on div "CNS: 706 9071 5258 4732" at bounding box center [784, 561] width 584 height 15
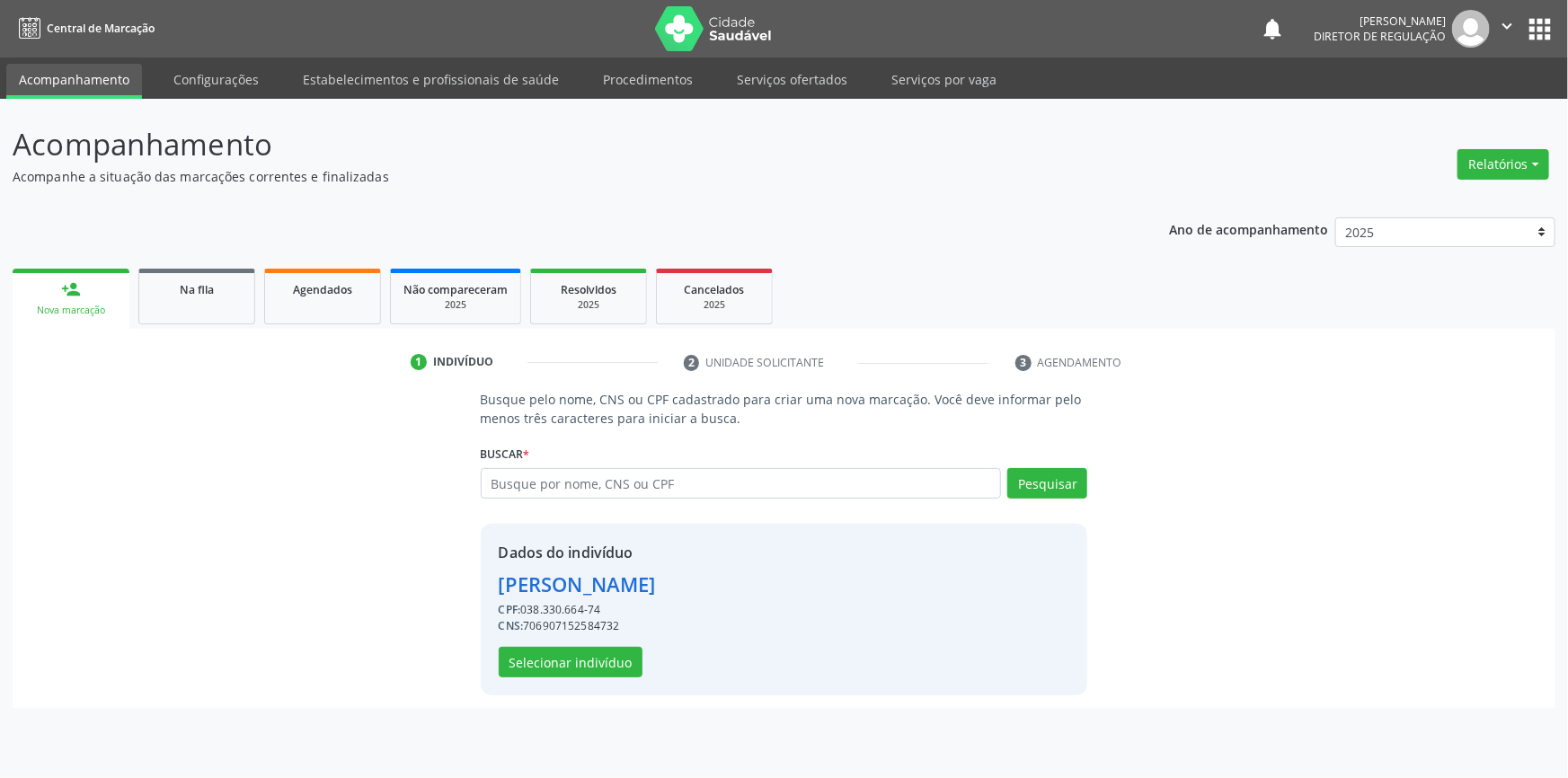
drag, startPoint x: 618, startPoint y: 610, endPoint x: 524, endPoint y: 610, distance: 94.0
click at [524, 610] on div "CPF: 038.330.664-74" at bounding box center [576, 610] width 157 height 16
copy div "038.330.664-74"
click at [542, 483] on input "text" at bounding box center [742, 484] width 521 height 31
paste input "038.330.664-74"
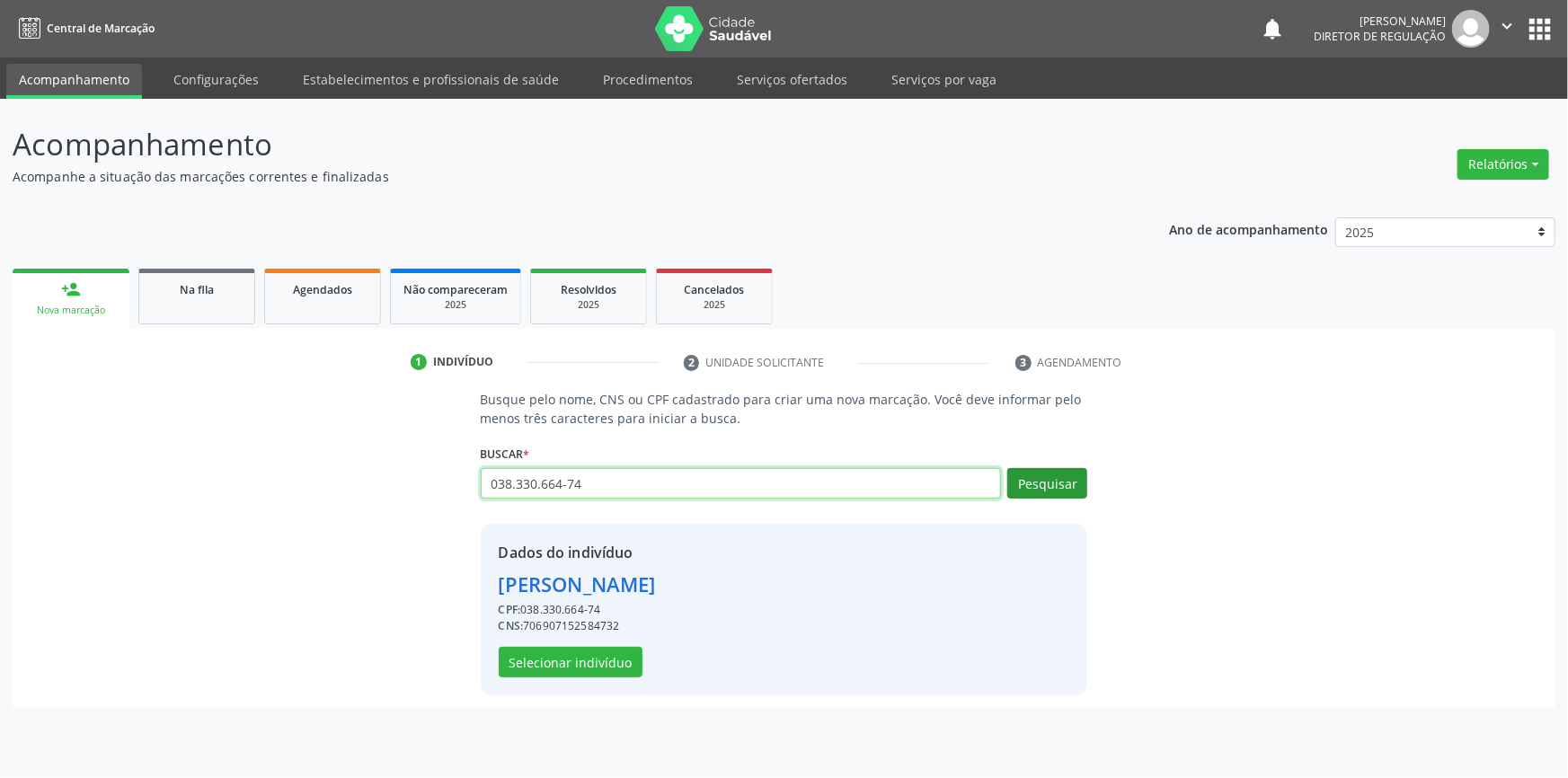
type input "038.330.664-74"
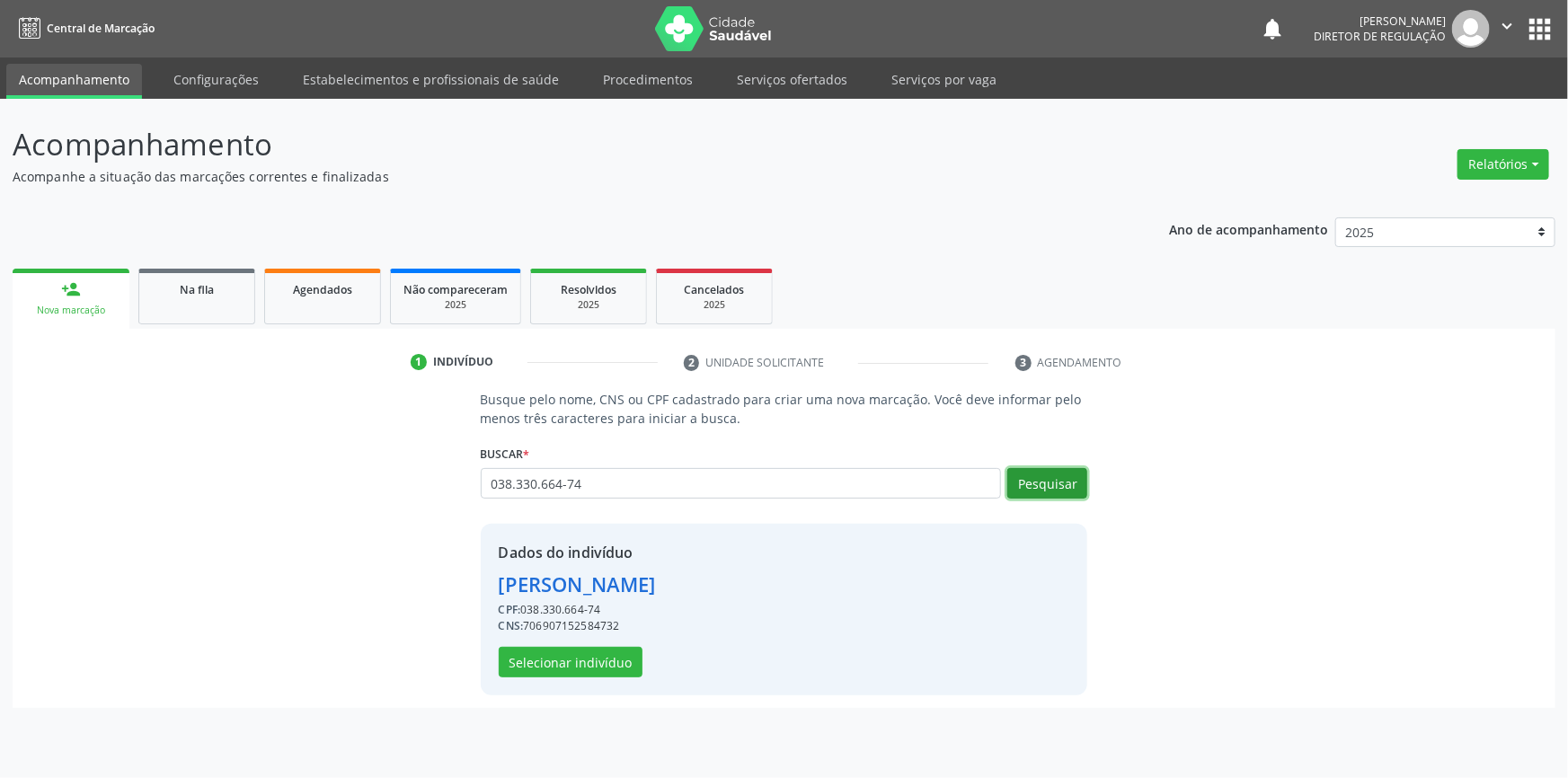
click at [1035, 475] on button "Pesquisar" at bounding box center [1047, 484] width 80 height 31
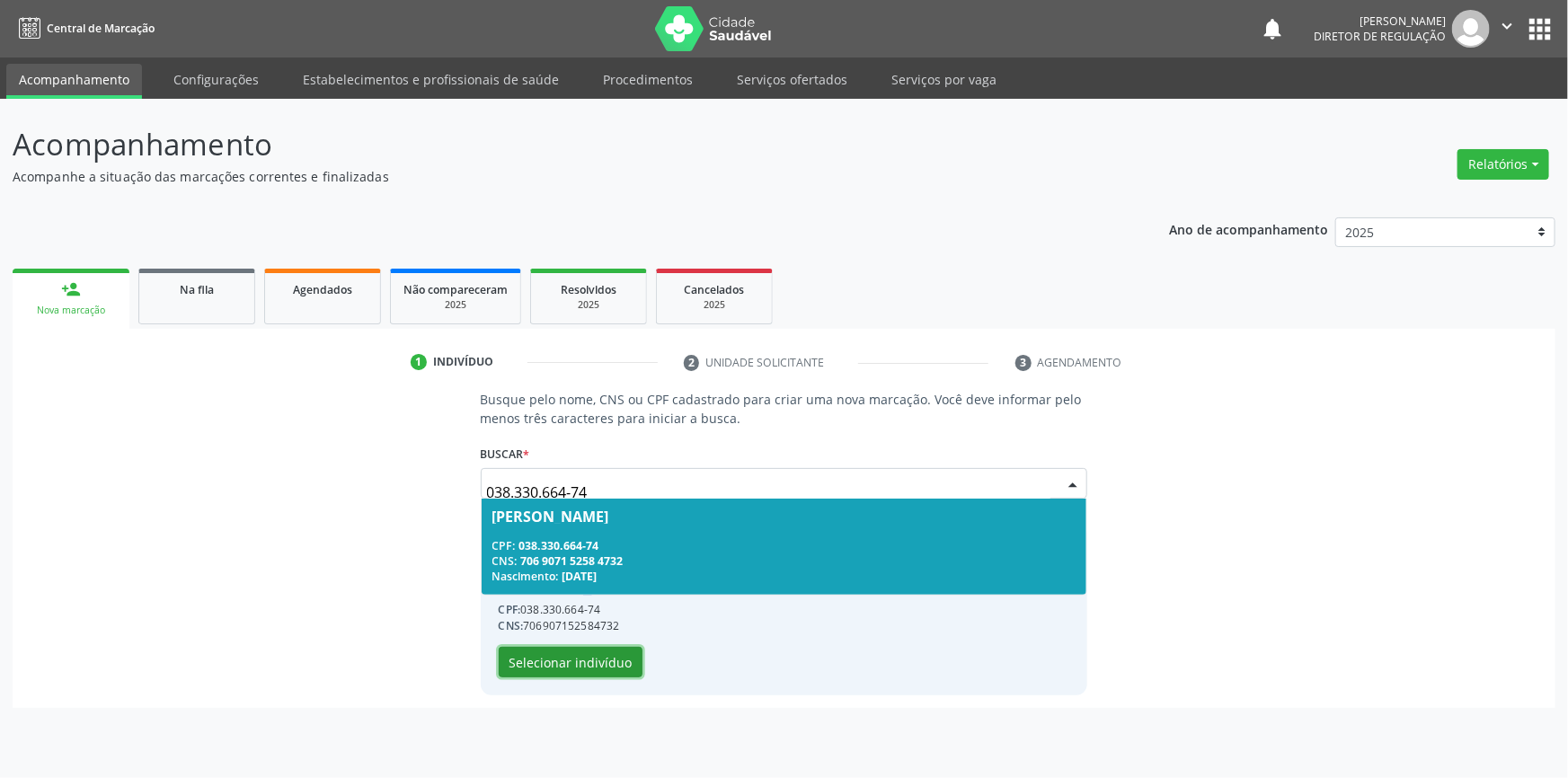
click at [598, 660] on button "Selecionar indivíduo" at bounding box center [569, 662] width 143 height 31
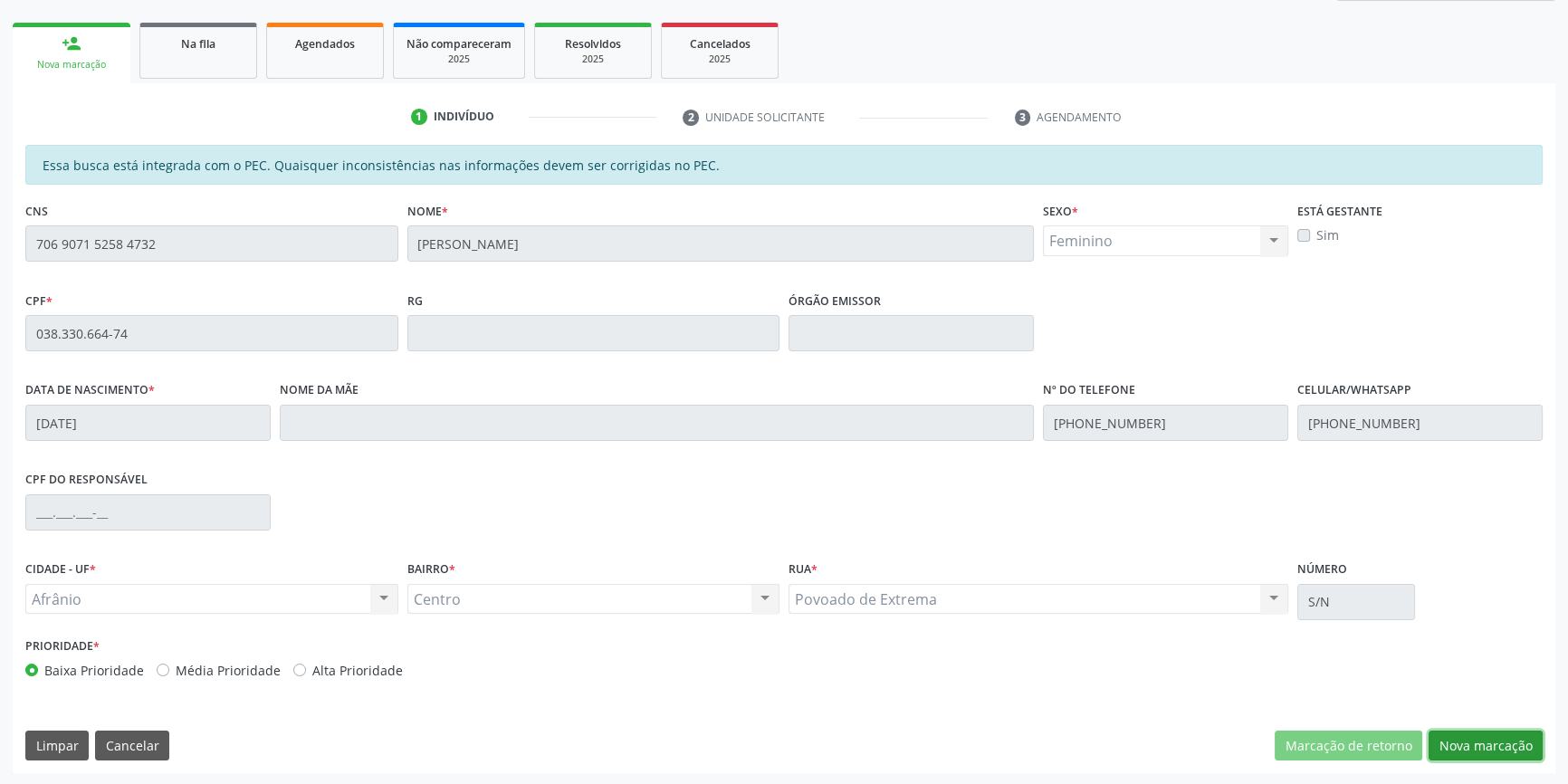
click at [1484, 740] on button "Nova marcação" at bounding box center [1487, 746] width 114 height 31
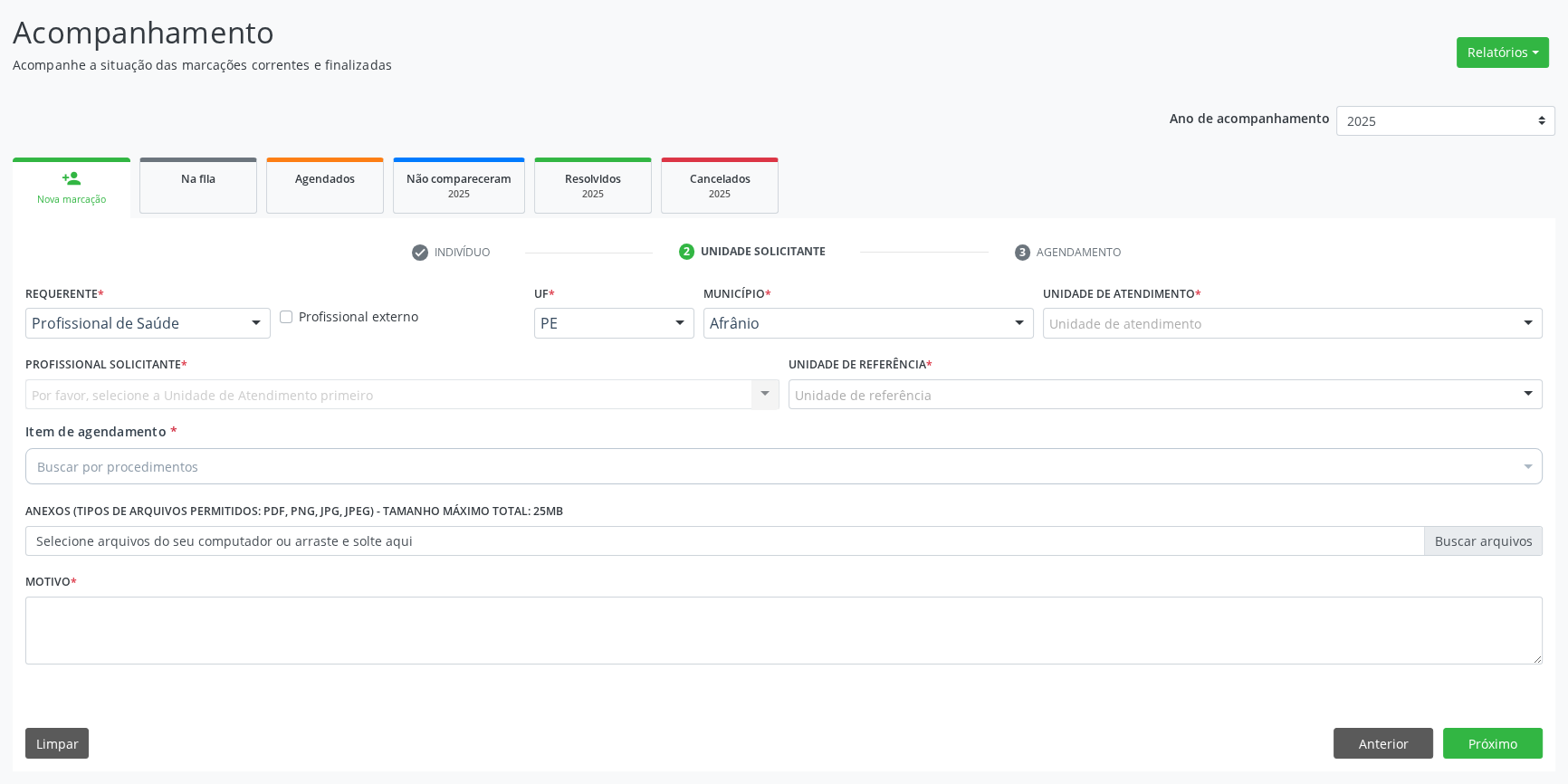
scroll to position [111, 0]
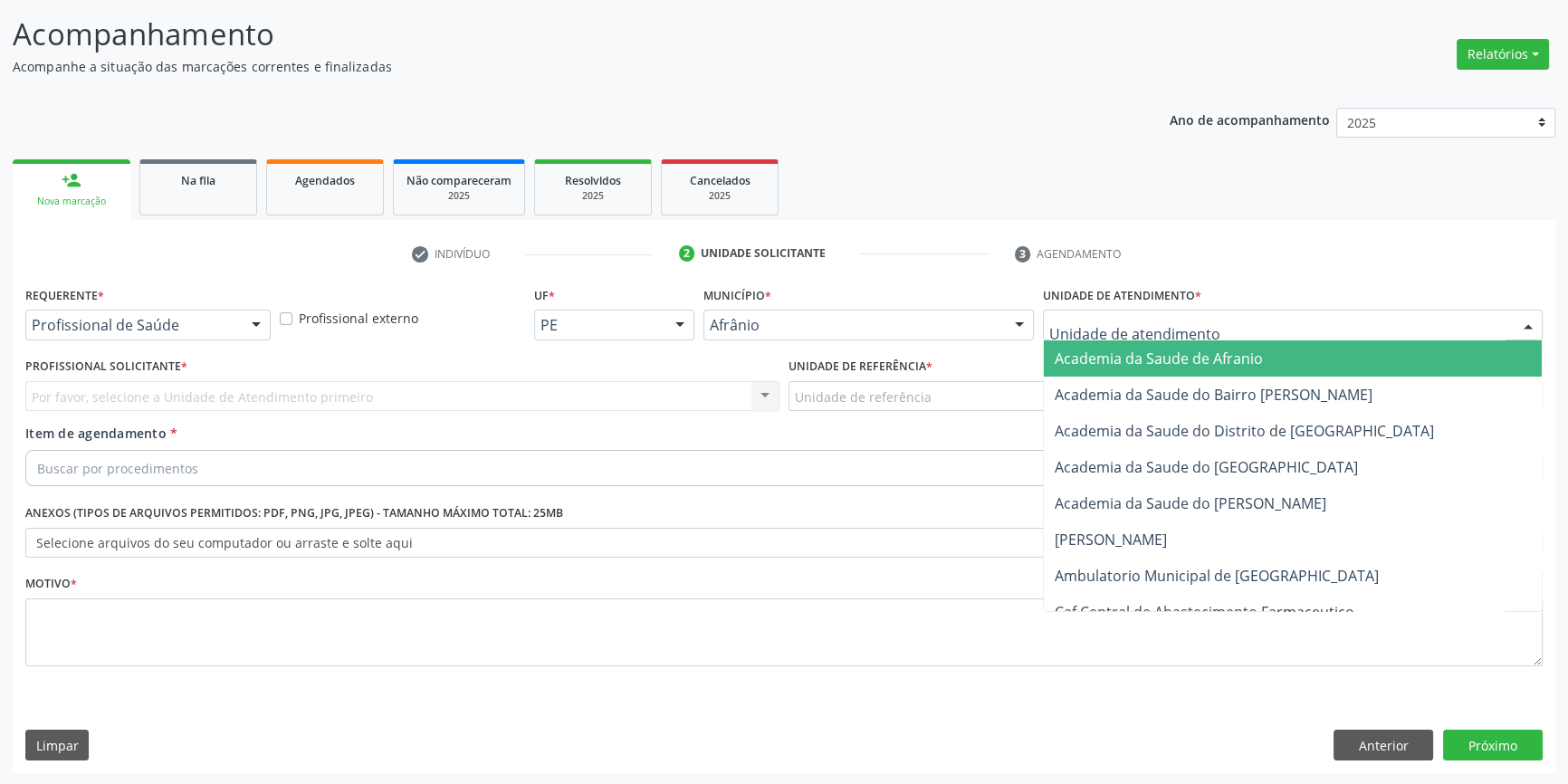
click at [1190, 334] on div at bounding box center [1293, 325] width 499 height 31
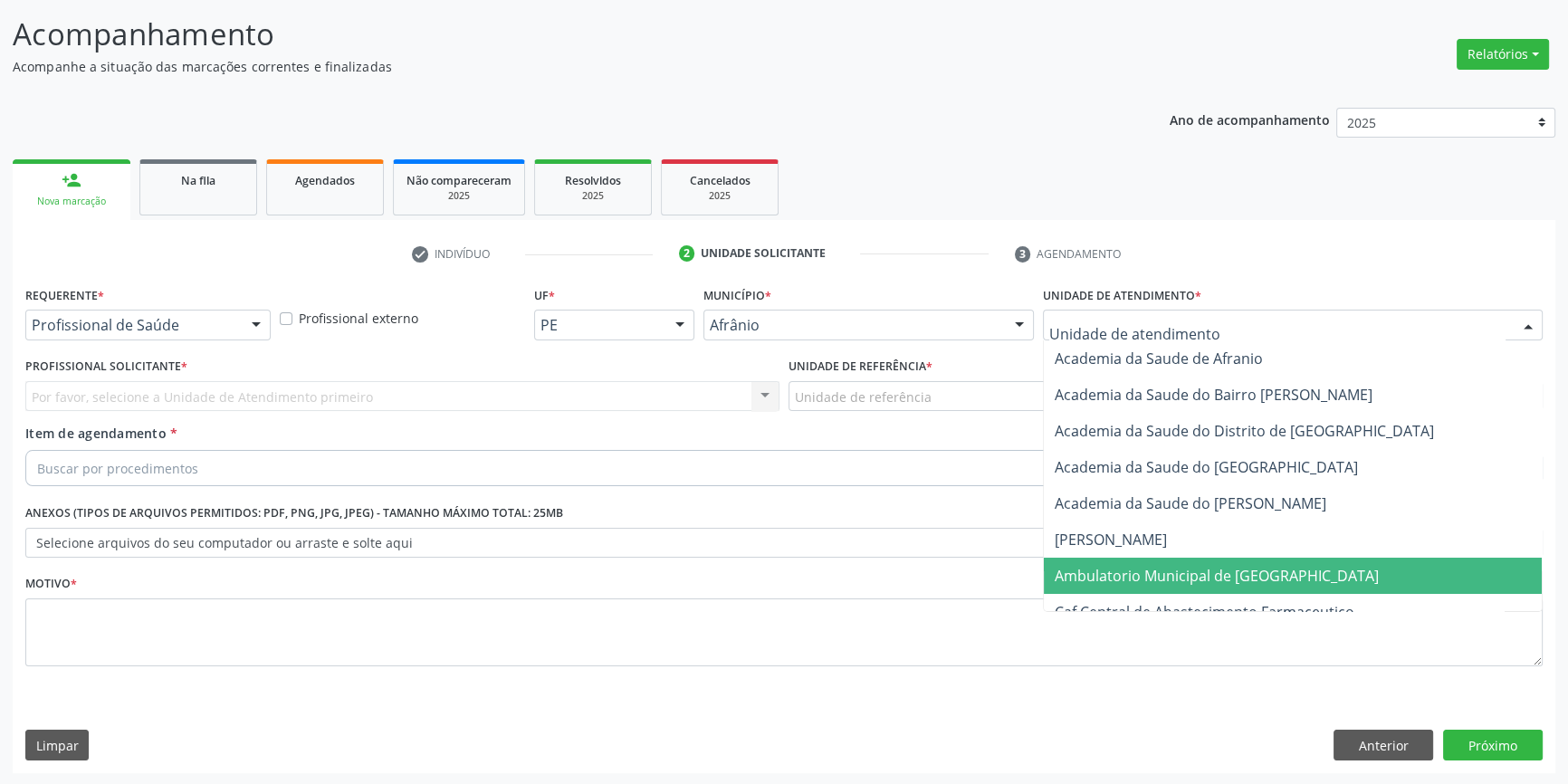
drag, startPoint x: 1150, startPoint y: 578, endPoint x: 987, endPoint y: 480, distance: 190.2
click at [1143, 574] on span "Ambulatorio Municipal de [GEOGRAPHIC_DATA]" at bounding box center [1217, 576] width 324 height 20
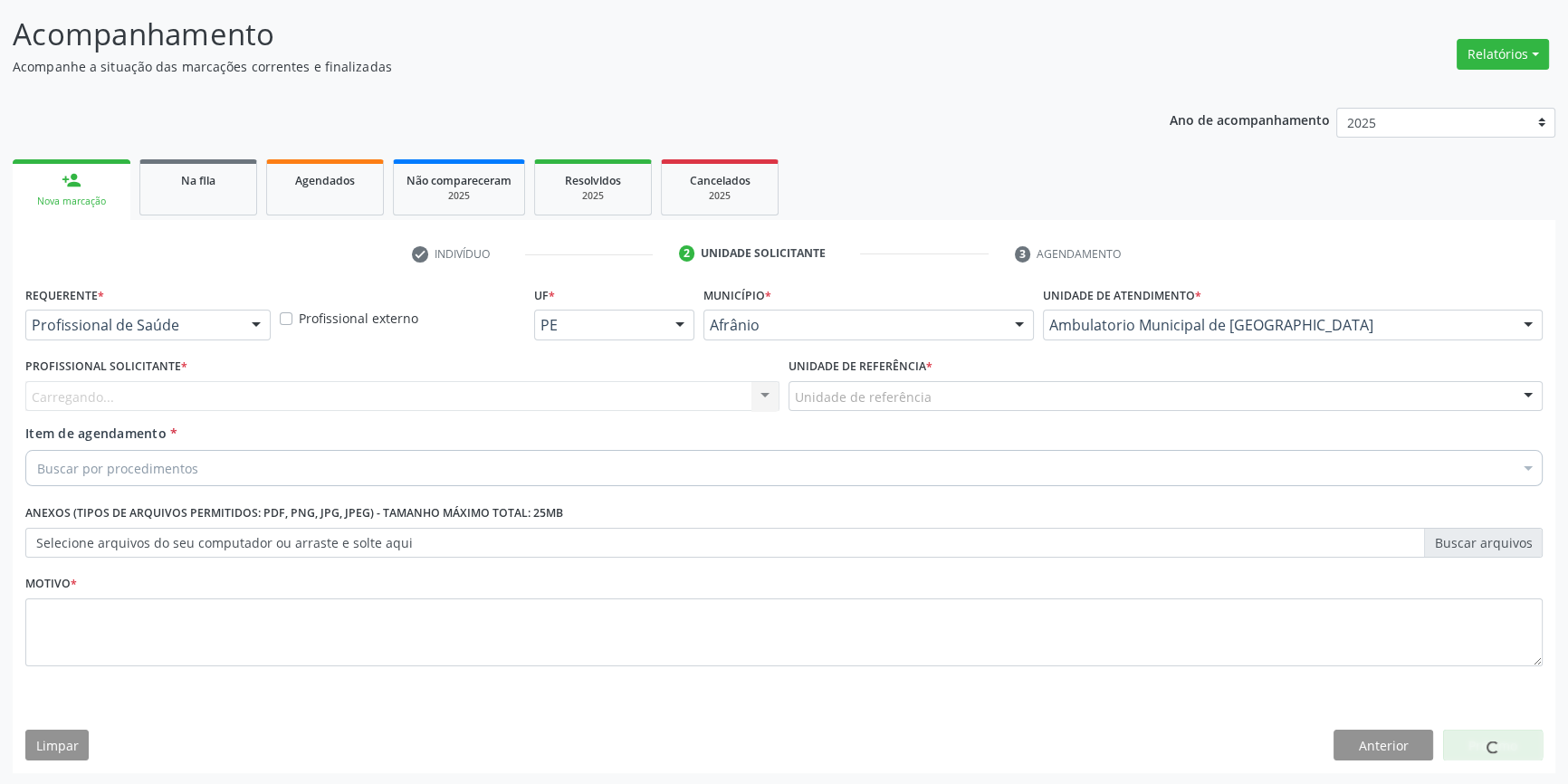
click at [906, 384] on div "Unidade de referência" at bounding box center [1166, 396] width 754 height 31
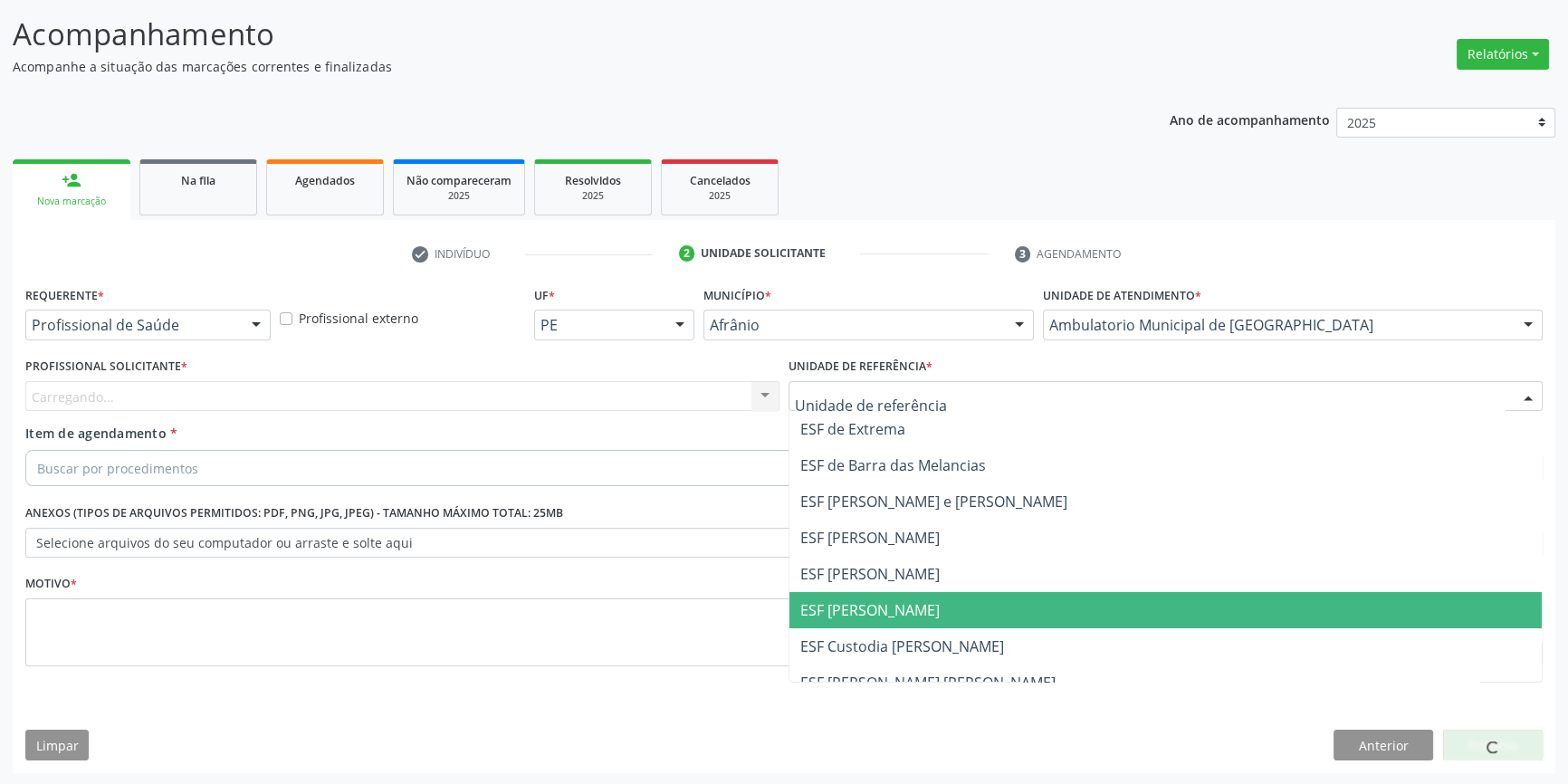
click at [869, 608] on span "ESF [PERSON_NAME]" at bounding box center [871, 610] width 140 height 20
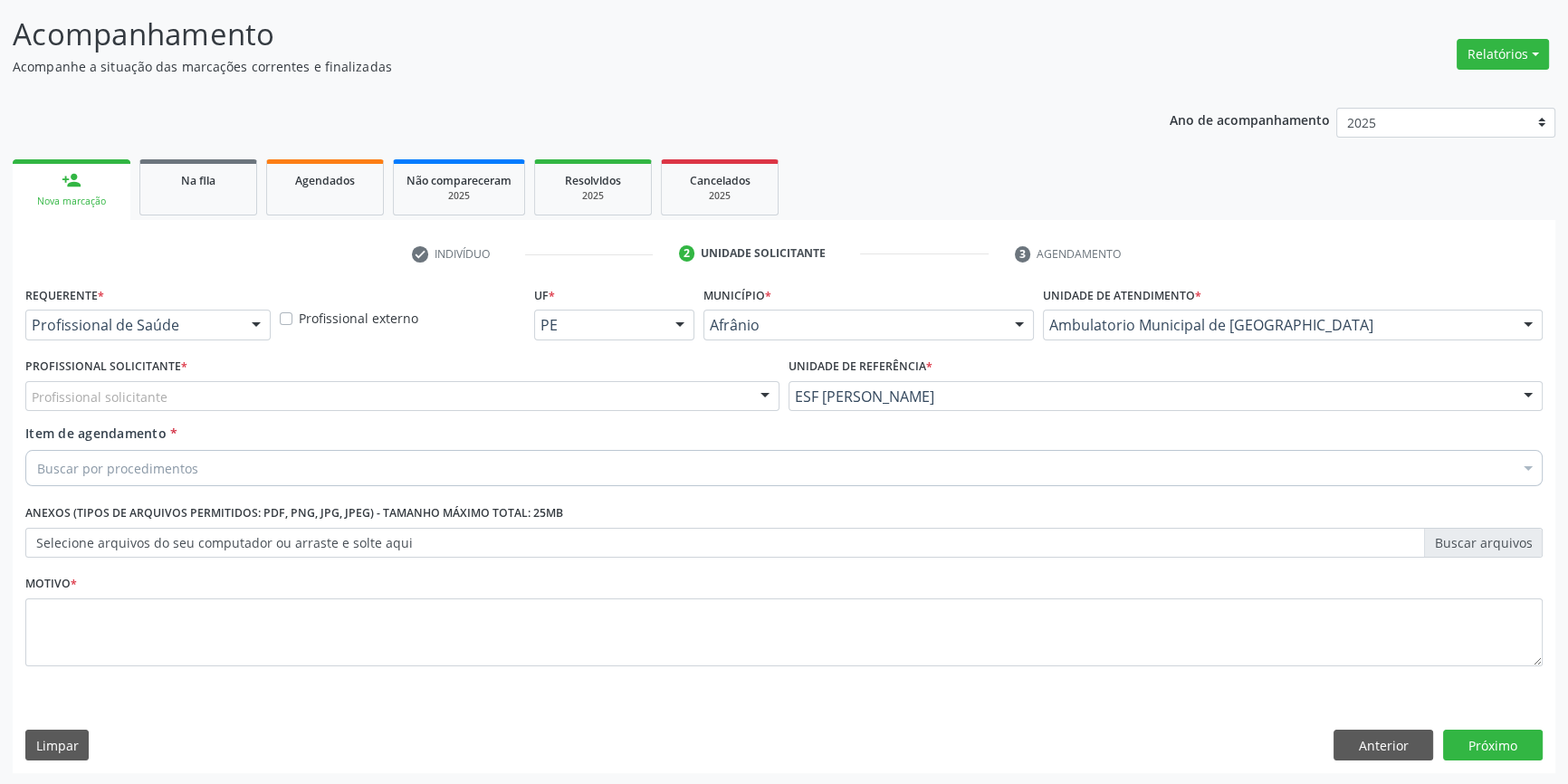
click at [528, 397] on div "Profissional solicitante" at bounding box center [402, 396] width 754 height 31
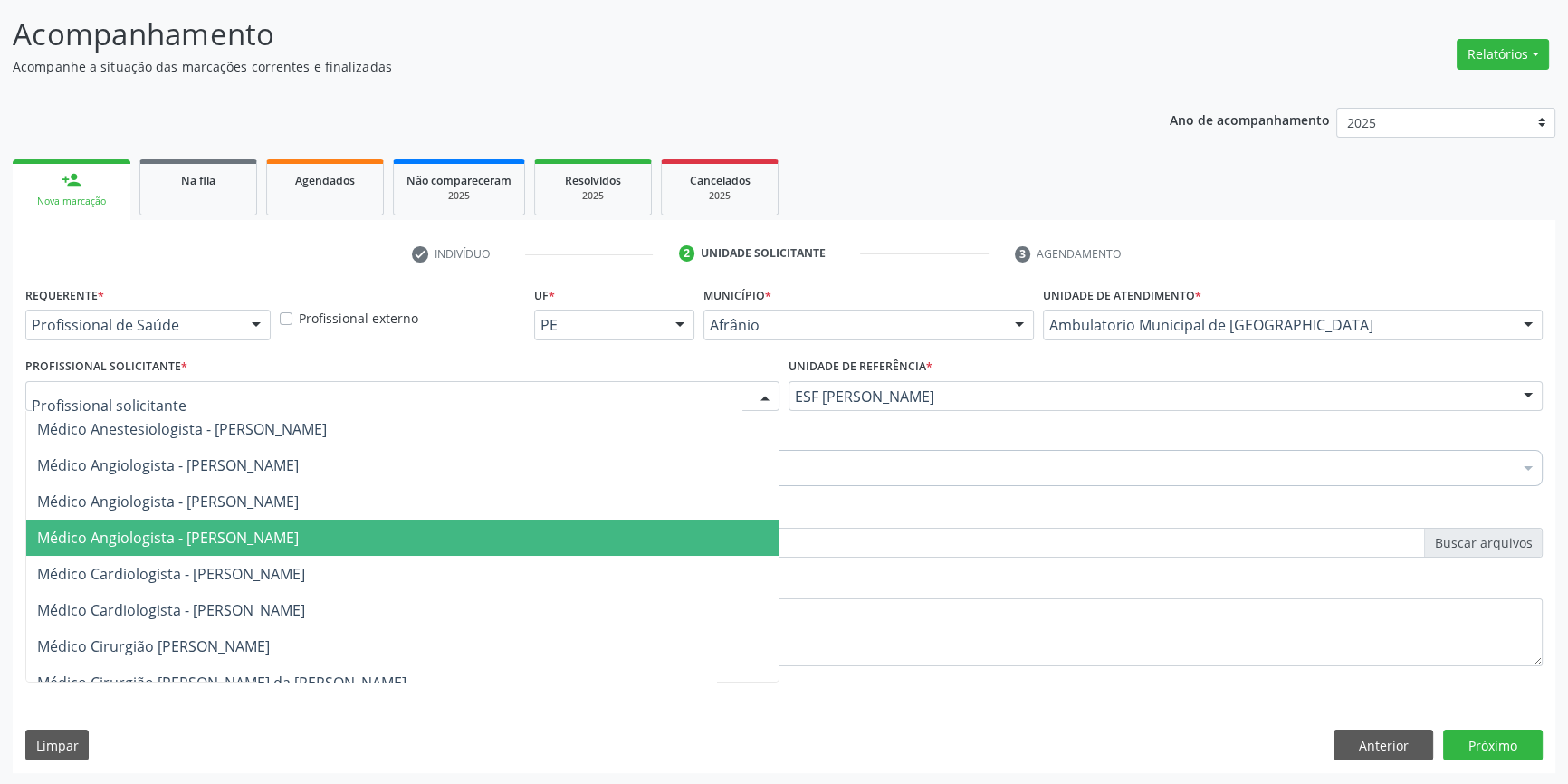
click at [299, 527] on span "Médico Angiologista - [PERSON_NAME]" at bounding box center [168, 537] width 262 height 20
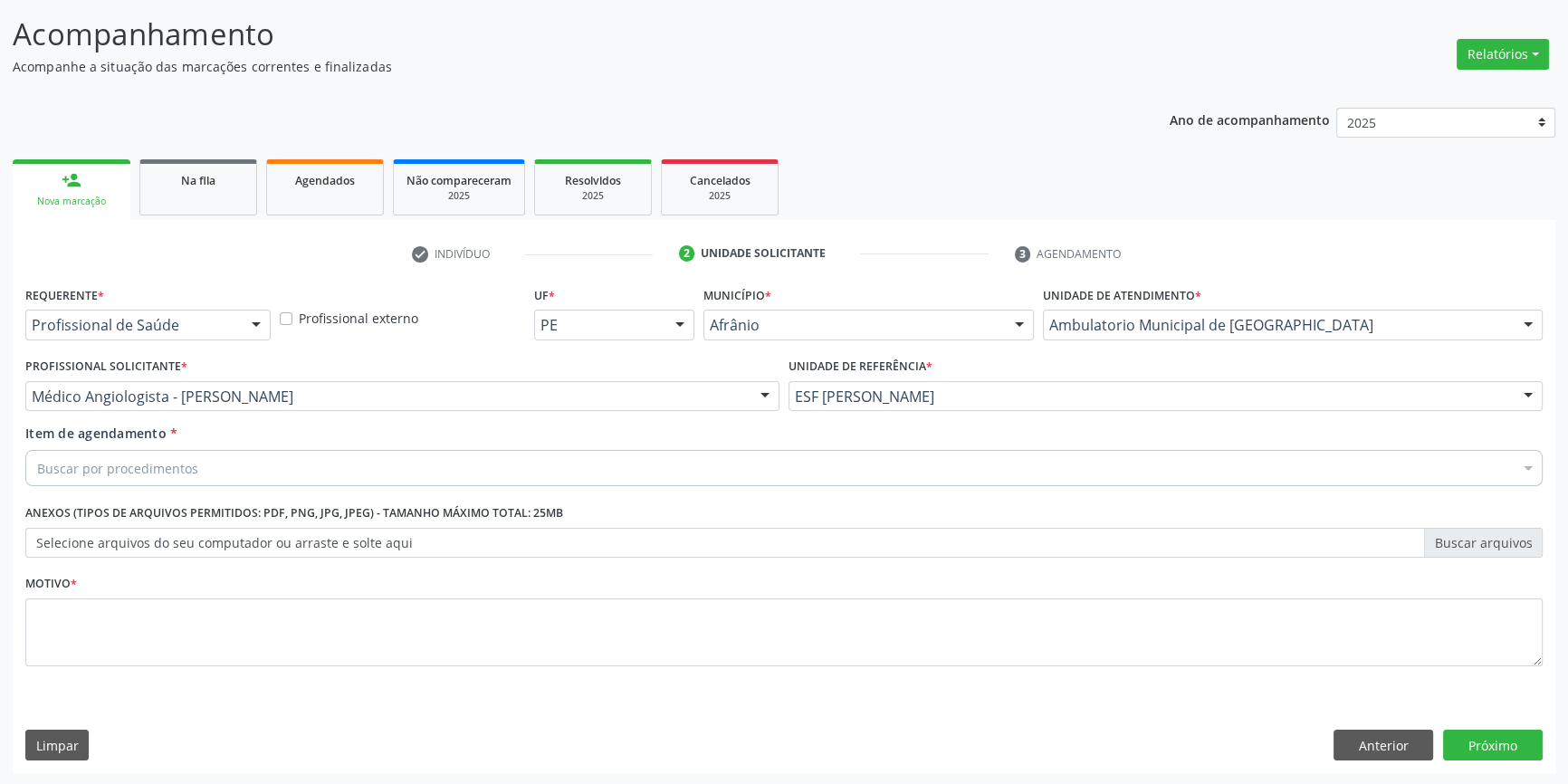
click at [229, 450] on div "Buscar por procedimentos" at bounding box center [784, 467] width 1518 height 36
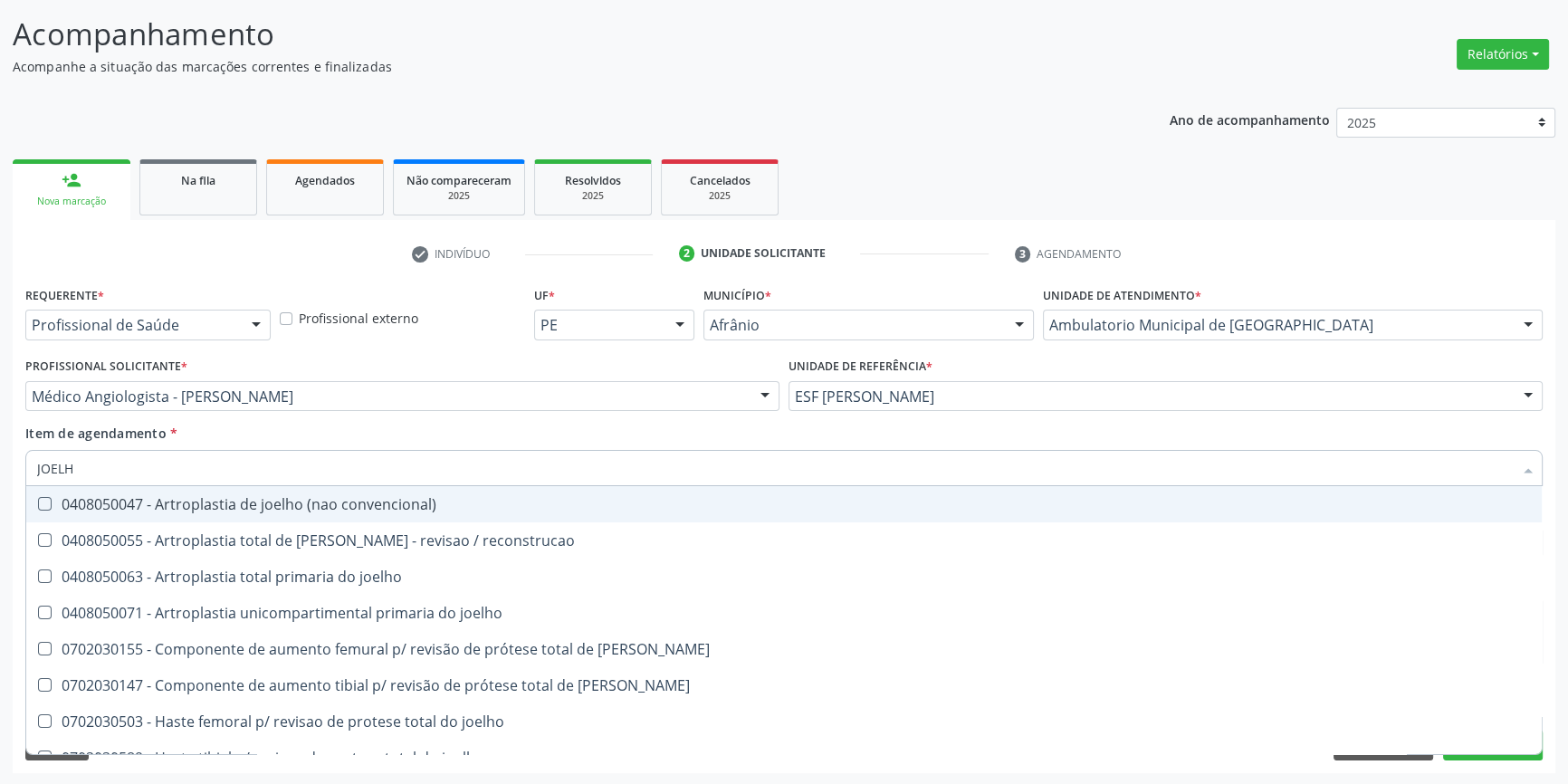
type input "JOELHO"
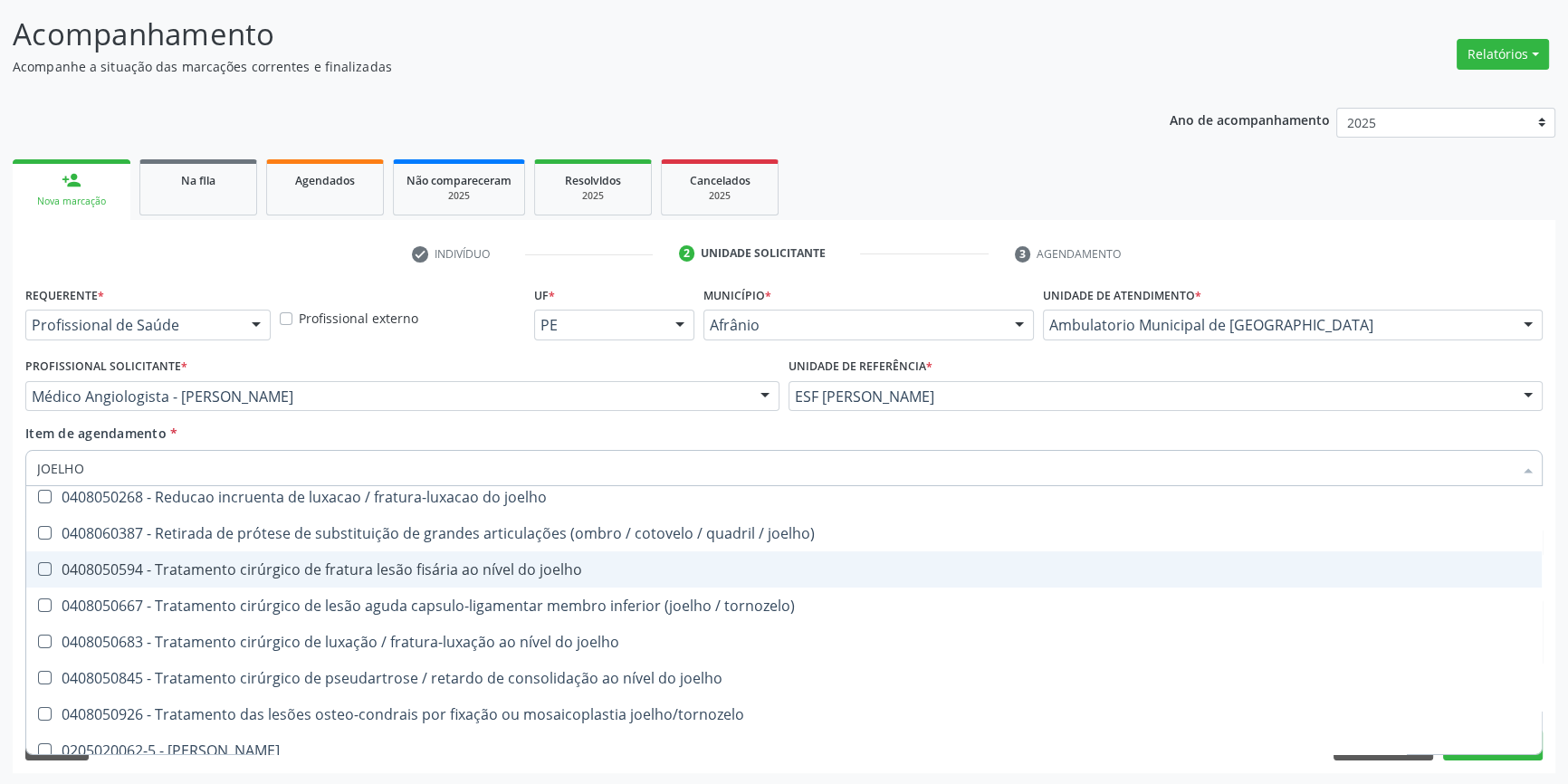
scroll to position [781, 0]
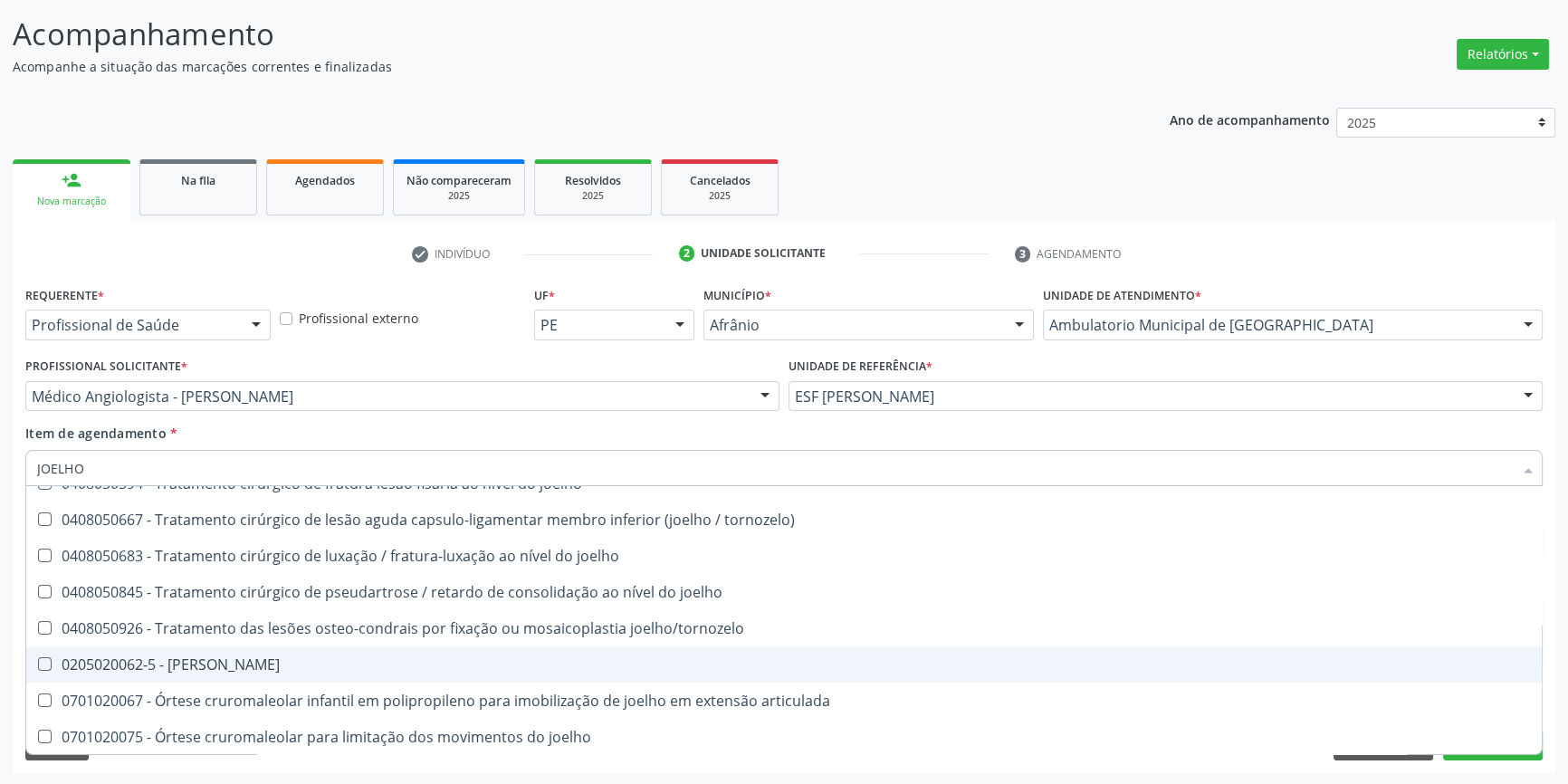
click at [283, 657] on div "0205020062-5 - Usg Joelho" at bounding box center [784, 664] width 1494 height 15
checkbox Joelho "true"
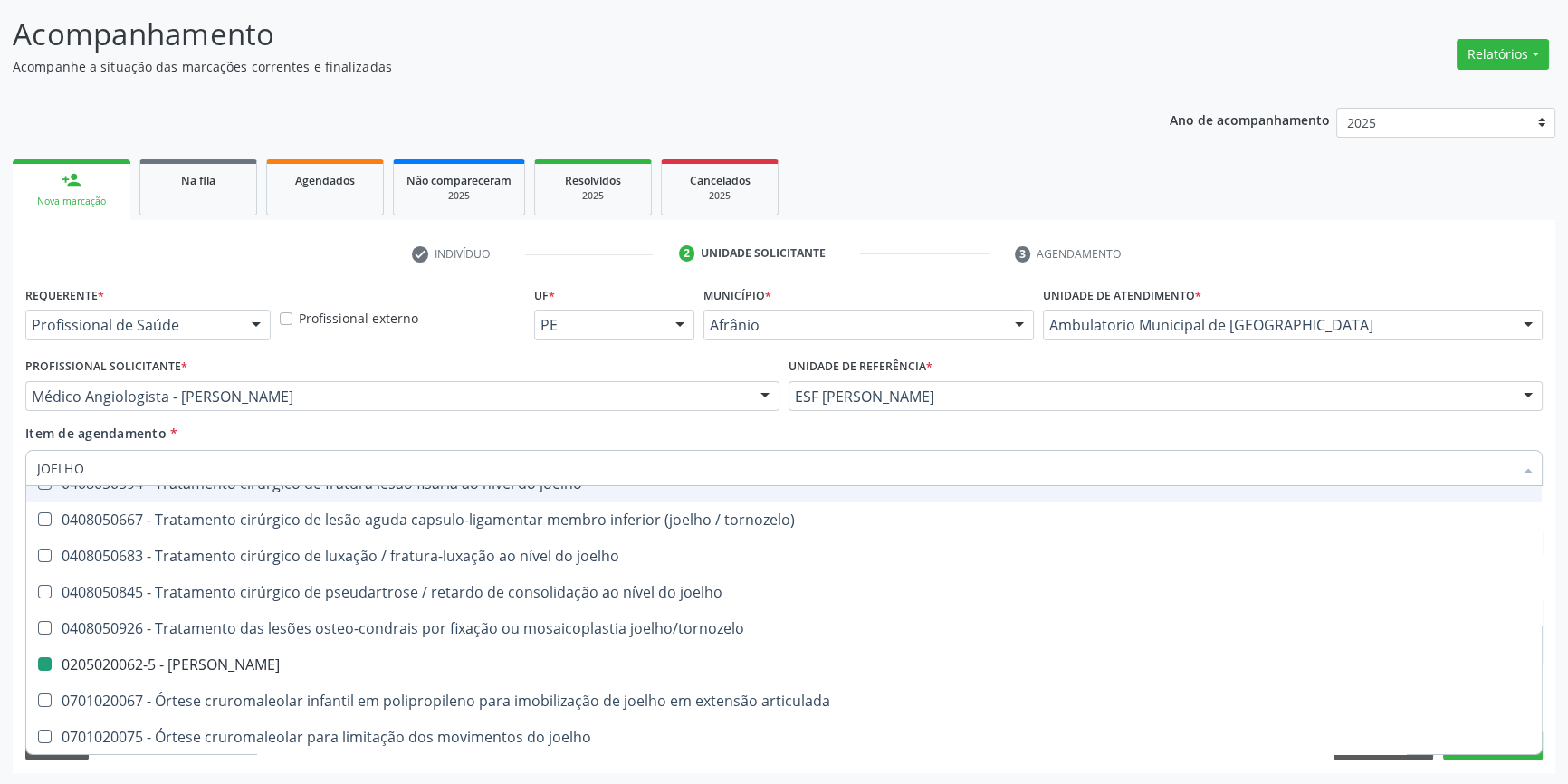
click at [336, 443] on div "Item de agendamento * JOELHO Desfazer seleção 0408050047 - Artroplastia de joel…" at bounding box center [784, 452] width 1518 height 57
checkbox reconstrucao "true"
checkbox Joelho "false"
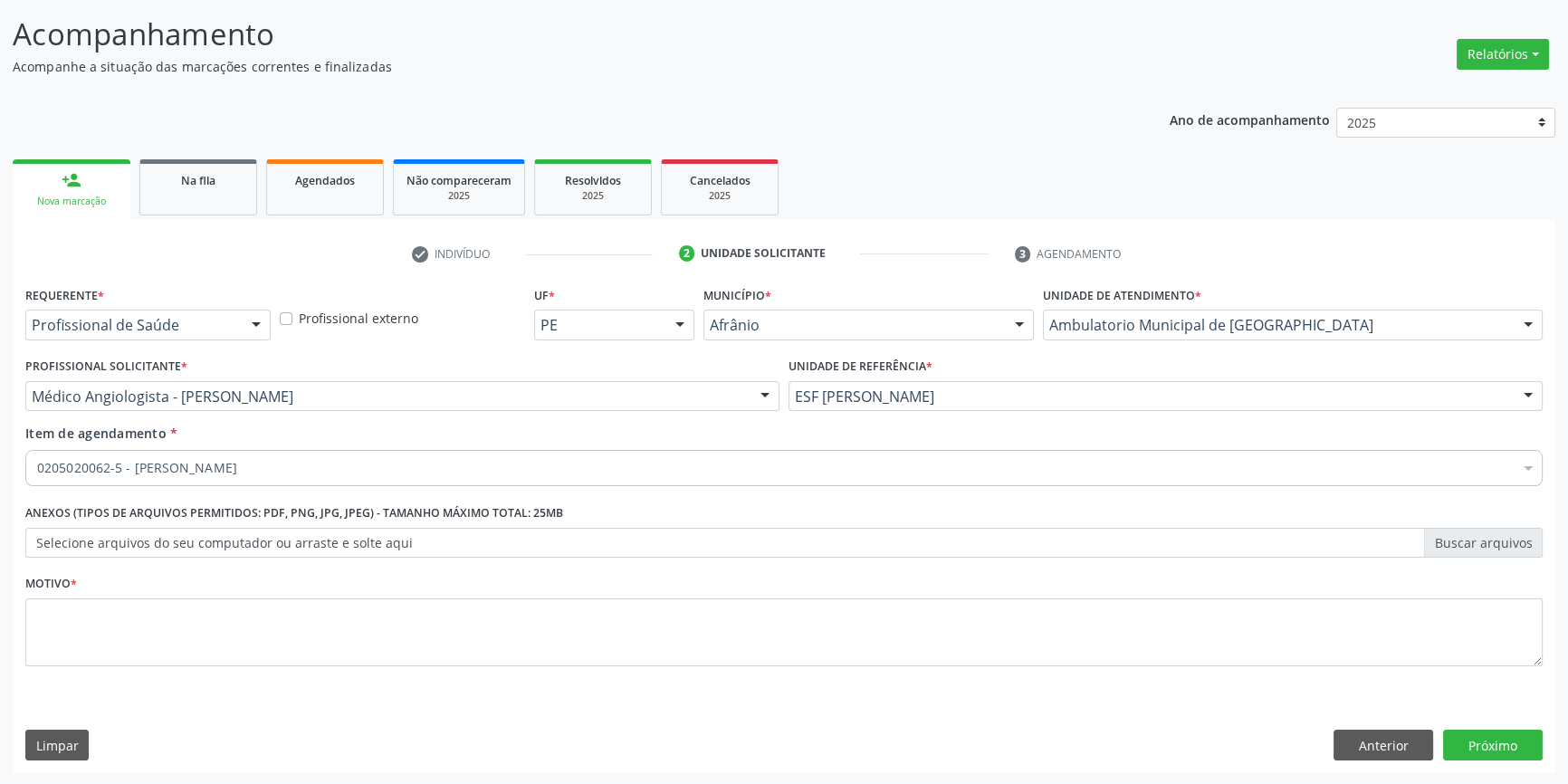
scroll to position [0, 0]
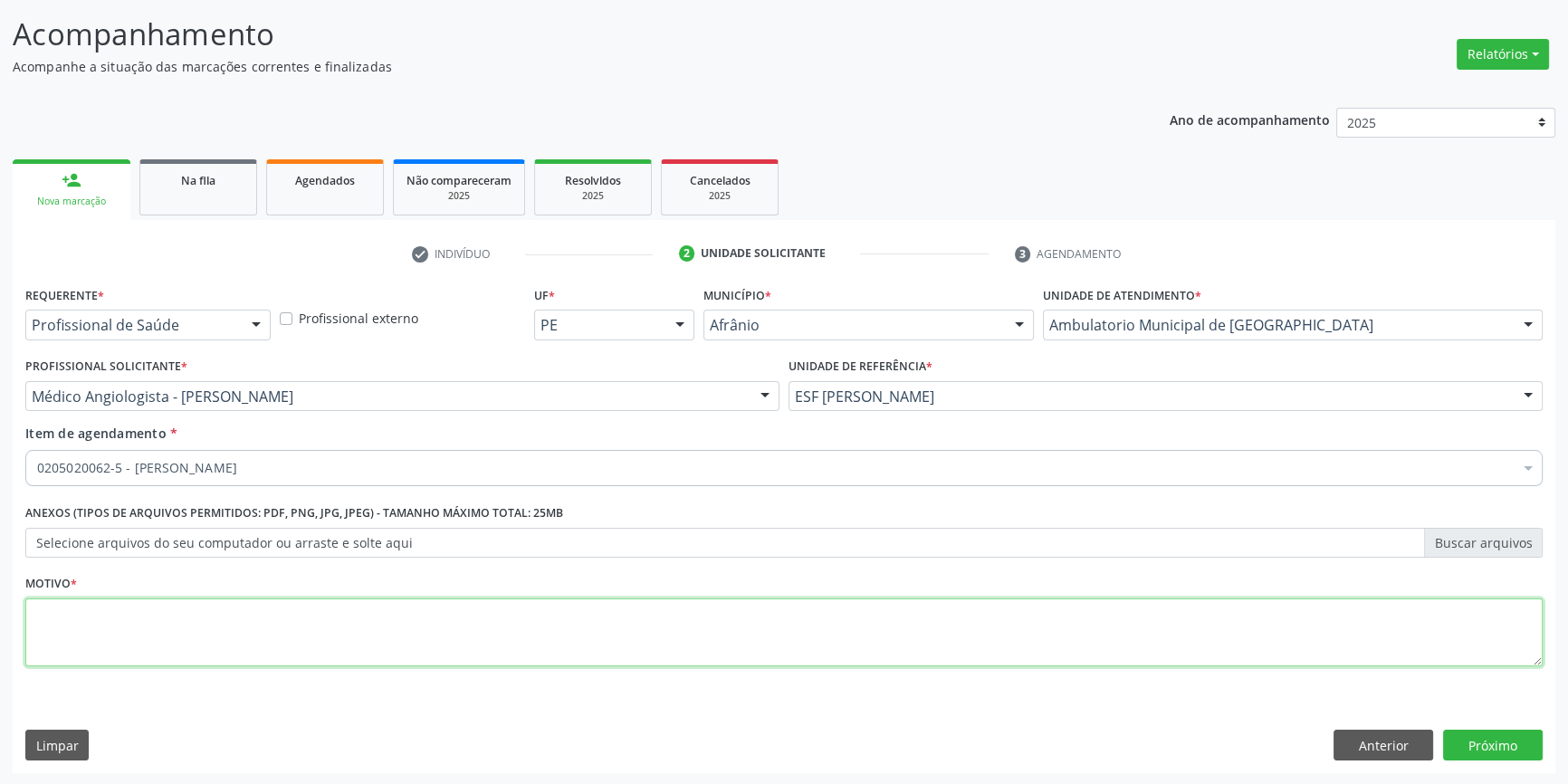
click at [237, 615] on textarea at bounding box center [784, 632] width 1518 height 69
type textarea "'"
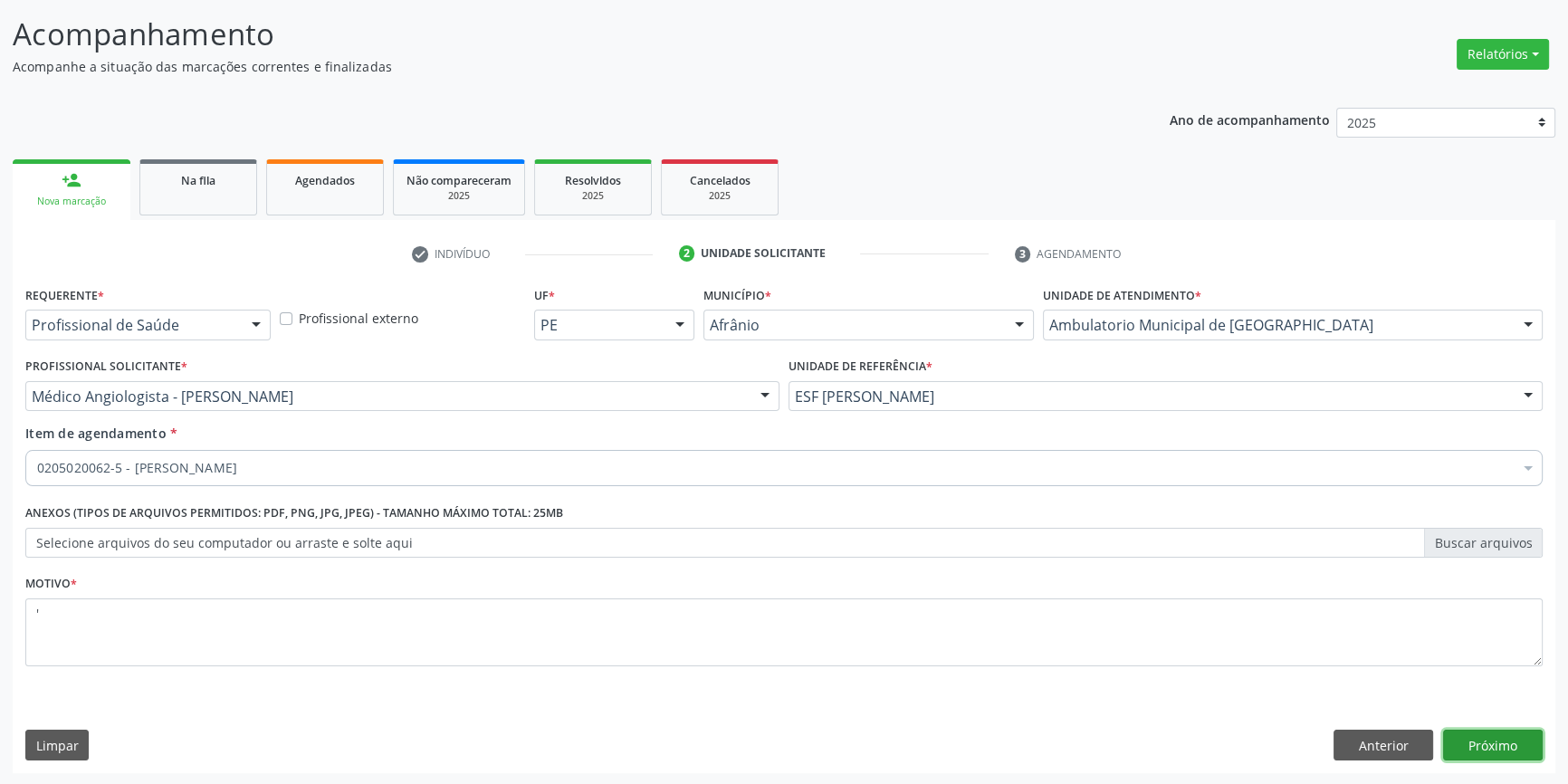
click at [1503, 742] on button "Próximo" at bounding box center [1493, 745] width 100 height 31
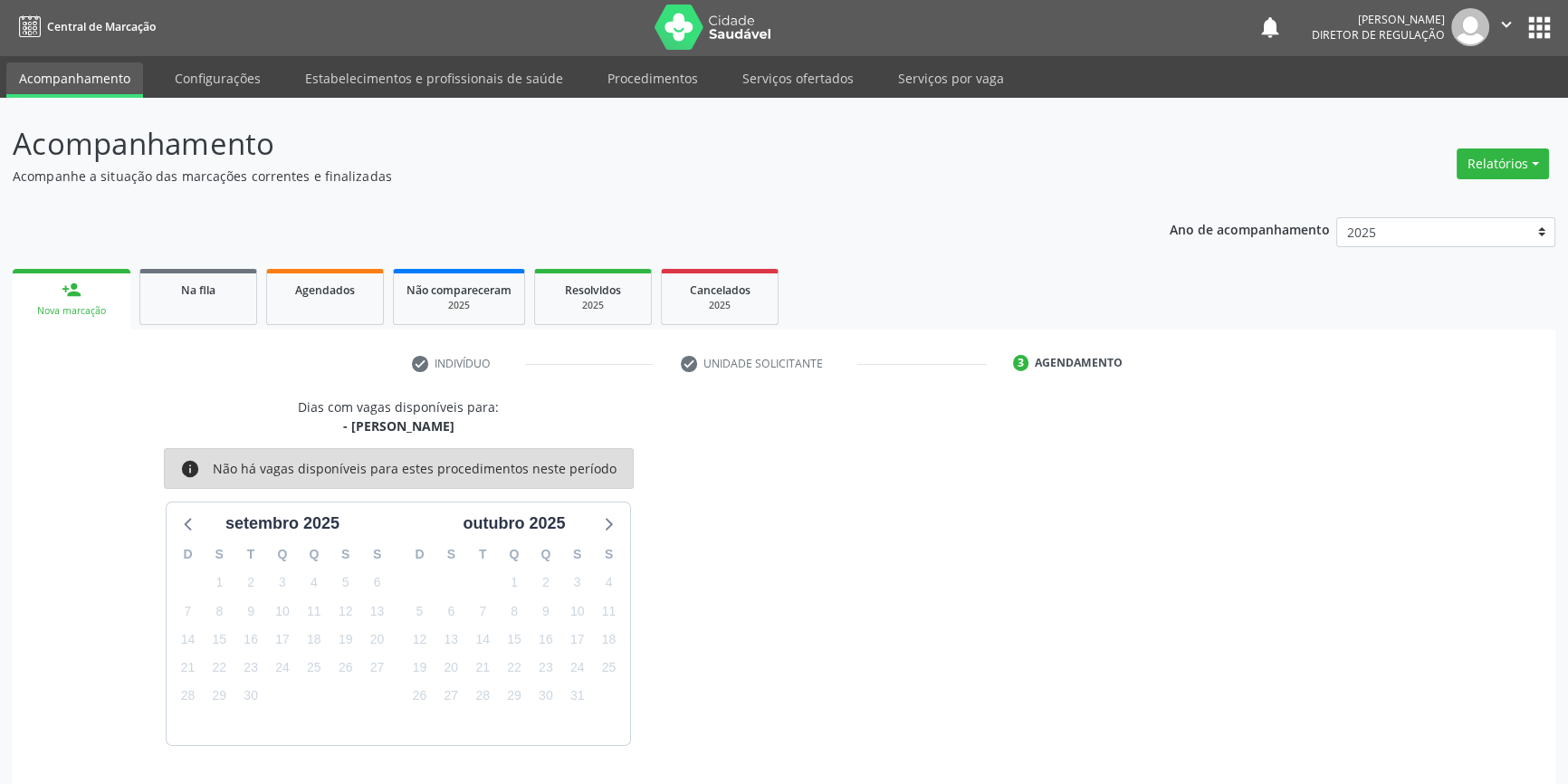
scroll to position [55, 0]
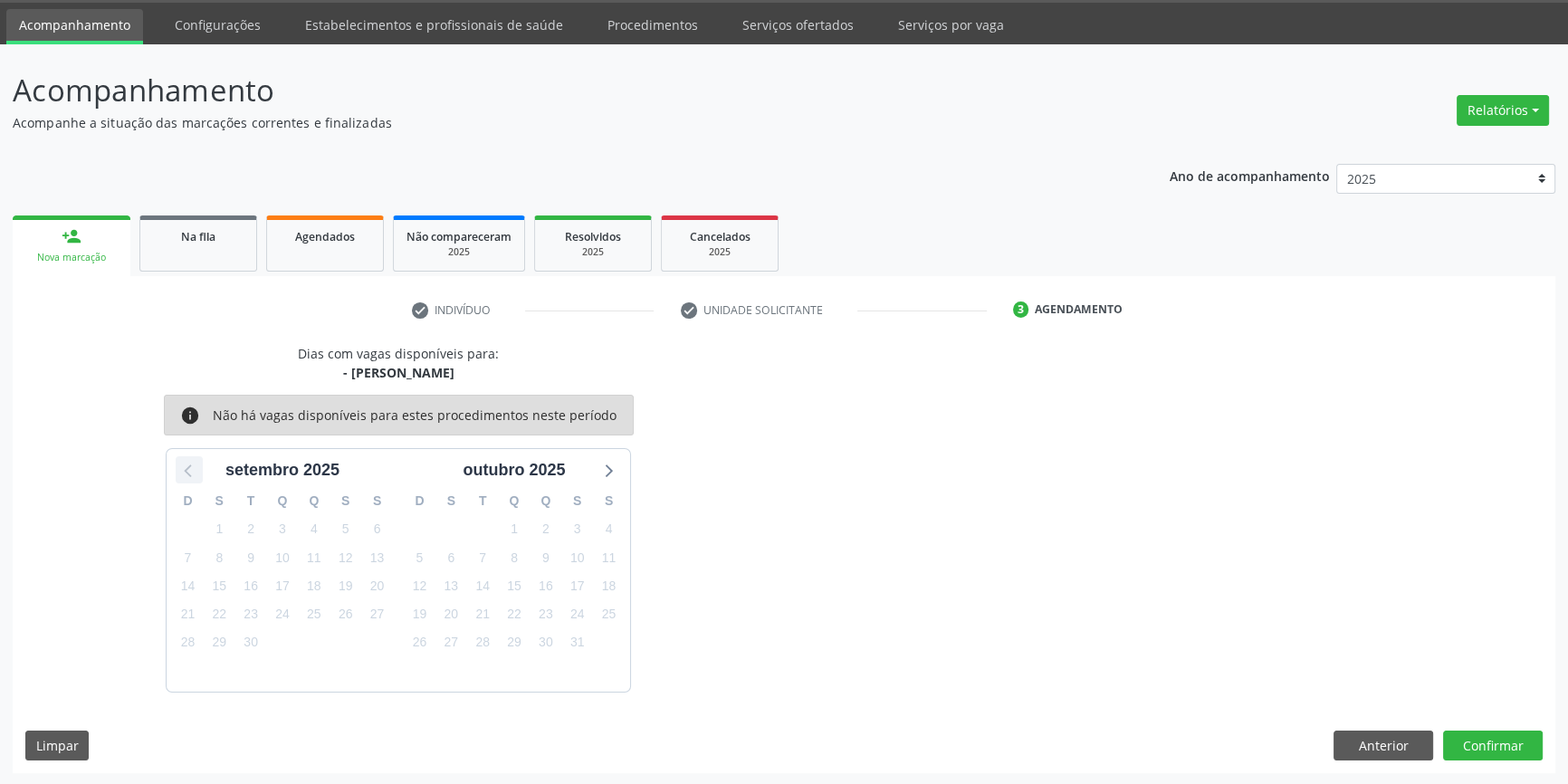
click at [181, 468] on icon at bounding box center [189, 470] width 23 height 23
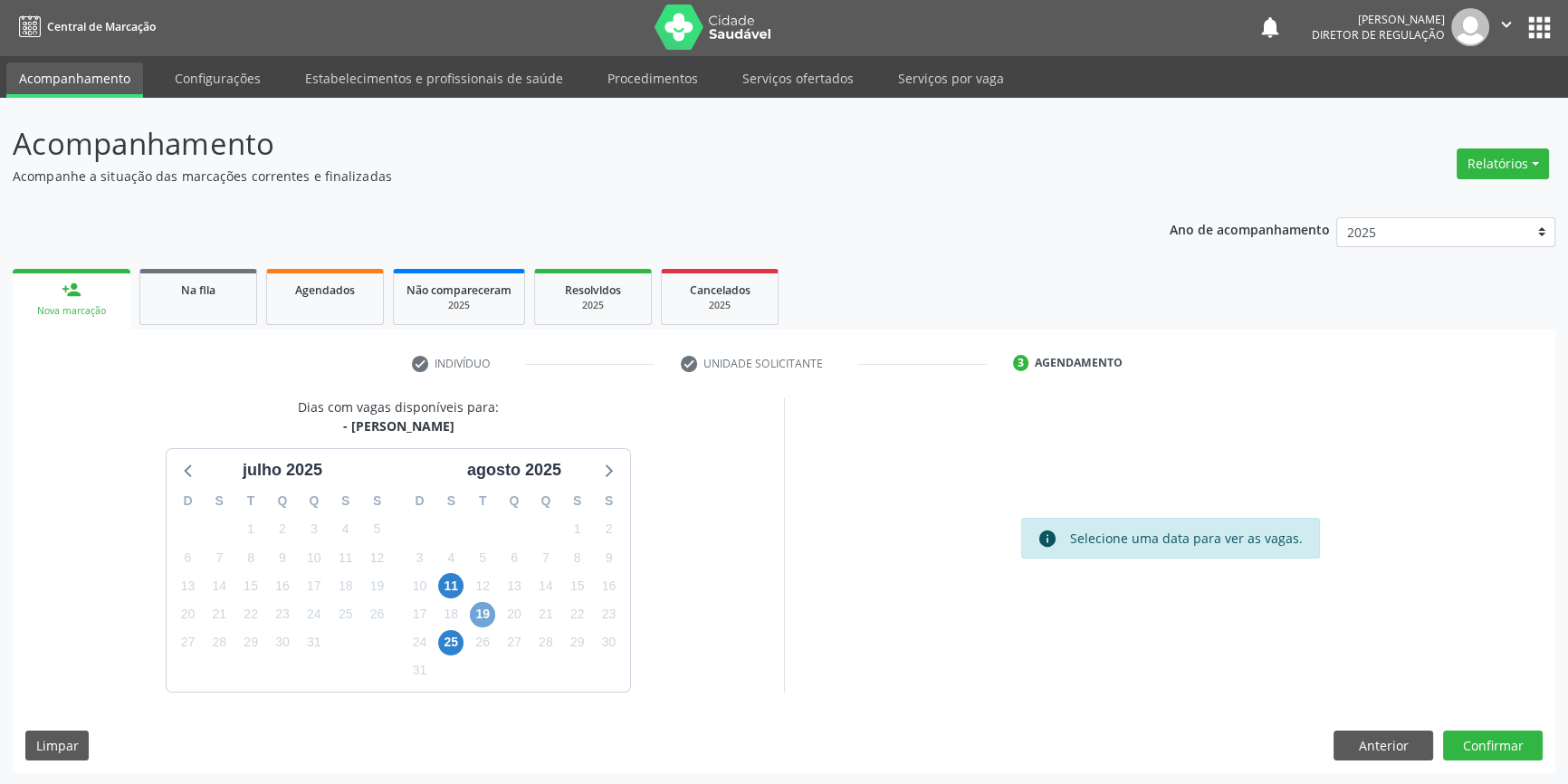
click at [478, 613] on span "19" at bounding box center [483, 614] width 25 height 25
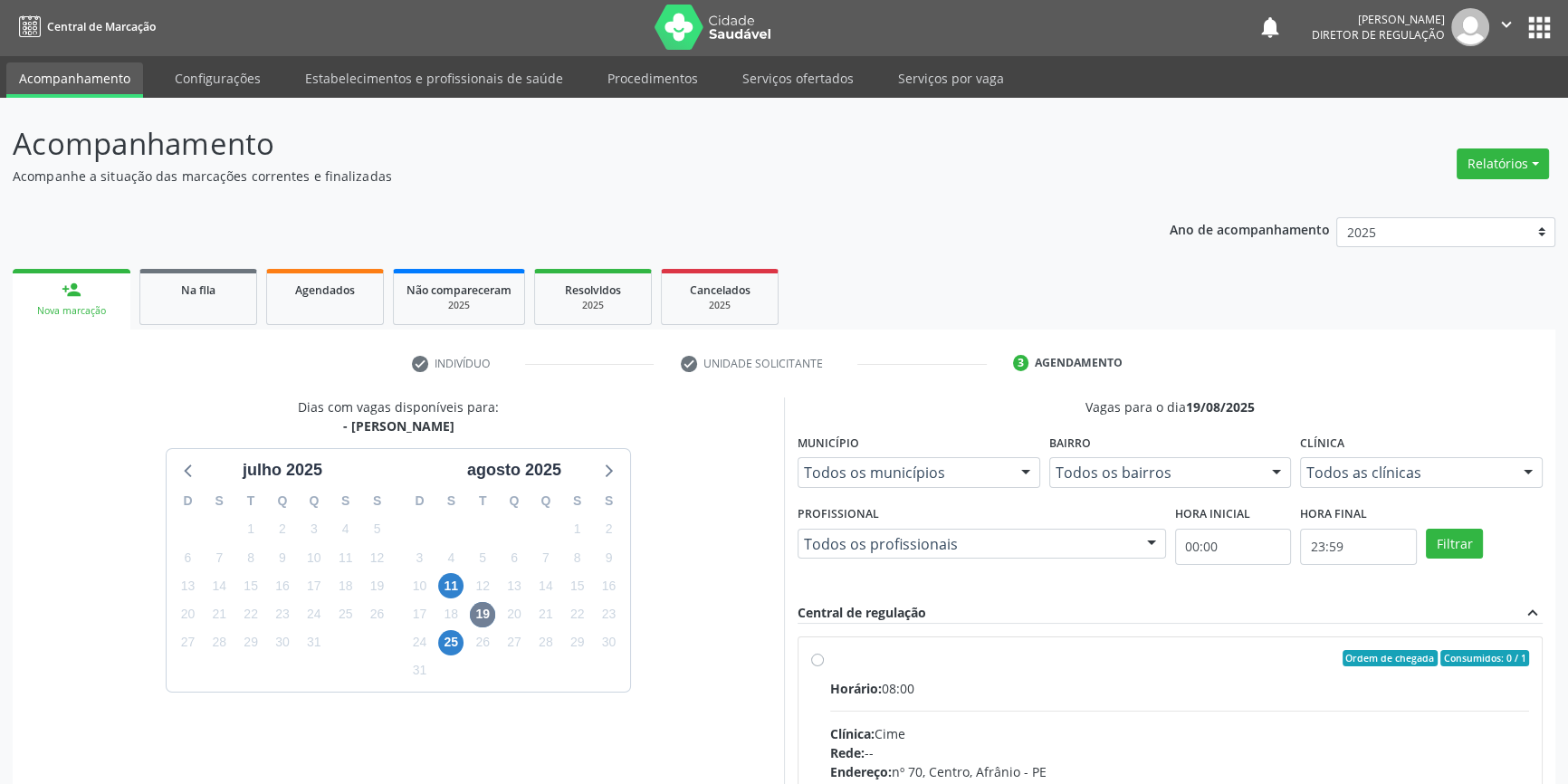
click at [840, 653] on div "Ordem de chegada Consumidos: 0 / 1" at bounding box center [1179, 658] width 699 height 16
click at [824, 653] on input "Ordem de chegada Consumidos: 0 / 1 Horário: 08:00 Clínica: Cime Rede: -- Endere…" at bounding box center [817, 658] width 13 height 16
radio input "true"
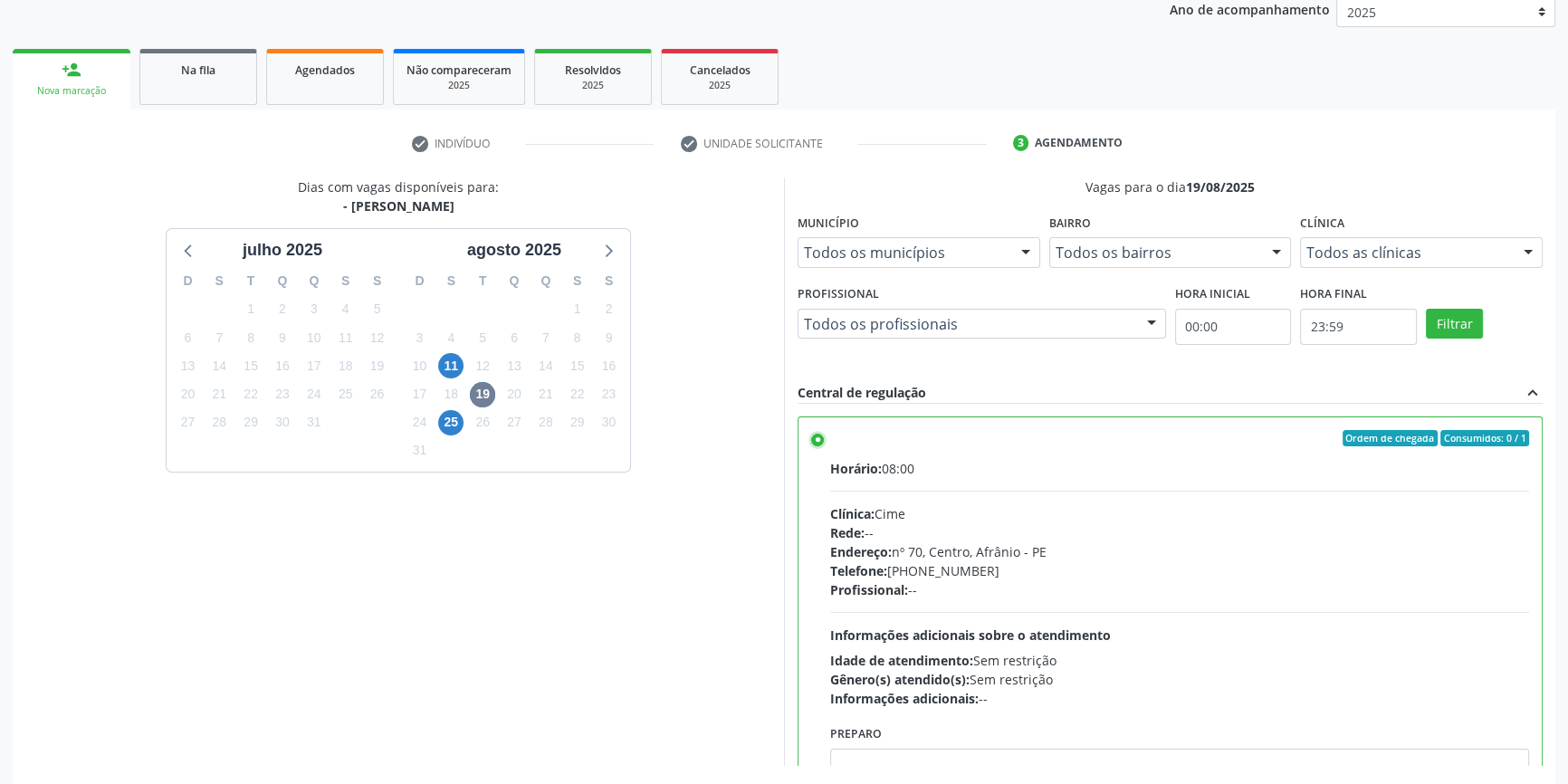
scroll to position [296, 0]
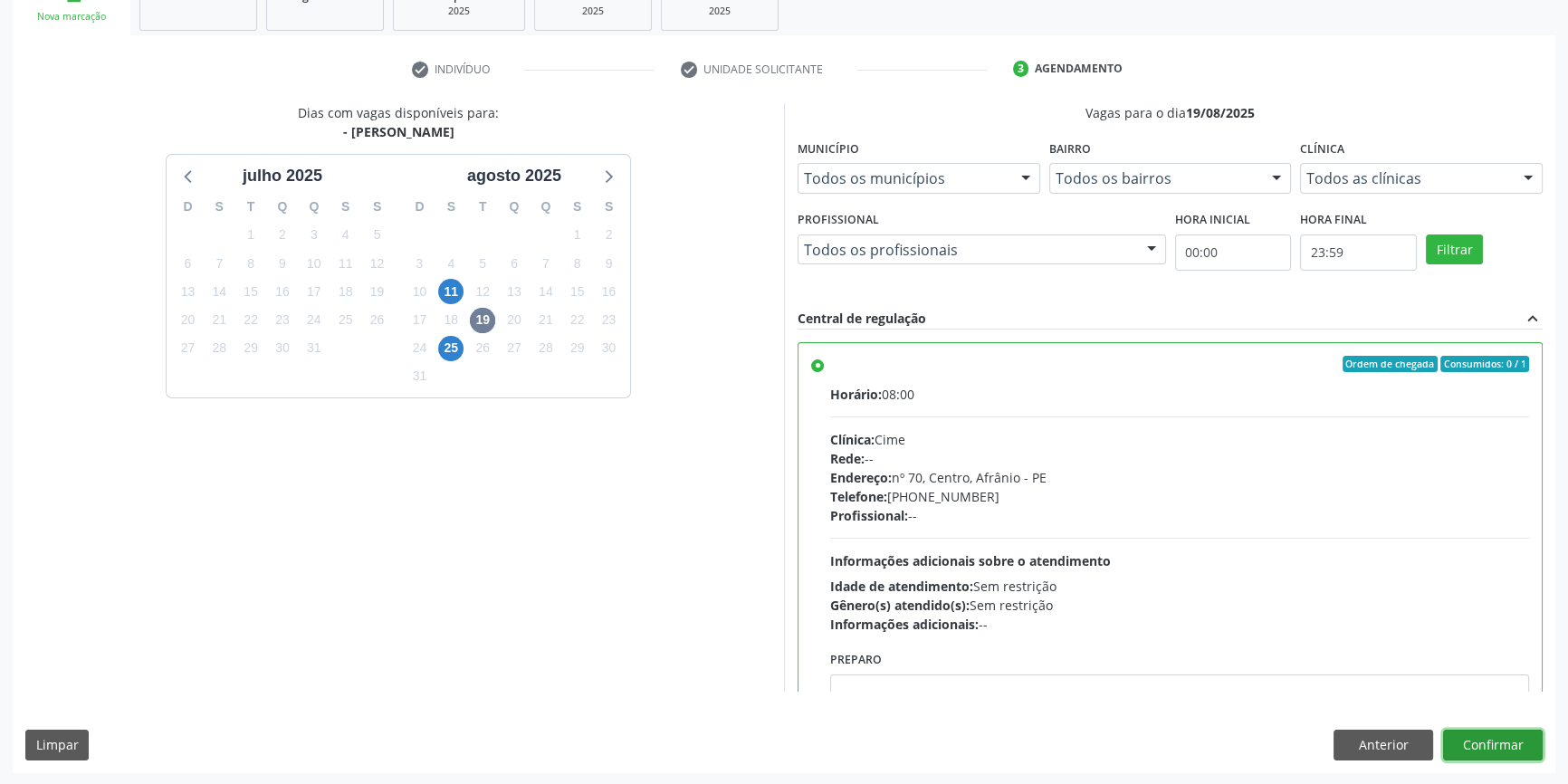
click at [1465, 746] on button "Confirmar" at bounding box center [1493, 745] width 100 height 31
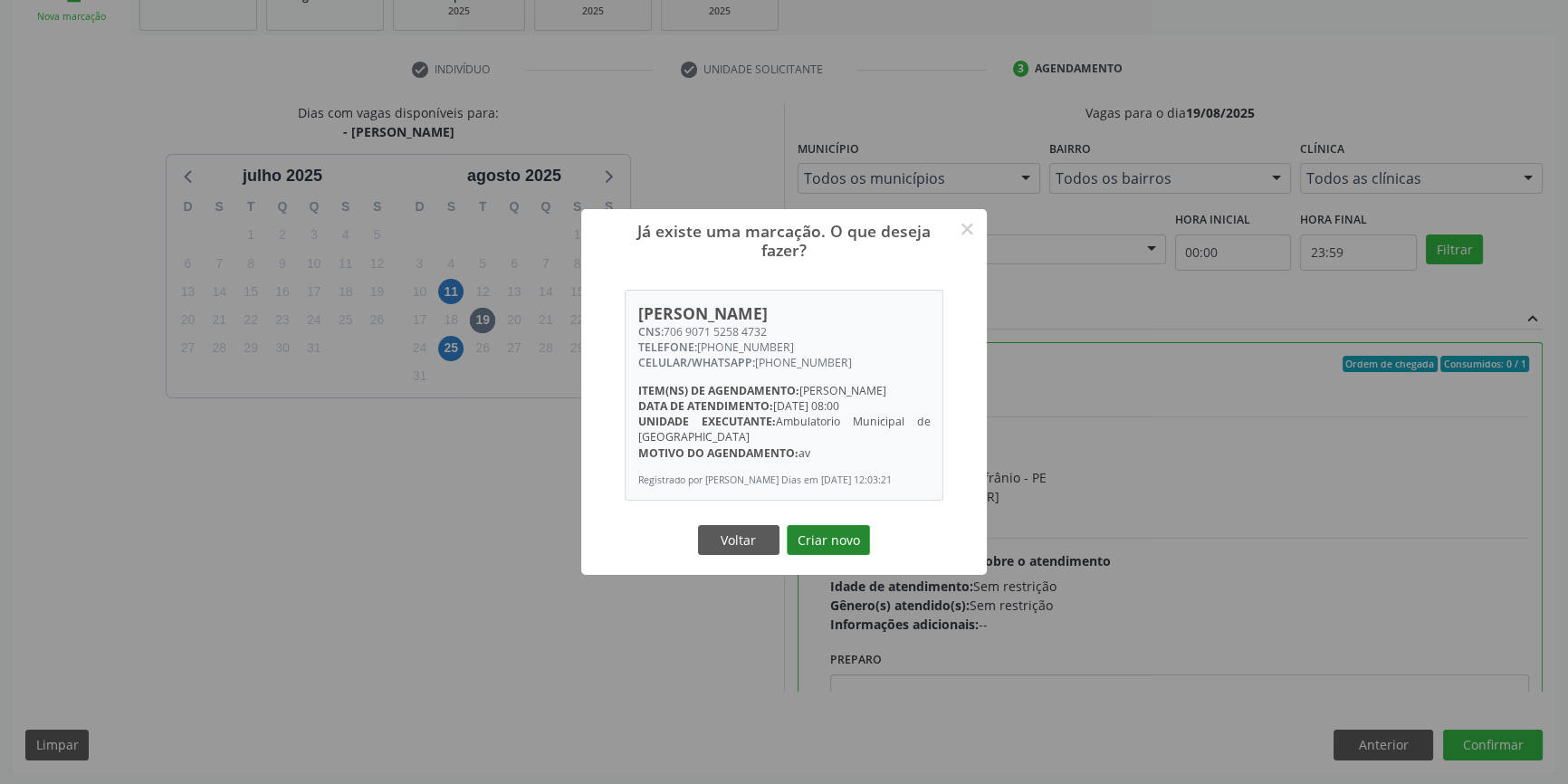
click at [828, 549] on button "Criar novo" at bounding box center [829, 541] width 83 height 31
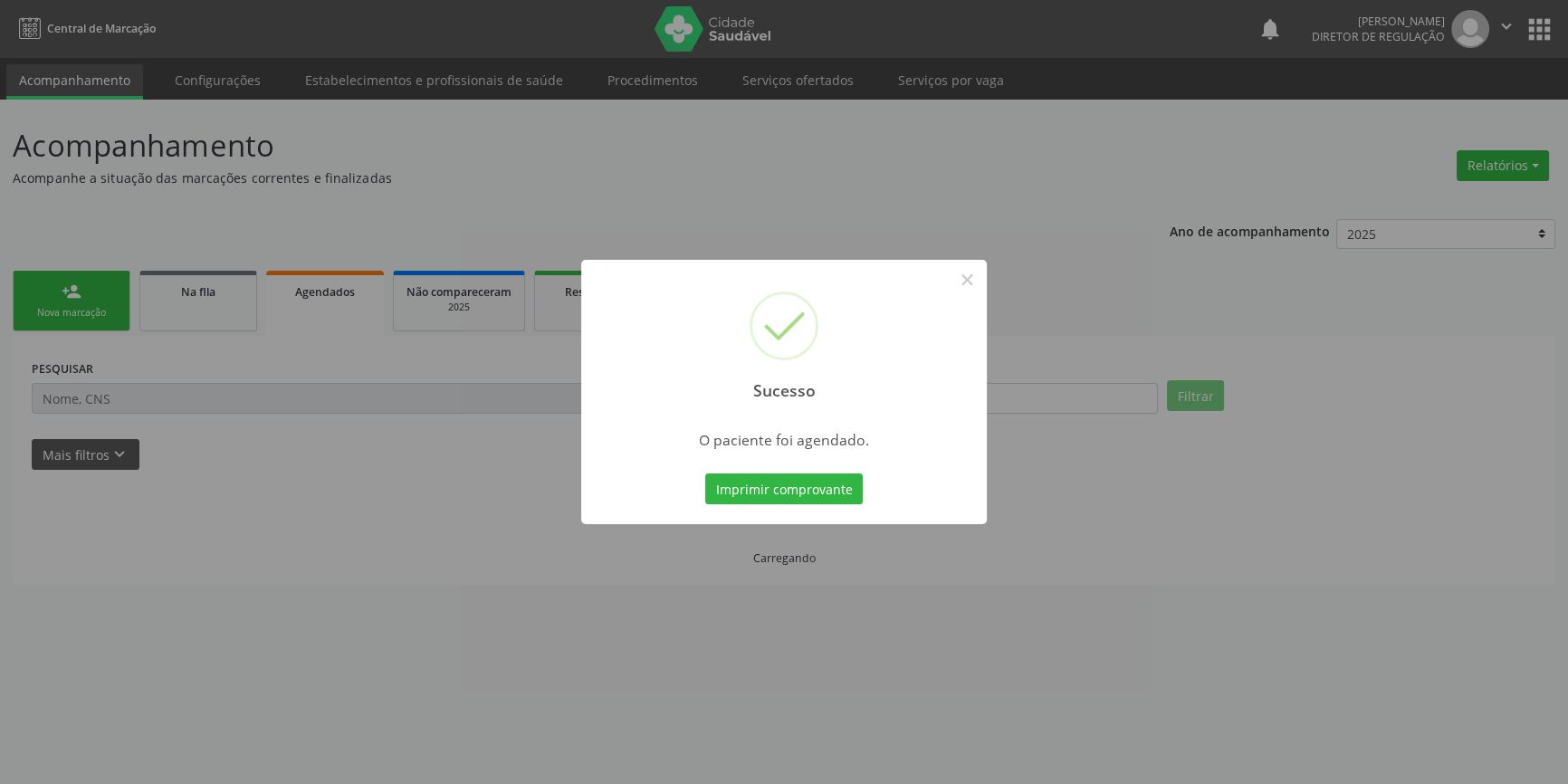
scroll to position [0, 0]
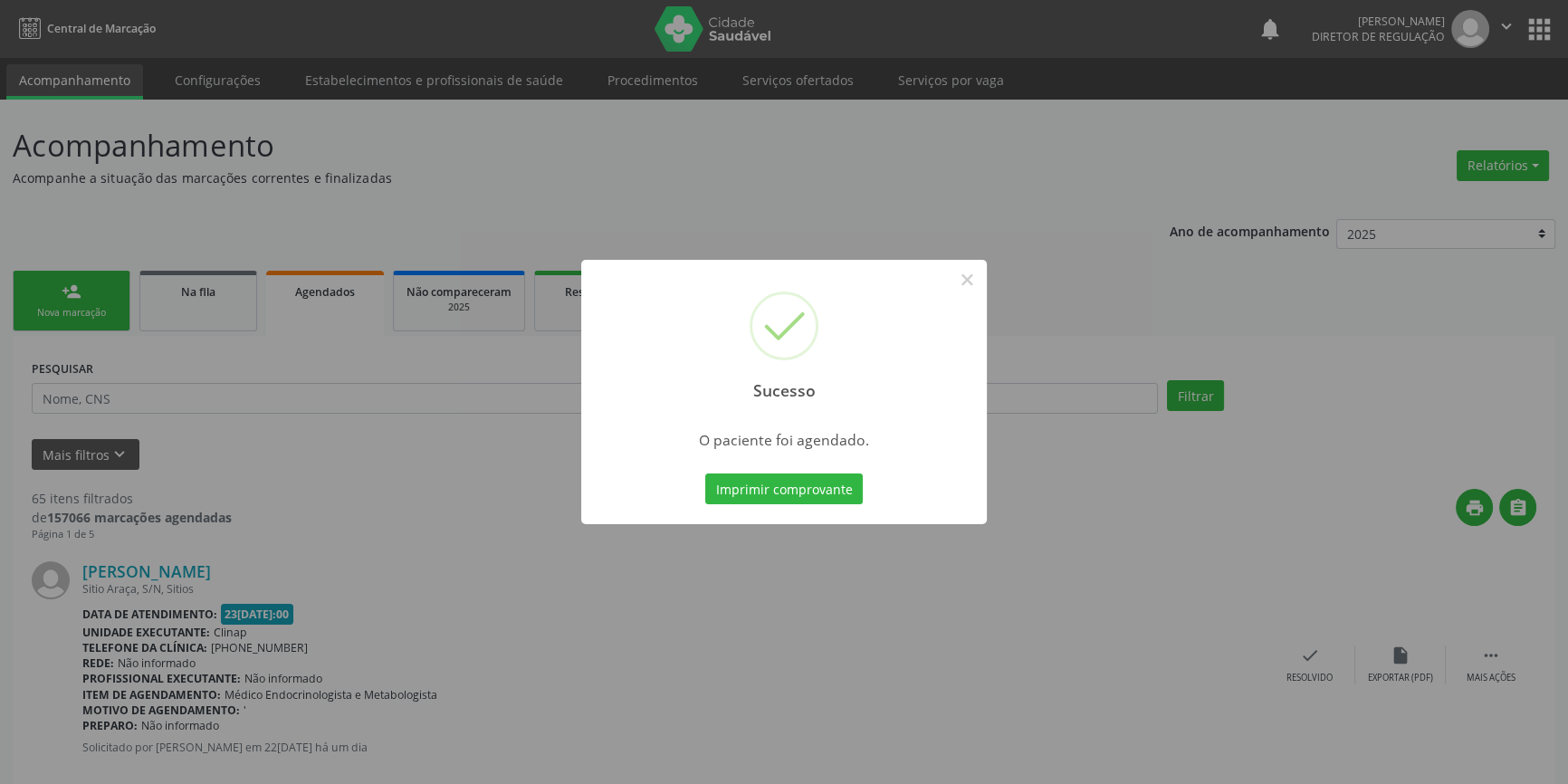
click at [968, 260] on div "Sucesso ×" at bounding box center [784, 337] width 405 height 156
click at [960, 285] on button "×" at bounding box center [967, 280] width 31 height 31
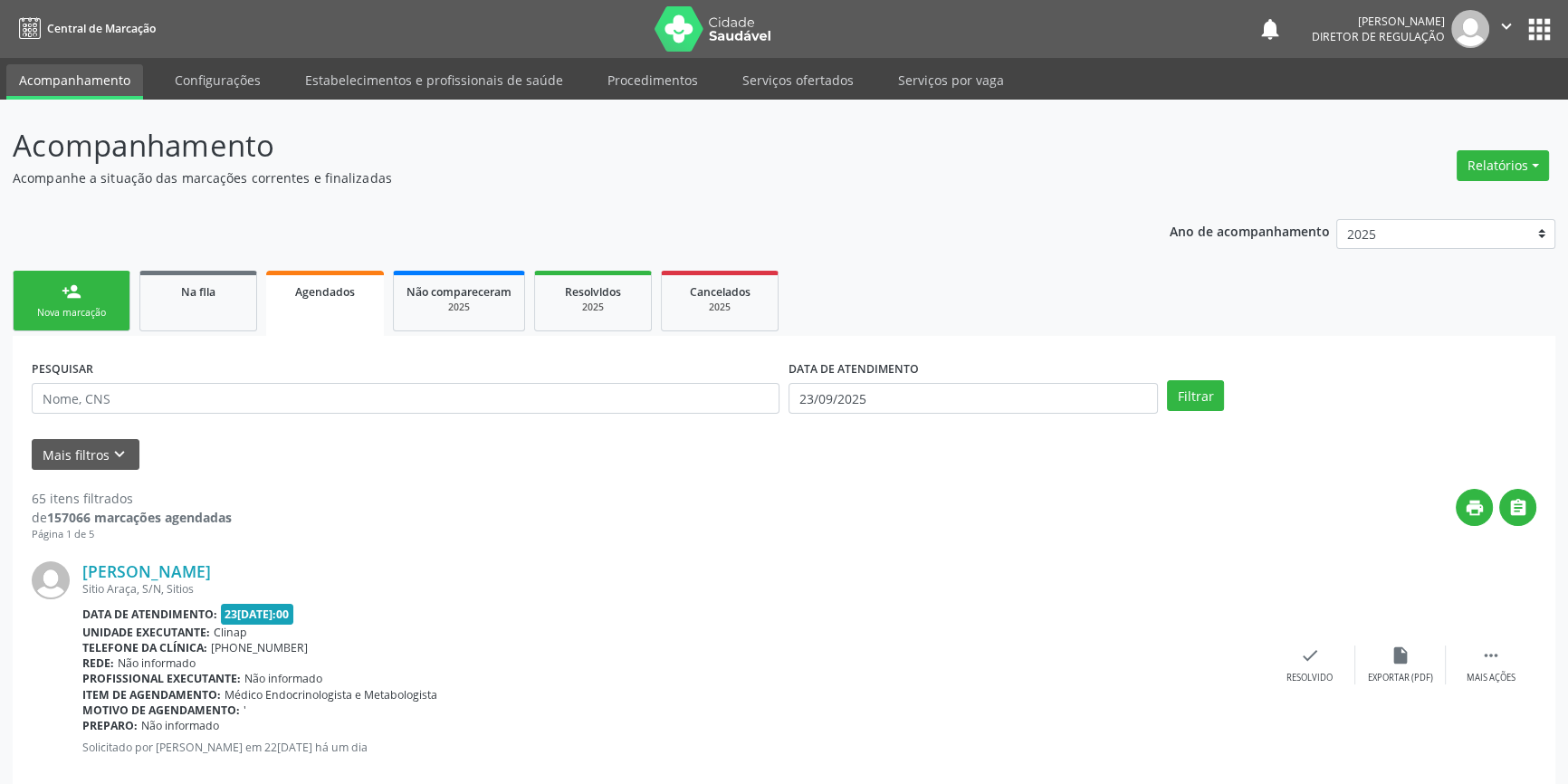
click at [43, 286] on link "person_add Nova marcação" at bounding box center [71, 300] width 117 height 61
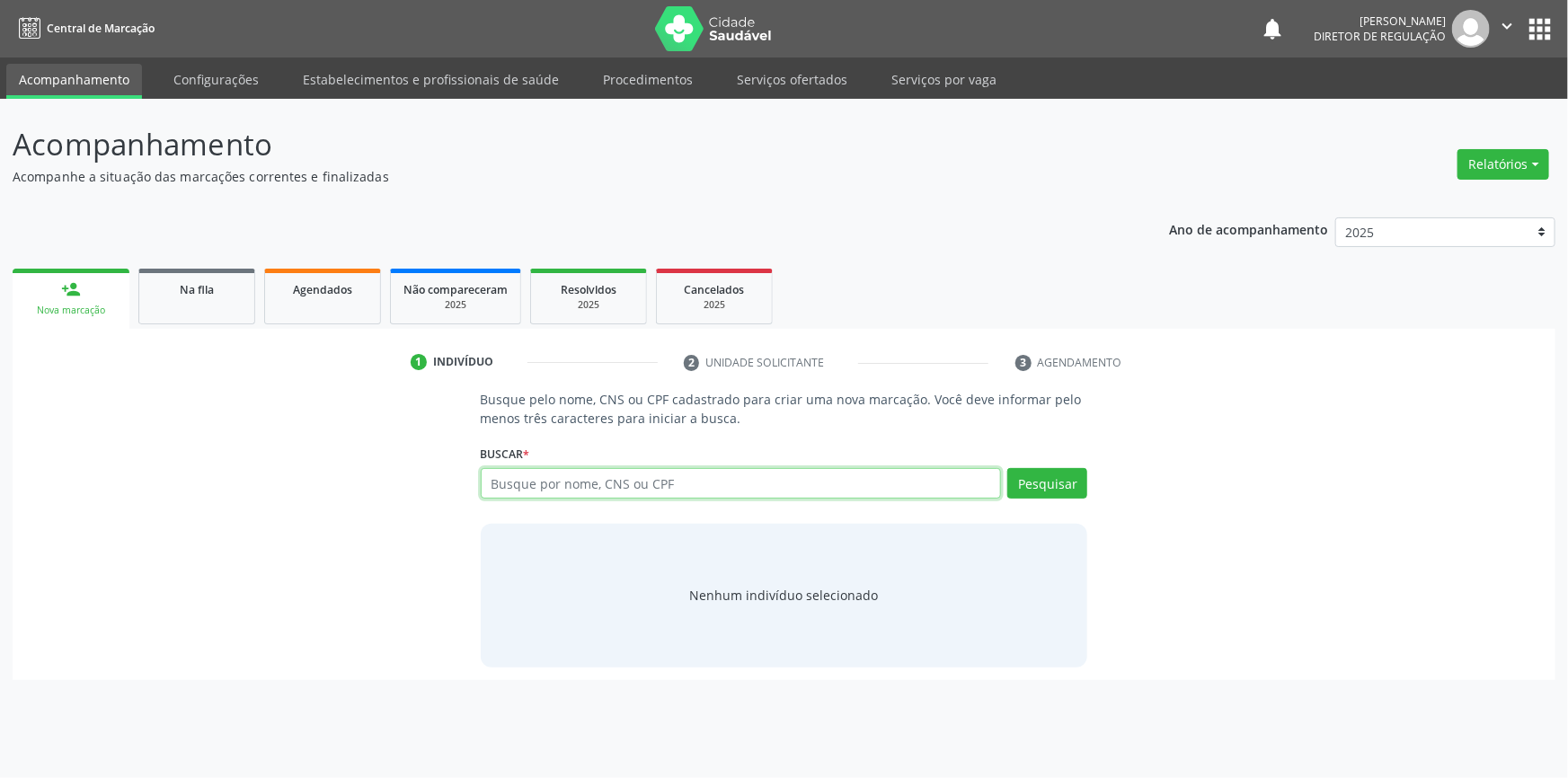
click at [575, 490] on input "text" at bounding box center [742, 484] width 521 height 31
type input "700003230015708"
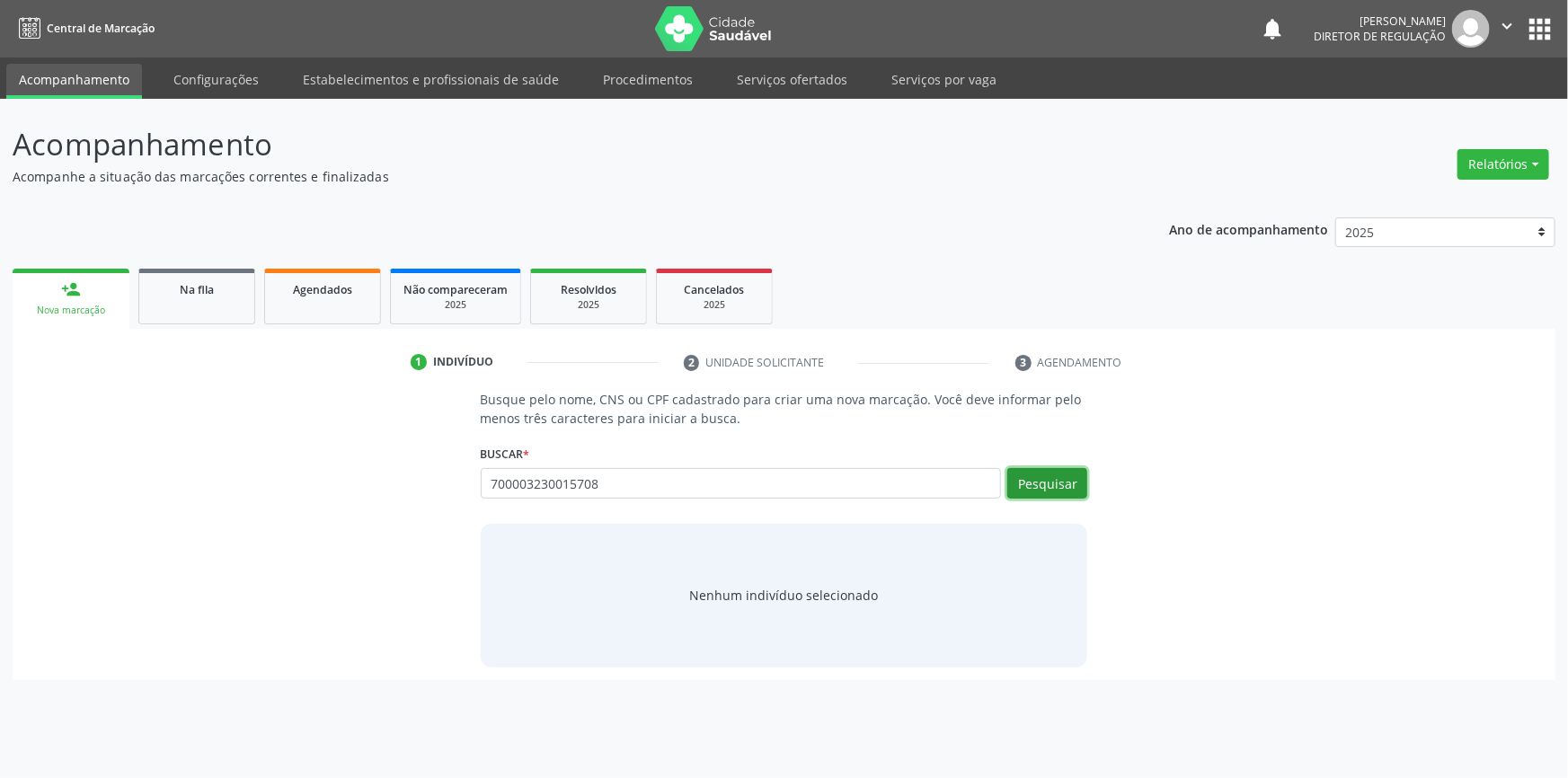
click at [1029, 481] on button "Pesquisar" at bounding box center [1047, 484] width 80 height 31
type input "700003230015708"
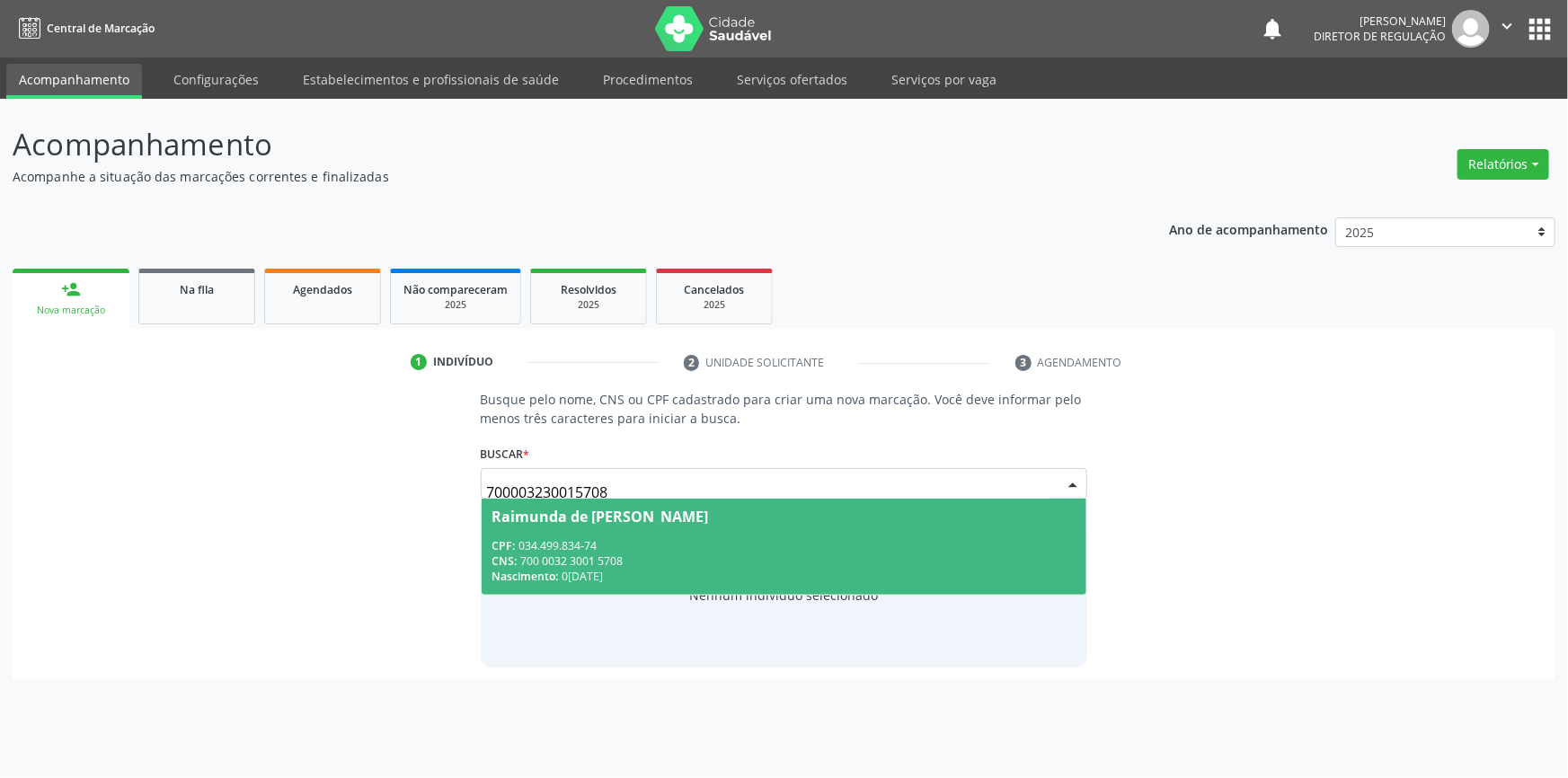
click at [737, 520] on div "Raimunda de [PERSON_NAME]" at bounding box center [784, 515] width 584 height 14
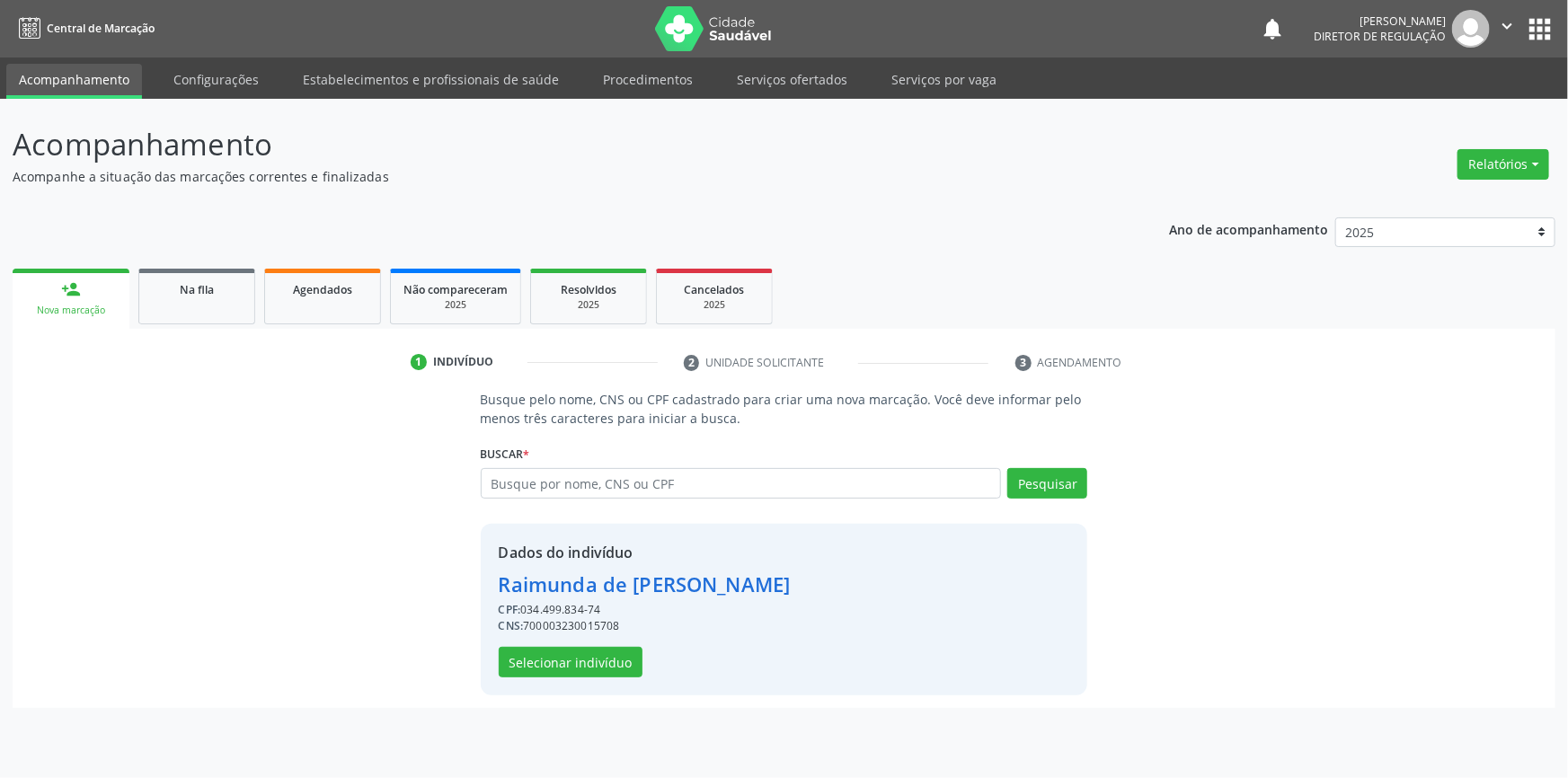
drag, startPoint x: 617, startPoint y: 608, endPoint x: 525, endPoint y: 605, distance: 92.0
click at [525, 605] on div "CPF: 034.499.834-74" at bounding box center [645, 610] width 292 height 16
copy div "034.499.834-74"
click at [316, 287] on span "Agendados" at bounding box center [322, 289] width 60 height 15
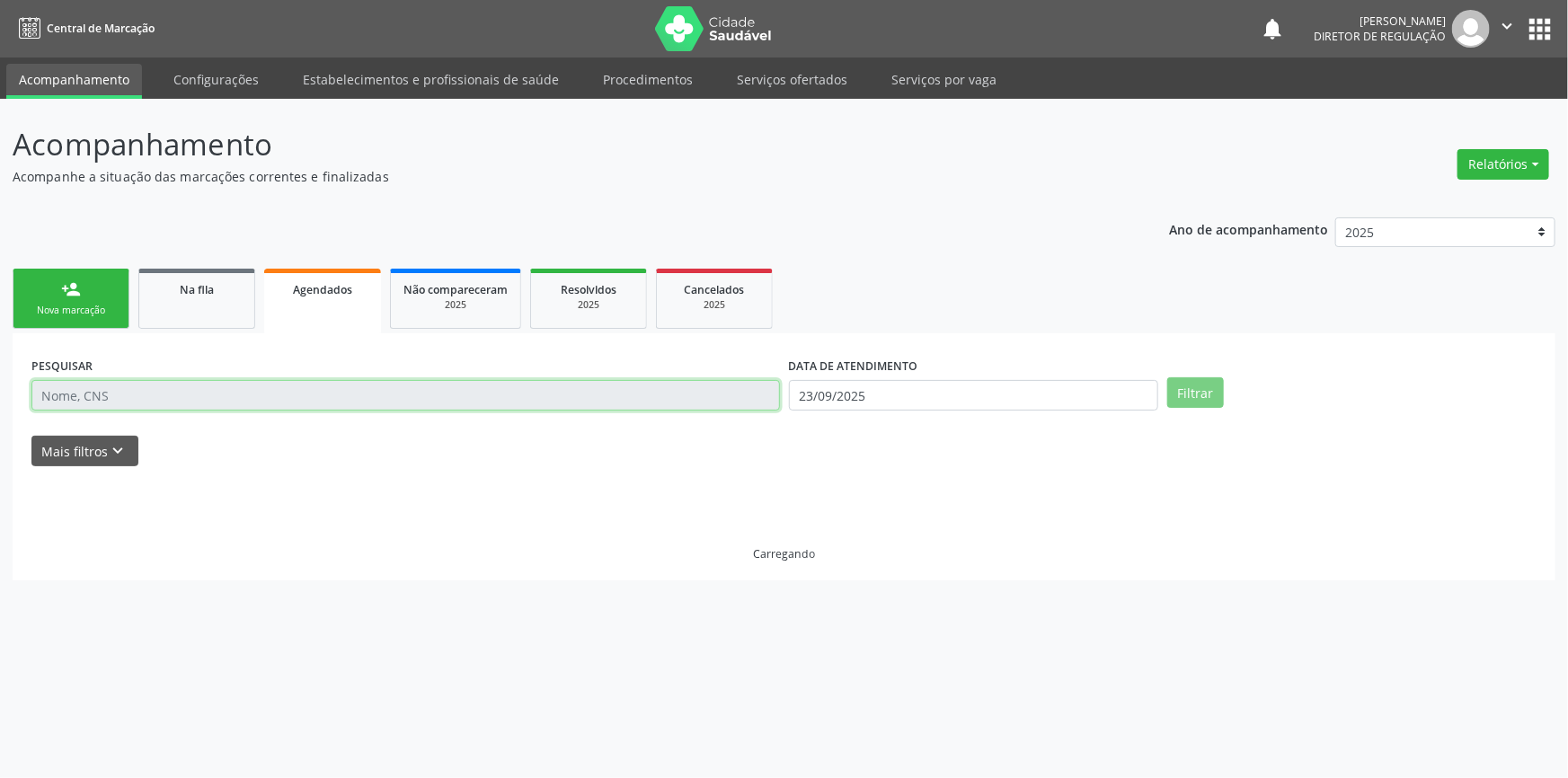
click at [525, 406] on input "text" at bounding box center [406, 395] width 748 height 31
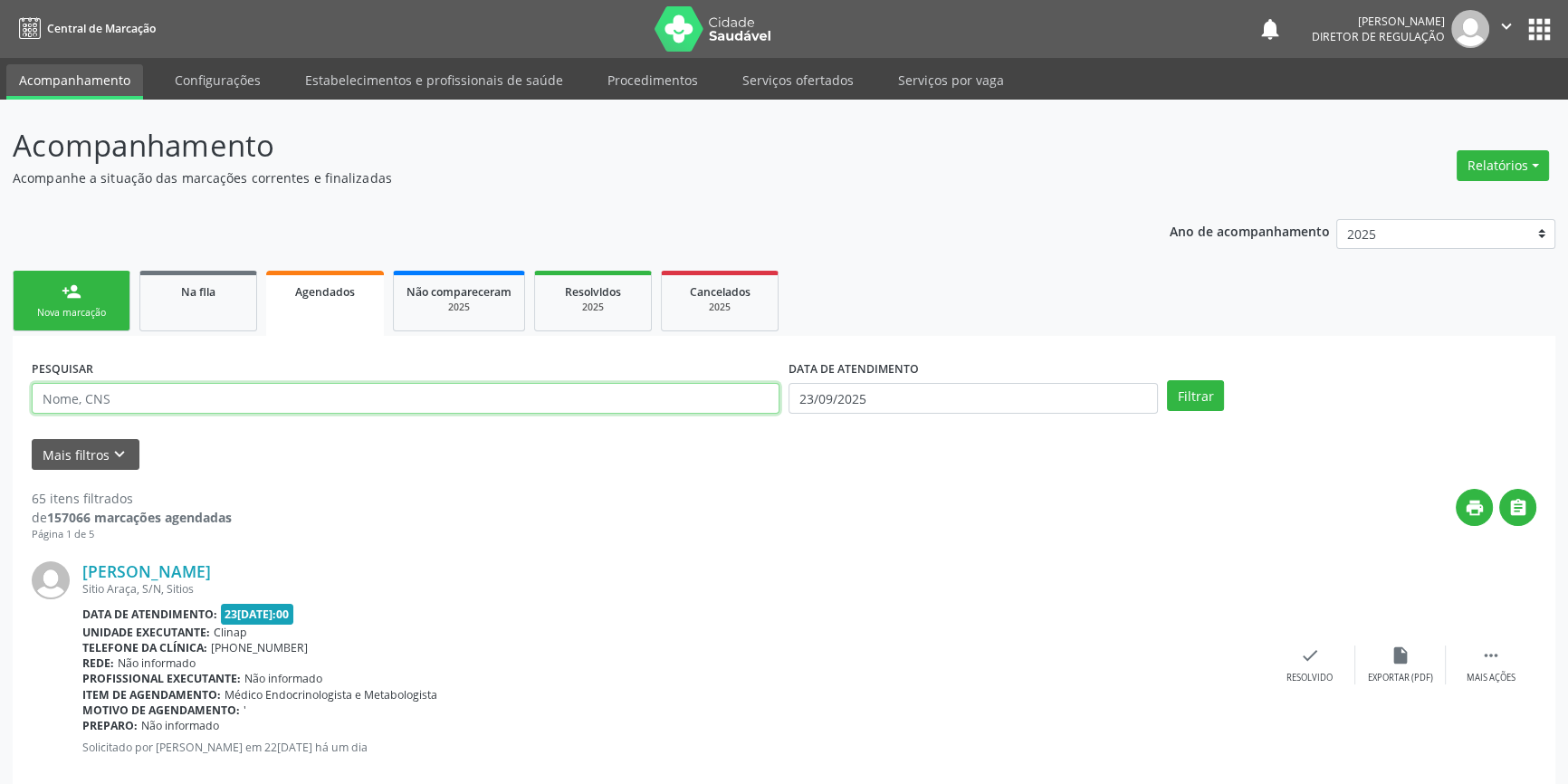
click at [540, 403] on input "text" at bounding box center [405, 398] width 748 height 31
paste input "034.499.834-74"
type input "034.499.834-74"
click at [1028, 413] on div "DATA DE ATENDIMENTO 23/09/2025" at bounding box center [974, 390] width 378 height 71
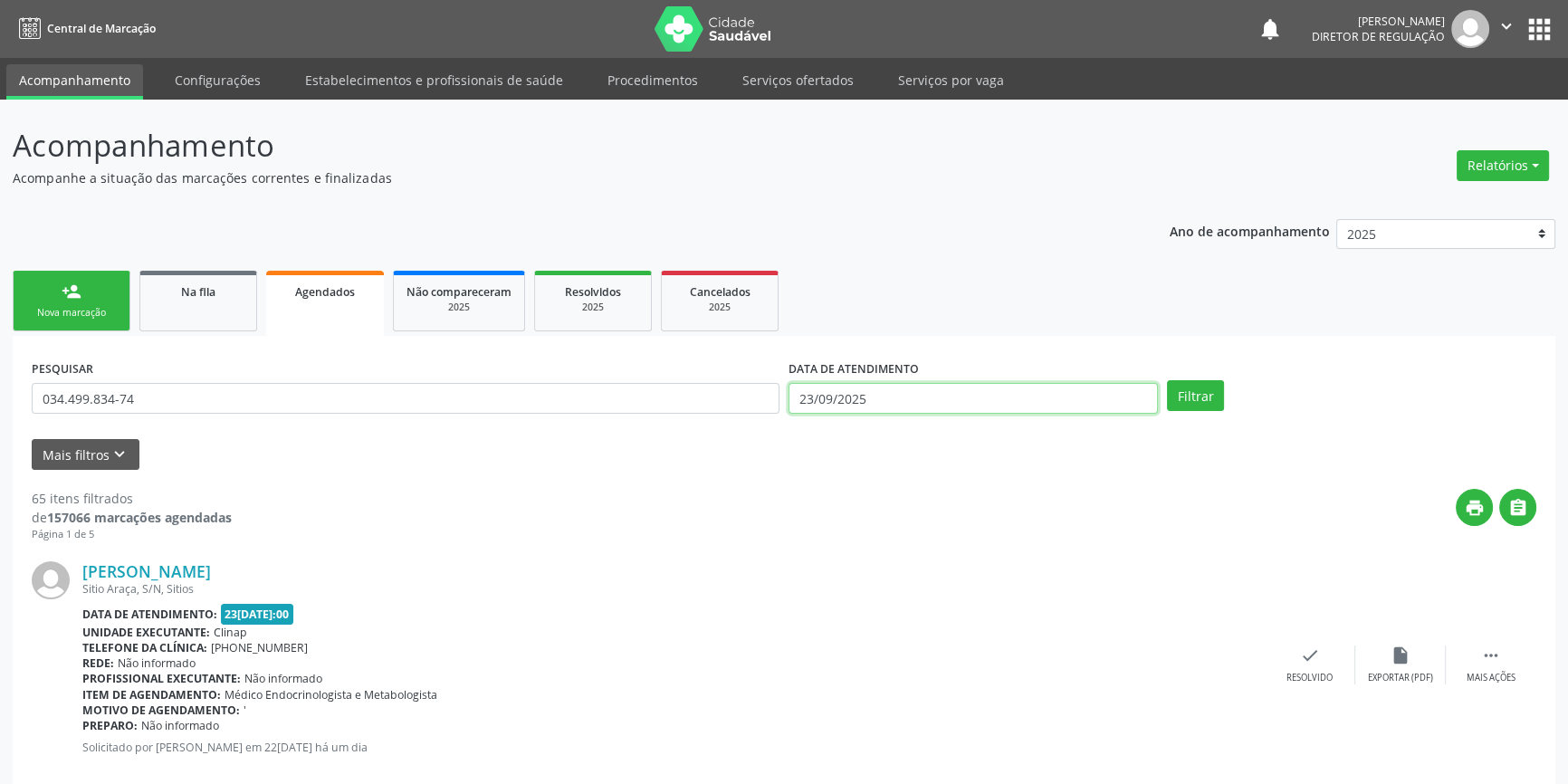
click at [989, 411] on body "Central de Marcação notifications Maria Aparecida Rodrigues da Silva Diretor de…" at bounding box center [784, 392] width 1568 height 784
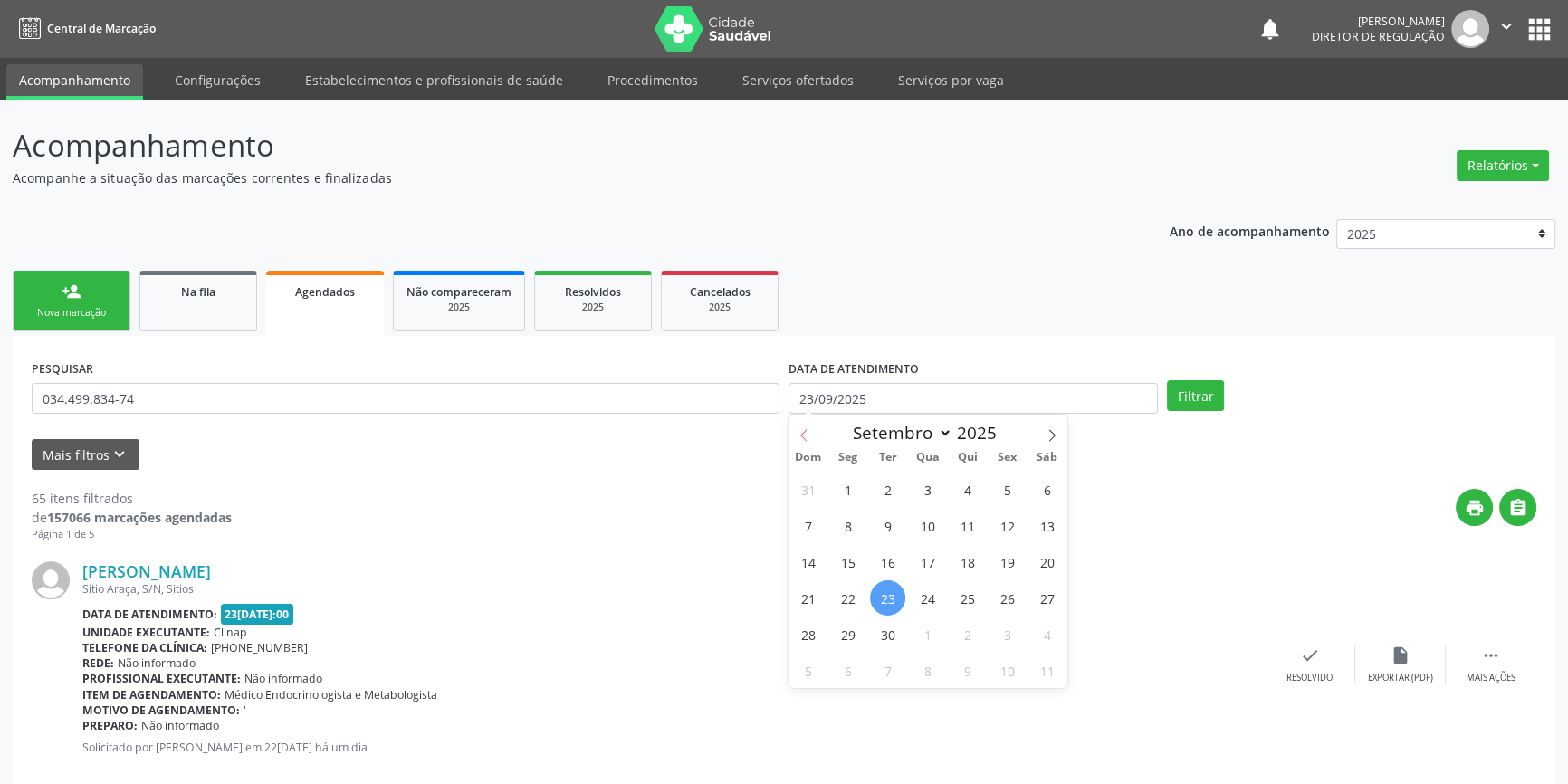
click at [812, 441] on span at bounding box center [804, 430] width 31 height 31
select select "7"
click at [996, 484] on span "1" at bounding box center [1008, 489] width 35 height 35
type input "01/08/2025"
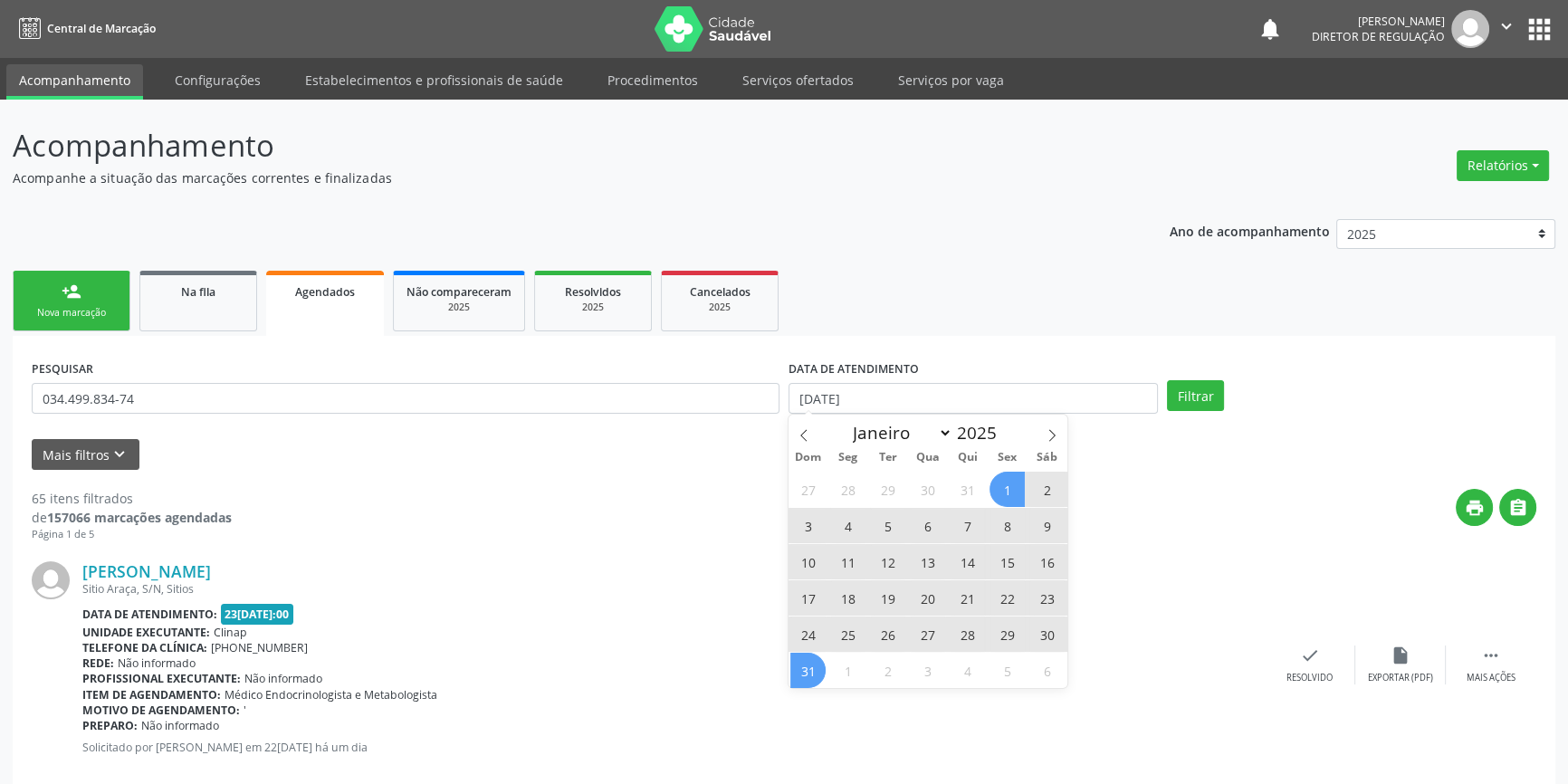
click at [812, 673] on span "31" at bounding box center [808, 670] width 35 height 35
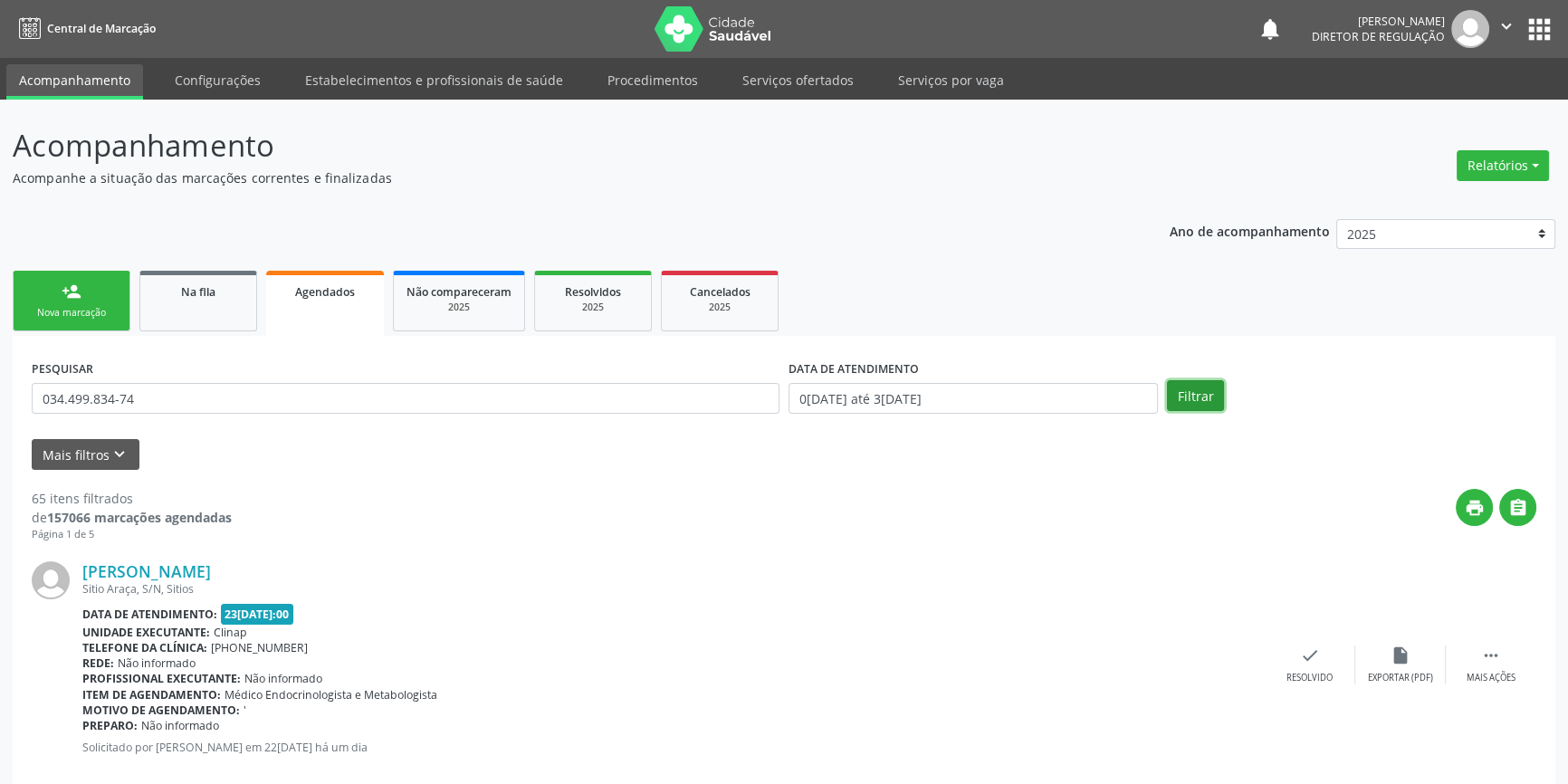
click at [1206, 397] on button "Filtrar" at bounding box center [1196, 395] width 57 height 31
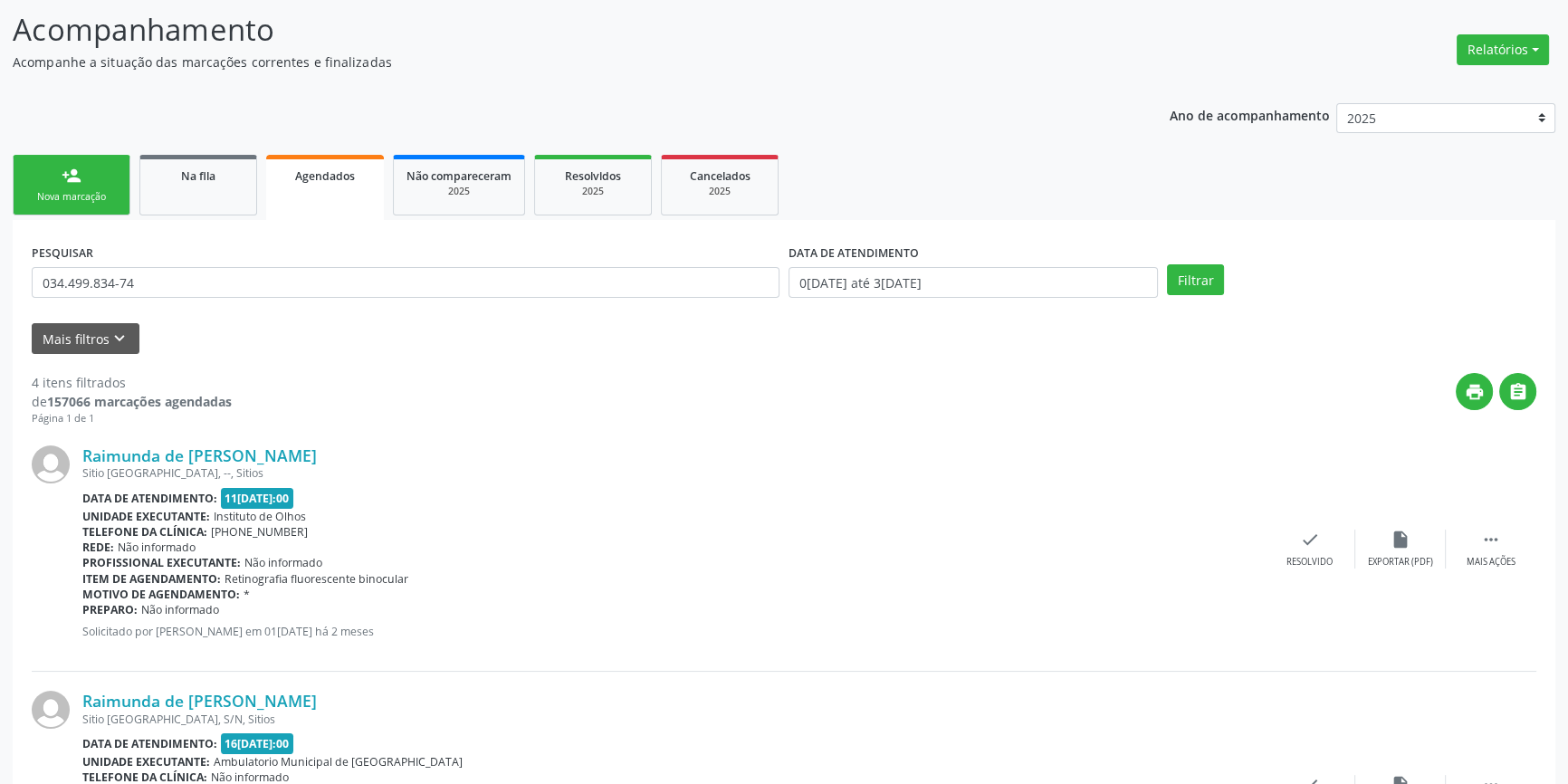
scroll to position [110, 0]
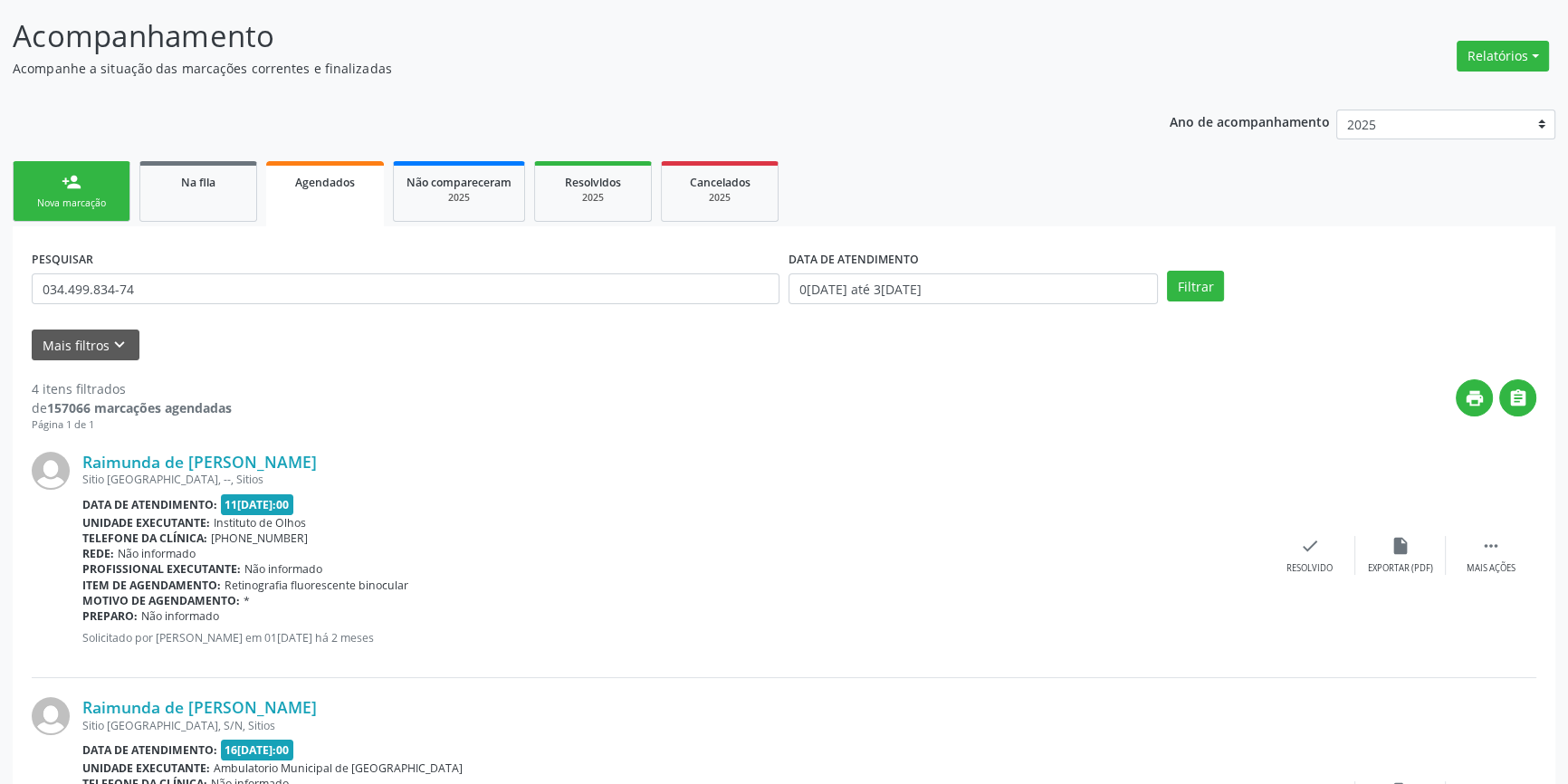
click at [89, 207] on div "Nova marcação" at bounding box center [71, 204] width 90 height 14
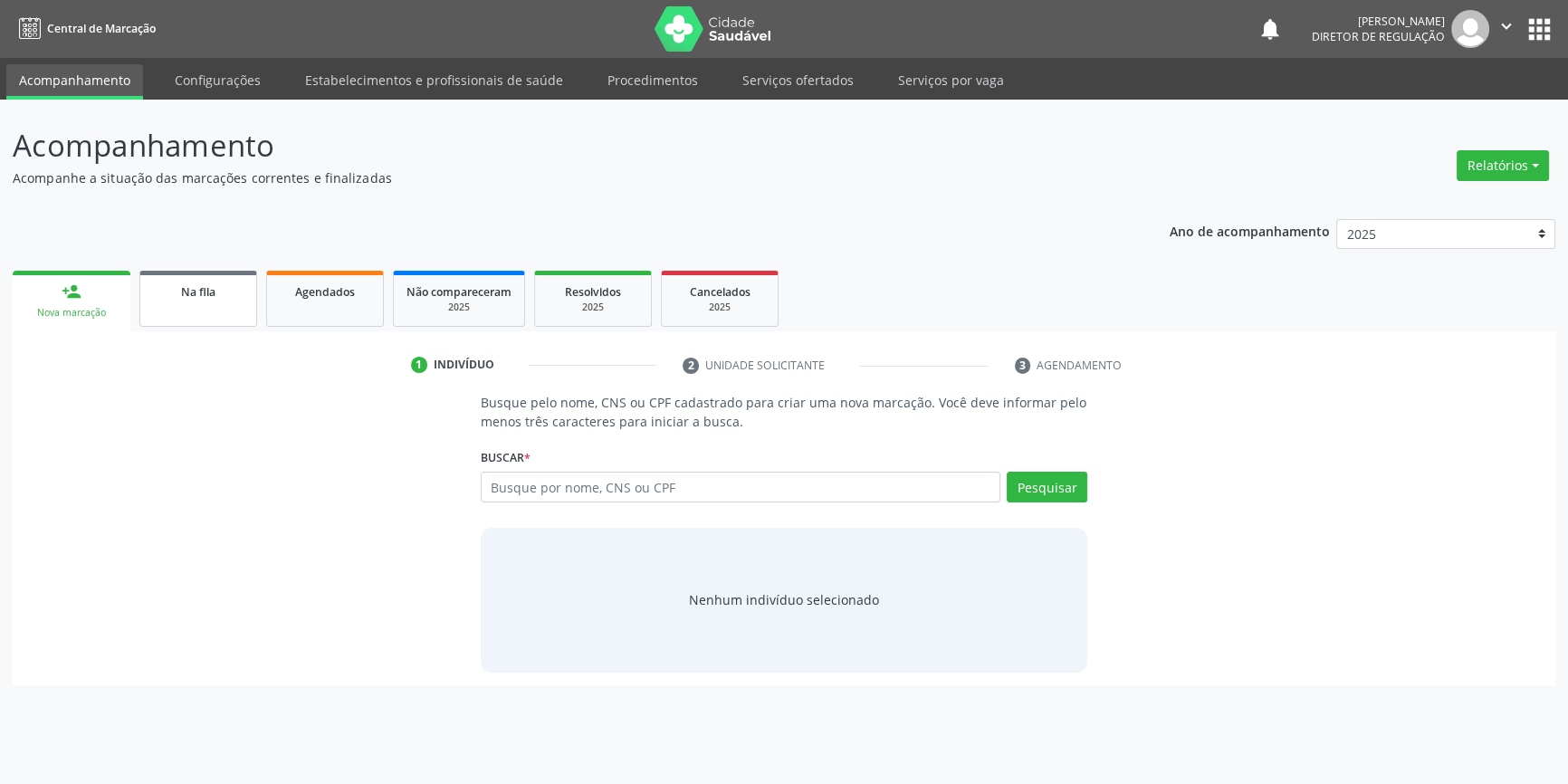
scroll to position [0, 0]
click at [308, 300] on link "Agendados" at bounding box center [325, 298] width 117 height 56
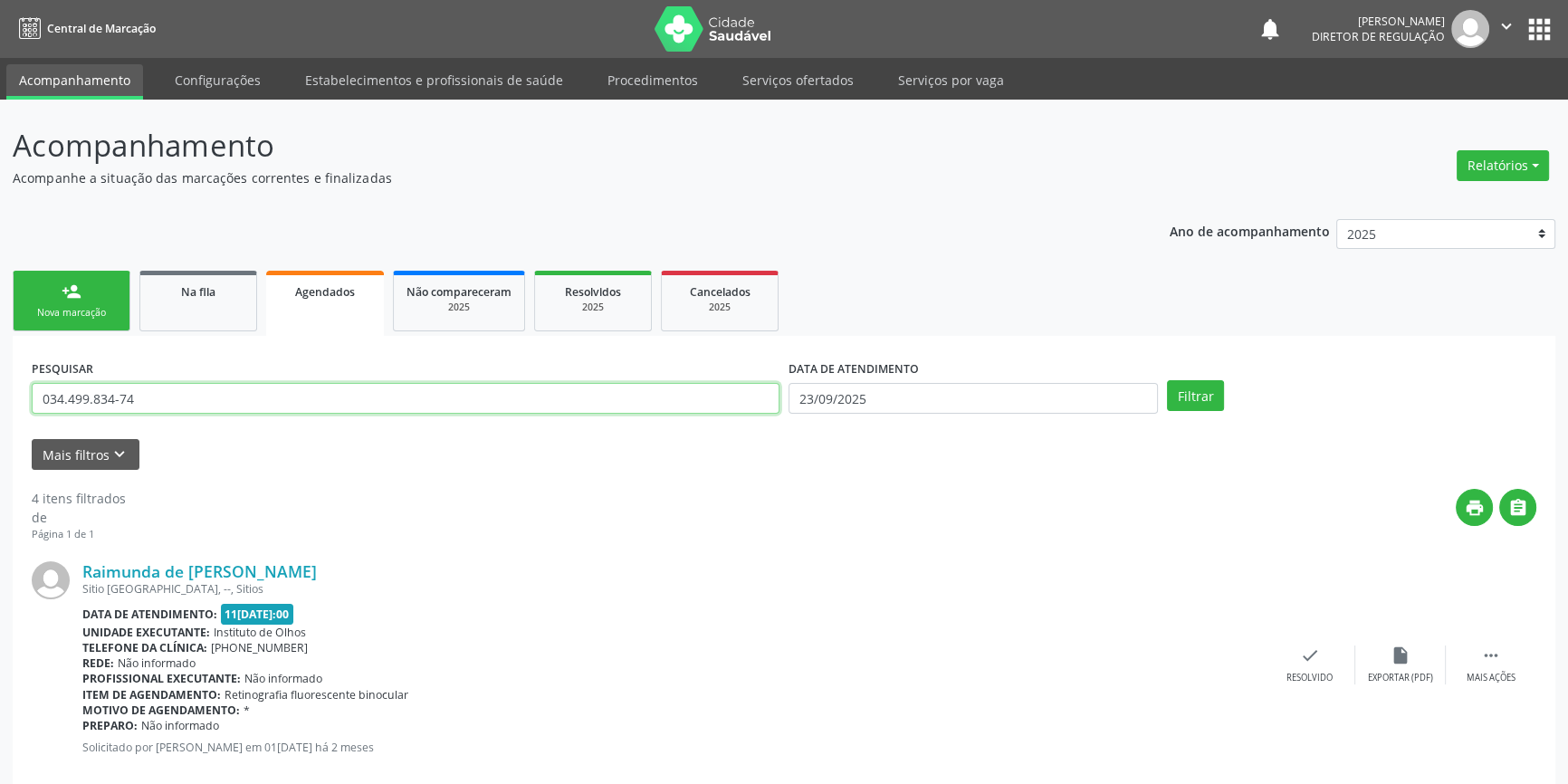
drag, startPoint x: 341, startPoint y: 395, endPoint x: 344, endPoint y: 317, distance: 78.1
type input "708706120284196"
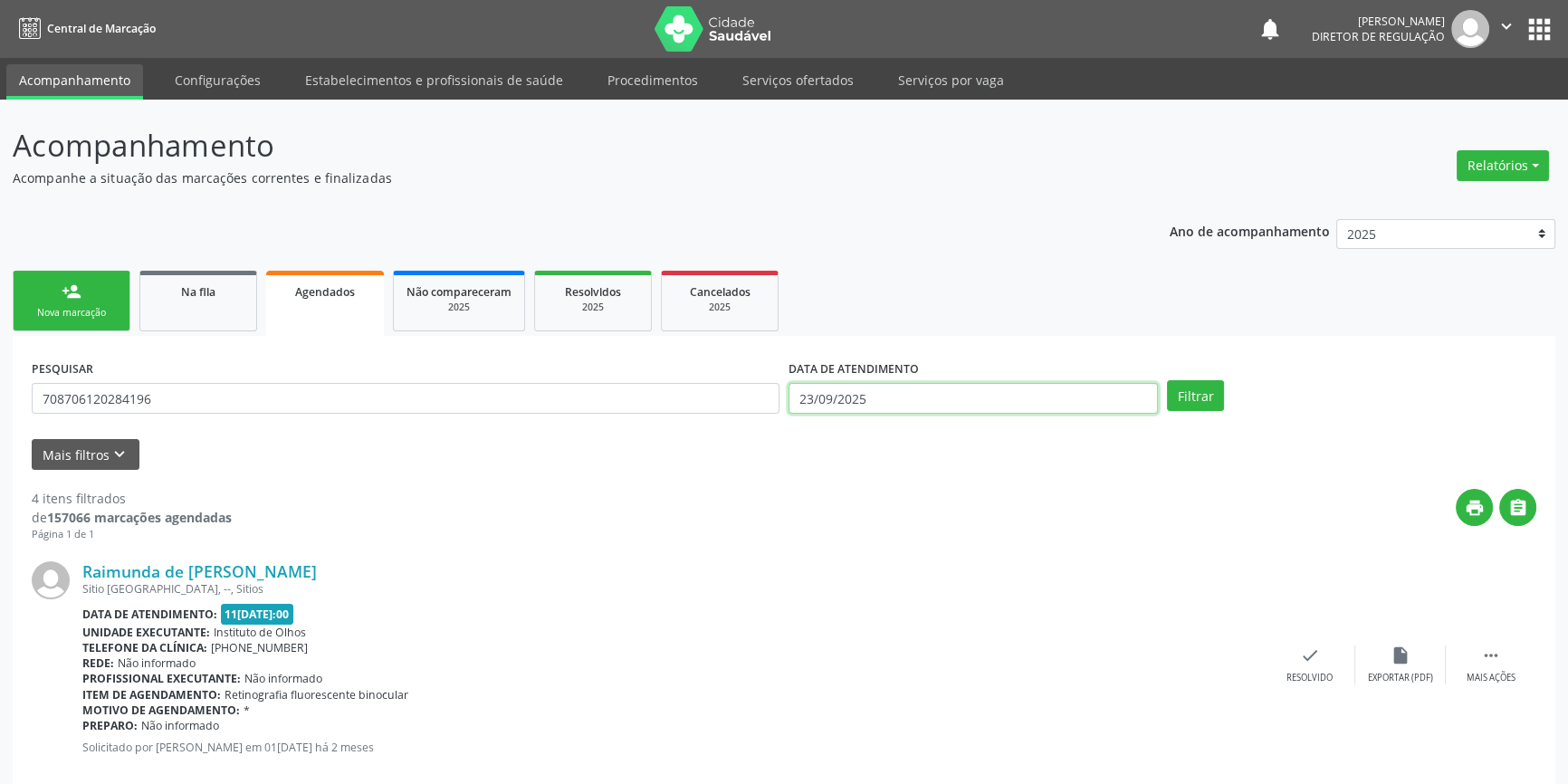
click at [923, 401] on input "23/09/2025" at bounding box center [973, 398] width 369 height 31
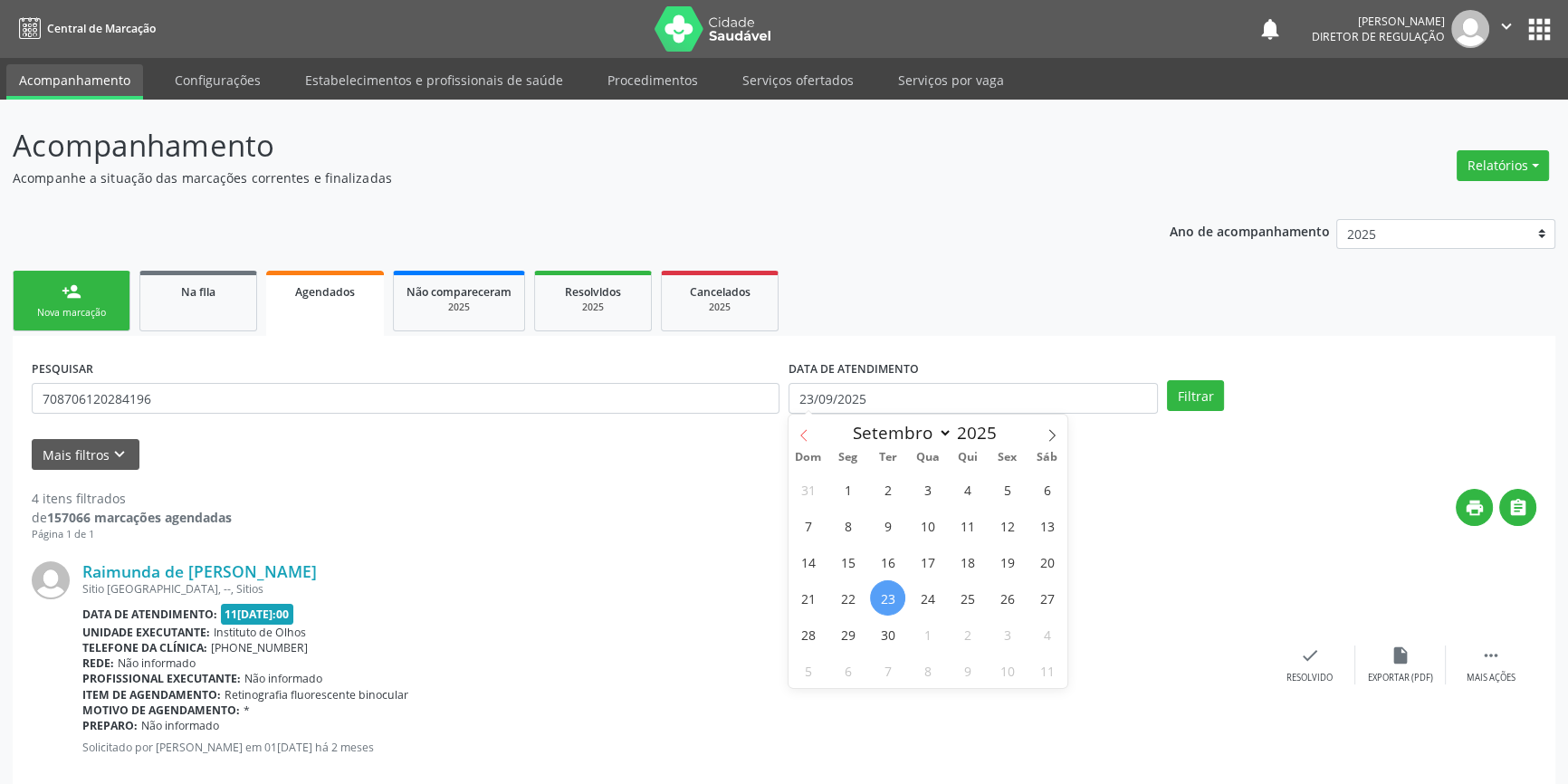
click at [796, 433] on span at bounding box center [804, 430] width 31 height 31
select select "7"
click at [1003, 496] on span "1" at bounding box center [1008, 489] width 35 height 35
type input "01/08/2025"
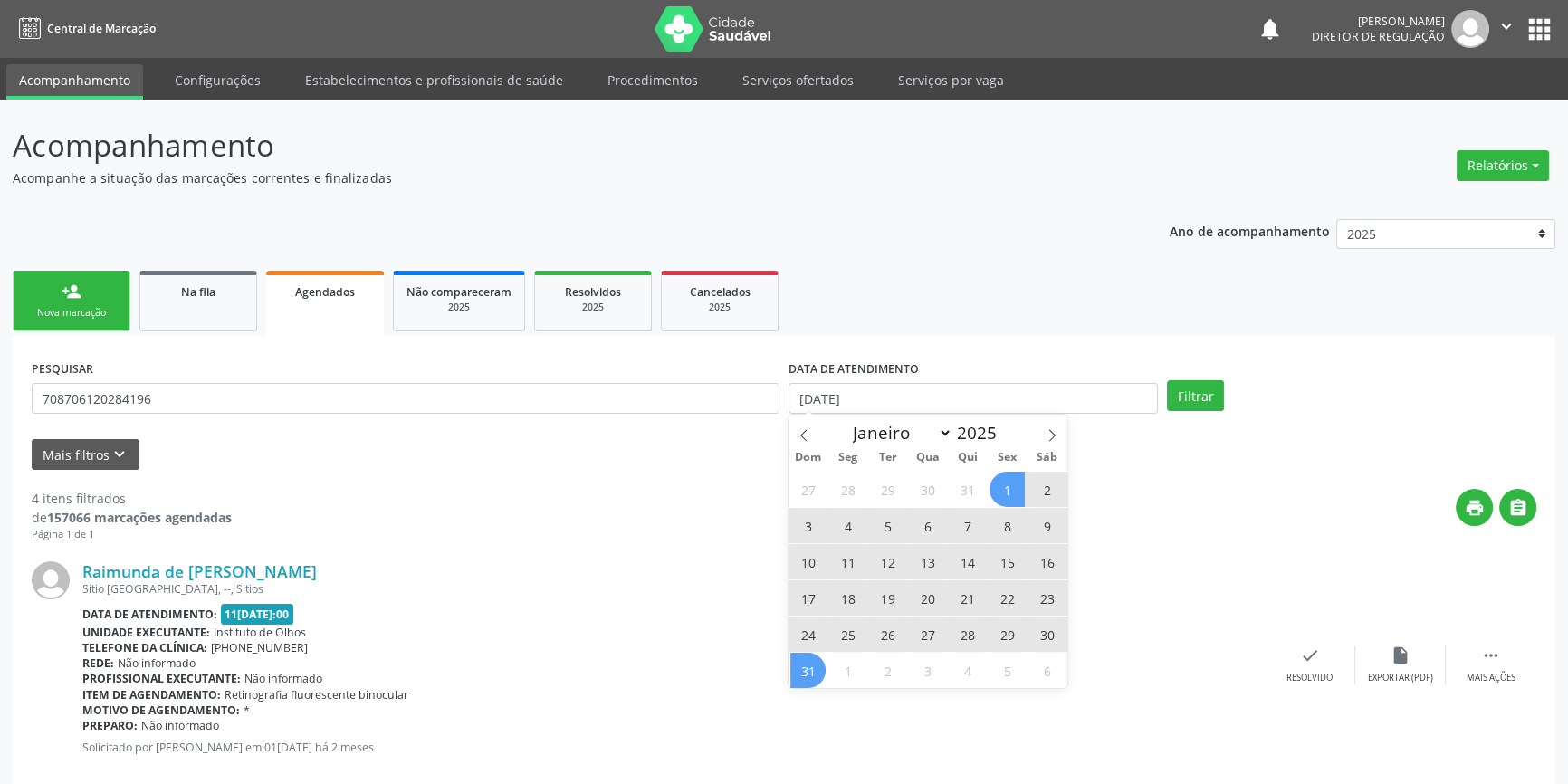
click at [815, 670] on span "31" at bounding box center [808, 670] width 35 height 35
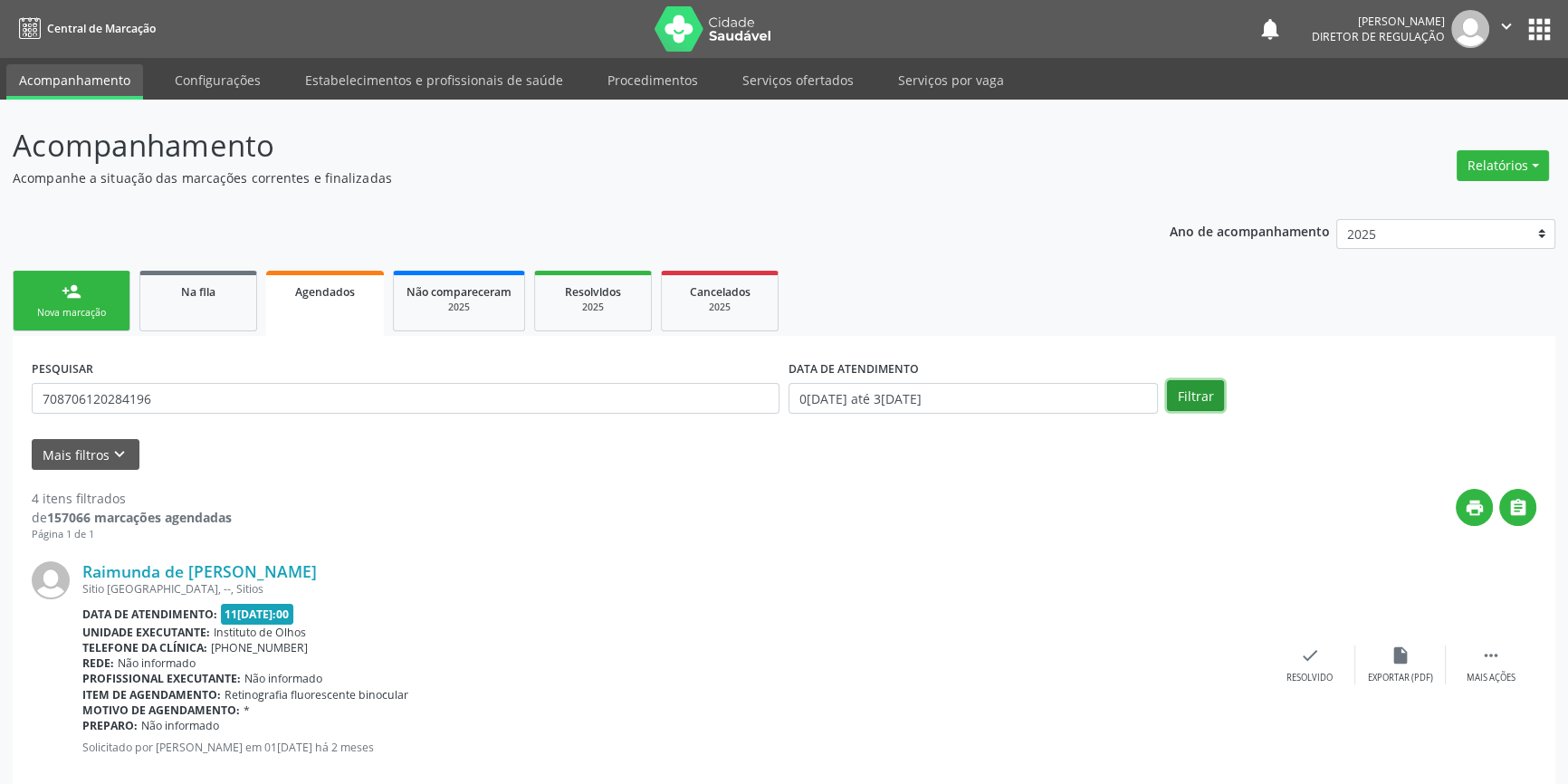
click at [1171, 398] on button "Filtrar" at bounding box center [1196, 395] width 57 height 31
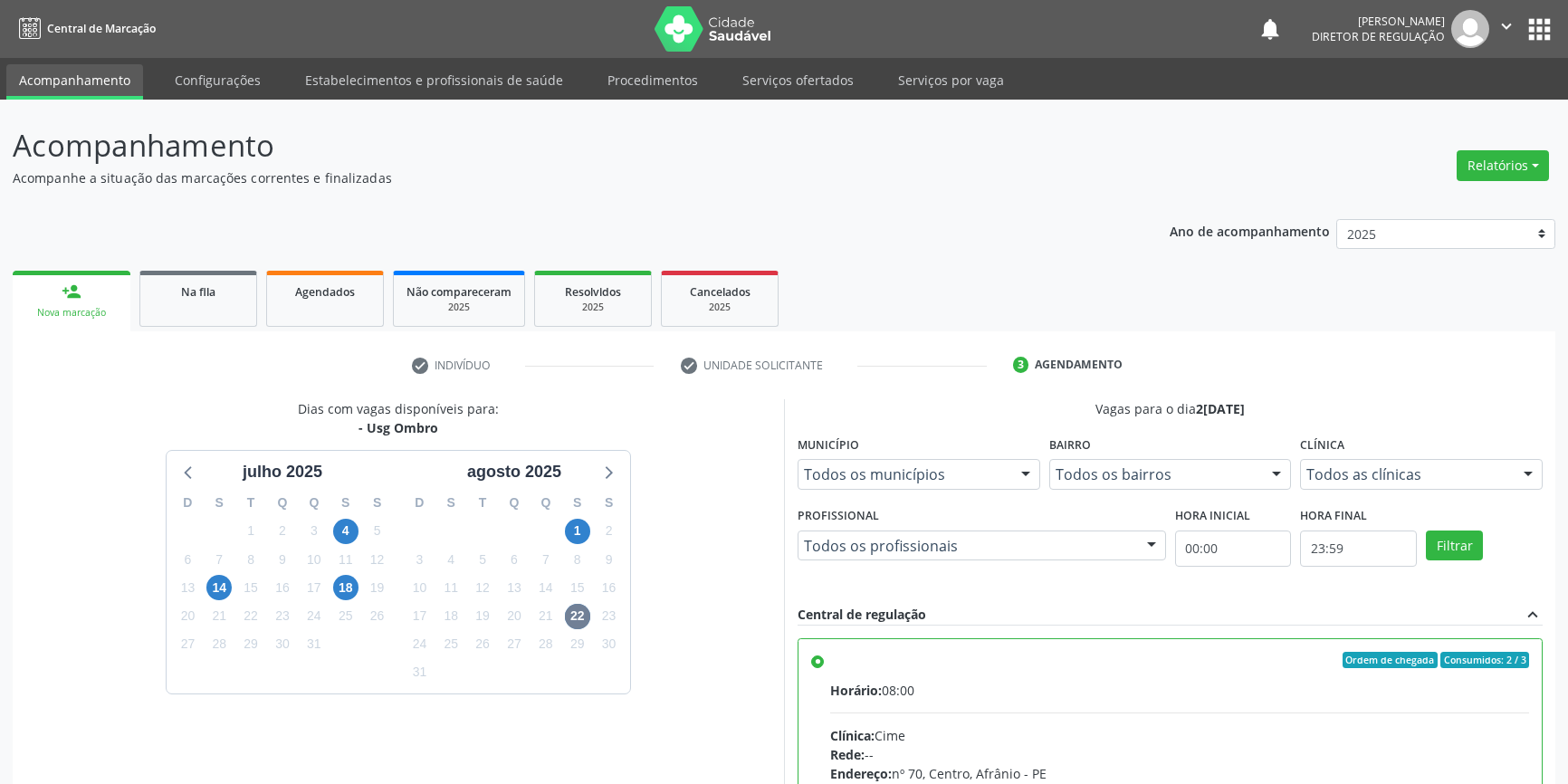
scroll to position [213, 0]
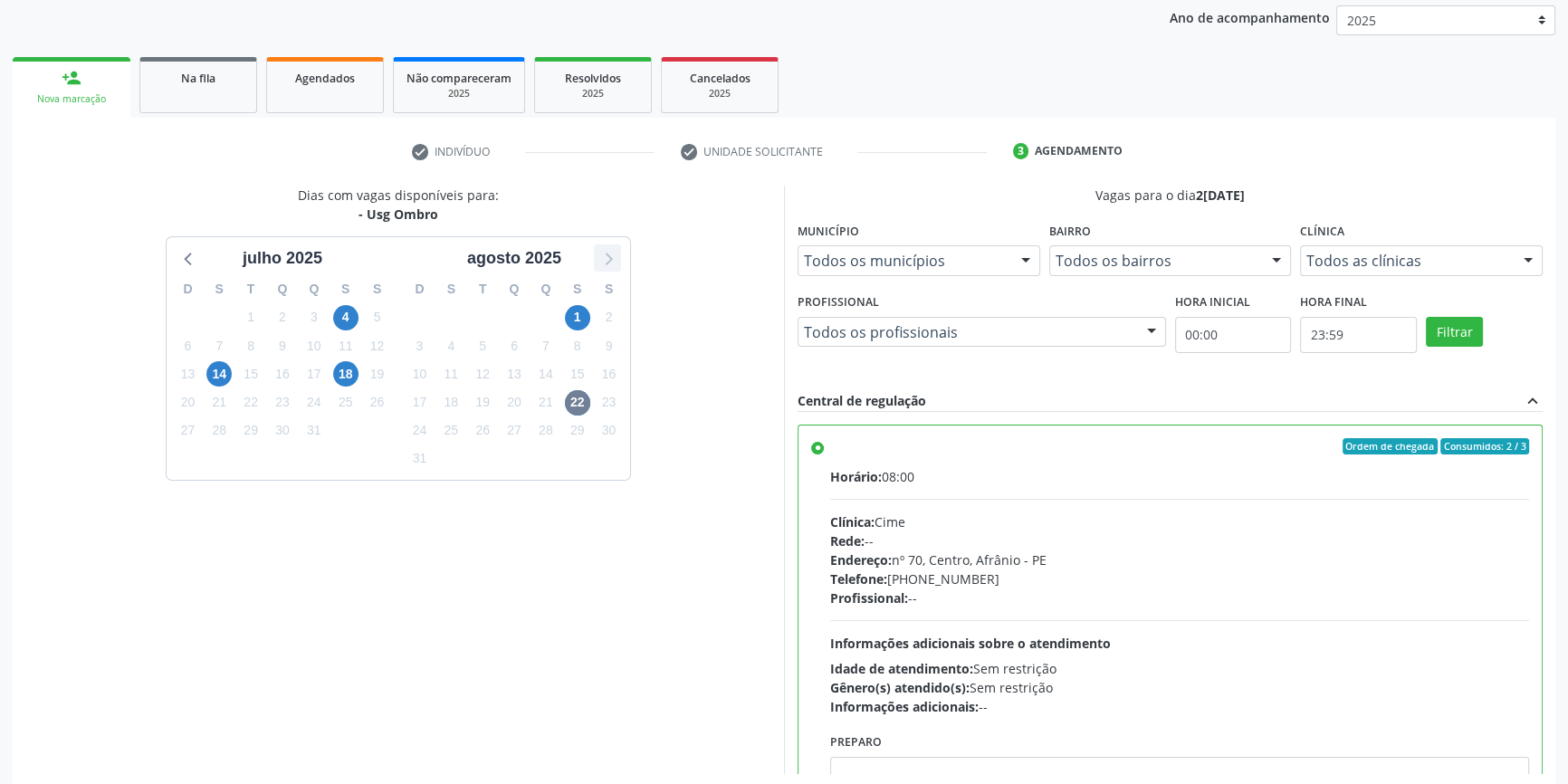
click at [607, 255] on icon at bounding box center [607, 258] width 23 height 23
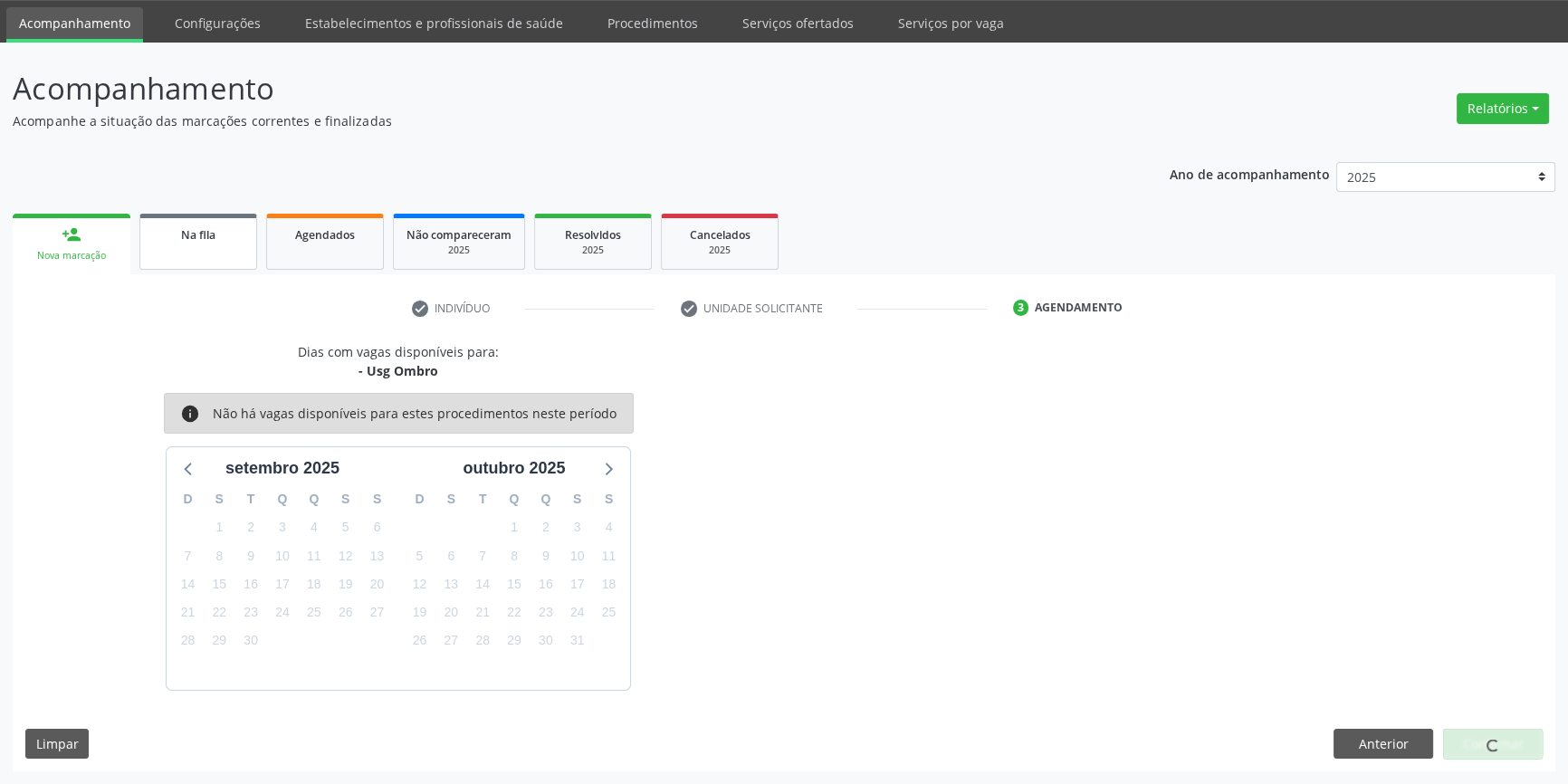
scroll to position [55, 0]
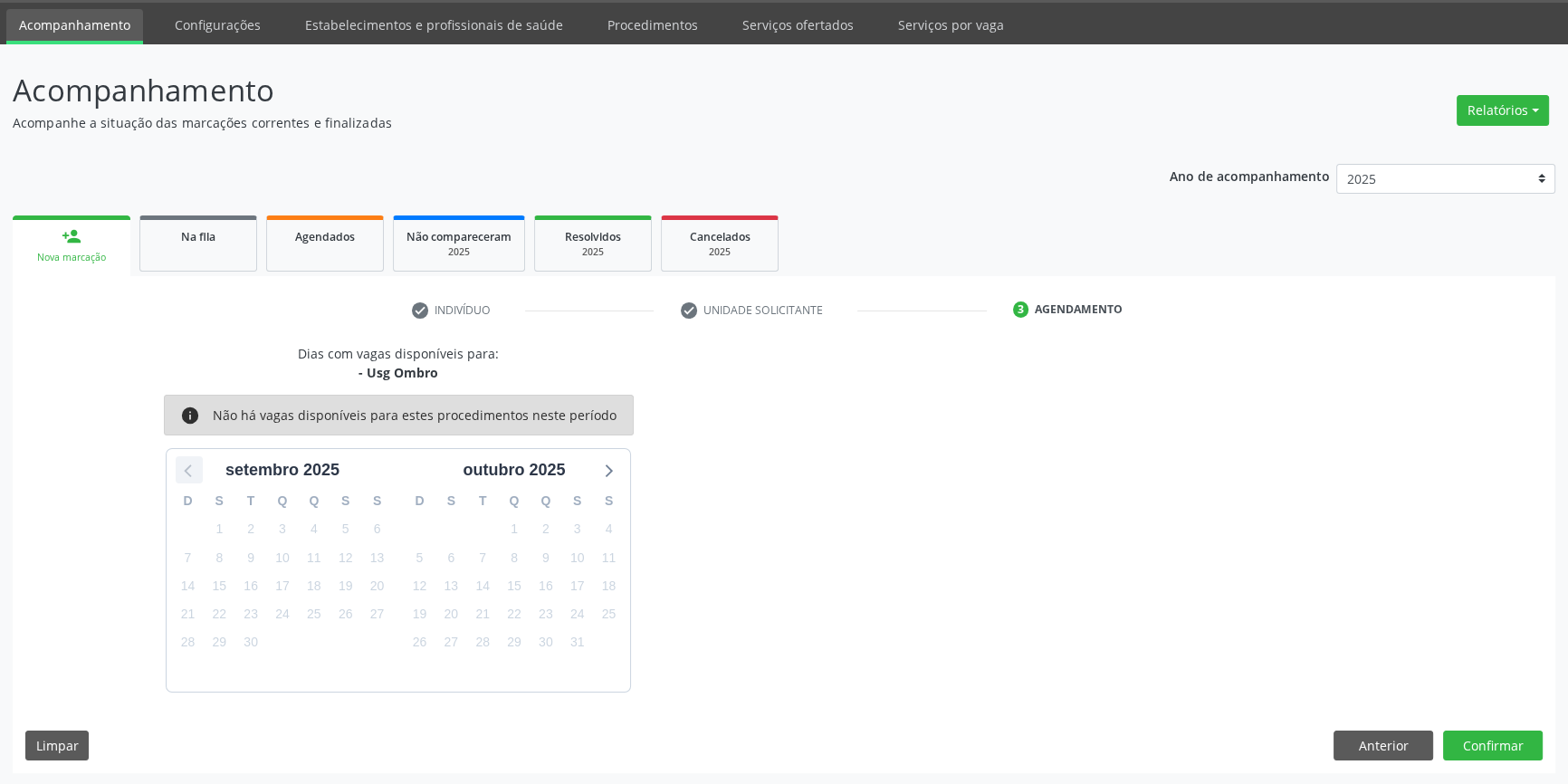
click at [187, 471] on icon at bounding box center [189, 470] width 23 height 23
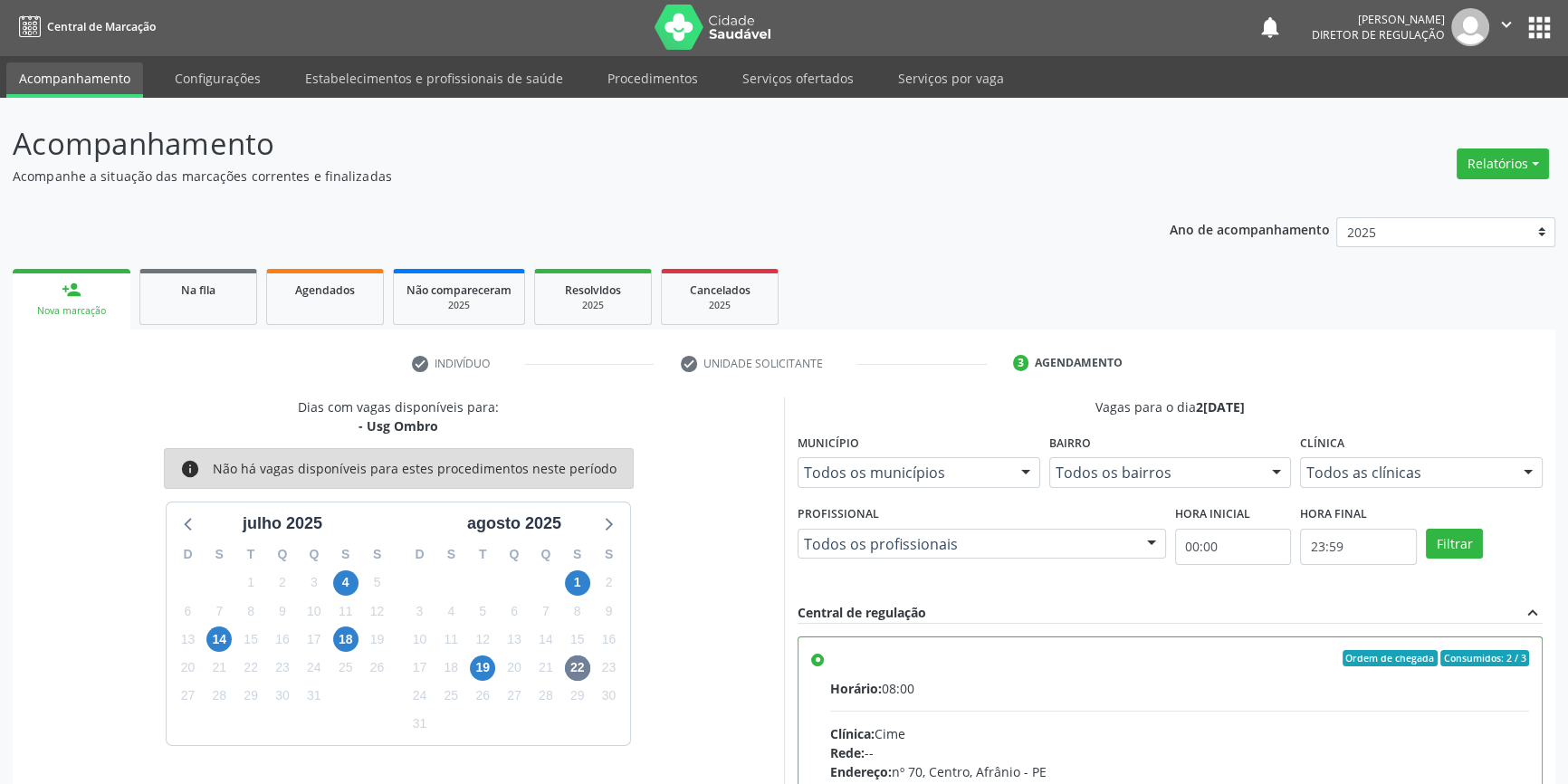
scroll to position [213, 0]
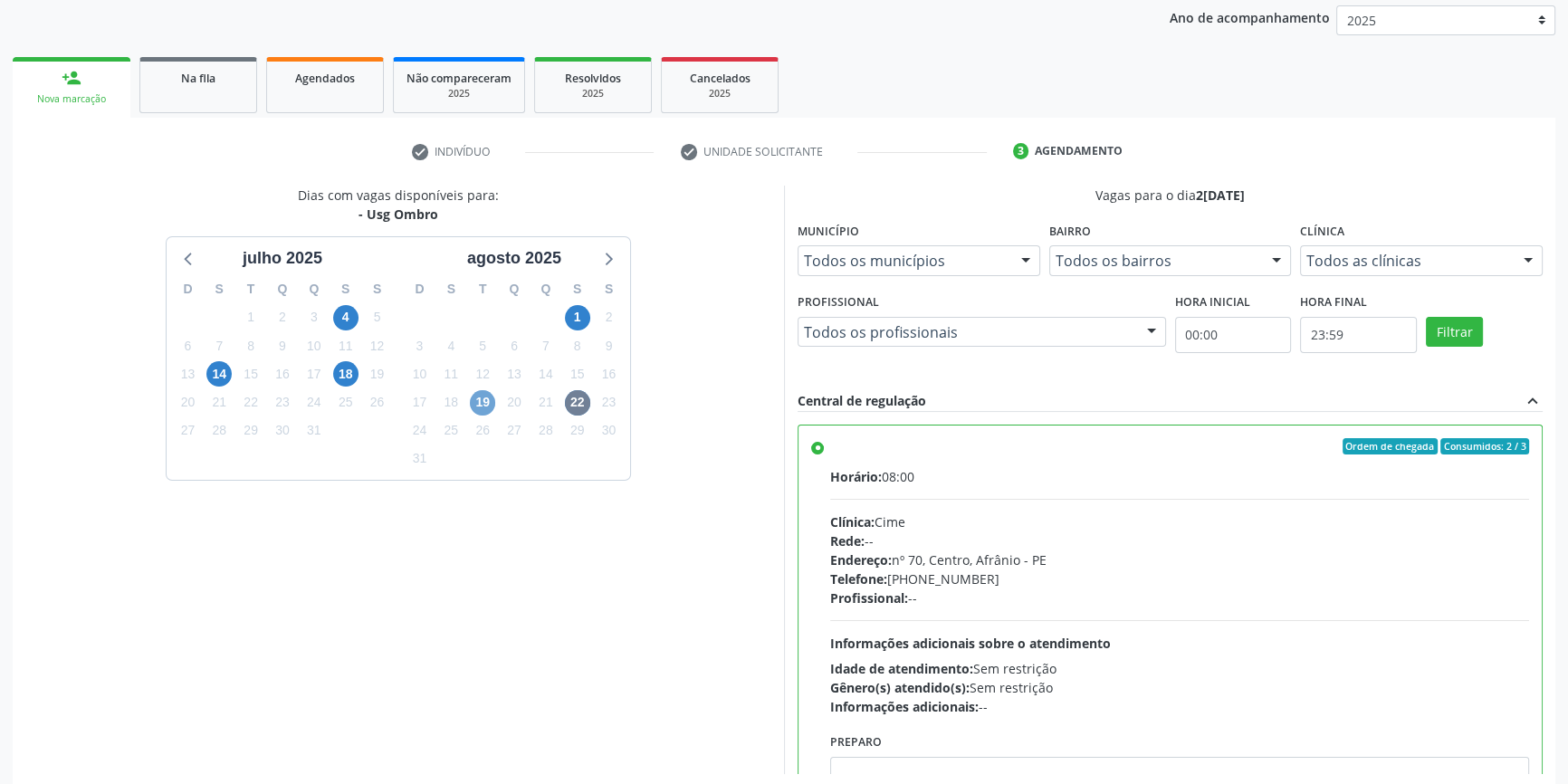
click at [489, 410] on span "19" at bounding box center [483, 402] width 25 height 25
click at [855, 457] on label "Ordem de chegada Consumidos: 0 / 1 Horário: 08:00 Clínica: Cime Rede: -- Endere…" at bounding box center [1179, 577] width 699 height 278
click at [824, 455] on input "Ordem de chegada Consumidos: 0 / 1 Horário: 08:00 Clínica: Cime Rede: -- Endere…" at bounding box center [817, 446] width 13 height 16
radio input "true"
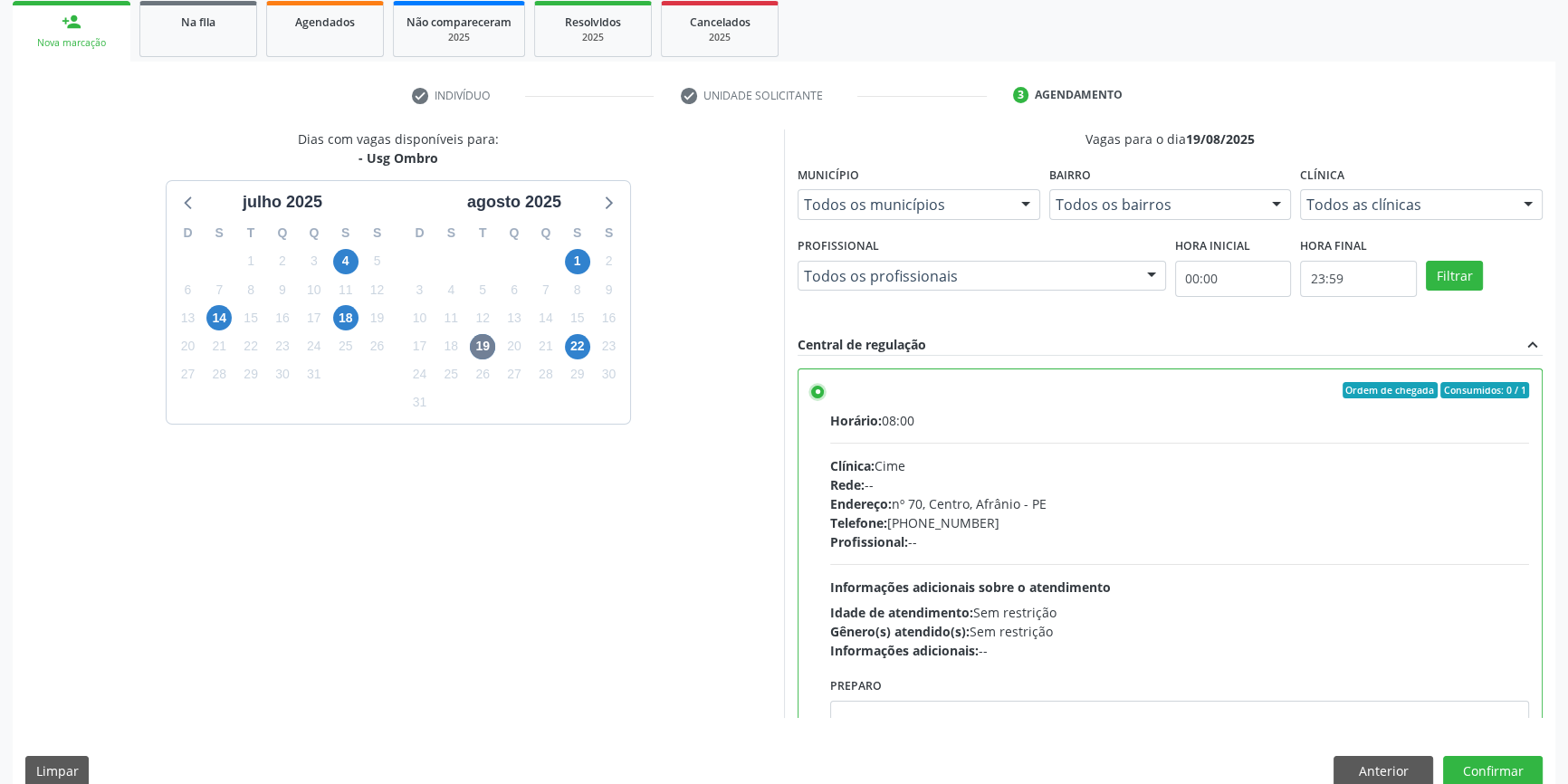
scroll to position [296, 0]
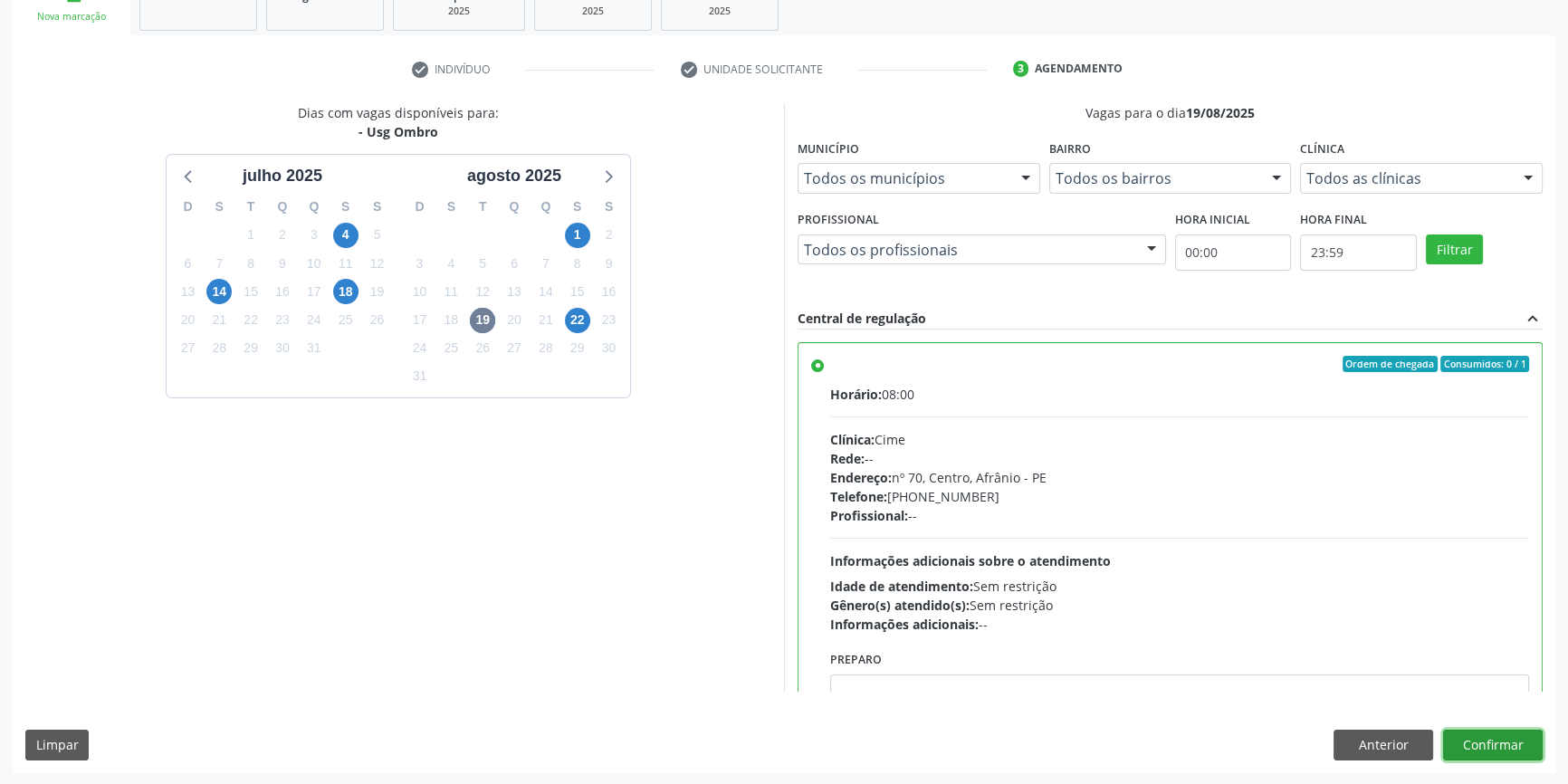
click at [1488, 748] on button "Confirmar" at bounding box center [1493, 745] width 100 height 31
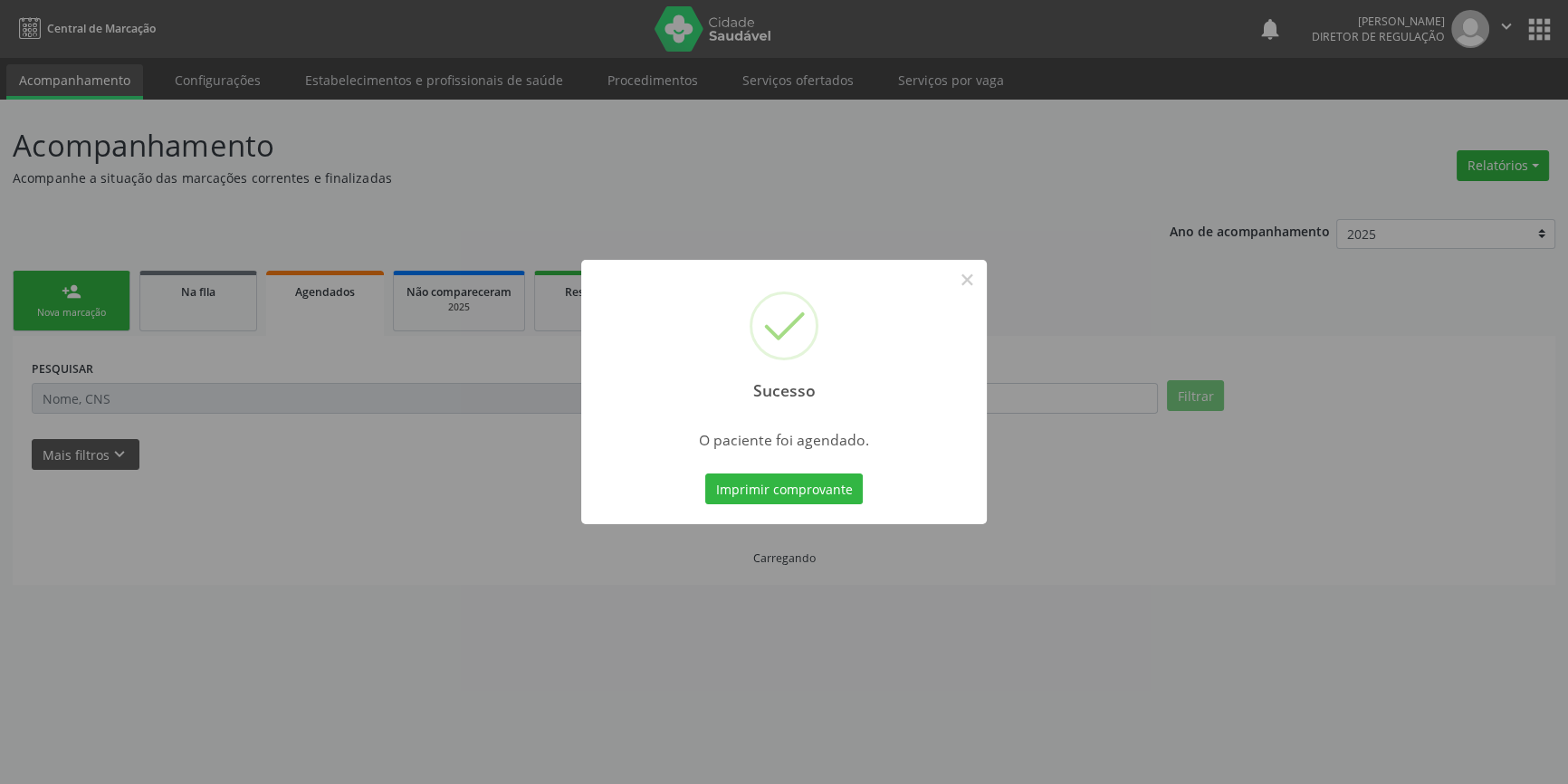
scroll to position [0, 0]
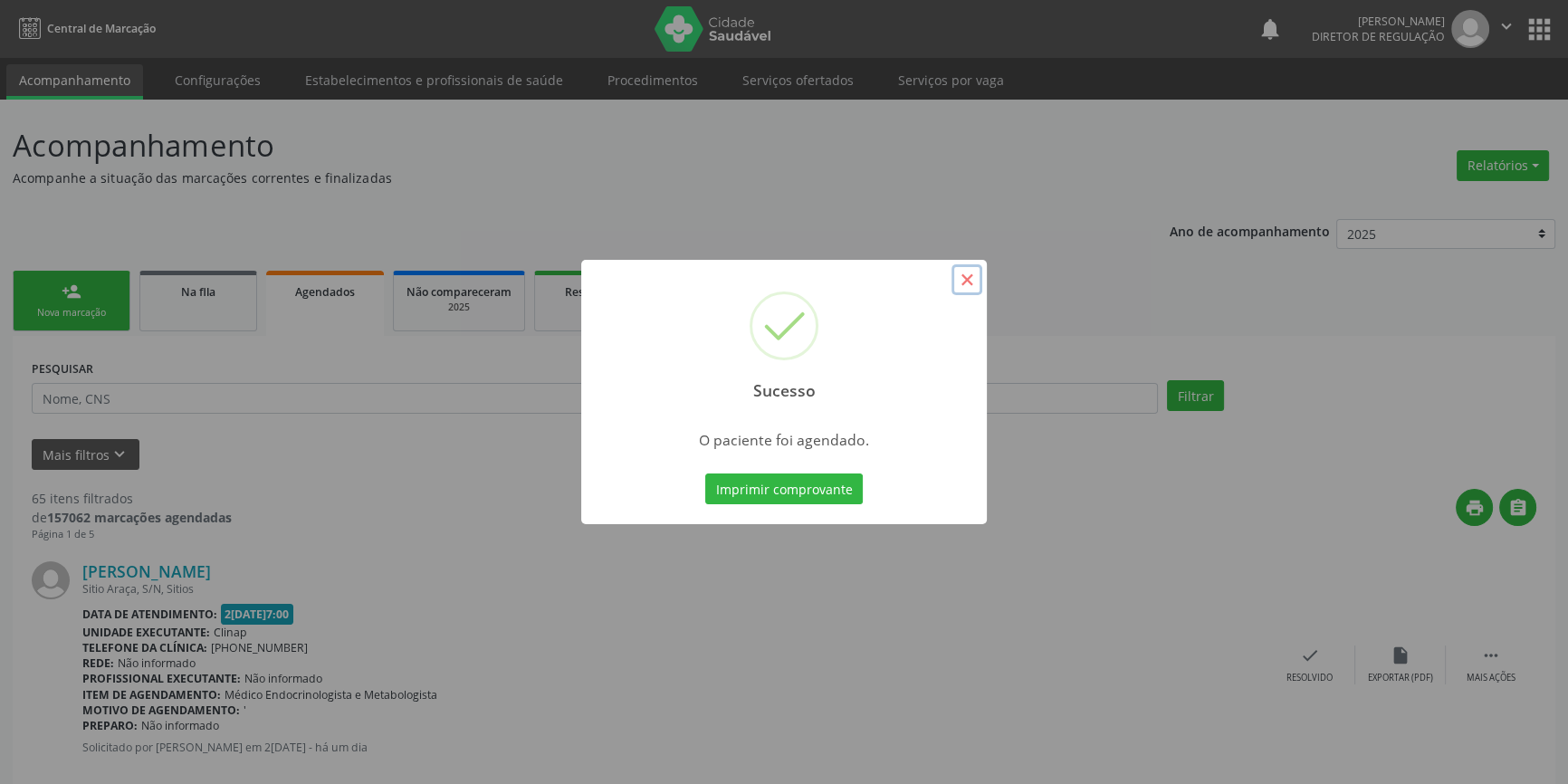
click at [959, 285] on button "×" at bounding box center [967, 280] width 31 height 31
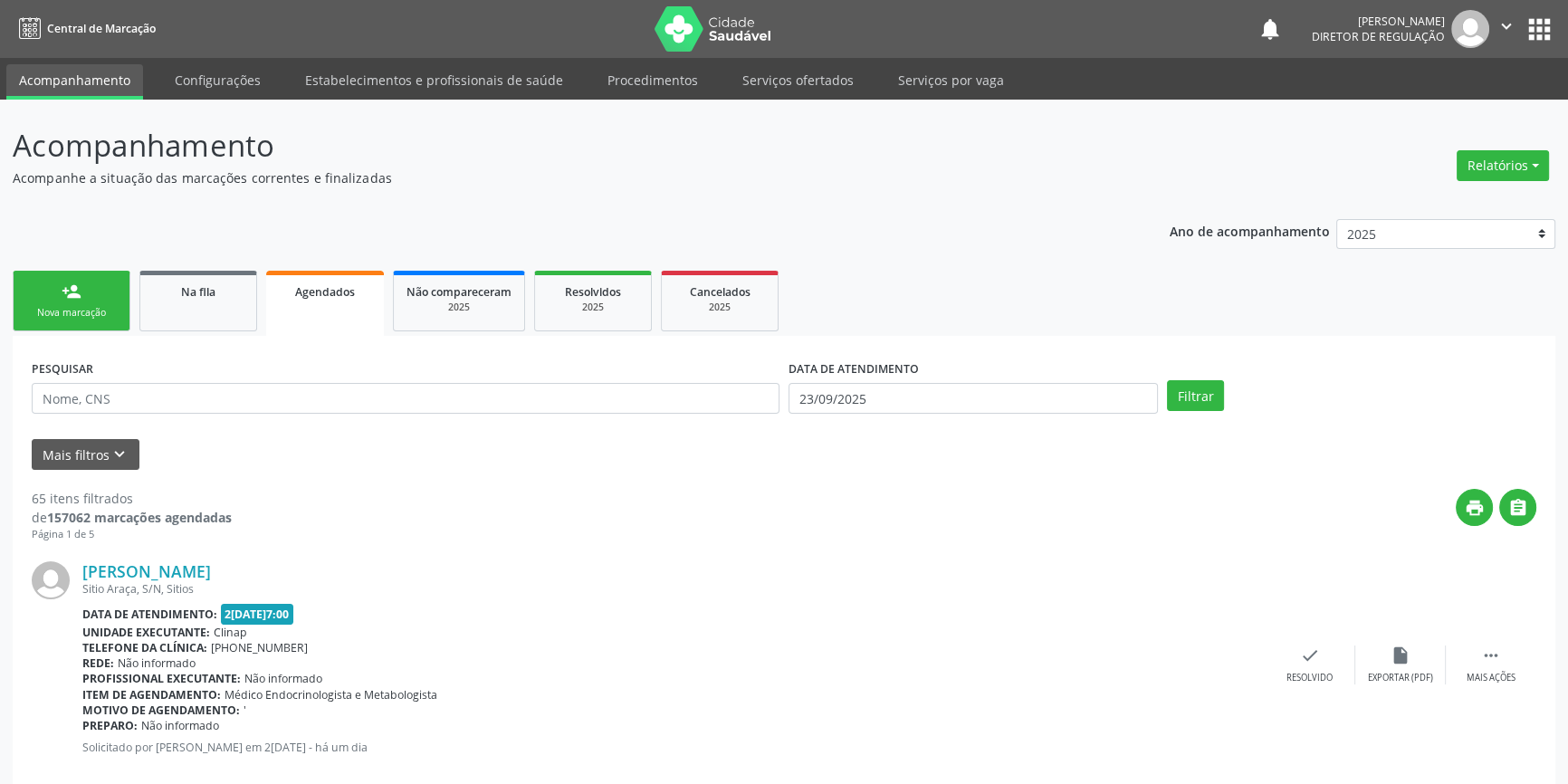
click at [71, 298] on div "person_add" at bounding box center [72, 291] width 20 height 20
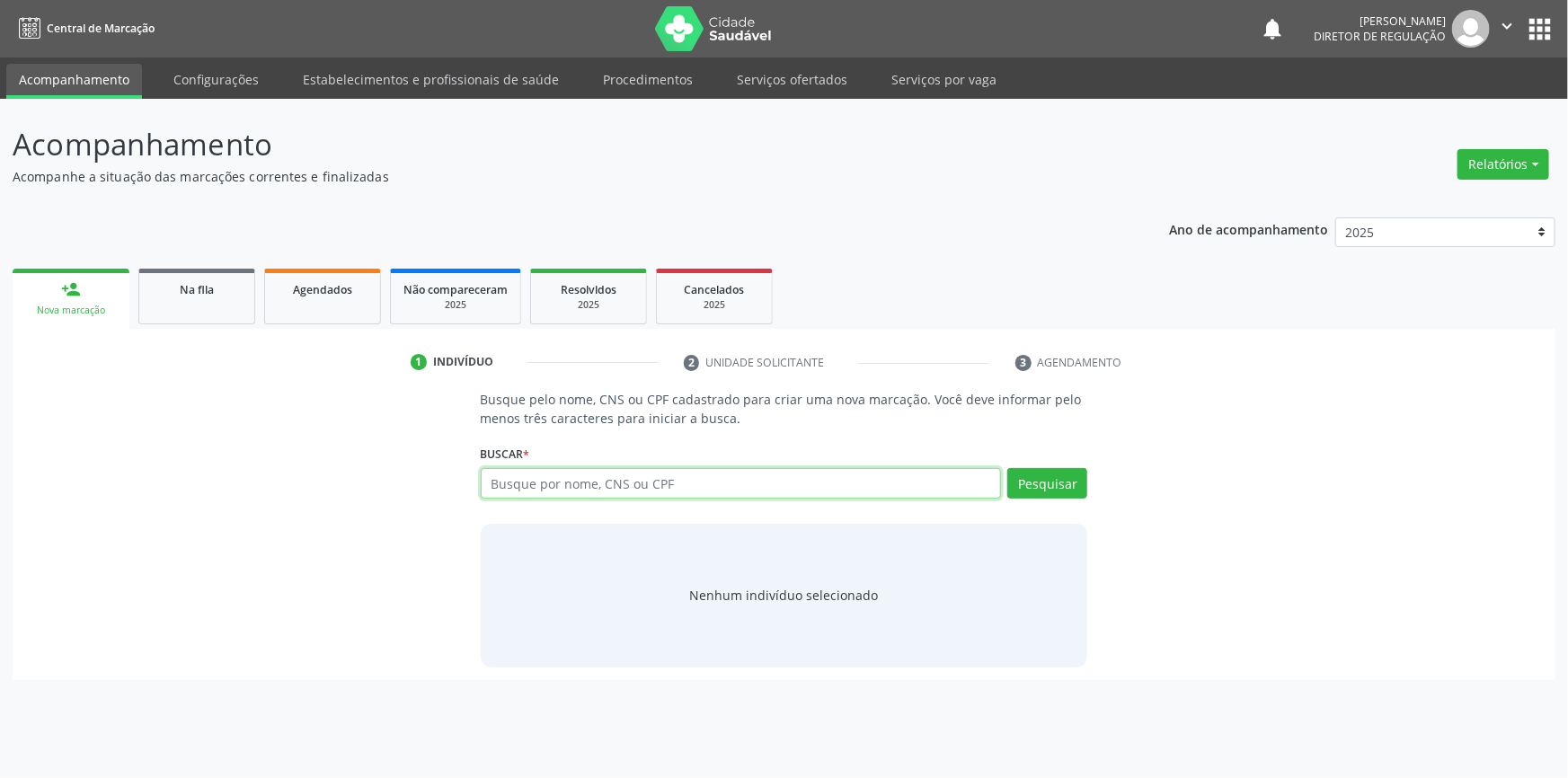
click at [528, 479] on input "text" at bounding box center [742, 484] width 521 height 31
paste input "038.330.664-74"
type input "038.330.664-74"
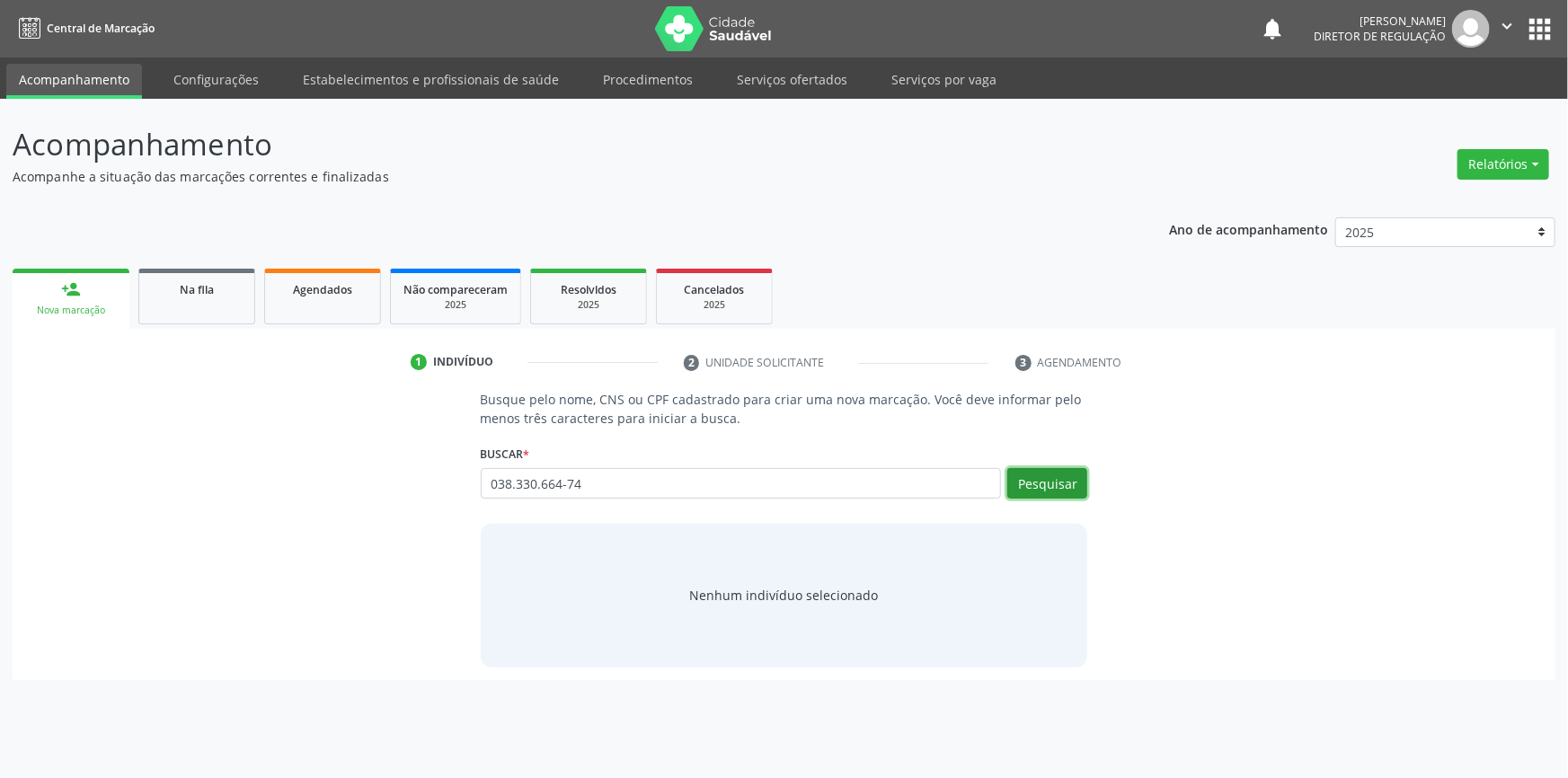
click at [1019, 477] on button "Pesquisar" at bounding box center [1047, 484] width 80 height 31
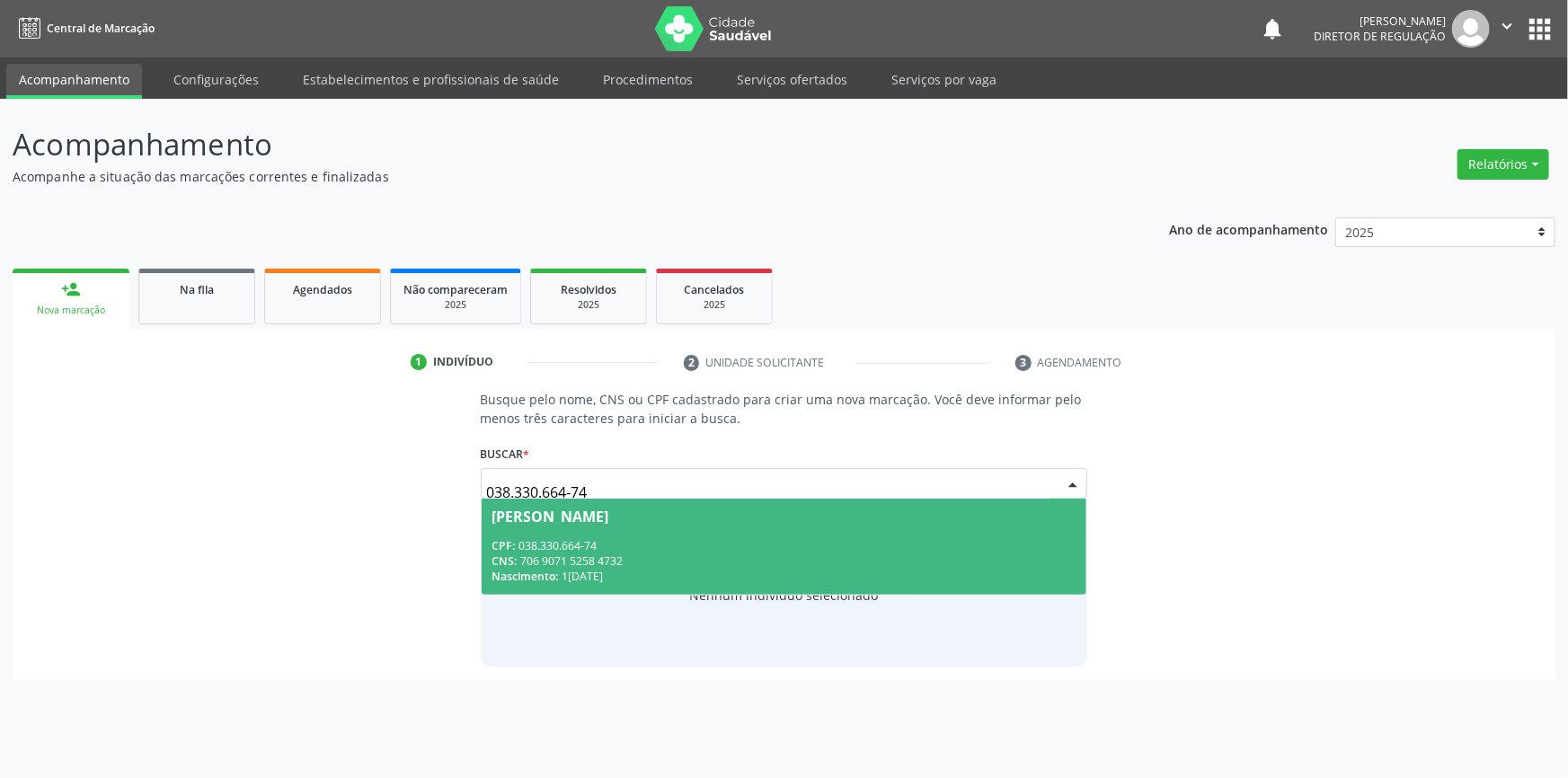
click at [712, 547] on div "CPF: 038.330.664-74" at bounding box center [784, 545] width 584 height 15
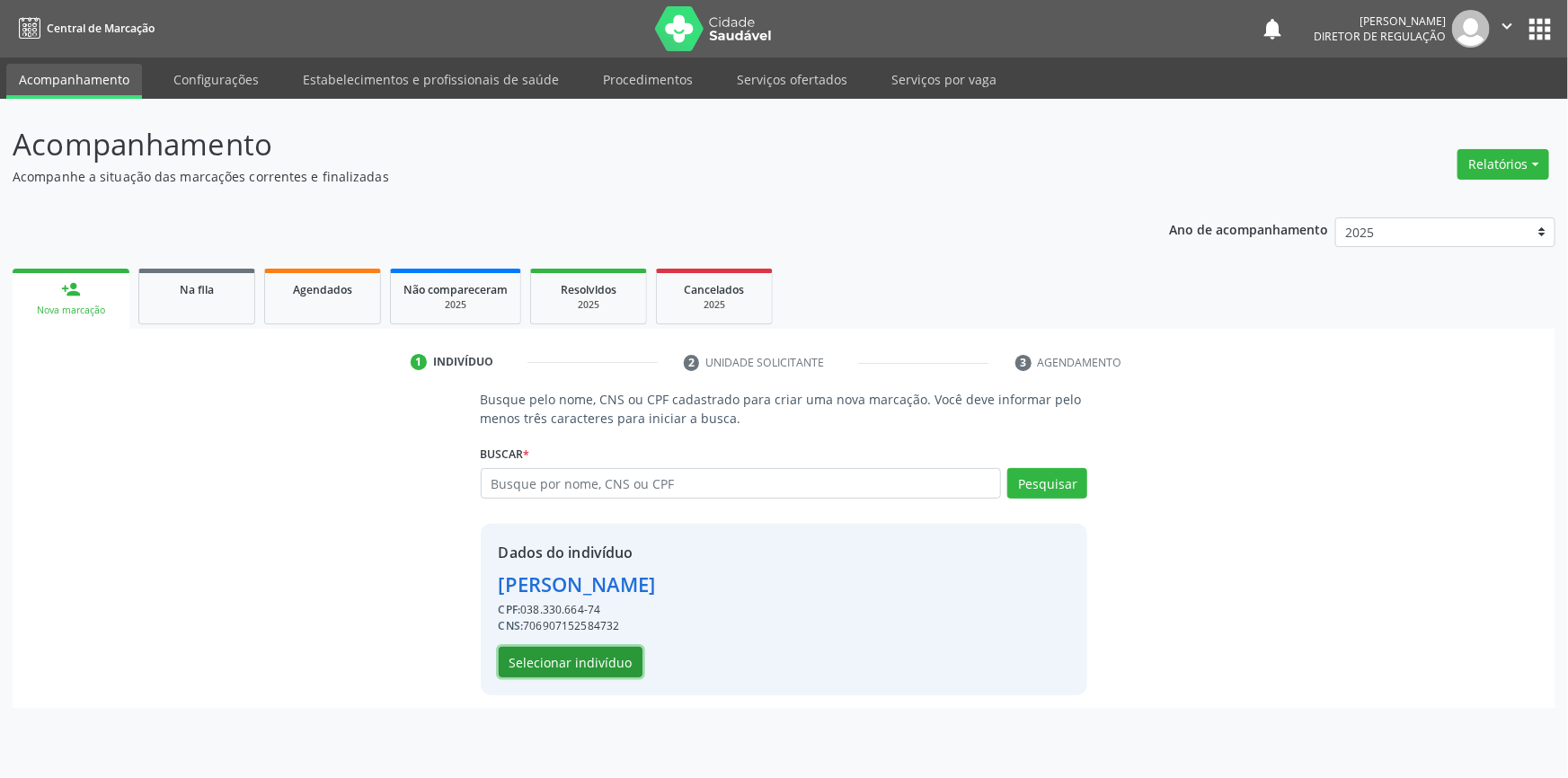
click at [594, 662] on button "Selecionar indivíduo" at bounding box center [569, 662] width 143 height 31
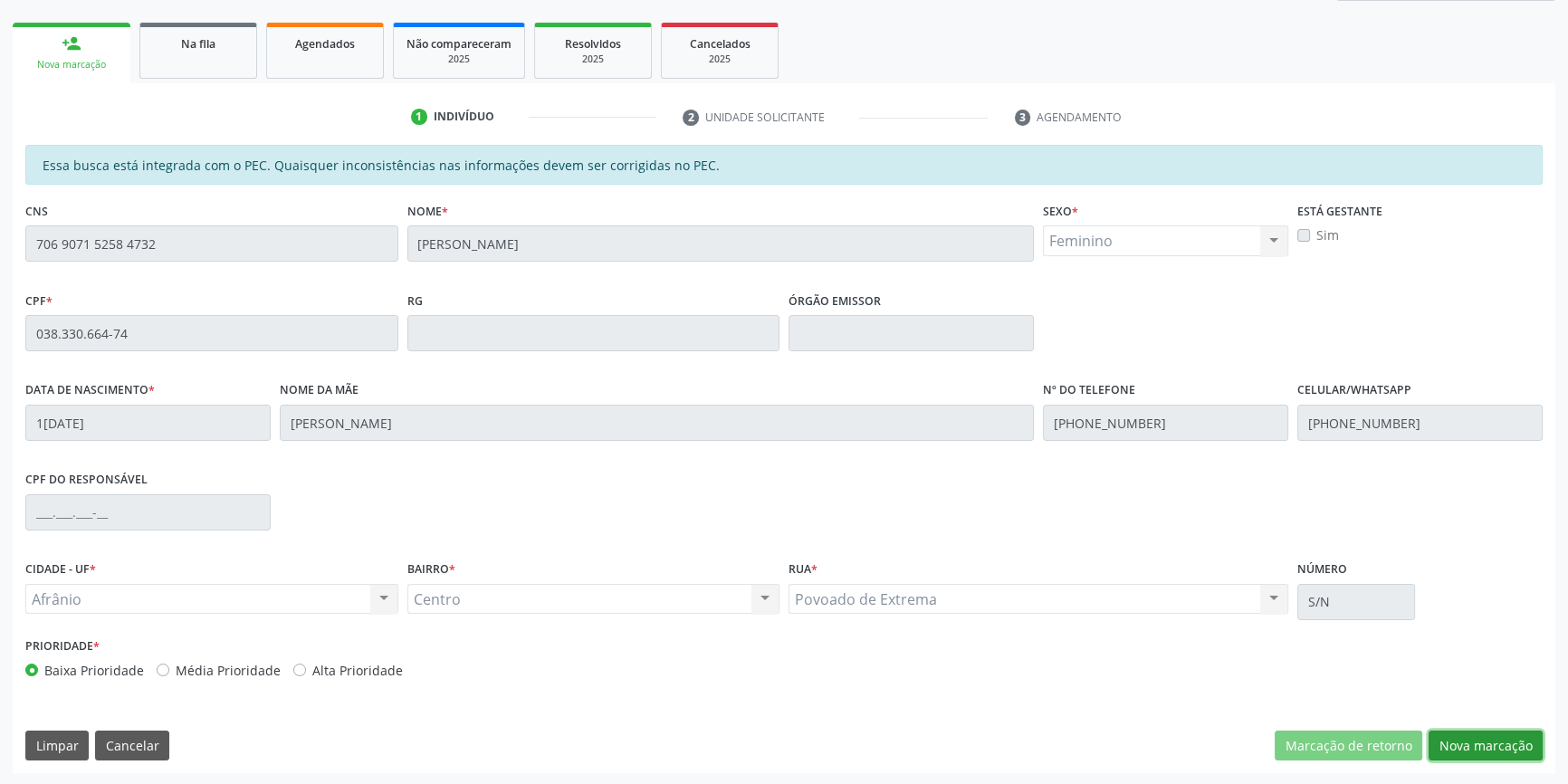
click at [1469, 732] on button "Nova marcação" at bounding box center [1487, 746] width 114 height 31
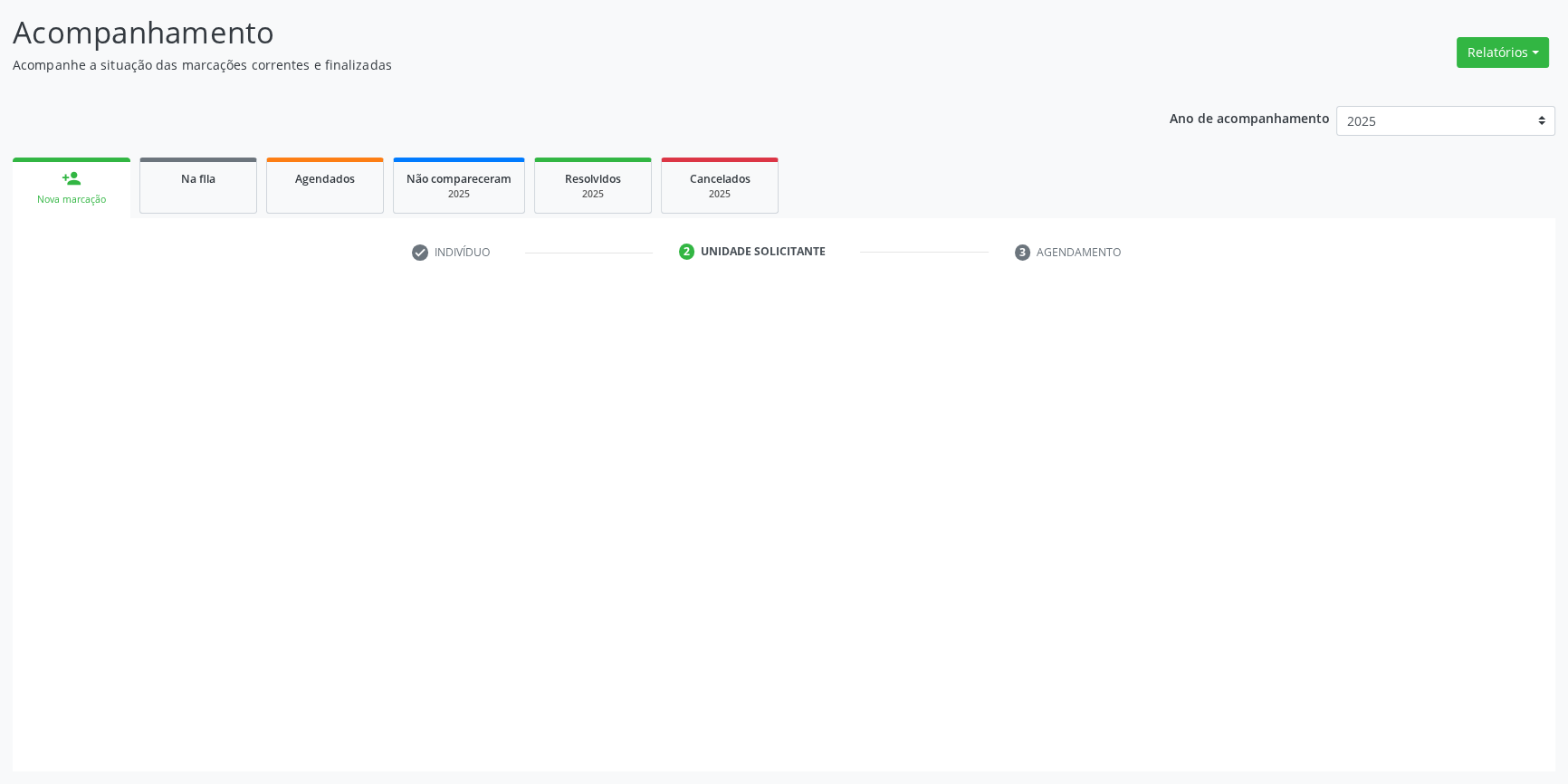
scroll to position [111, 0]
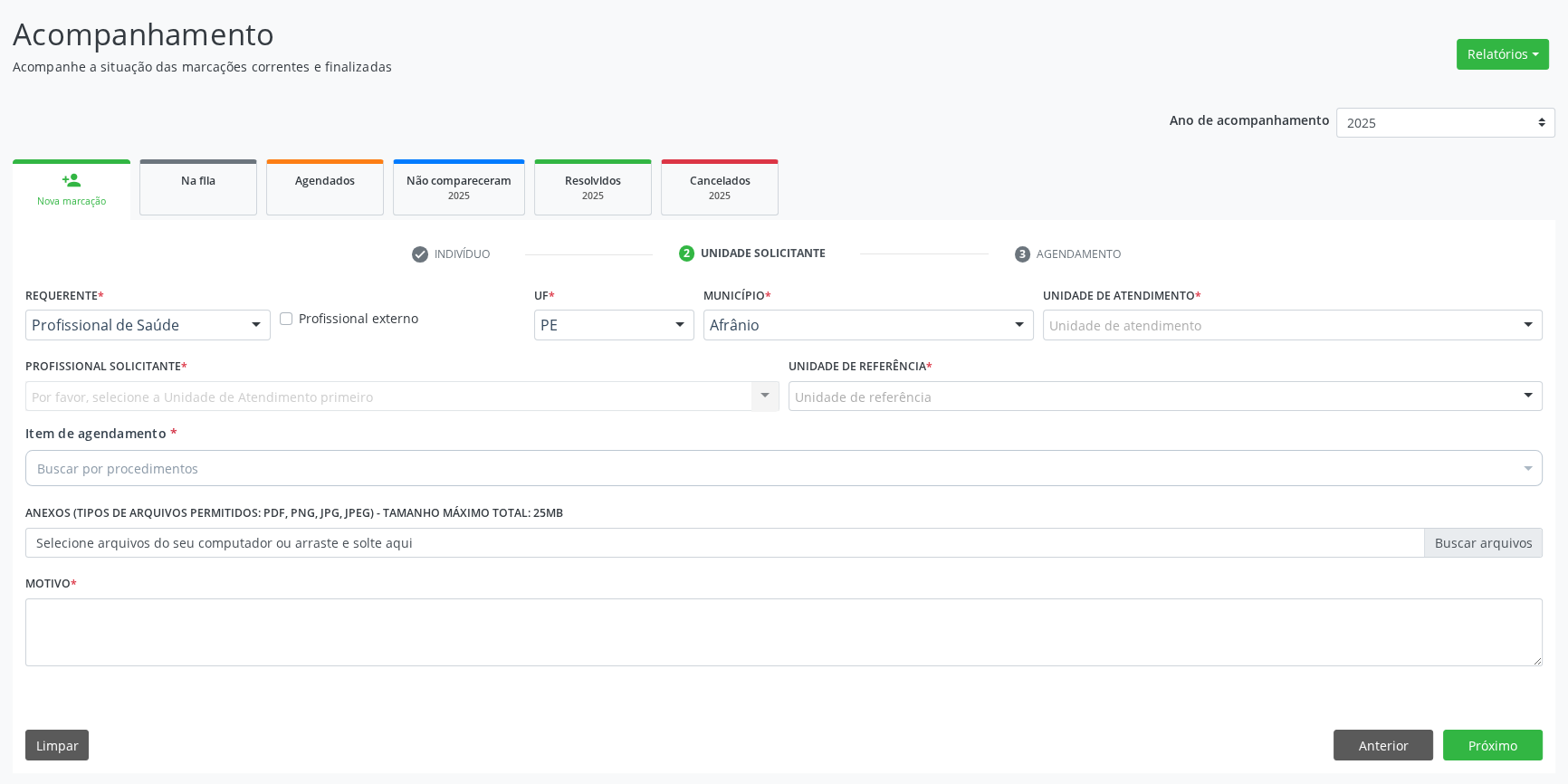
click at [1210, 323] on div "Unidade de atendimento" at bounding box center [1293, 325] width 499 height 31
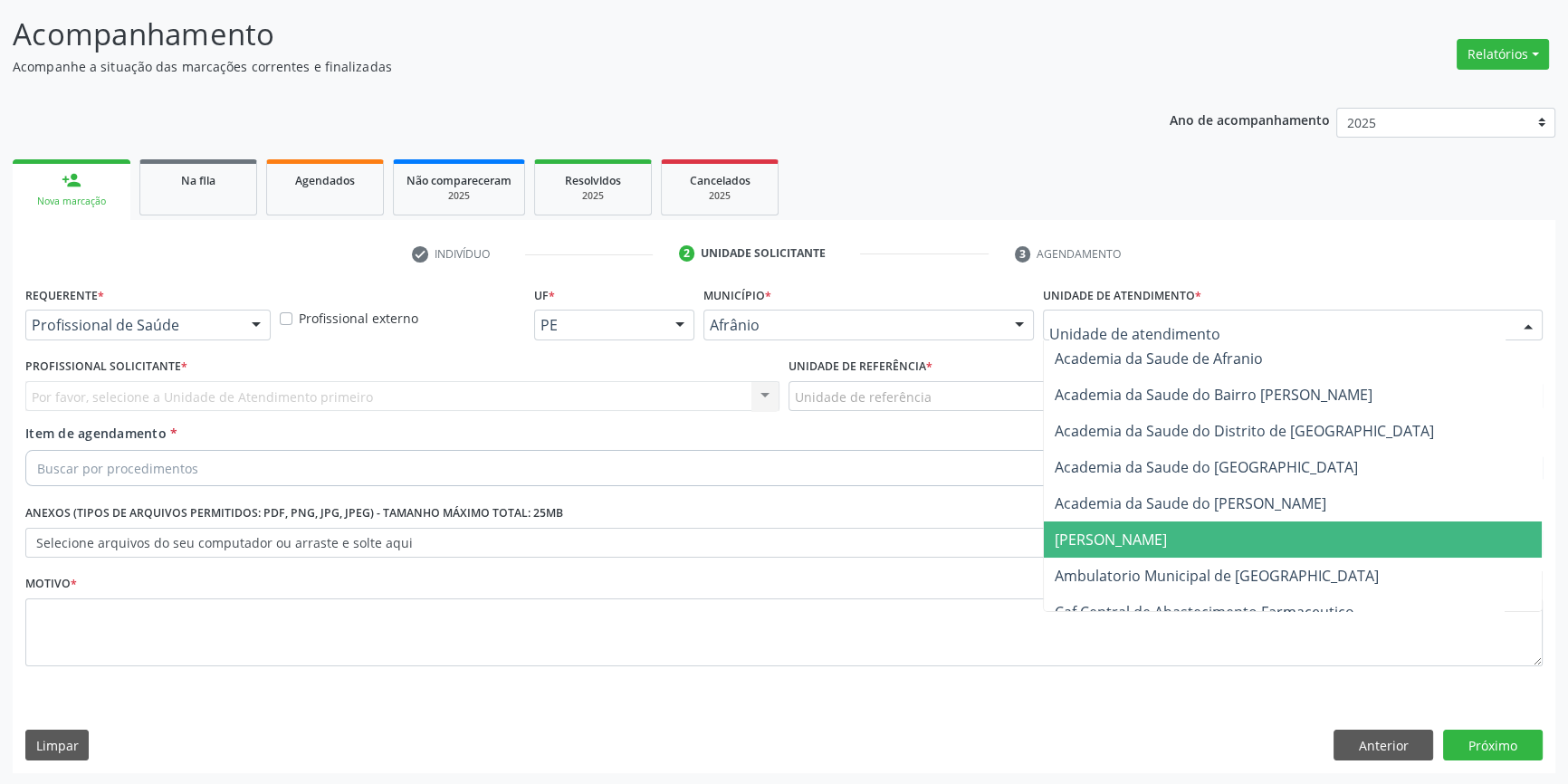
click at [1154, 566] on span "Ambulatorio Municipal de [GEOGRAPHIC_DATA]" at bounding box center [1217, 576] width 324 height 20
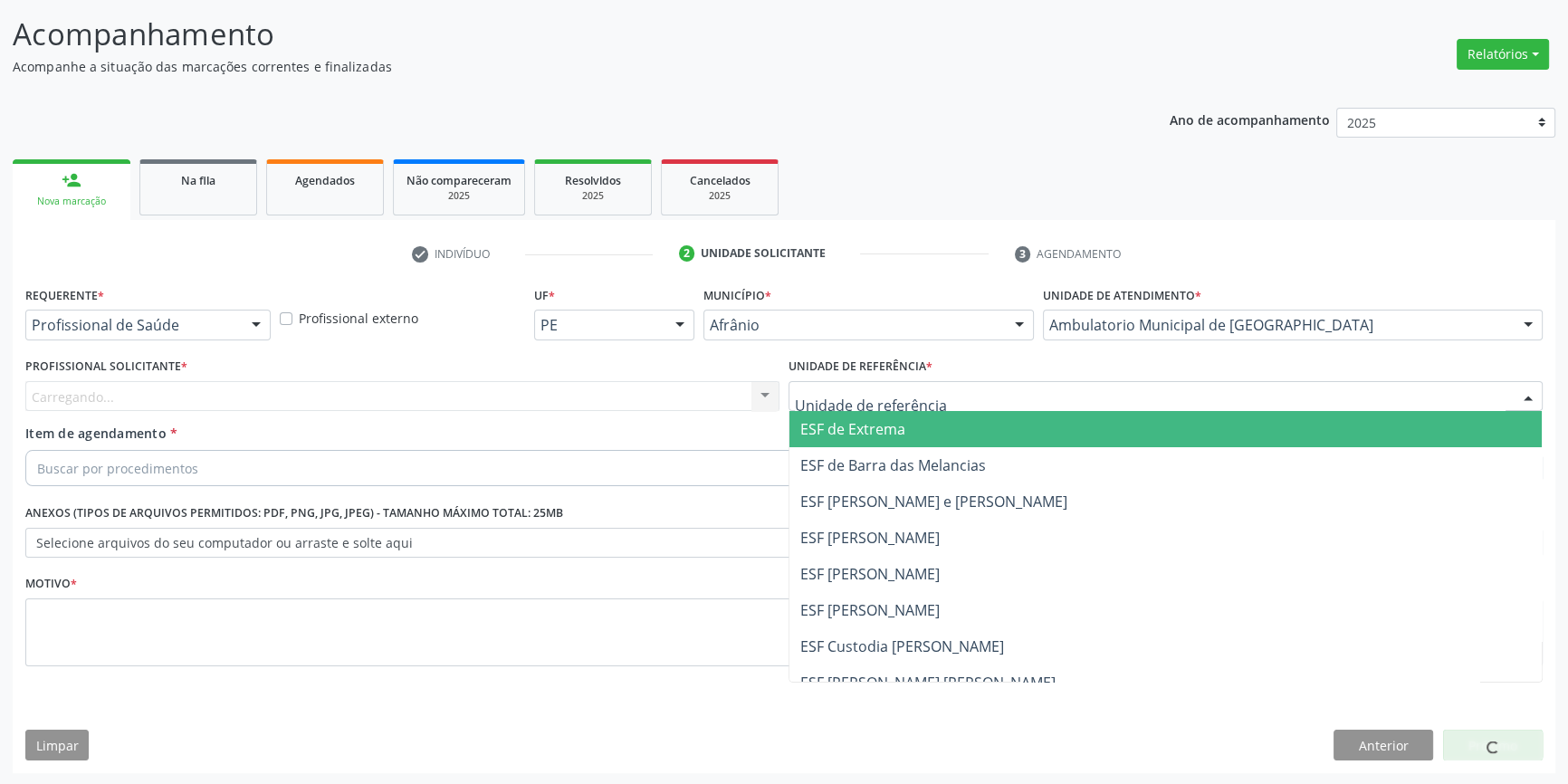
click at [948, 405] on div at bounding box center [1166, 396] width 754 height 31
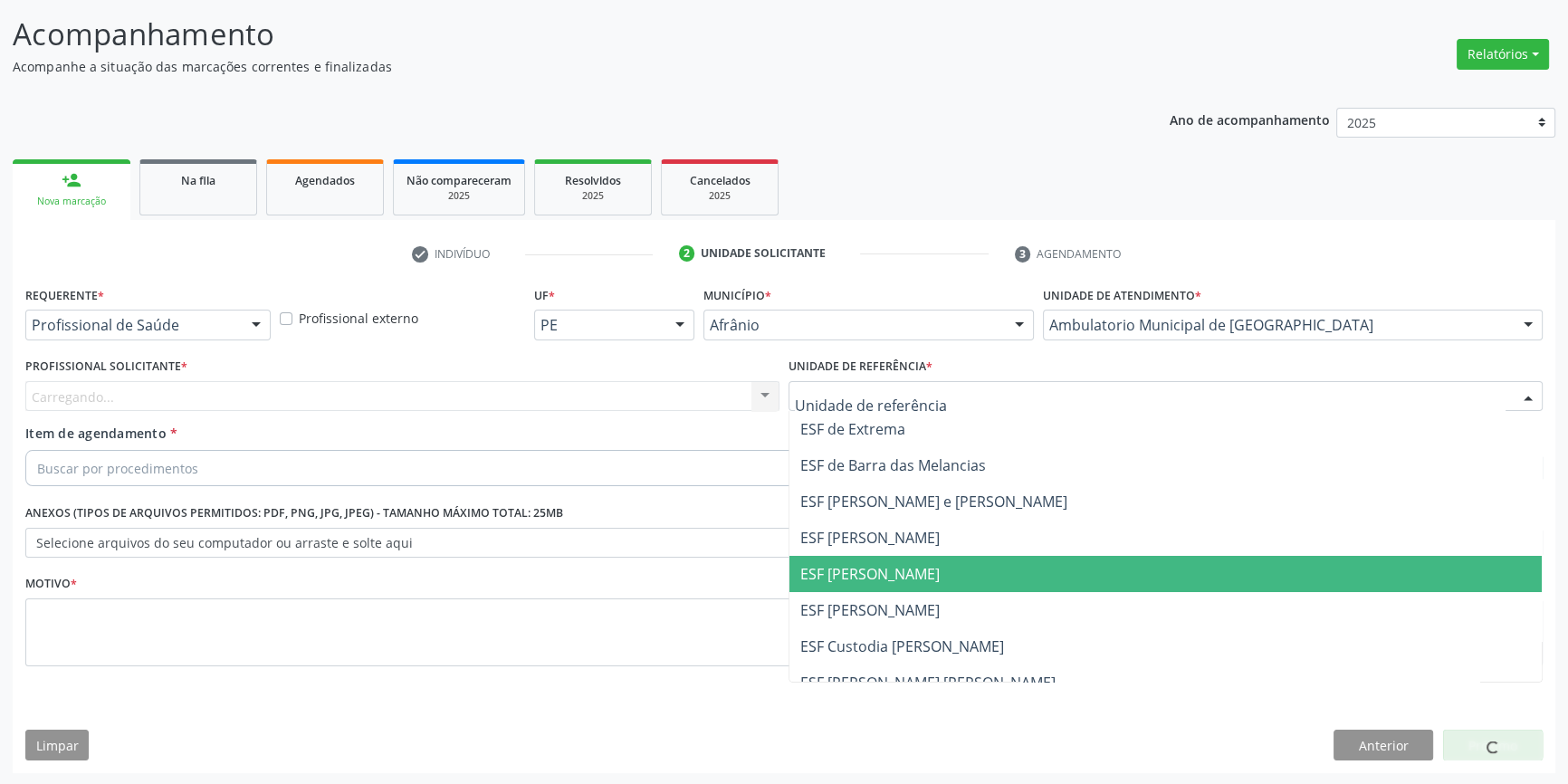
click at [878, 568] on span "ESF [PERSON_NAME]" at bounding box center [871, 574] width 140 height 20
click at [620, 393] on div "Carregando... Nenhum resultado encontrado para: " " Não há nenhuma opção para s…" at bounding box center [402, 396] width 754 height 31
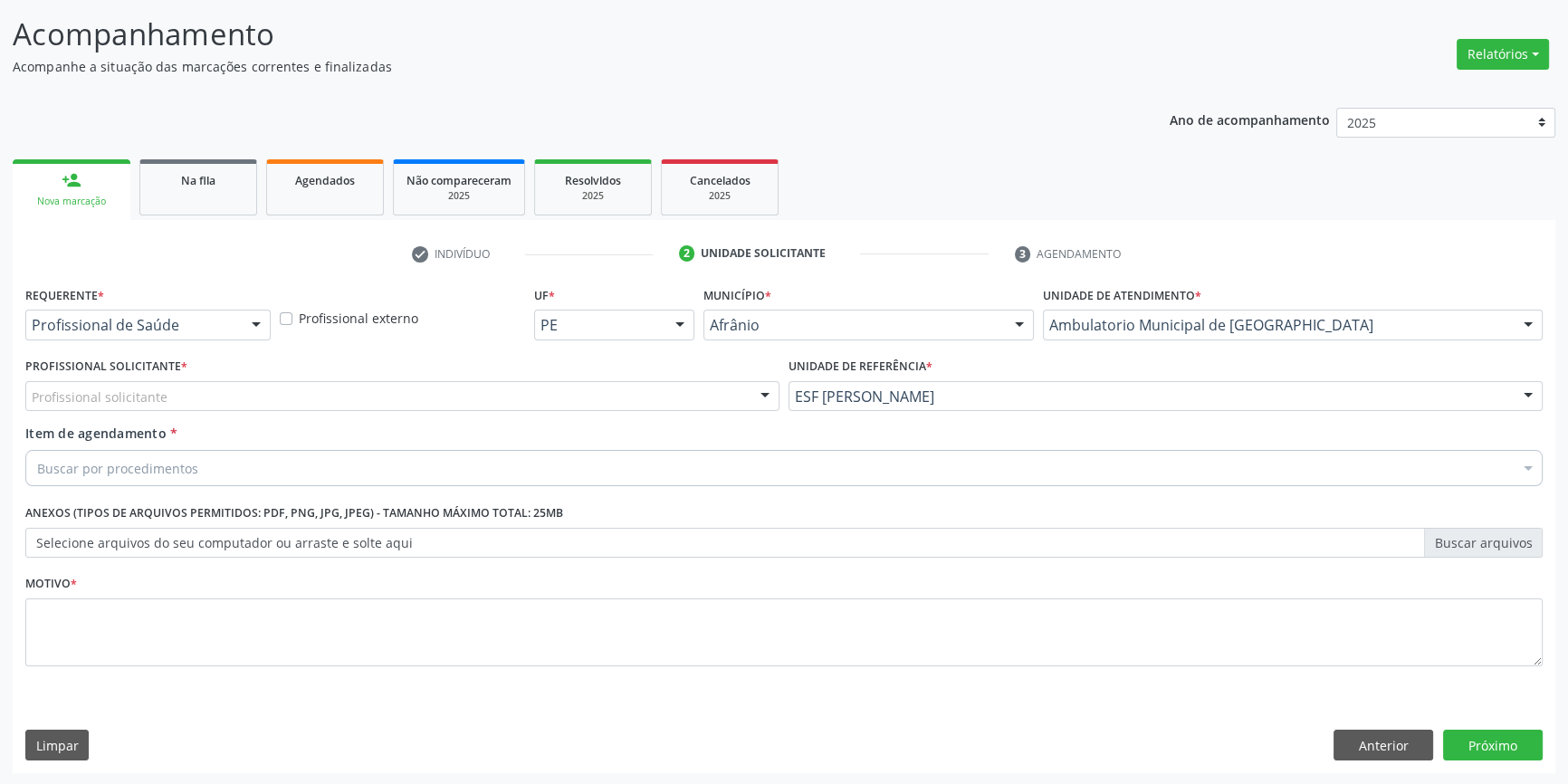
click at [620, 393] on div "Profissional solicitante" at bounding box center [402, 396] width 754 height 31
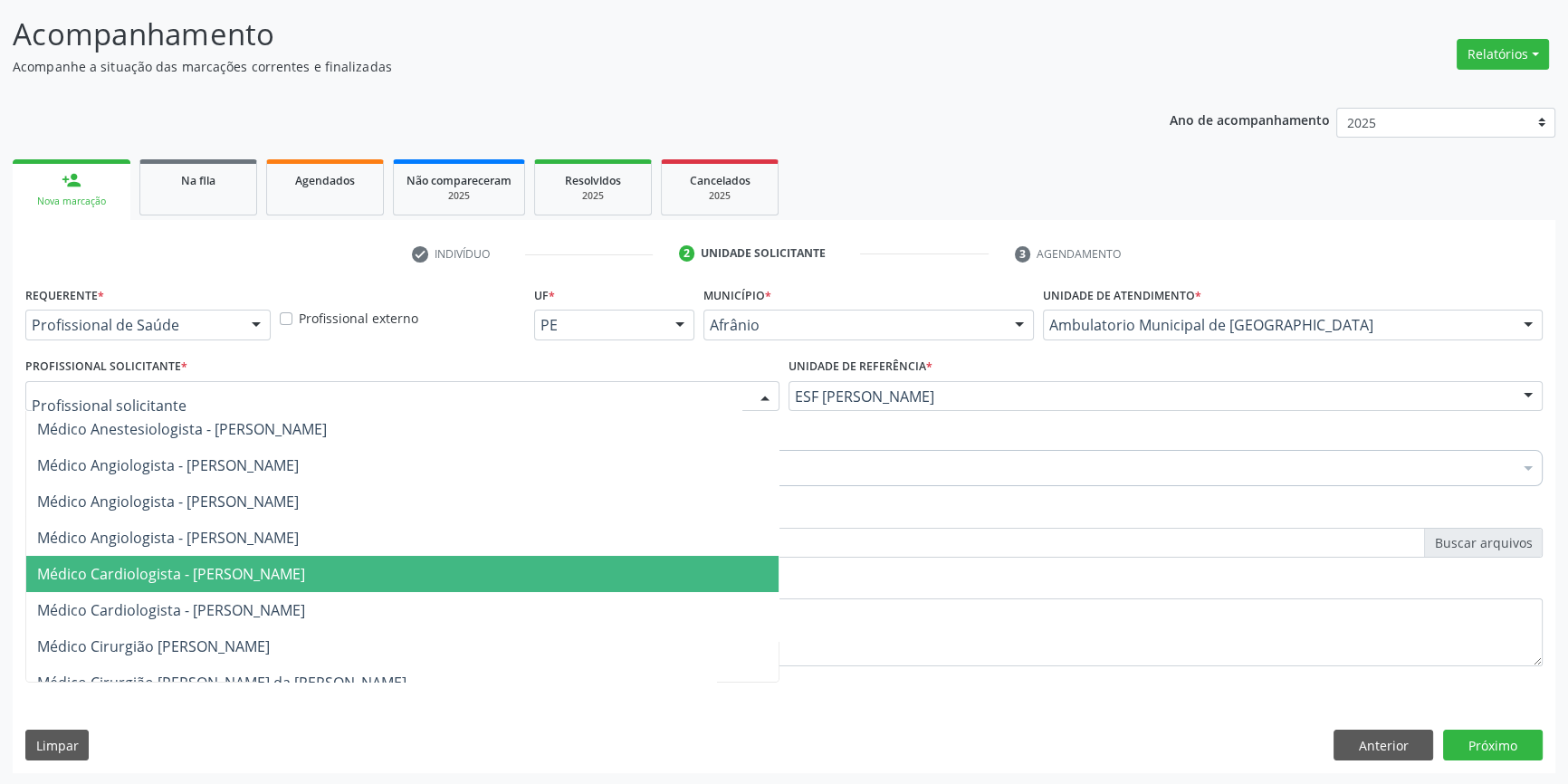
click at [305, 564] on span "Médico Cardiologista - [PERSON_NAME]" at bounding box center [171, 574] width 268 height 20
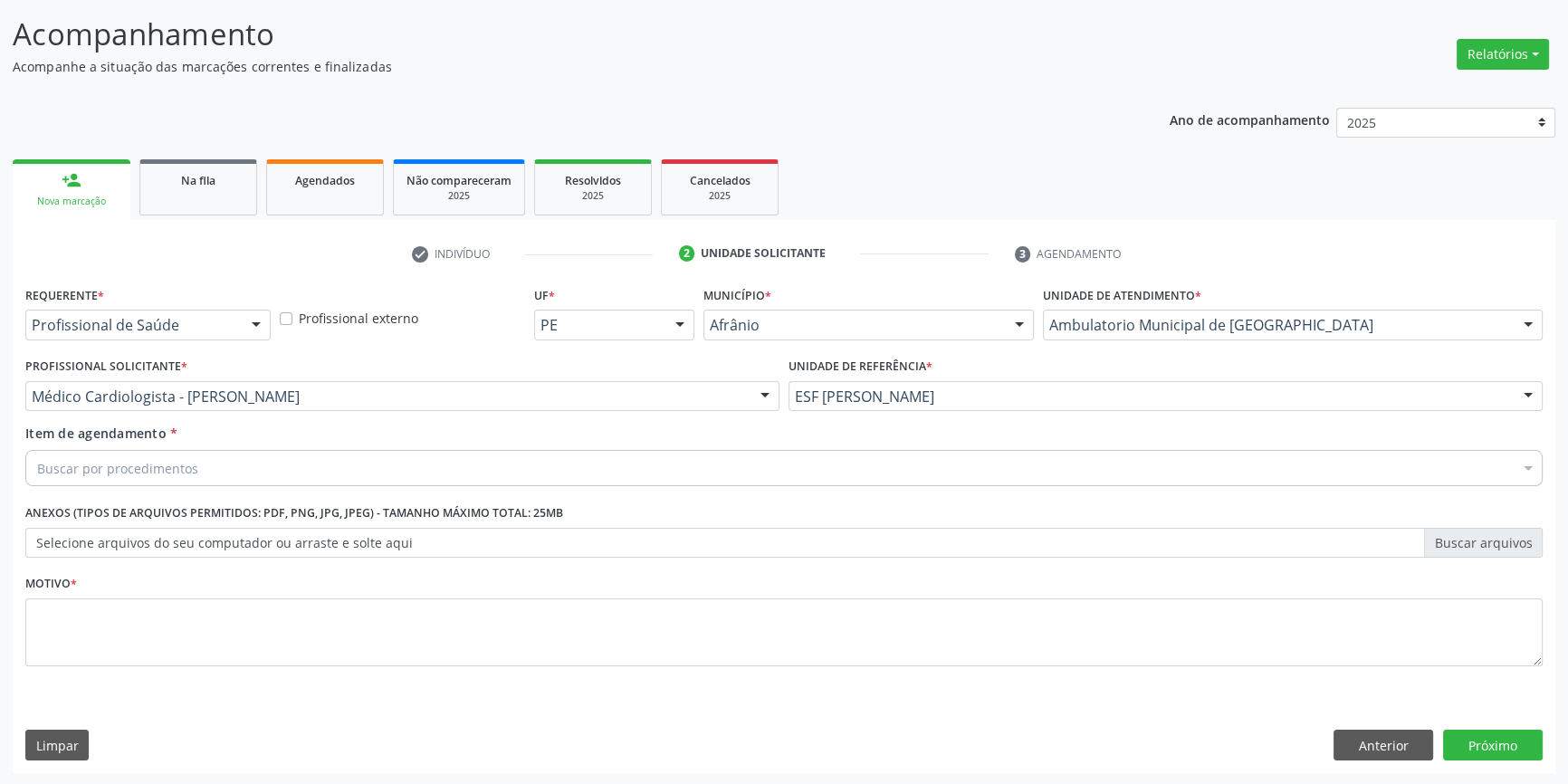
click at [250, 489] on div "Item de agendamento * Buscar por procedimentos Selecionar todos 0604320140 - Ab…" at bounding box center [784, 458] width 1526 height 70
click at [232, 472] on div "Buscar por procedimentos" at bounding box center [784, 467] width 1518 height 36
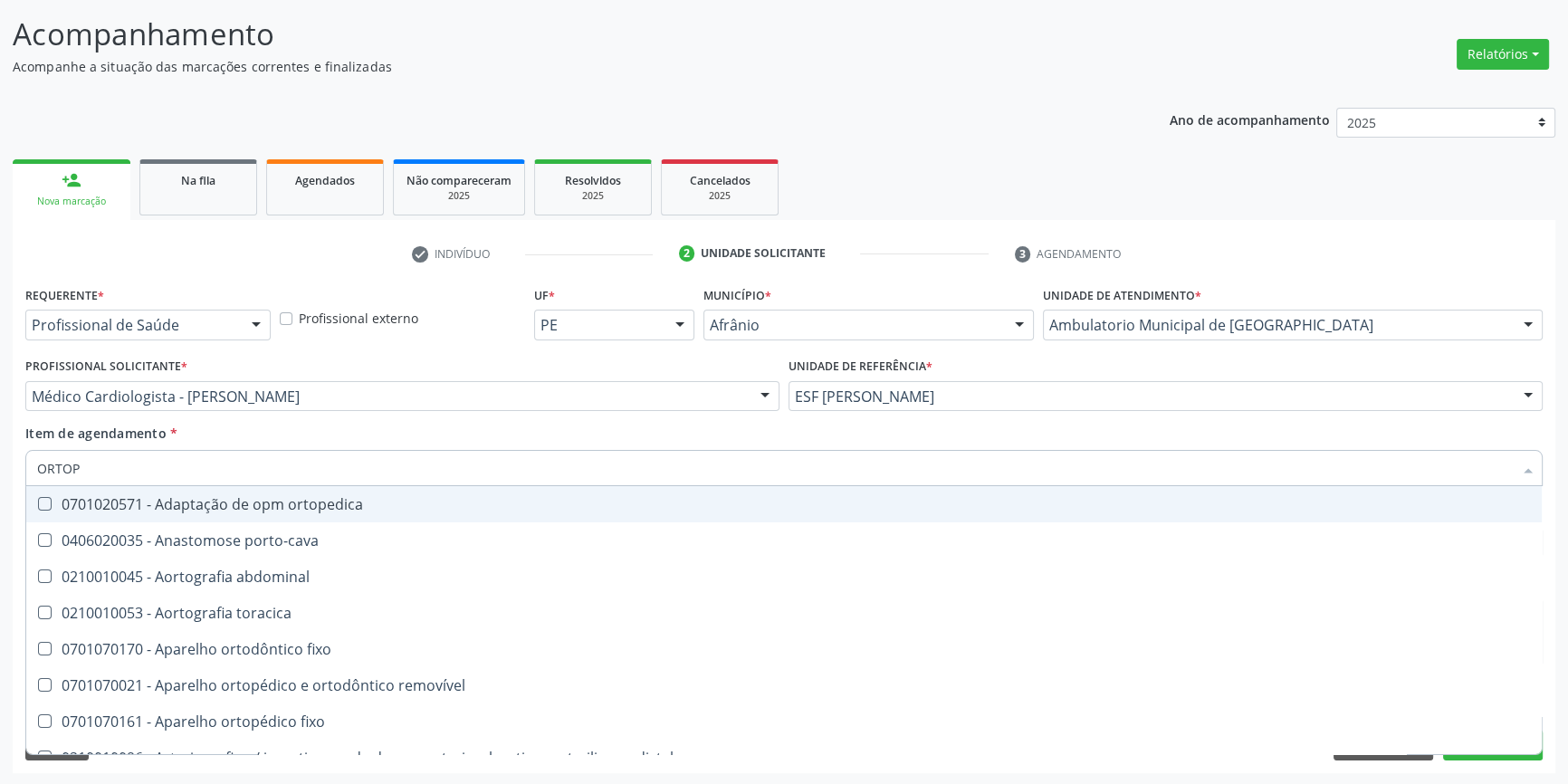
type input "ORTOPE"
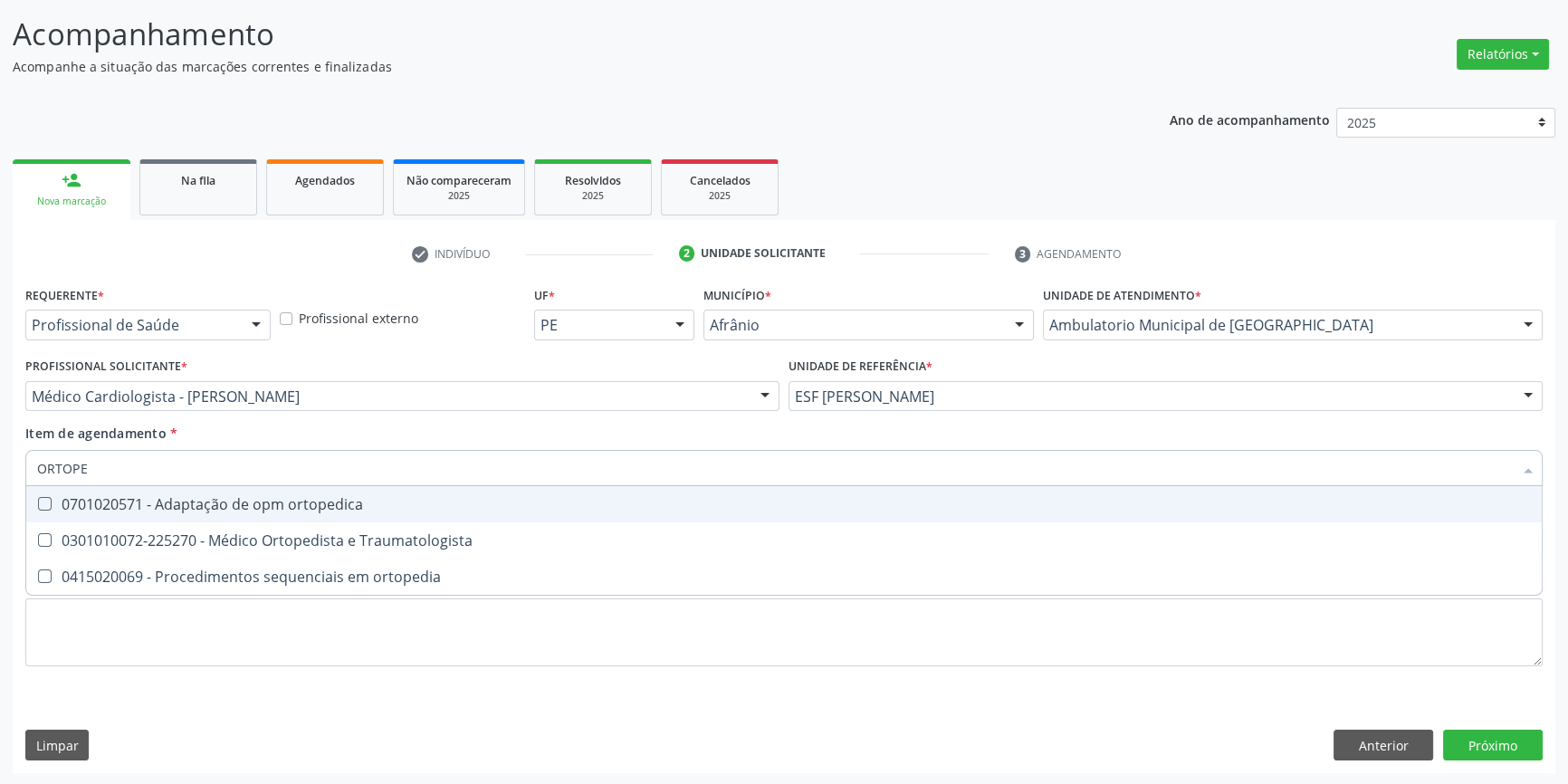
click at [260, 522] on span "0301010072-225270 - Médico Ortopedista e Traumatologista" at bounding box center [784, 540] width 1516 height 36
checkbox Traumatologista "true"
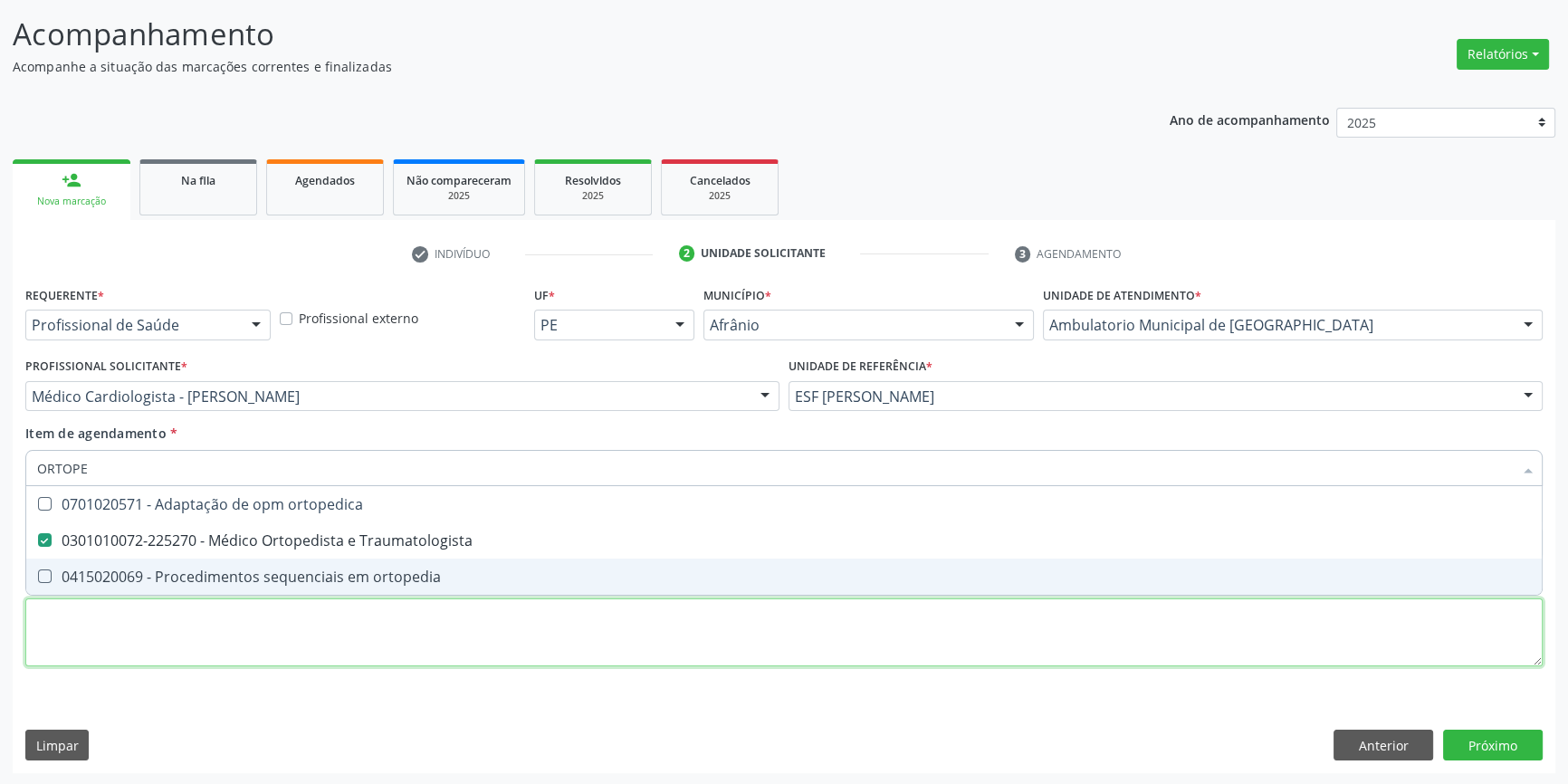
click at [192, 643] on div "Requerente * Profissional de Saúde Profissional de Saúde Paciente Nenhum result…" at bounding box center [784, 486] width 1518 height 410
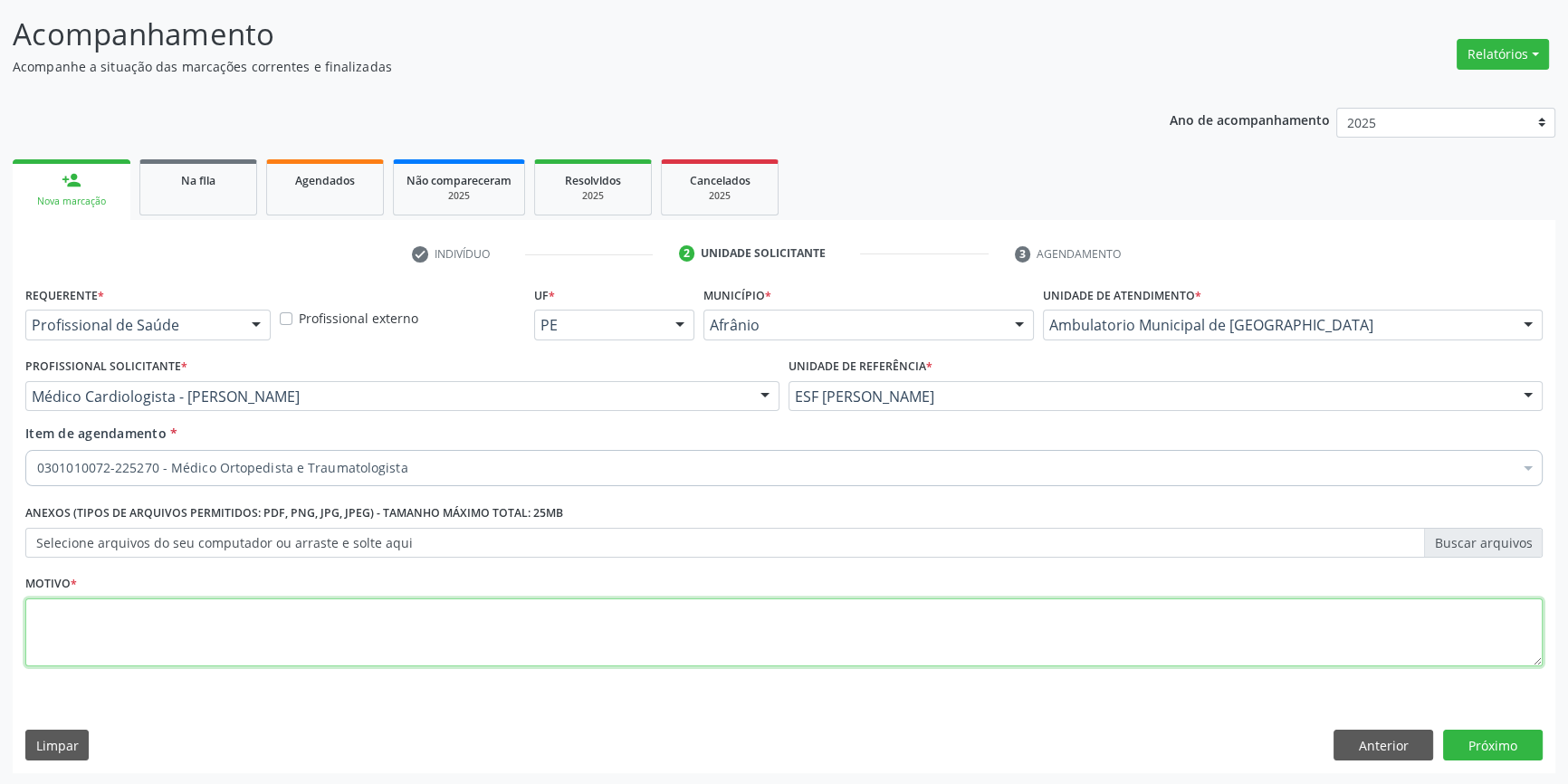
type textarea "'"
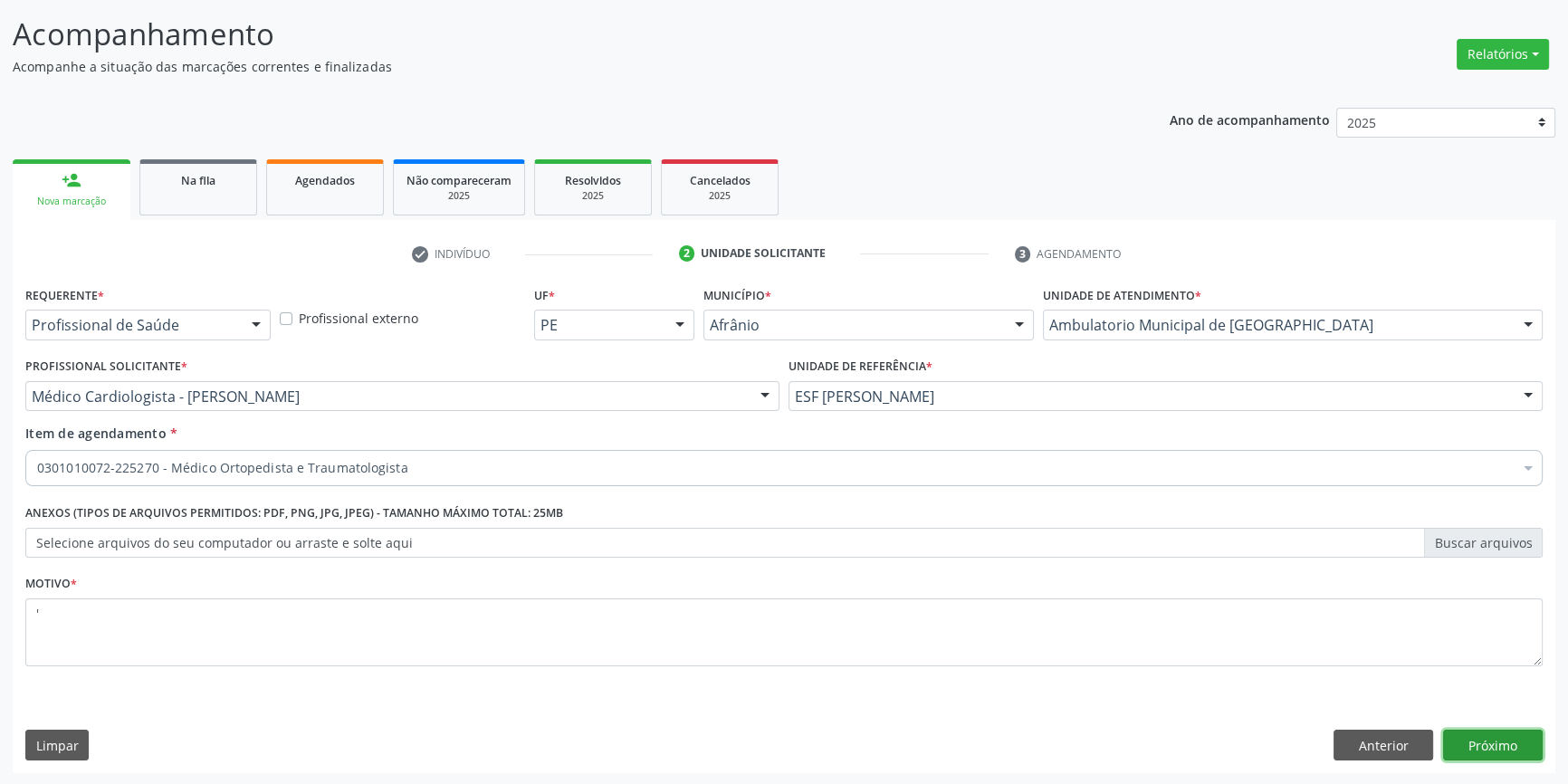
click at [1522, 745] on button "Próximo" at bounding box center [1493, 745] width 100 height 31
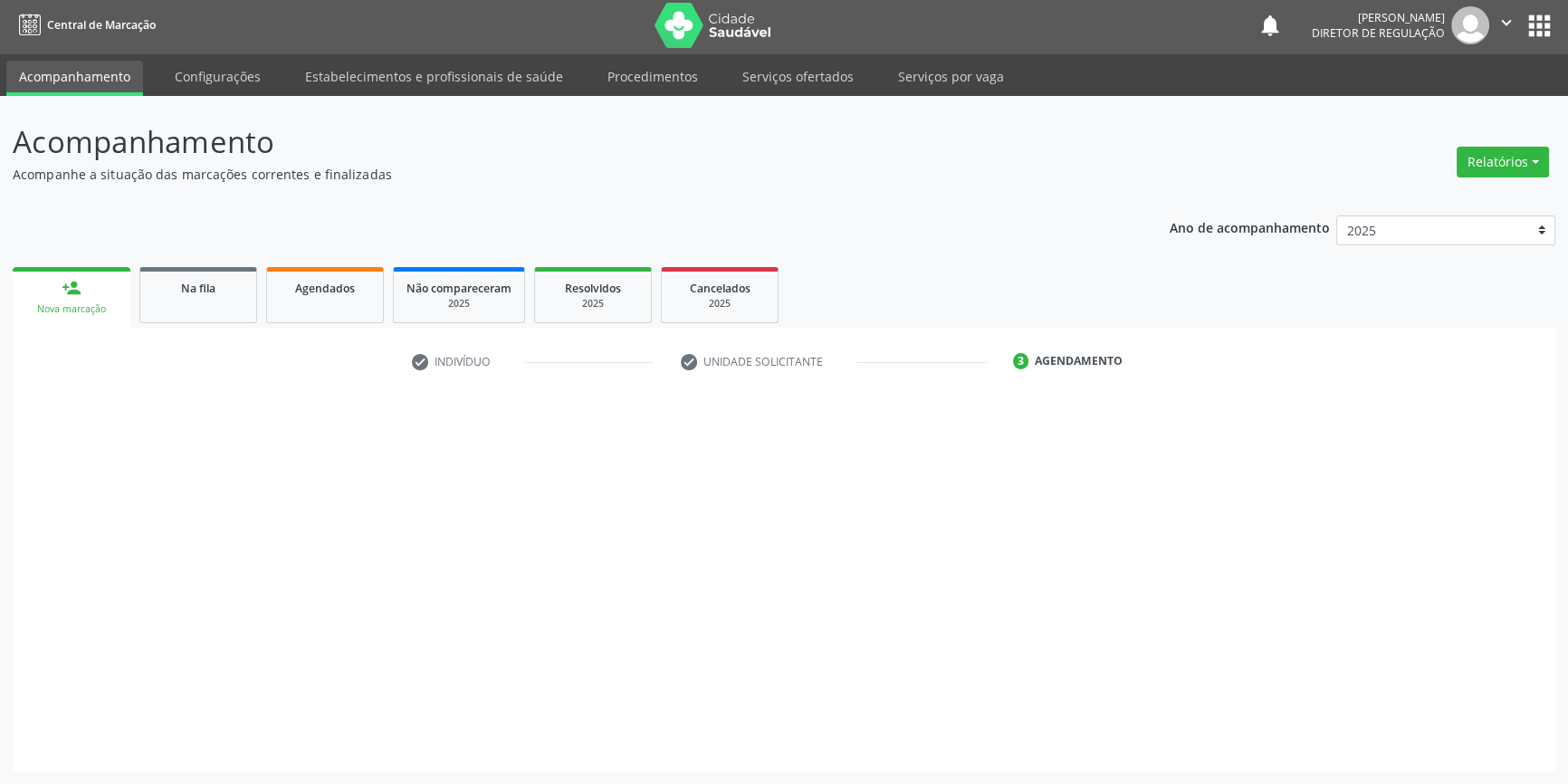
scroll to position [2, 0]
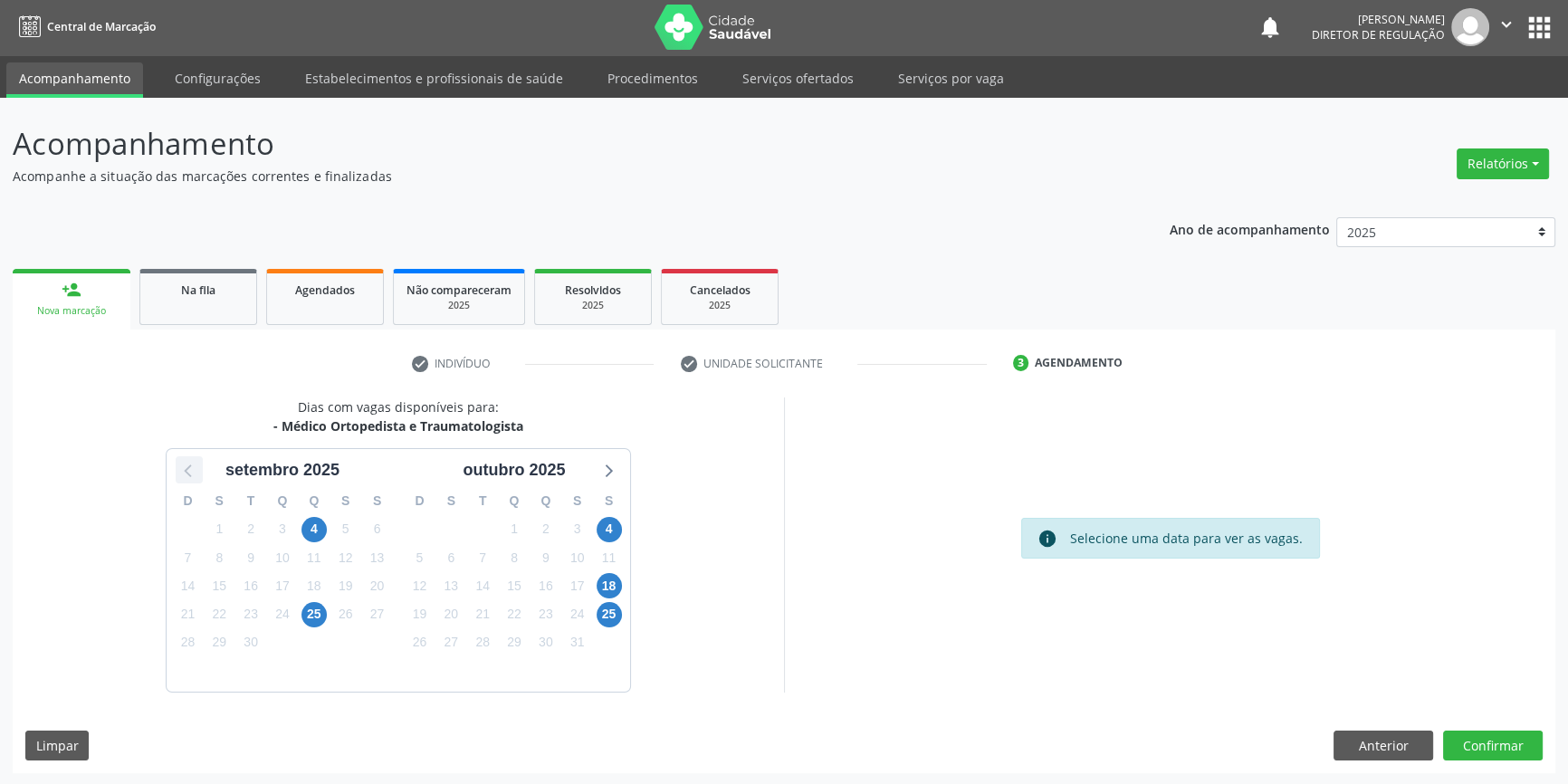
click at [183, 474] on icon at bounding box center [189, 470] width 23 height 23
click at [605, 584] on span "16" at bounding box center [609, 585] width 25 height 25
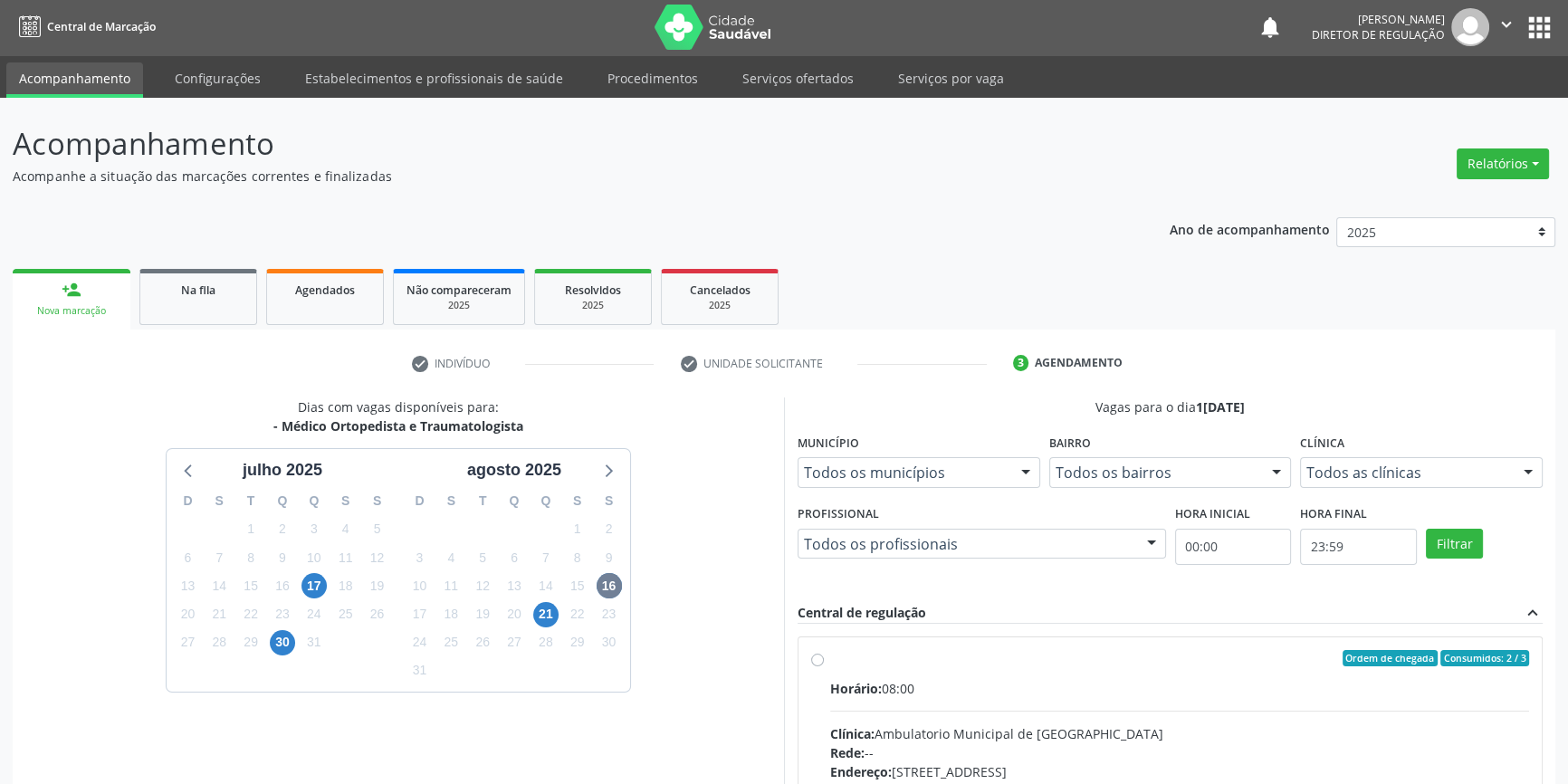
click at [859, 664] on div "Ordem de chegada Consumidos: 2 / 3" at bounding box center [1179, 658] width 699 height 16
click at [824, 664] on input "Ordem de chegada Consumidos: 2 / 3 Horário: 08:00 Clínica: Ambulatorio Municipa…" at bounding box center [817, 658] width 13 height 16
radio input "true"
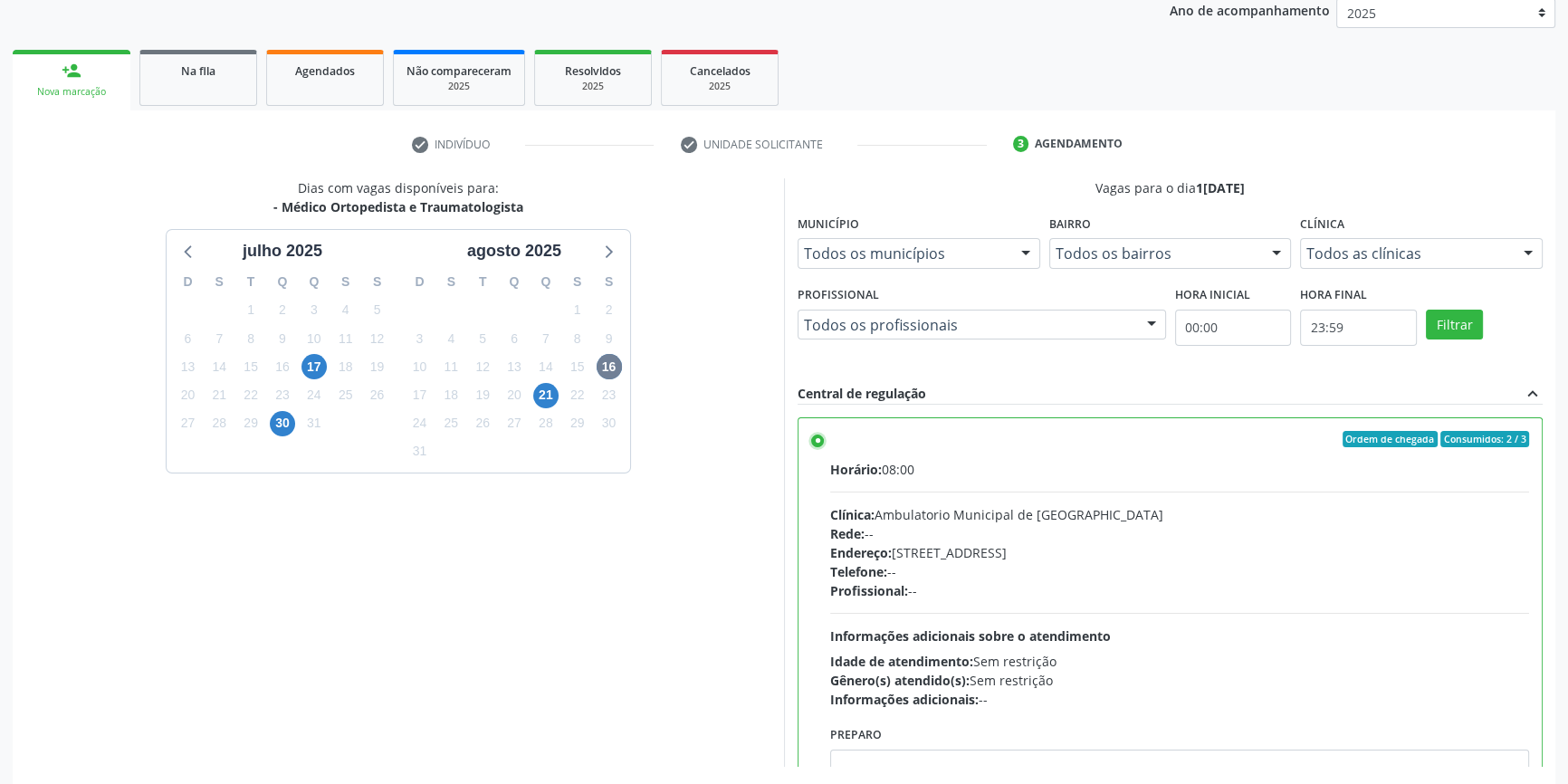
scroll to position [296, 0]
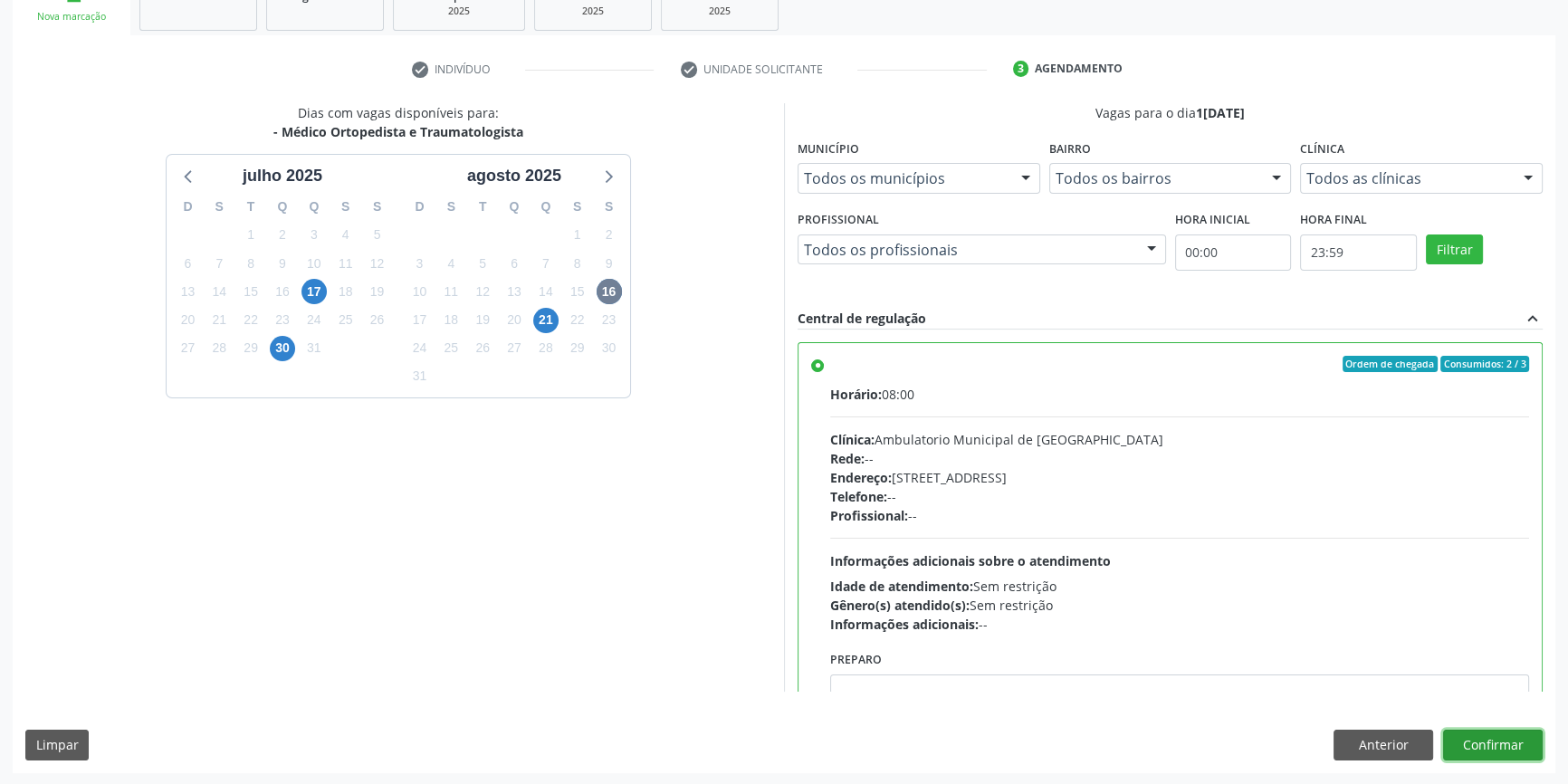
click at [1509, 737] on button "Confirmar" at bounding box center [1493, 745] width 100 height 31
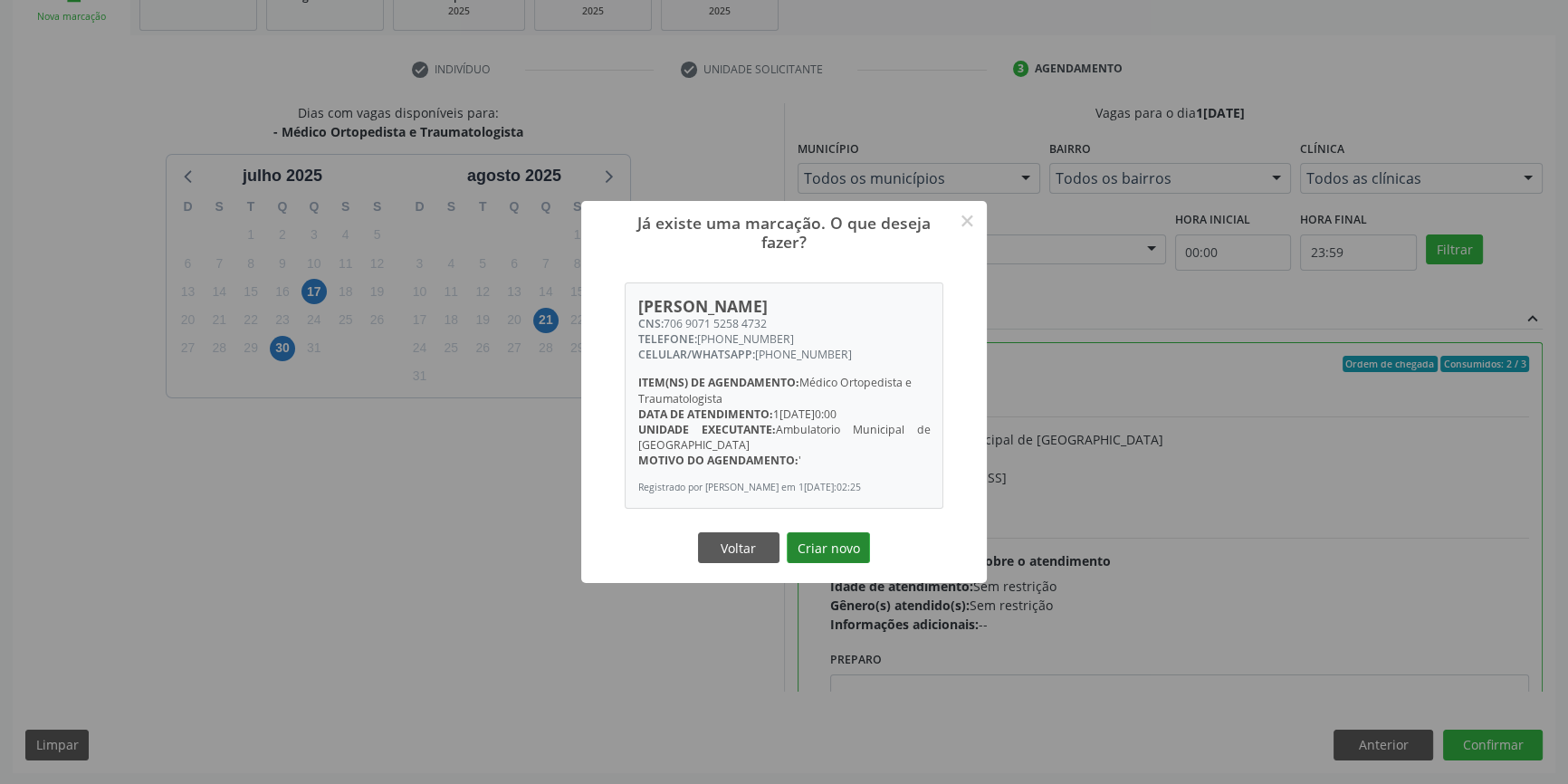
click at [830, 546] on button "Criar novo" at bounding box center [829, 548] width 83 height 31
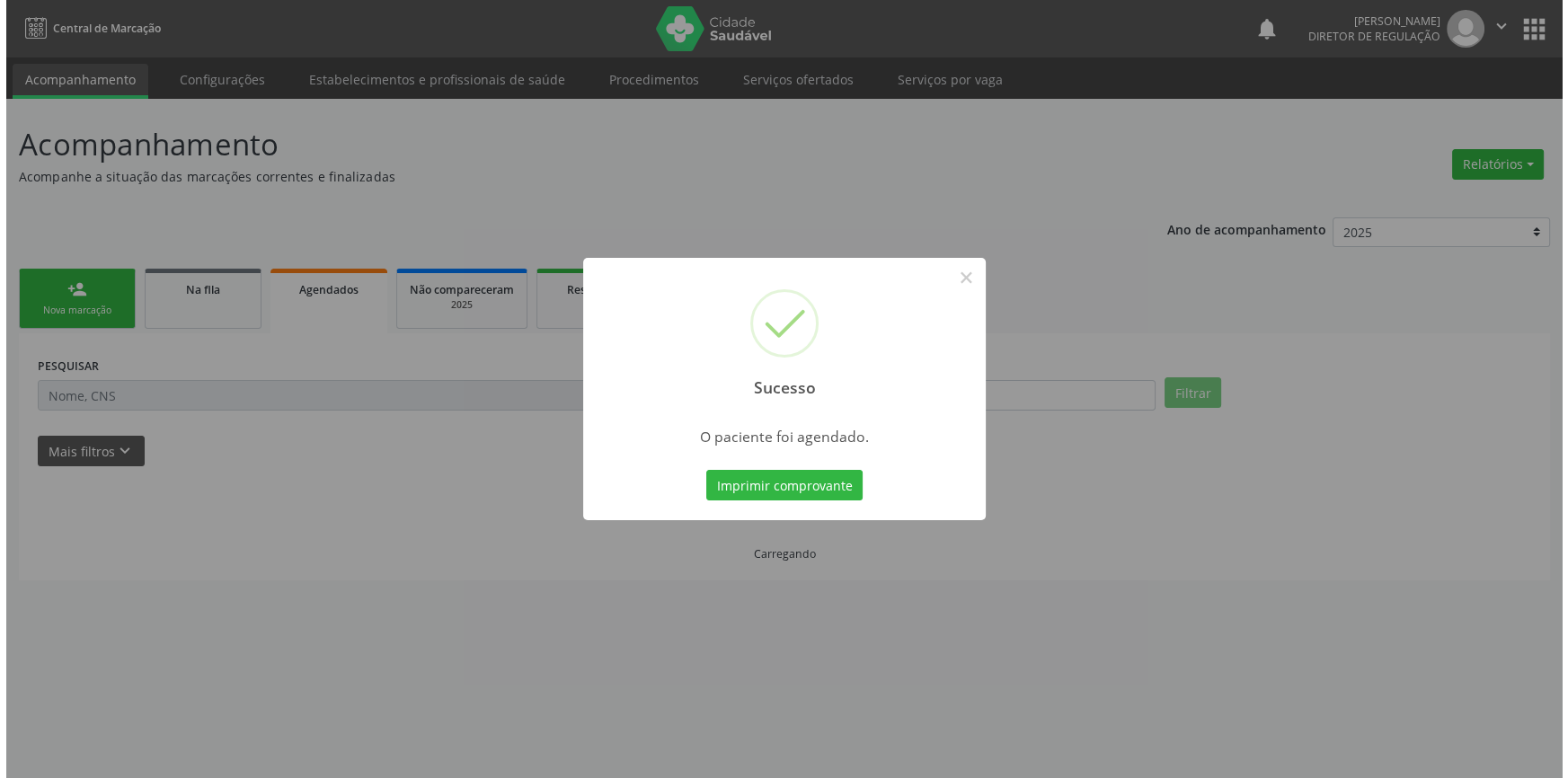
scroll to position [0, 0]
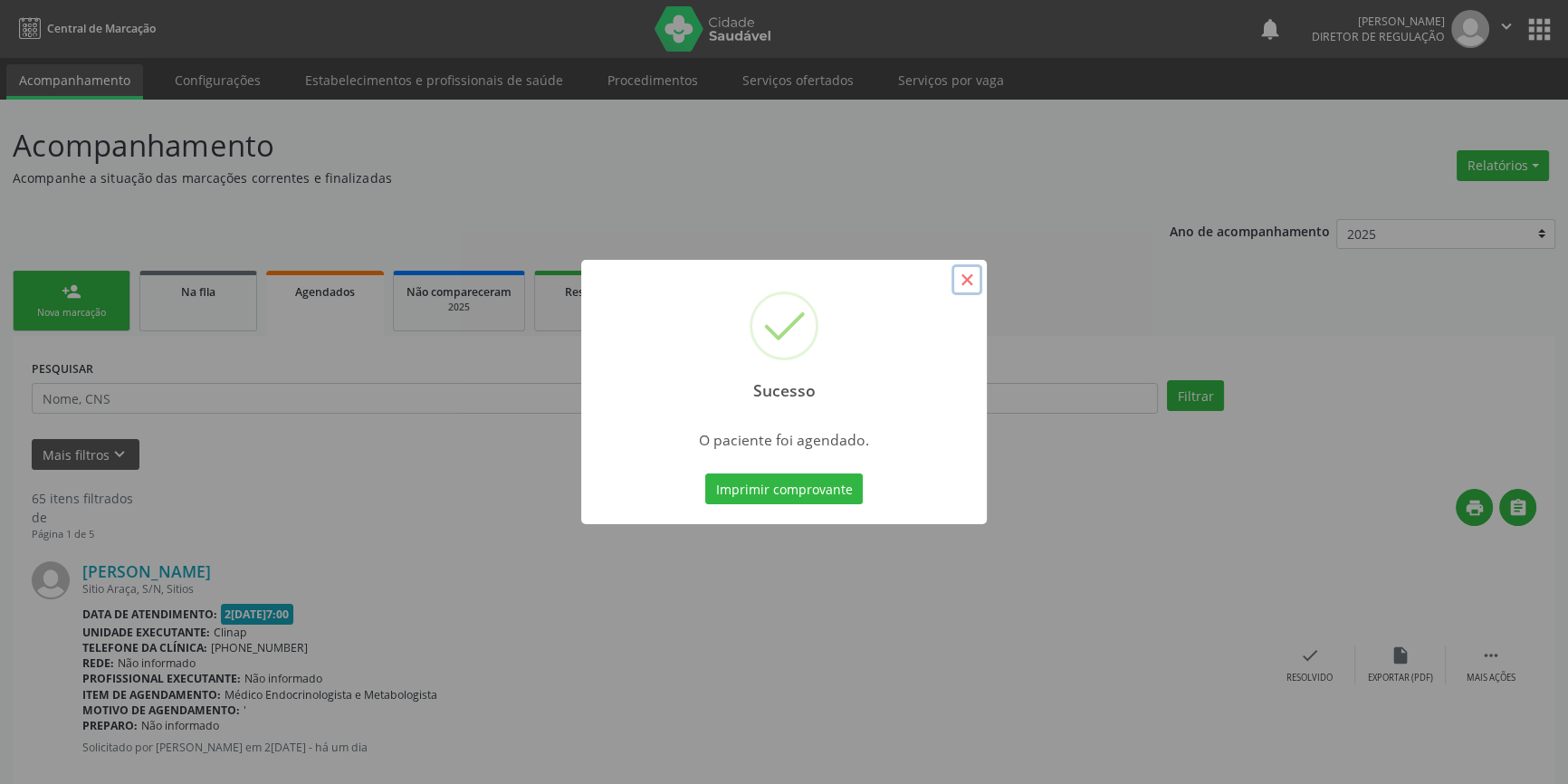
click at [967, 280] on button "×" at bounding box center [967, 280] width 31 height 31
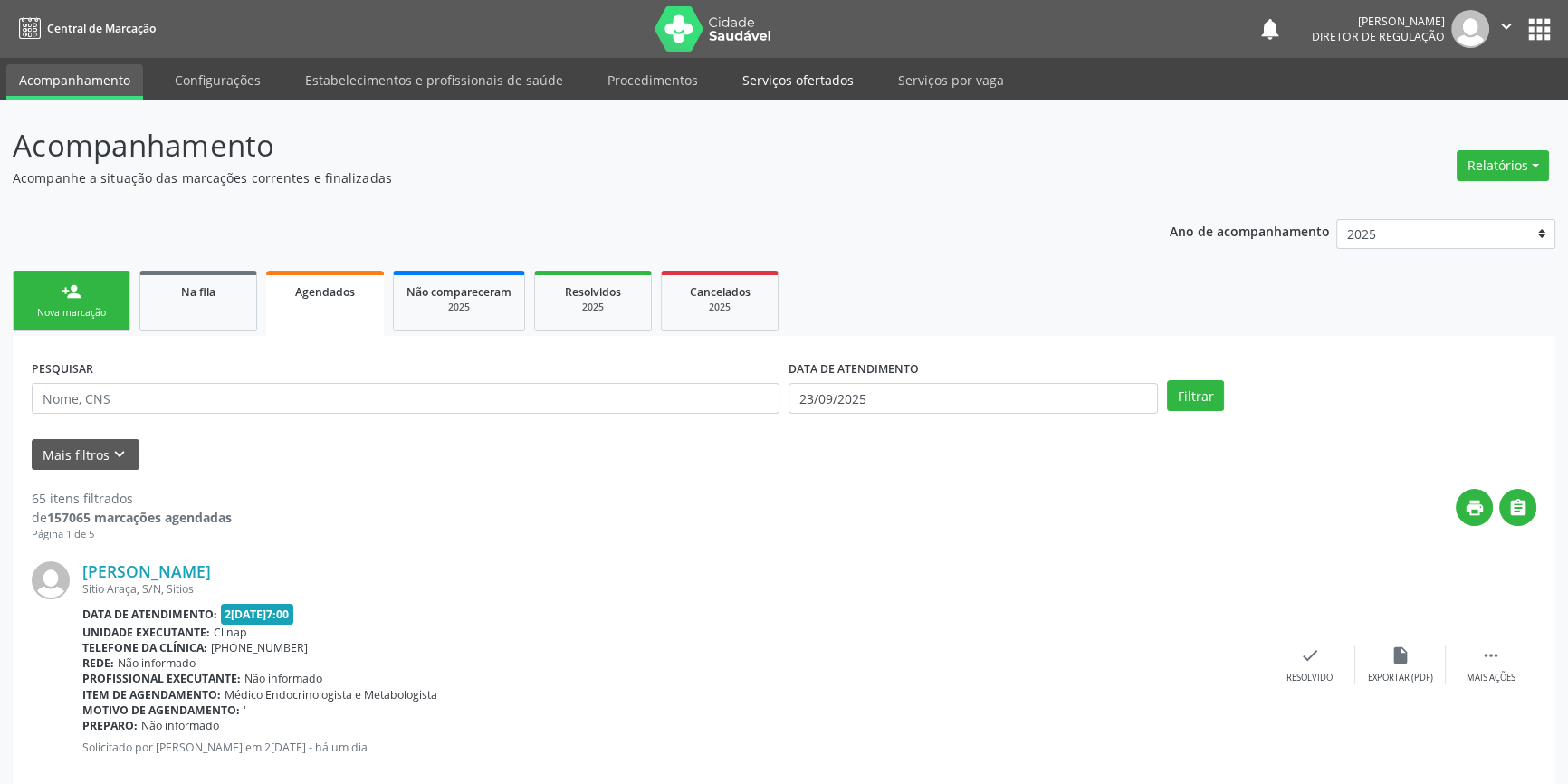
click at [785, 76] on link "Serviços ofertados" at bounding box center [798, 79] width 137 height 32
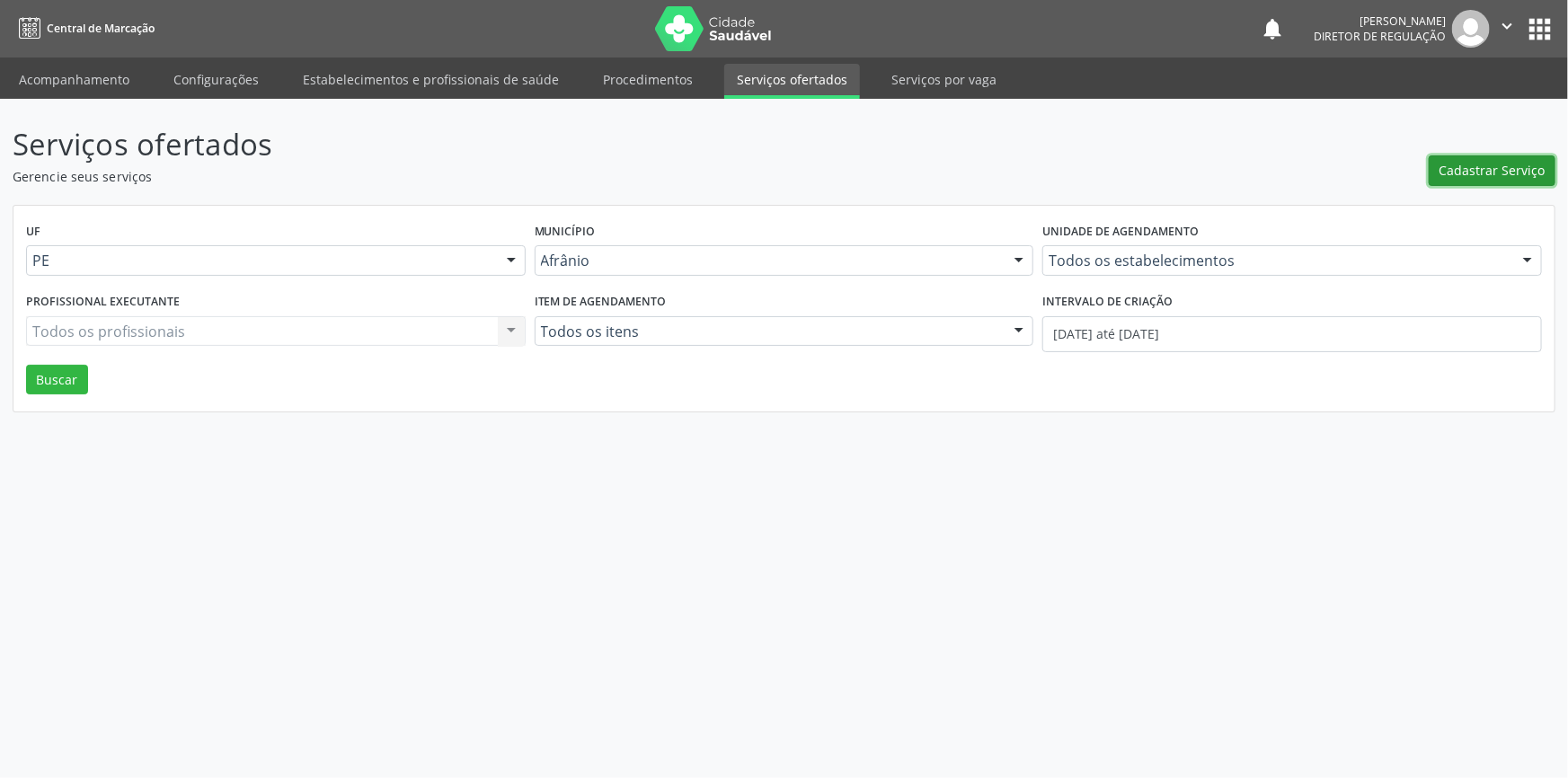
click at [1497, 178] on span "Cadastrar Serviço" at bounding box center [1492, 170] width 106 height 19
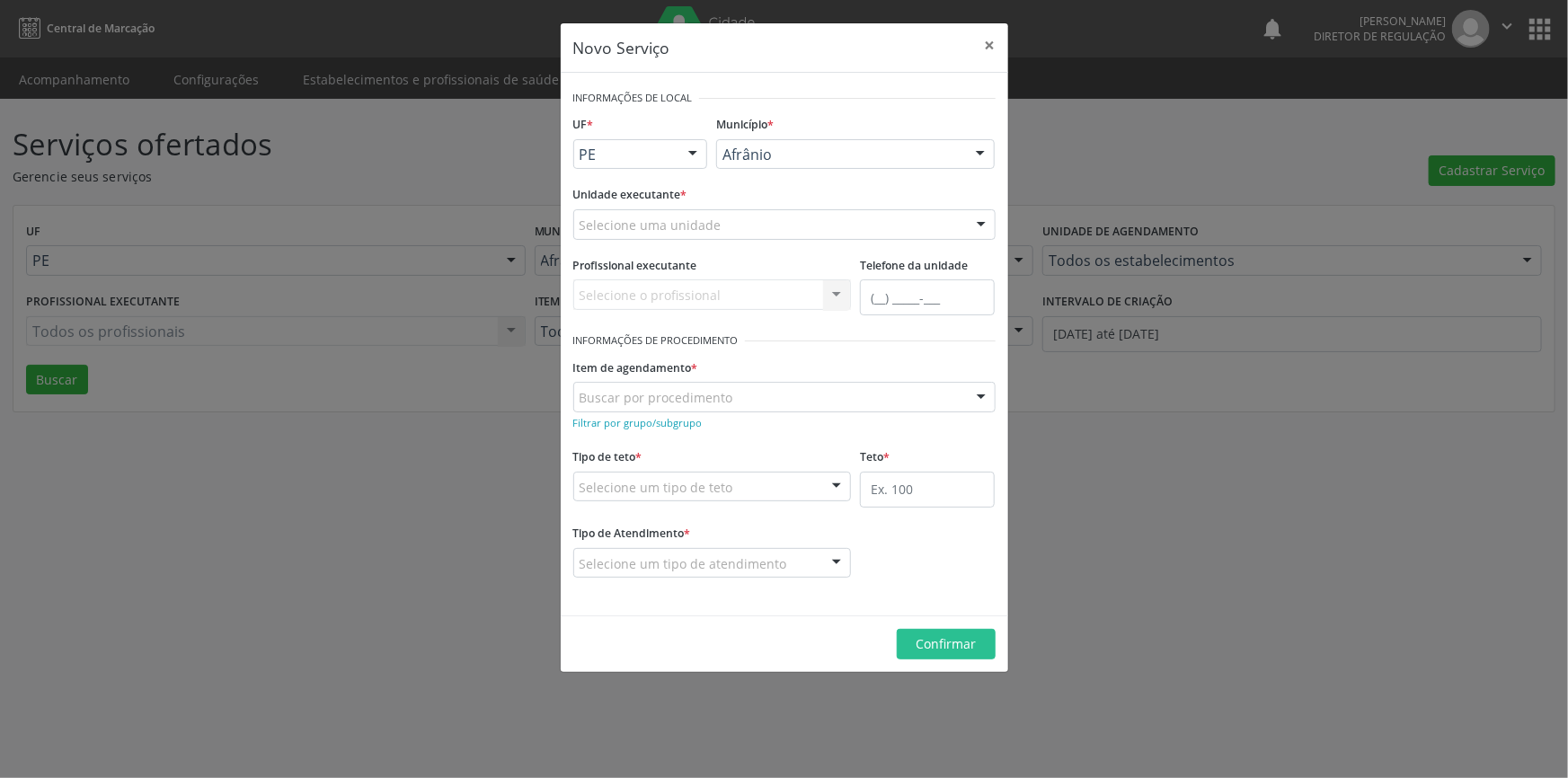
click at [794, 225] on div "Selecione uma unidade" at bounding box center [784, 225] width 422 height 31
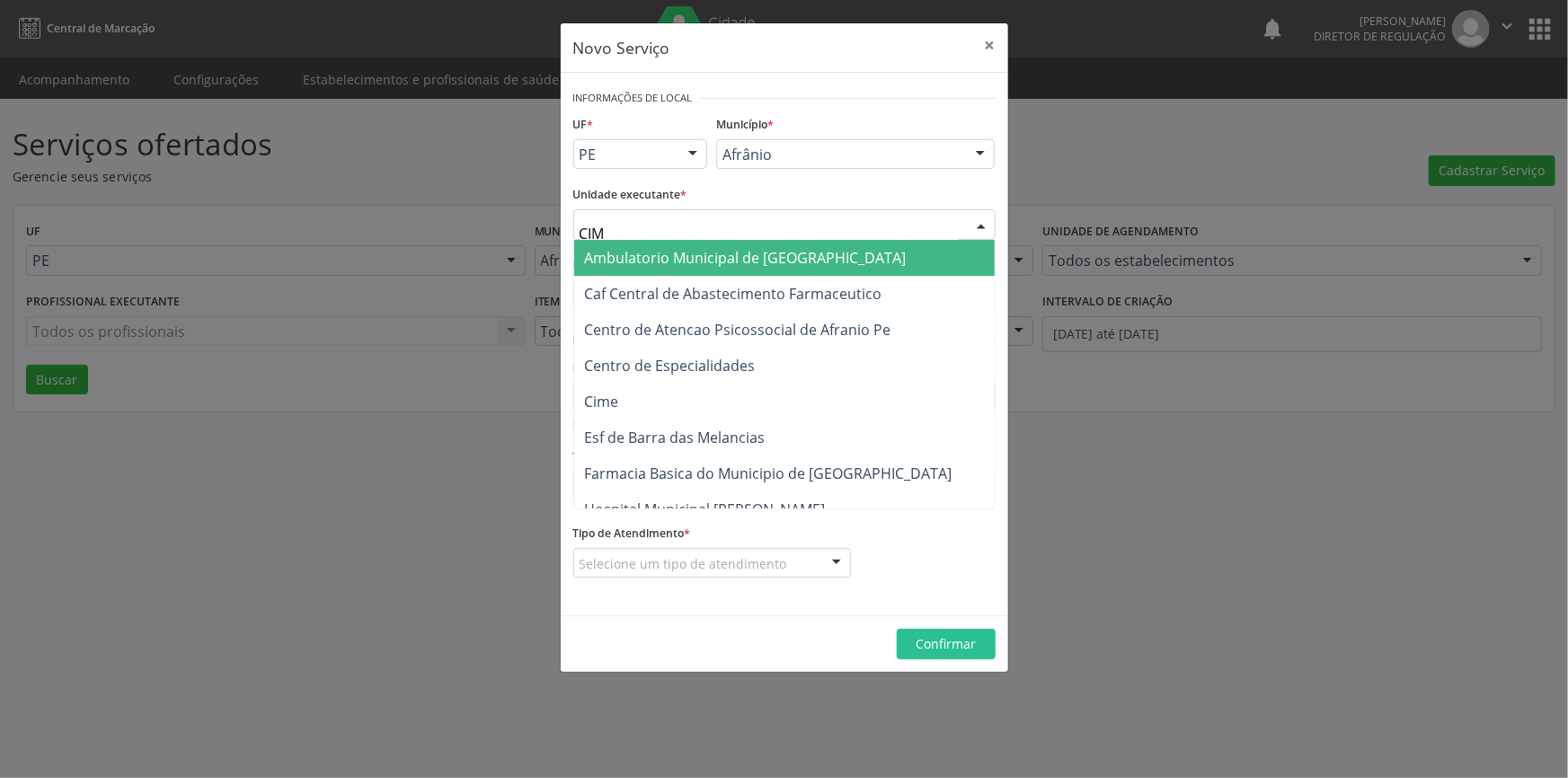
type input "CIME"
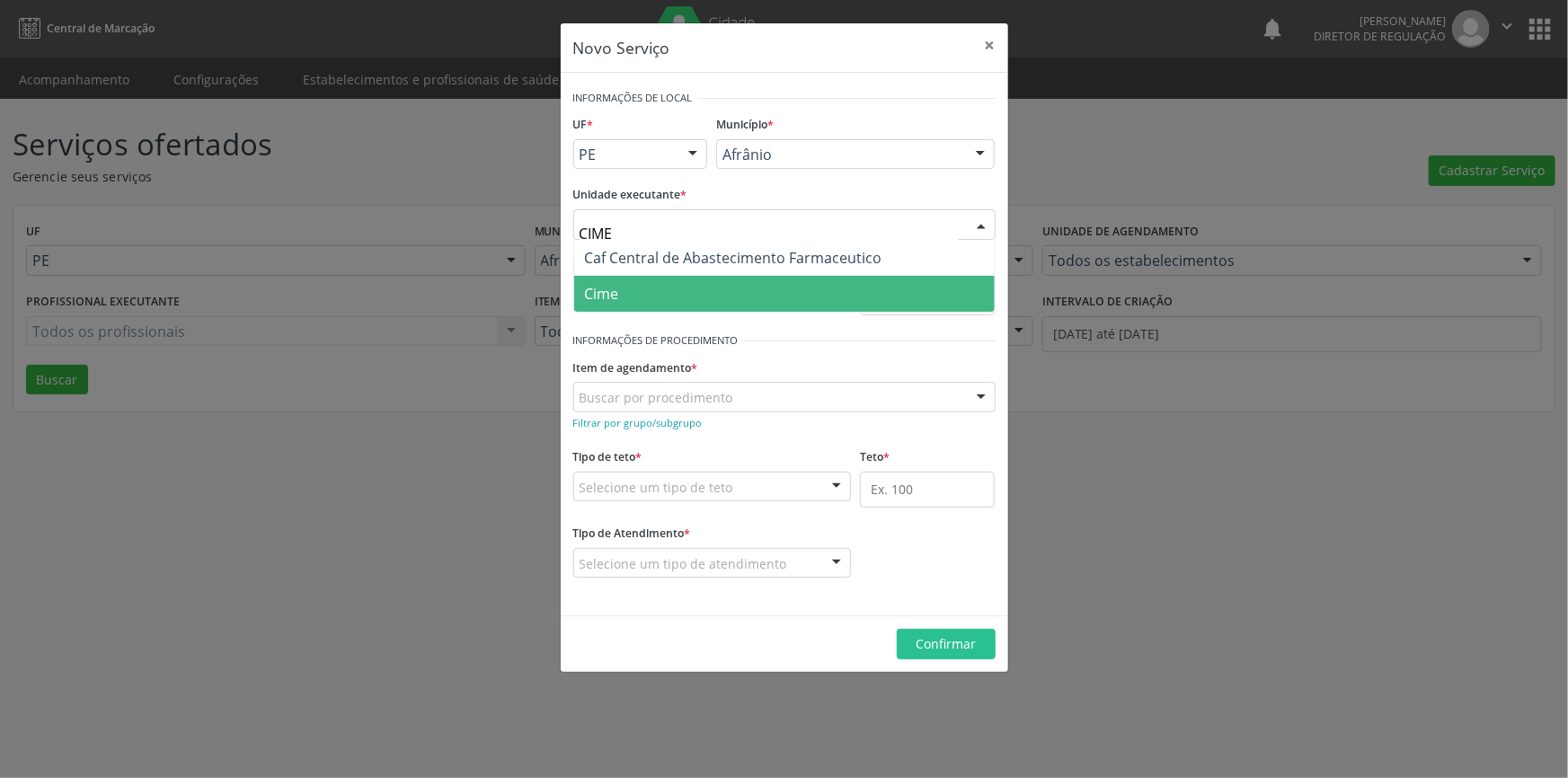
click at [604, 278] on span "Cime" at bounding box center [784, 293] width 420 height 36
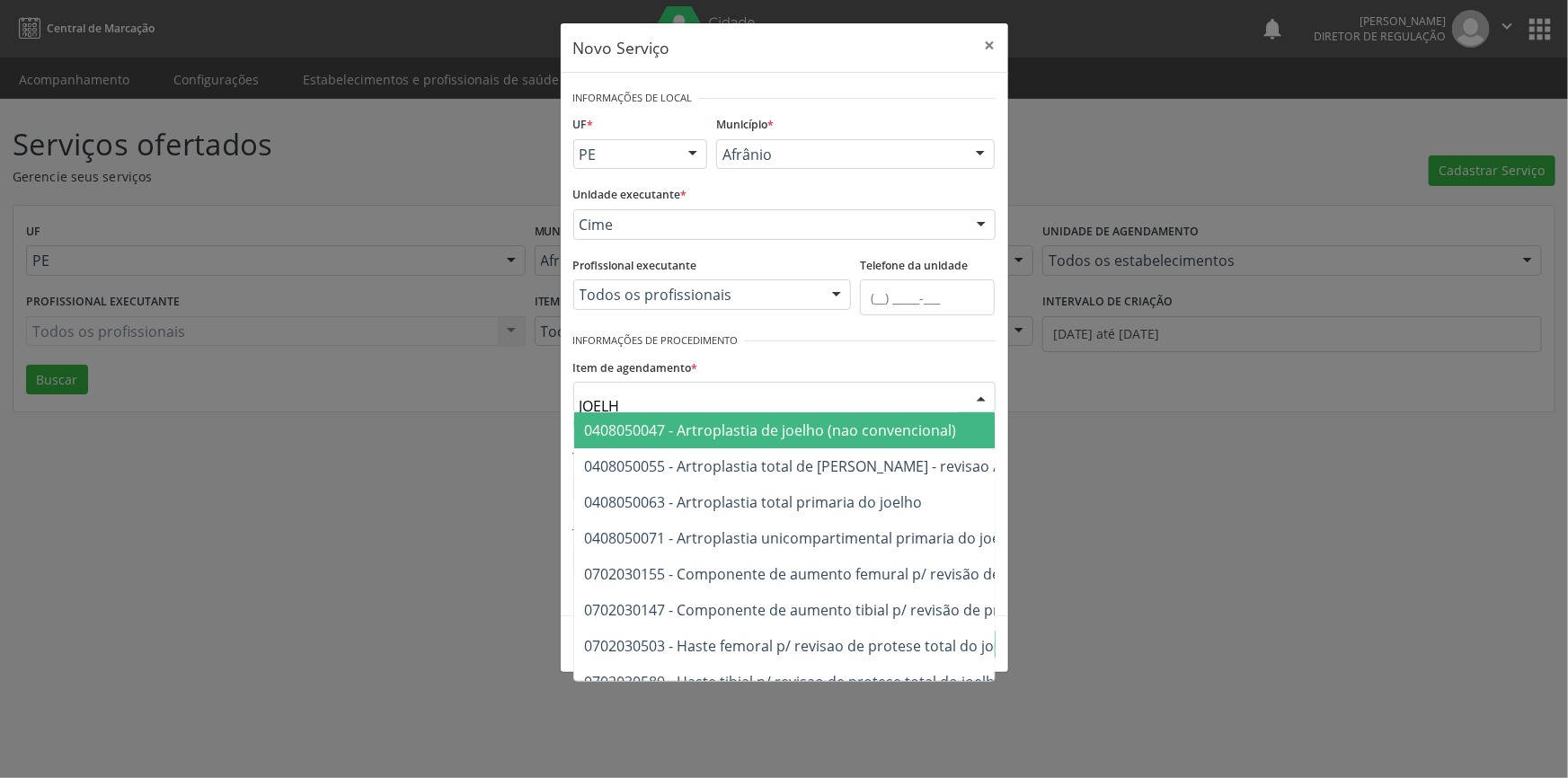
type input "JOELHO"
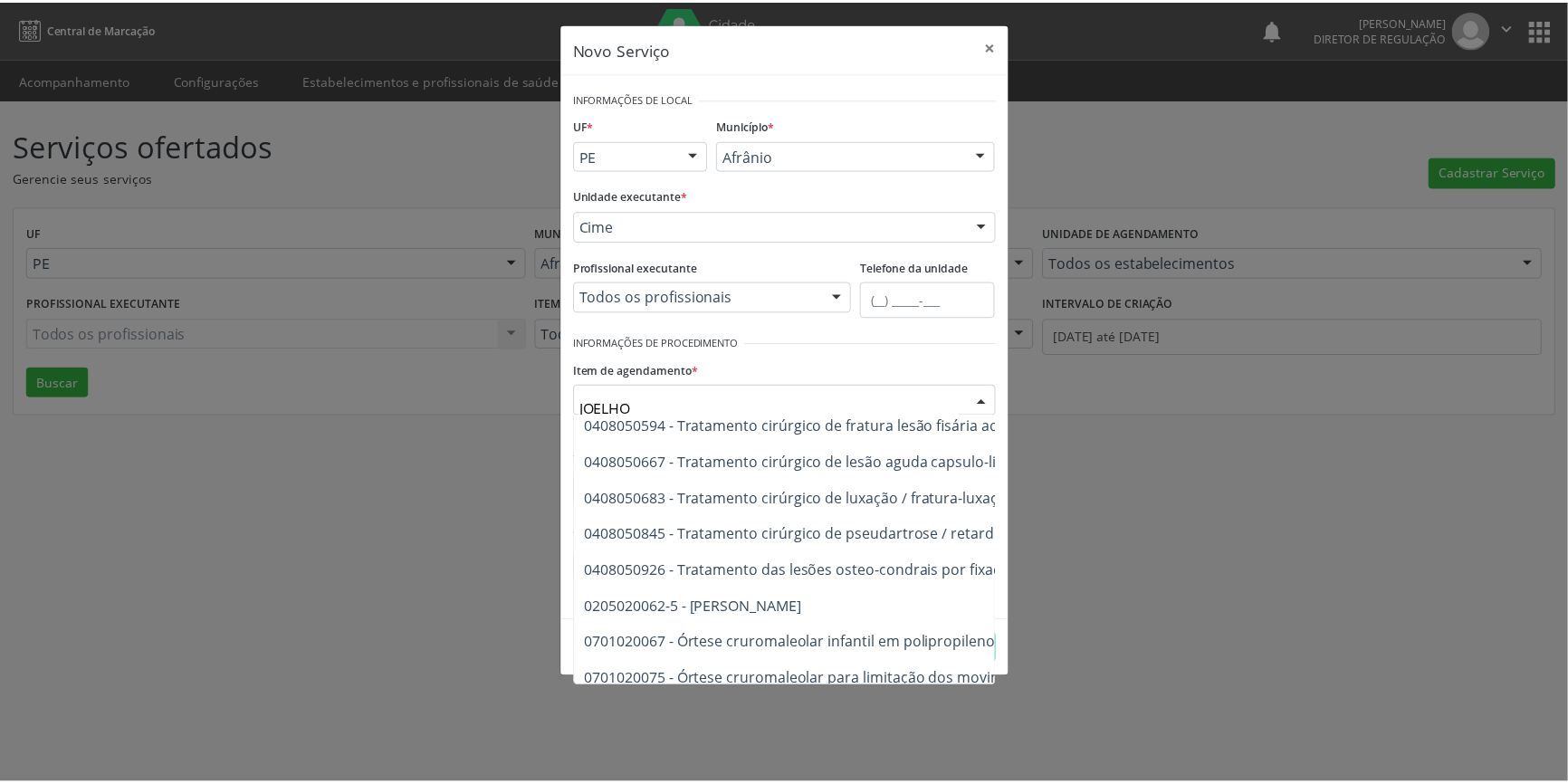
scroll to position [791, 0]
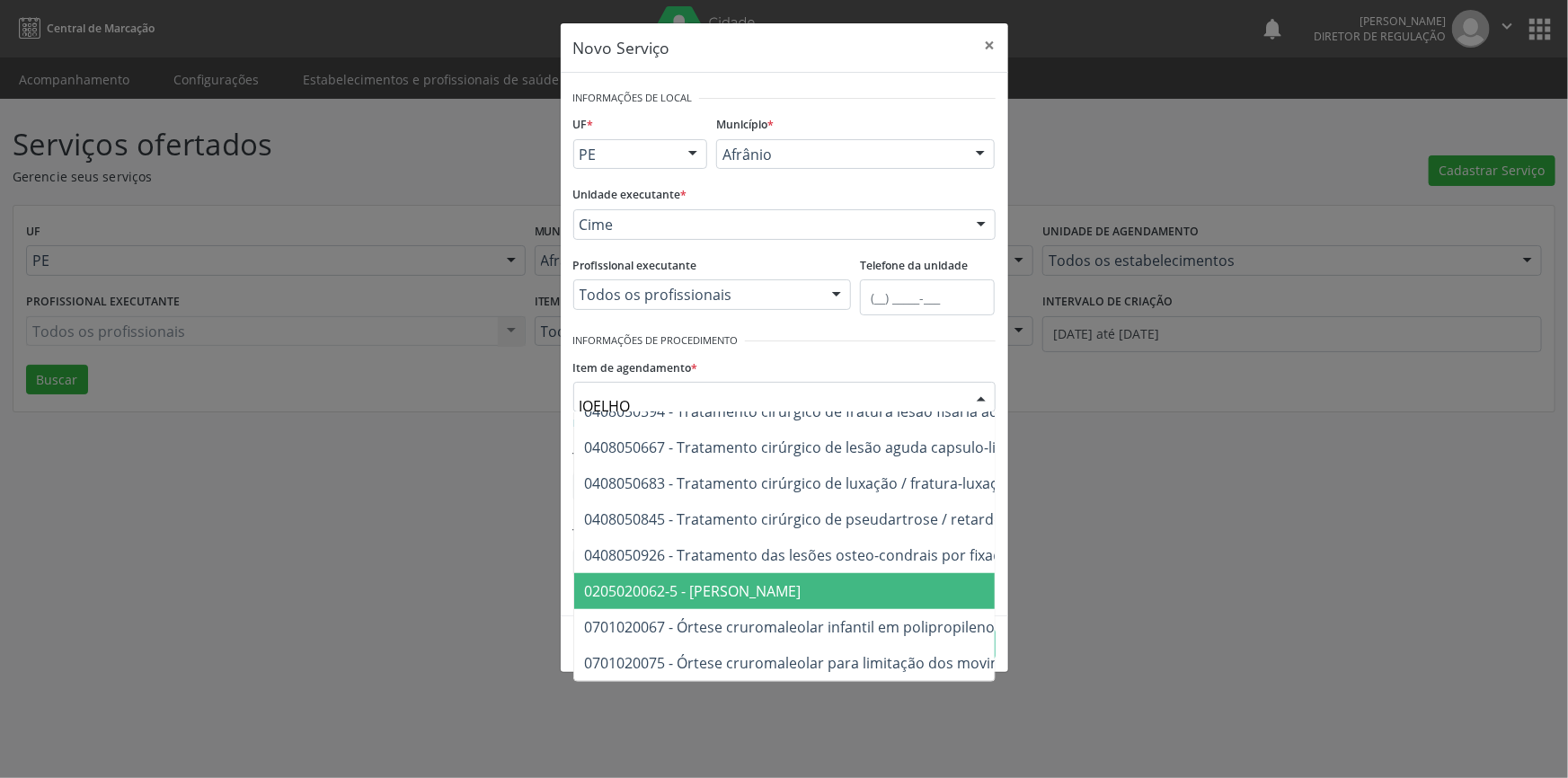
click at [772, 582] on span "0205020062-5 - Usg Joelho" at bounding box center [966, 590] width 784 height 36
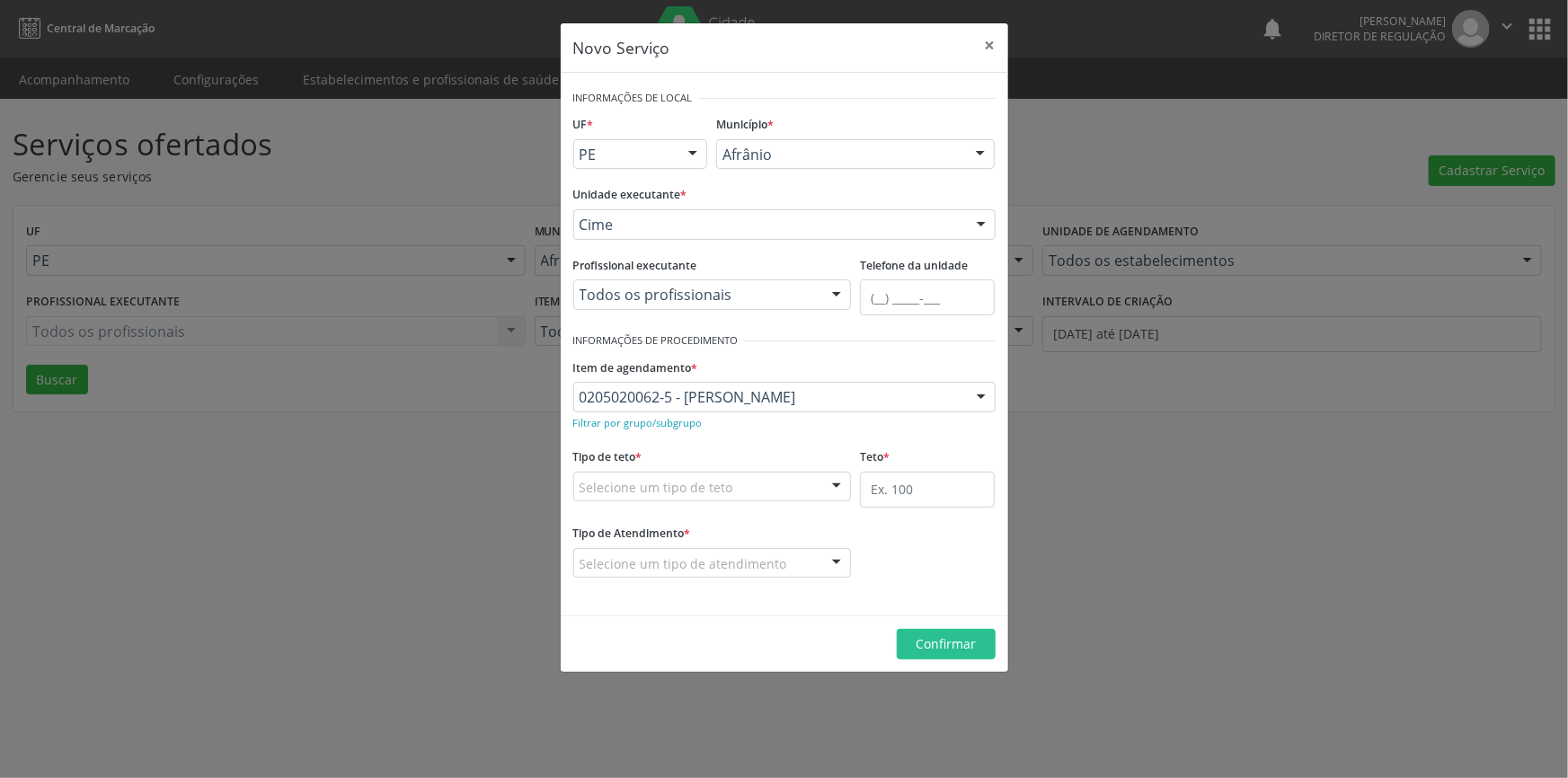
click at [687, 496] on div "Selecione um tipo de teto" at bounding box center [712, 487] width 278 height 31
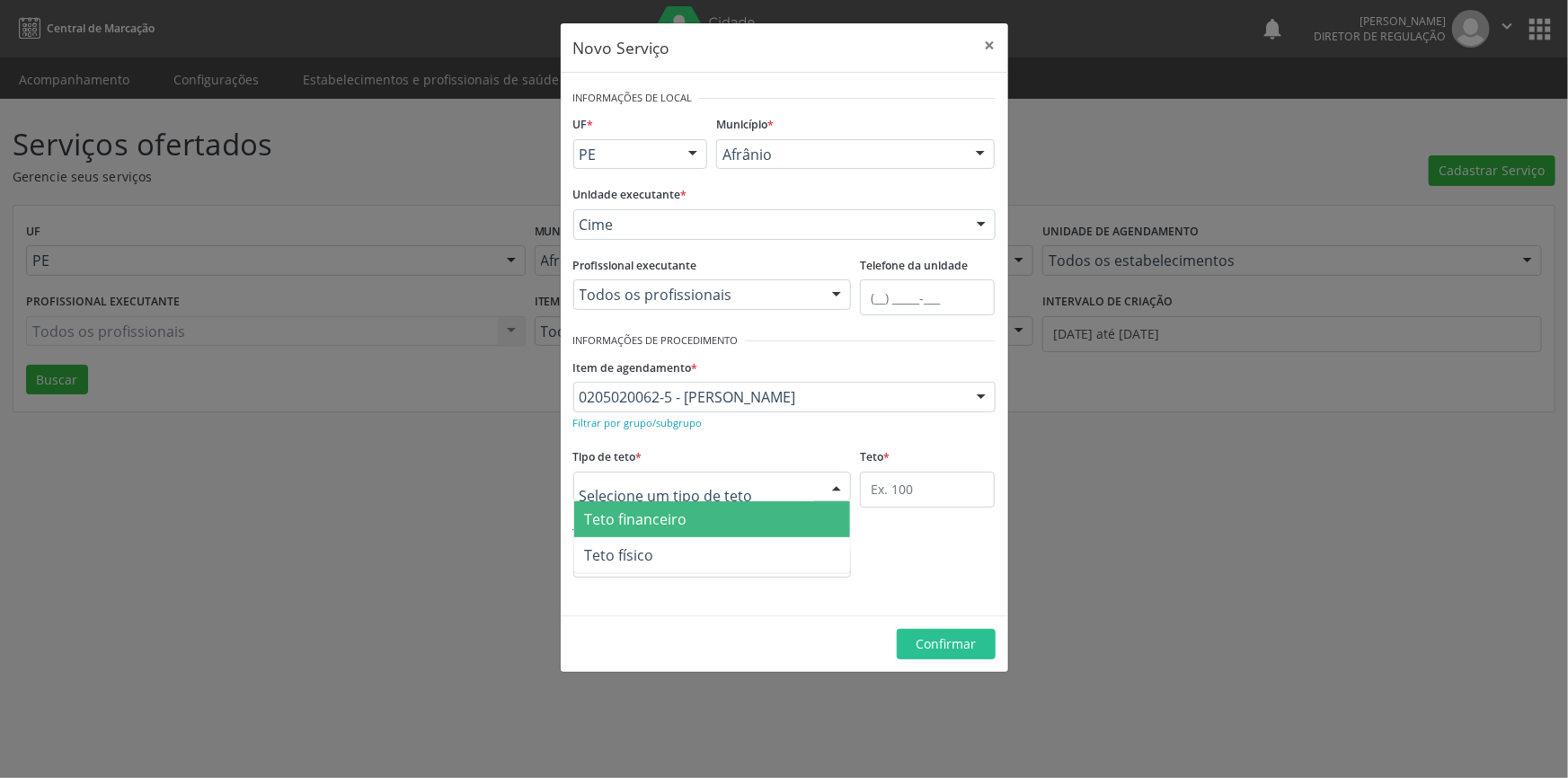
click at [650, 558] on span "Teto físico" at bounding box center [620, 555] width 69 height 20
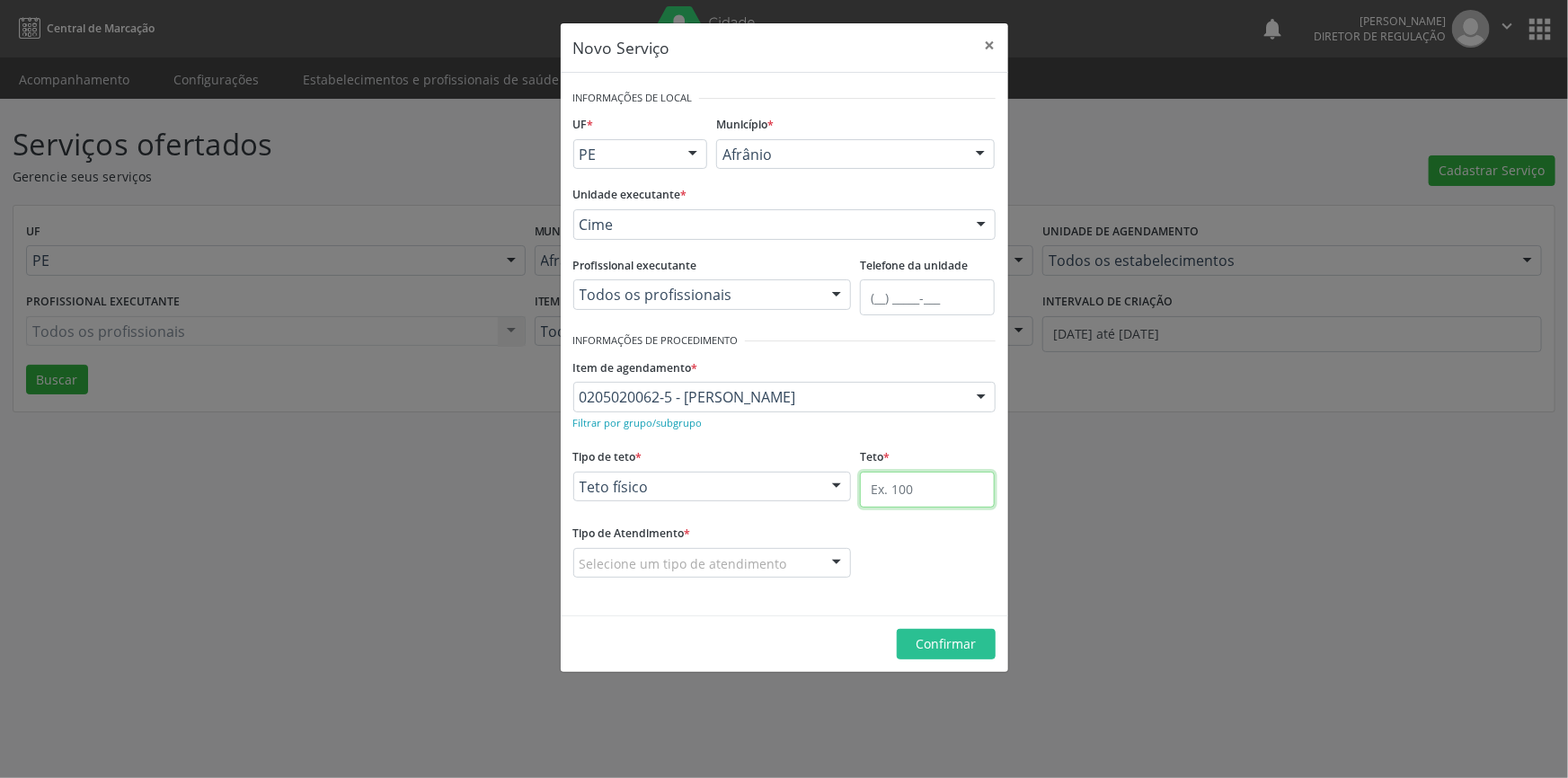
click at [955, 485] on input "text" at bounding box center [927, 489] width 135 height 36
type input "1"
click at [785, 563] on div "Selecione um tipo de atendimento" at bounding box center [712, 564] width 278 height 31
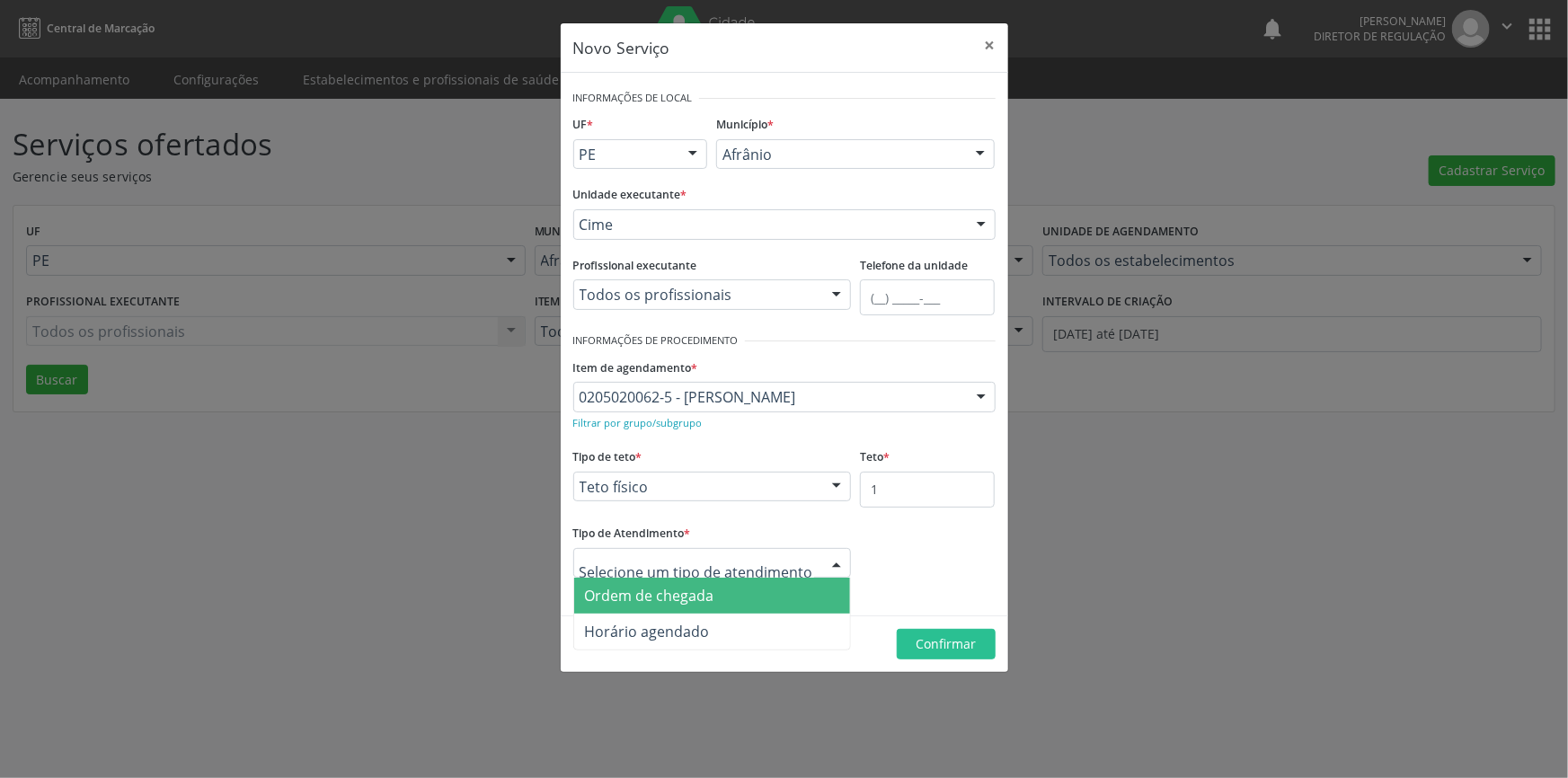
click at [670, 590] on span "Ordem de chegada" at bounding box center [649, 595] width 129 height 20
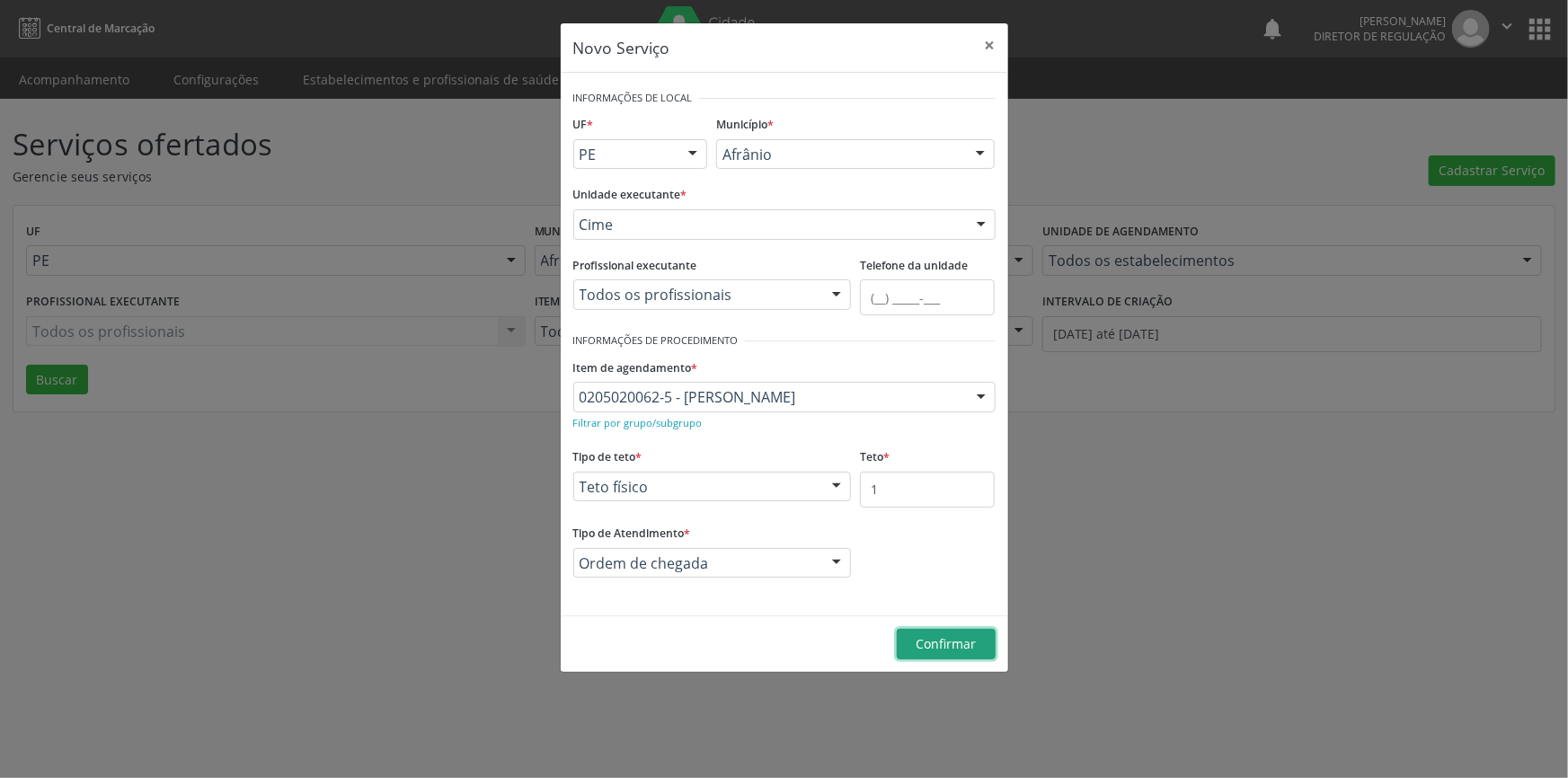
click at [952, 645] on span "Confirmar" at bounding box center [946, 643] width 61 height 17
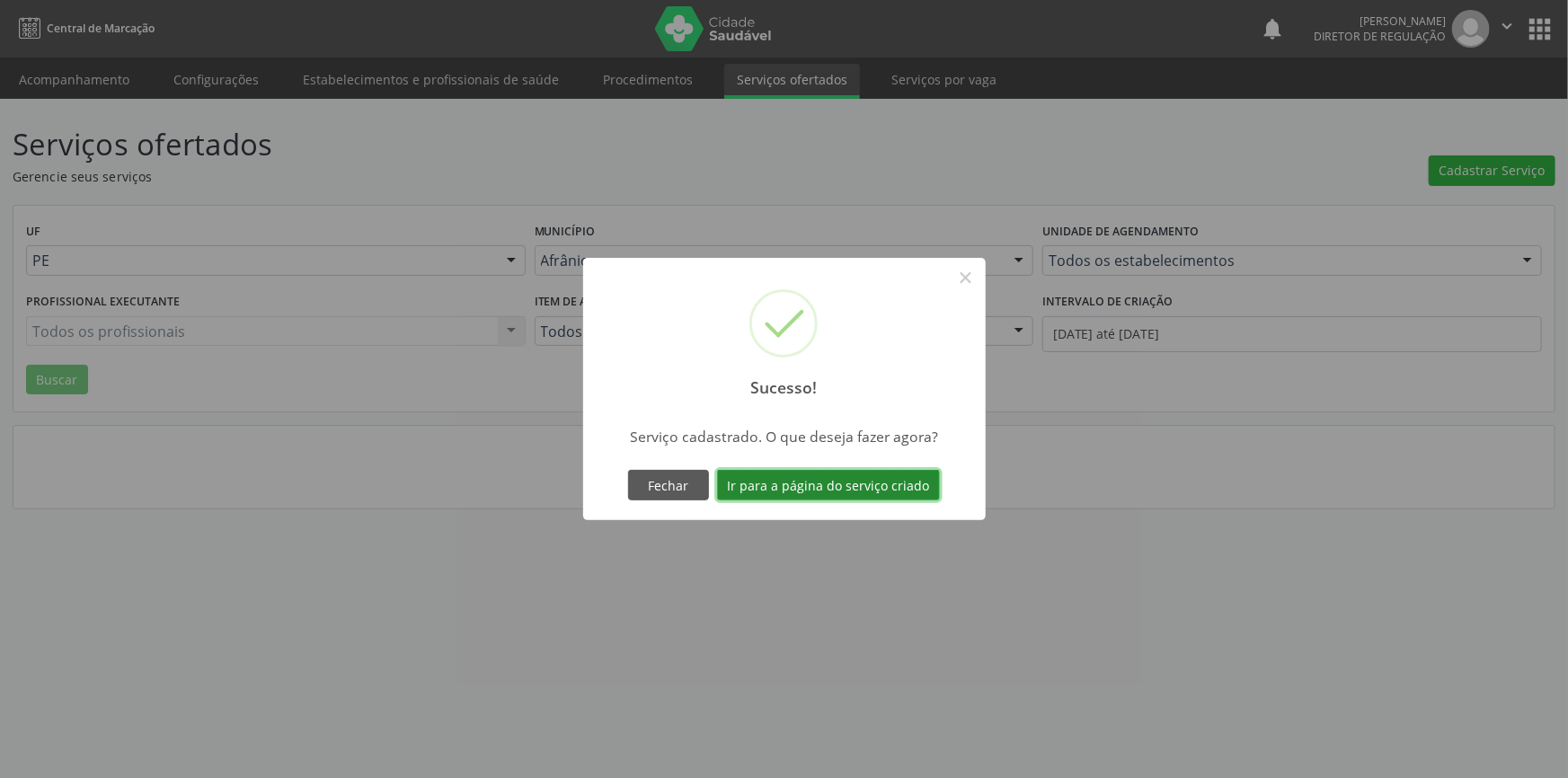
click at [867, 496] on button "Ir para a página do serviço criado" at bounding box center [828, 485] width 223 height 31
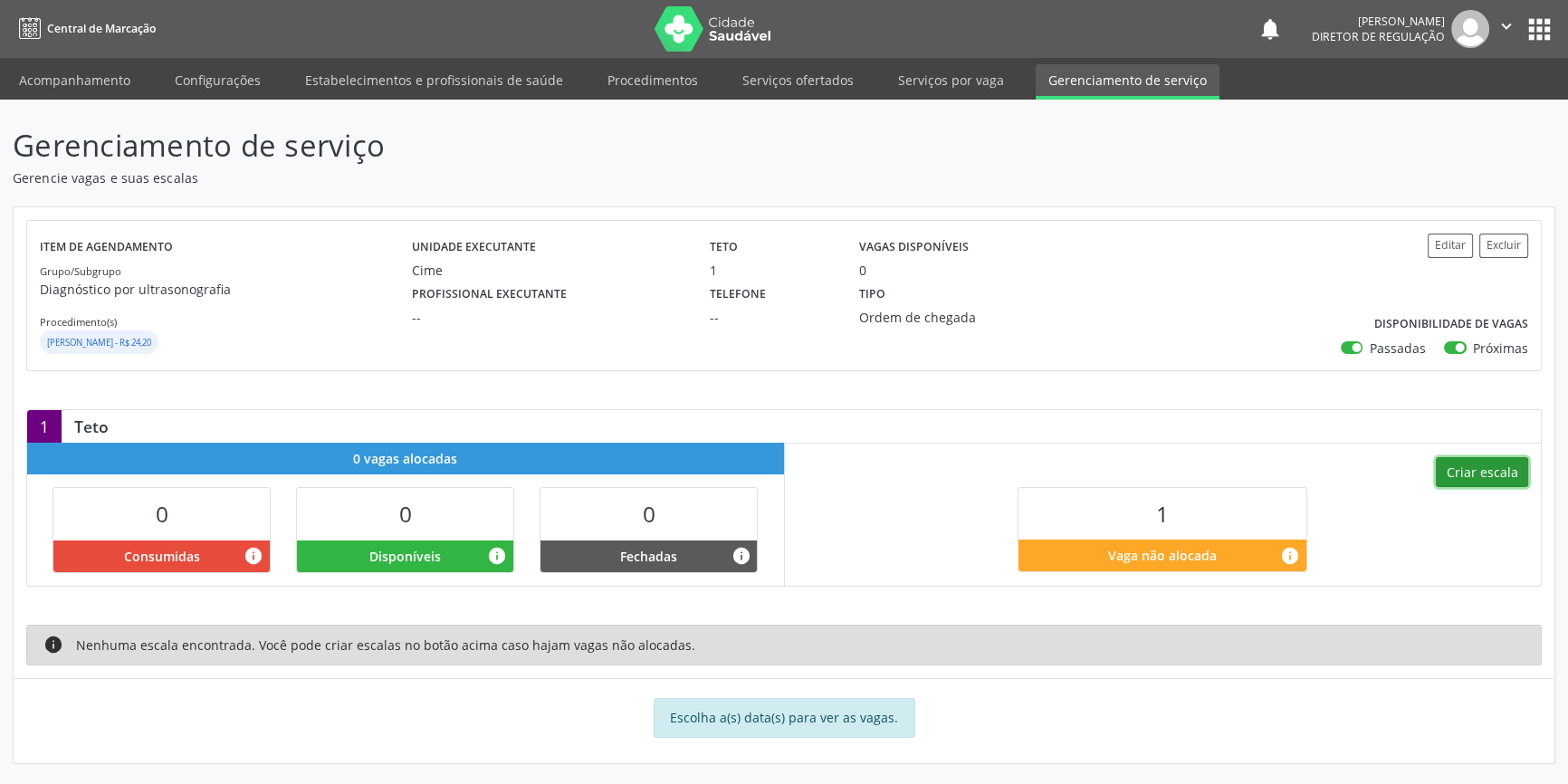
click at [1467, 464] on button "Criar escala" at bounding box center [1482, 473] width 92 height 31
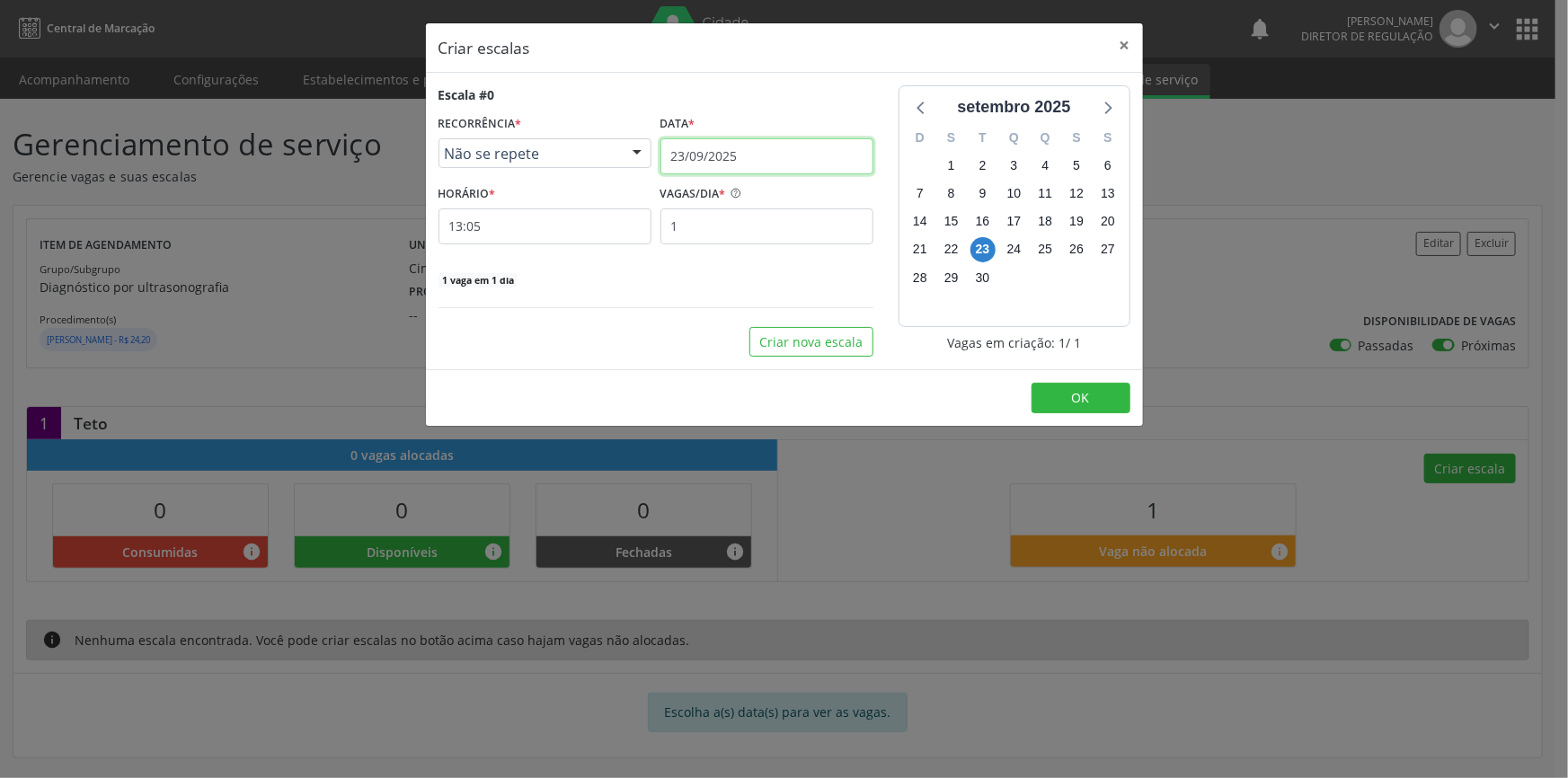
click at [771, 166] on input "23/09/2025" at bounding box center [766, 156] width 213 height 36
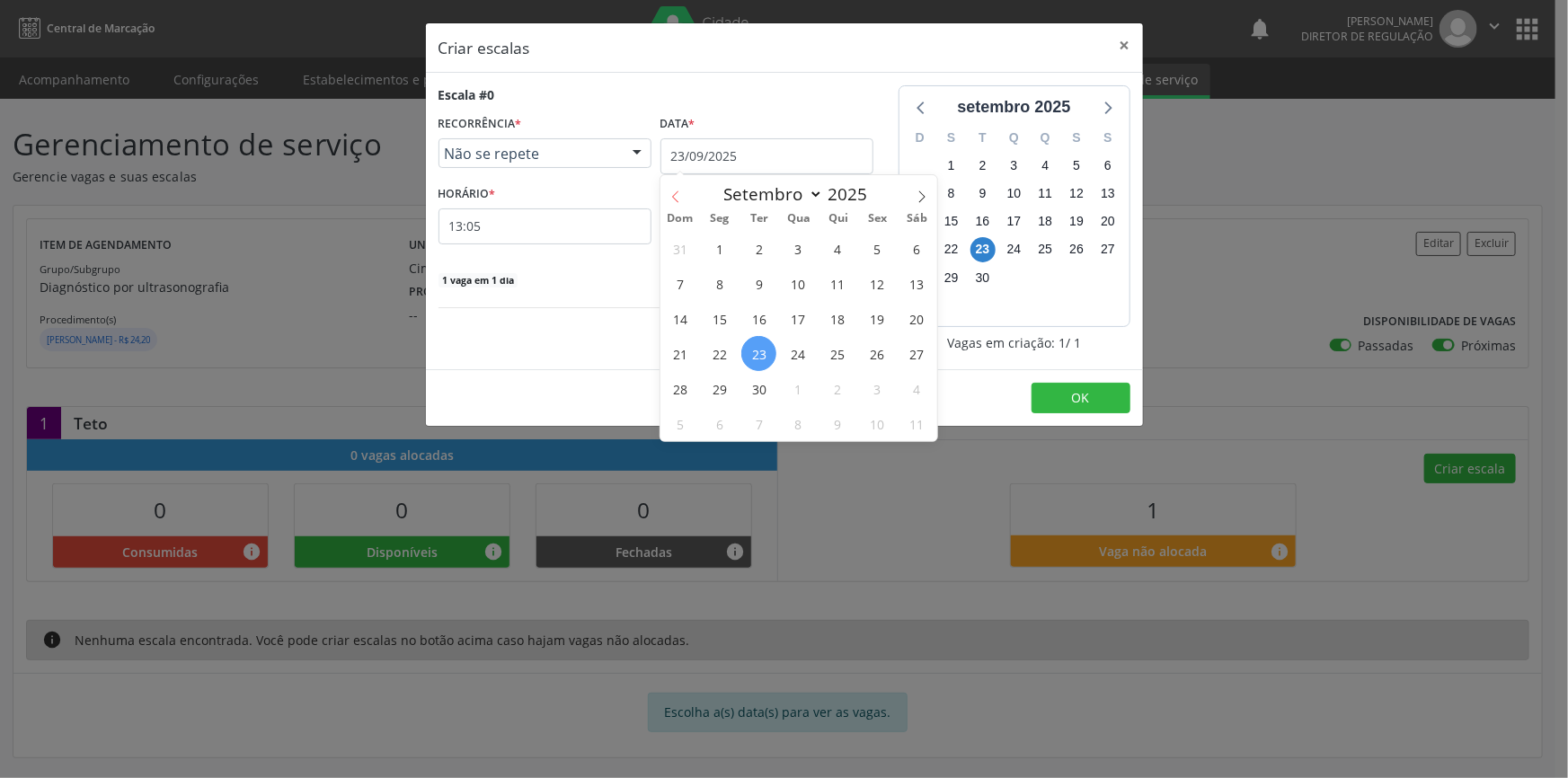
click at [680, 192] on icon at bounding box center [675, 196] width 13 height 13
select select "7"
click at [713, 360] on span "18" at bounding box center [719, 353] width 35 height 35
click at [727, 159] on input "18/08/2025" at bounding box center [766, 156] width 213 height 36
click at [757, 351] on span "19" at bounding box center [758, 353] width 35 height 35
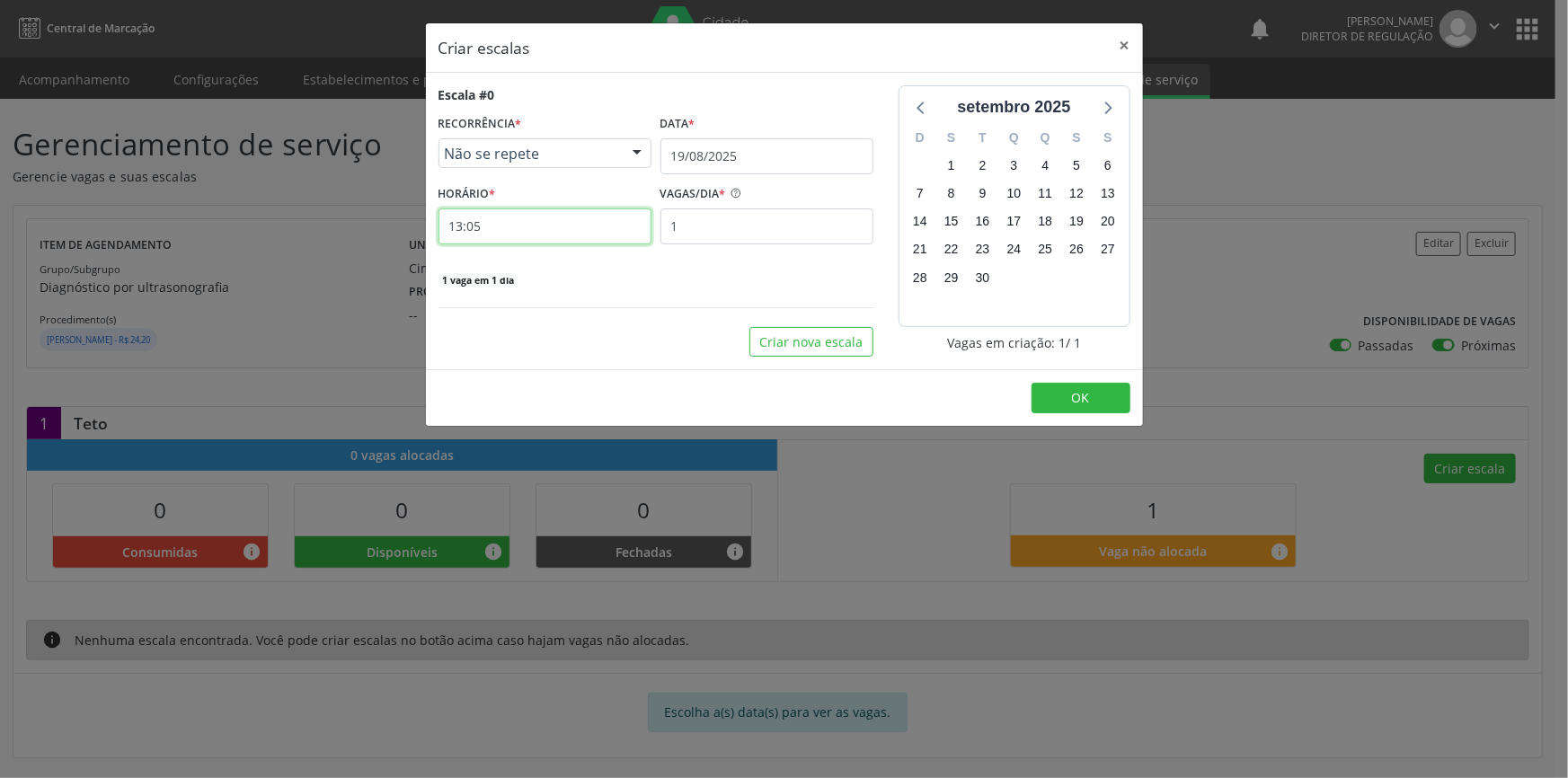
click at [541, 214] on input "13:05" at bounding box center [544, 226] width 213 height 36
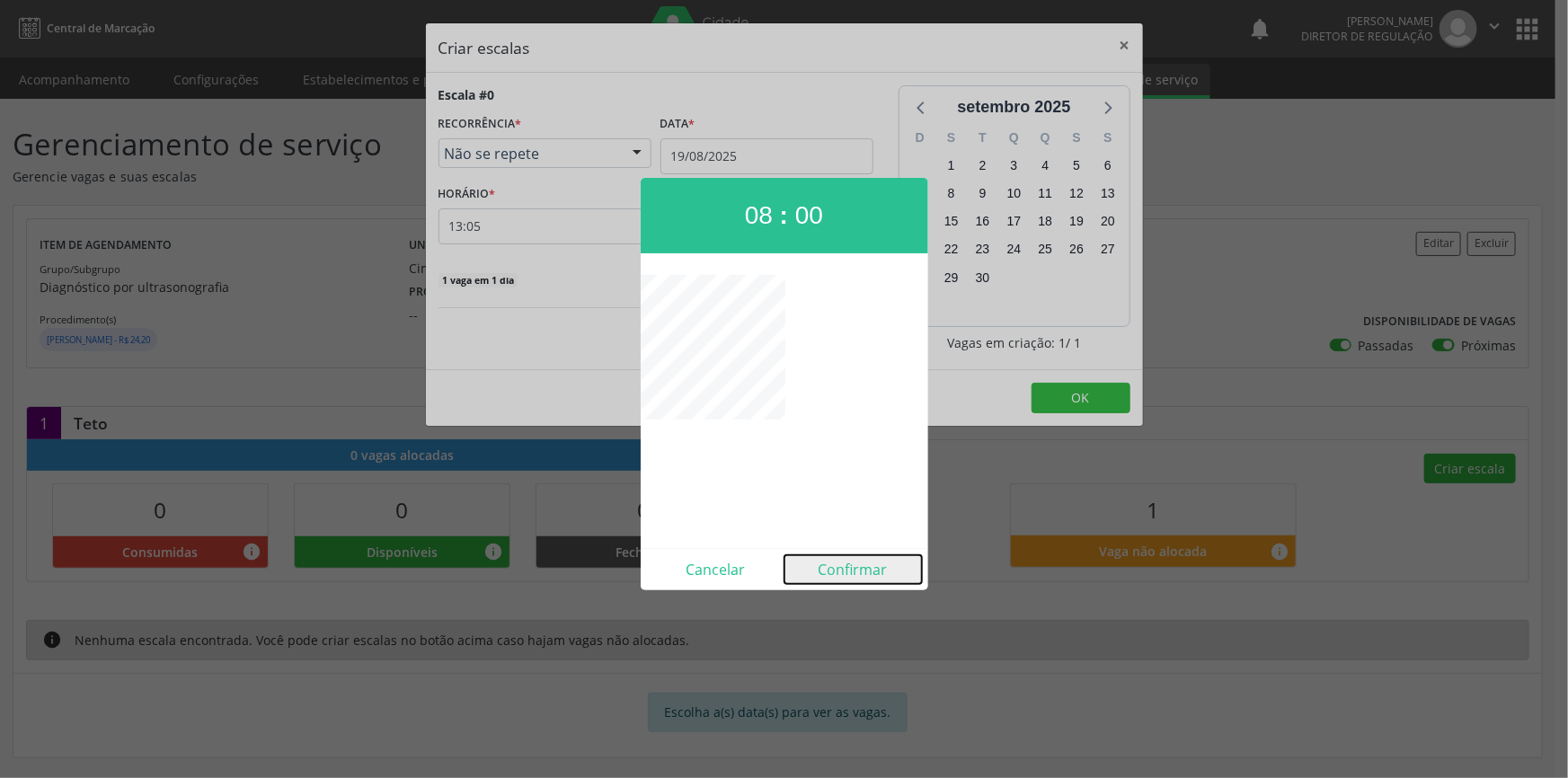
click at [846, 565] on button "Confirmar" at bounding box center [852, 569] width 138 height 29
type input "08:00"
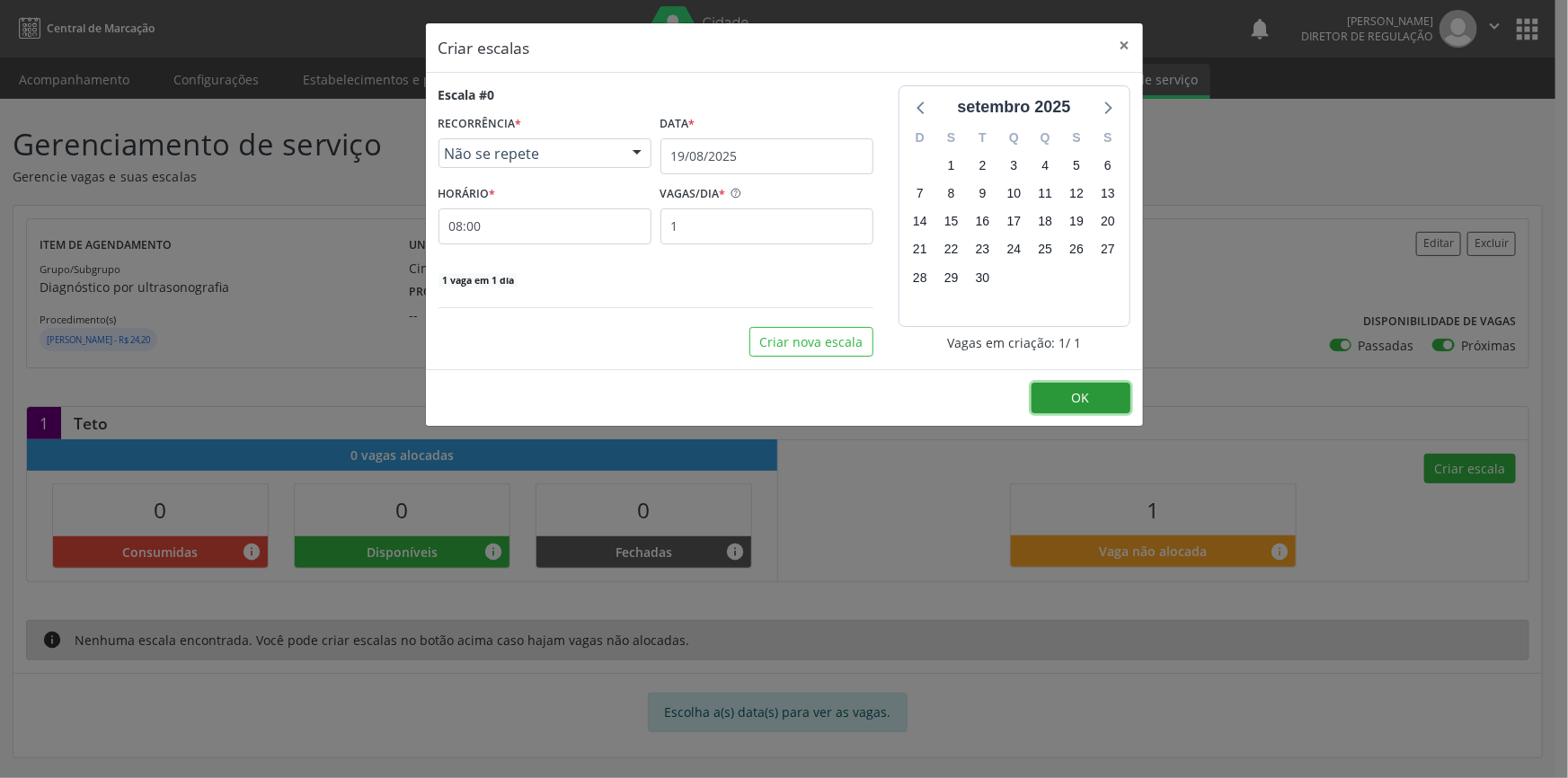
click at [1097, 392] on button "OK" at bounding box center [1080, 398] width 99 height 31
